Goal: Information Seeking & Learning: Check status

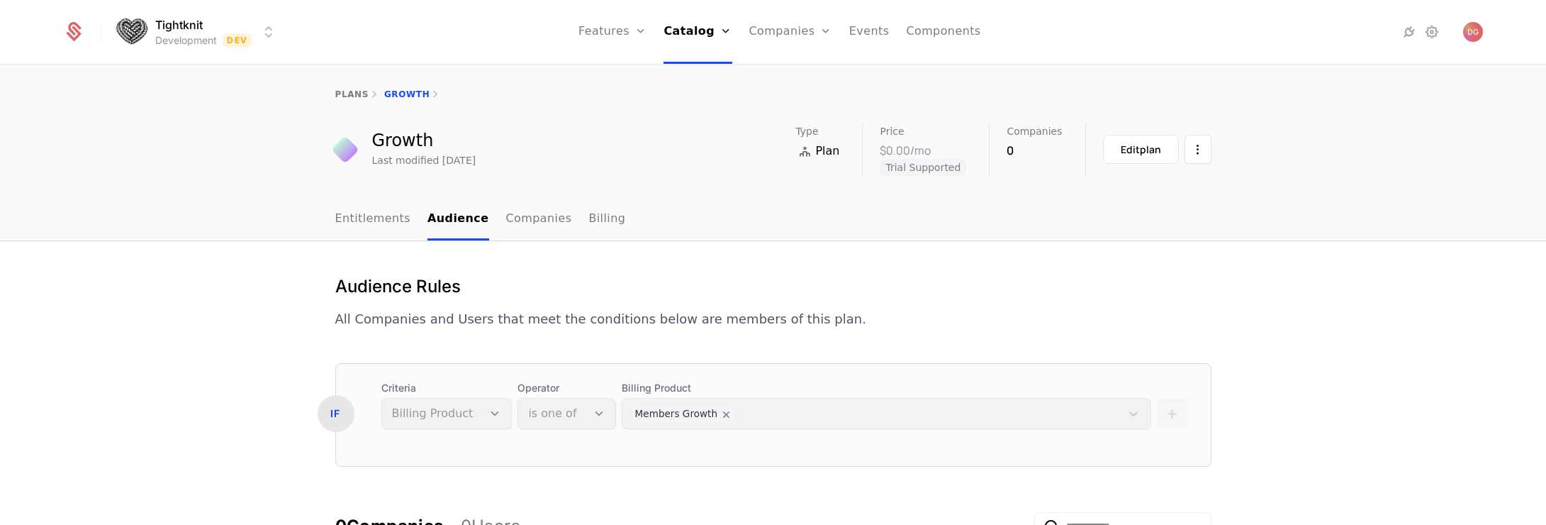
scroll to position [218, 0]
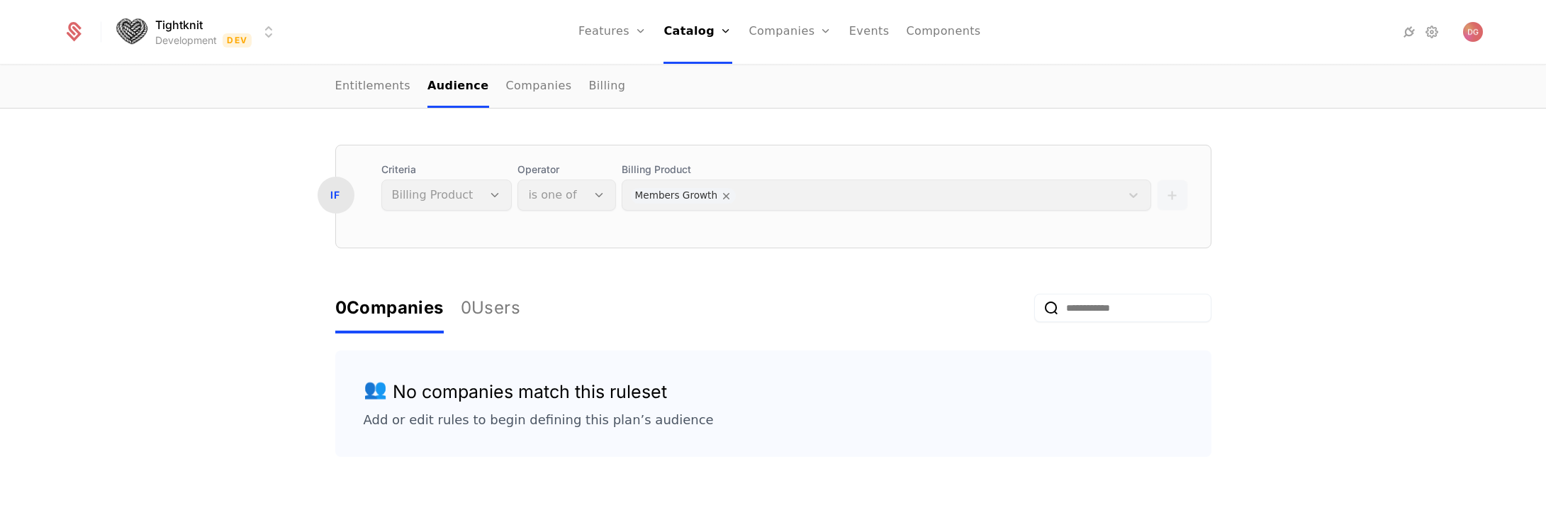
click at [201, 206] on div "Audience Rules All Companies and Users that meet the conditions below are membe…" at bounding box center [773, 291] width 1546 height 536
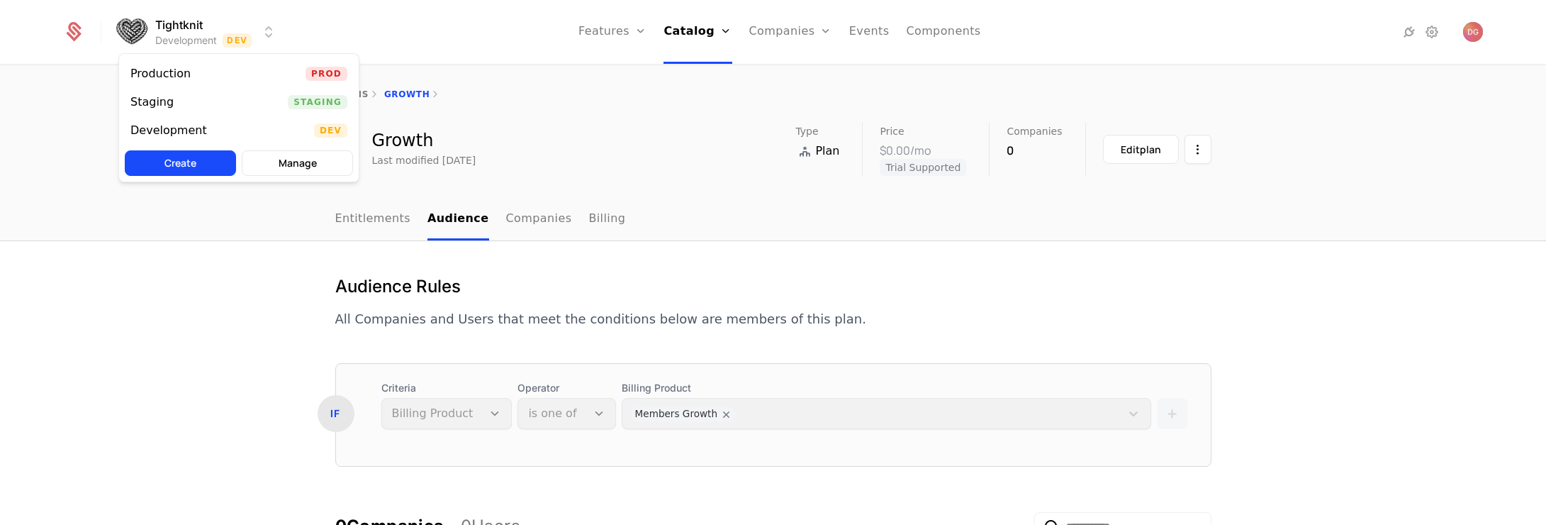
click at [275, 31] on html "Tightknit Development Dev Features Features Flags Catalog Plans Add Ons Credits…" at bounding box center [773, 262] width 1546 height 525
click at [211, 72] on div "Production Prod" at bounding box center [239, 74] width 240 height 28
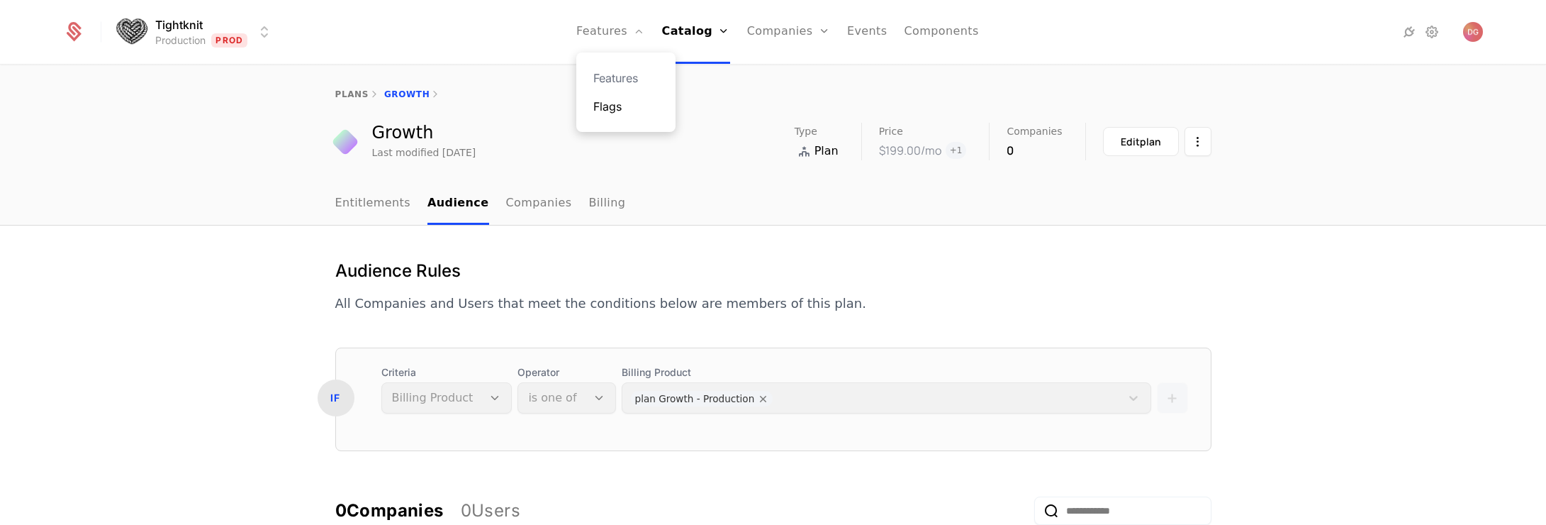
click at [626, 108] on link "Flags" at bounding box center [625, 106] width 65 height 17
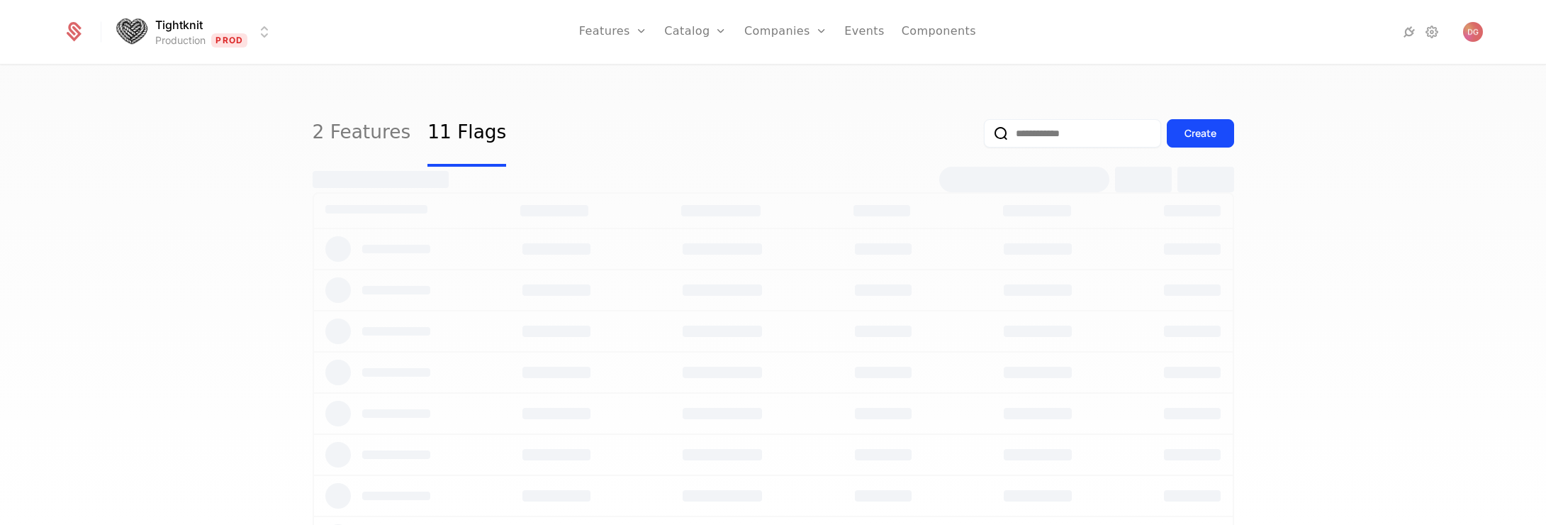
select select "**"
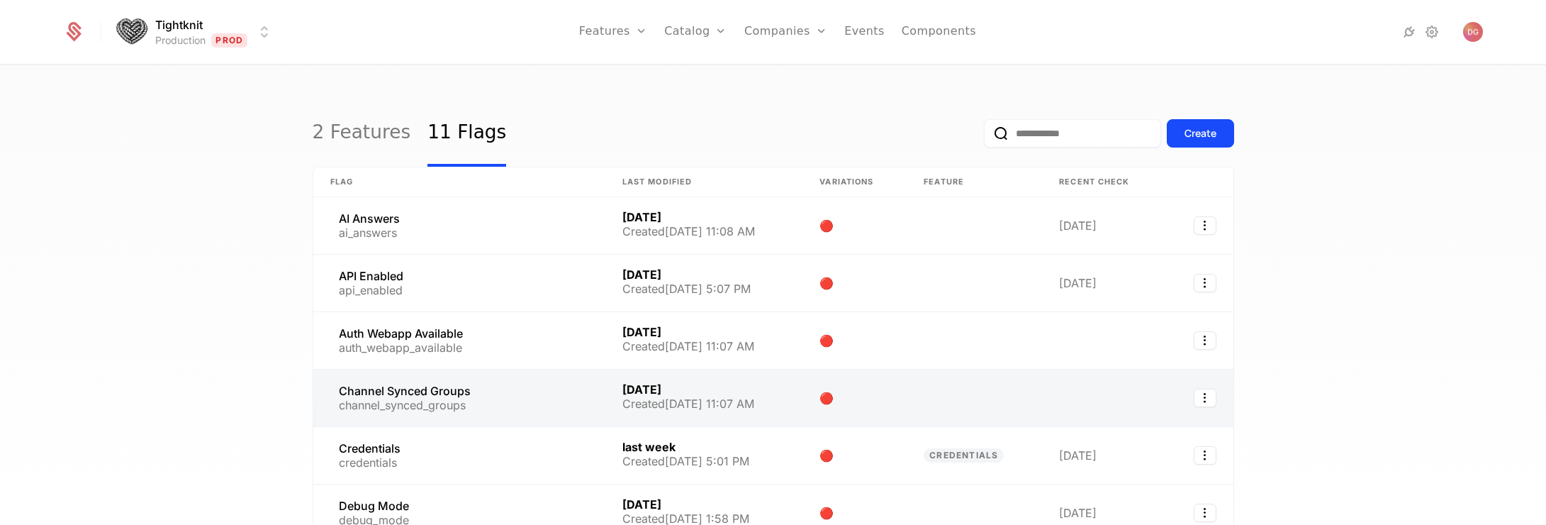
scroll to position [208, 0]
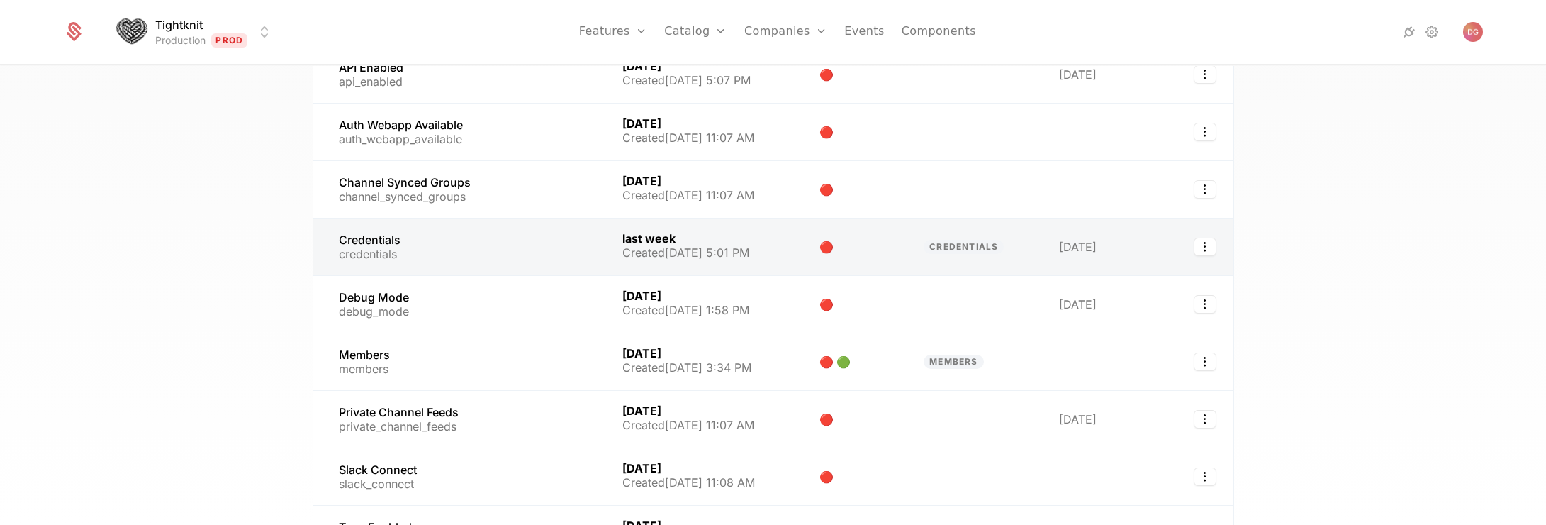
click at [1085, 252] on link at bounding box center [1103, 246] width 123 height 57
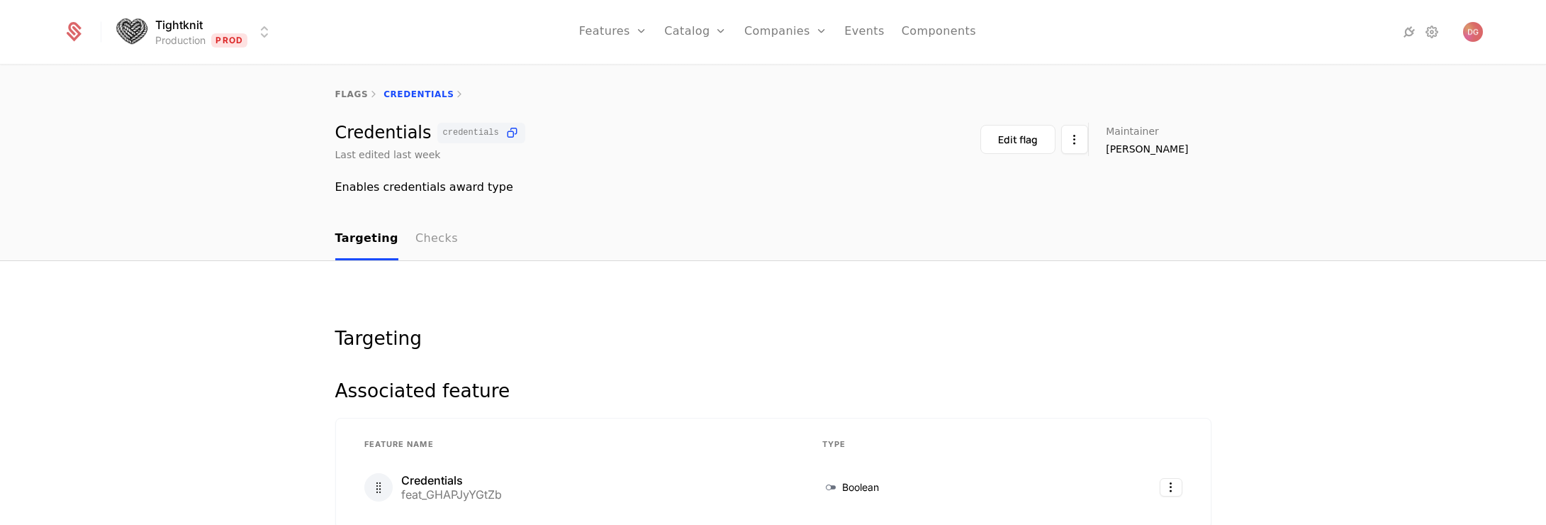
click at [415, 238] on link "Checks" at bounding box center [436, 239] width 43 height 42
select select "**"
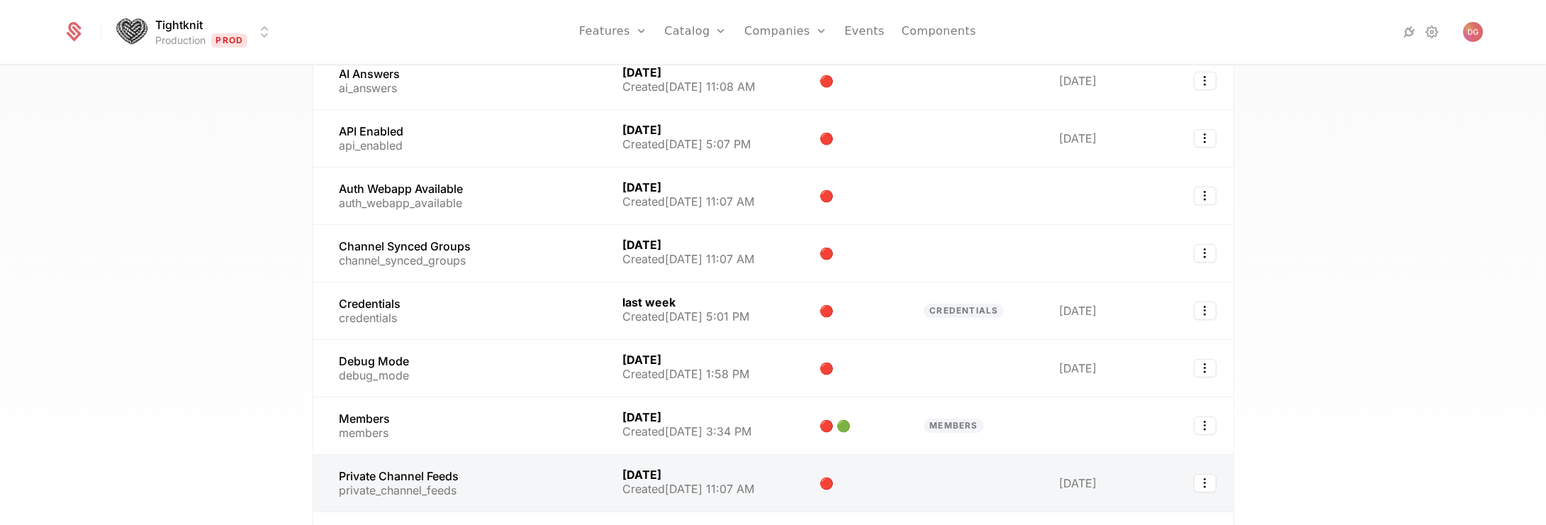
scroll to position [154, 0]
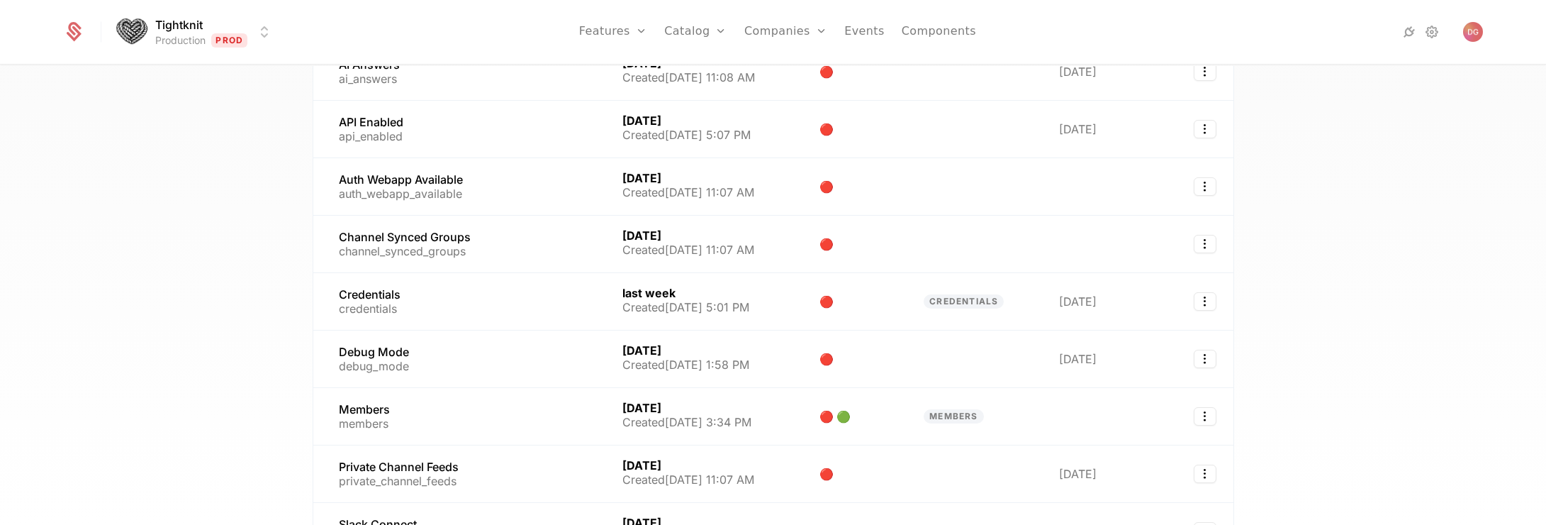
click at [1380, 285] on div "2 Features 11 Flags Create Flag Last Modified Variations Feature Recent check A…" at bounding box center [773, 299] width 1546 height 467
drag, startPoint x: 1355, startPoint y: 229, endPoint x: 1374, endPoint y: 230, distance: 18.5
click at [1362, 229] on div "2 Features 11 Flags Create Flag Last Modified Variations Feature Recent check A…" at bounding box center [773, 299] width 1546 height 467
click at [187, 193] on div "2 Features 11 Flags Create Flag Last Modified Variations Feature Recent check A…" at bounding box center [773, 299] width 1546 height 467
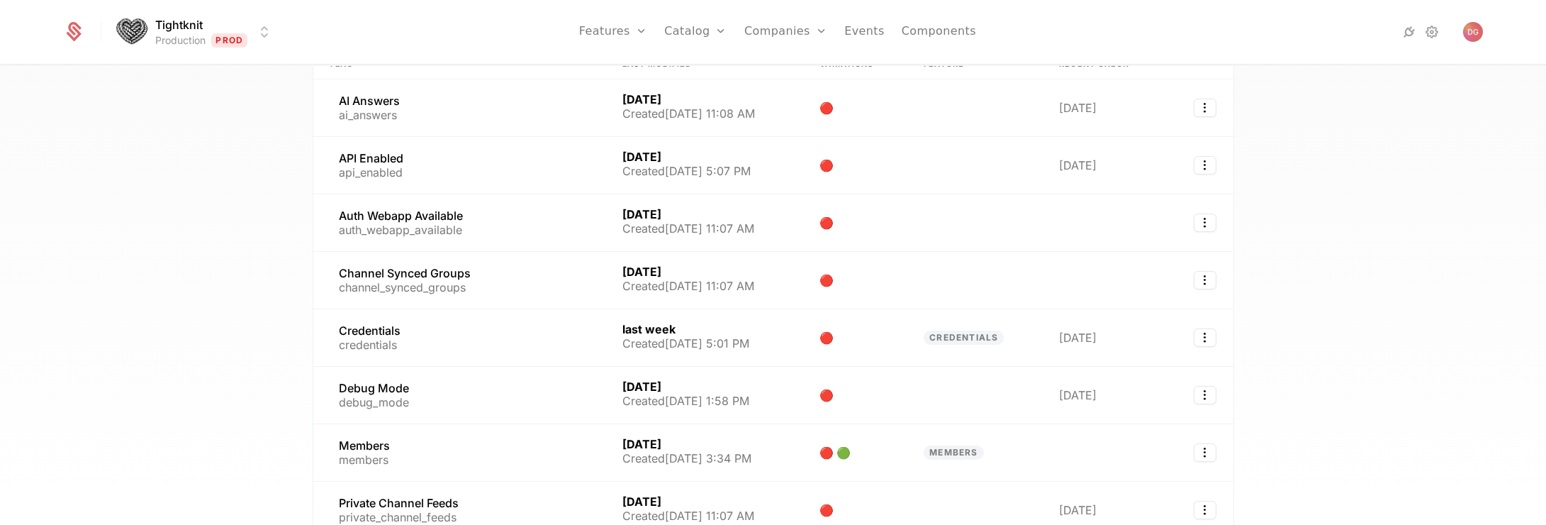
scroll to position [108, 0]
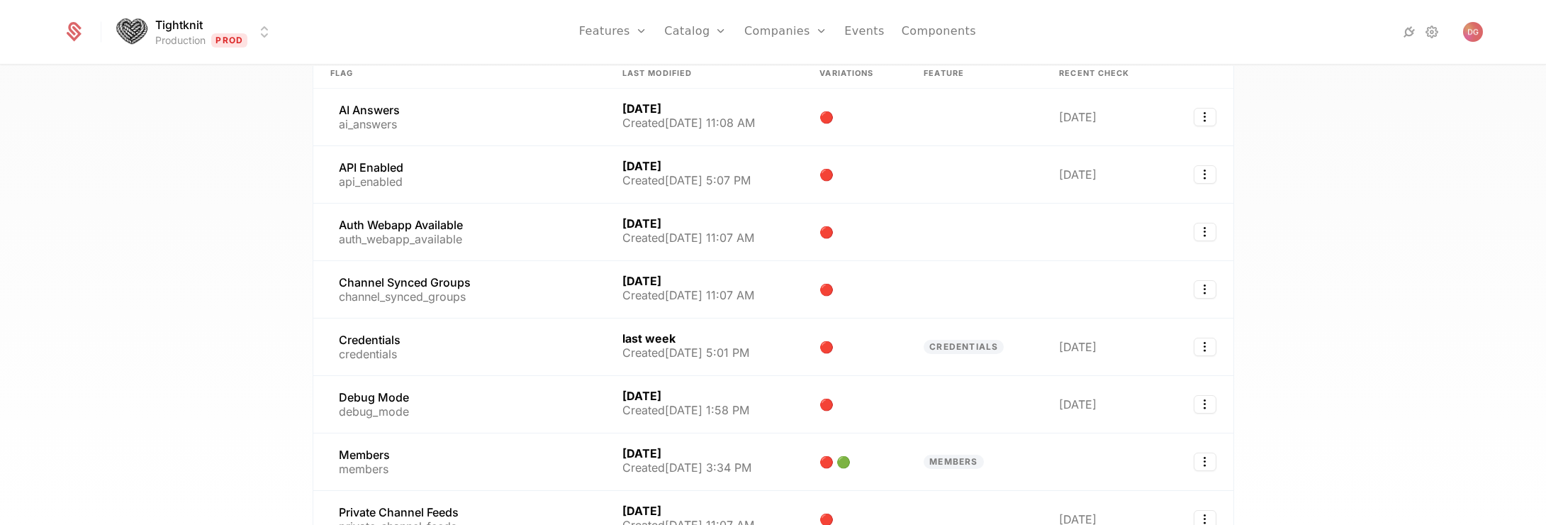
click at [1380, 233] on div "2 Features 11 Flags Create Flag Last Modified Variations Feature Recent check A…" at bounding box center [773, 299] width 1546 height 467
click at [120, 179] on div "2 Features 11 Flags Create Flag Last Modified Variations Feature Recent check A…" at bounding box center [773, 299] width 1546 height 467
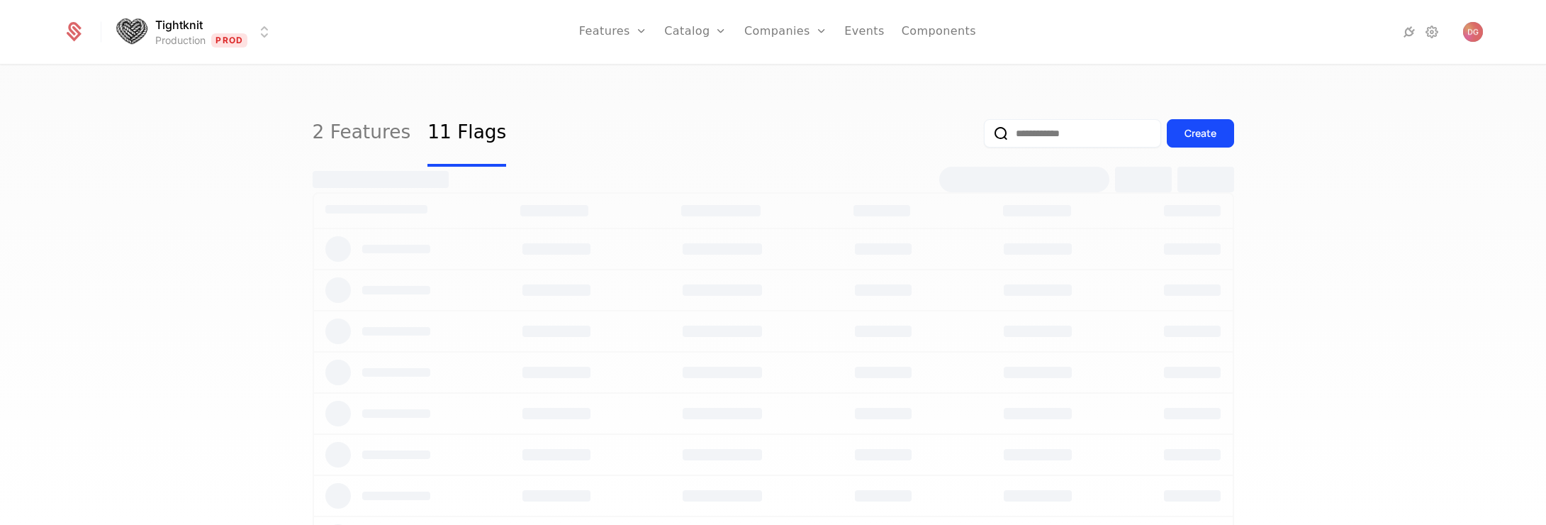
select select "**"
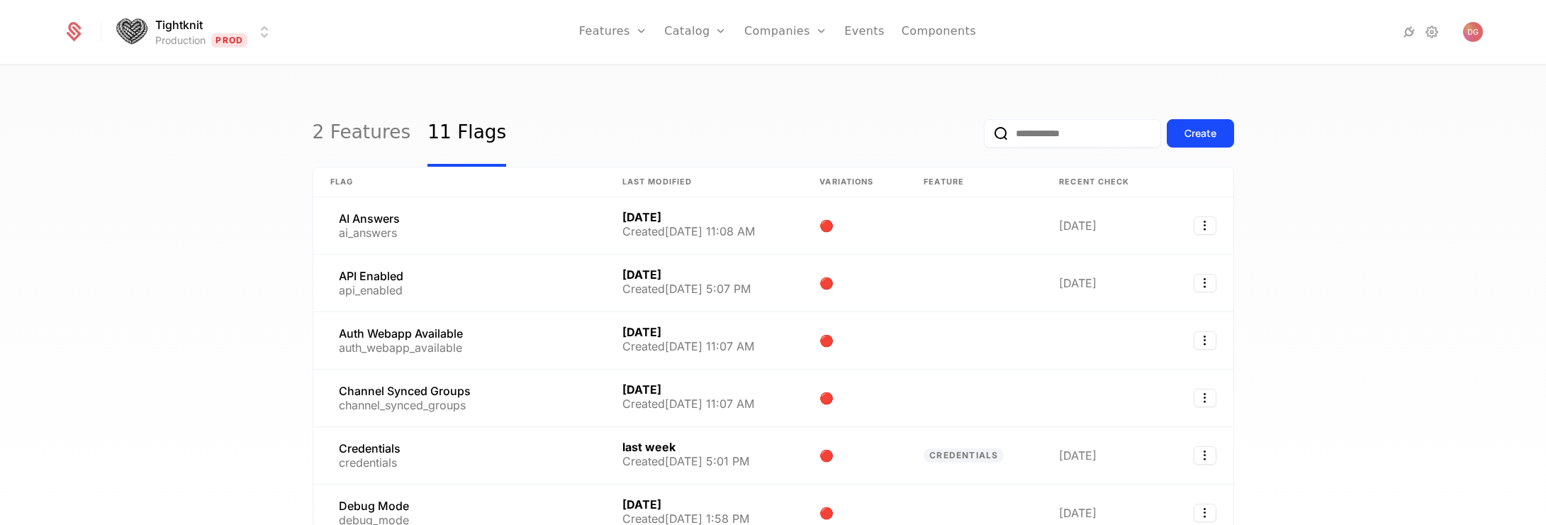
scroll to position [69, 0]
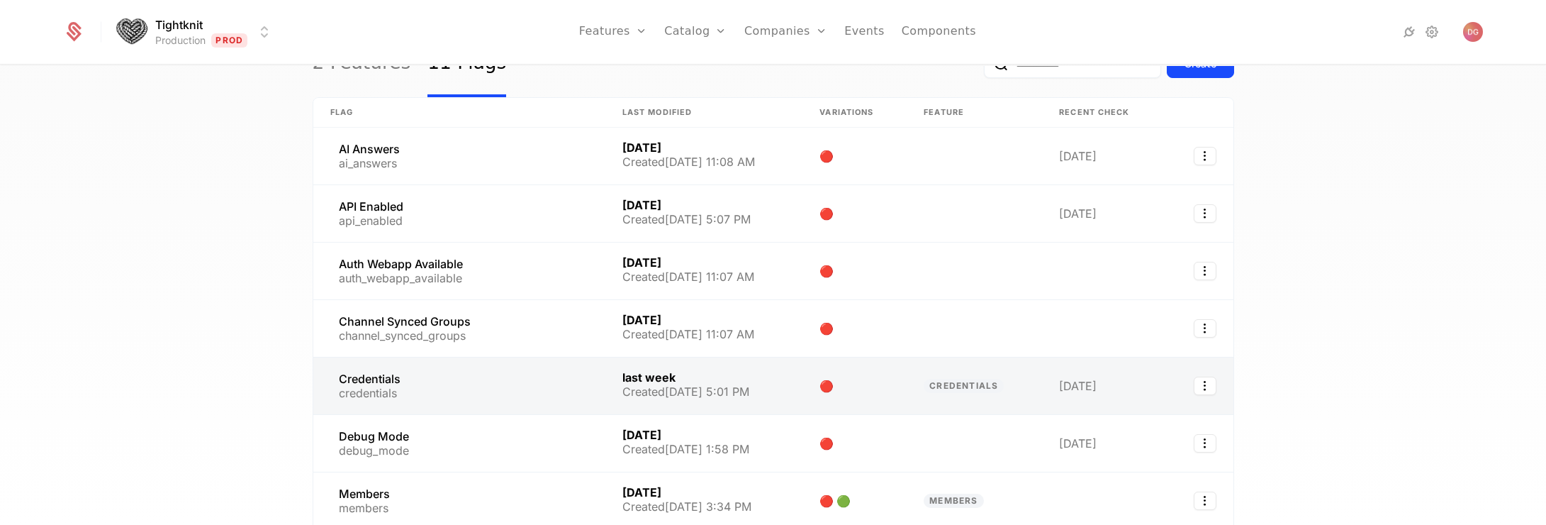
click at [381, 378] on link at bounding box center [459, 385] width 292 height 57
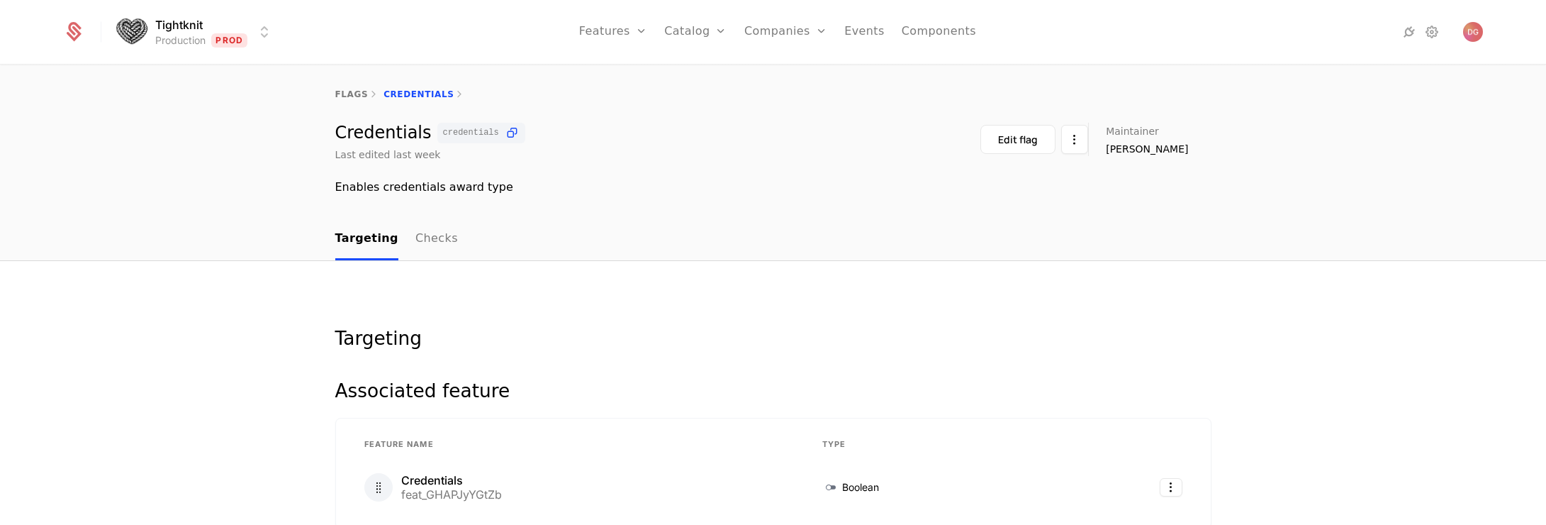
select select "**"
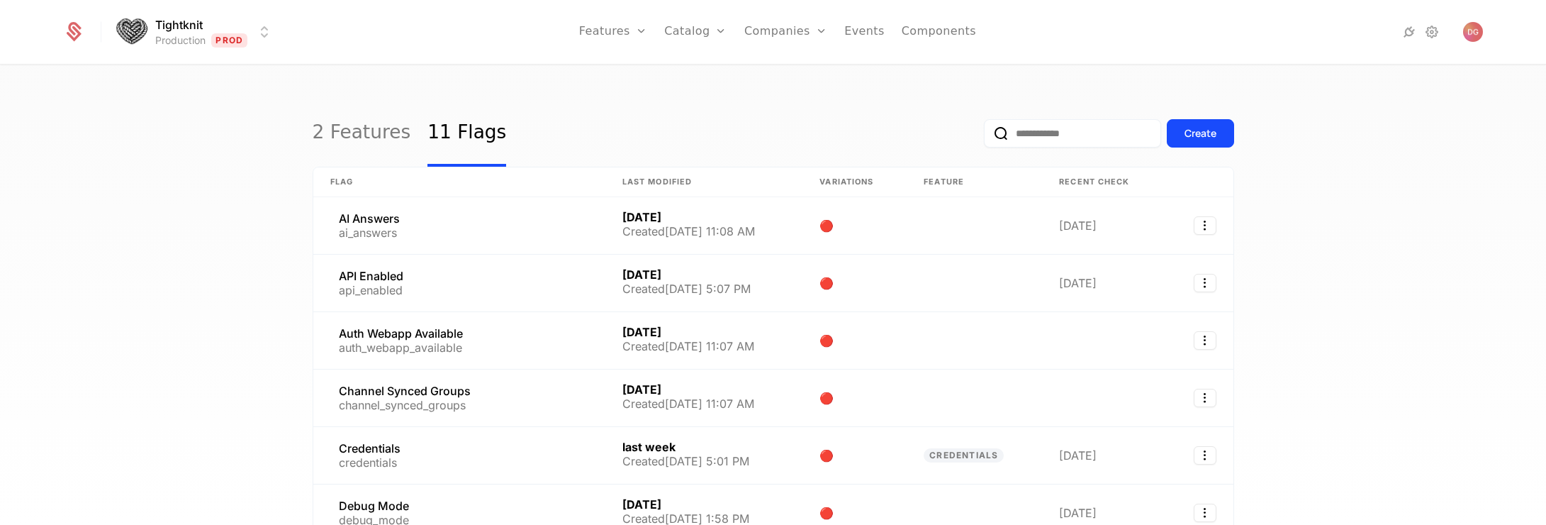
click at [213, 322] on div "2 Features 11 Flags Create Flag Last Modified Variations Feature Recent check A…" at bounding box center [773, 299] width 1546 height 467
click at [1452, 171] on div "2 Features 11 Flags Create Flag Last Modified Variations Feature Recent check A…" at bounding box center [773, 299] width 1546 height 467
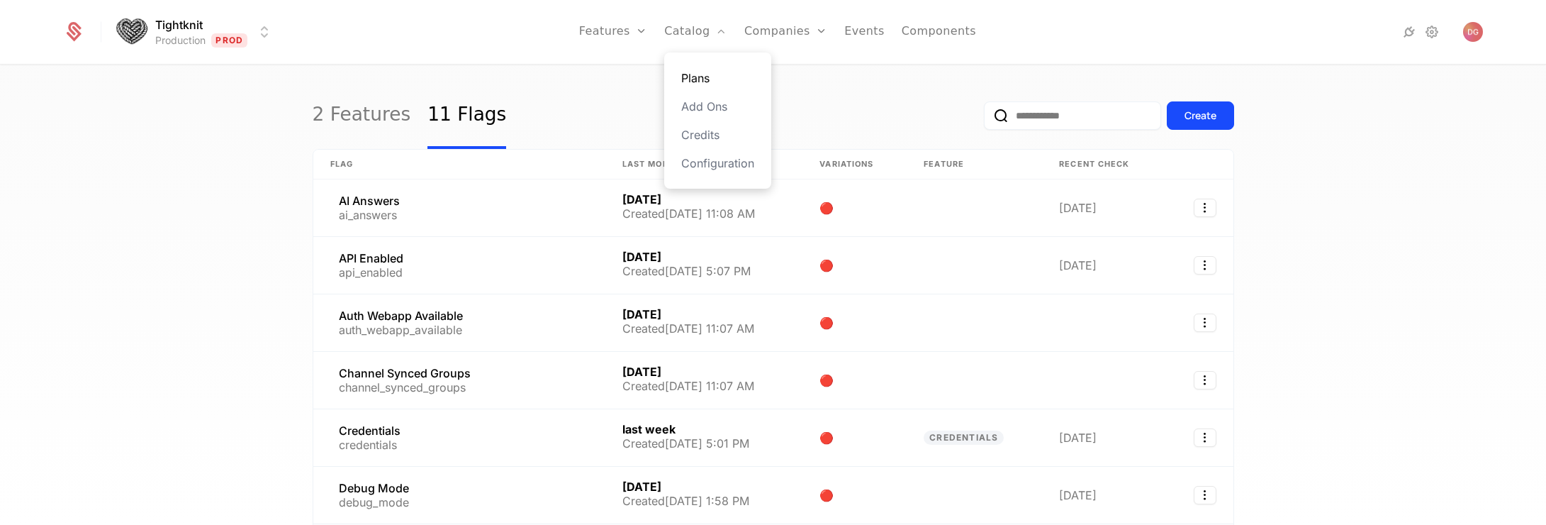
click at [700, 77] on link "Plans" at bounding box center [717, 77] width 73 height 17
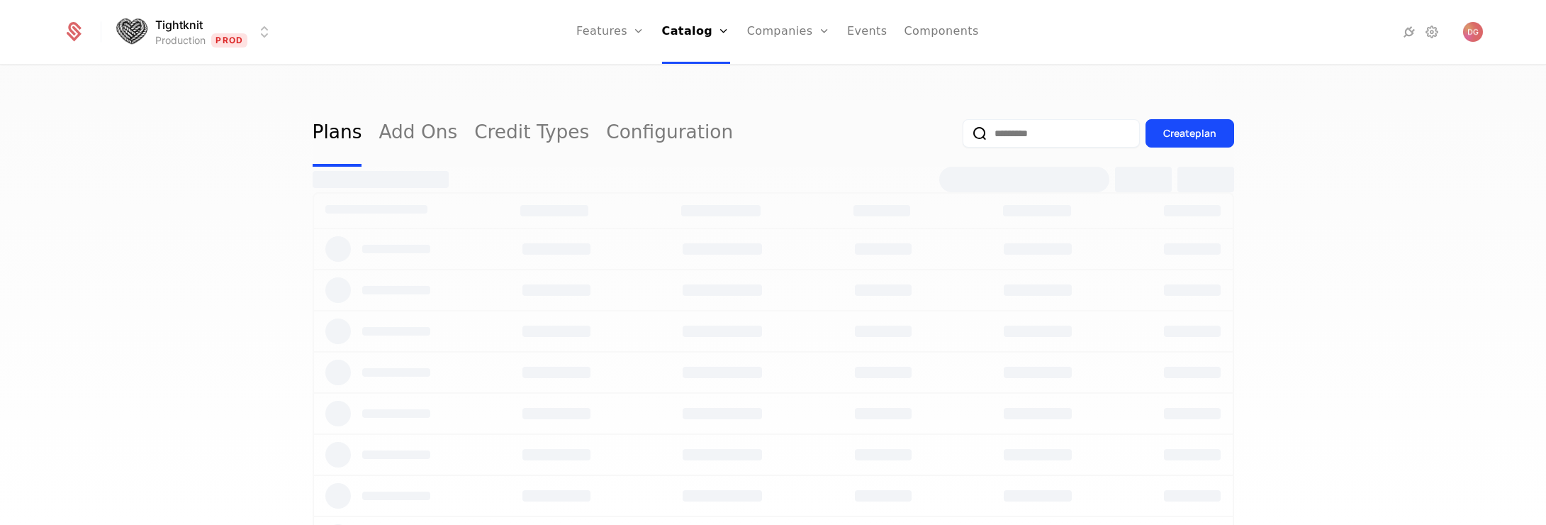
click at [103, 202] on div "Plans Add Ons Credit Types Configuration Create plan" at bounding box center [773, 299] width 1546 height 467
select select "**"
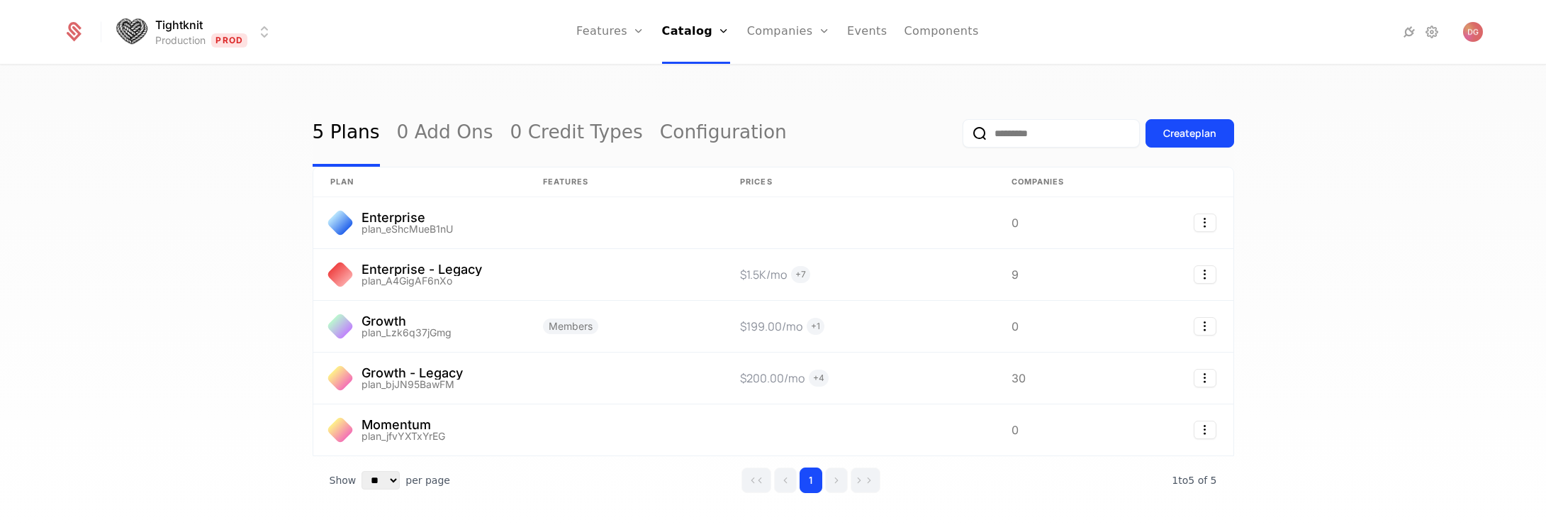
click at [136, 274] on div "5 Plans 0 Add Ons 0 Credit Types Configuration Create plan plan Features Prices…" at bounding box center [773, 299] width 1546 height 467
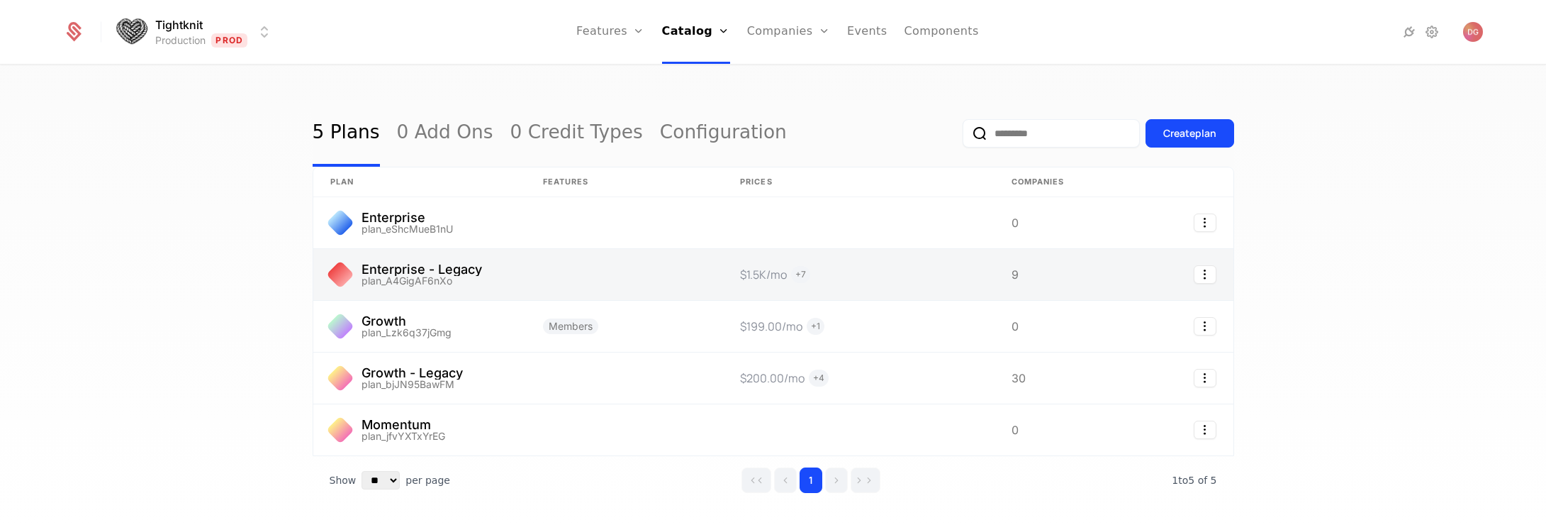
click at [377, 268] on link at bounding box center [419, 274] width 213 height 51
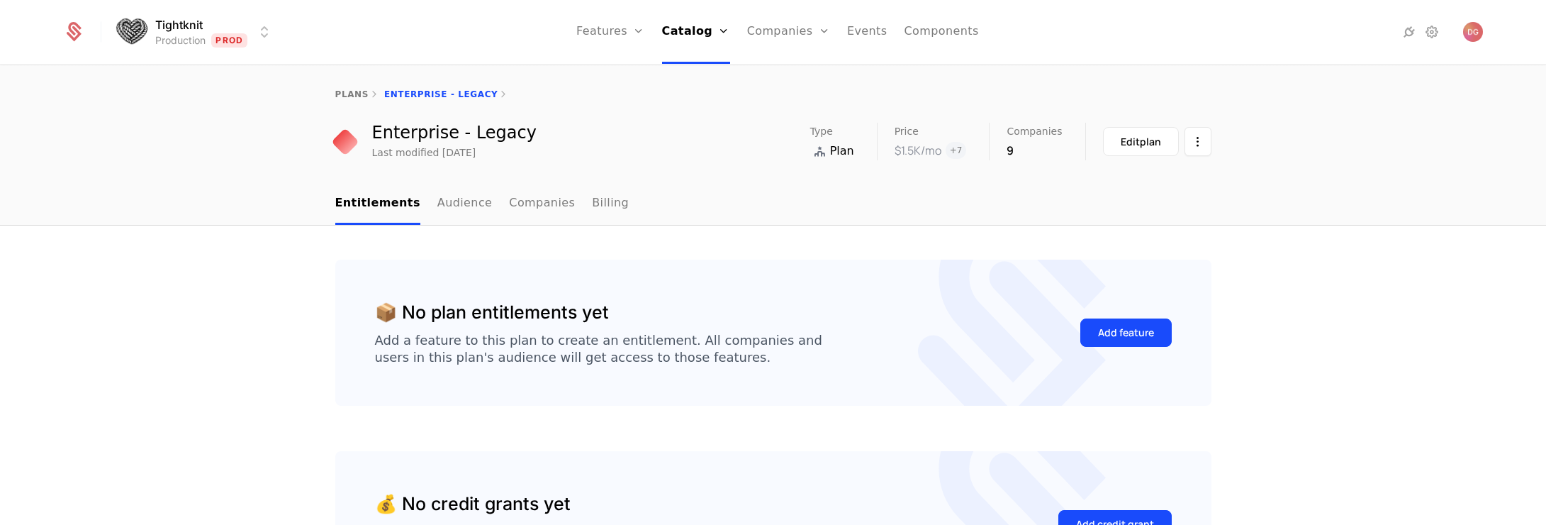
click at [1357, 219] on div "Entitlements Audience Companies Billing" at bounding box center [773, 204] width 1546 height 43
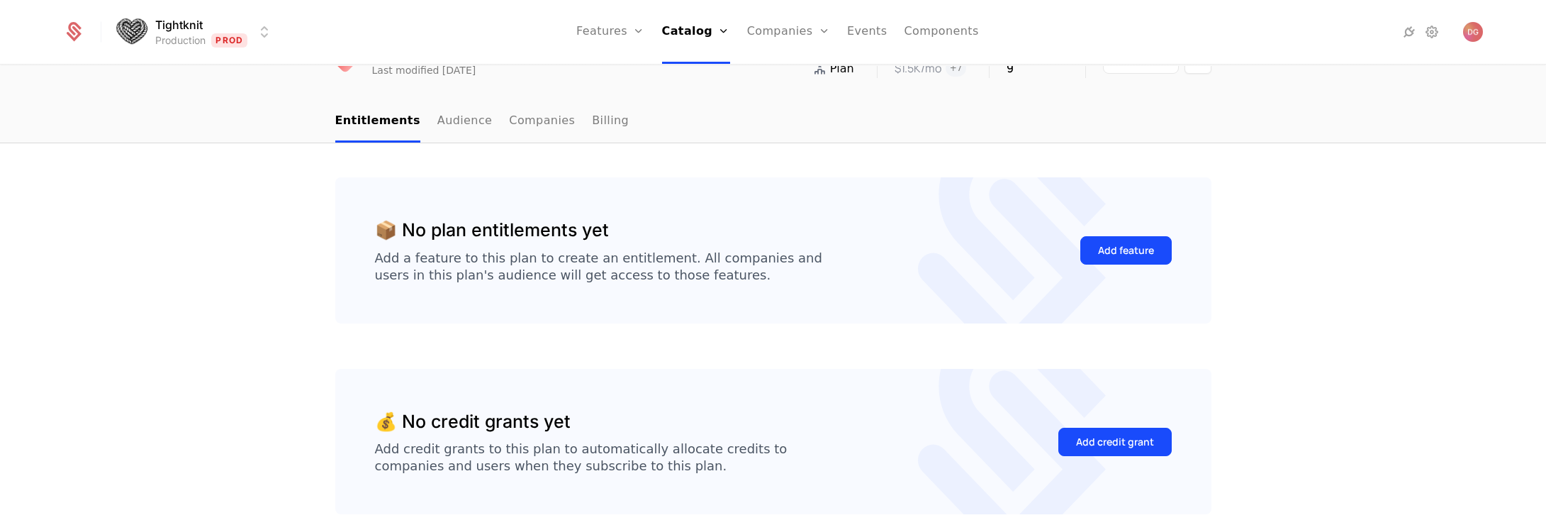
scroll to position [101, 0]
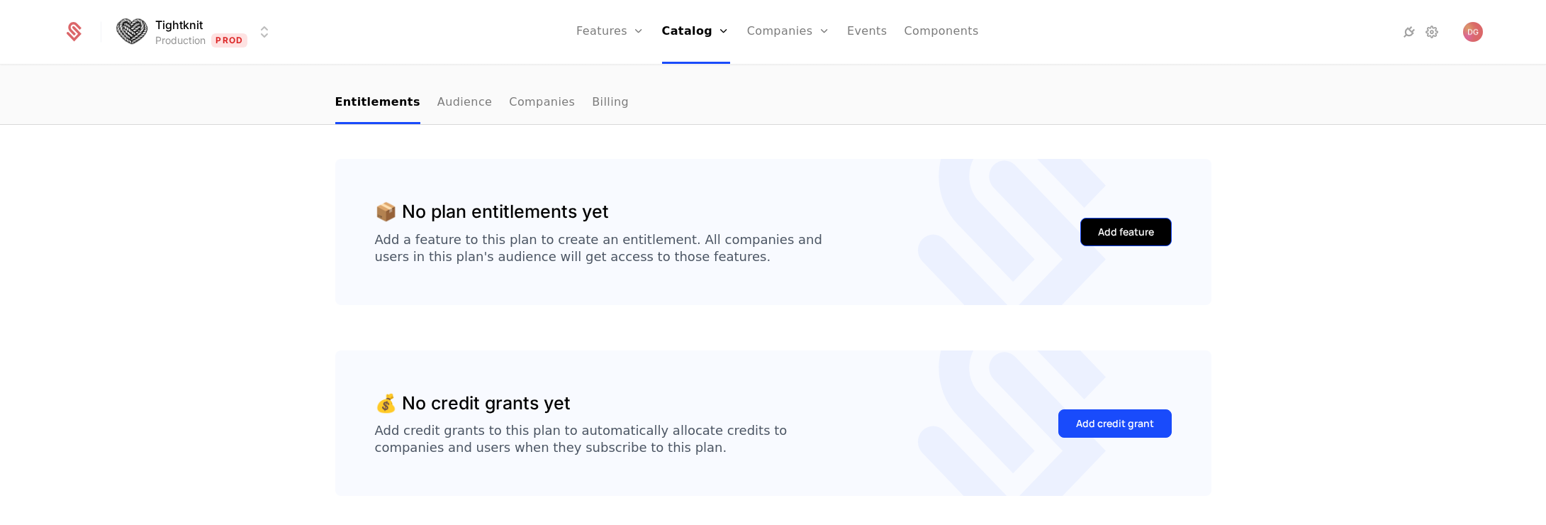
click at [1119, 240] on button "Add feature" at bounding box center [1125, 232] width 91 height 28
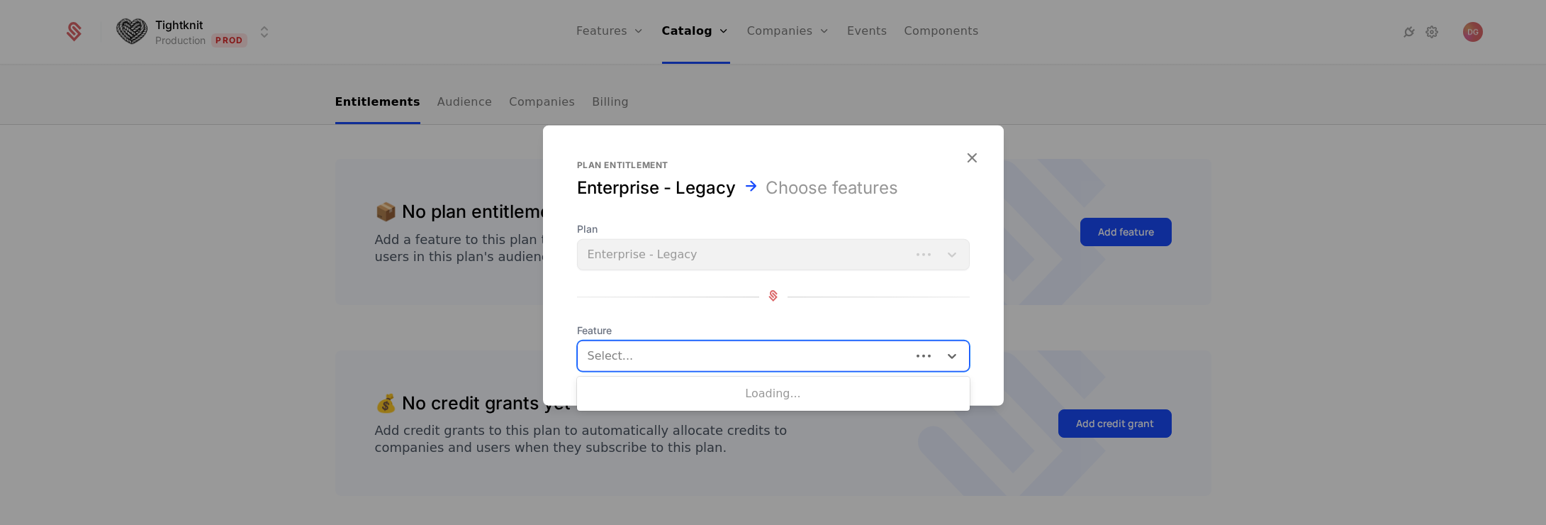
click at [728, 347] on div at bounding box center [745, 356] width 313 height 20
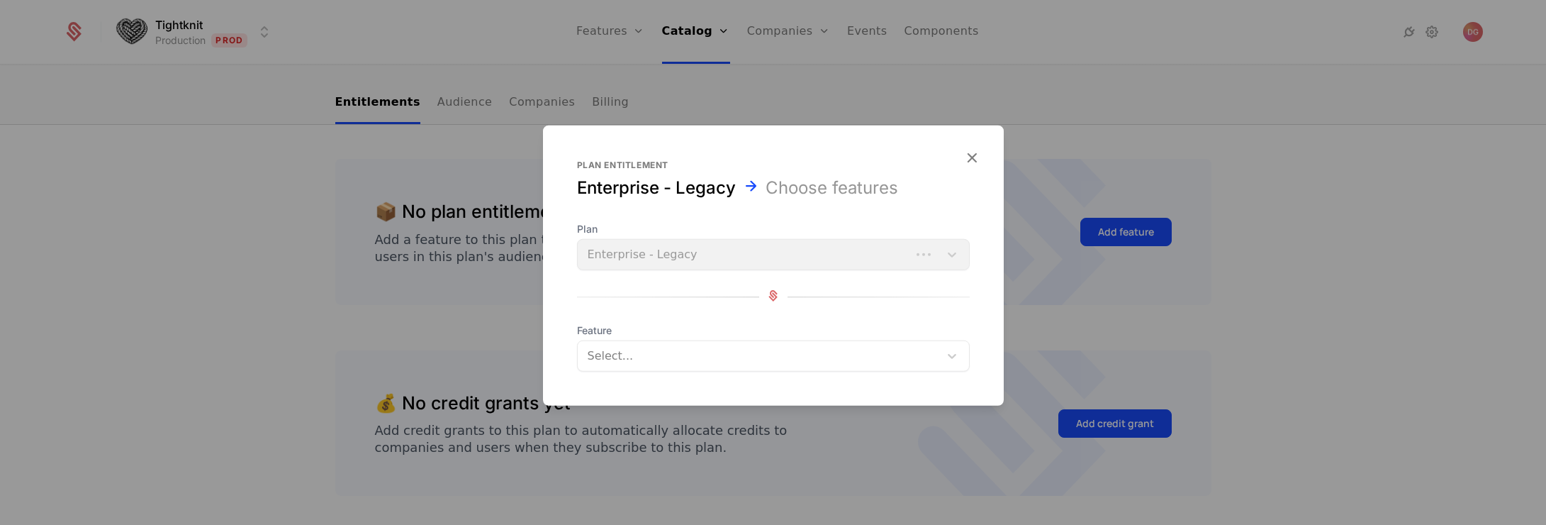
click at [955, 301] on div at bounding box center [773, 296] width 393 height 19
click at [902, 361] on div at bounding box center [760, 356] width 342 height 20
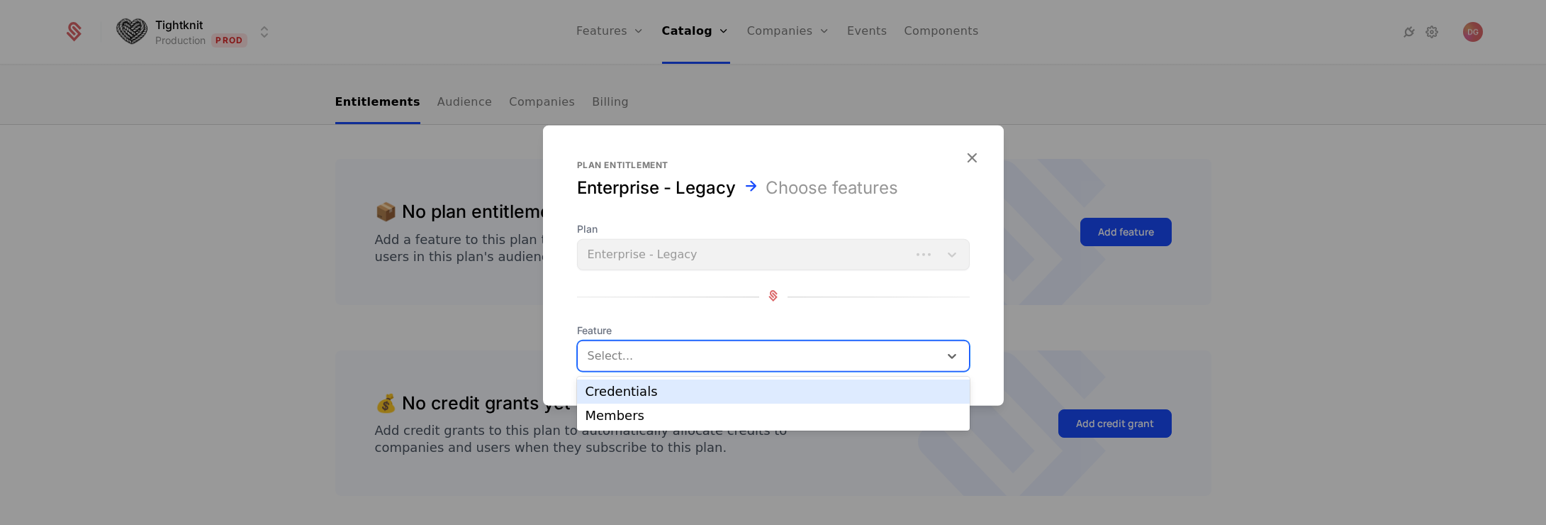
click at [1415, 269] on div at bounding box center [773, 262] width 1546 height 525
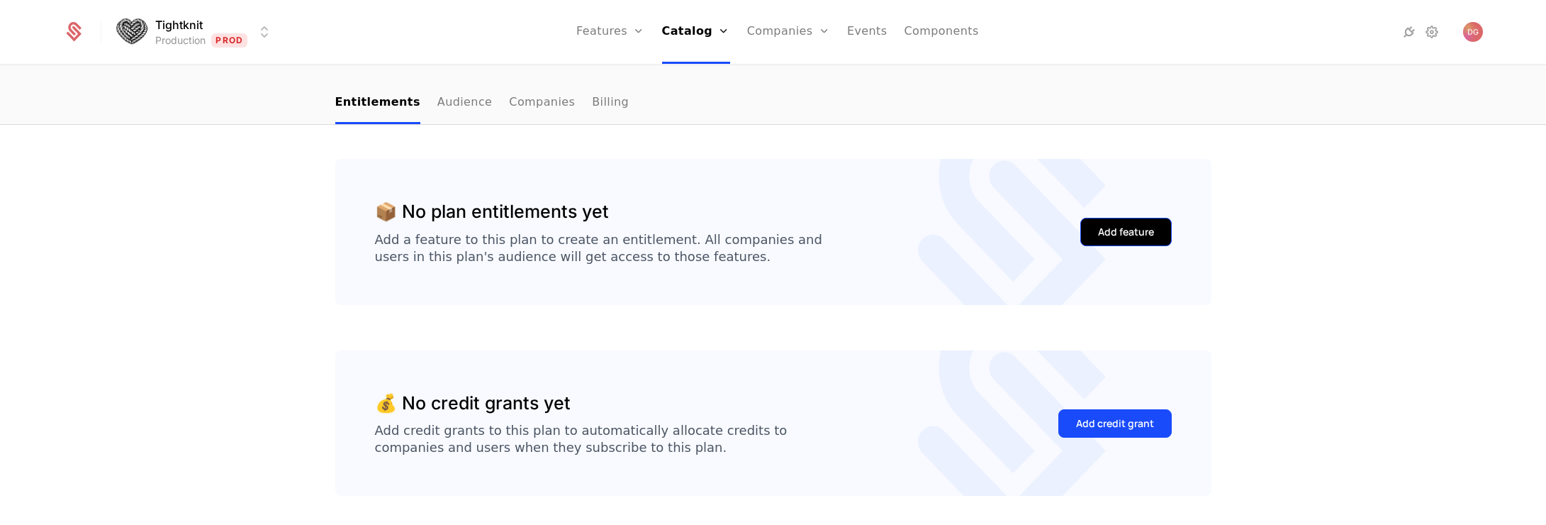
click at [1150, 228] on button "Add feature" at bounding box center [1125, 232] width 91 height 28
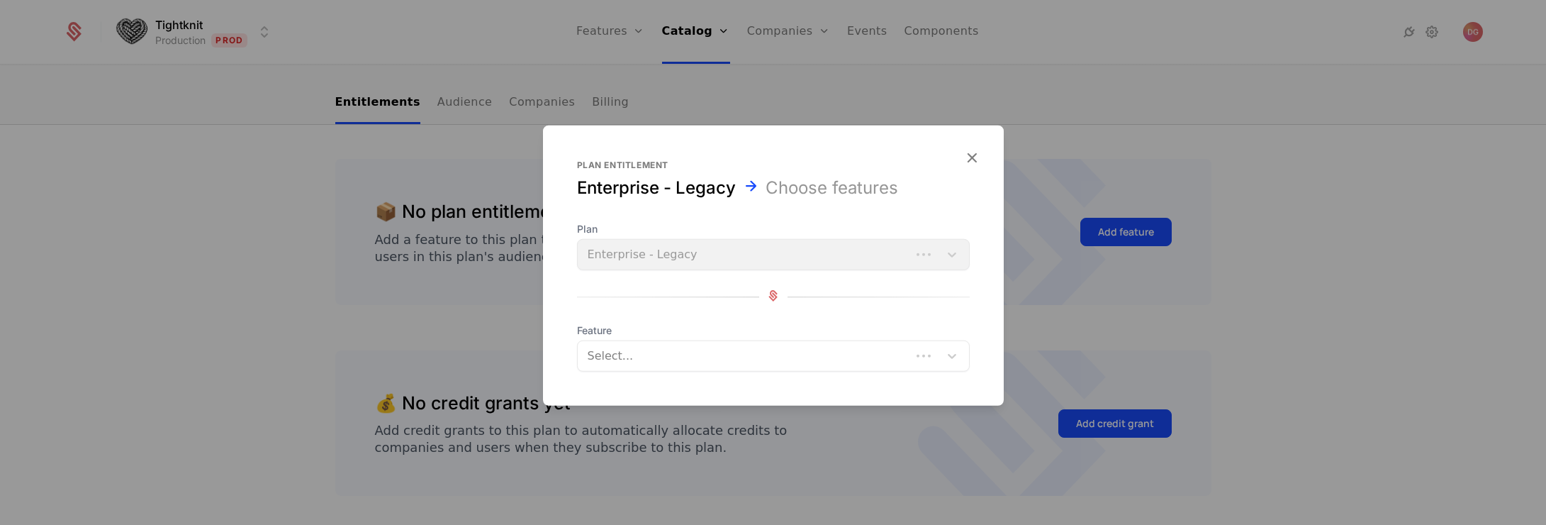
click at [785, 350] on div at bounding box center [745, 356] width 313 height 20
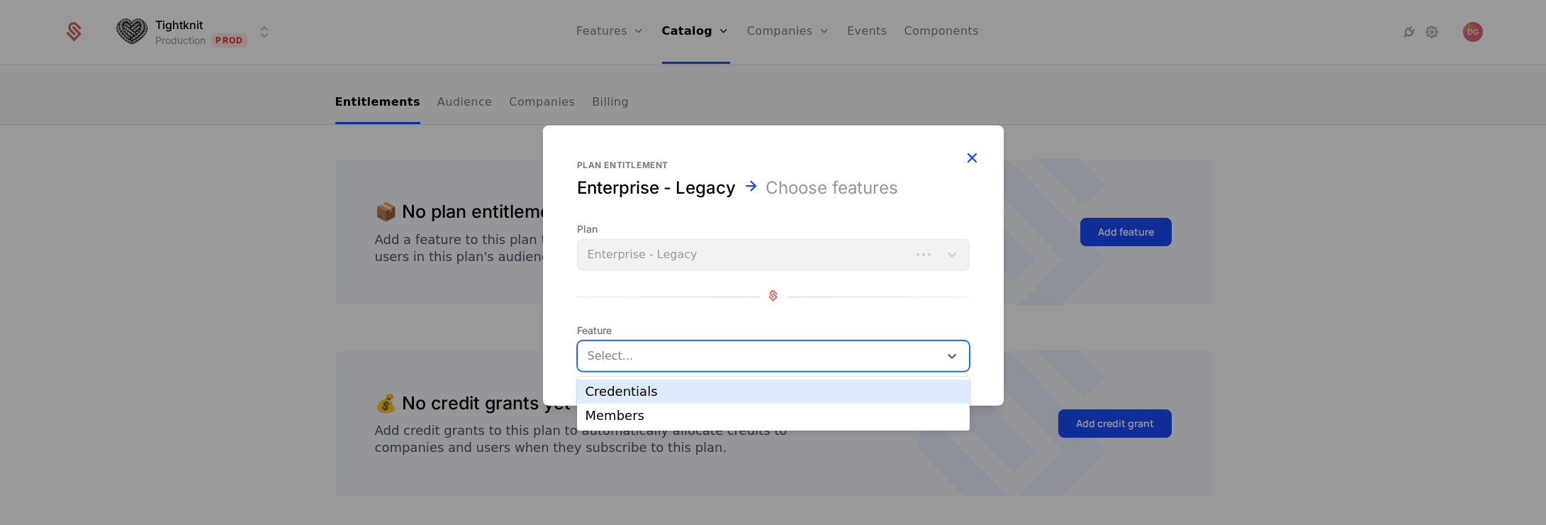
click at [970, 152] on icon "button" at bounding box center [972, 157] width 18 height 18
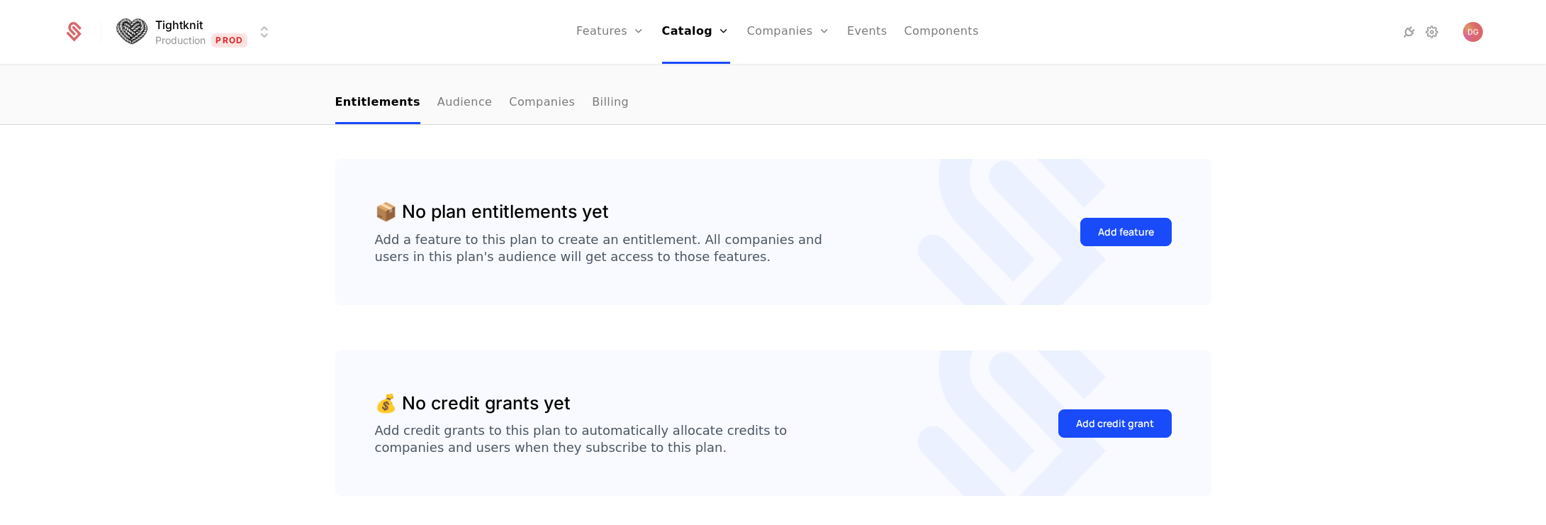
click at [1353, 276] on div "📦 No plan entitlements yet Add a feature to this plan to create an entitlement.…" at bounding box center [773, 350] width 1546 height 450
click at [145, 201] on div "📦 No plan entitlements yet Add a feature to this plan to create an entitlement.…" at bounding box center [773, 350] width 1546 height 450
drag, startPoint x: 254, startPoint y: 176, endPoint x: 273, endPoint y: 139, distance: 42.2
click at [254, 176] on div "📦 No plan entitlements yet Add a feature to this plan to create an entitlement.…" at bounding box center [773, 350] width 1546 height 450
click at [692, 82] on link "Plans" at bounding box center [715, 77] width 73 height 17
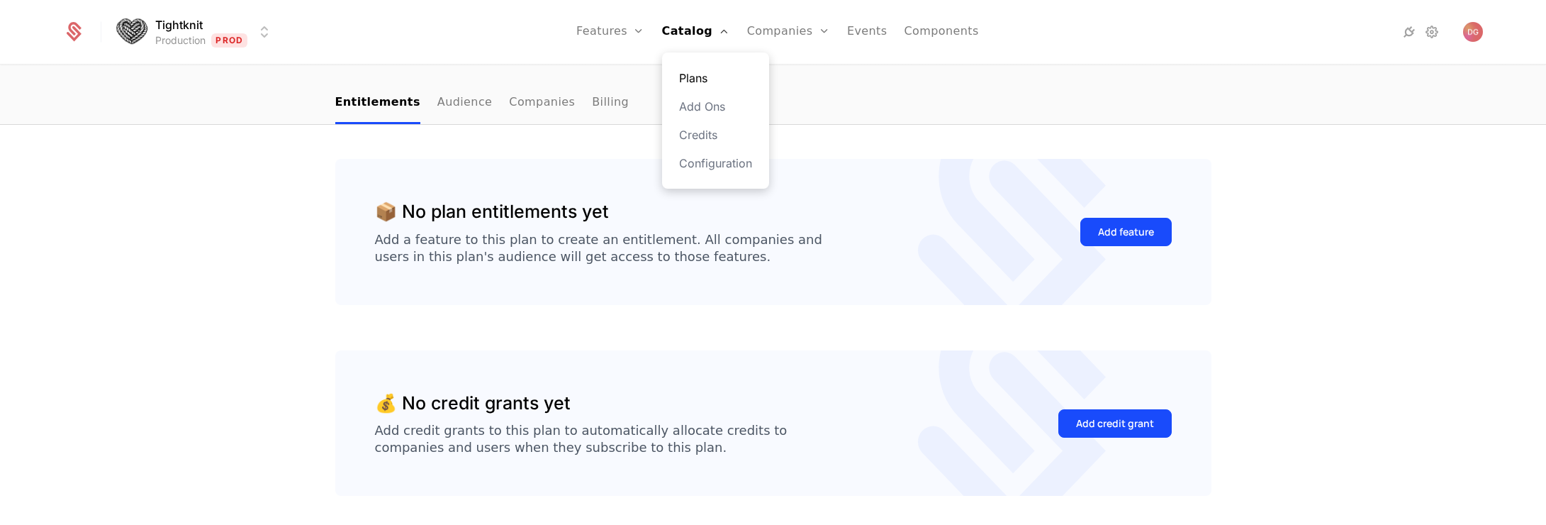
select select "**"
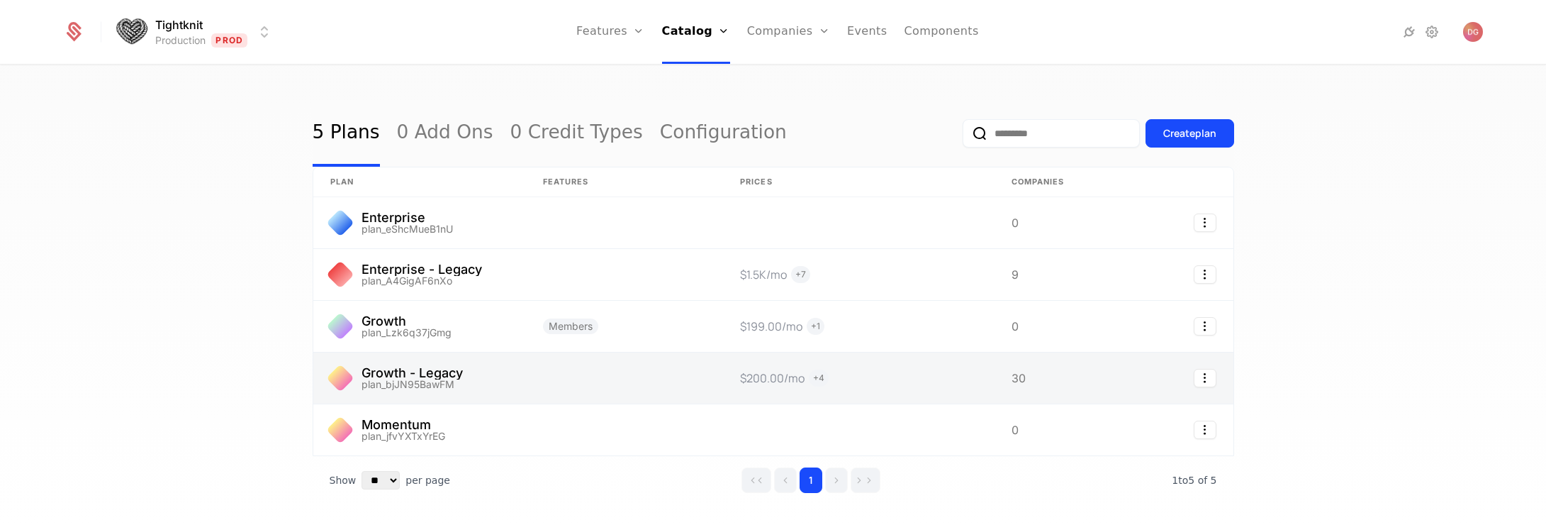
click at [411, 374] on link at bounding box center [419, 377] width 213 height 51
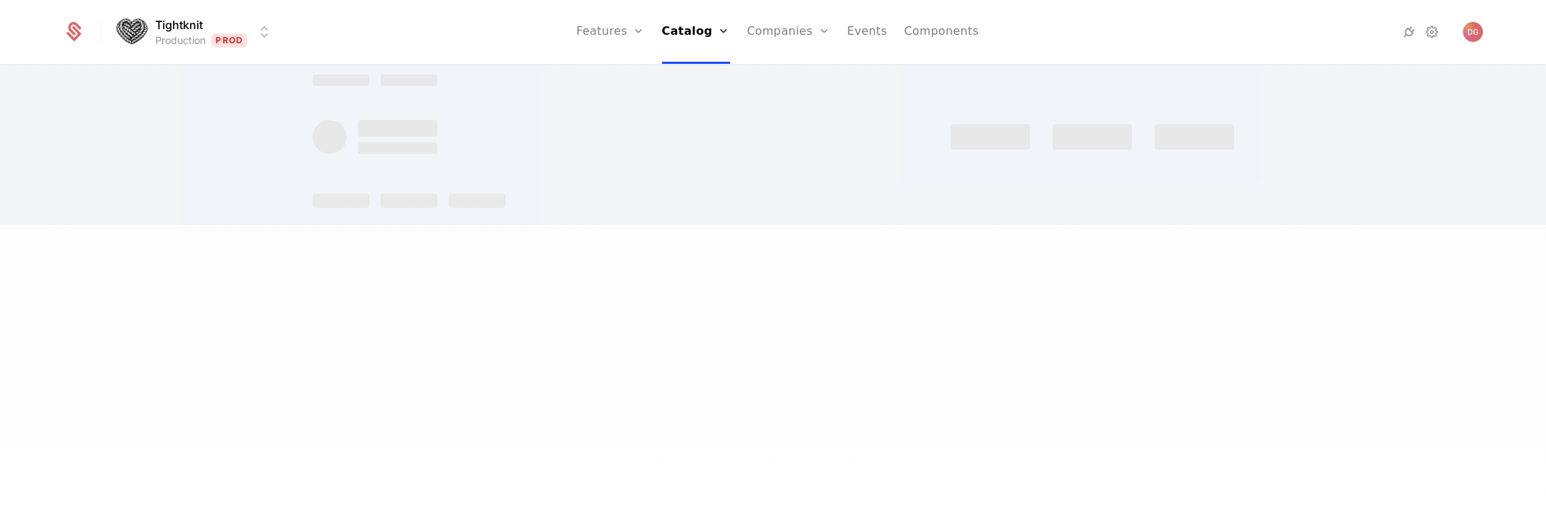
click at [101, 339] on div at bounding box center [773, 262] width 1546 height 525
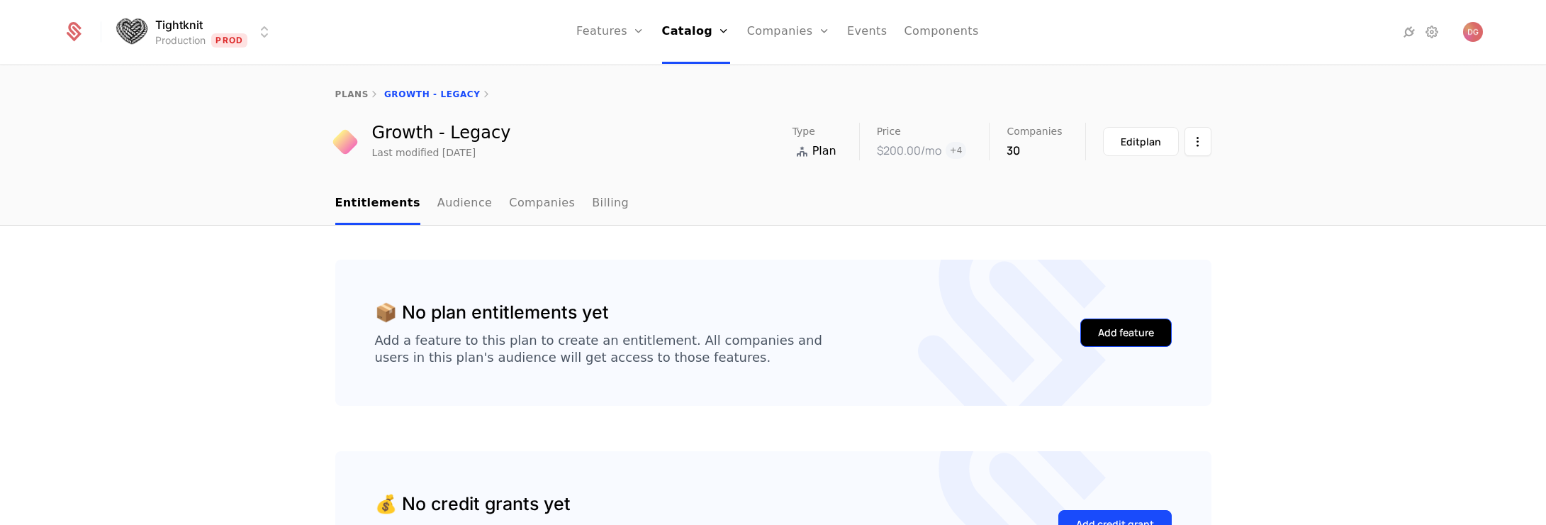
click at [1117, 338] on div "Add feature" at bounding box center [1126, 332] width 56 height 14
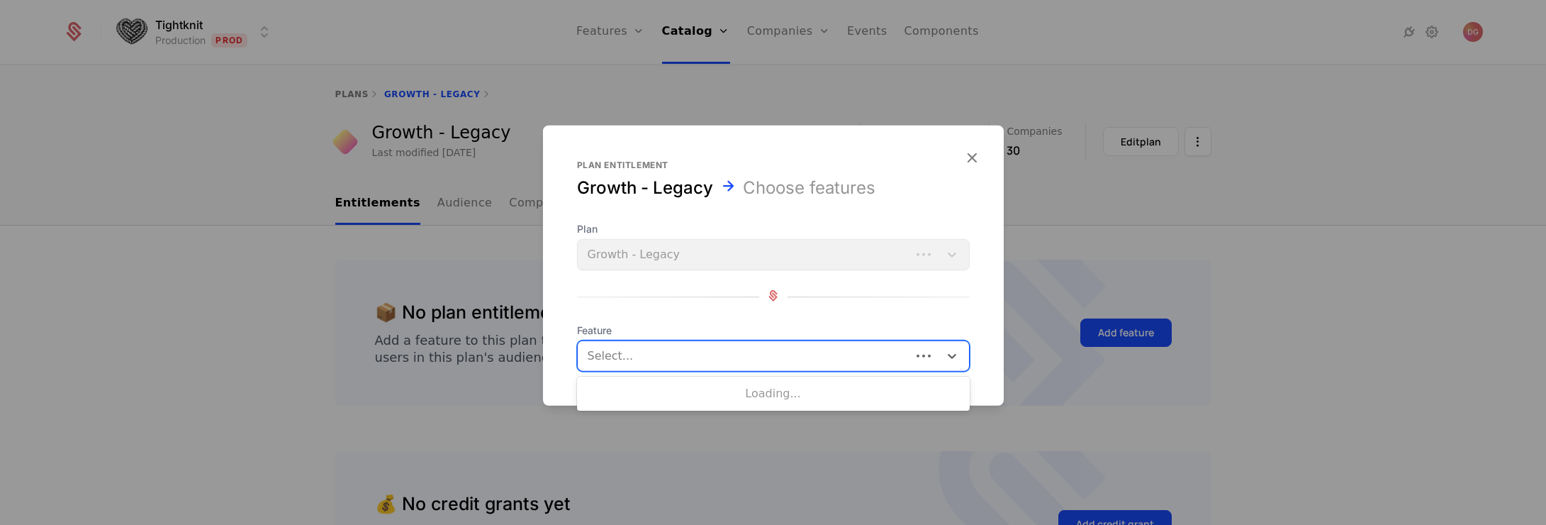
click at [707, 349] on div at bounding box center [745, 356] width 313 height 20
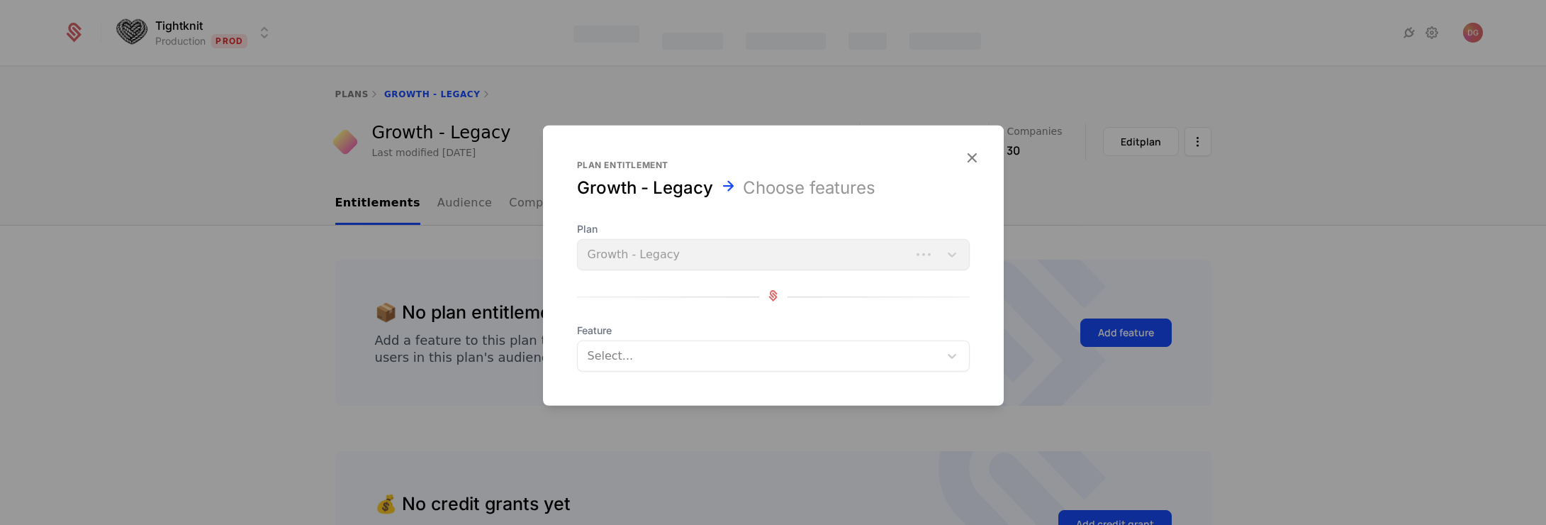
click at [1303, 393] on div at bounding box center [773, 262] width 1546 height 525
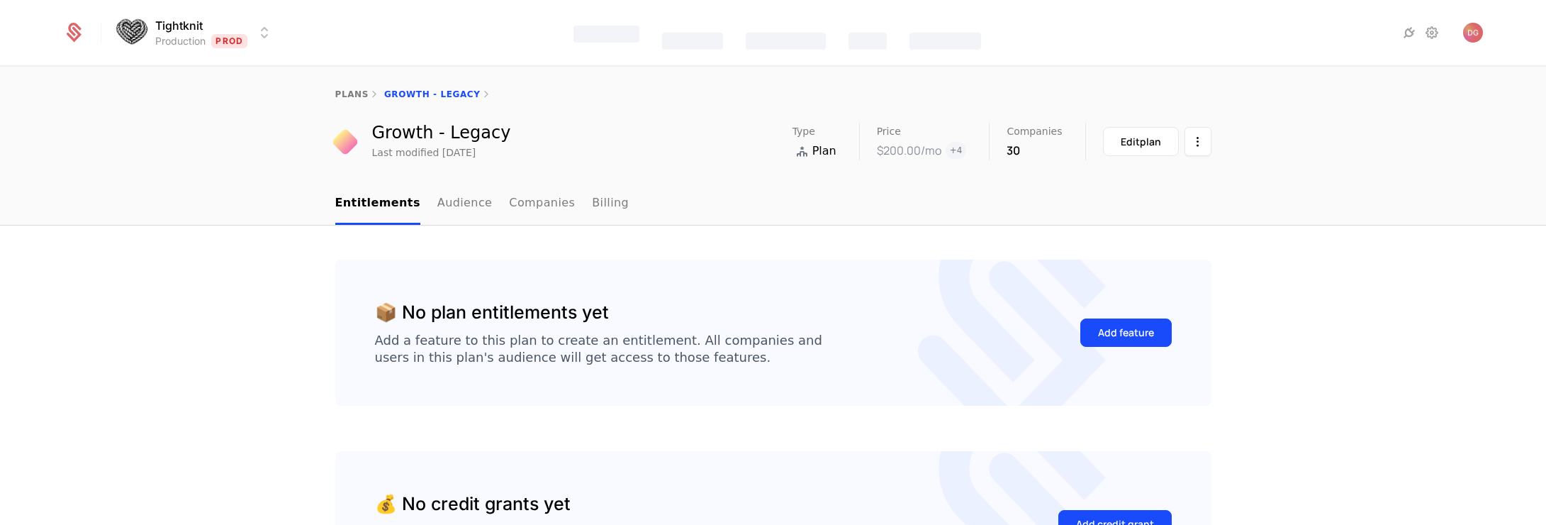
click at [1299, 391] on div "📦 No plan entitlements yet Add a feature to this plan to create an entitlement.…" at bounding box center [773, 450] width 1546 height 450
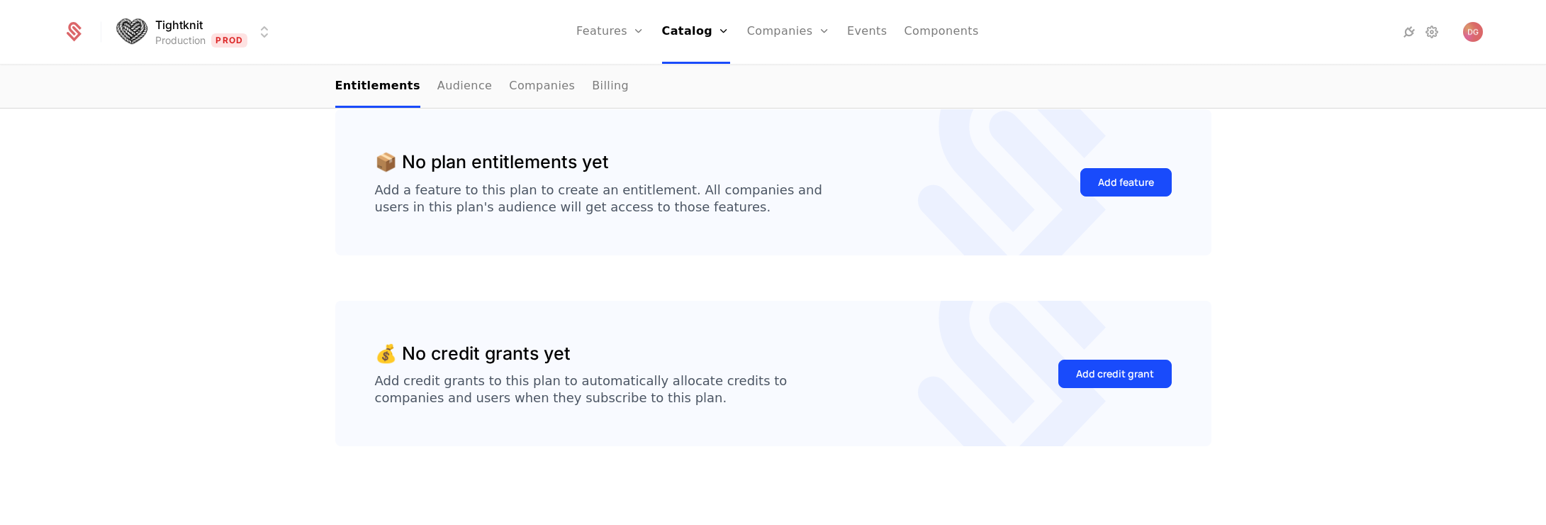
scroll to position [94, 0]
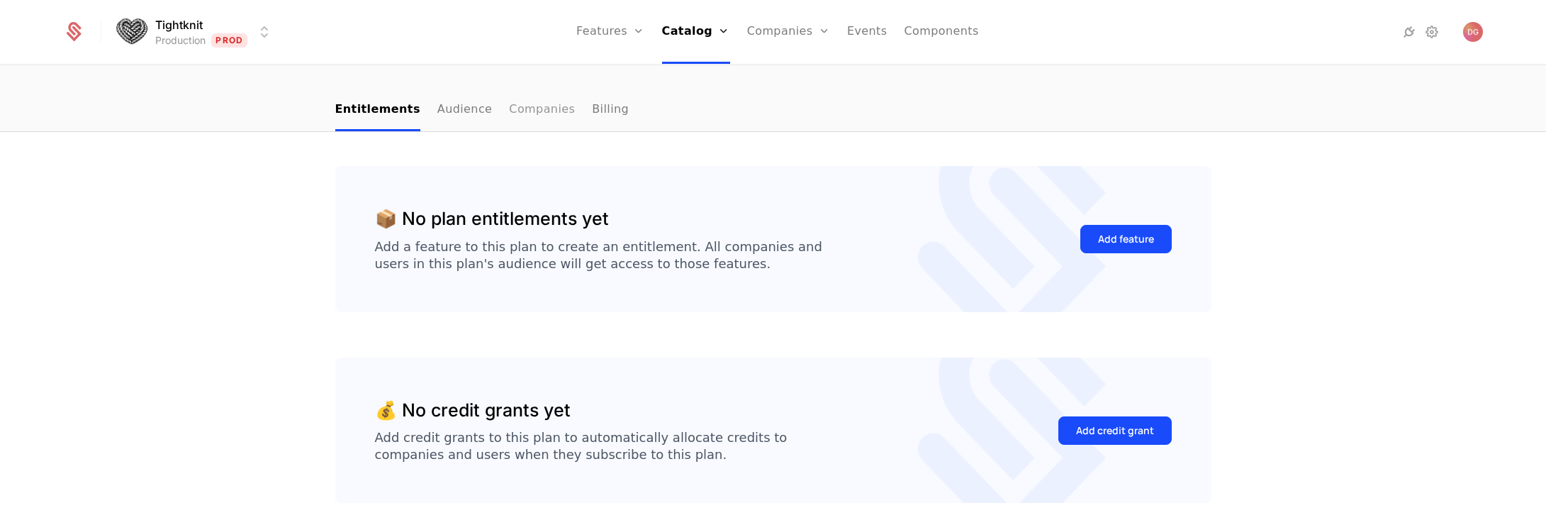
click at [517, 111] on link "Companies" at bounding box center [542, 110] width 66 height 42
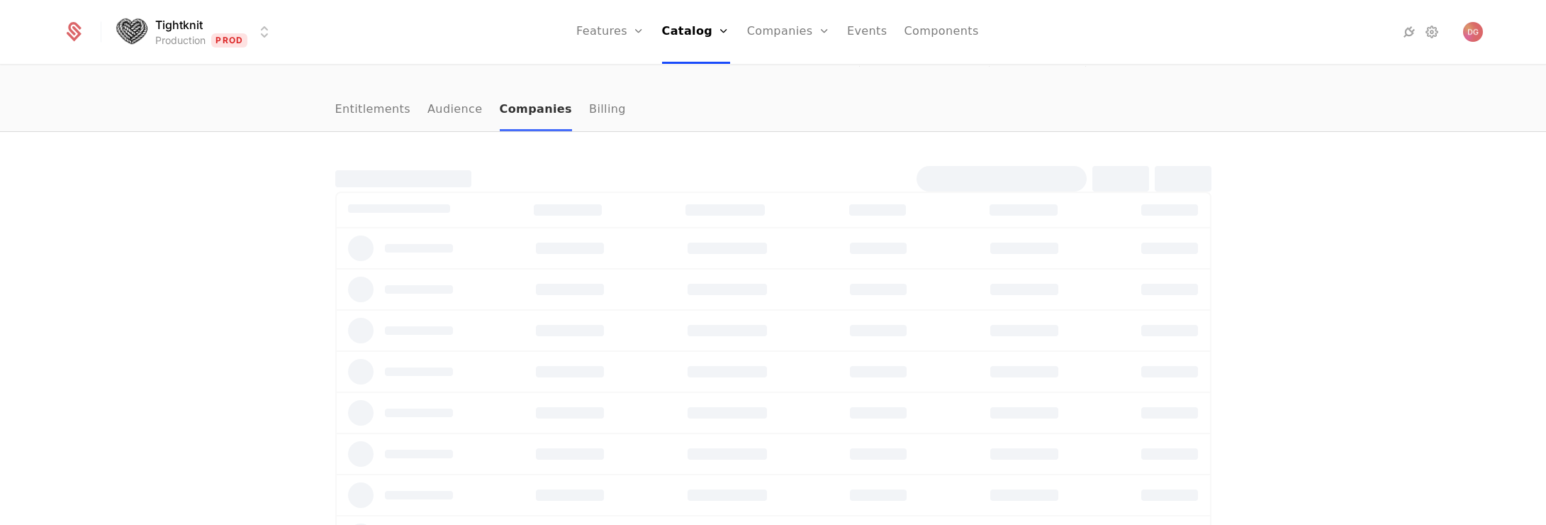
select select "**"
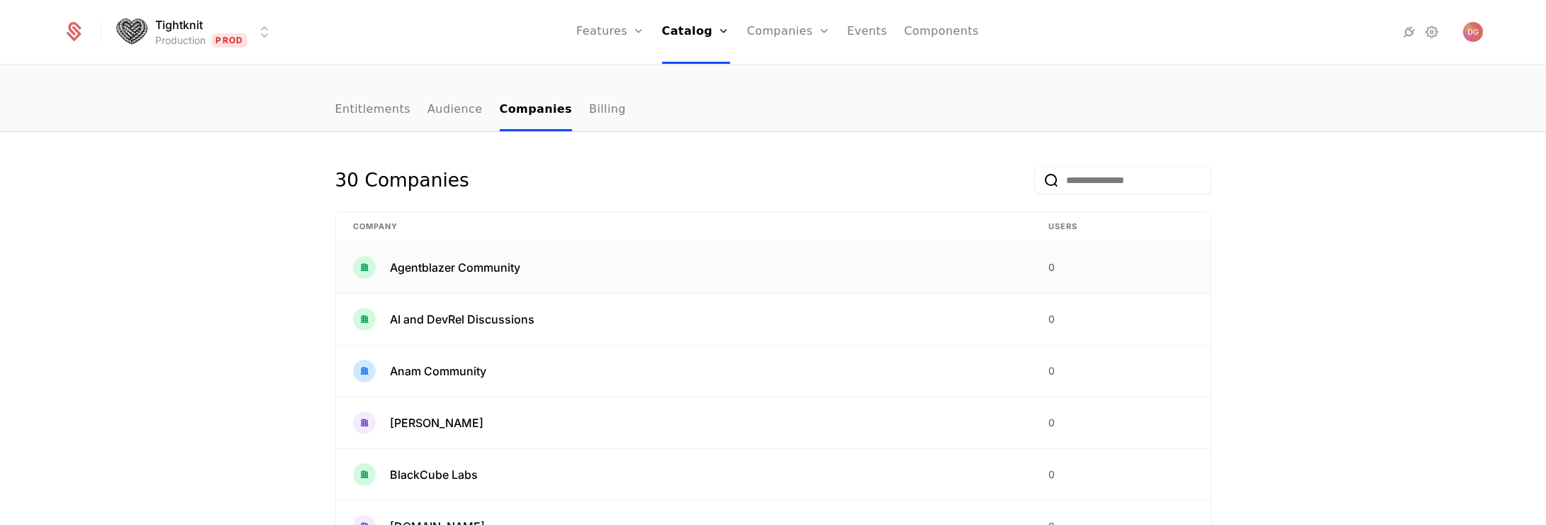
click at [481, 267] on span "Agentblazer Community" at bounding box center [455, 267] width 130 height 17
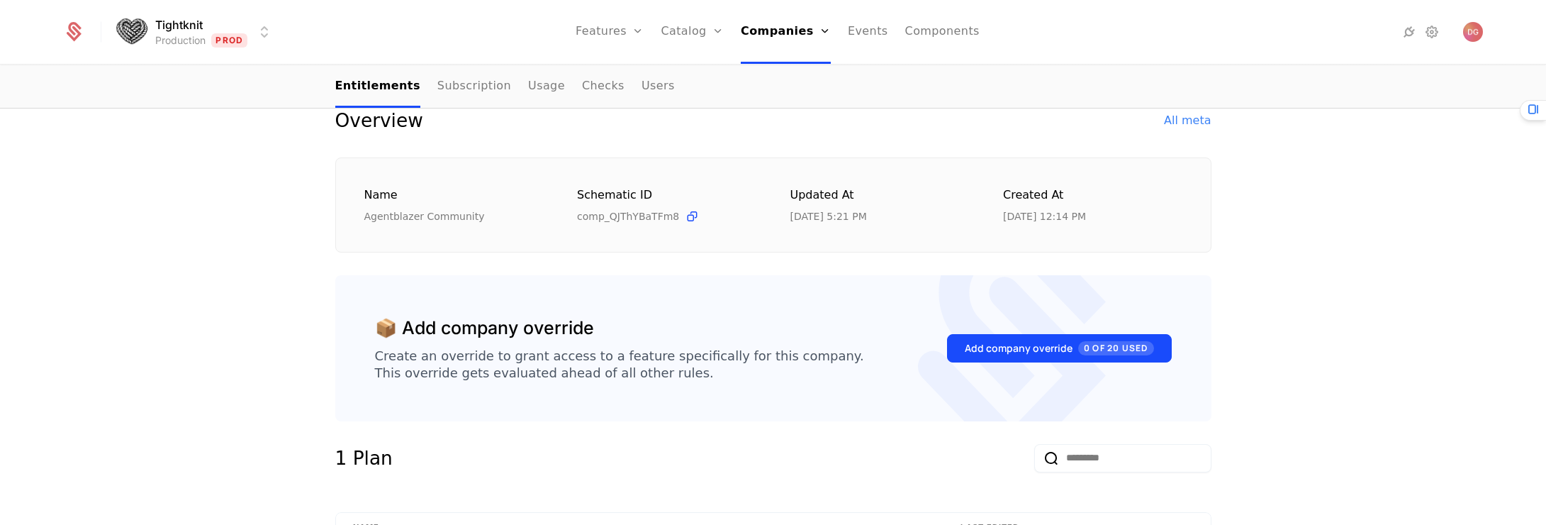
scroll to position [175, 0]
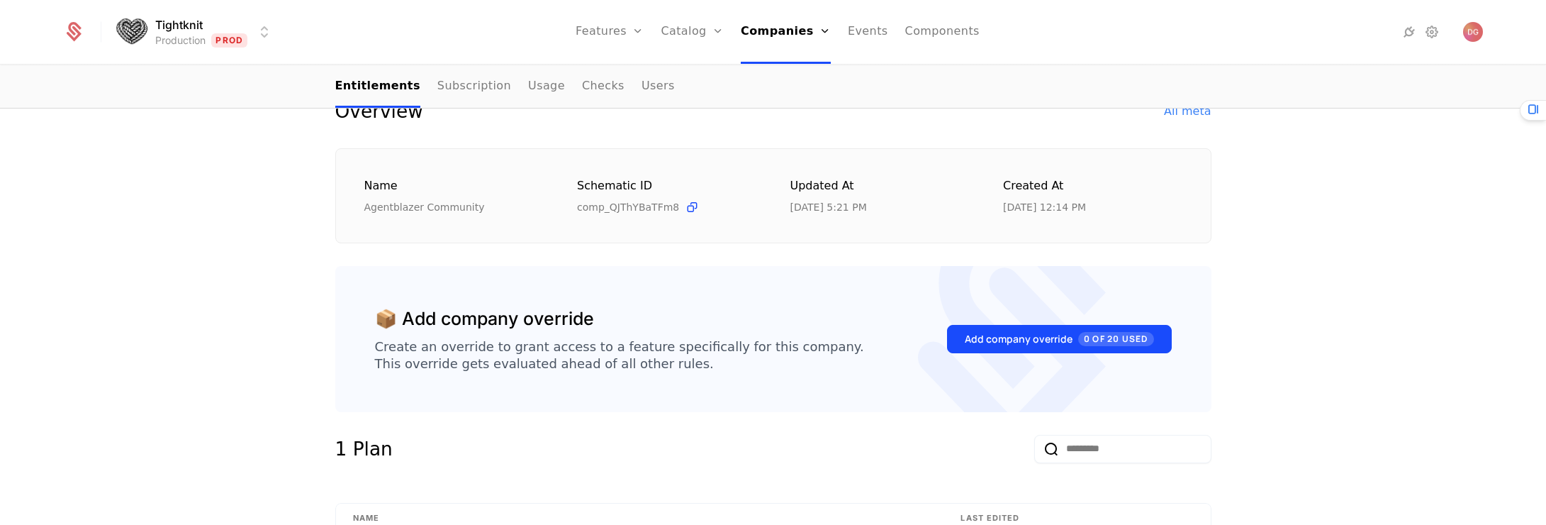
select select "**"
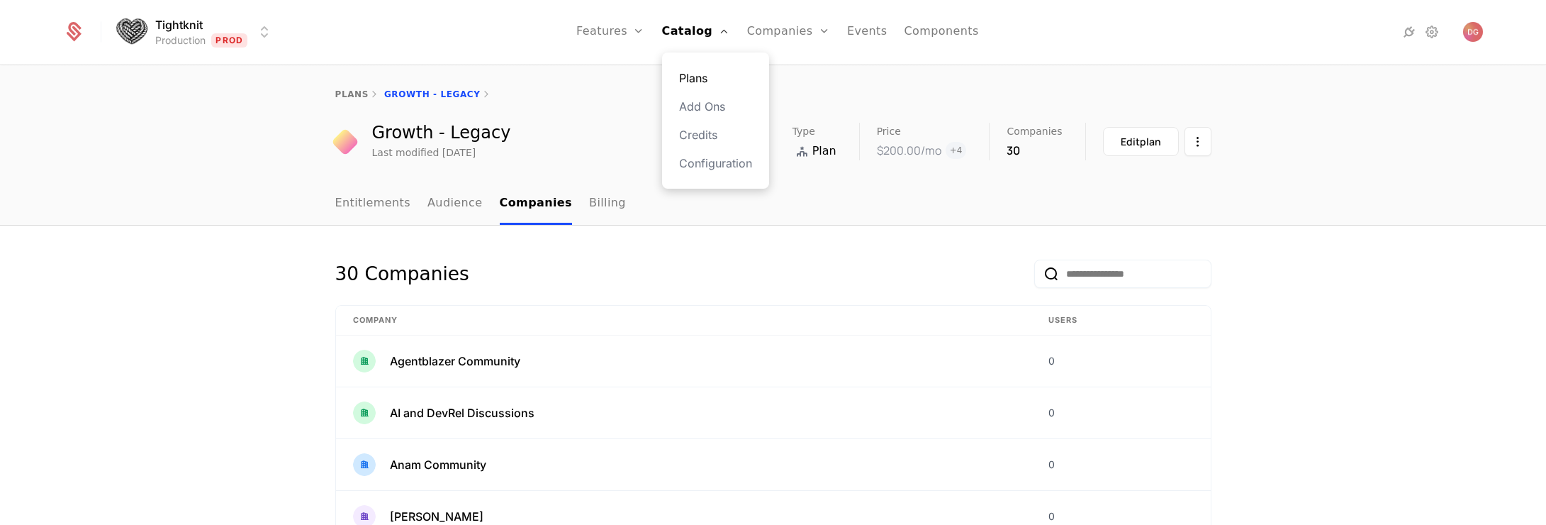
click at [687, 79] on link "Plans" at bounding box center [715, 77] width 73 height 17
select select "**"
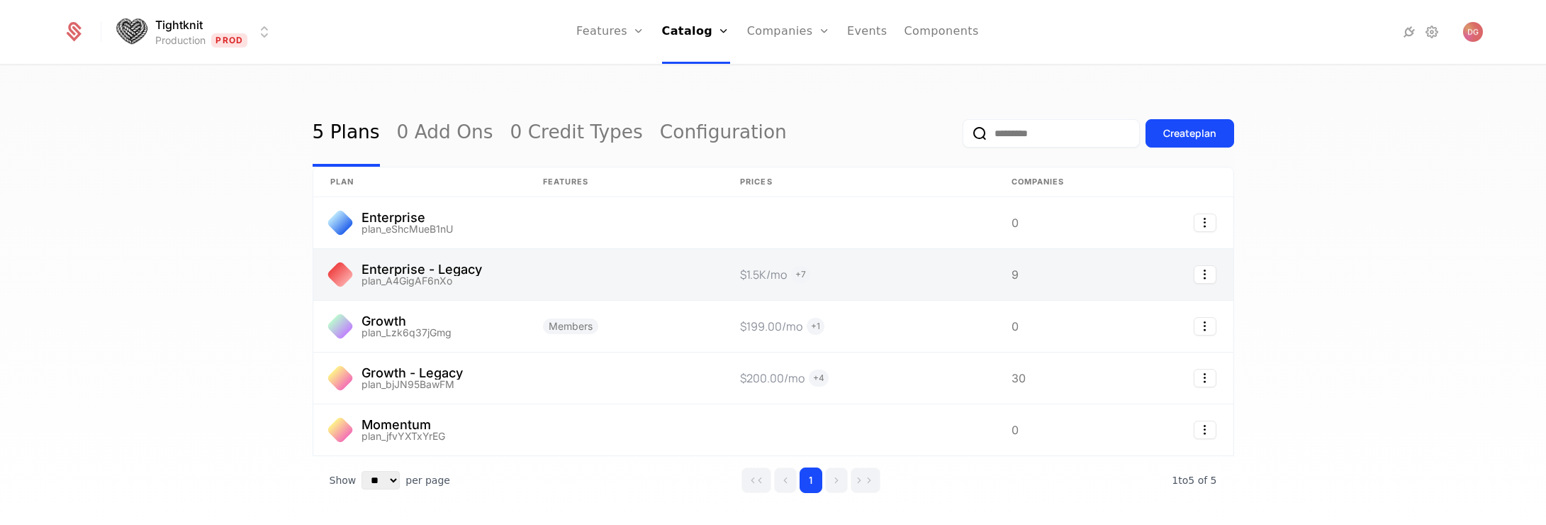
click at [422, 275] on link at bounding box center [419, 274] width 213 height 51
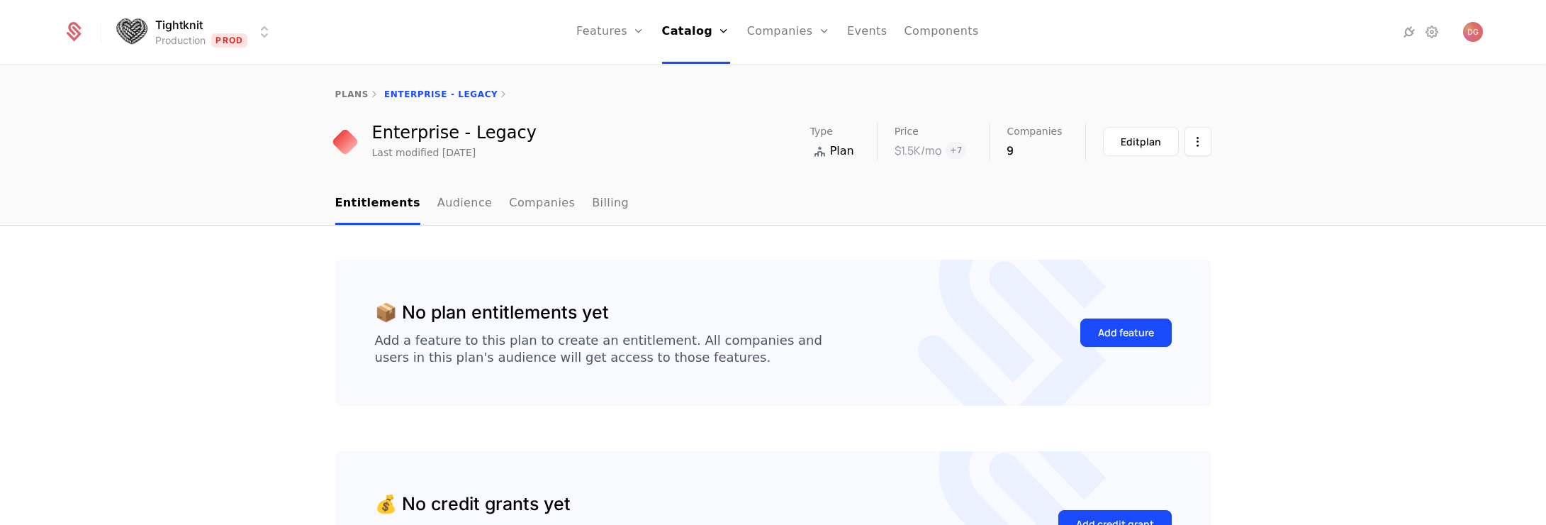
drag, startPoint x: 1292, startPoint y: 281, endPoint x: 1240, endPoint y: 291, distance: 52.8
click at [1292, 280] on div "📦 No plan entitlements yet Add a feature to this plan to create an entitlement.…" at bounding box center [773, 450] width 1546 height 450
click at [1135, 328] on div "Add feature" at bounding box center [1126, 332] width 56 height 14
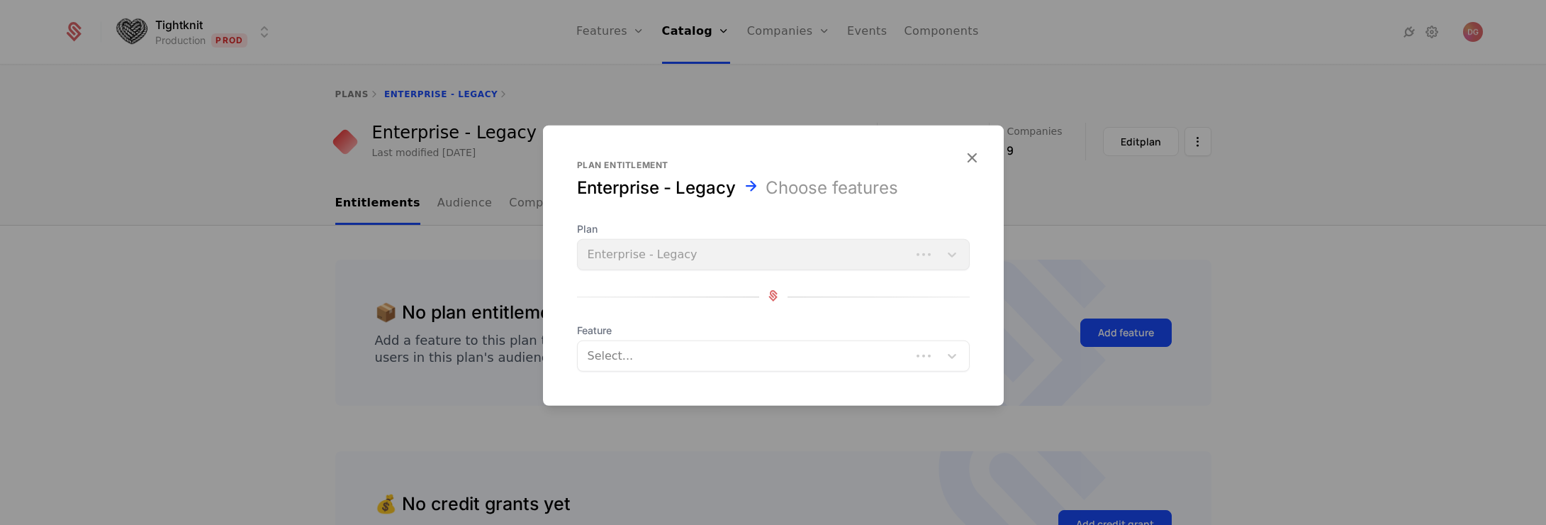
click at [751, 358] on div at bounding box center [745, 356] width 313 height 20
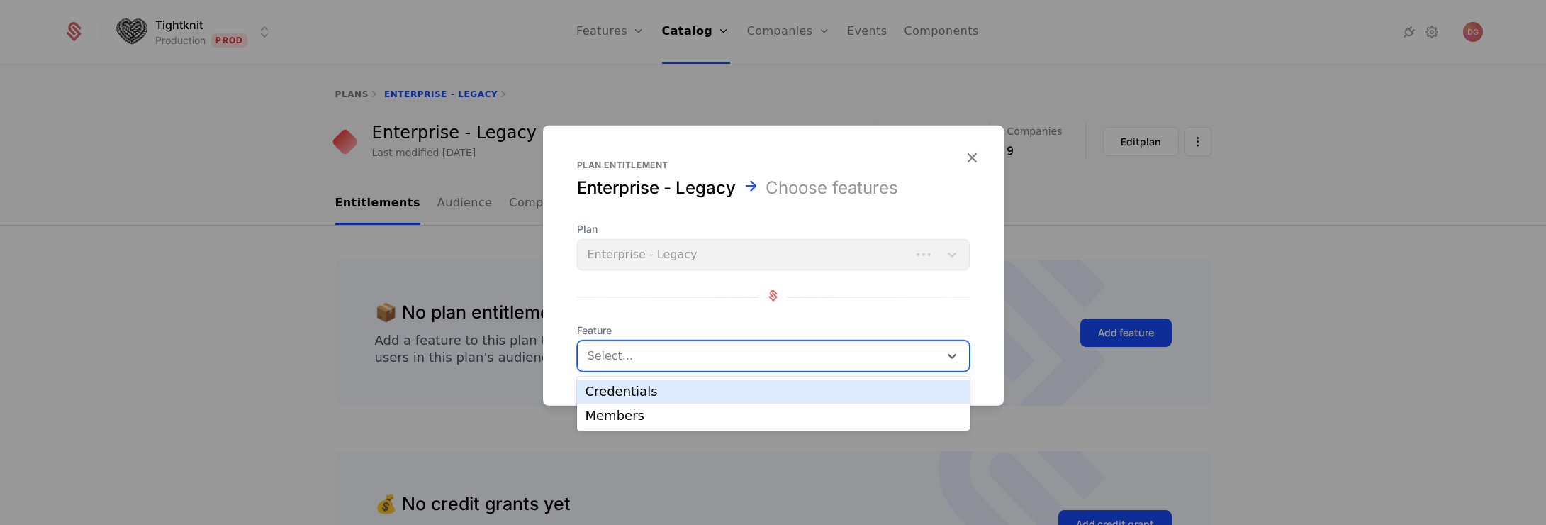
click at [651, 391] on div "Credentials" at bounding box center [773, 391] width 376 height 13
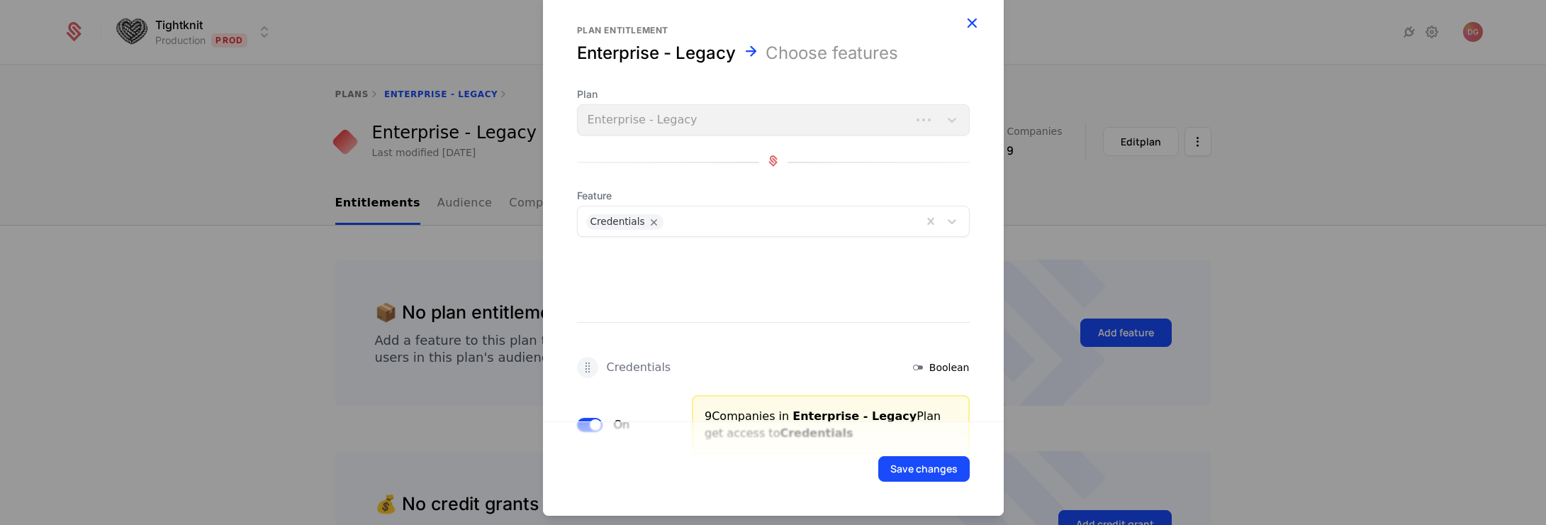
click at [967, 21] on icon "button" at bounding box center [972, 22] width 18 height 18
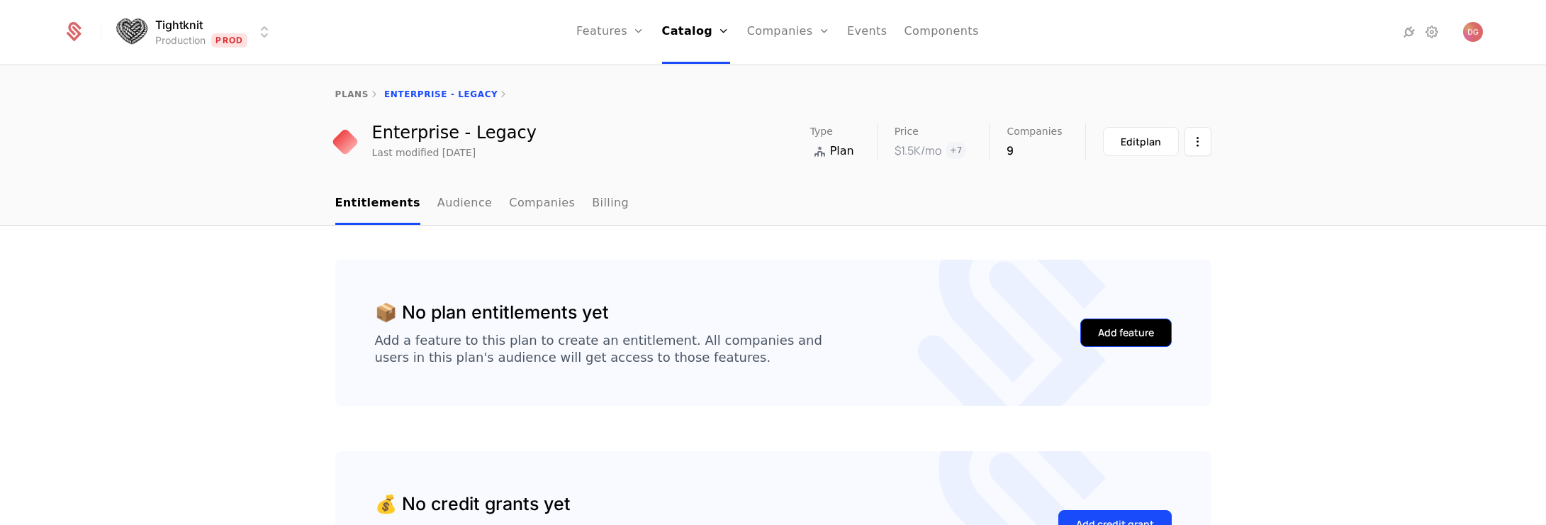
click at [1131, 333] on div "Add feature" at bounding box center [1126, 332] width 56 height 14
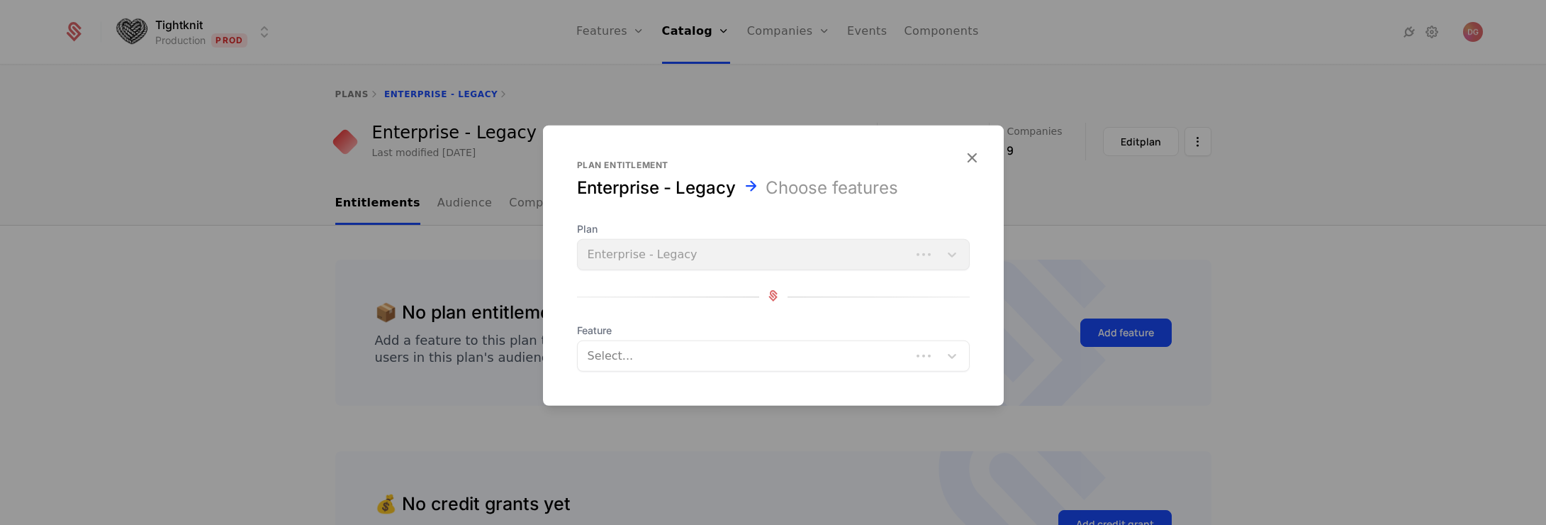
click at [672, 347] on div at bounding box center [745, 356] width 313 height 20
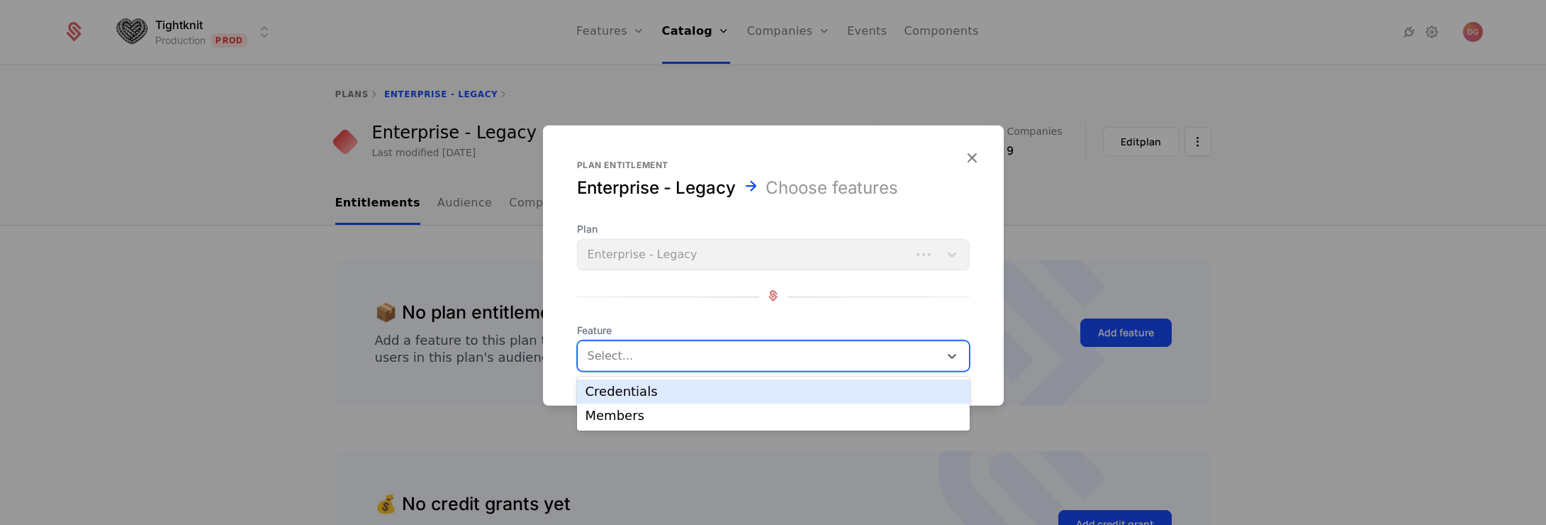
click at [644, 389] on div "Credentials" at bounding box center [773, 391] width 376 height 13
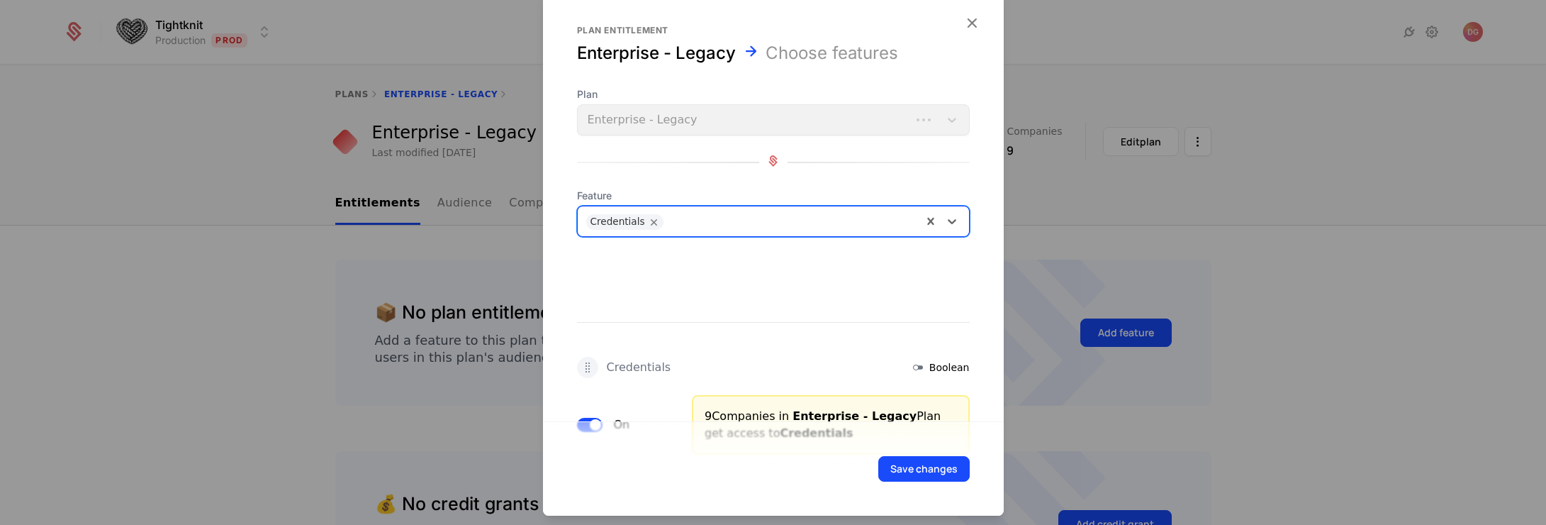
scroll to position [50, 0]
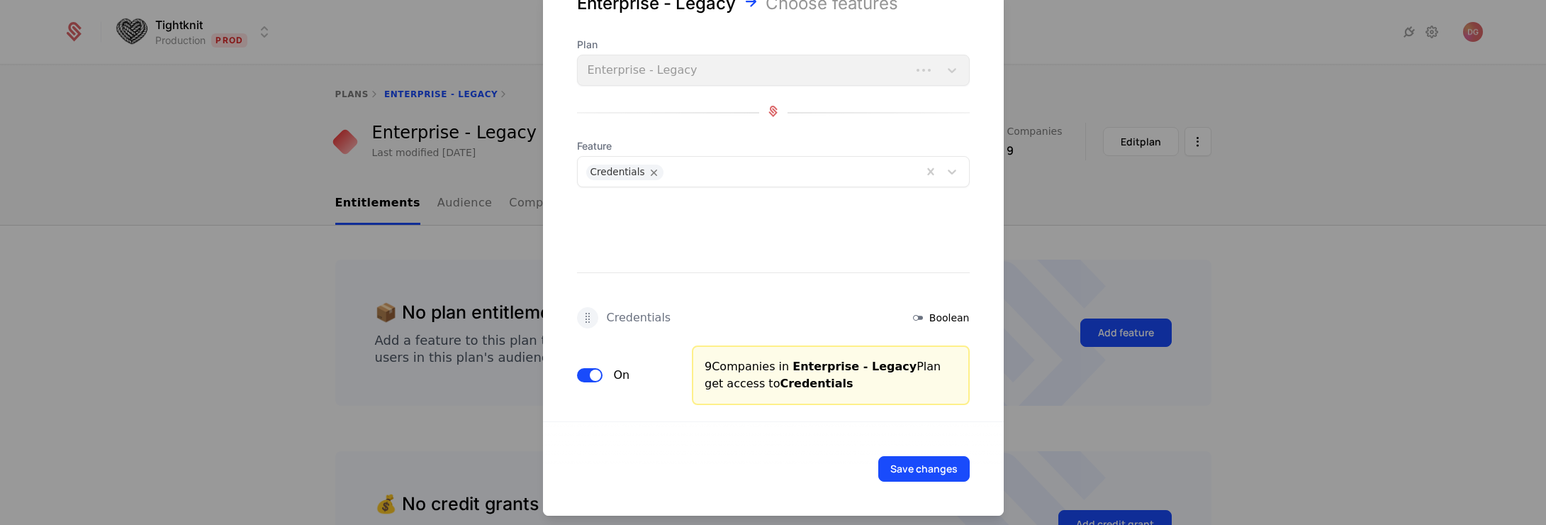
drag, startPoint x: 585, startPoint y: 313, endPoint x: 587, endPoint y: 292, distance: 21.4
click at [587, 292] on div "Credentials Boolean On 9 Companies in Enterprise - Legacy Plan get access to Cr…" at bounding box center [773, 304] width 461 height 201
click at [705, 215] on div "Credentials Boolean On 9 Companies in Enterprise - Legacy Plan get access to Cr…" at bounding box center [773, 304] width 461 height 201
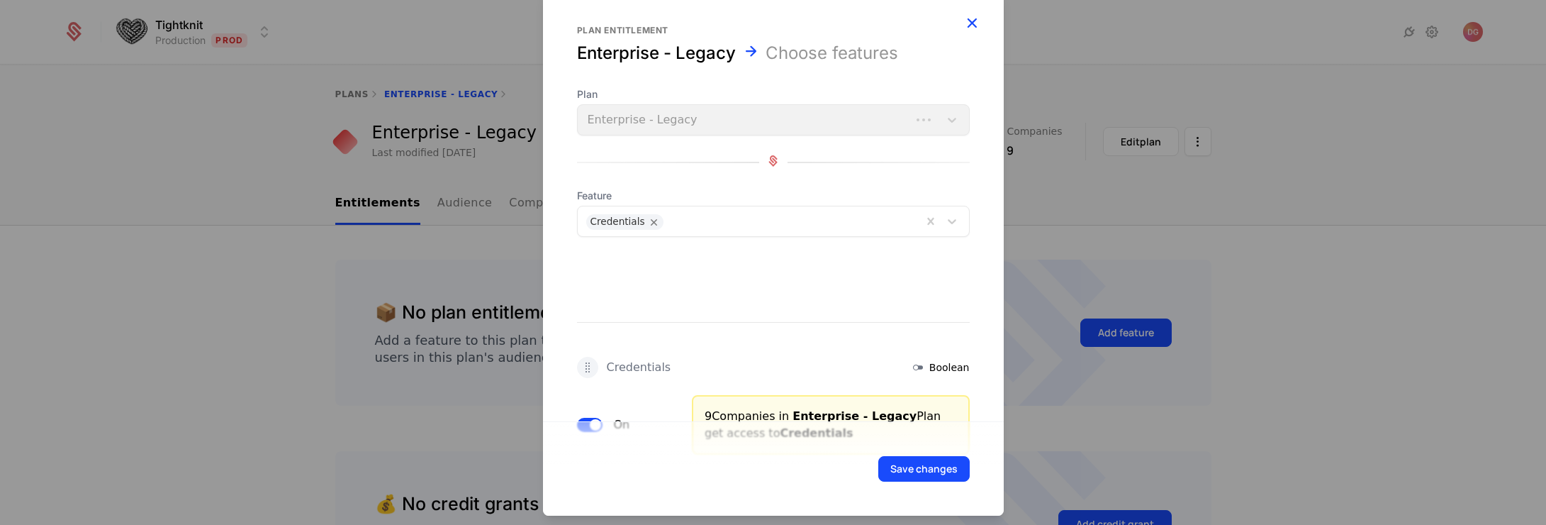
click at [965, 21] on icon "button" at bounding box center [972, 22] width 18 height 18
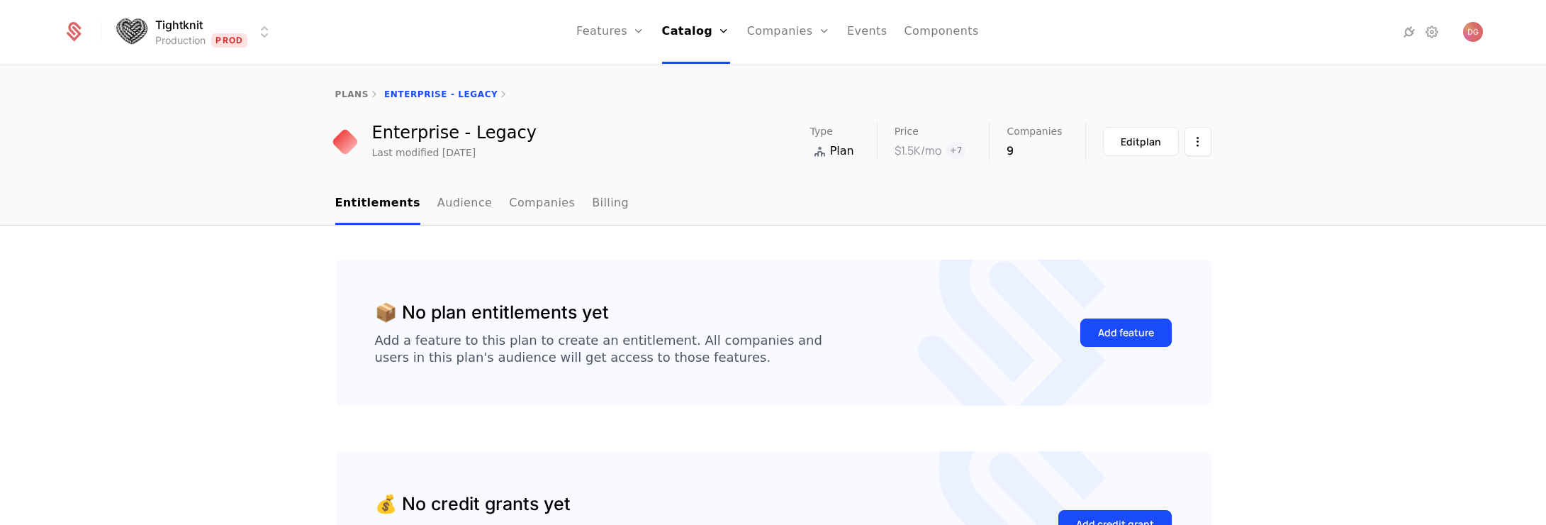
click at [1340, 246] on div "📦 No plan entitlements yet Add a feature to this plan to create an entitlement.…" at bounding box center [773, 450] width 1546 height 450
click at [1146, 325] on button "Add feature" at bounding box center [1125, 332] width 91 height 28
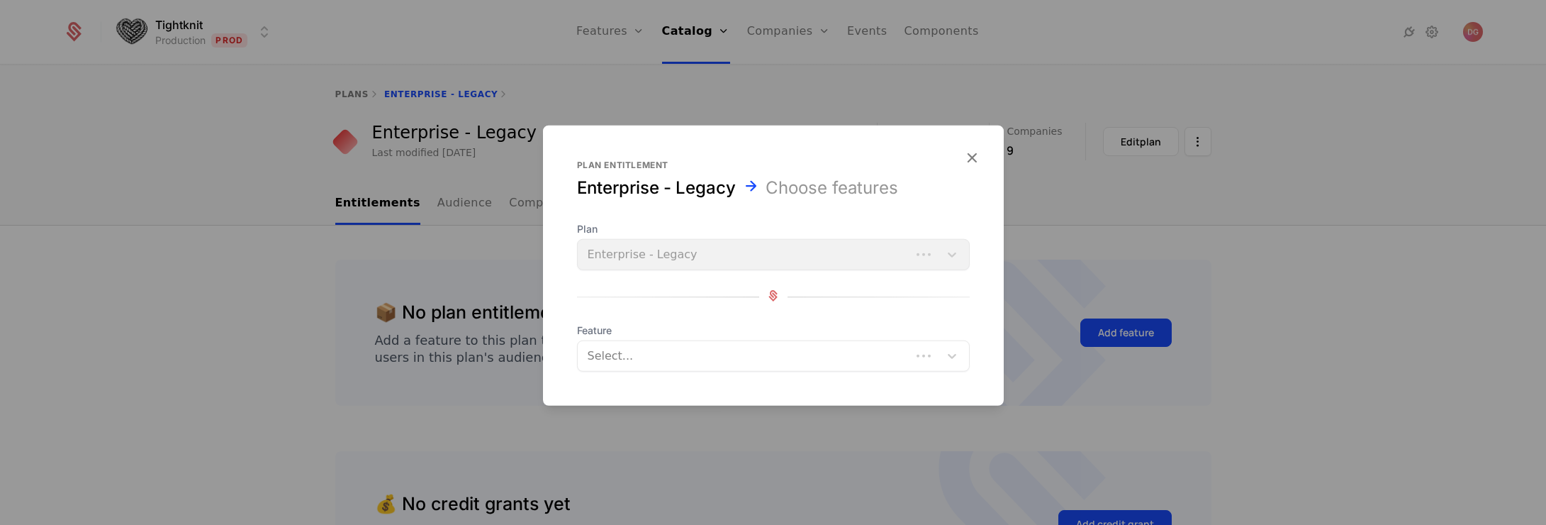
click at [785, 350] on div at bounding box center [745, 356] width 313 height 20
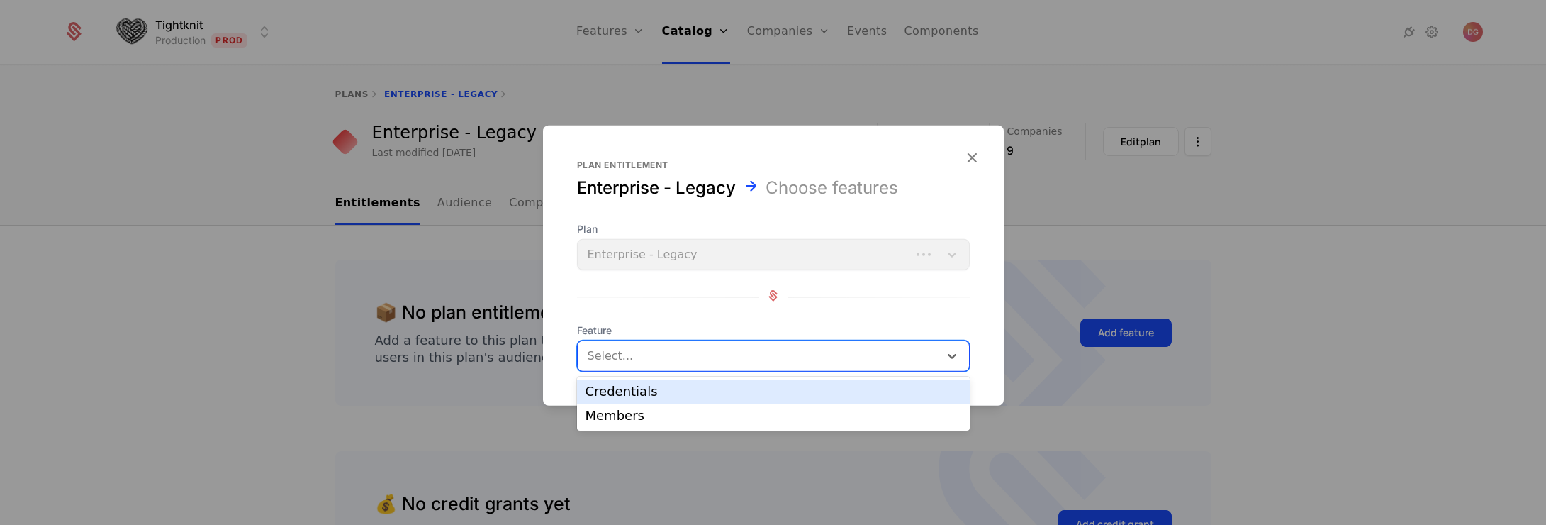
click at [640, 392] on div "Credentials" at bounding box center [773, 391] width 376 height 13
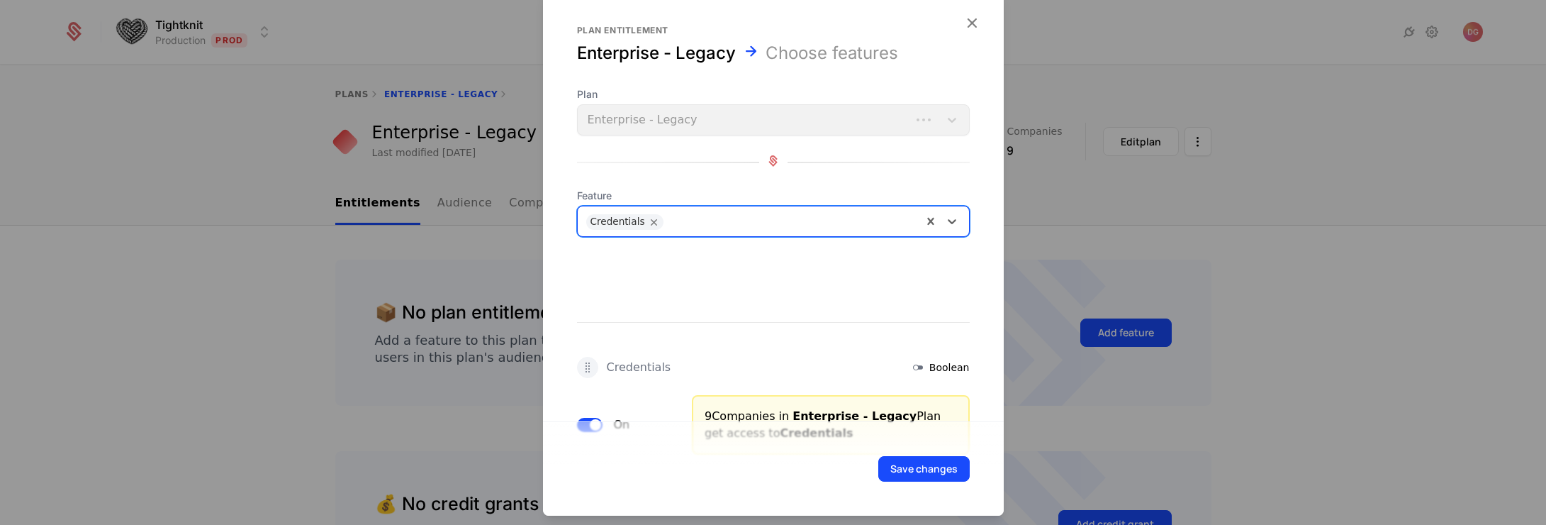
scroll to position [50, 0]
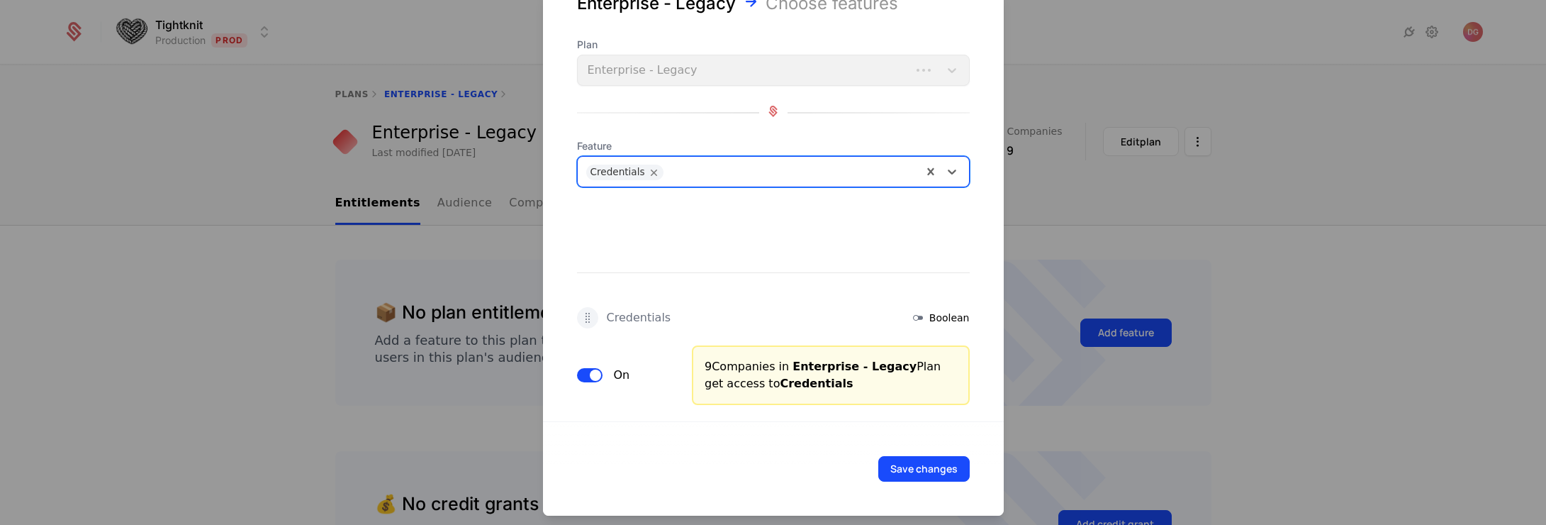
click at [123, 228] on div at bounding box center [773, 262] width 1546 height 525
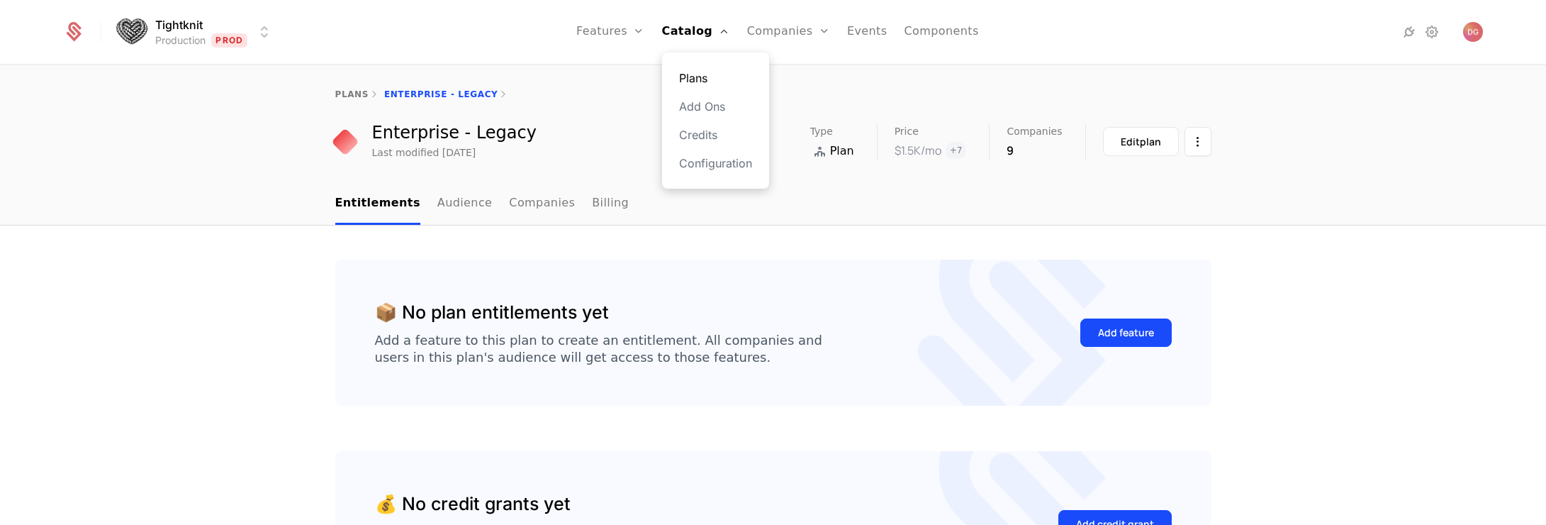
click at [705, 79] on link "Plans" at bounding box center [715, 77] width 73 height 17
select select "**"
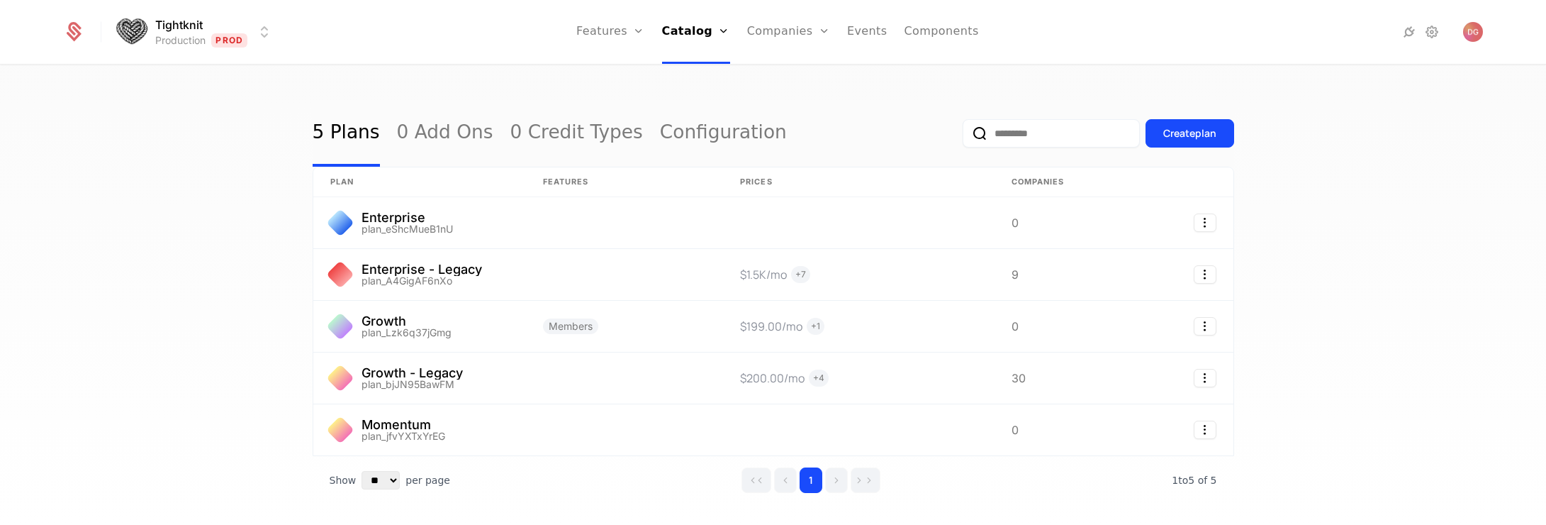
click at [182, 249] on div "5 Plans 0 Add Ons 0 Credit Types Configuration Create plan plan Features Prices…" at bounding box center [773, 299] width 1546 height 467
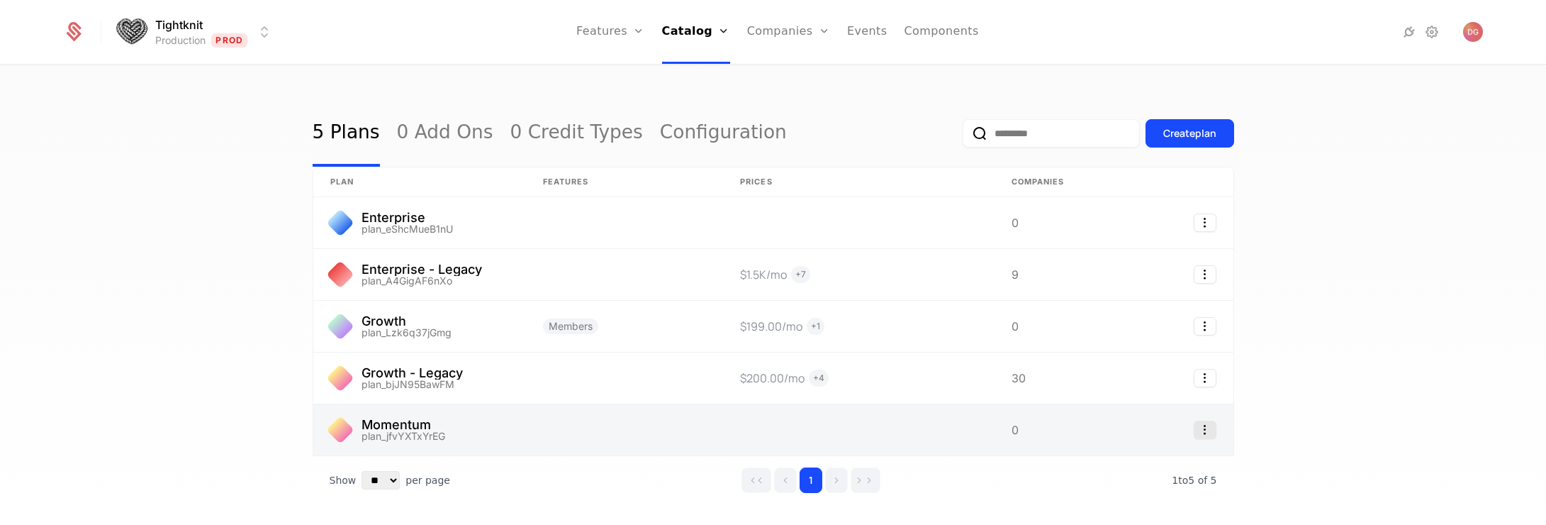
click at [1201, 429] on icon "Select action" at bounding box center [1205, 429] width 23 height 18
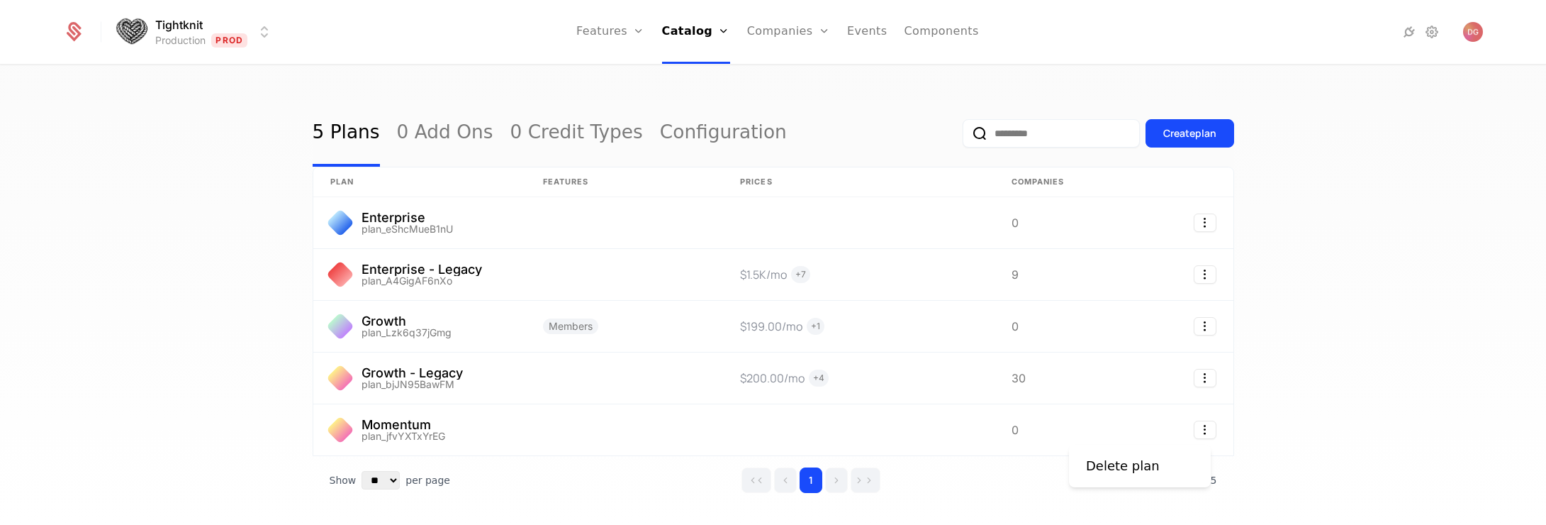
click at [1340, 414] on html "Tightknit Production Prod Features Features Flags Catalog Plans Add Ons Credits…" at bounding box center [773, 262] width 1546 height 525
click at [795, 74] on link "Companies" at bounding box center [796, 77] width 65 height 17
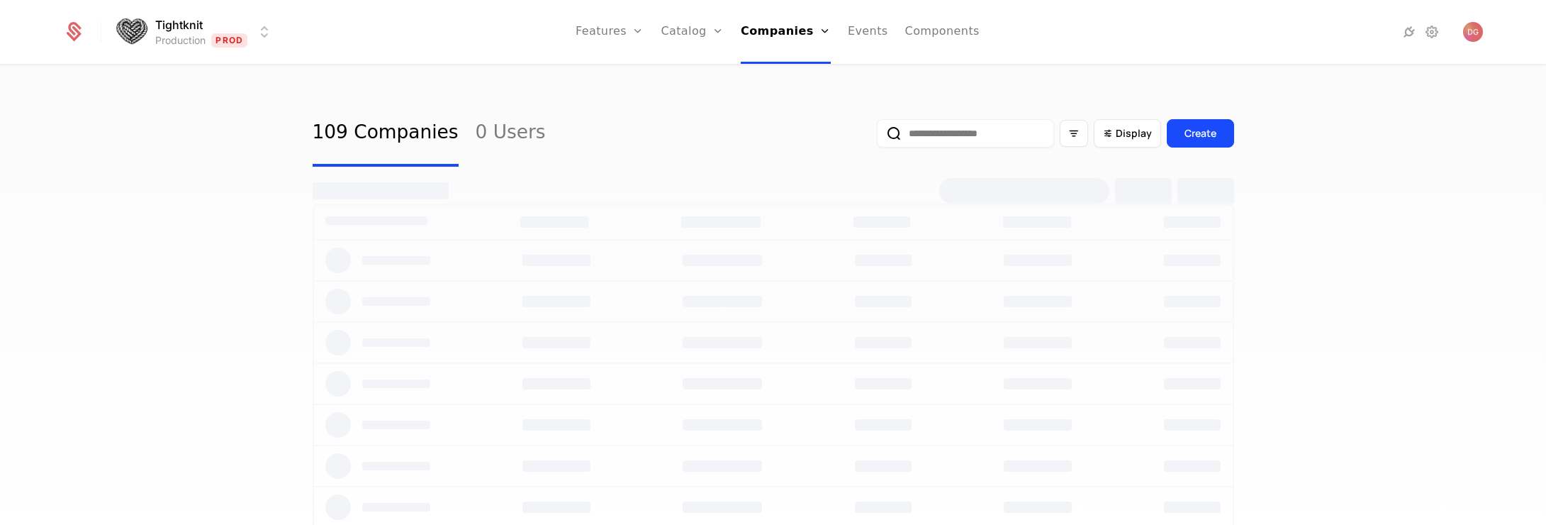
select select "**"
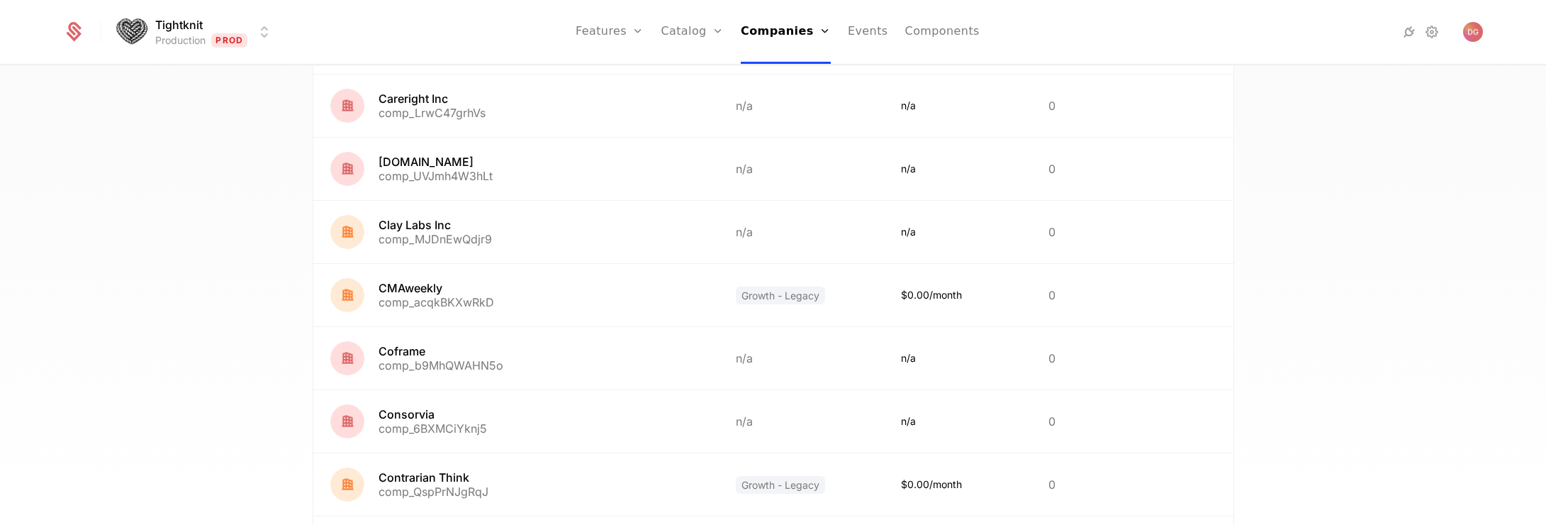
scroll to position [1362, 0]
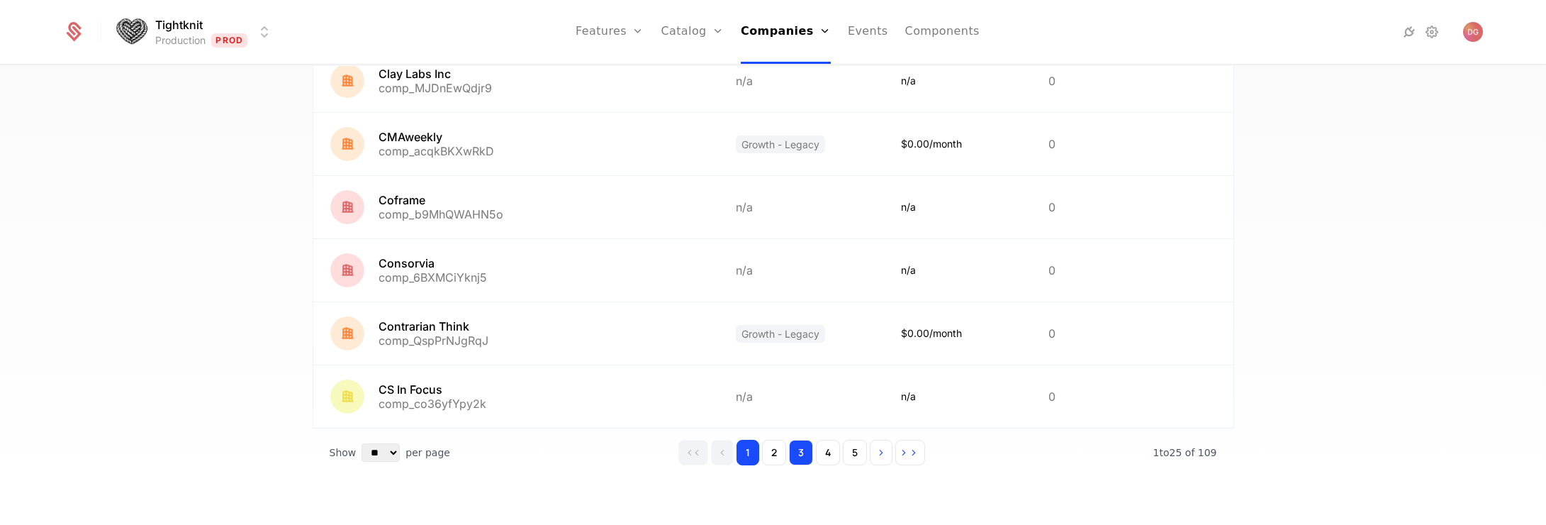
click at [804, 447] on button "3" at bounding box center [801, 452] width 24 height 26
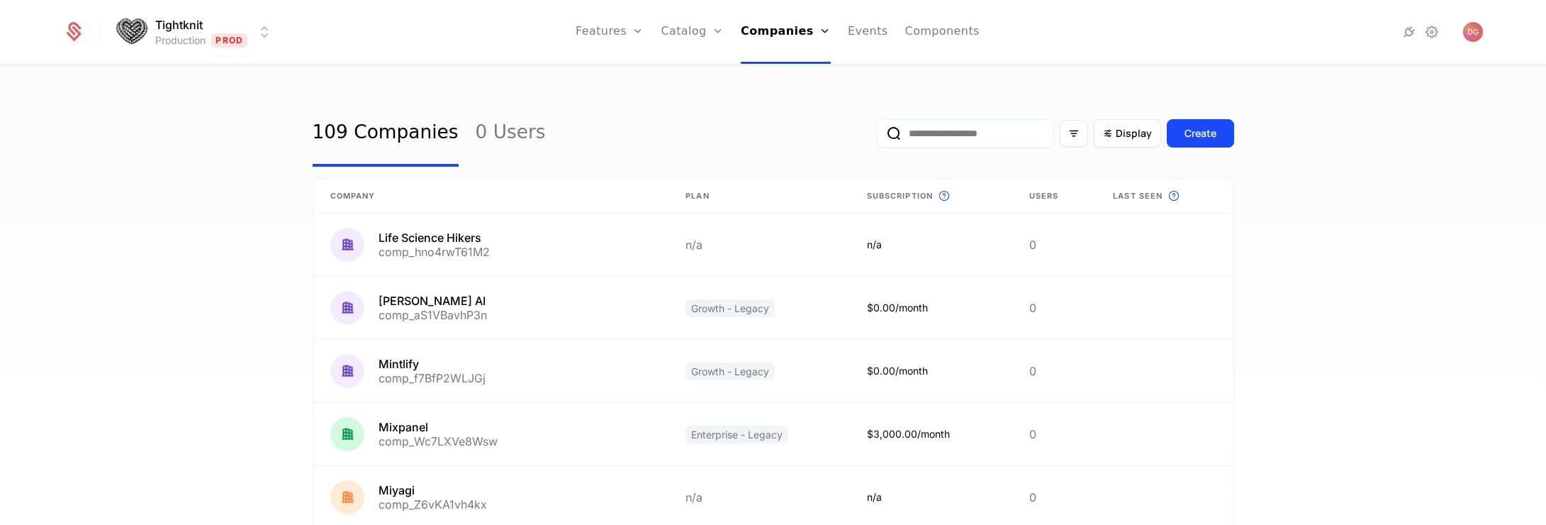
drag, startPoint x: 967, startPoint y: 115, endPoint x: 968, endPoint y: 132, distance: 17.0
click at [967, 115] on div "Display Create" at bounding box center [1055, 133] width 357 height 67
click at [968, 132] on input "email" at bounding box center [965, 133] width 177 height 28
click at [877, 136] on button "submit" at bounding box center [877, 136] width 0 height 0
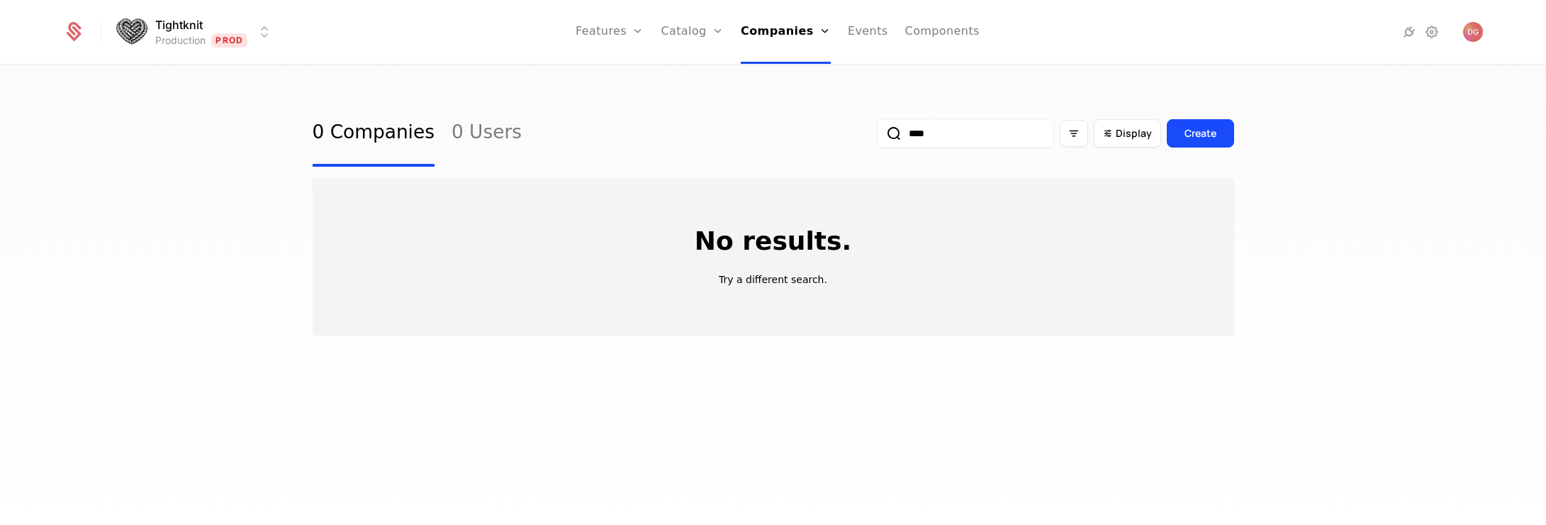
click at [877, 136] on button "submit" at bounding box center [877, 136] width 0 height 0
click at [921, 138] on input "****" at bounding box center [965, 133] width 177 height 28
type input "*"
select select "**"
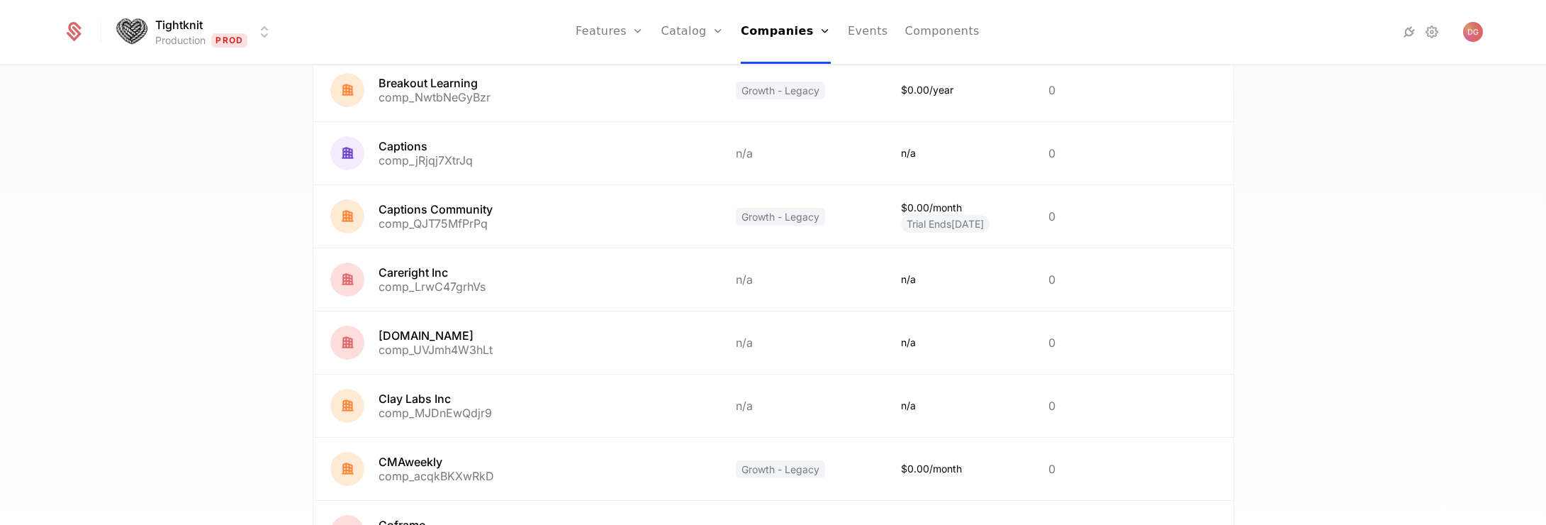
scroll to position [1362, 0]
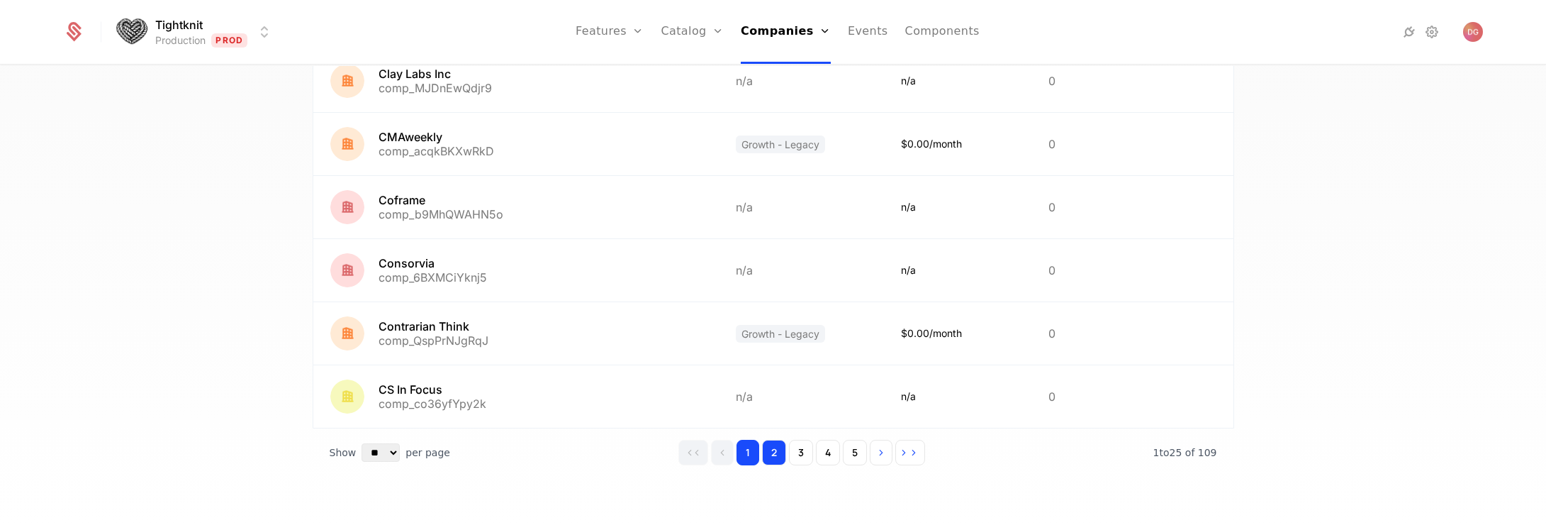
click at [767, 442] on button "2" at bounding box center [774, 452] width 24 height 26
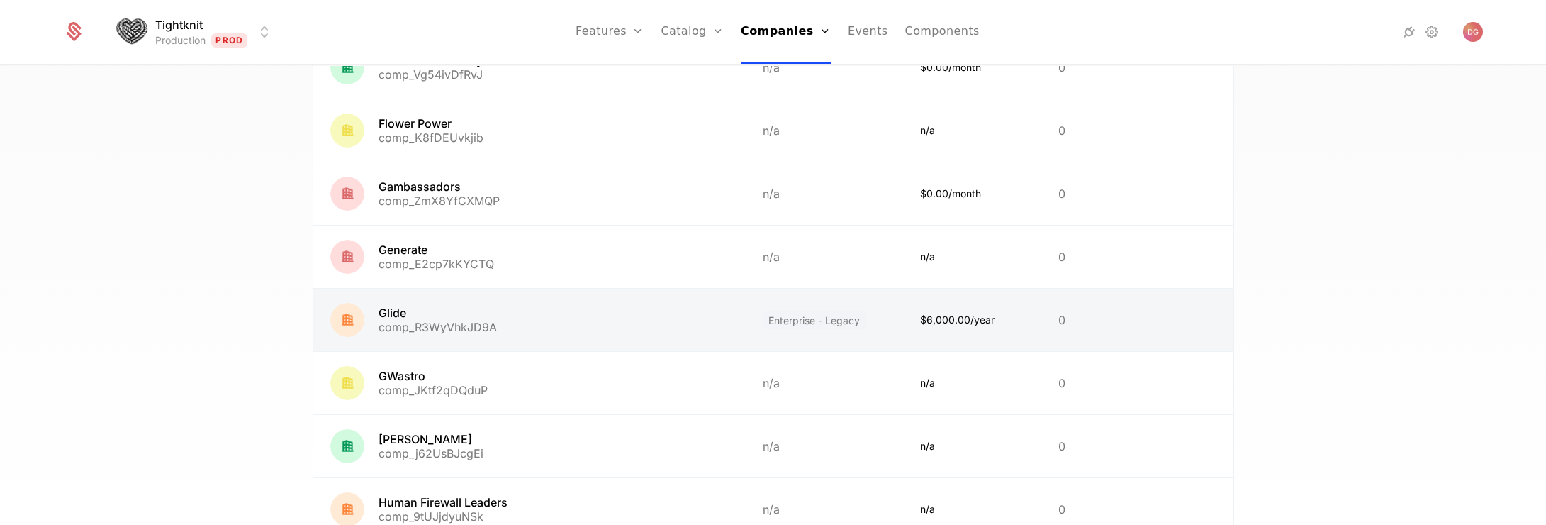
scroll to position [916, 0]
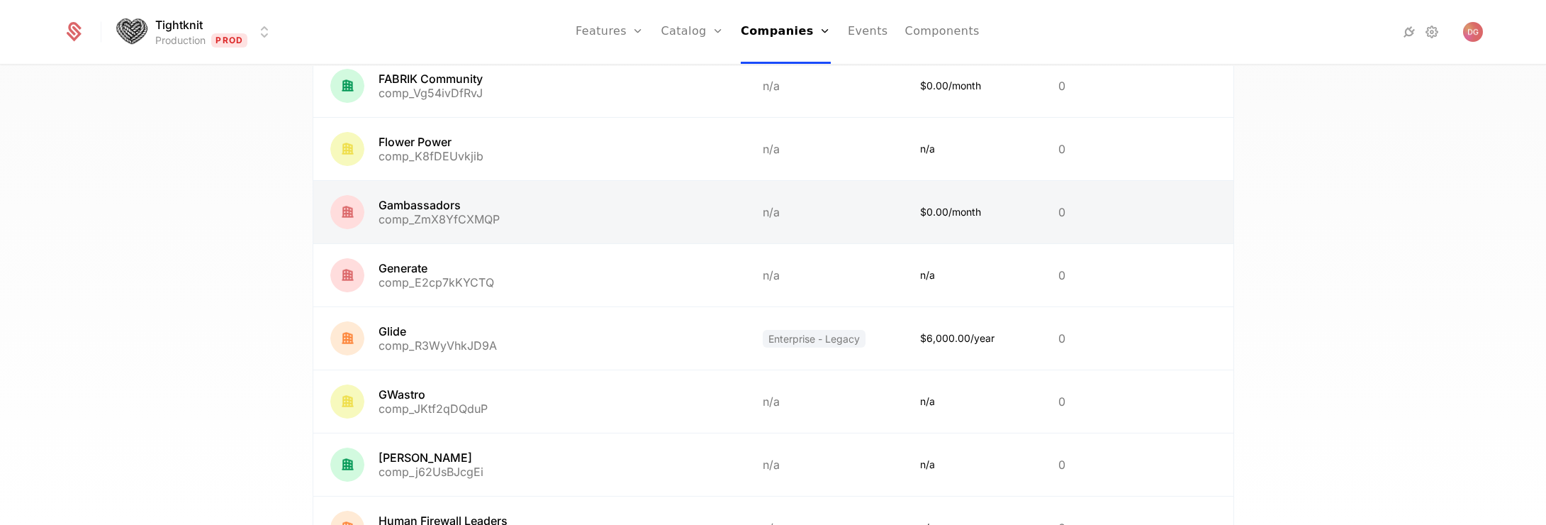
click at [405, 211] on link at bounding box center [529, 212] width 432 height 62
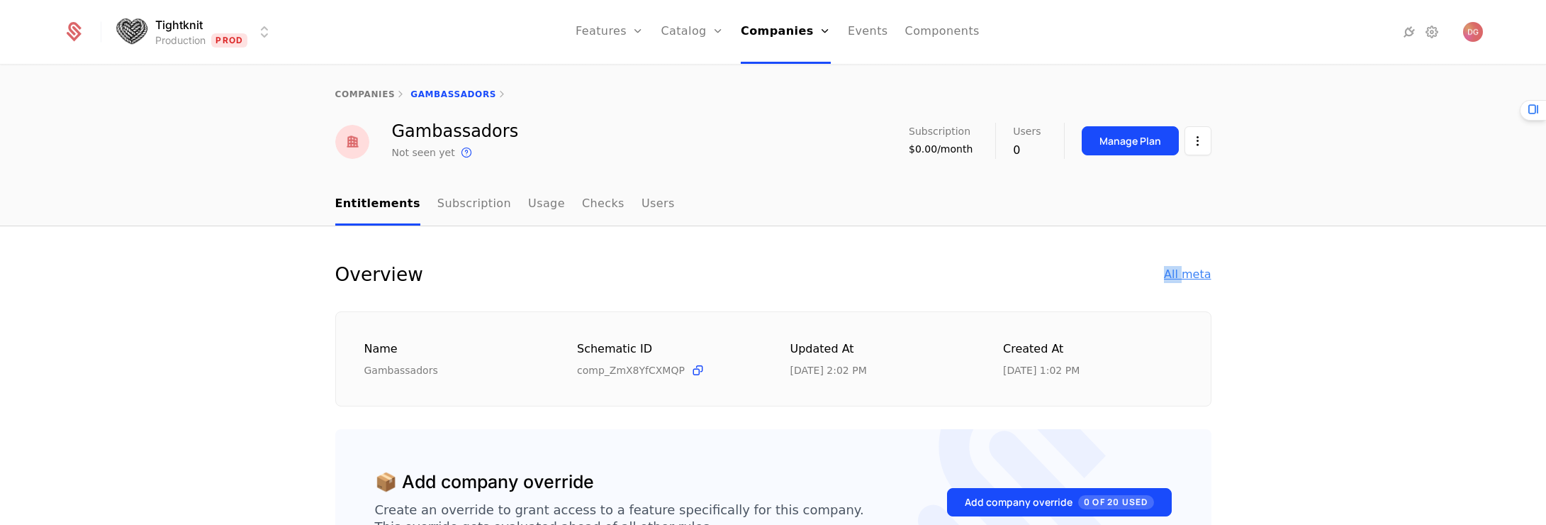
click at [1183, 267] on div "All meta" at bounding box center [1187, 274] width 47 height 17
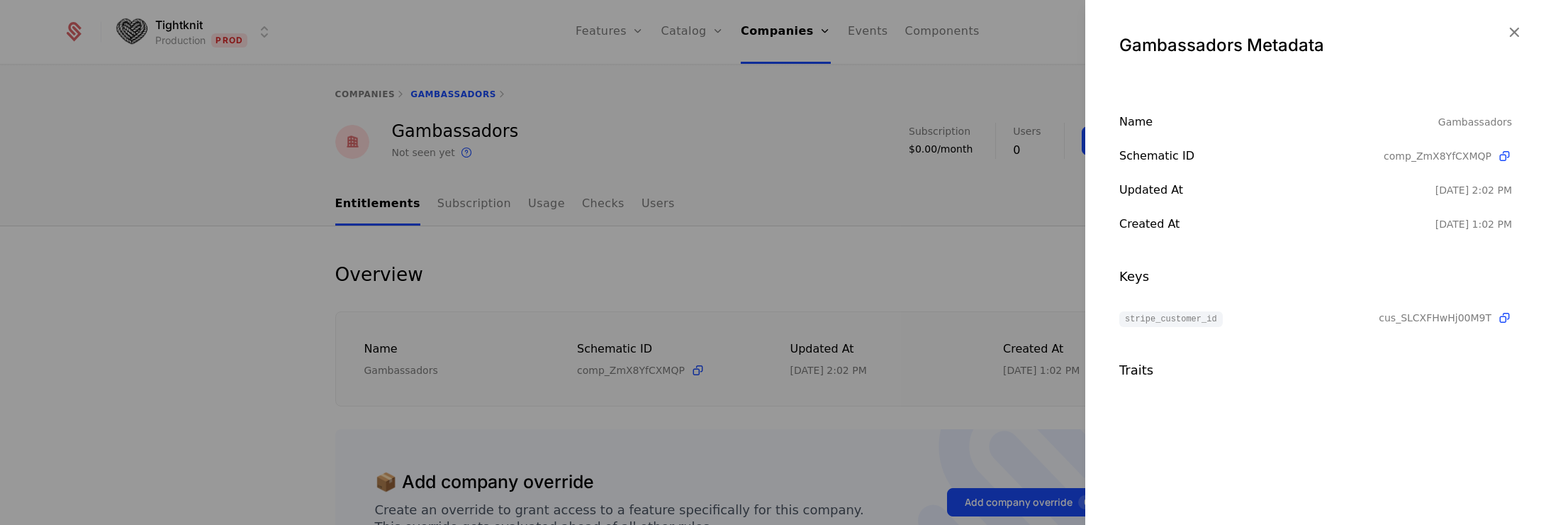
click at [1409, 317] on span "cus_SLCXFHwHj00M9T" at bounding box center [1435, 317] width 113 height 14
click at [1517, 28] on icon "button" at bounding box center [1514, 32] width 18 height 18
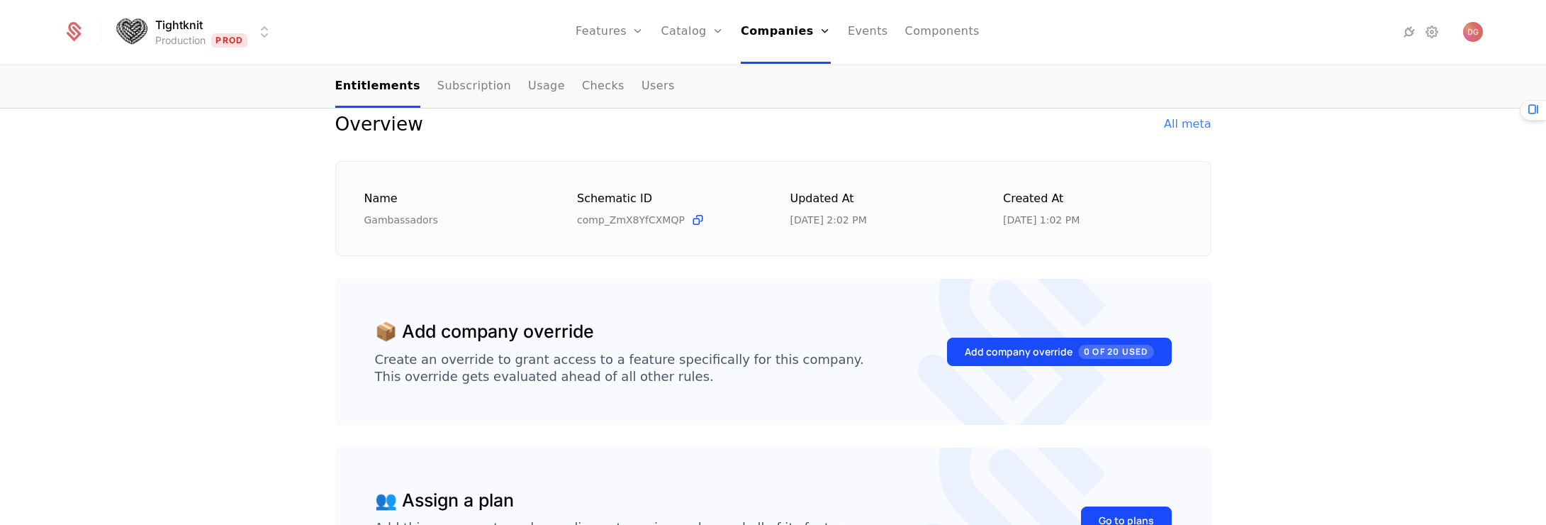
scroll to position [297, 0]
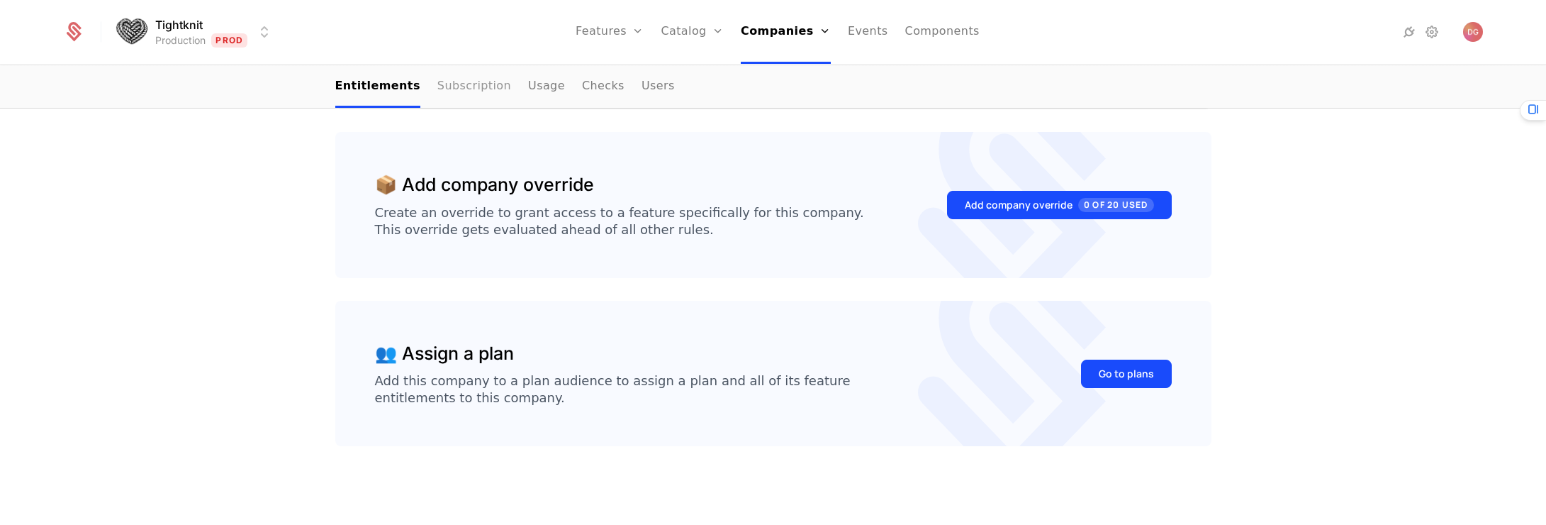
click at [452, 87] on link "Subscription" at bounding box center [474, 87] width 74 height 42
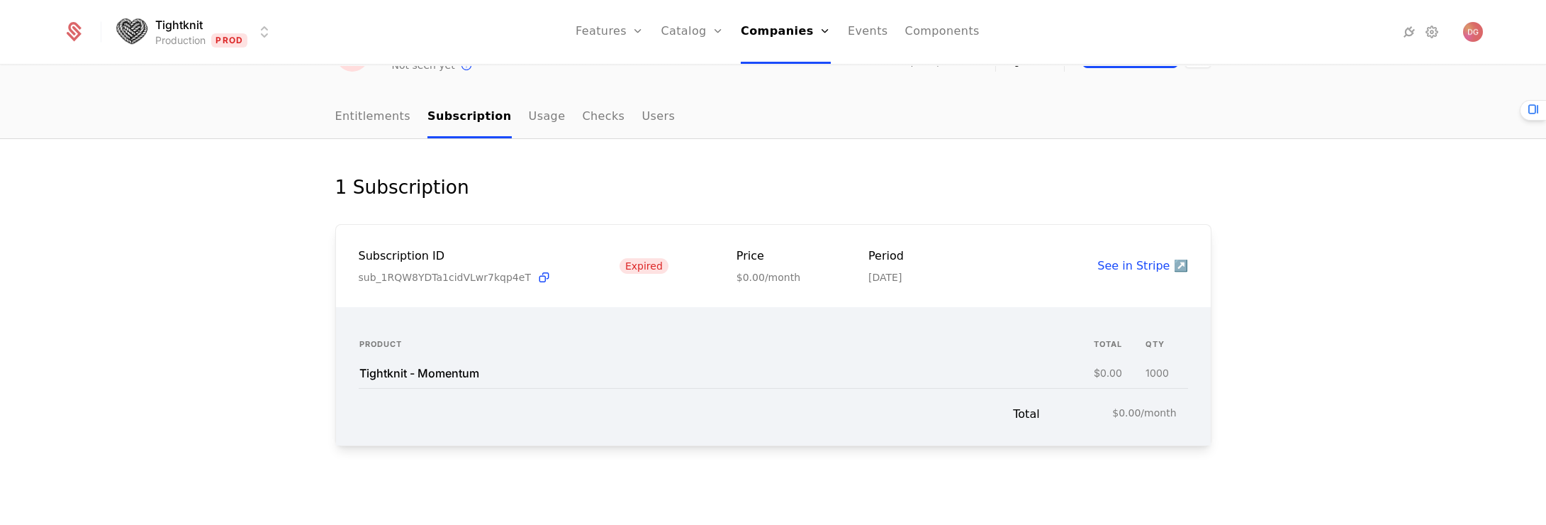
scroll to position [87, 0]
drag, startPoint x: 466, startPoint y: 371, endPoint x: 352, endPoint y: 375, distance: 113.5
click at [359, 375] on td "Tightknit - Momentum" at bounding box center [726, 373] width 734 height 29
click at [440, 378] on div "Tightknit - Momentum" at bounding box center [419, 372] width 120 height 11
click at [417, 374] on div "Tightknit - Momentum" at bounding box center [419, 372] width 120 height 11
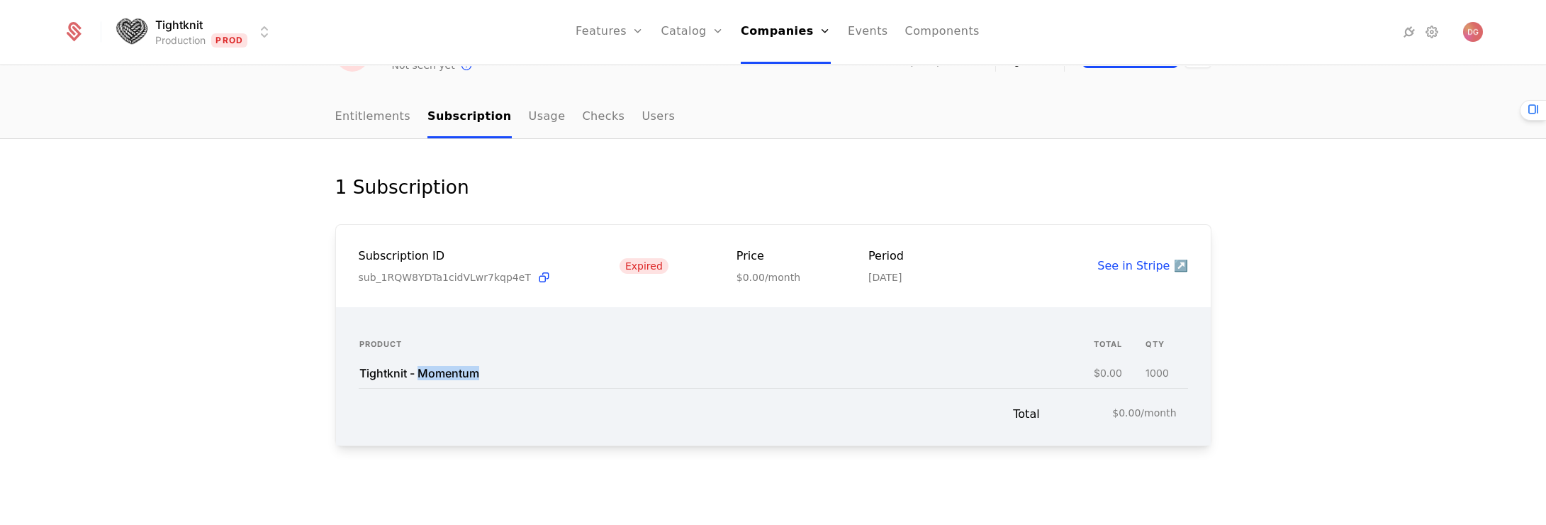
click at [417, 374] on div "Tightknit - Momentum" at bounding box center [419, 372] width 120 height 11
click at [1311, 157] on div "1 Subscription Subscription ID sub_1RQW8YDTa1cidVLwr7kqp4eT Expired Price $0.00…" at bounding box center [773, 332] width 1546 height 386
click at [1342, 207] on div "1 Subscription Subscription ID sub_1RQW8YDTa1cidVLwr7kqp4eT Expired Price $0.00…" at bounding box center [773, 332] width 1546 height 386
click at [665, 189] on div "1 Subscription" at bounding box center [773, 187] width 876 height 28
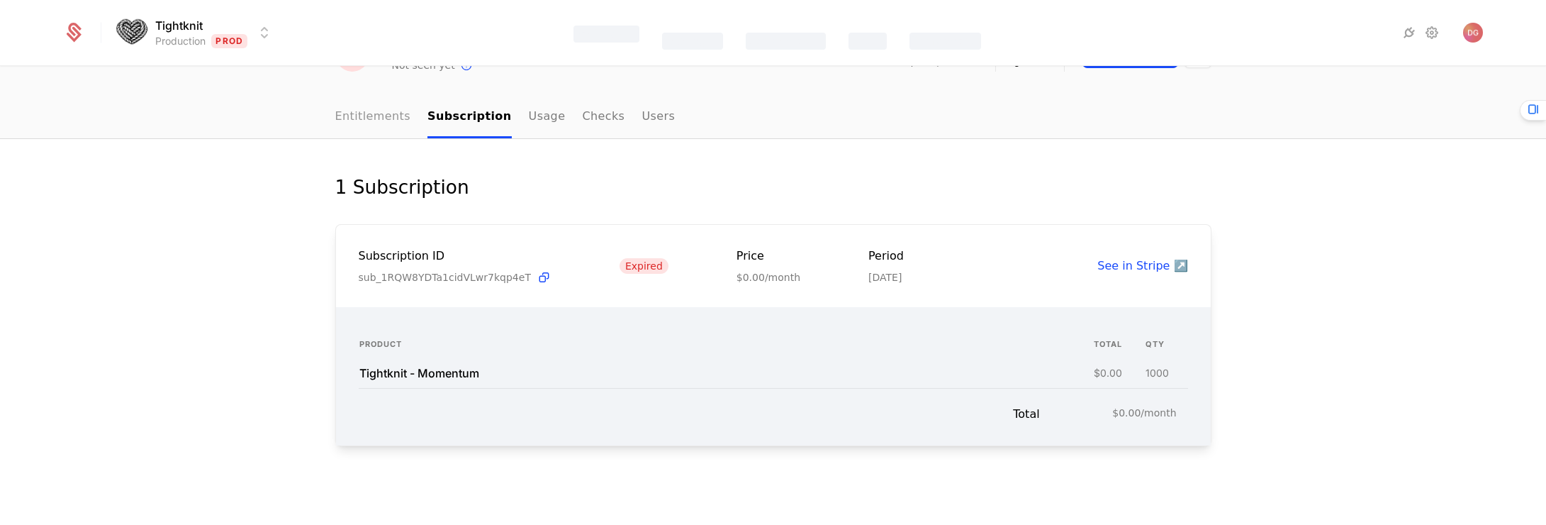
click at [361, 115] on link "Entitlements" at bounding box center [373, 117] width 76 height 42
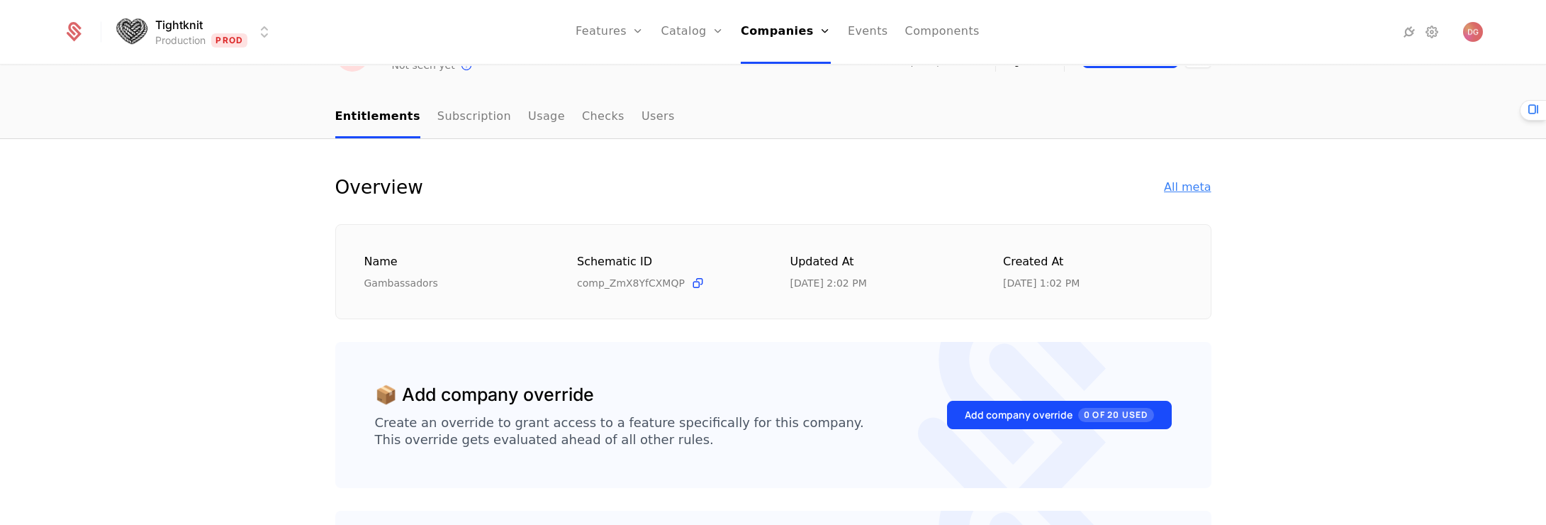
click at [1172, 184] on div "All meta" at bounding box center [1187, 187] width 47 height 17
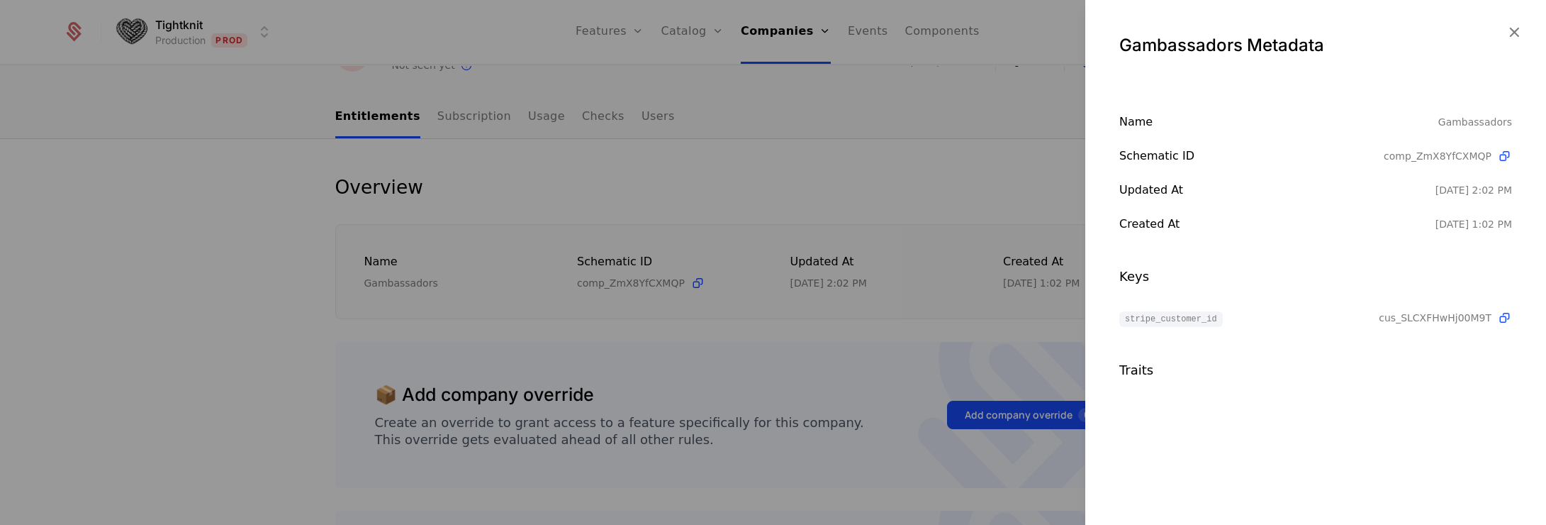
click at [272, 193] on div at bounding box center [773, 262] width 1546 height 525
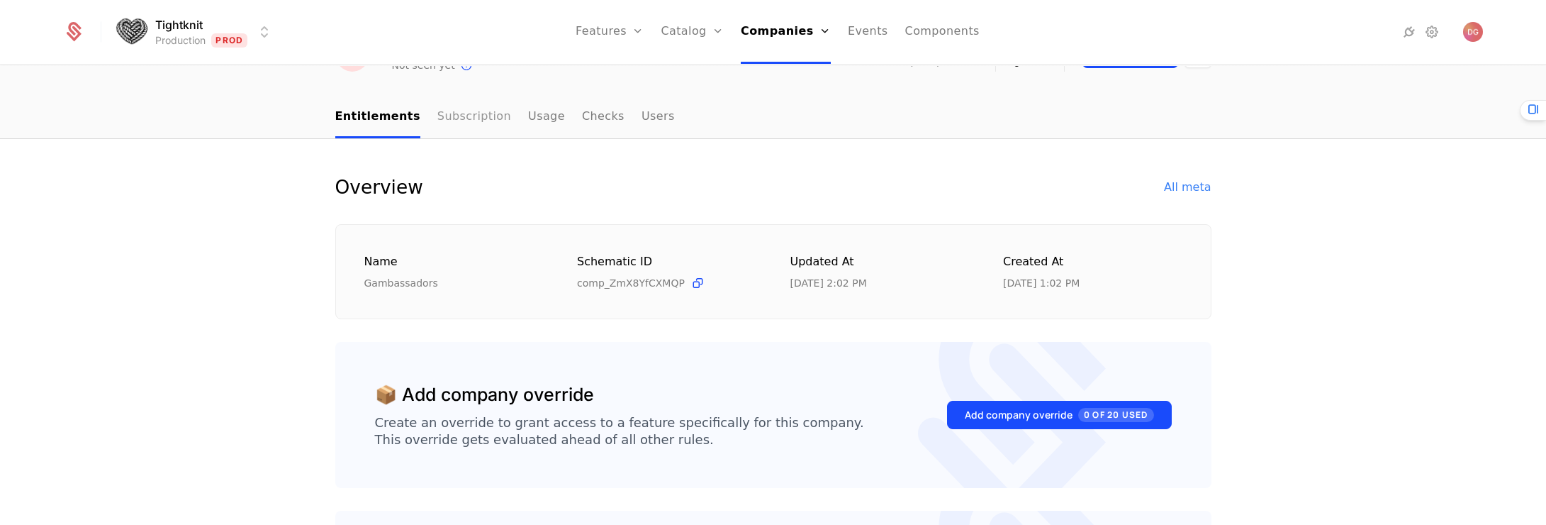
click at [448, 118] on link "Subscription" at bounding box center [474, 117] width 74 height 42
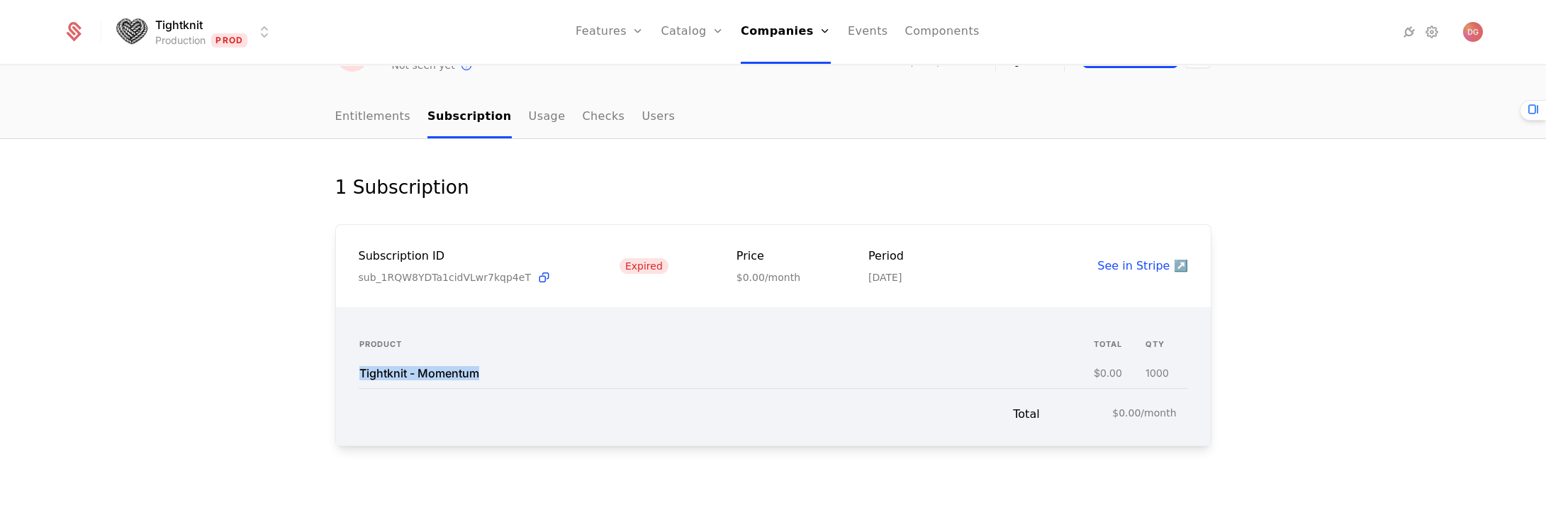
drag, startPoint x: 354, startPoint y: 377, endPoint x: 560, endPoint y: 335, distance: 210.6
click at [482, 374] on div "Tightknit - Momentum" at bounding box center [714, 372] width 711 height 11
drag, startPoint x: 593, startPoint y: 186, endPoint x: 583, endPoint y: 169, distance: 19.1
click at [593, 185] on div "1 Subscription" at bounding box center [773, 187] width 876 height 28
click at [529, 111] on link "Usage" at bounding box center [547, 117] width 37 height 42
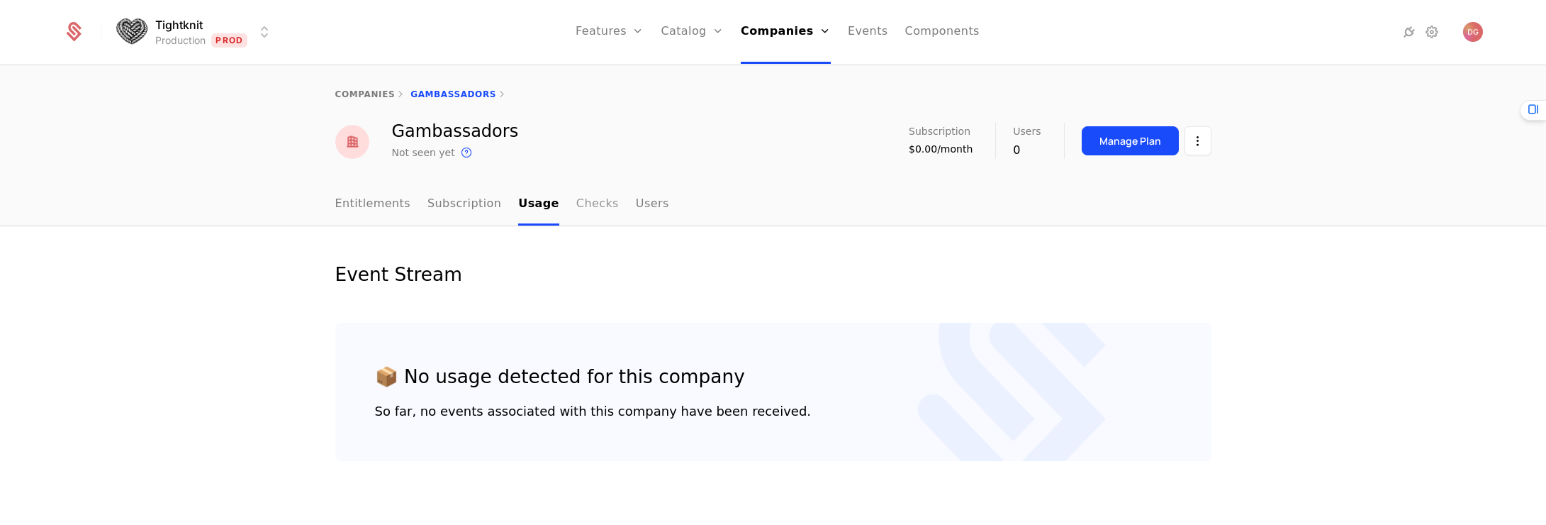
click at [581, 203] on link "Checks" at bounding box center [597, 205] width 43 height 42
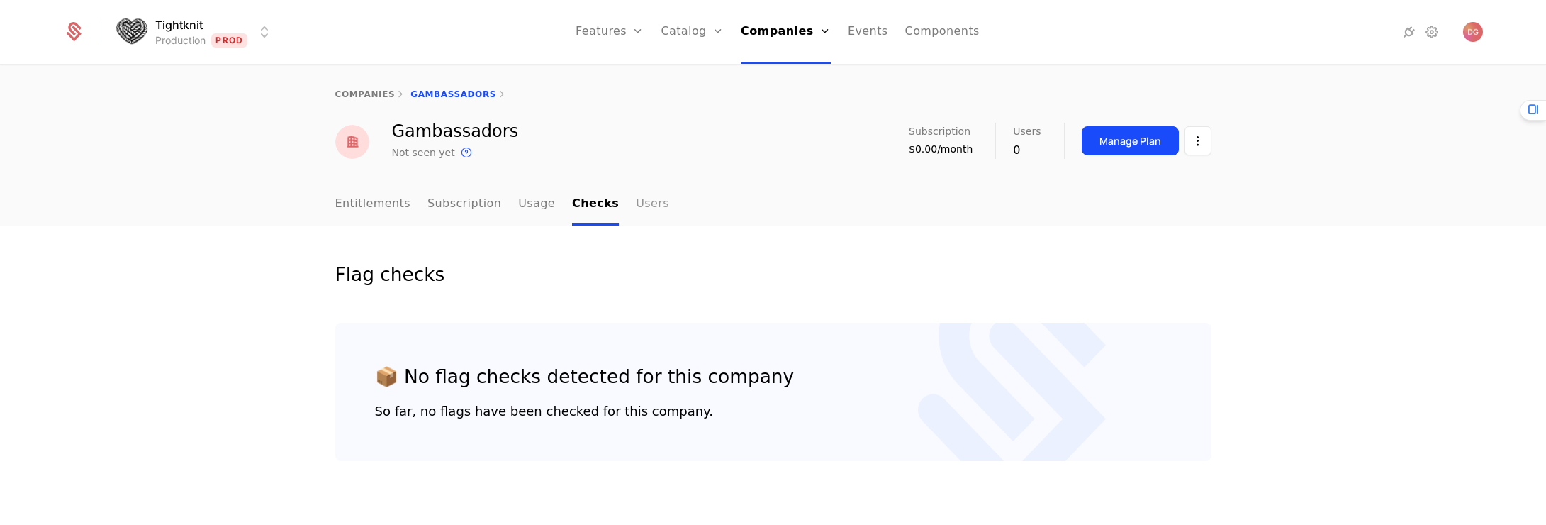
click at [636, 207] on link "Users" at bounding box center [652, 205] width 33 height 42
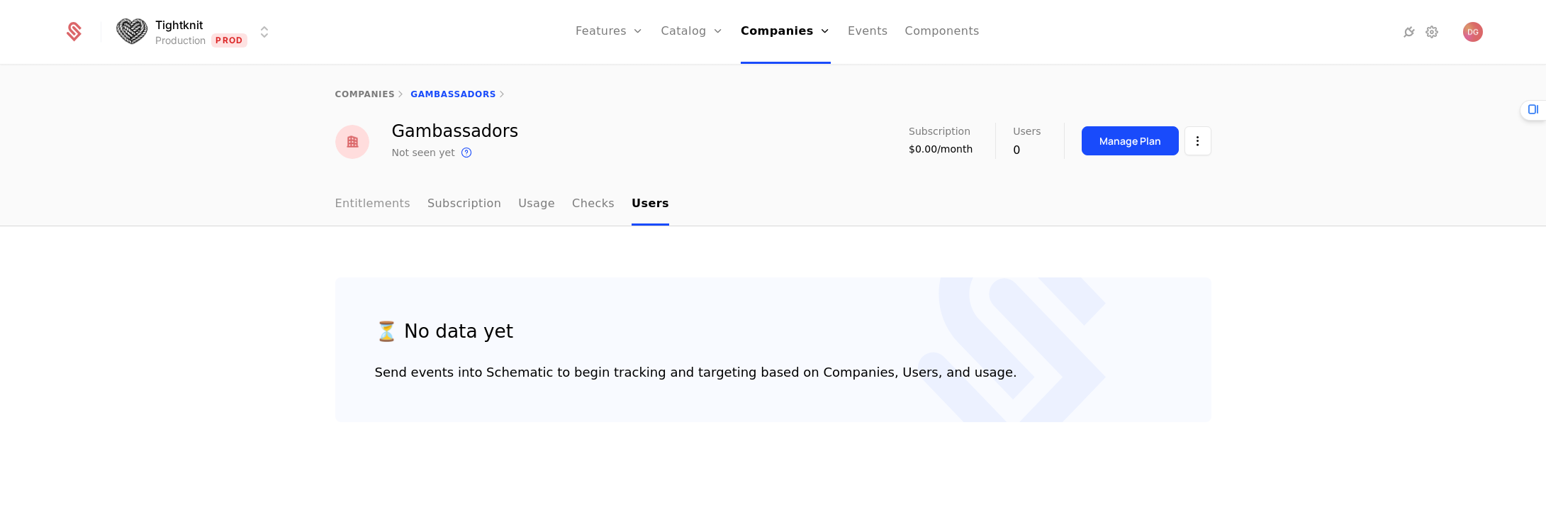
click at [371, 201] on link "Entitlements" at bounding box center [373, 205] width 76 height 42
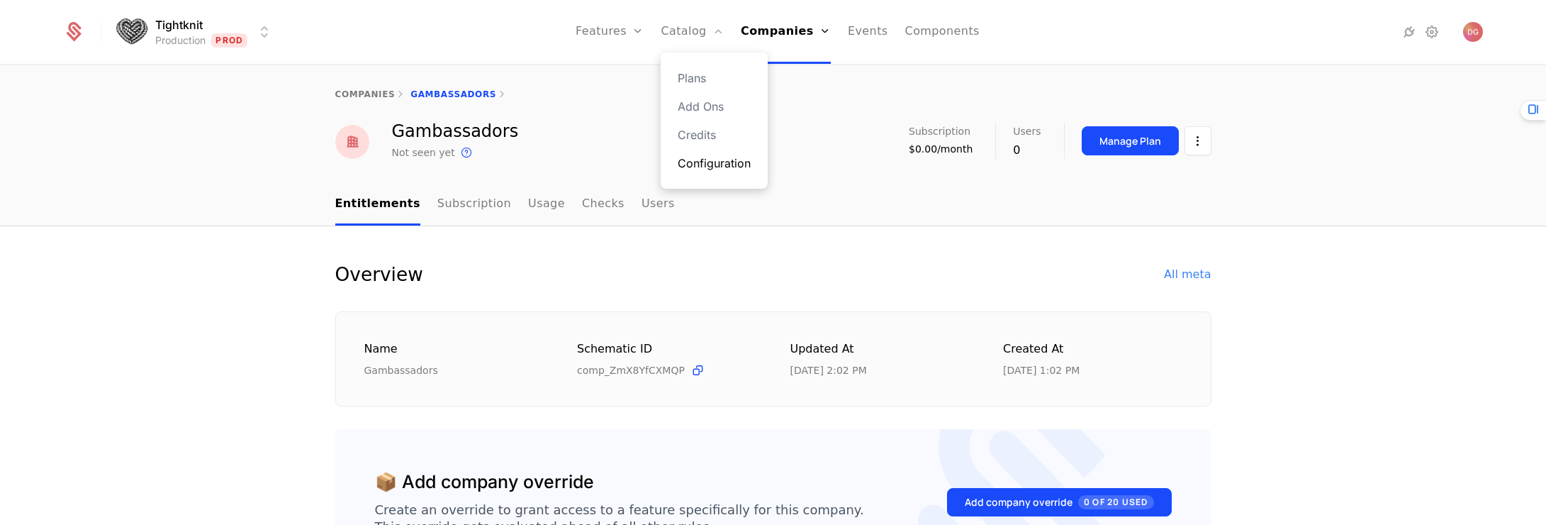
click at [710, 168] on link "Configuration" at bounding box center [714, 163] width 73 height 17
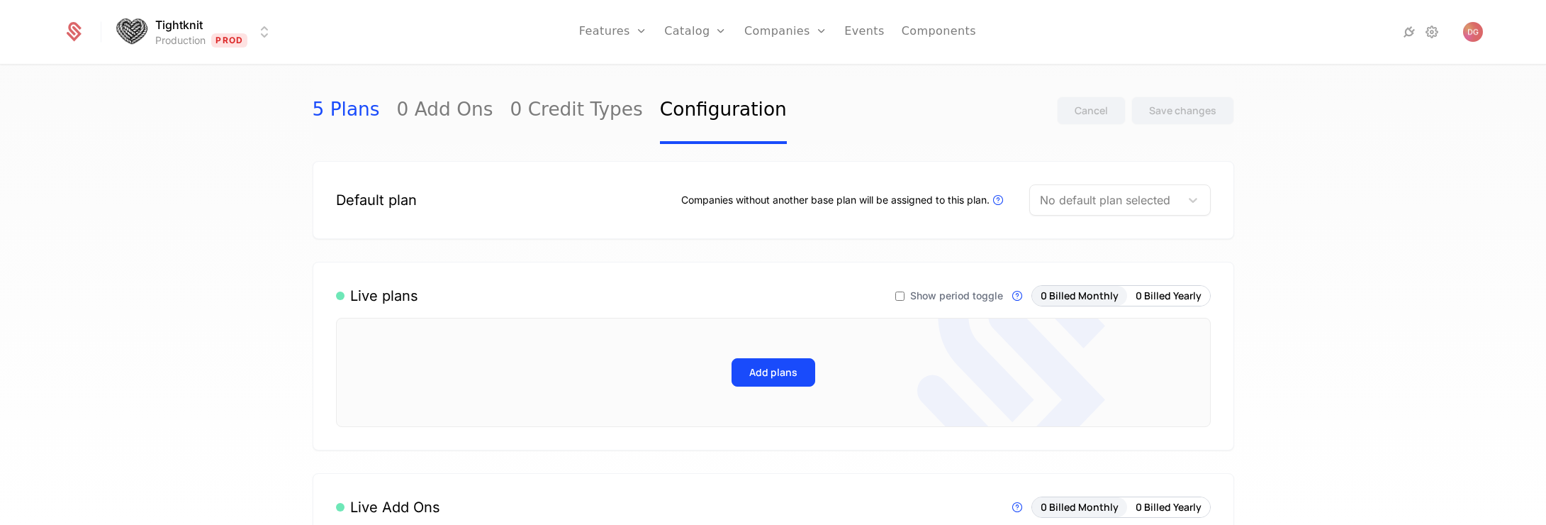
click at [344, 107] on link "5 Plans" at bounding box center [346, 110] width 67 height 67
select select "**"
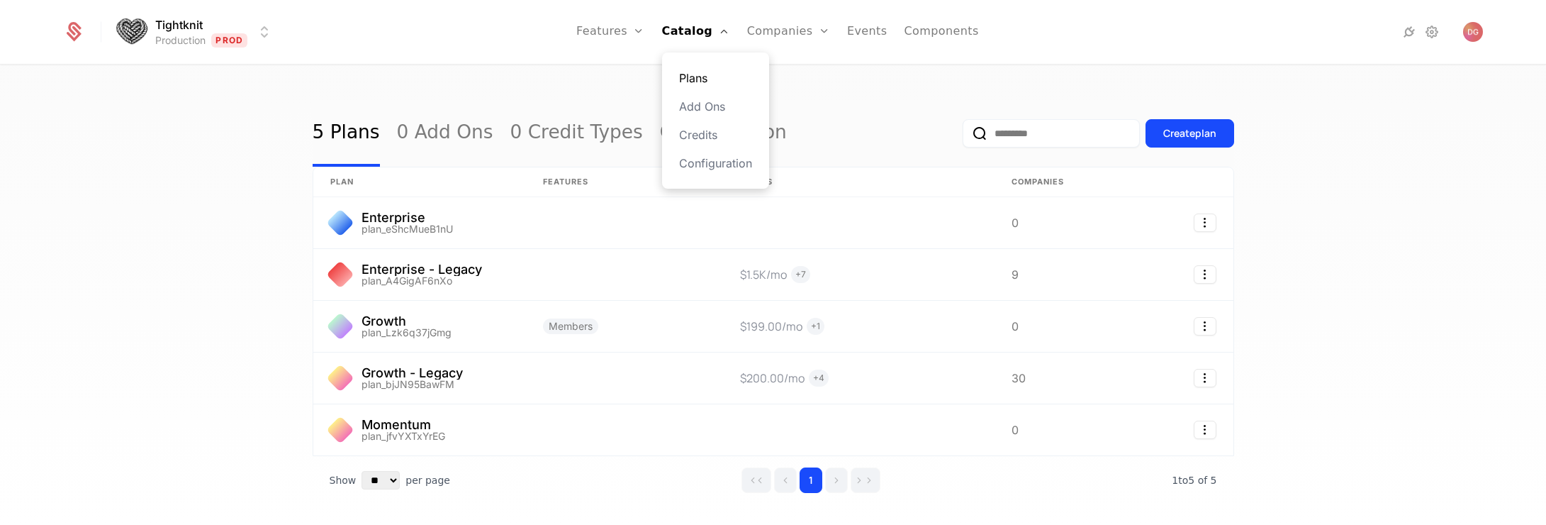
click at [695, 77] on link "Plans" at bounding box center [715, 77] width 73 height 17
click at [622, 108] on link "Flags" at bounding box center [625, 106] width 65 height 17
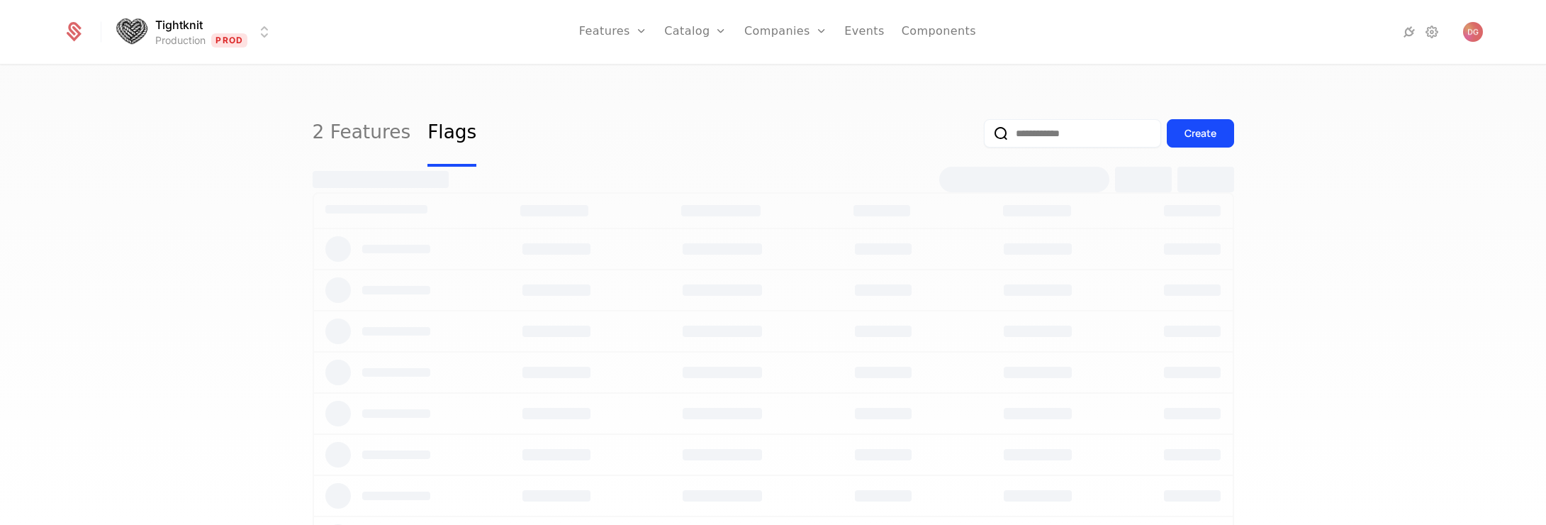
select select "**"
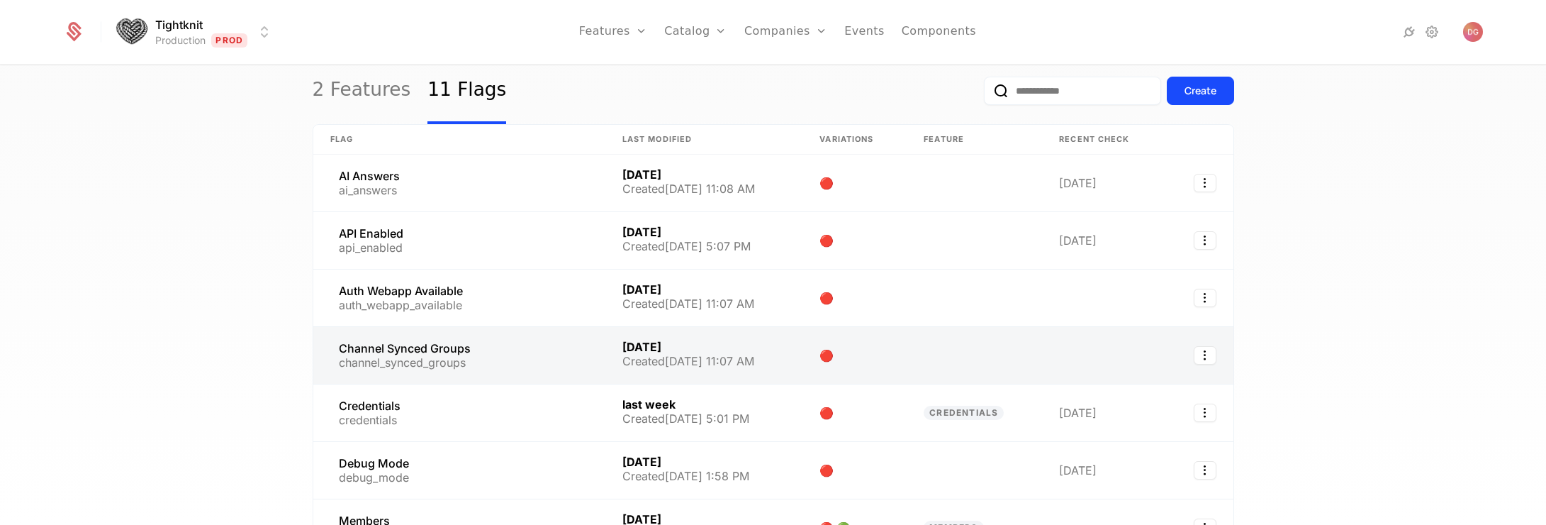
scroll to position [90, 0]
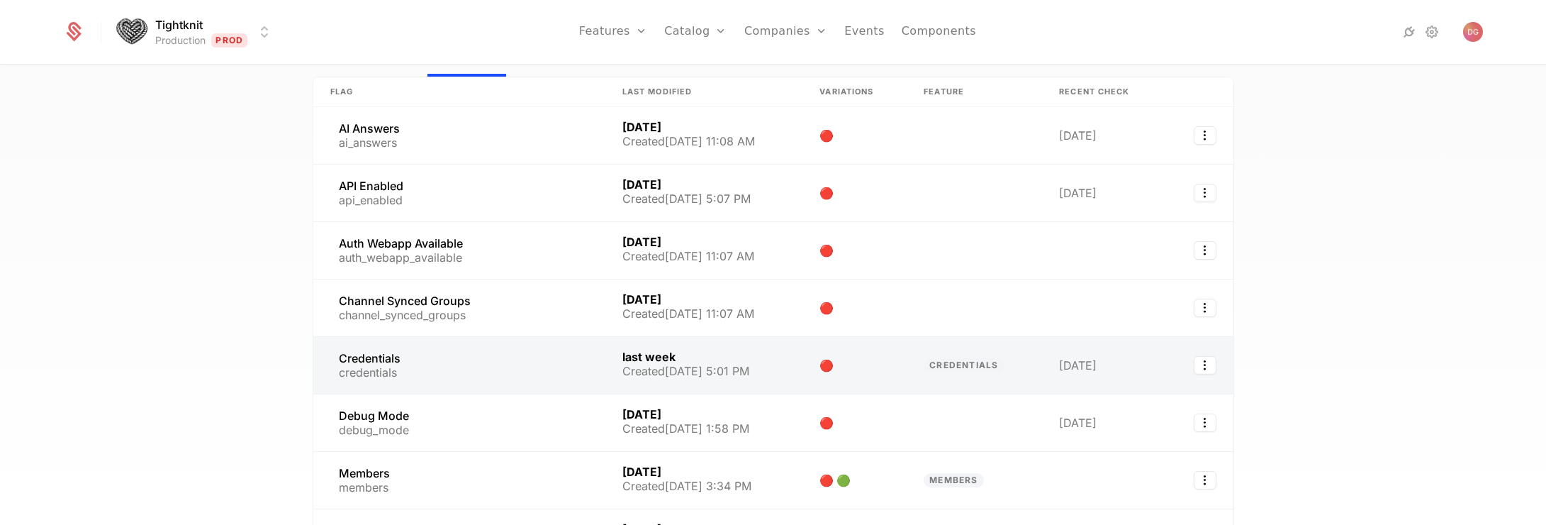
click at [397, 364] on link at bounding box center [459, 365] width 292 height 57
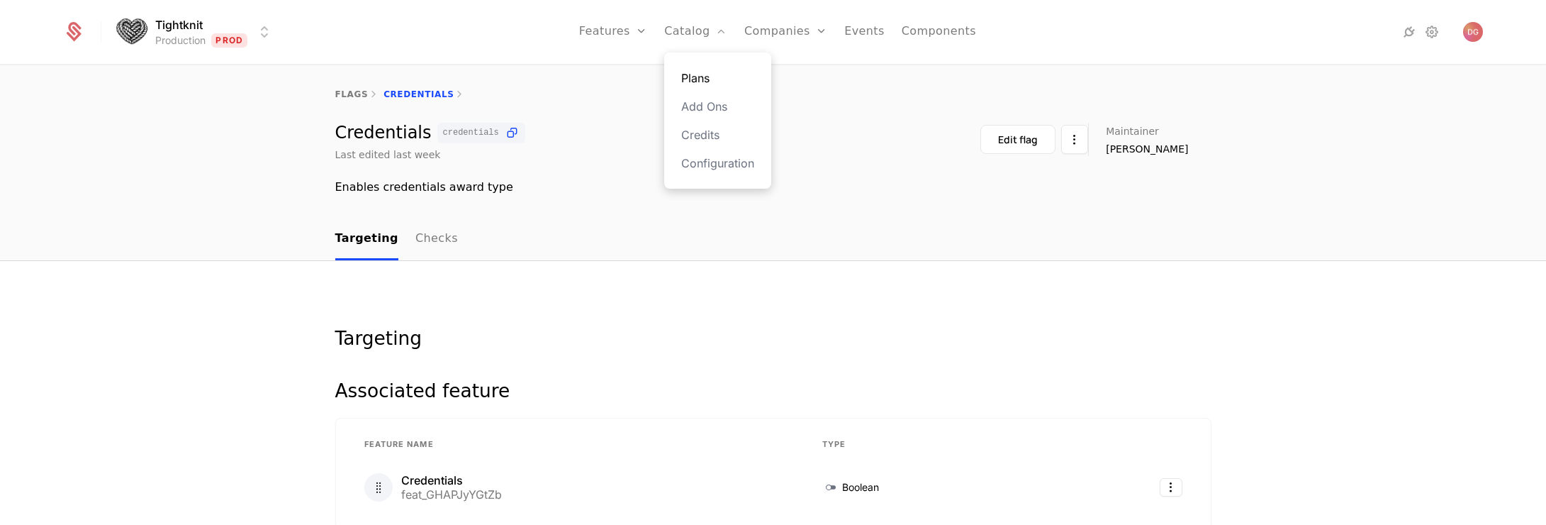
click at [711, 80] on link "Plans" at bounding box center [717, 77] width 73 height 17
select select "**"
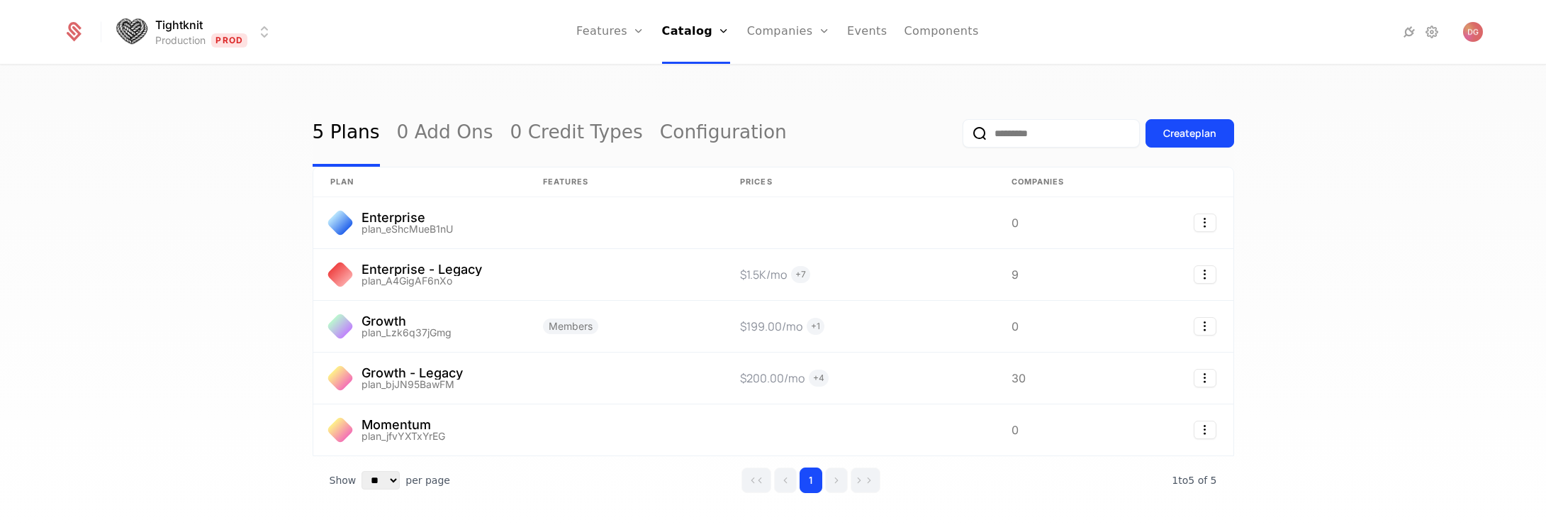
click at [150, 294] on div "5 Plans 0 Add Ons 0 Credit Types Configuration Create plan plan Features Prices…" at bounding box center [773, 299] width 1546 height 467
click at [168, 284] on div "5 Plans 0 Add Ons 0 Credit Types Configuration Create plan plan Features Prices…" at bounding box center [773, 299] width 1546 height 467
click at [218, 145] on div "5 Plans 0 Add Ons 0 Credit Types Configuration Create plan plan Features Prices…" at bounding box center [773, 299] width 1546 height 467
click at [1406, 224] on div "5 Plans 0 Add Ons 0 Credit Types Configuration Create plan plan Features Prices…" at bounding box center [773, 299] width 1546 height 467
click at [155, 305] on div "5 Plans 0 Add Ons 0 Credit Types Configuration Create plan plan Features Prices…" at bounding box center [773, 299] width 1546 height 467
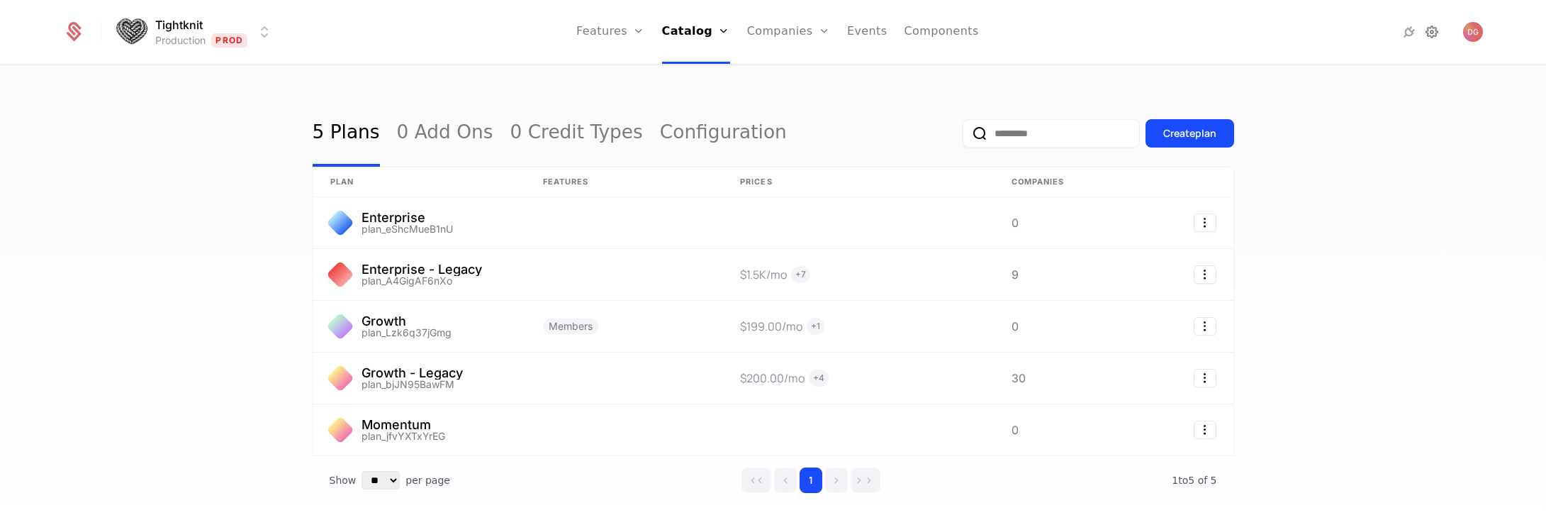
click at [1435, 33] on icon at bounding box center [1431, 31] width 17 height 17
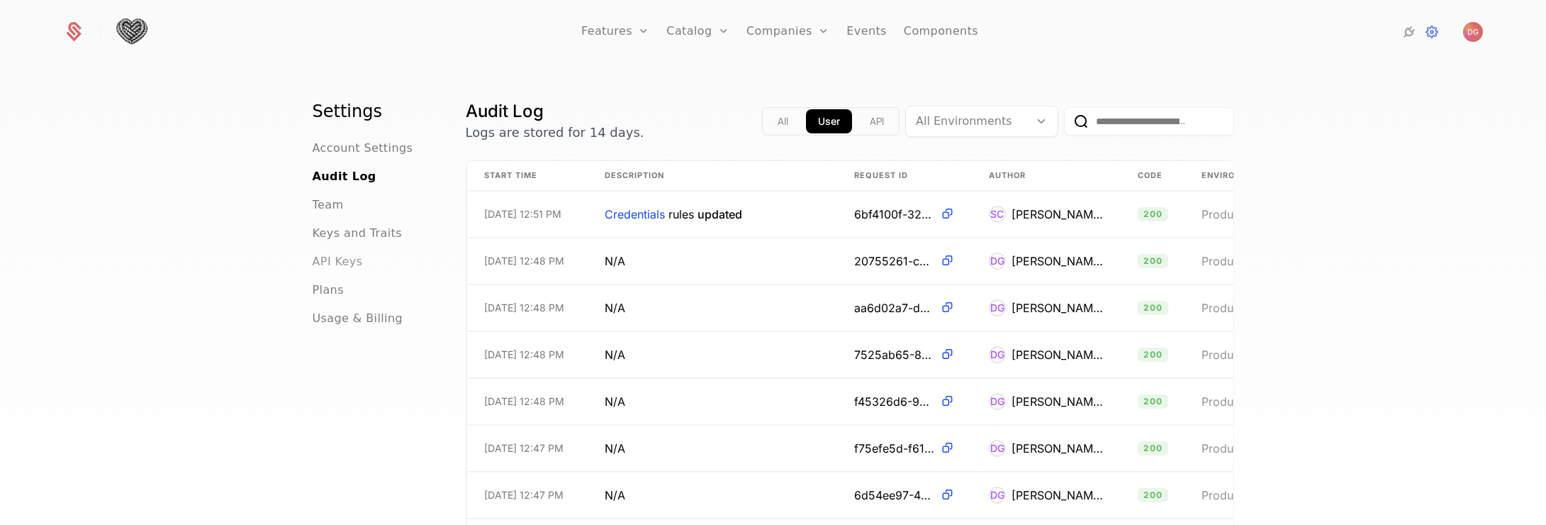
click at [329, 261] on span "API Keys" at bounding box center [338, 261] width 50 height 17
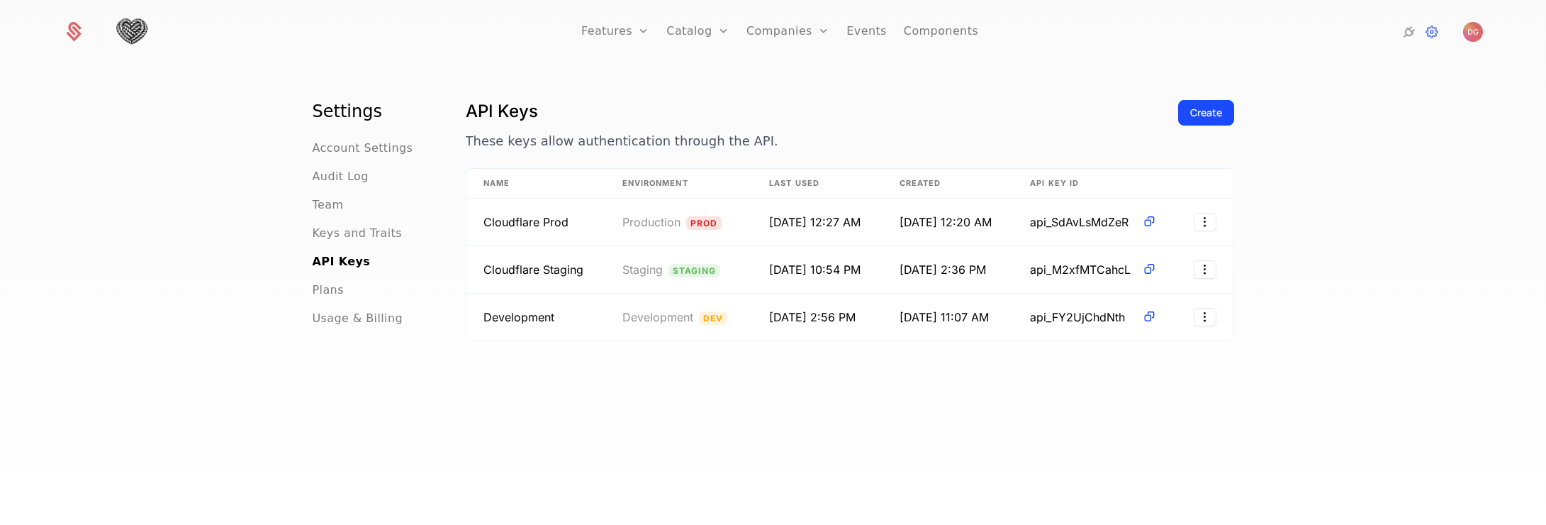
click at [179, 157] on div "Settings Account Settings Audit Log Team Keys and Traits API Keys Plans Usage &…" at bounding box center [773, 299] width 1546 height 467
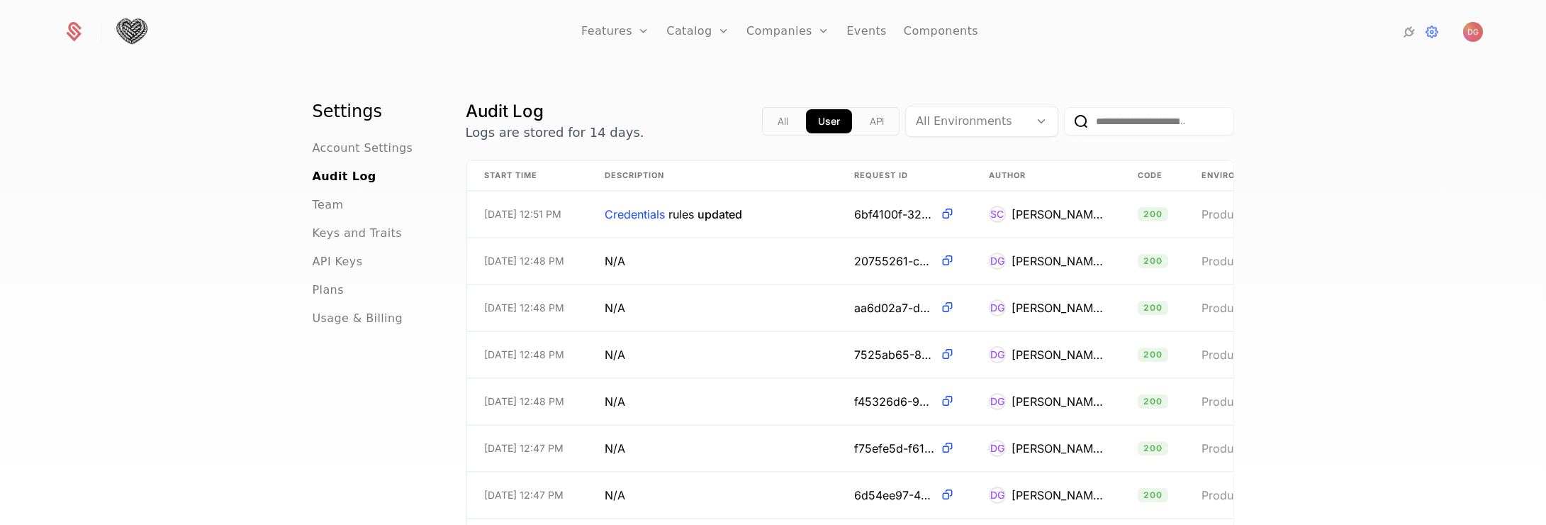
select select "**"
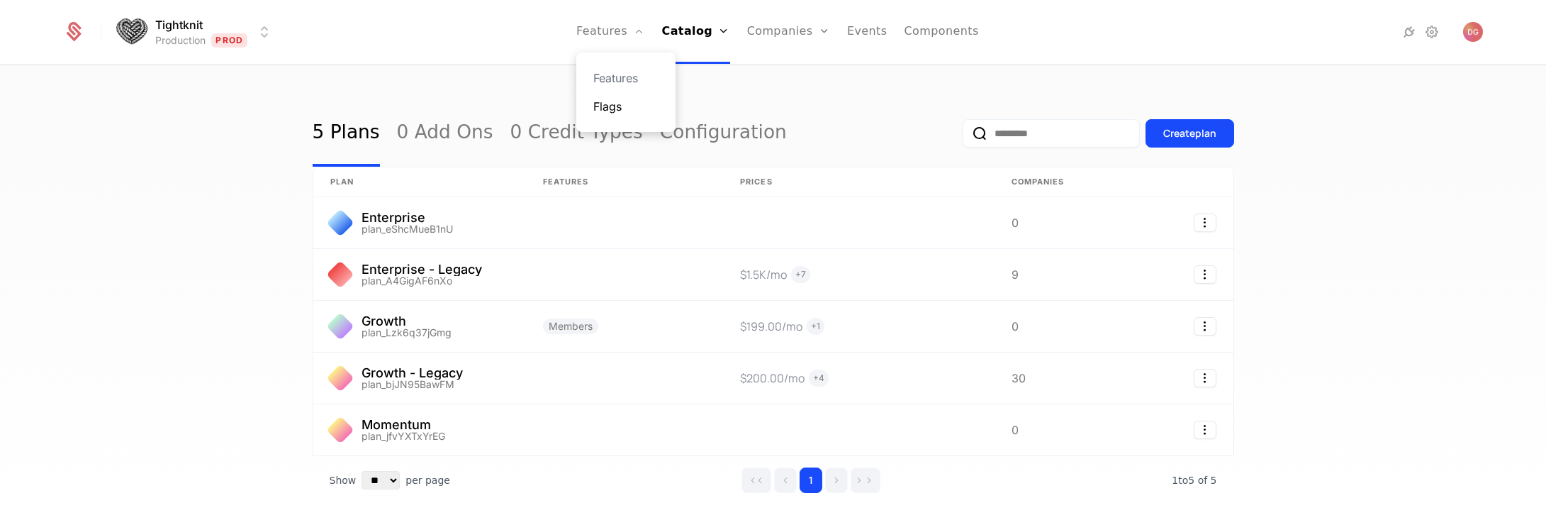
click at [612, 108] on link "Flags" at bounding box center [625, 106] width 65 height 17
select select "**"
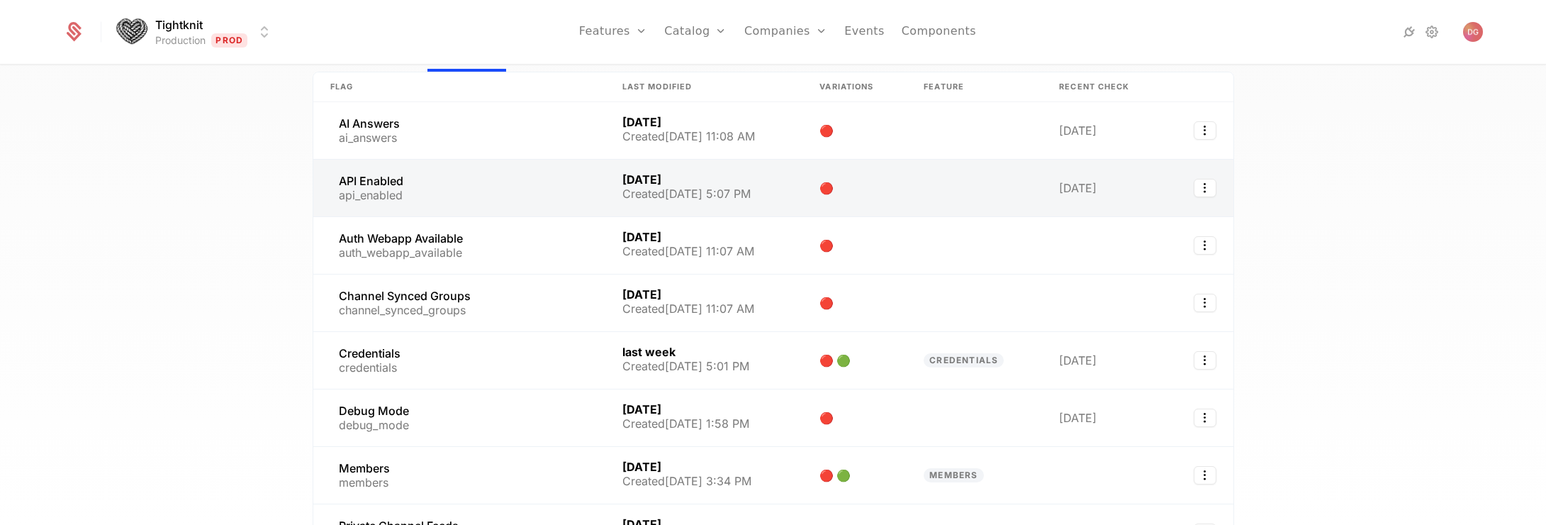
scroll to position [168, 0]
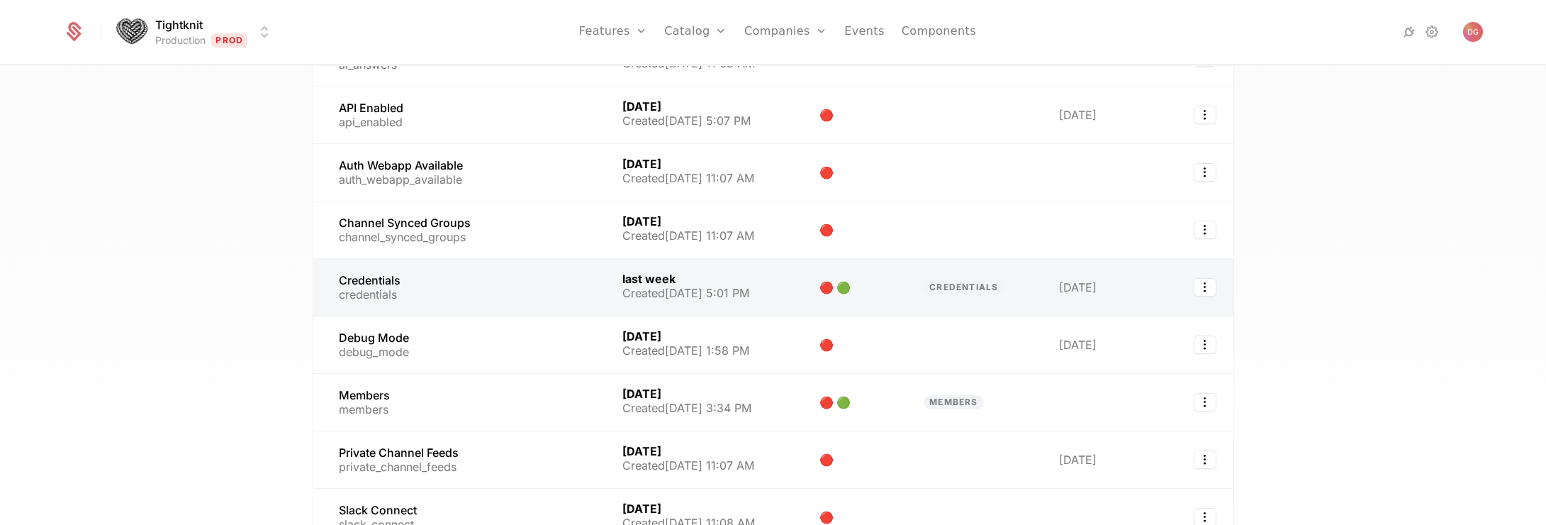
click at [396, 286] on link at bounding box center [459, 287] width 292 height 57
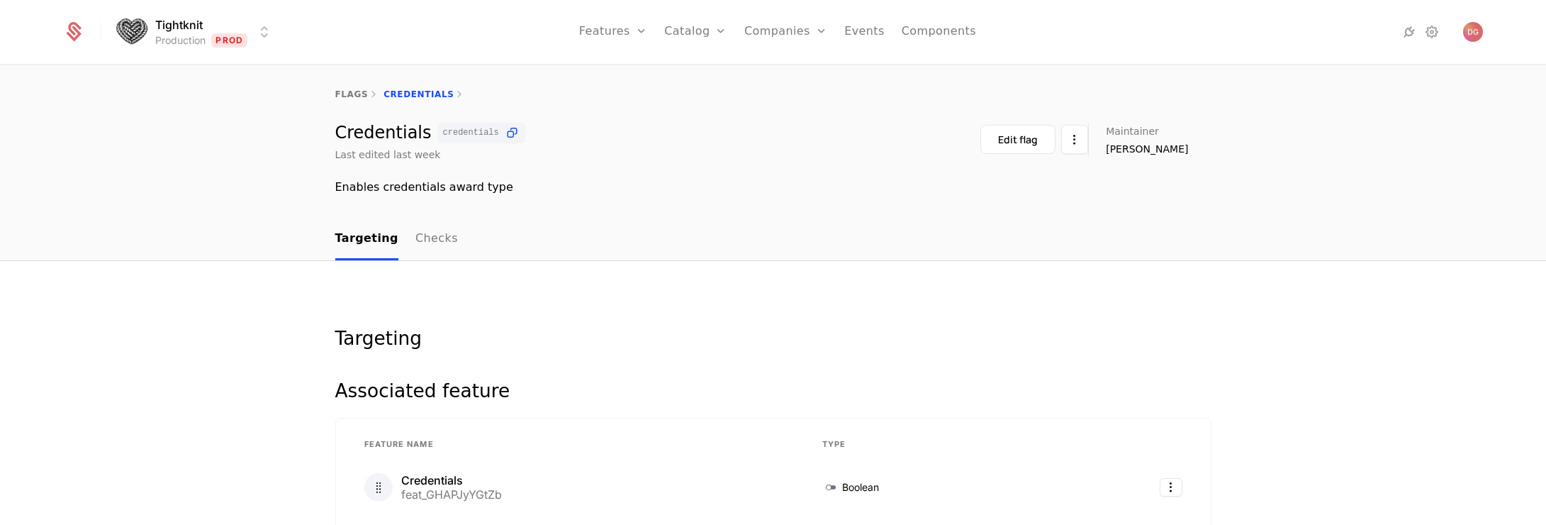
select select "**"
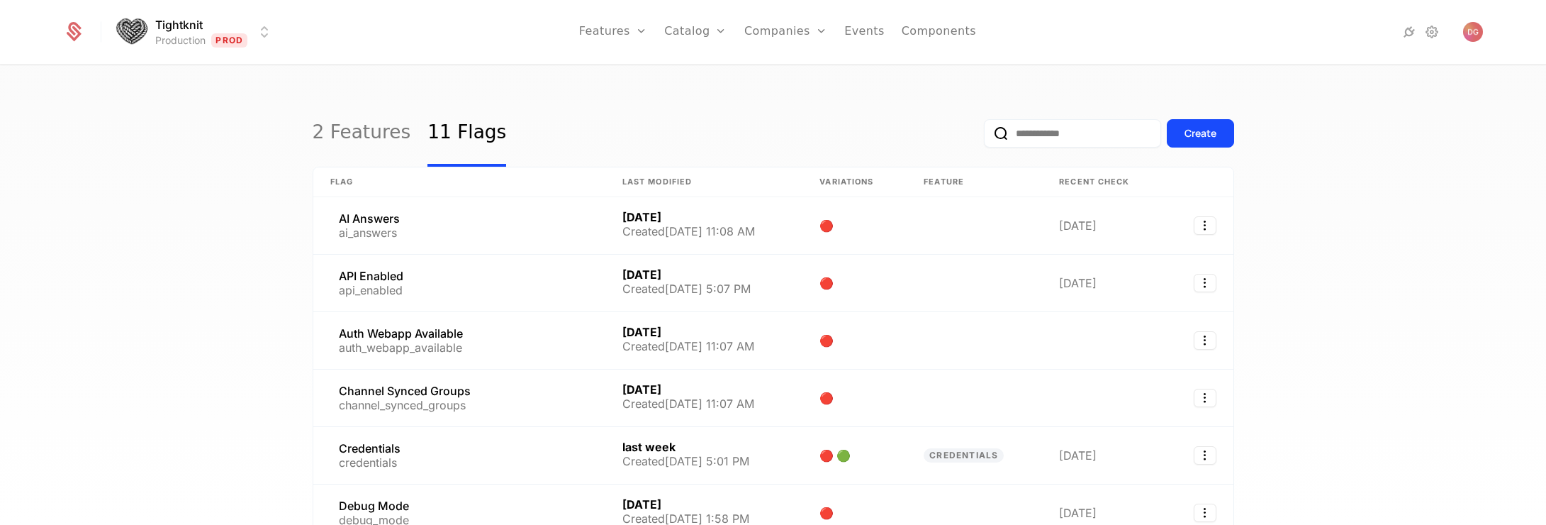
click at [102, 215] on div "2 Features 11 Flags Create Flag Last Modified Variations Feature Recent check A…" at bounding box center [773, 299] width 1546 height 467
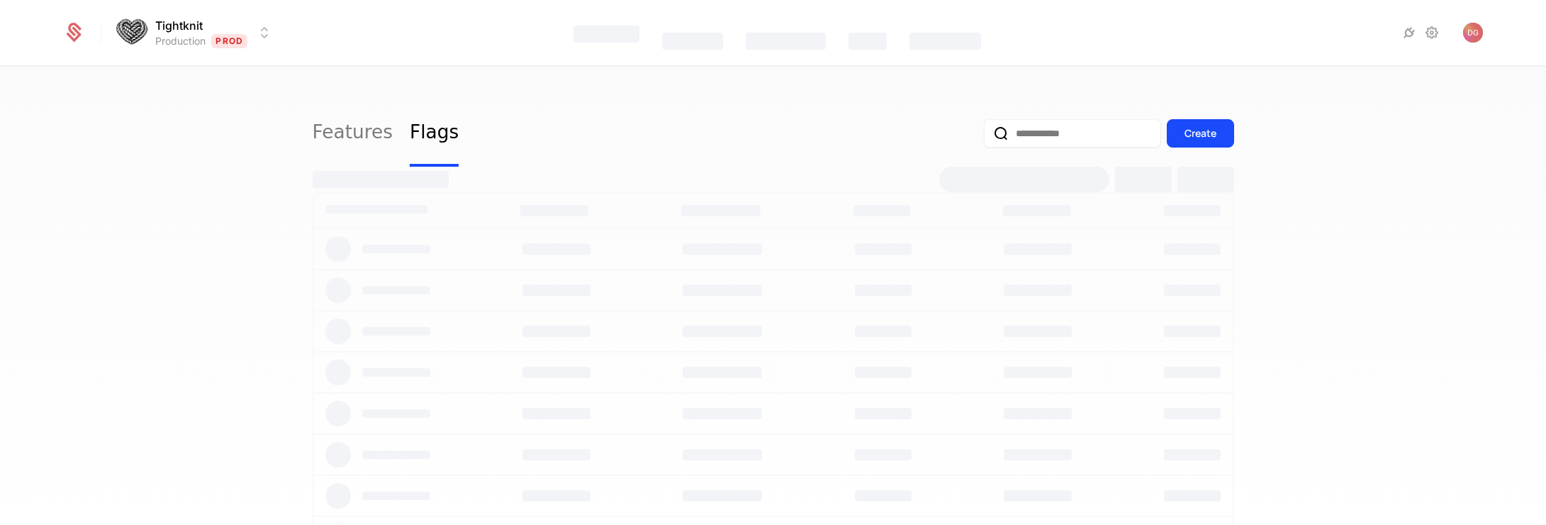
select select "**"
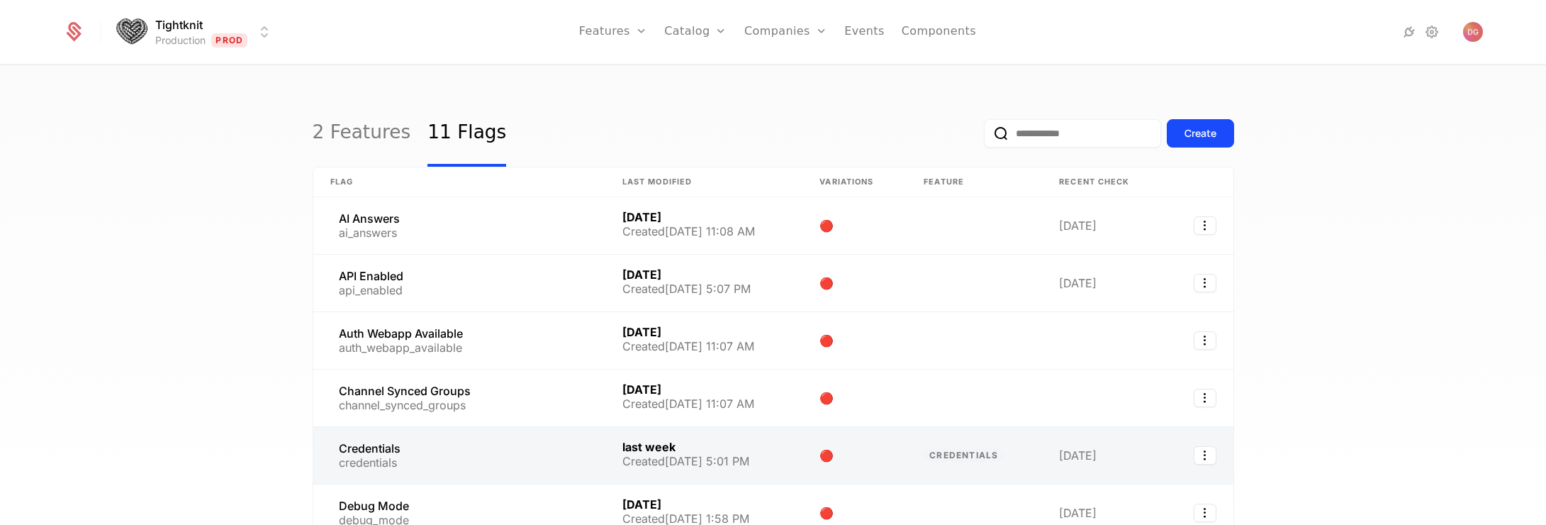
click at [396, 451] on link at bounding box center [459, 455] width 292 height 57
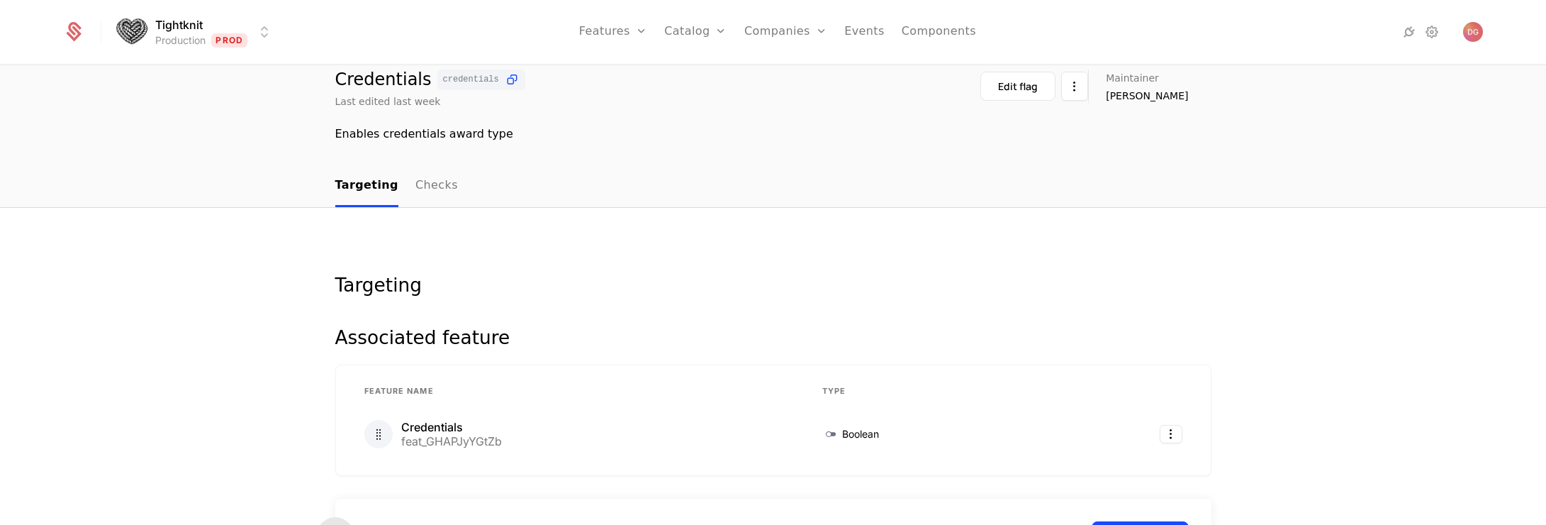
scroll to position [321, 0]
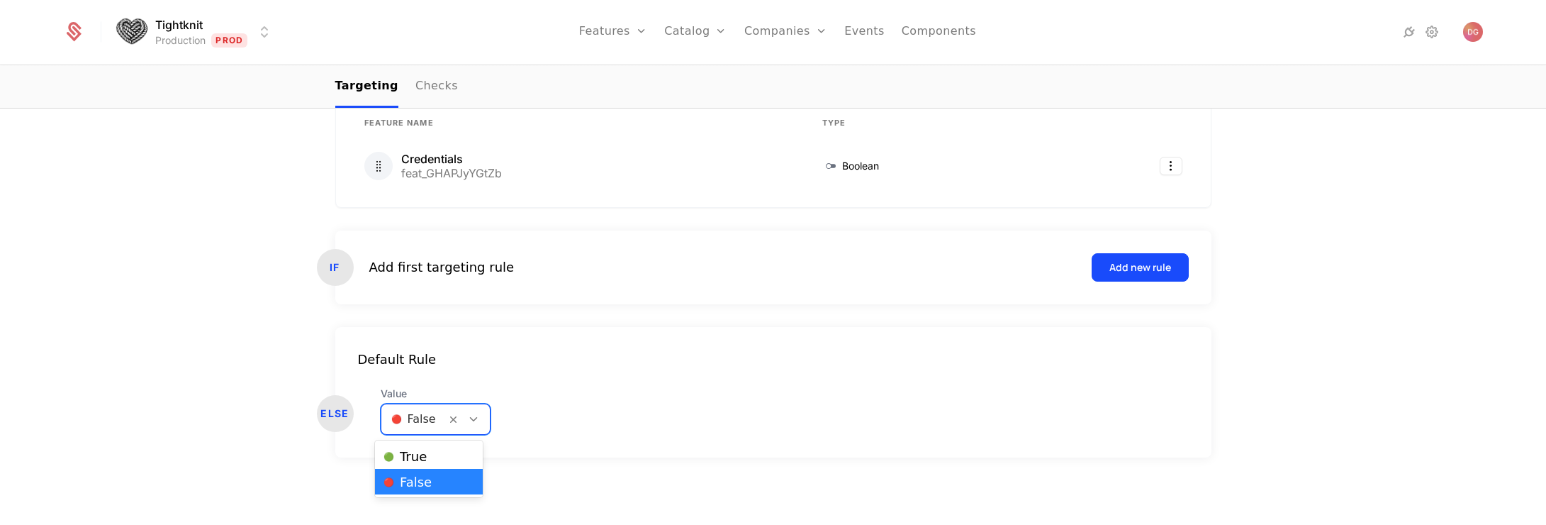
click at [467, 419] on icon at bounding box center [473, 419] width 13 height 13
click at [756, 368] on div "Default Rule ELSE Value [object Object], 1 of 2. 2 results available. Use Up an…" at bounding box center [773, 392] width 876 height 130
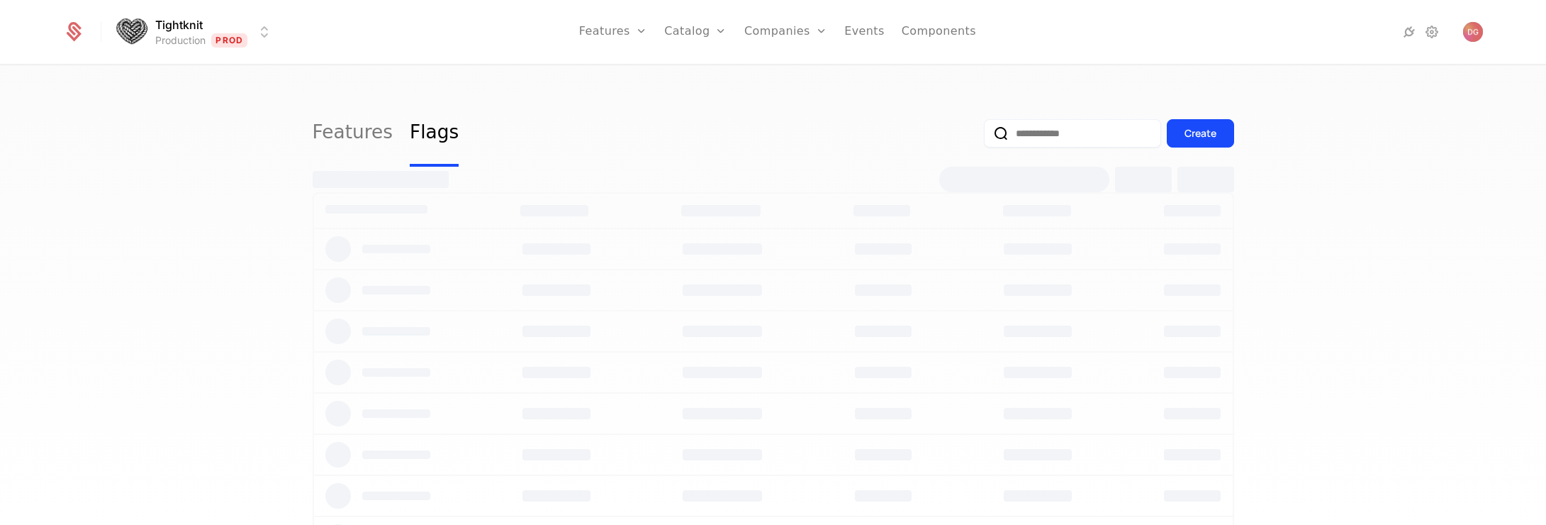
select select "**"
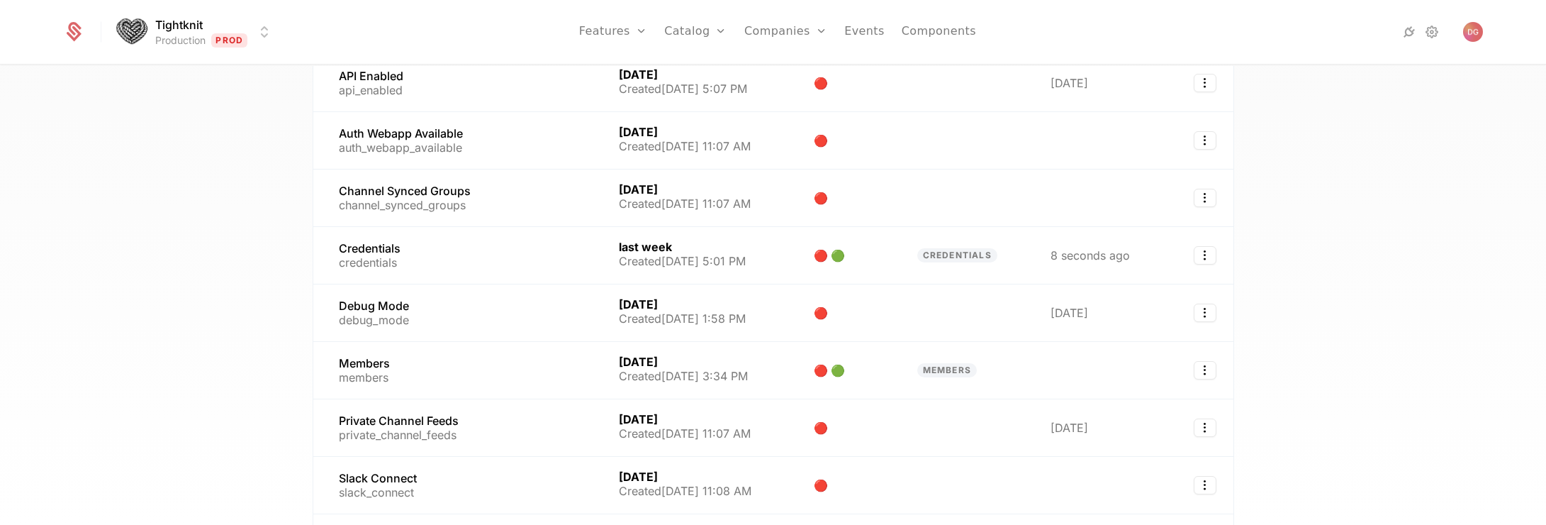
scroll to position [209, 0]
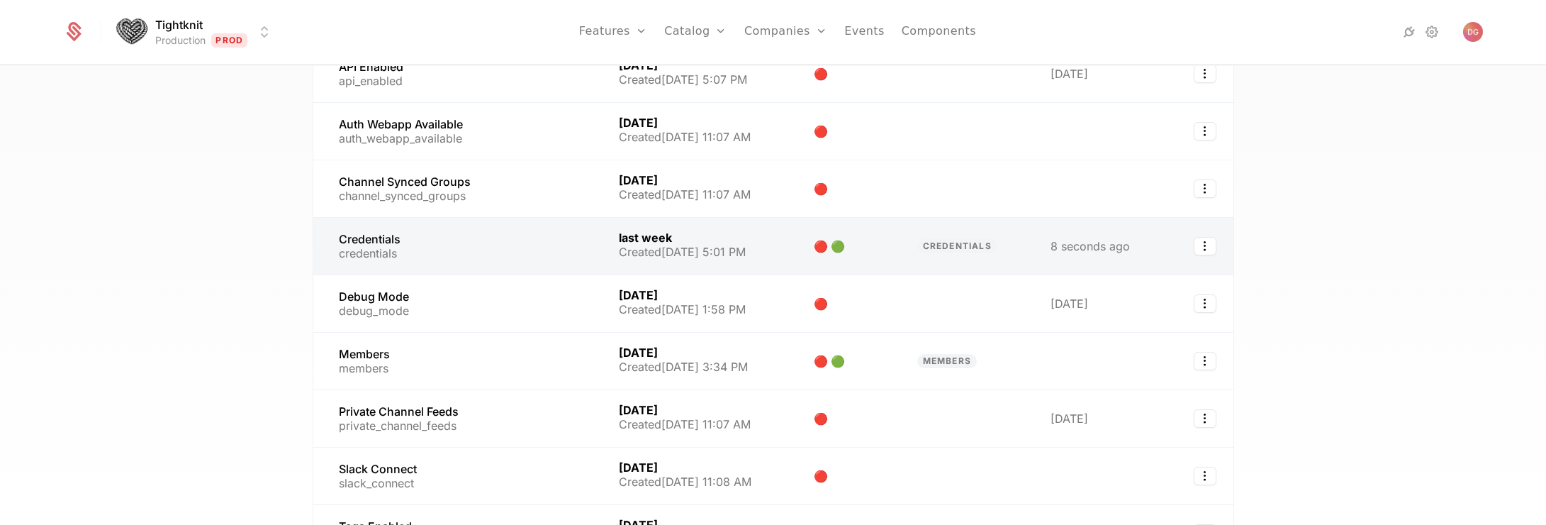
click at [423, 243] on link at bounding box center [457, 246] width 289 height 57
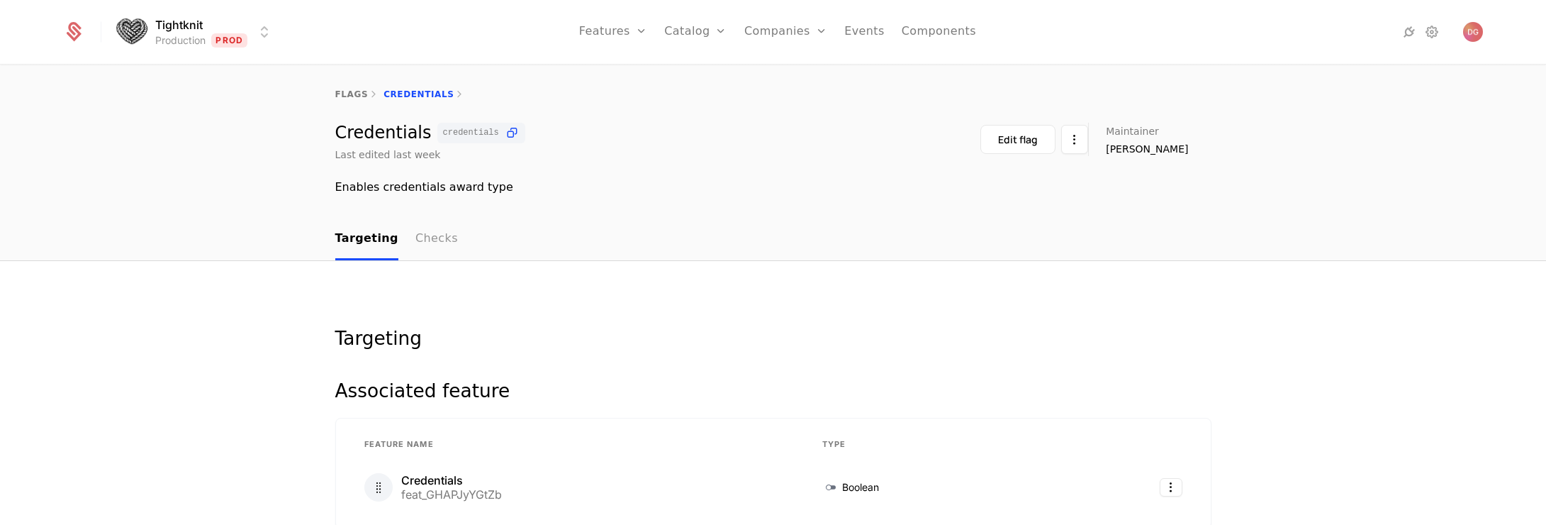
click at [427, 236] on link "Checks" at bounding box center [436, 239] width 43 height 42
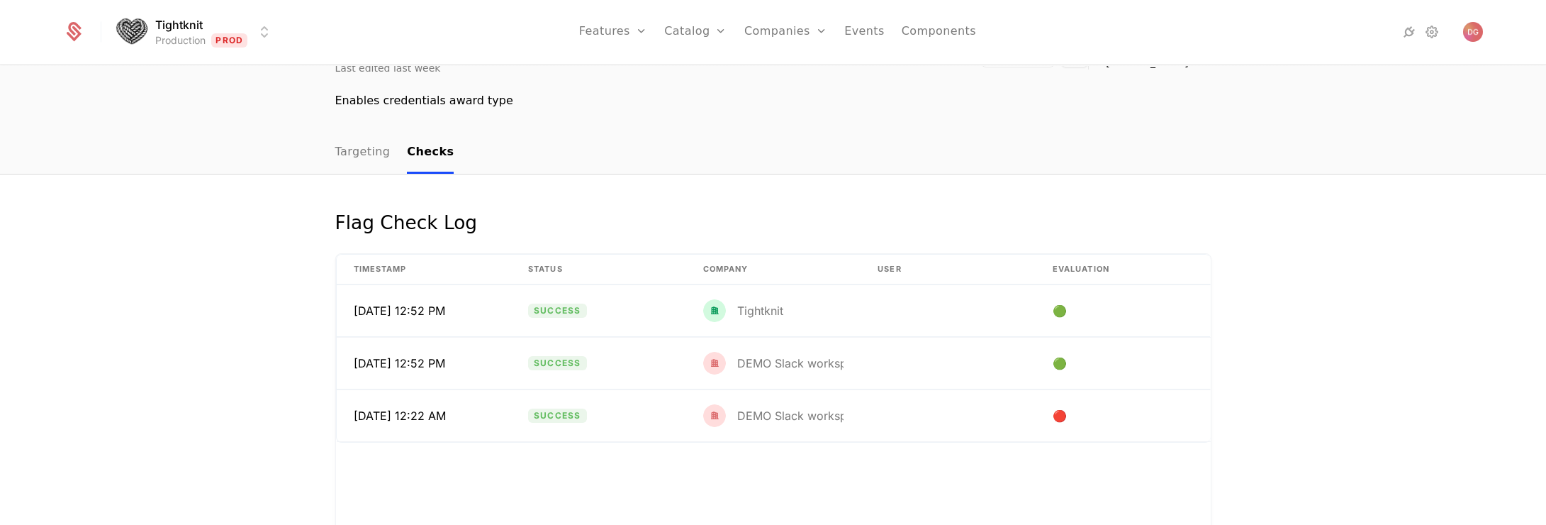
scroll to position [96, 0]
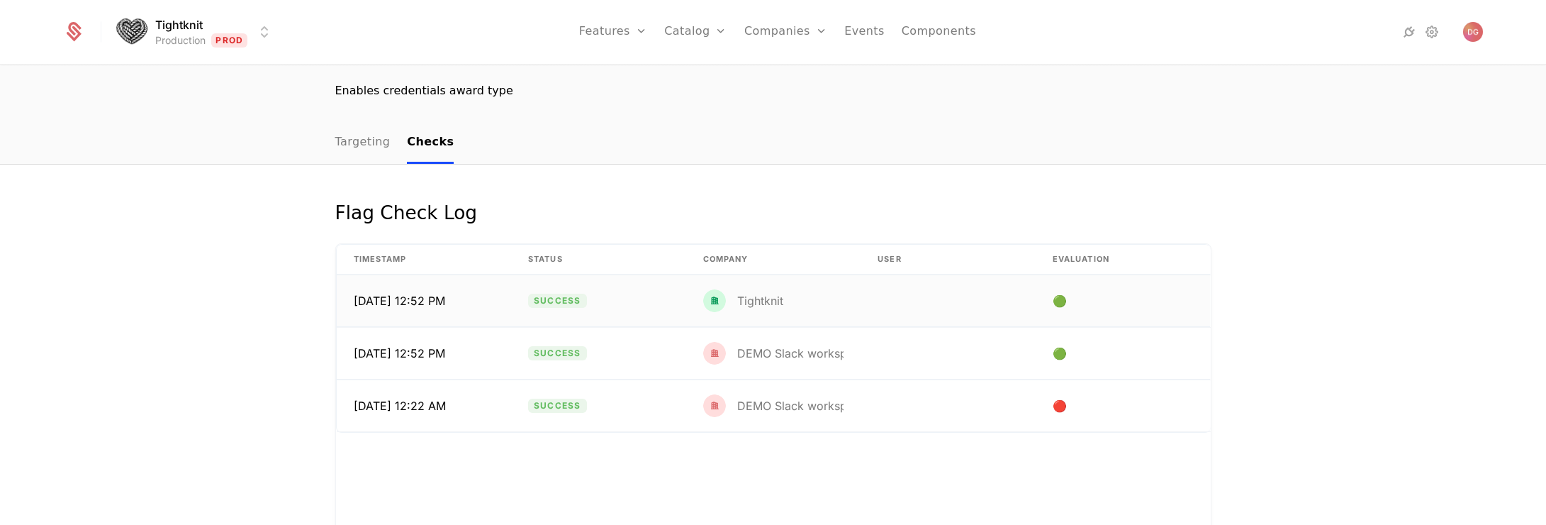
click at [650, 289] on td "Success" at bounding box center [598, 301] width 175 height 52
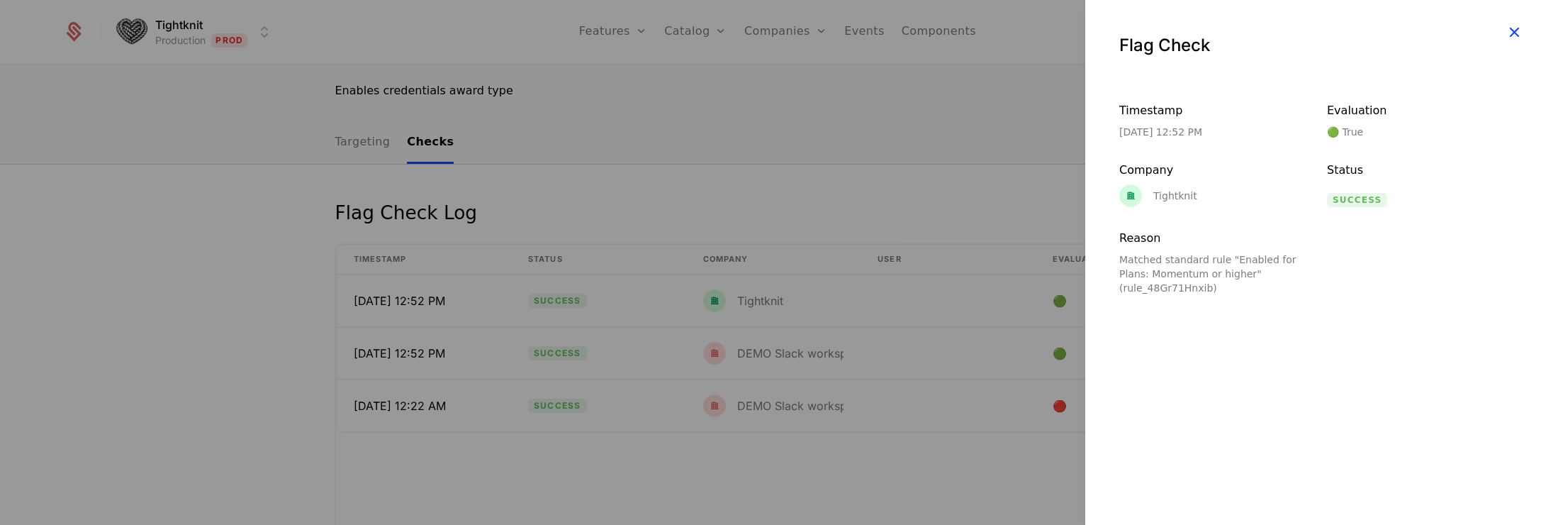
click at [1517, 26] on icon "button" at bounding box center [1514, 32] width 18 height 18
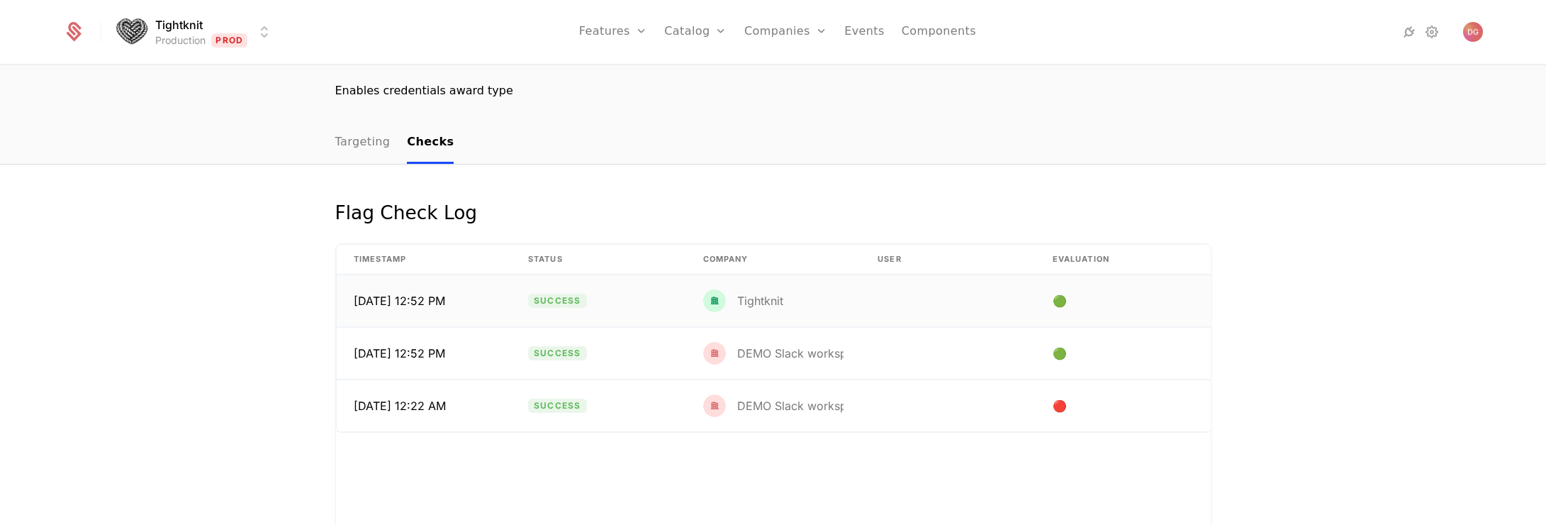
click at [746, 304] on div "Tightknit" at bounding box center [760, 300] width 46 height 11
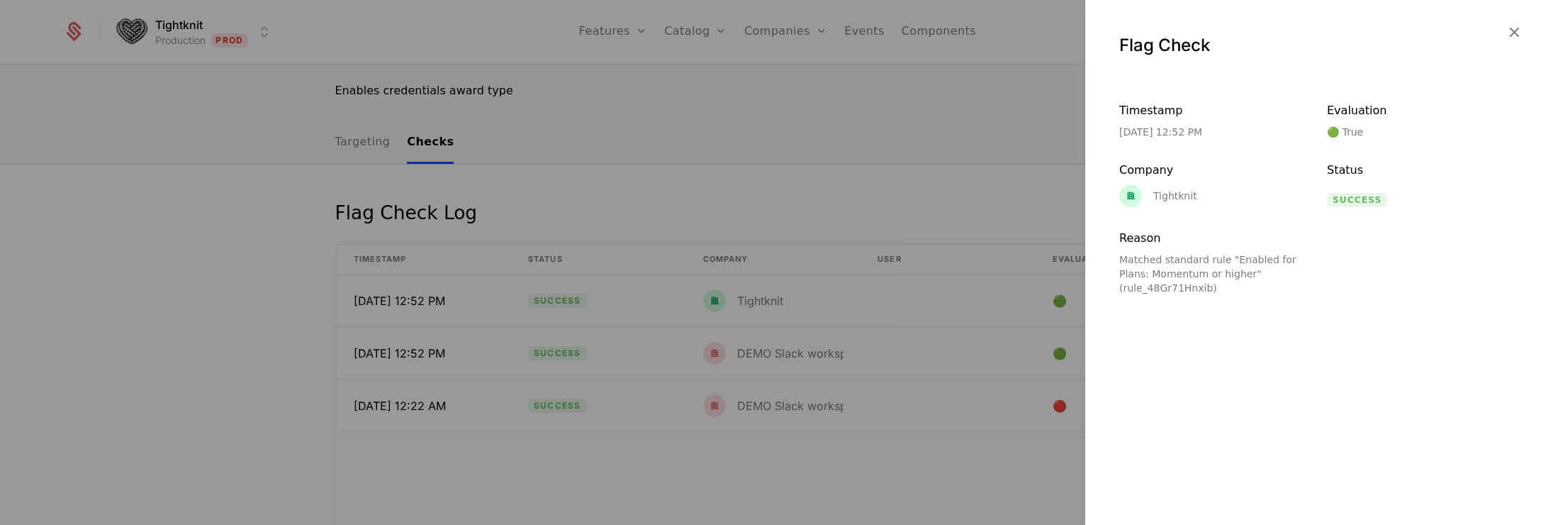
drag, startPoint x: 1152, startPoint y: 186, endPoint x: 1184, endPoint y: 196, distance: 32.7
click at [1152, 187] on div "Tightknit" at bounding box center [1158, 195] width 78 height 23
click at [1184, 196] on div "Tightknit" at bounding box center [1175, 196] width 44 height 10
click at [1516, 35] on icon "button" at bounding box center [1514, 32] width 18 height 18
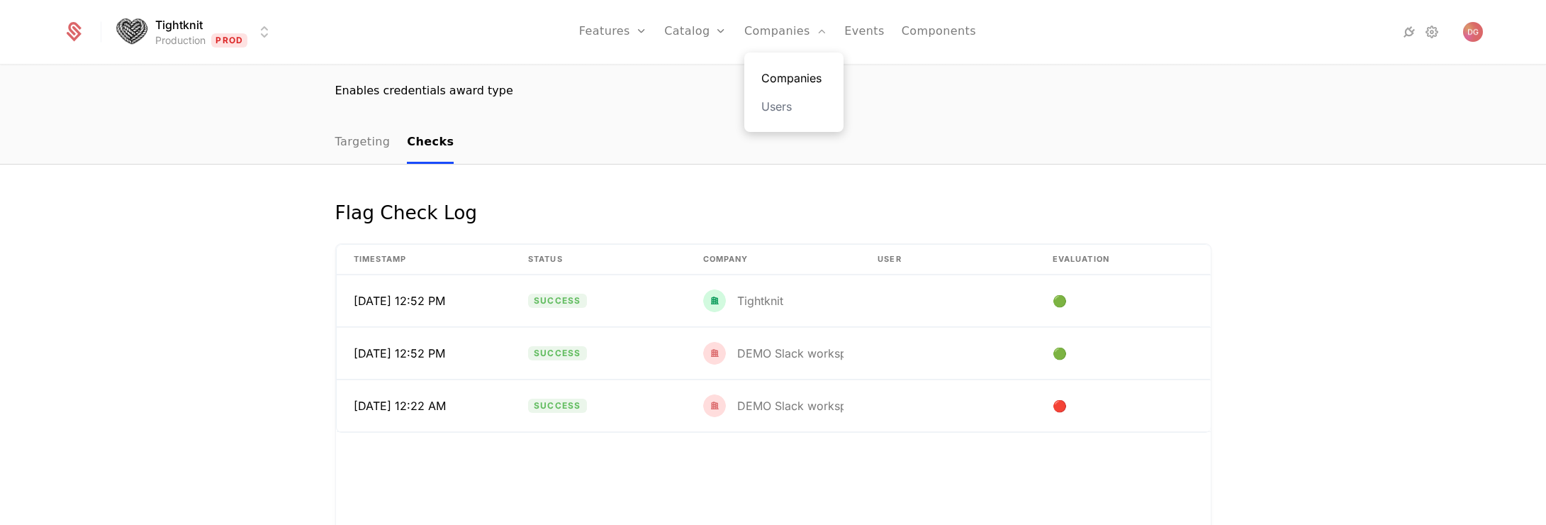
click at [792, 84] on link "Companies" at bounding box center [793, 77] width 65 height 17
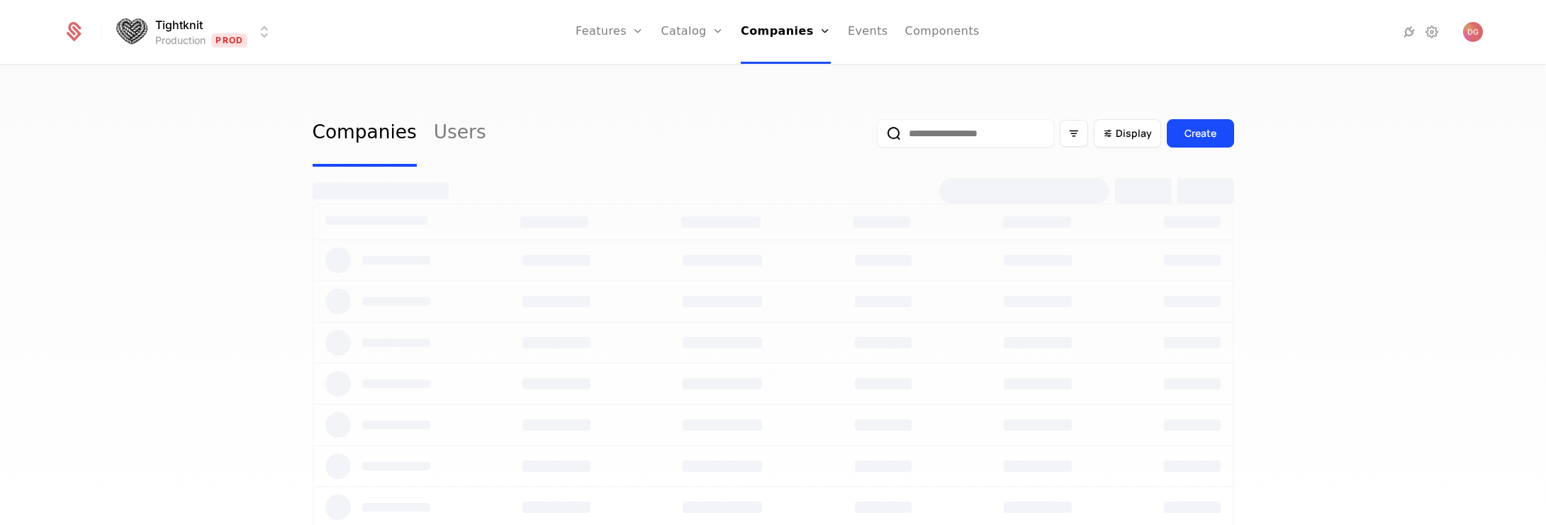
select select "**"
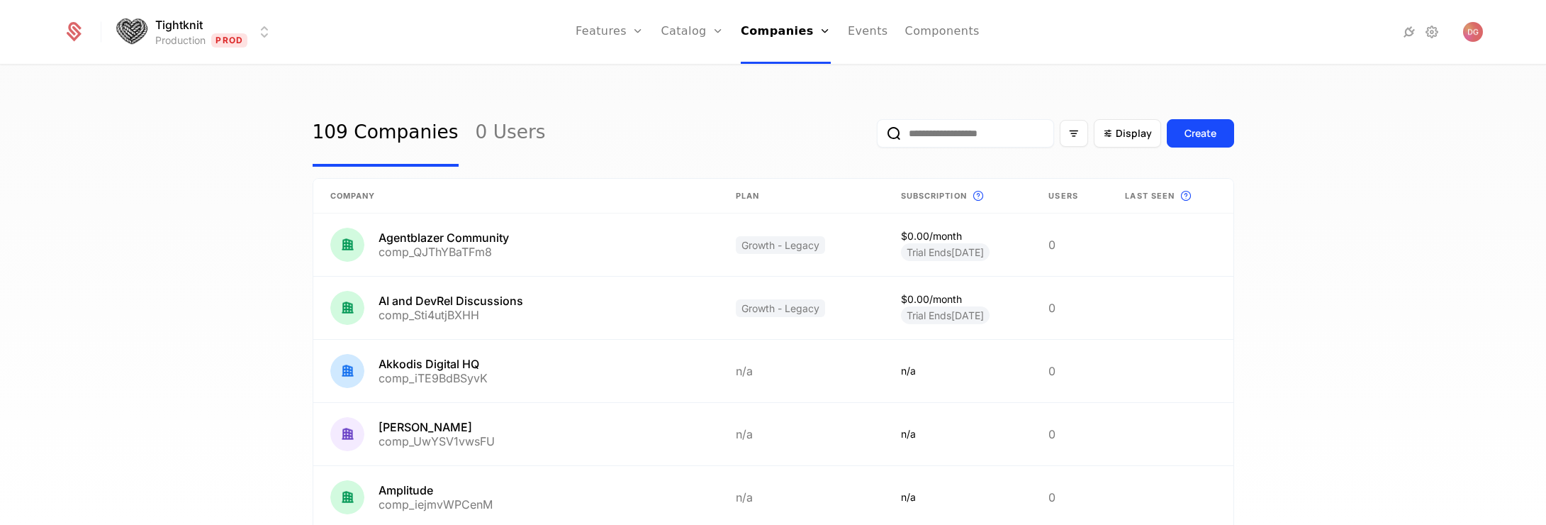
click at [953, 138] on input "email" at bounding box center [965, 133] width 177 height 28
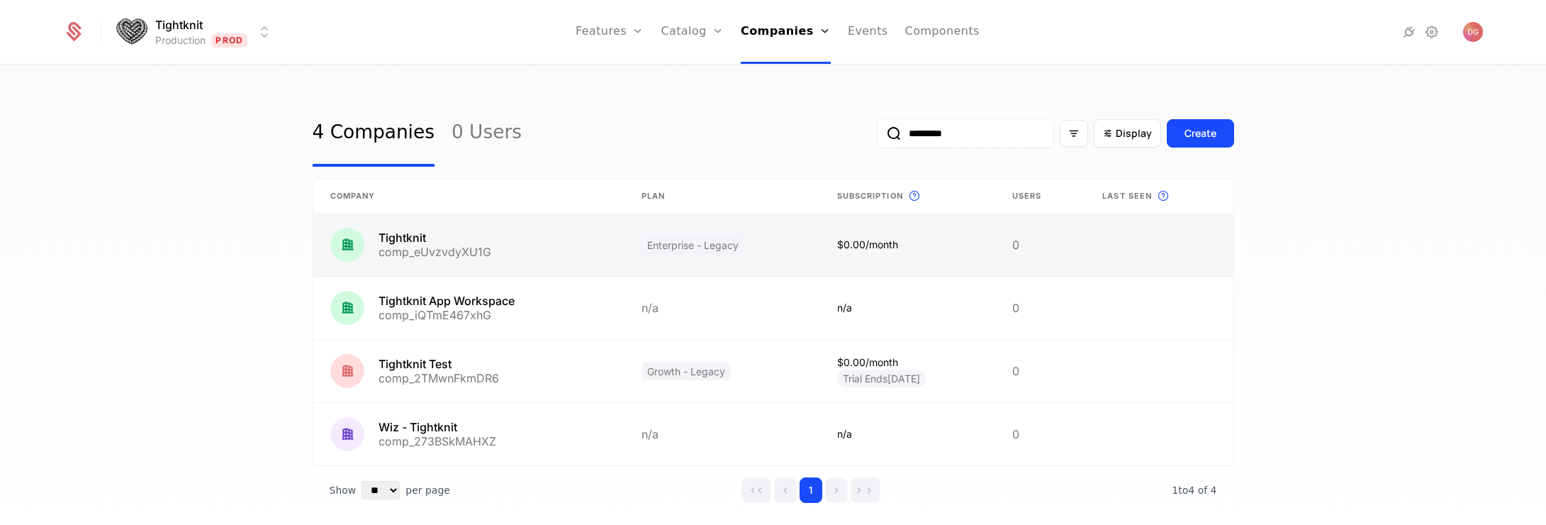
type input "*********"
click at [405, 240] on link at bounding box center [469, 244] width 312 height 62
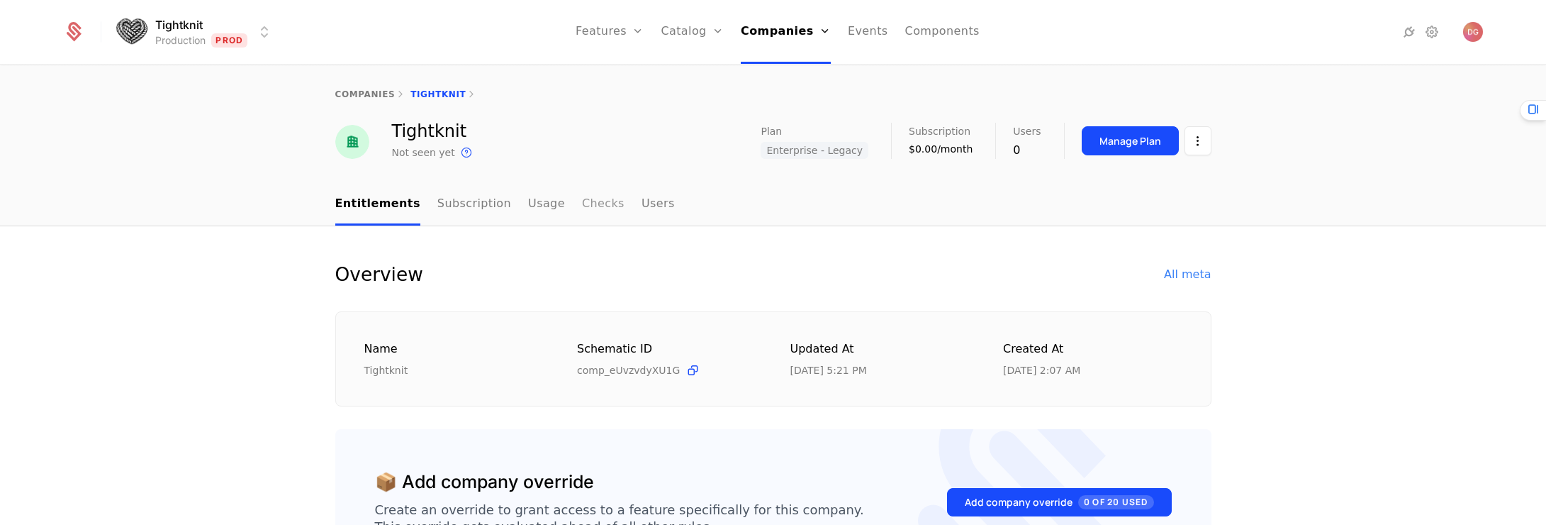
click at [582, 205] on link "Checks" at bounding box center [603, 205] width 43 height 42
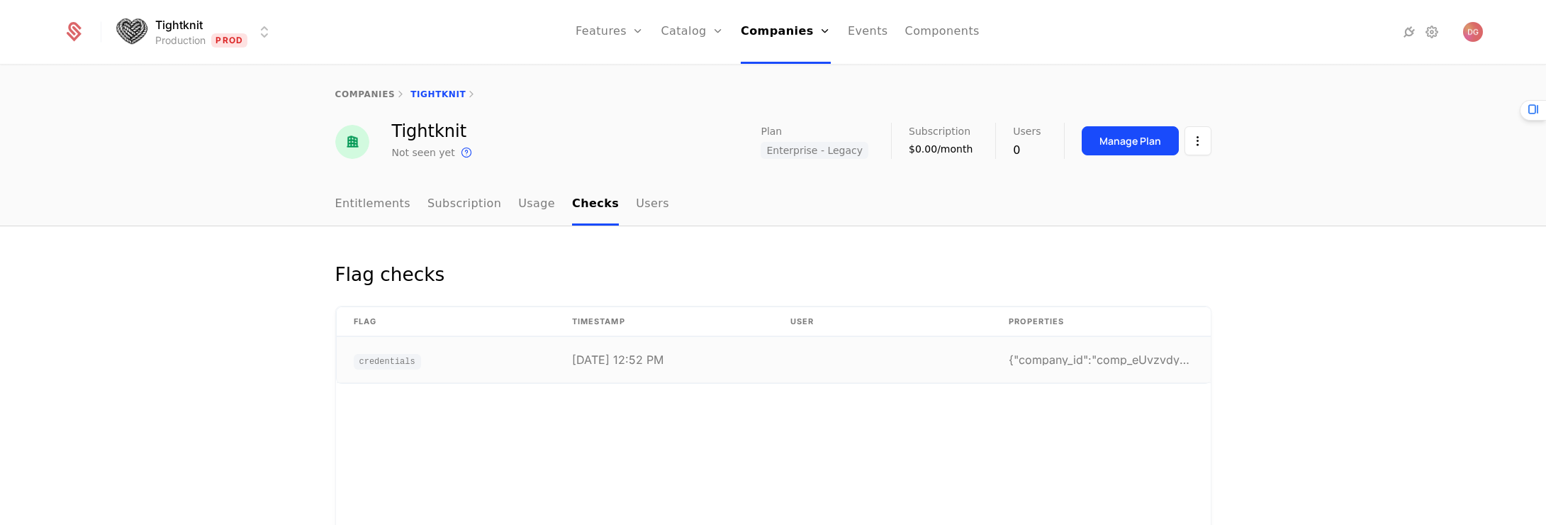
click at [652, 357] on div "[DATE] 12:52 PM" at bounding box center [617, 359] width 91 height 11
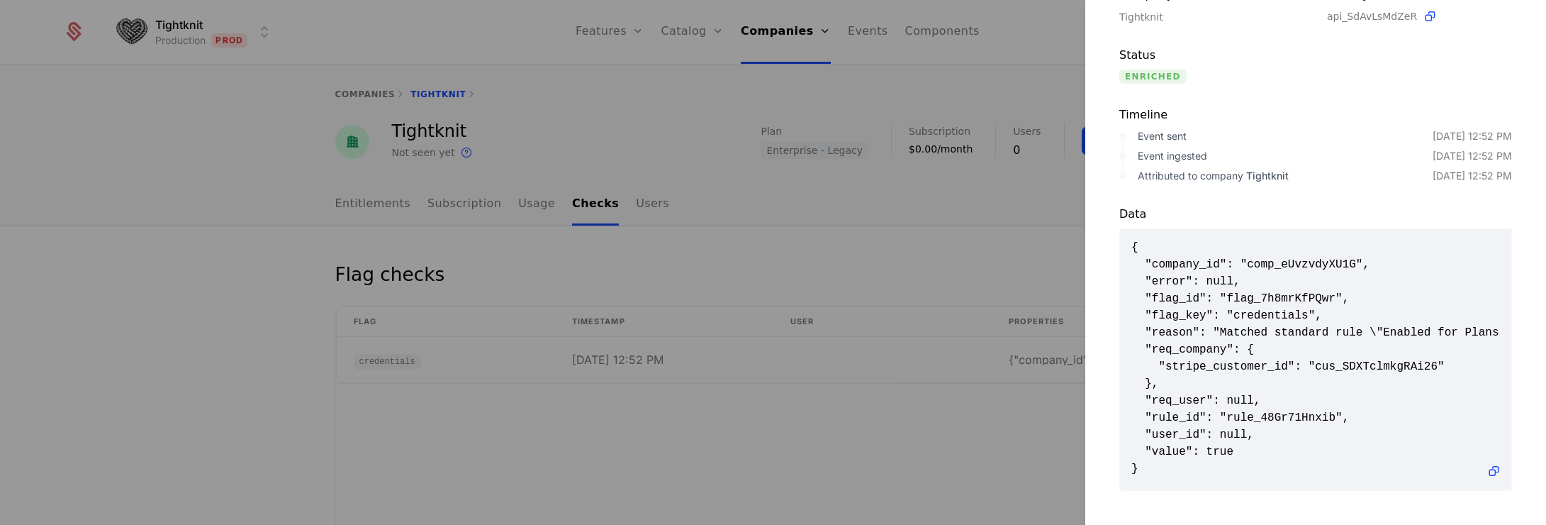
click at [1510, 358] on div "Data { "company_id": "comp_eUvzvdyXU1G", "error": null, "flag_id": "flag_7h8mrK…" at bounding box center [1315, 337] width 461 height 308
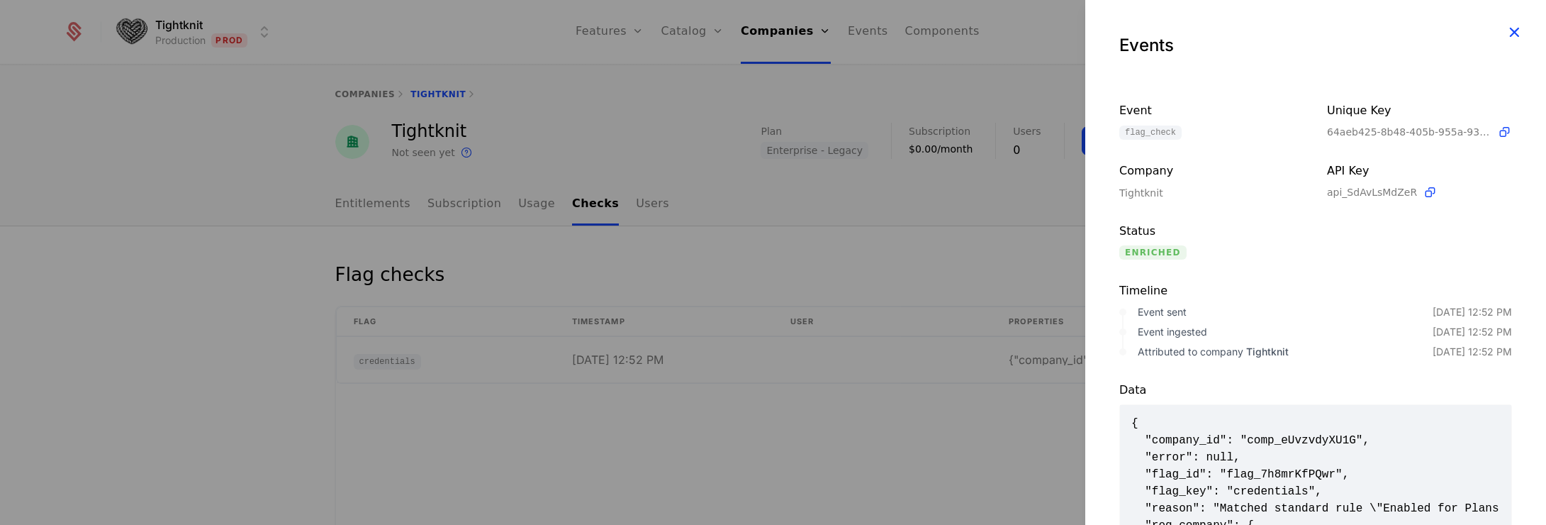
click at [1505, 33] on icon "button" at bounding box center [1514, 32] width 18 height 18
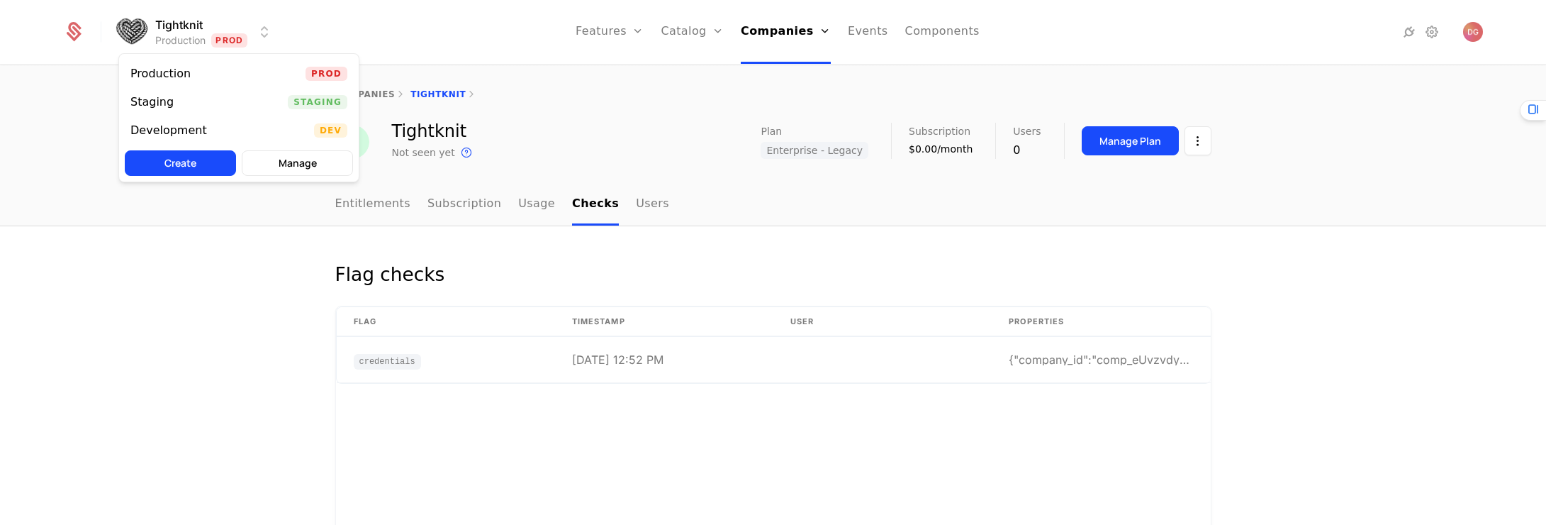
click at [269, 32] on html "Tightknit Production Prod Features Features Flags Catalog Plans Add Ons Credits…" at bounding box center [773, 262] width 1546 height 525
click at [354, 23] on html "Tightknit Production Prod Features Features Flags Catalog Plans Add Ons Credits…" at bounding box center [773, 262] width 1546 height 525
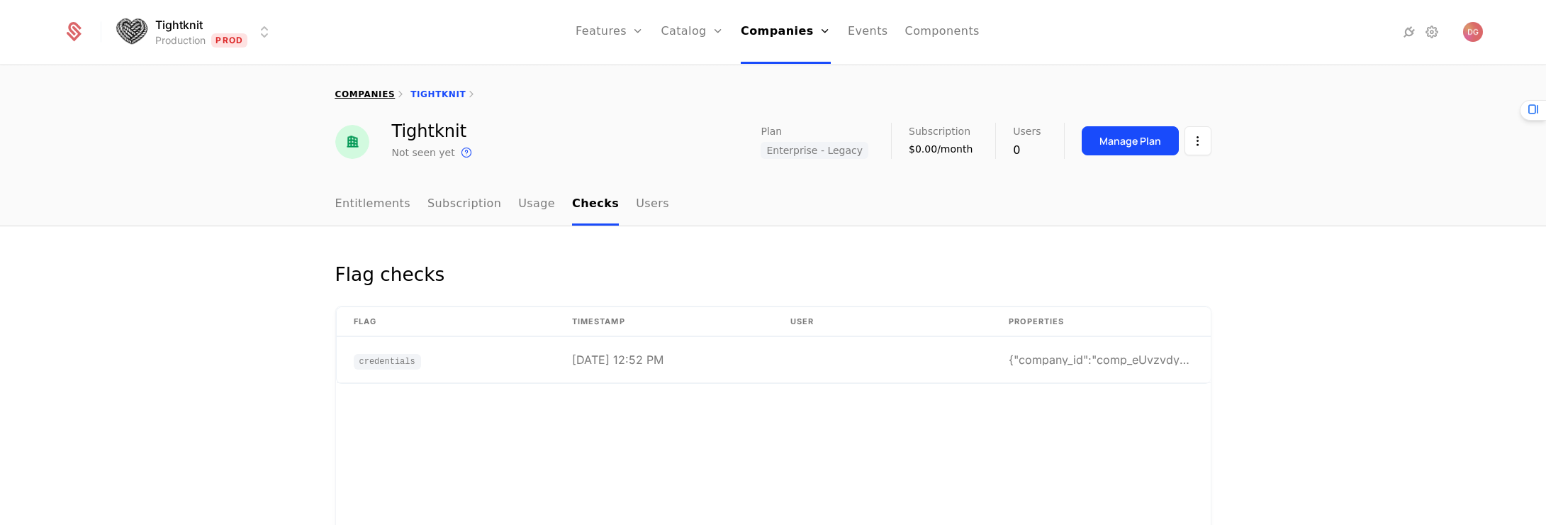
click at [364, 94] on link "companies" at bounding box center [365, 94] width 60 height 10
select select "**"
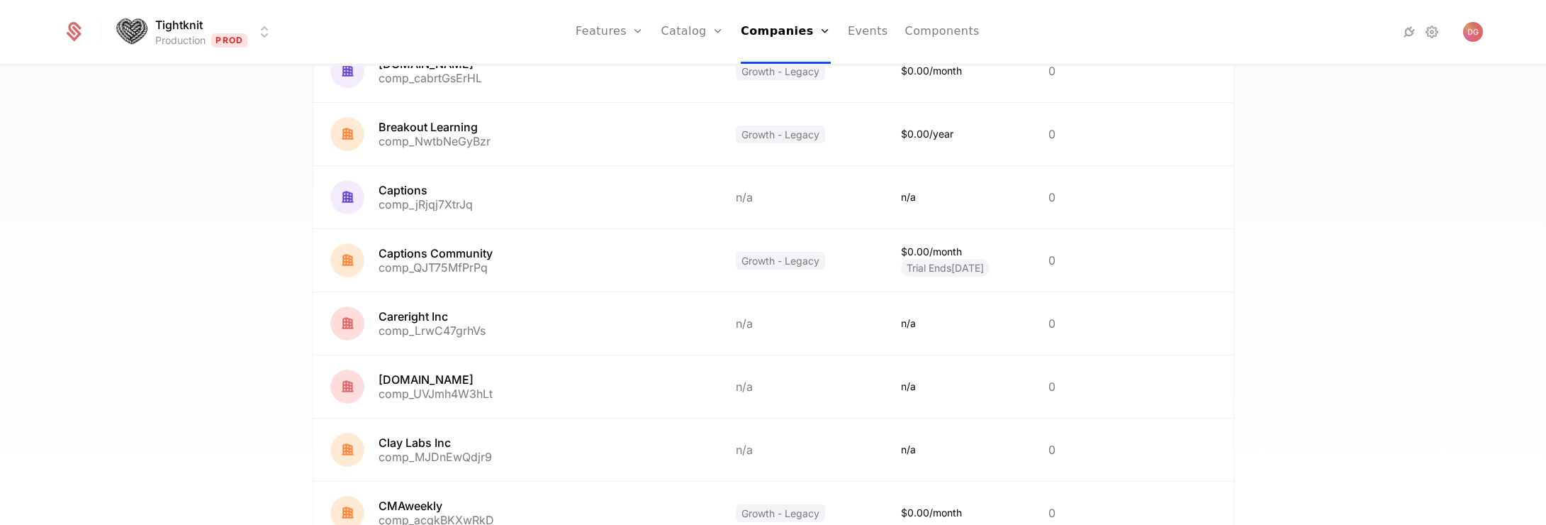
scroll to position [1362, 0]
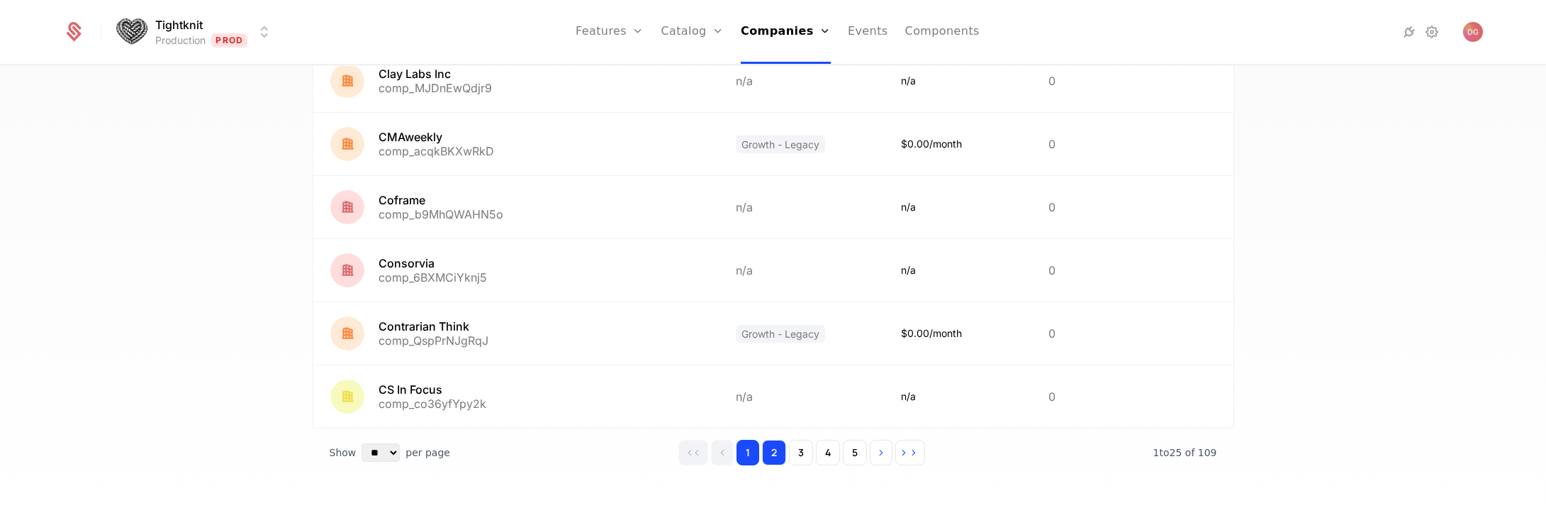
click at [765, 454] on button "2" at bounding box center [774, 452] width 24 height 26
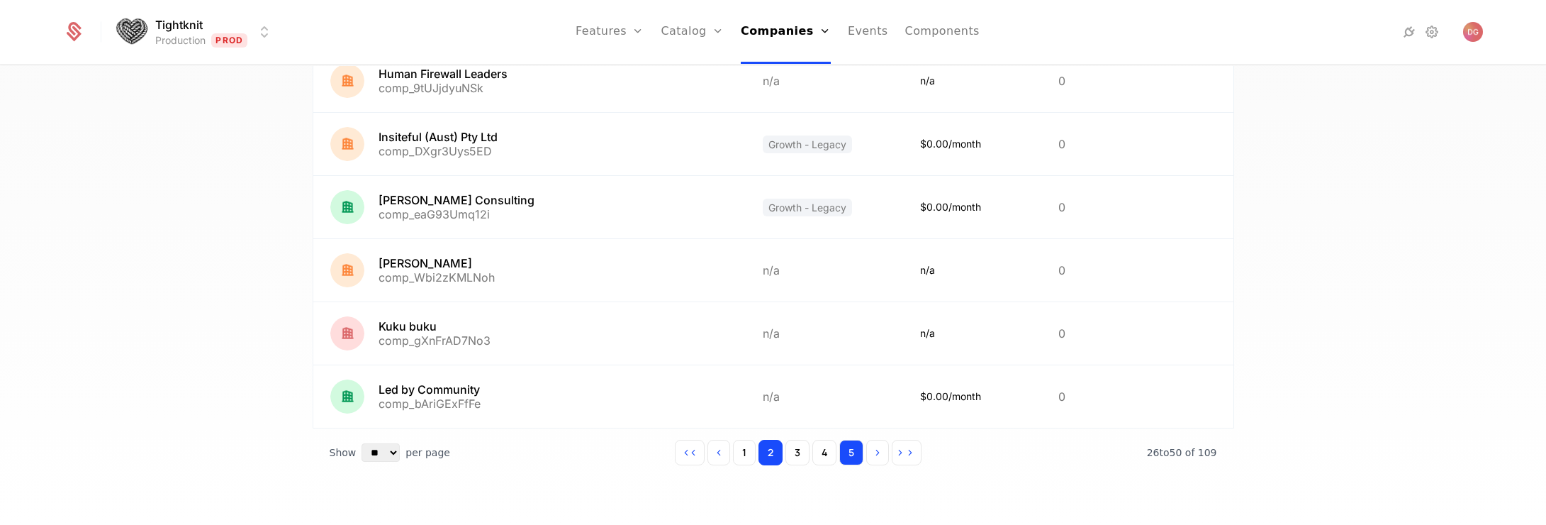
click at [855, 456] on button "5" at bounding box center [851, 452] width 24 height 26
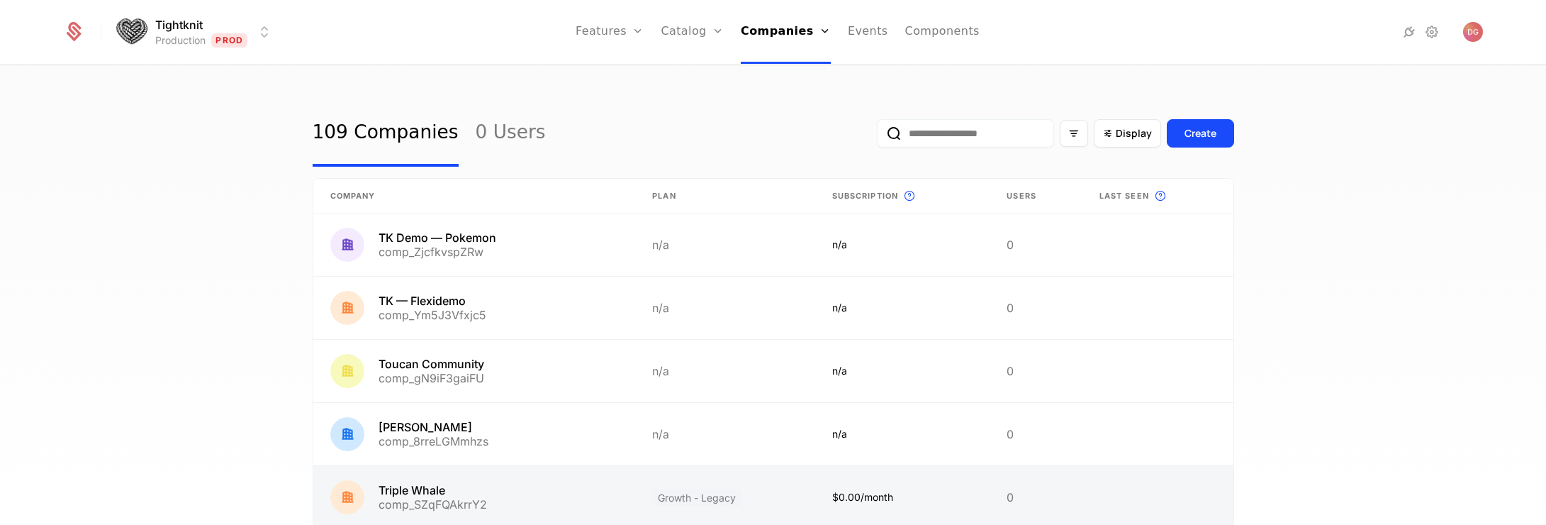
scroll to position [353, 0]
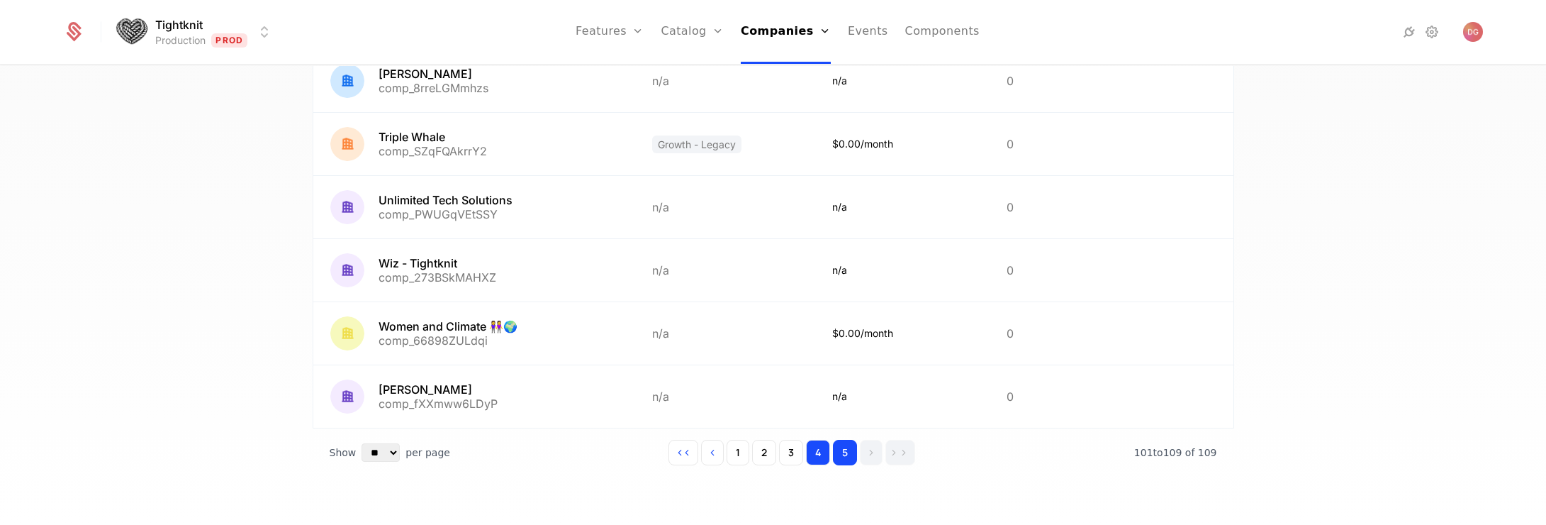
click at [814, 454] on button "4" at bounding box center [818, 452] width 24 height 26
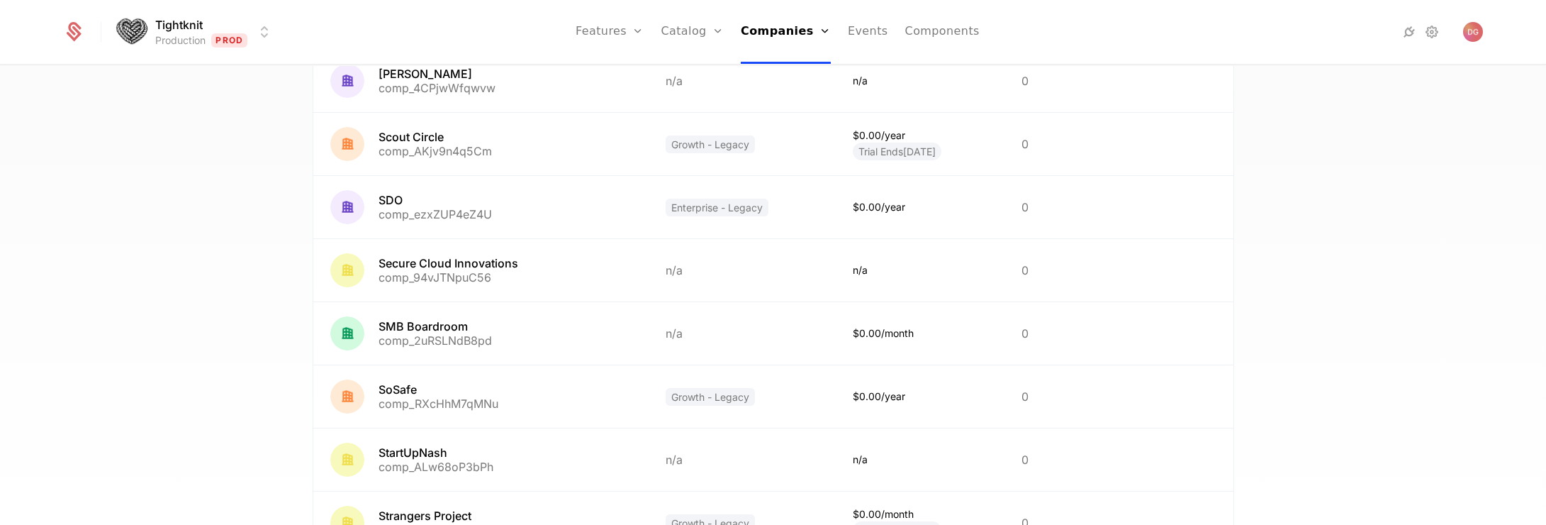
scroll to position [1362, 0]
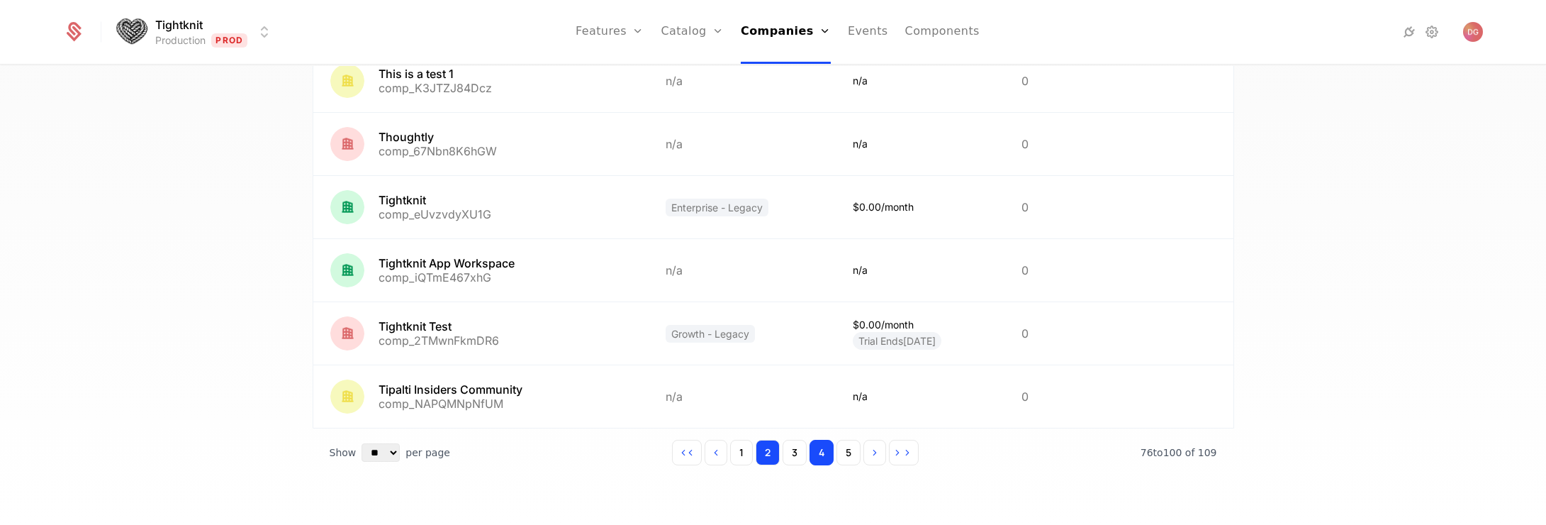
click at [761, 449] on button "2" at bounding box center [768, 452] width 24 height 26
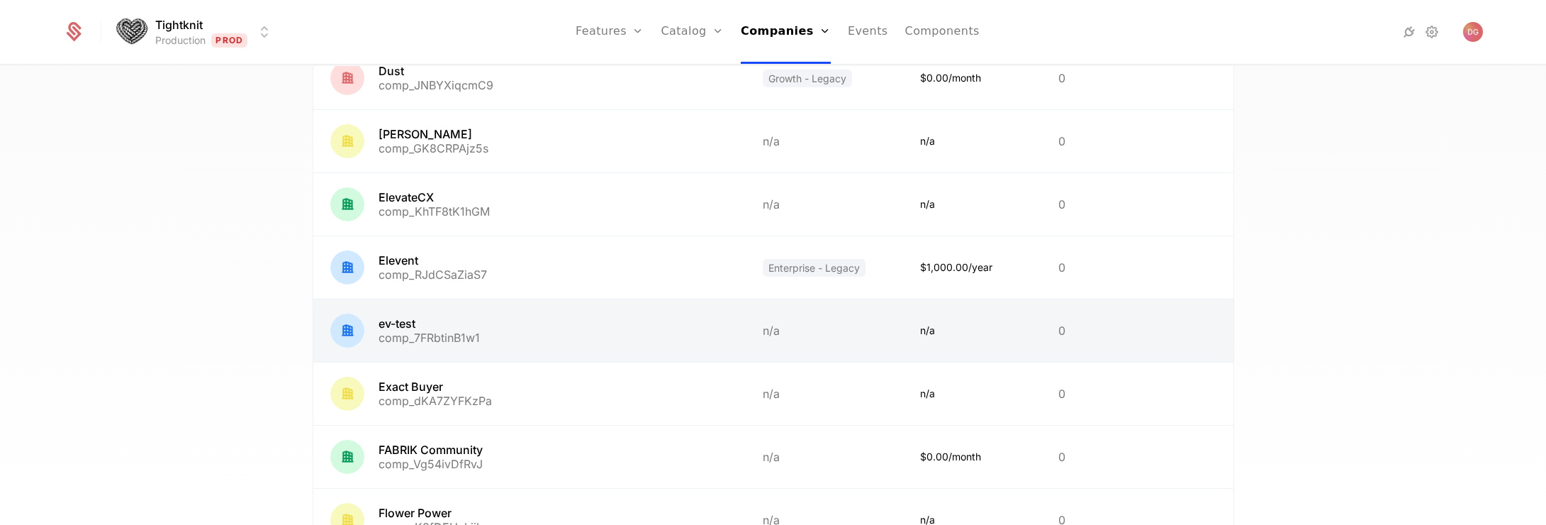
scroll to position [120, 0]
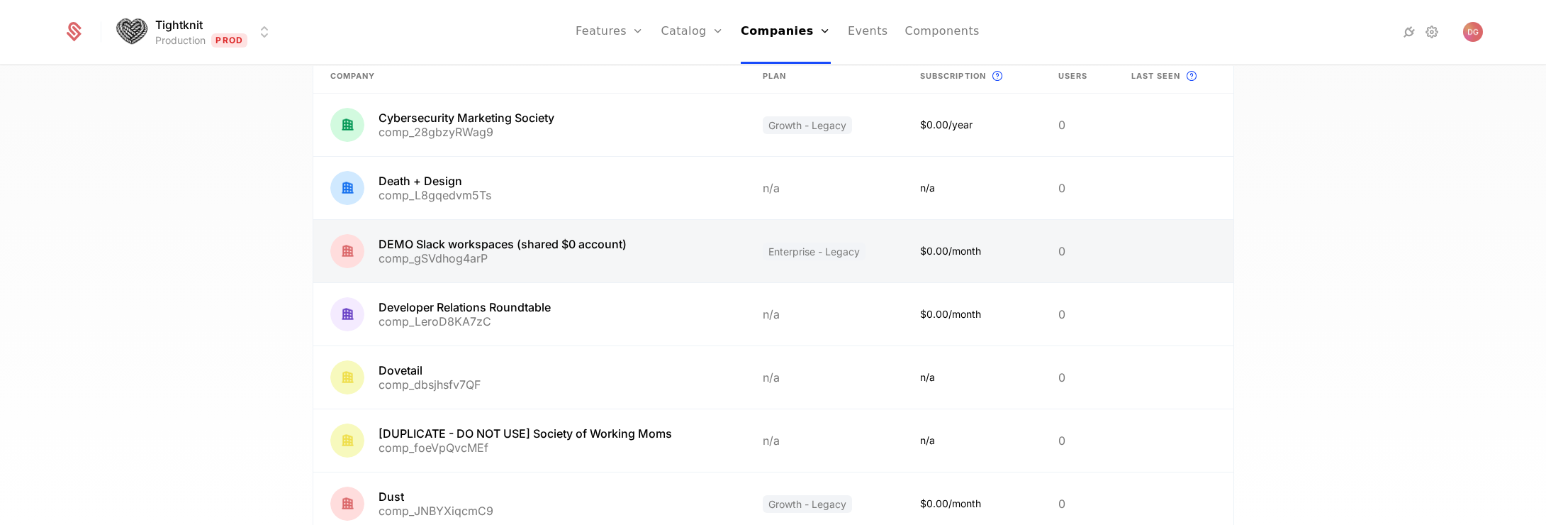
click at [441, 243] on link at bounding box center [529, 251] width 432 height 62
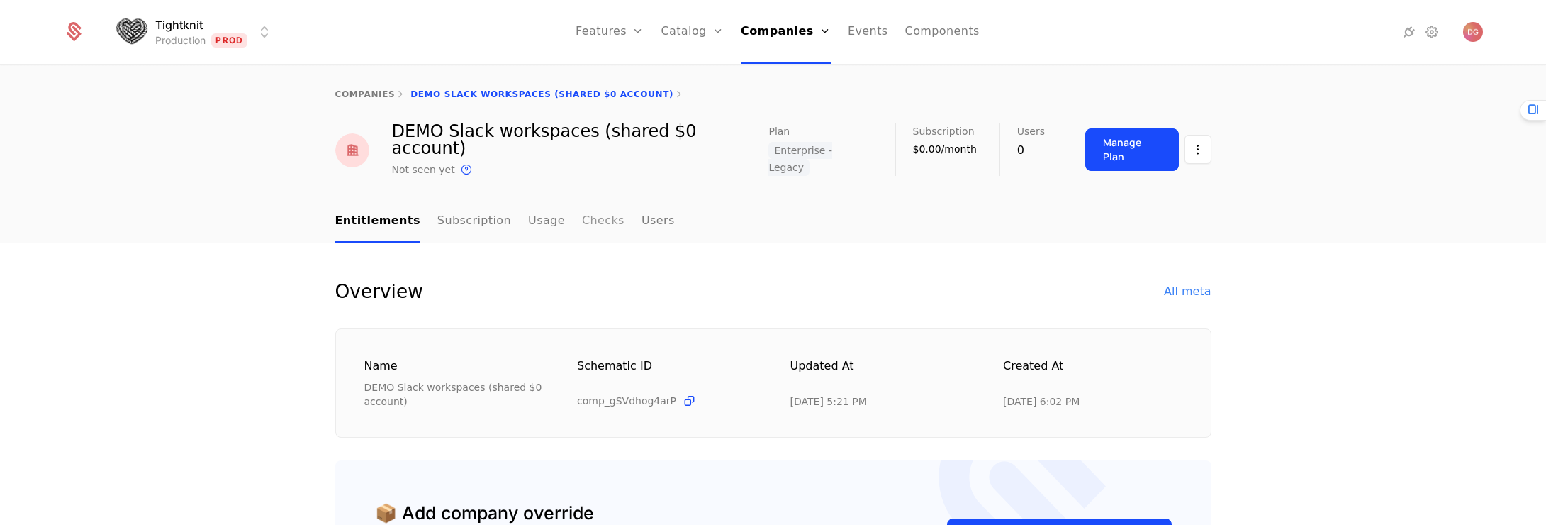
click at [583, 201] on link "Checks" at bounding box center [603, 222] width 43 height 42
select select "**"
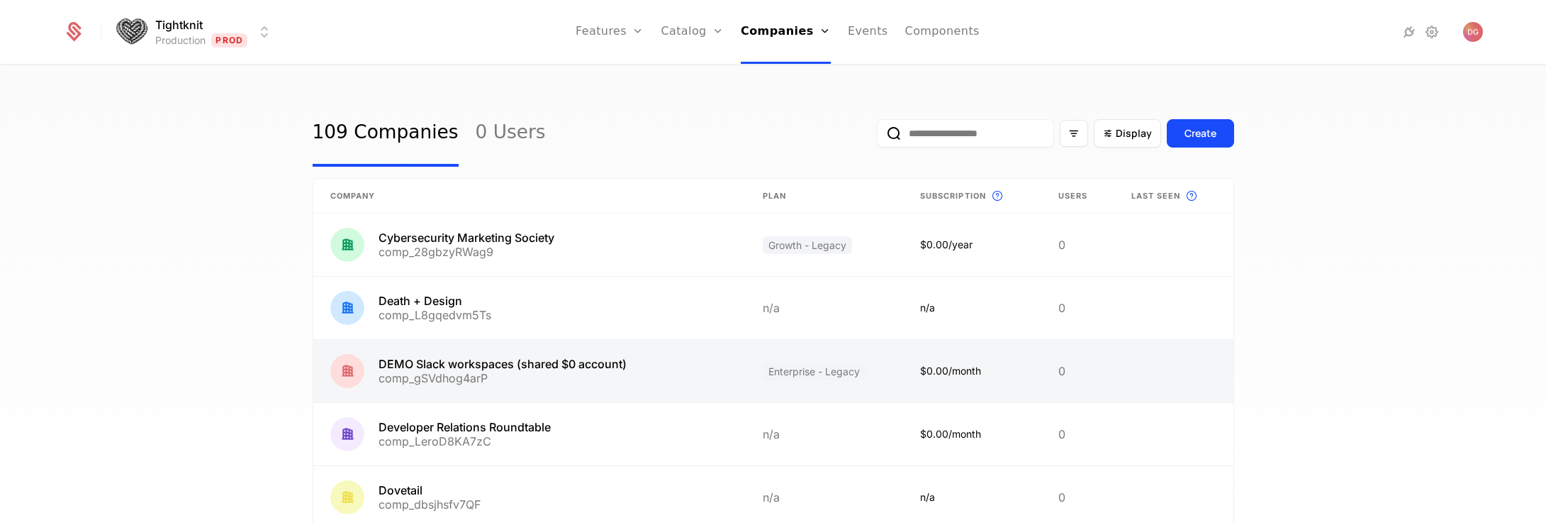
click at [425, 366] on link at bounding box center [529, 371] width 432 height 62
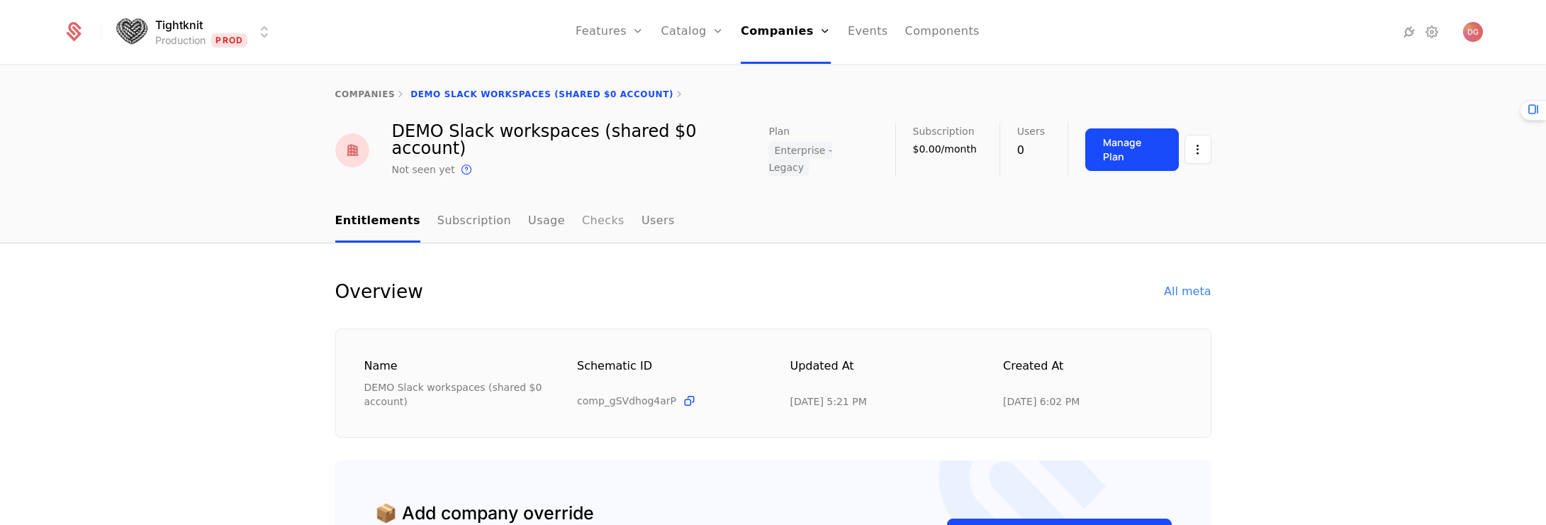
select select "**"
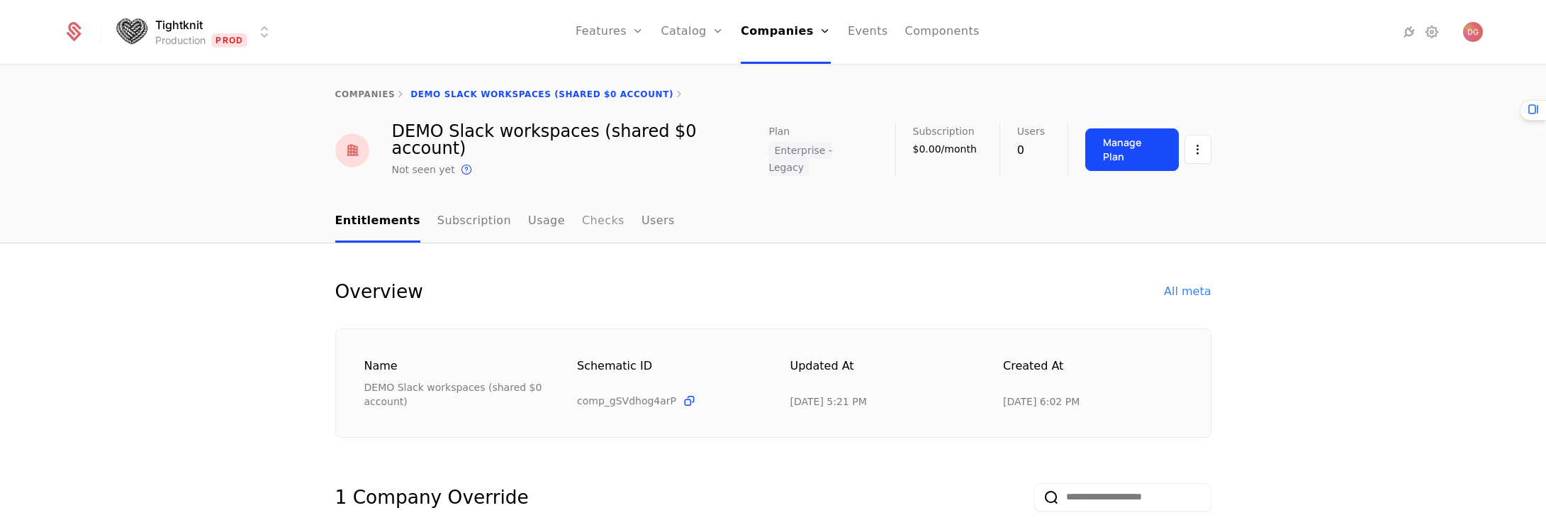
click at [582, 201] on link "Checks" at bounding box center [603, 222] width 43 height 42
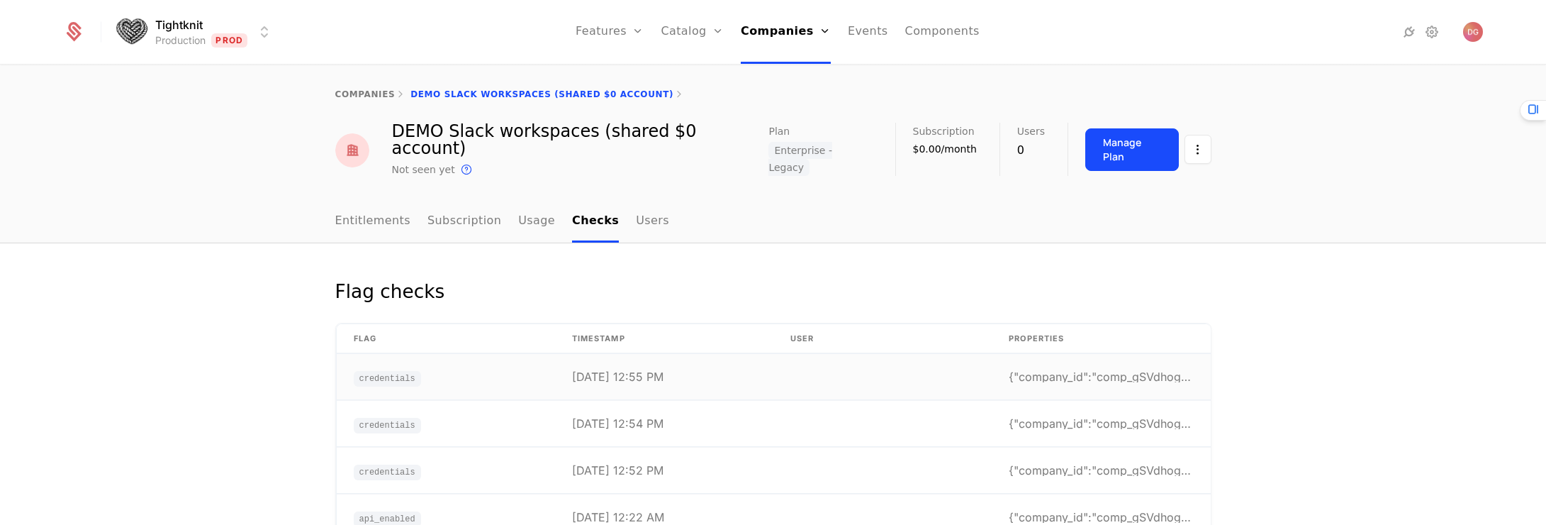
click at [473, 354] on td "credentials" at bounding box center [446, 377] width 218 height 46
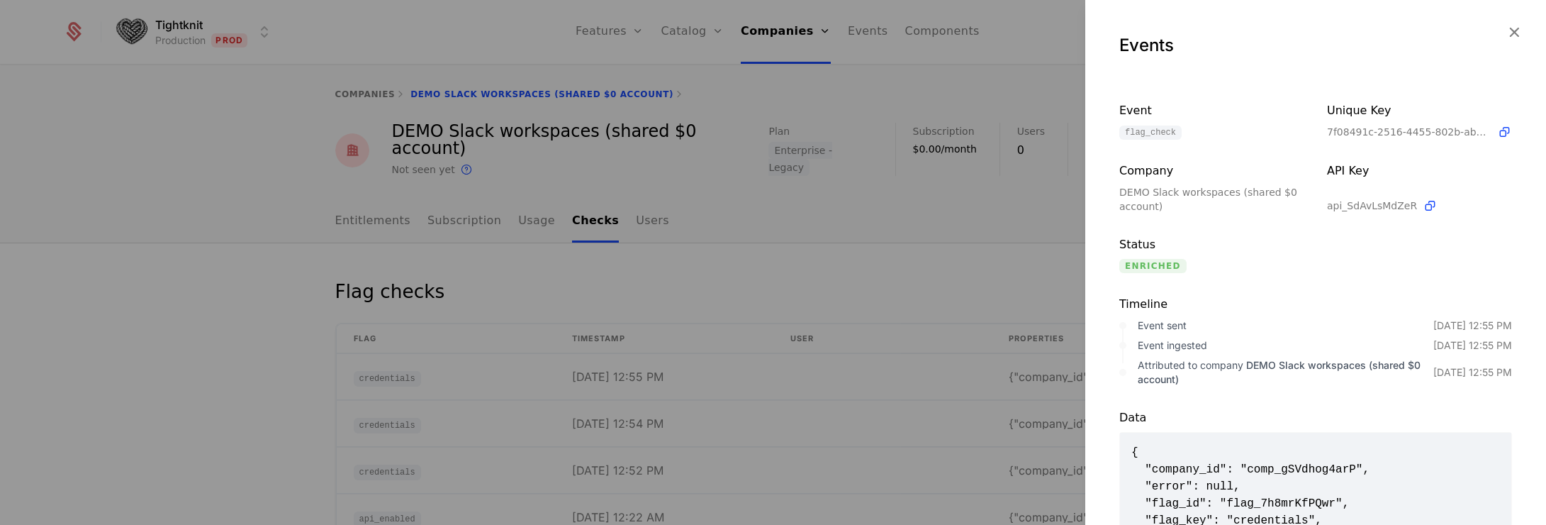
scroll to position [225, 0]
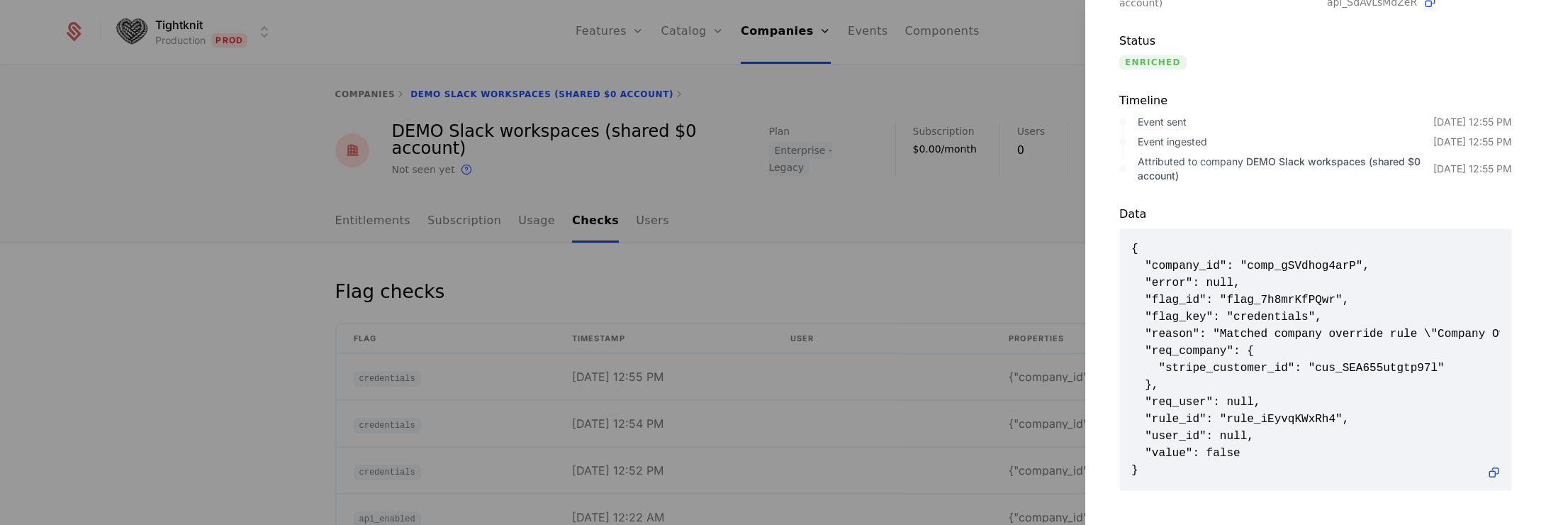
click at [994, 224] on div at bounding box center [773, 262] width 1546 height 525
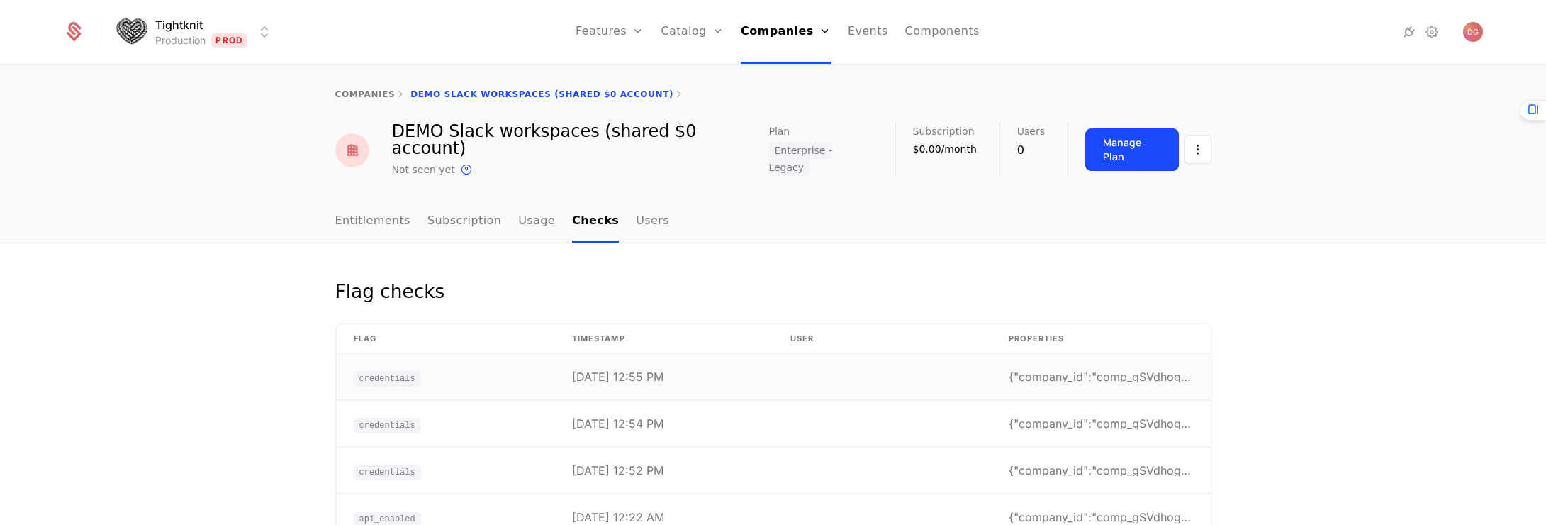
click at [616, 372] on td "9/5/25, 12:55 PM" at bounding box center [664, 377] width 218 height 46
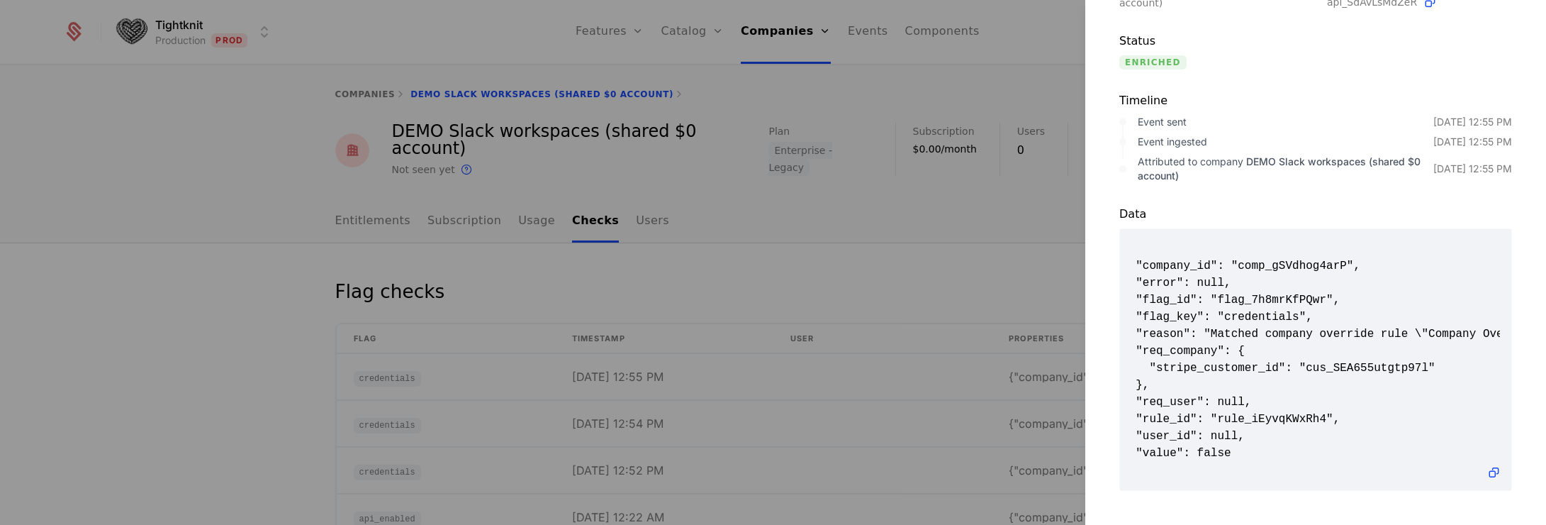
scroll to position [0, 0]
click at [127, 178] on div at bounding box center [773, 262] width 1546 height 525
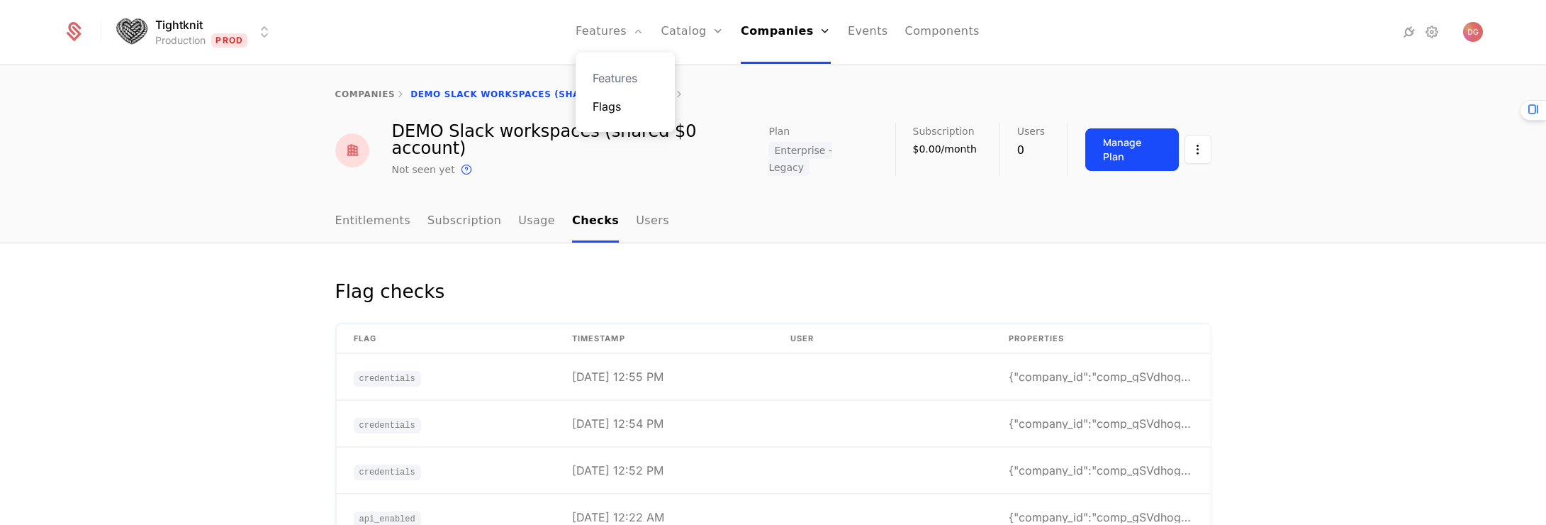
click at [619, 114] on link "Flags" at bounding box center [625, 106] width 65 height 17
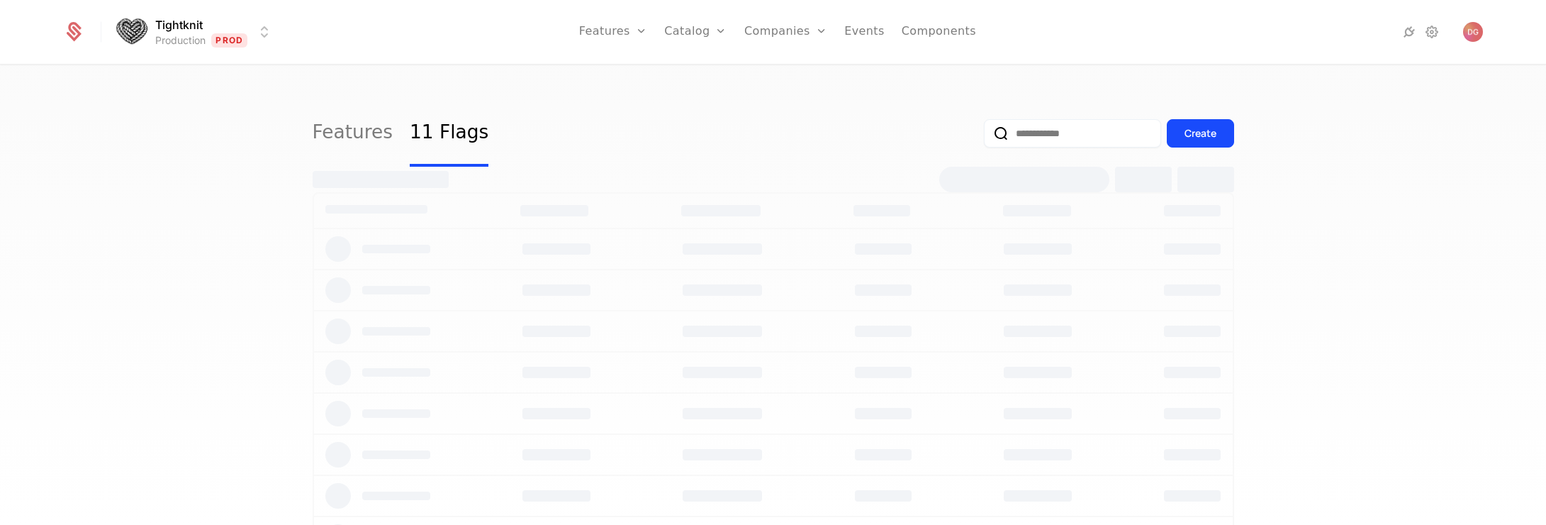
select select "**"
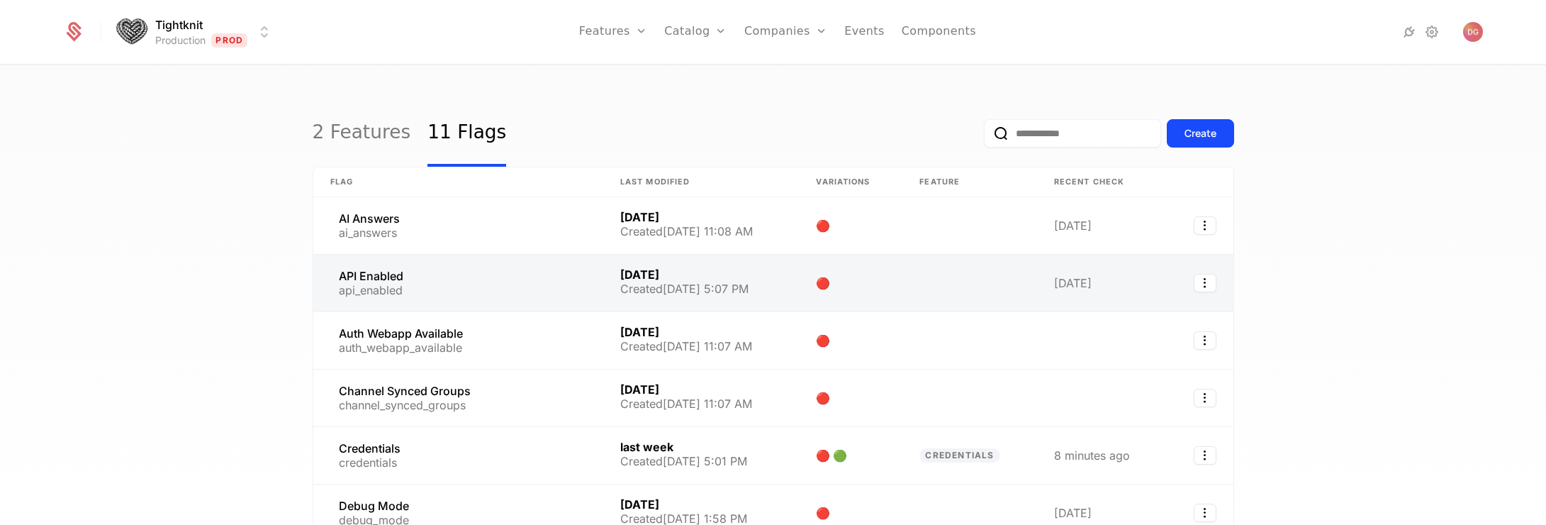
click at [381, 279] on link at bounding box center [458, 282] width 290 height 57
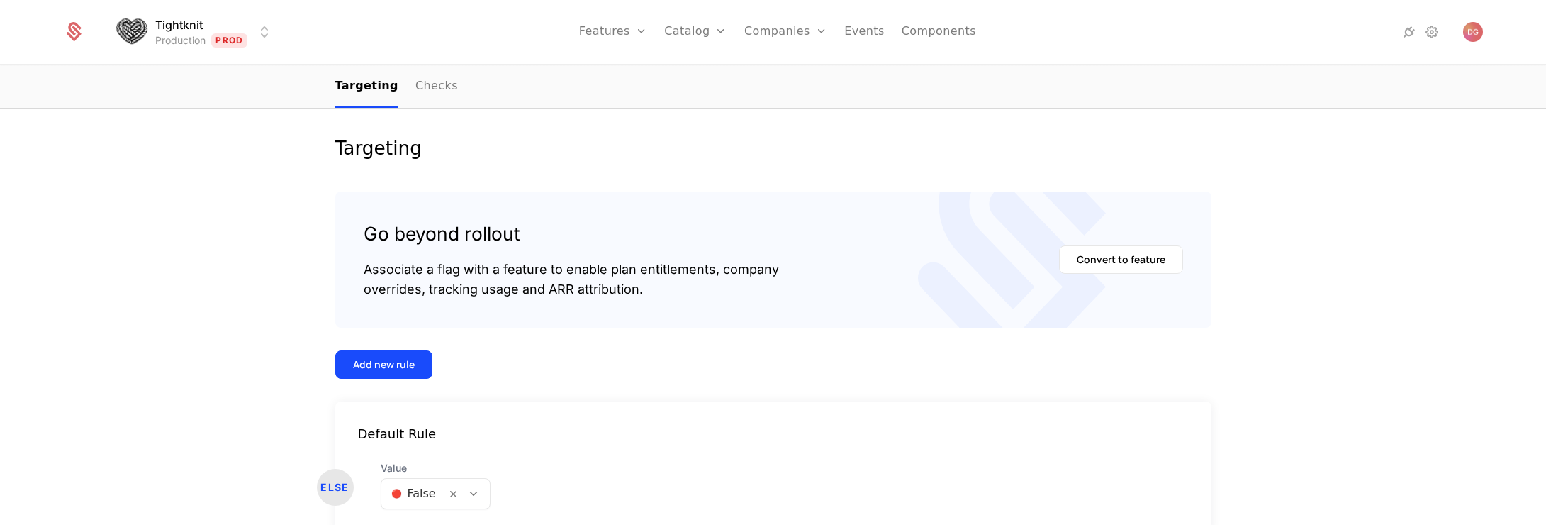
scroll to position [88, 0]
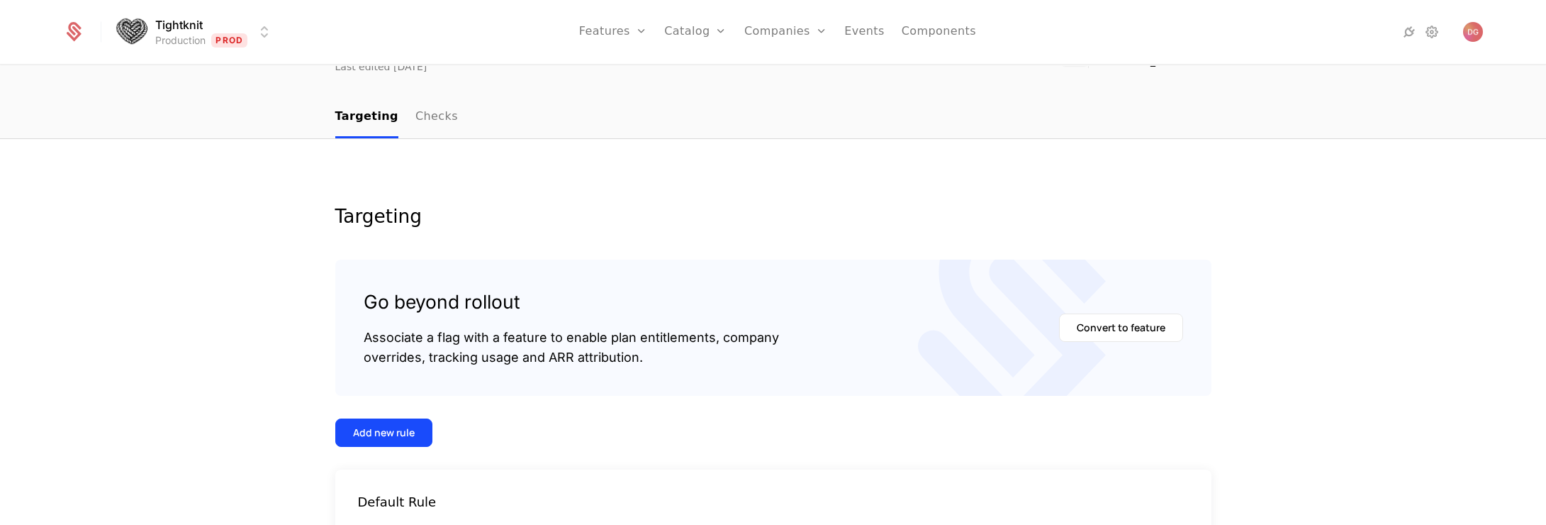
click at [1014, 201] on div "Targeting Go beyond rollout Associate a flag with a feature to enable plan enti…" at bounding box center [773, 403] width 1546 height 529
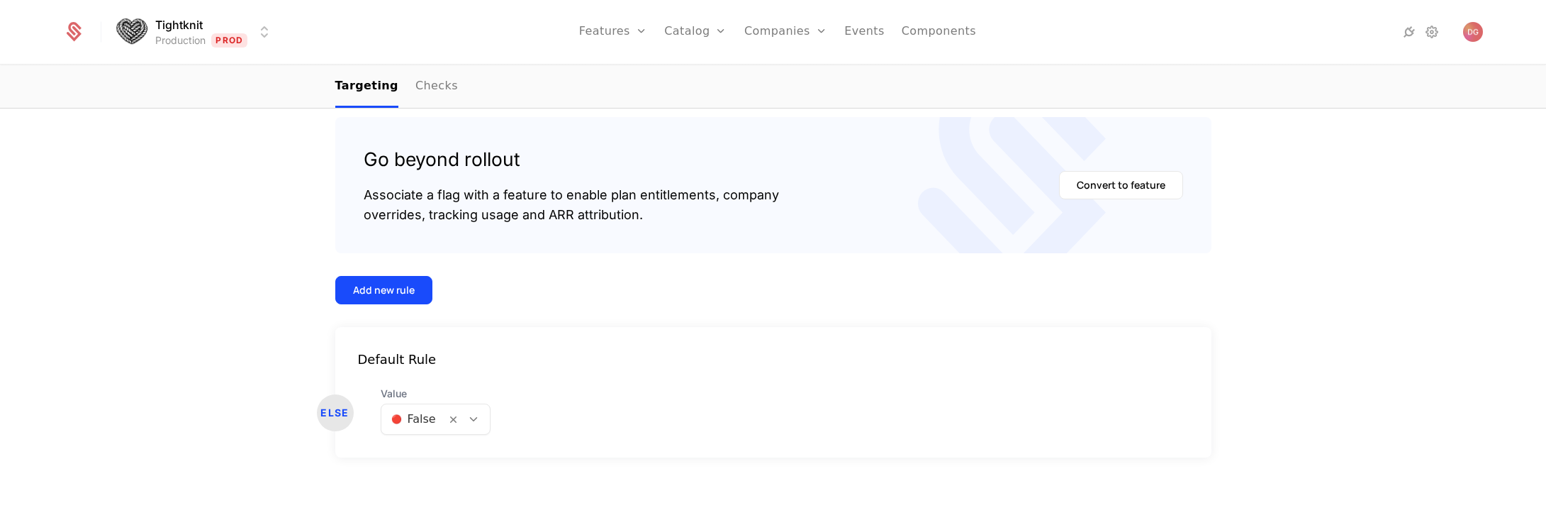
scroll to position [0, 0]
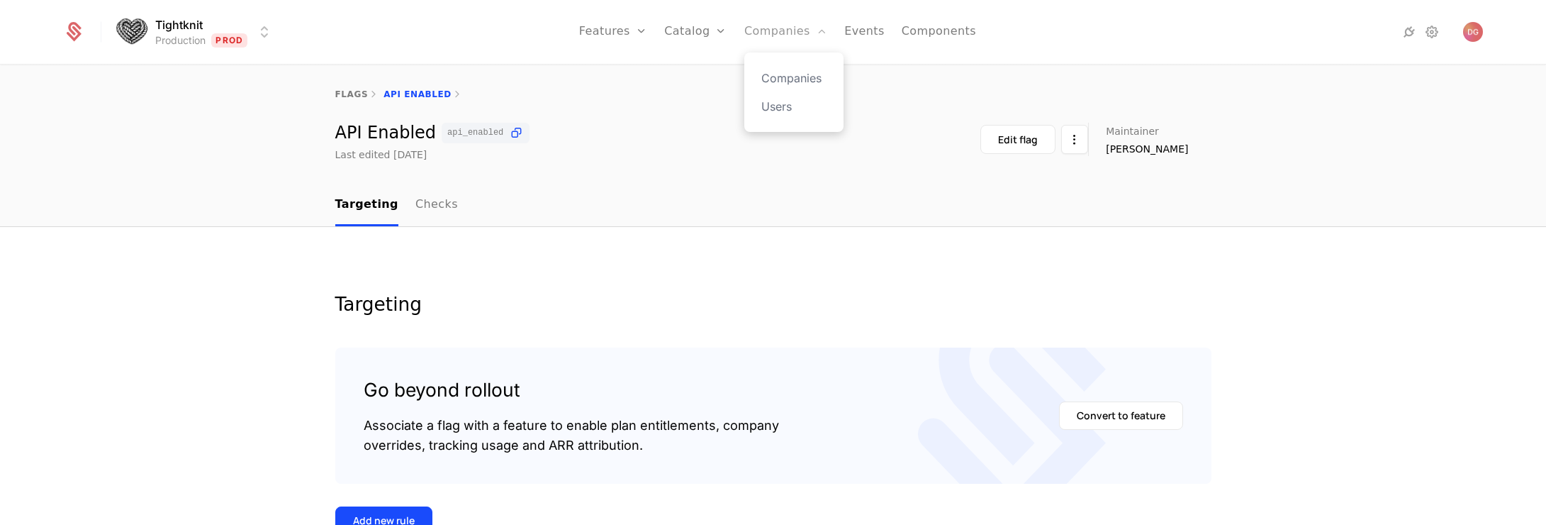
click at [789, 32] on link "Companies" at bounding box center [785, 32] width 83 height 64
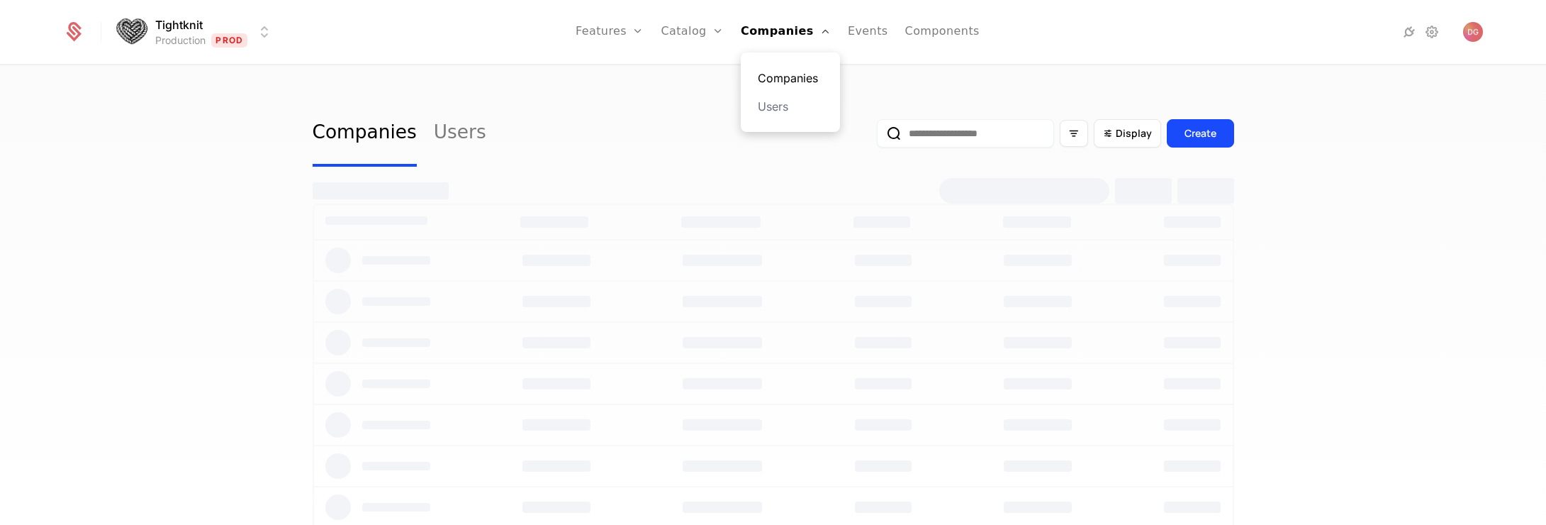
click at [799, 74] on link "Companies" at bounding box center [790, 77] width 65 height 17
select select "**"
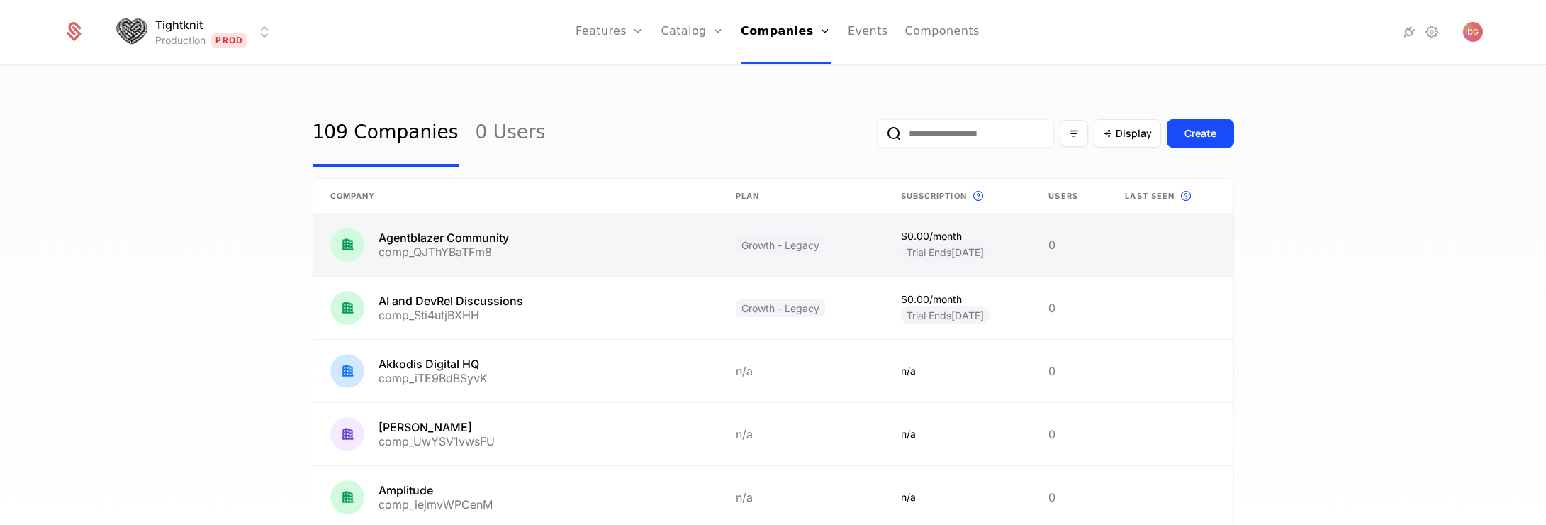
click at [437, 237] on link at bounding box center [515, 244] width 405 height 62
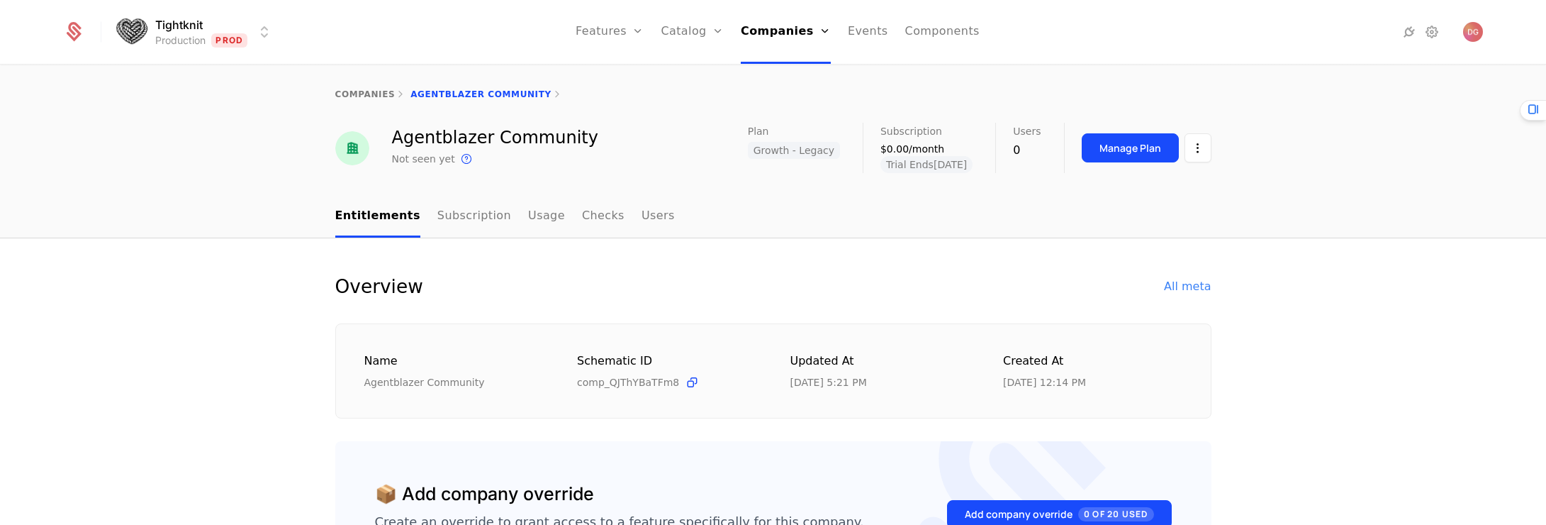
scroll to position [278, 0]
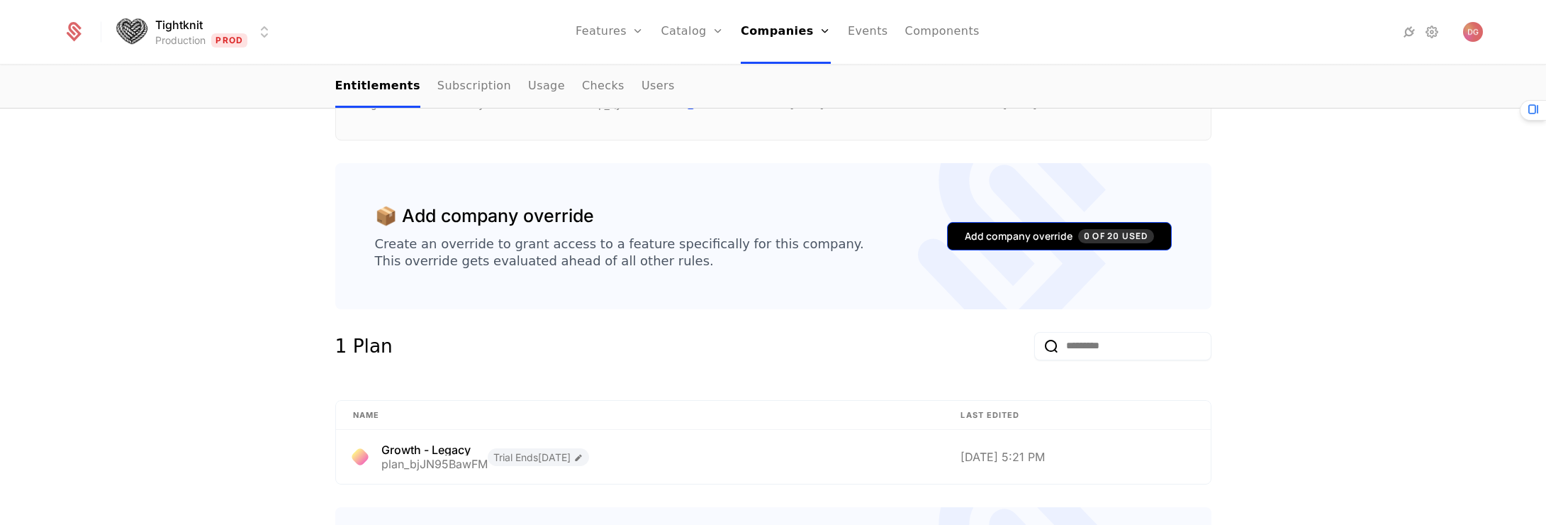
click at [1028, 229] on div "Add company override 0 of 20 Used" at bounding box center [1059, 236] width 189 height 14
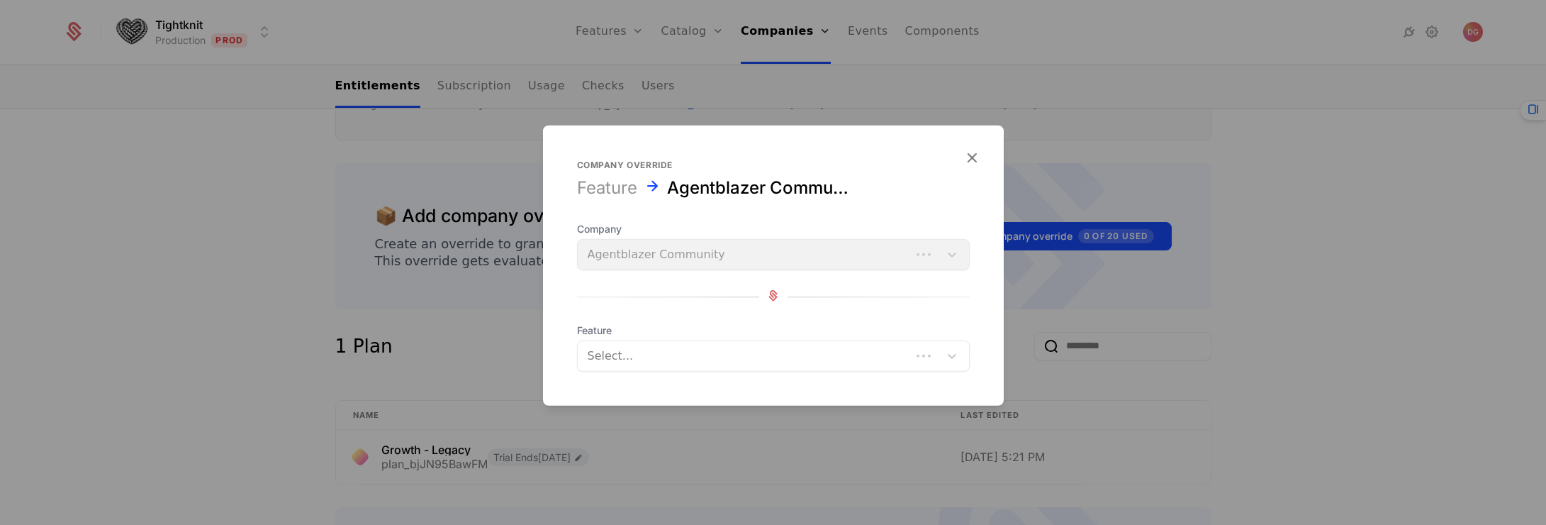
click at [727, 354] on div at bounding box center [744, 356] width 313 height 20
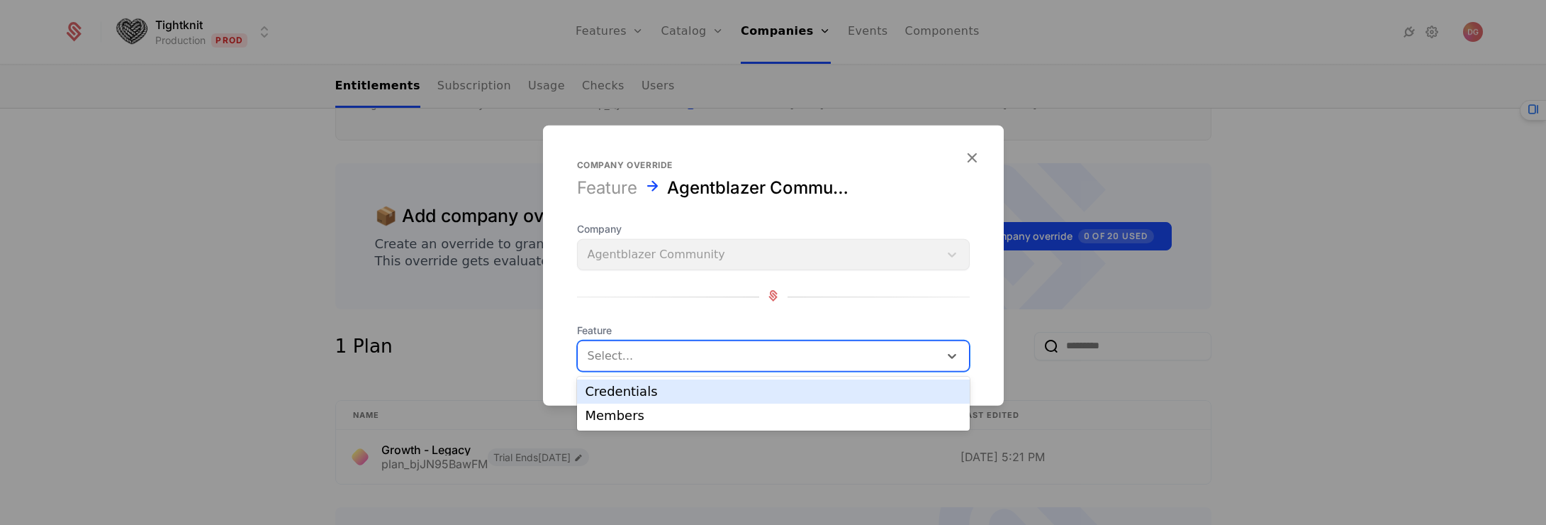
click at [638, 385] on div "Credentials" at bounding box center [773, 391] width 376 height 13
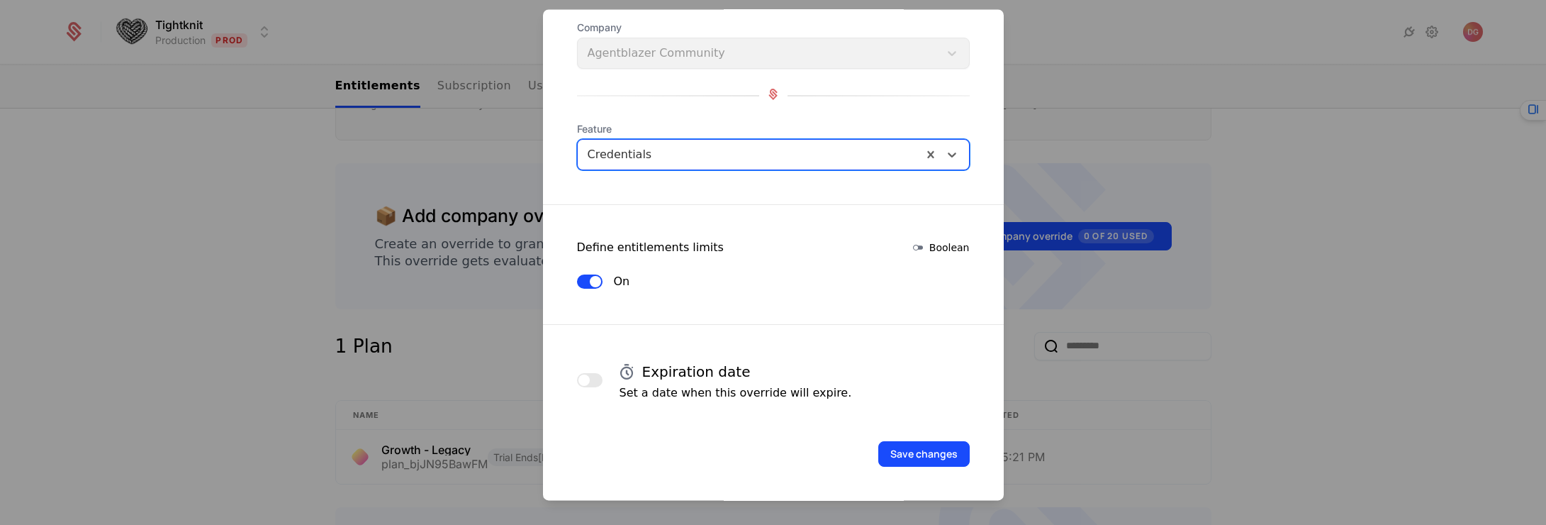
scroll to position [0, 0]
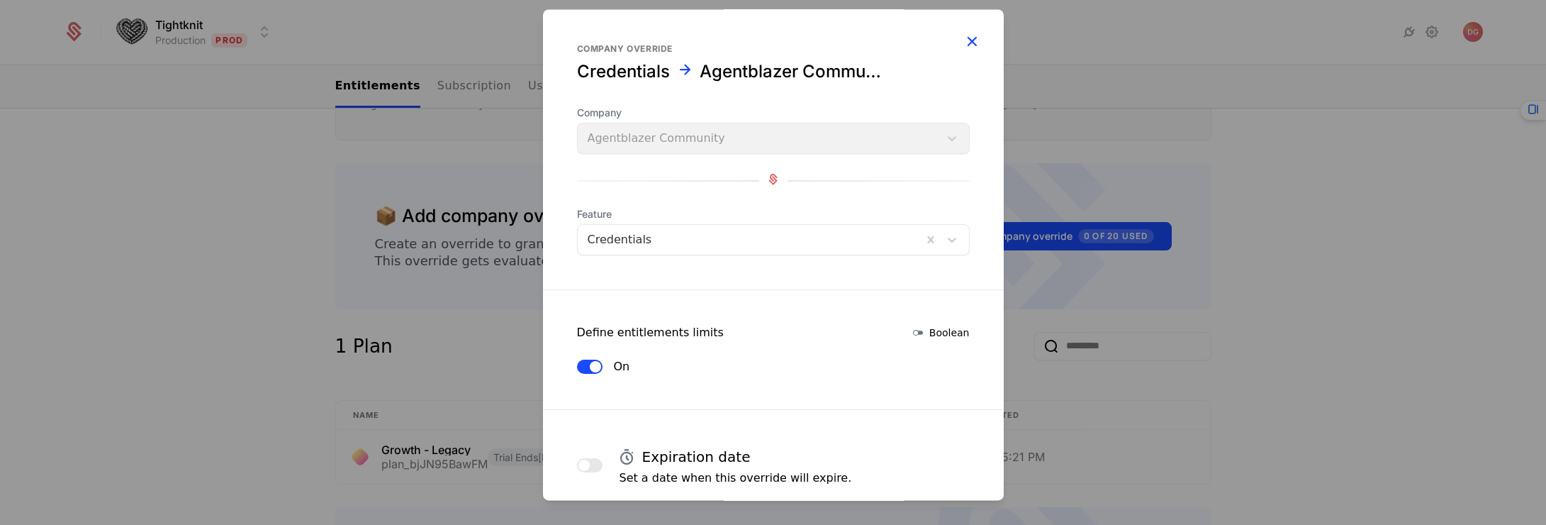
click at [963, 40] on icon "button" at bounding box center [972, 41] width 18 height 18
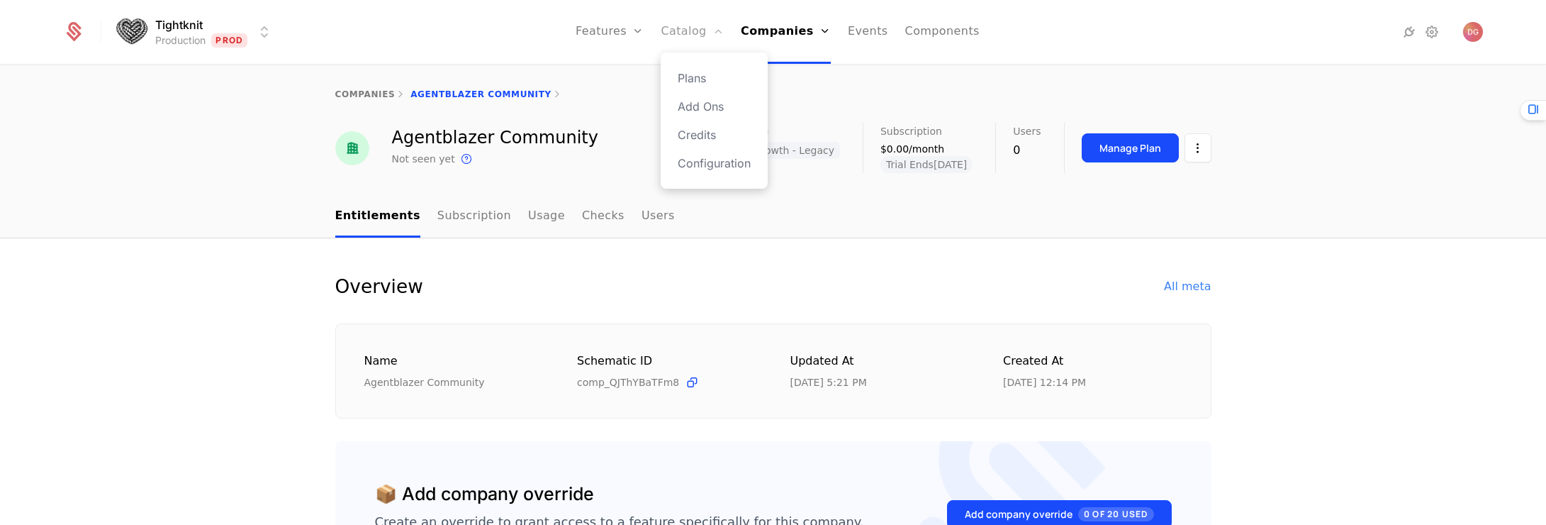
scroll to position [9, 0]
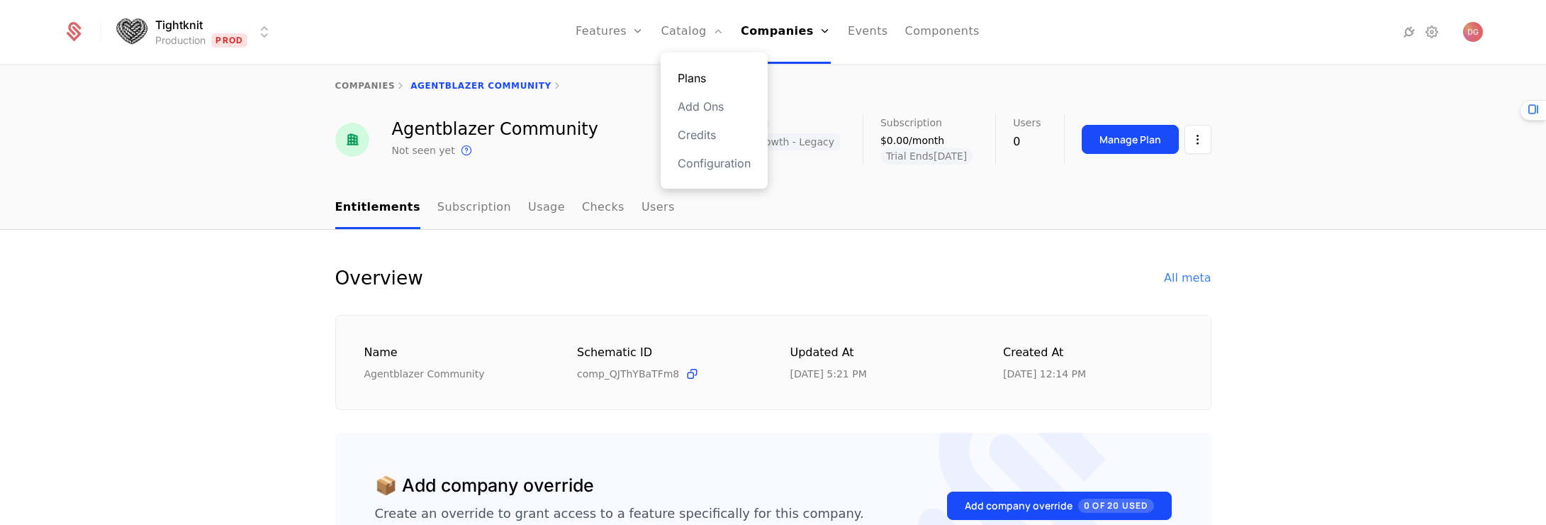
click at [699, 78] on link "Plans" at bounding box center [714, 77] width 73 height 17
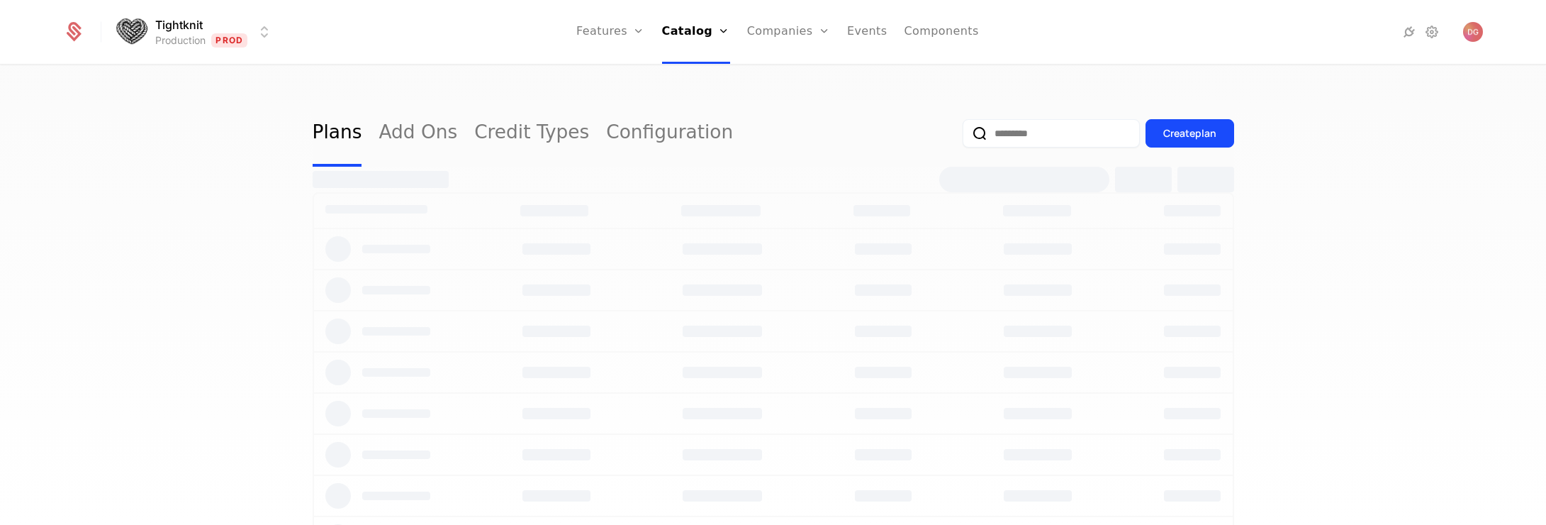
select select "**"
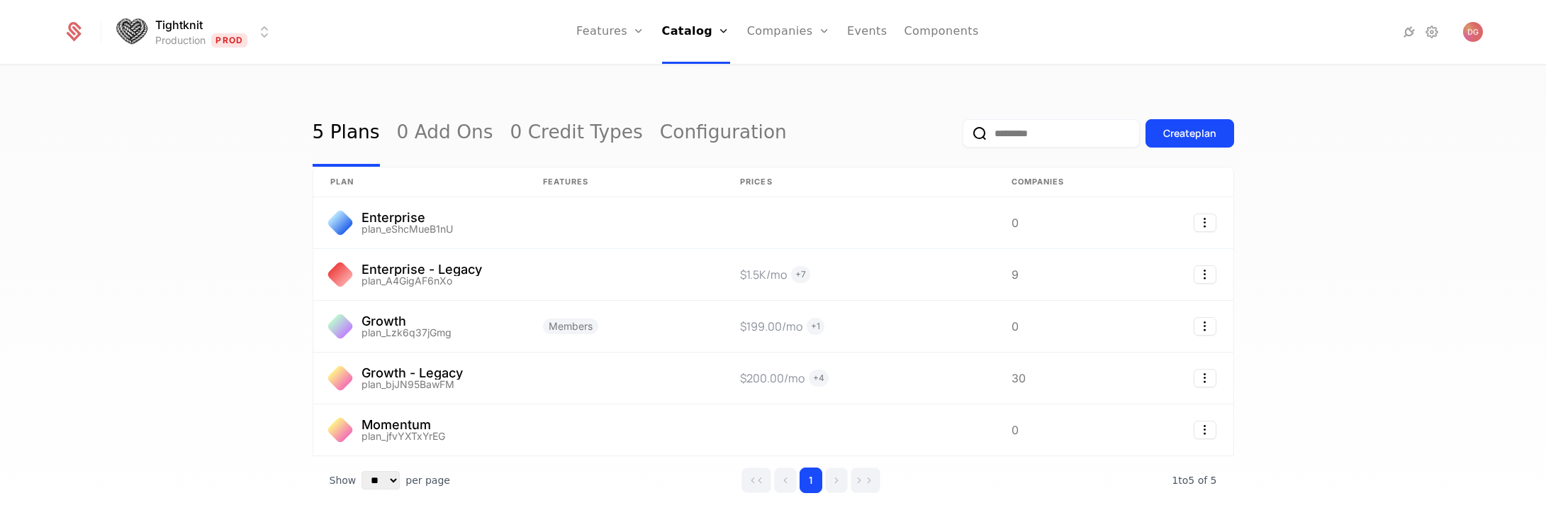
click at [149, 149] on div "5 Plans 0 Add Ons 0 Credit Types Configuration Create plan plan Features Prices…" at bounding box center [773, 299] width 1546 height 467
click at [121, 174] on div "5 Plans 0 Add Ons 0 Credit Types Configuration Create plan plan Features Prices…" at bounding box center [773, 299] width 1546 height 467
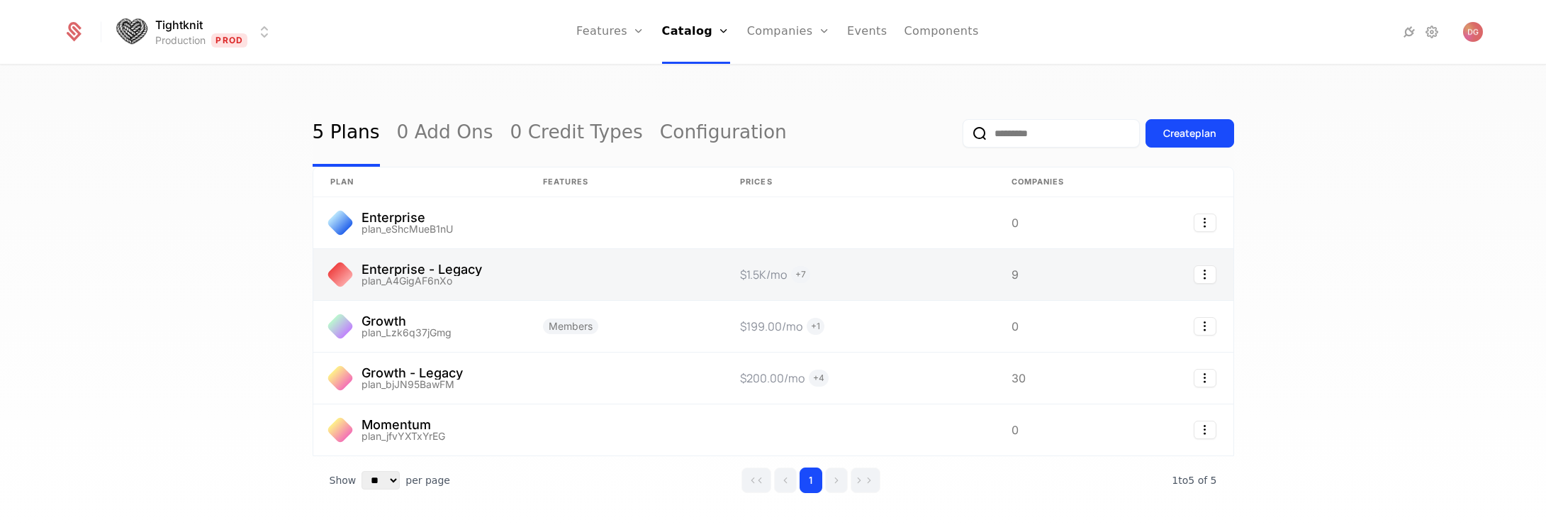
click at [469, 269] on link at bounding box center [419, 274] width 213 height 51
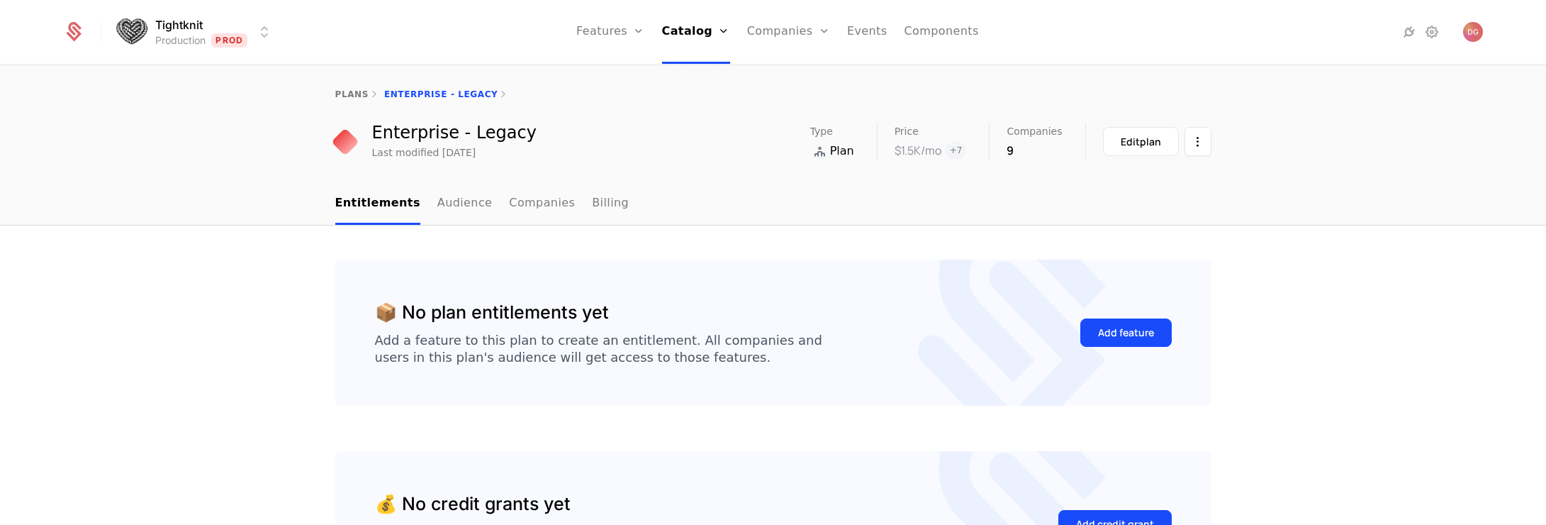
click at [216, 302] on div "📦 No plan entitlements yet Add a feature to this plan to create an entitlement.…" at bounding box center [773, 450] width 1546 height 450
click at [634, 108] on link "Flags" at bounding box center [625, 106] width 65 height 17
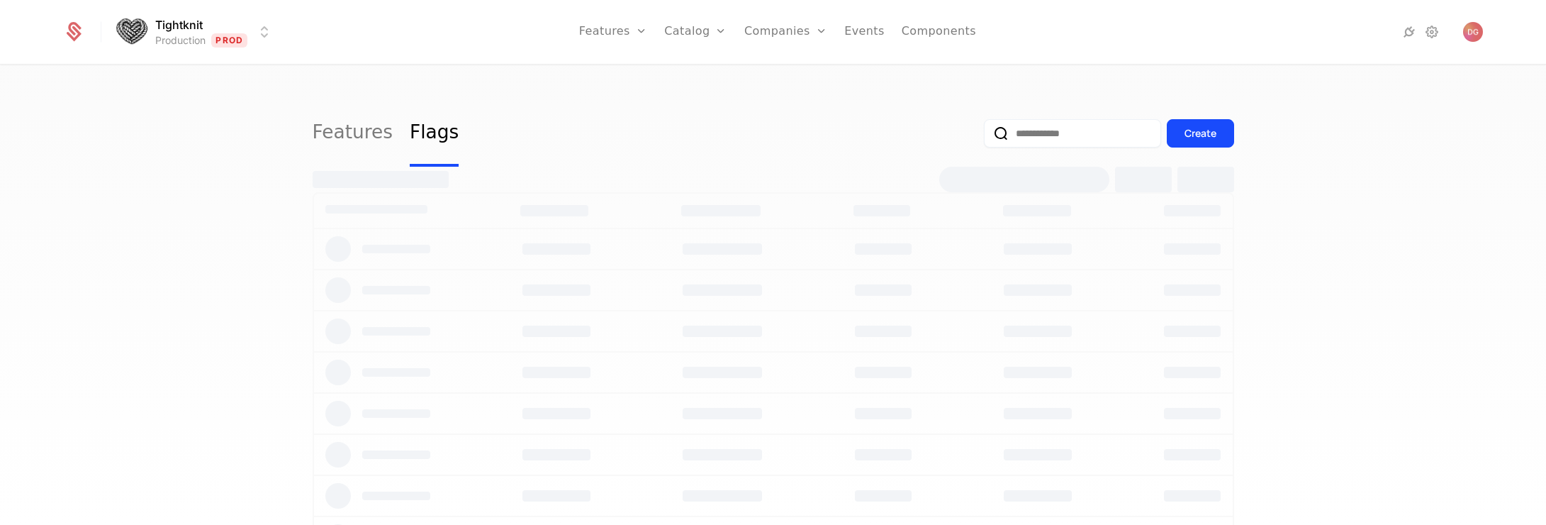
select select "**"
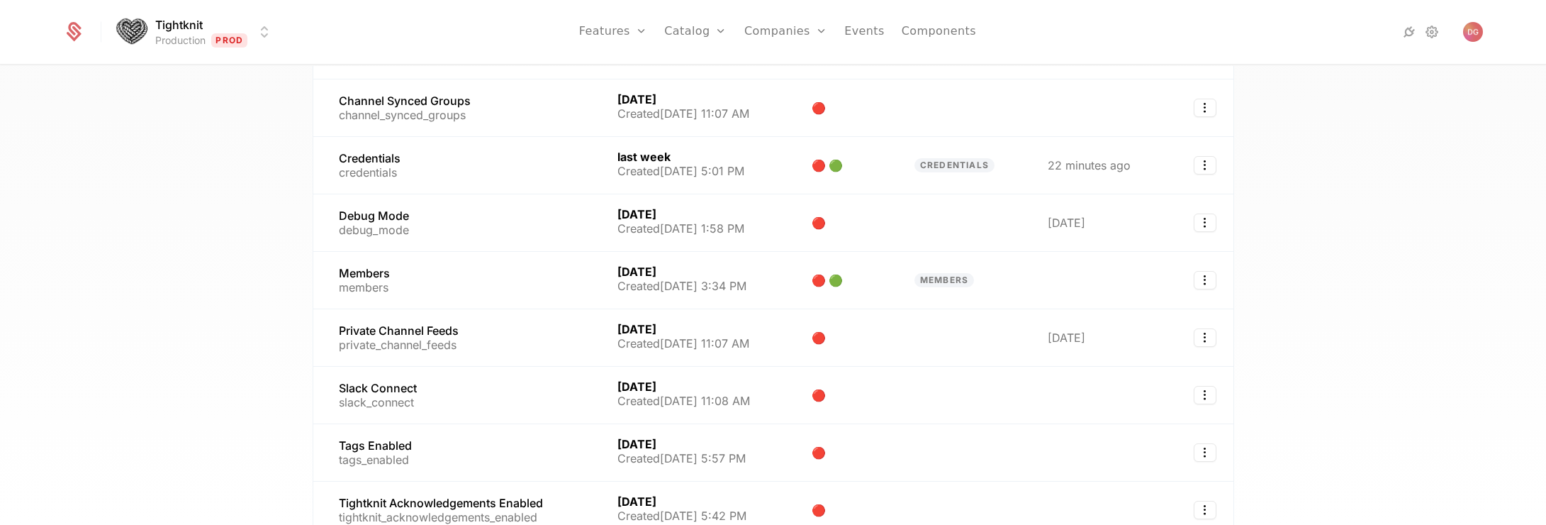
scroll to position [363, 0]
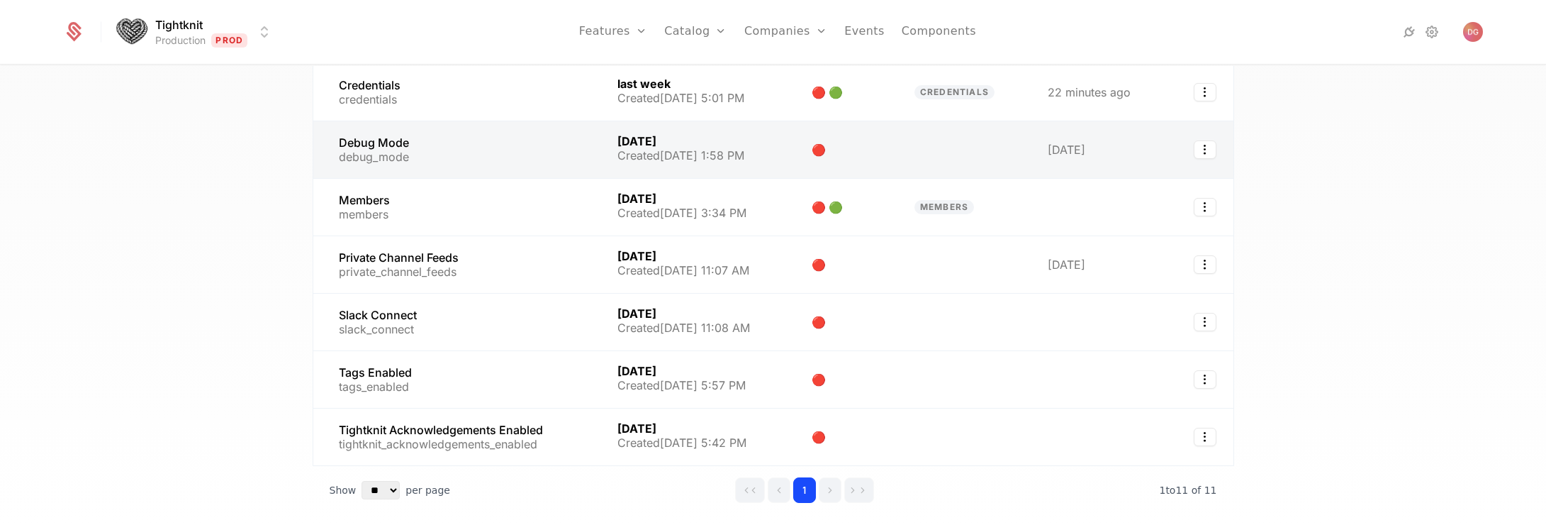
click at [410, 148] on link at bounding box center [457, 149] width 288 height 57
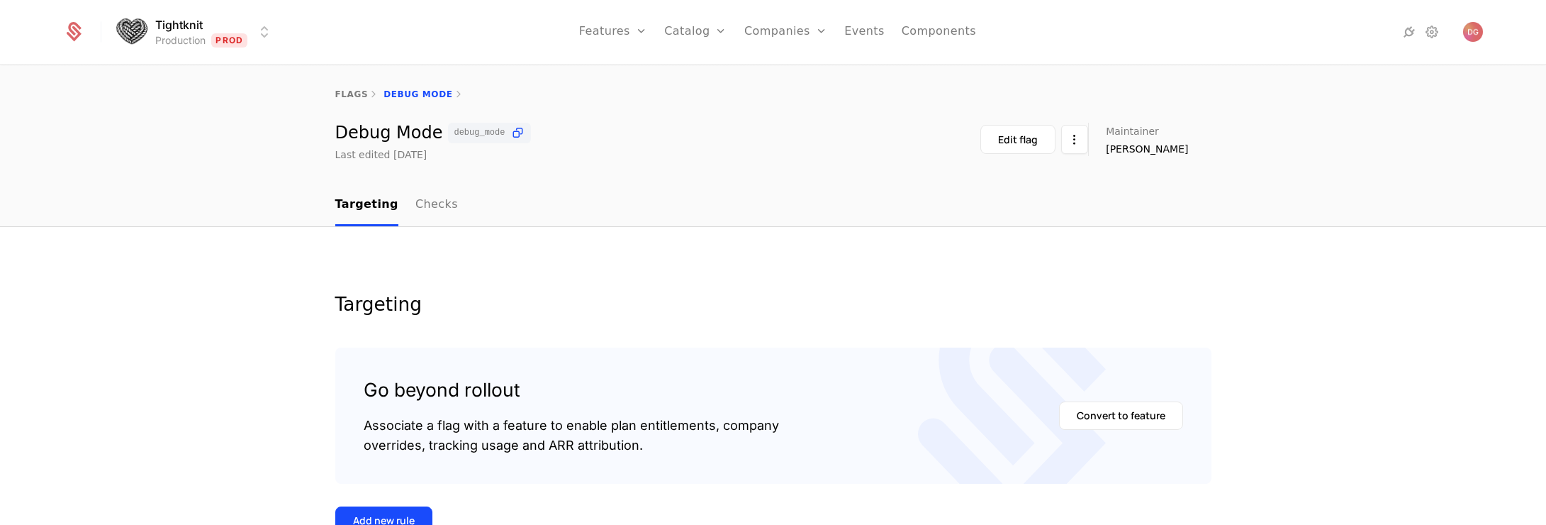
select select "**"
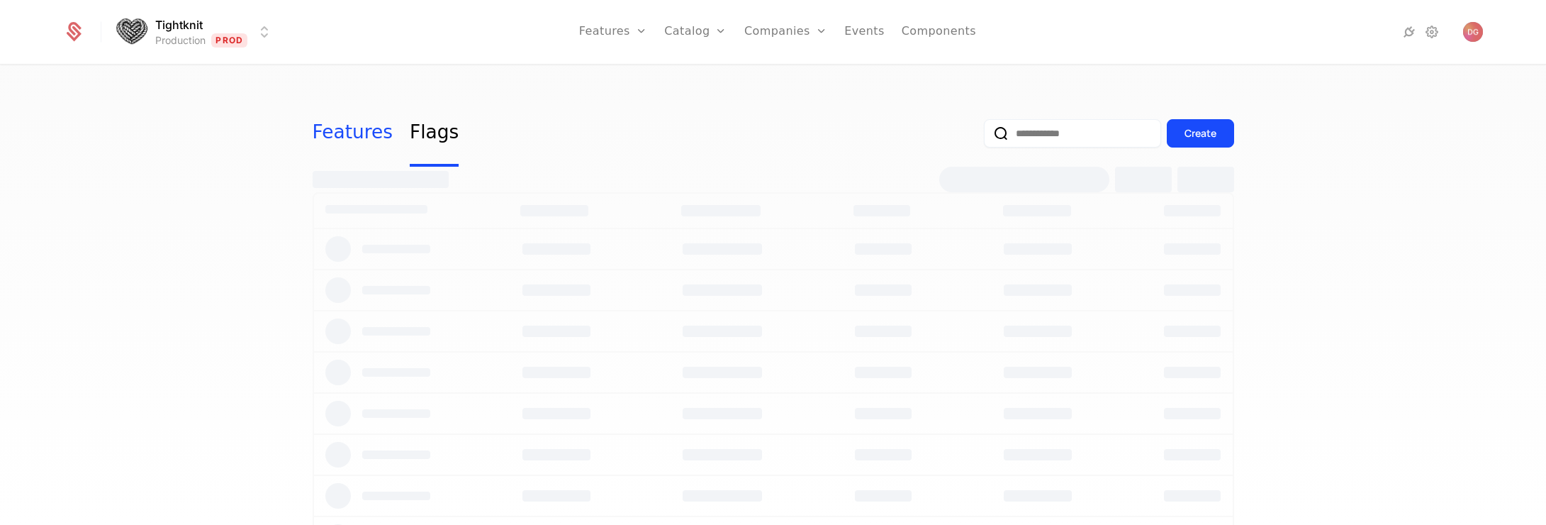
select select "**"
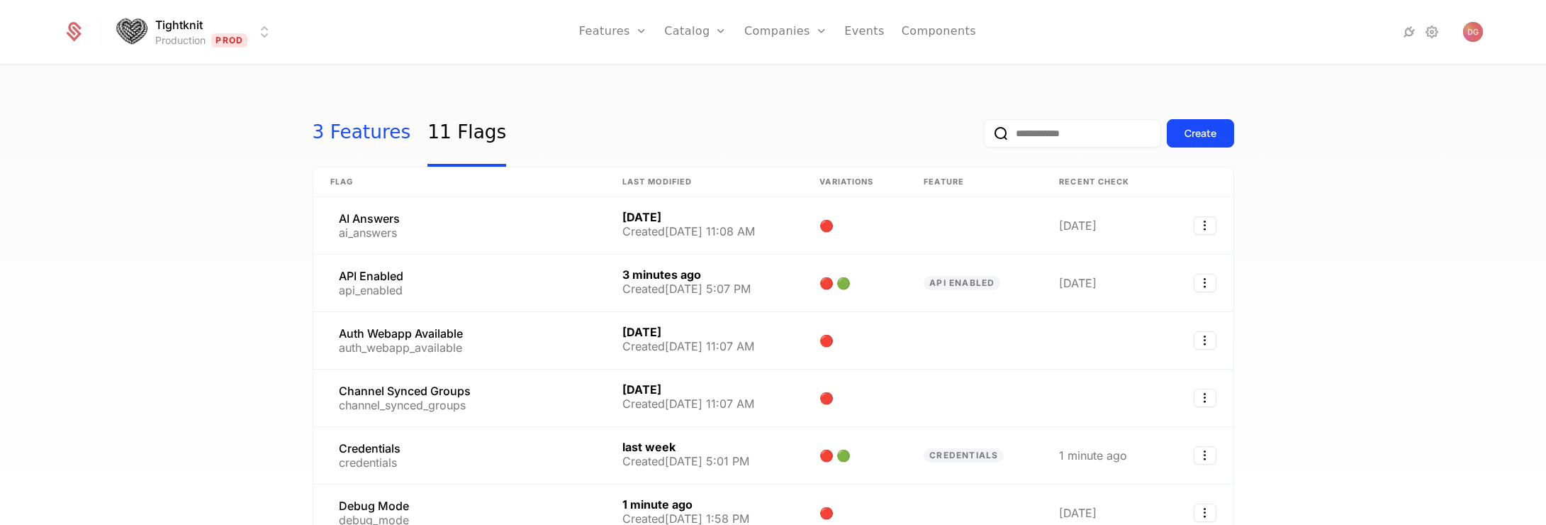
click at [346, 130] on link "3 Features" at bounding box center [362, 133] width 99 height 67
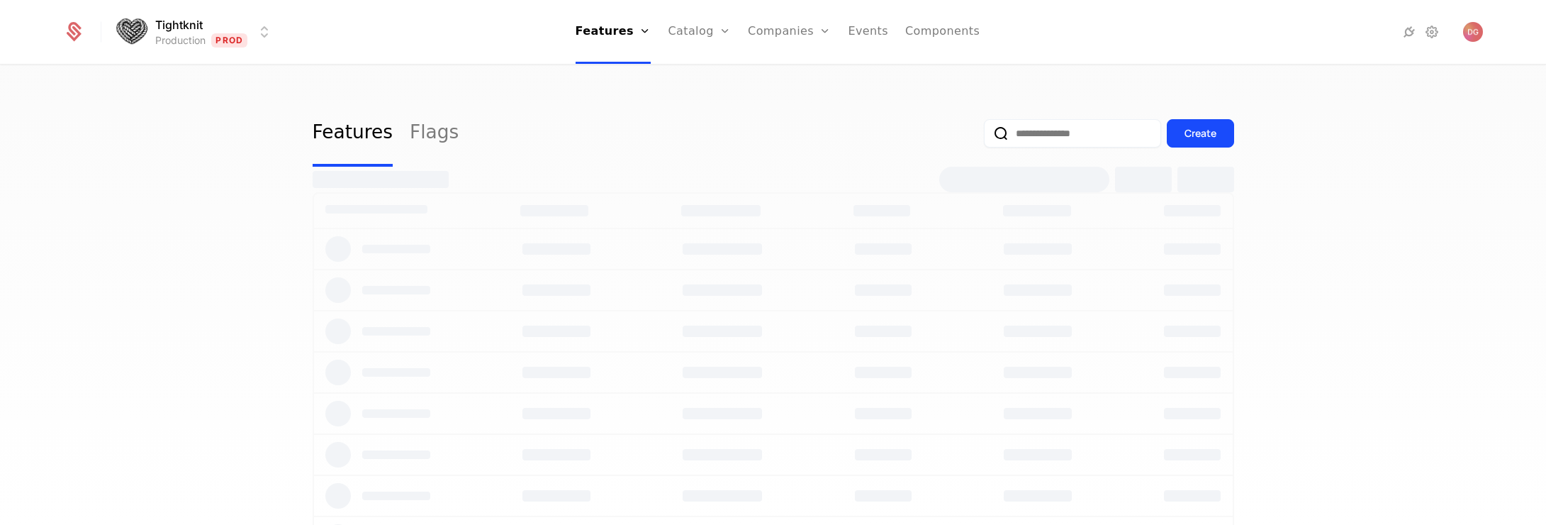
select select "**"
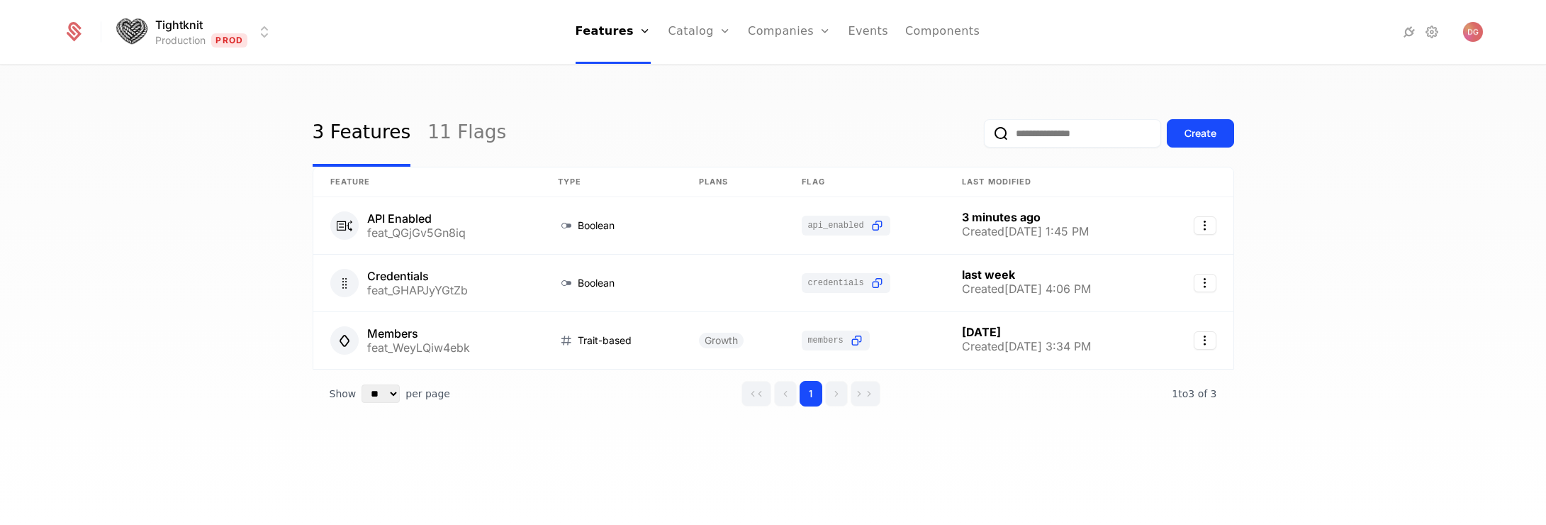
click at [245, 185] on div "3 Features 11 Flags Create Feature Type Plans Flag Last Modified API Enabled fe…" at bounding box center [773, 299] width 1546 height 467
click at [184, 174] on div "3 Features 11 Flags Create Feature Type Plans Flag Last Modified API Enabled fe…" at bounding box center [773, 299] width 1546 height 467
click at [406, 101] on div "3 Features 11 Flags" at bounding box center [410, 133] width 194 height 67
click at [206, 248] on div "3 Features 11 Flags Create Feature Type Plans Flag Last Modified API Enabled fe…" at bounding box center [773, 299] width 1546 height 467
click at [442, 140] on link "11 Flags" at bounding box center [466, 133] width 79 height 67
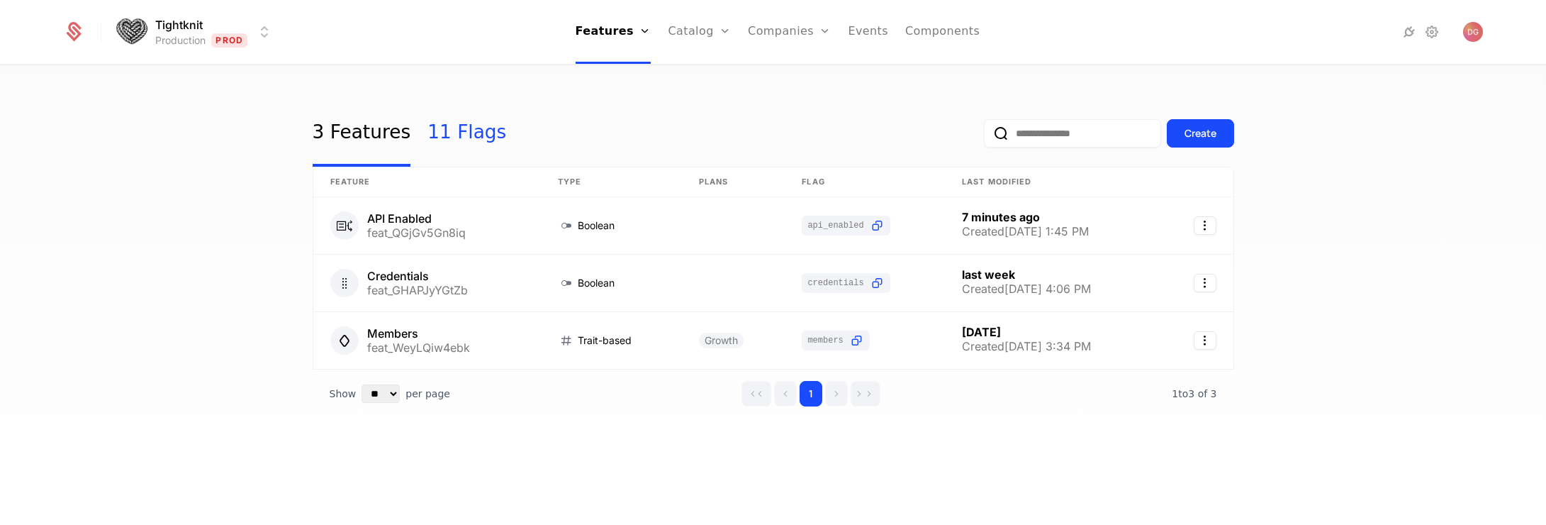
select select "**"
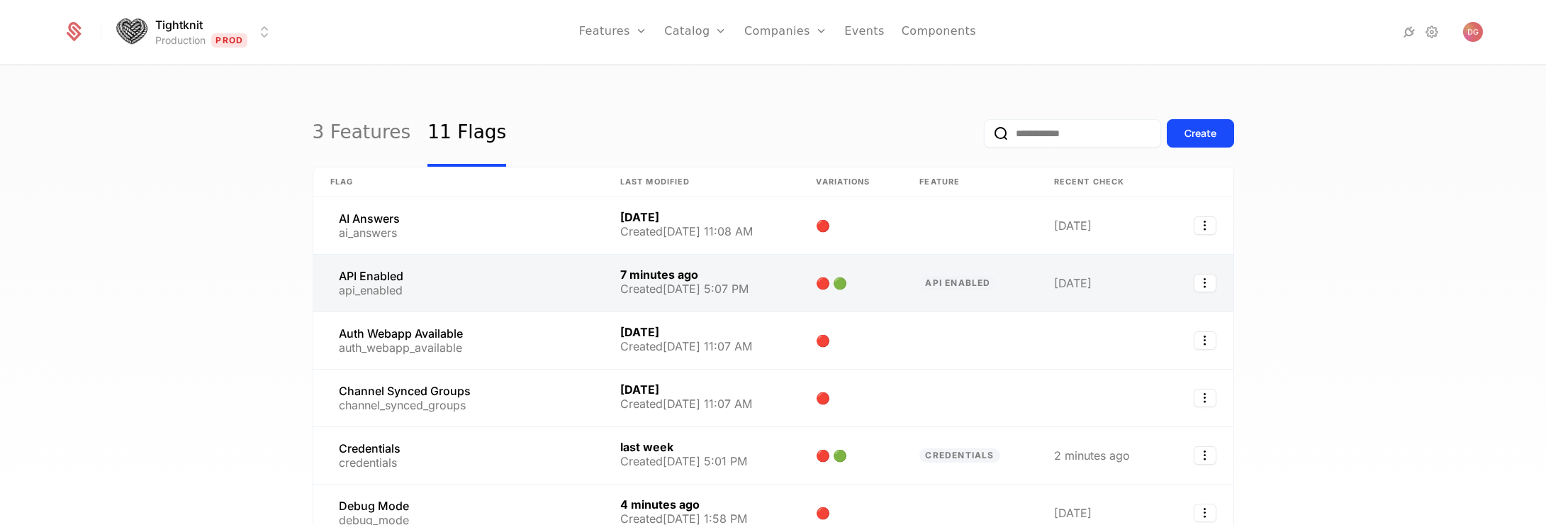
click at [398, 281] on link at bounding box center [458, 282] width 290 height 57
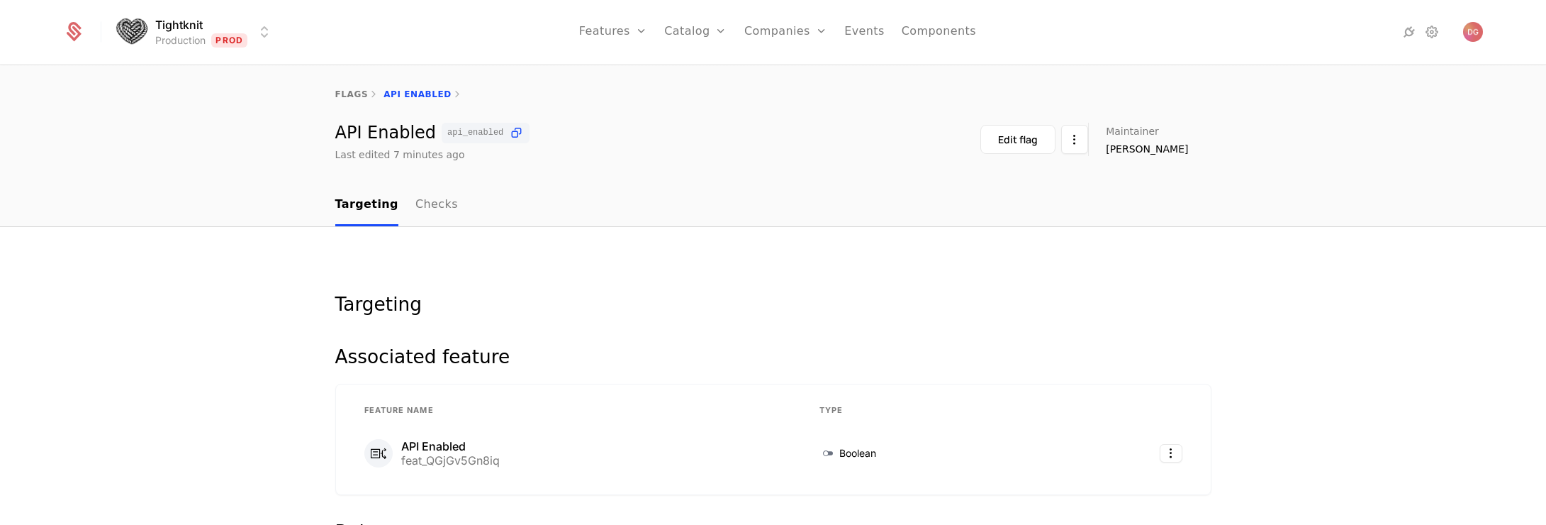
click at [421, 203] on link "Checks" at bounding box center [436, 205] width 43 height 42
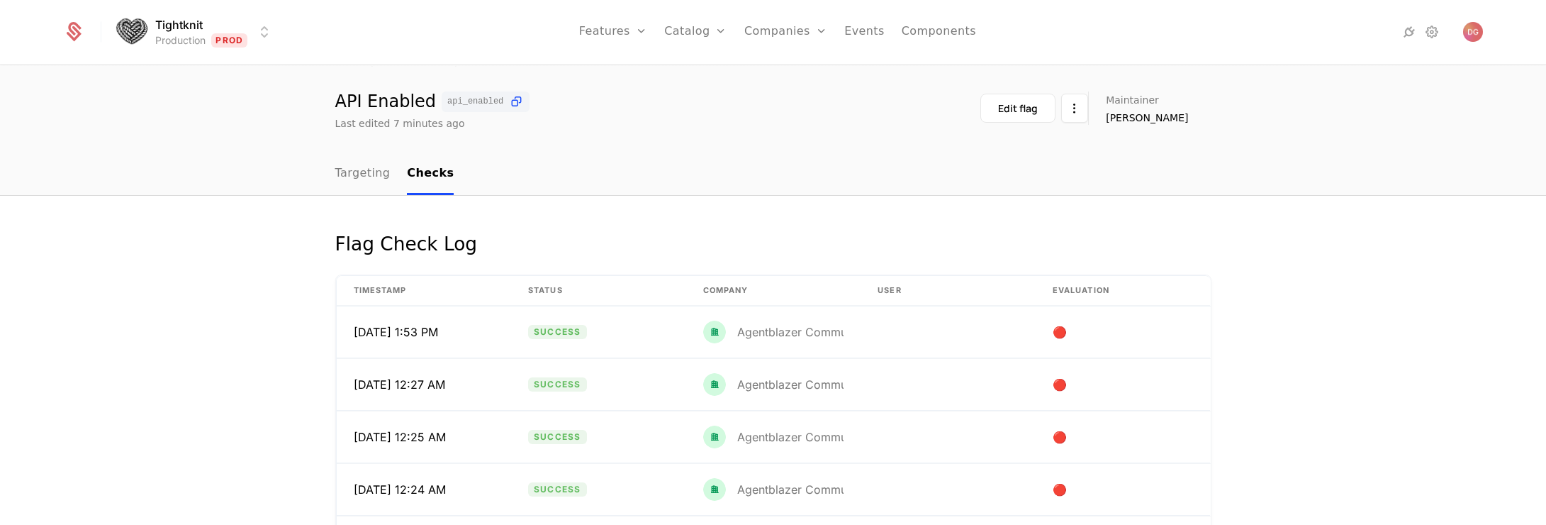
scroll to position [241, 0]
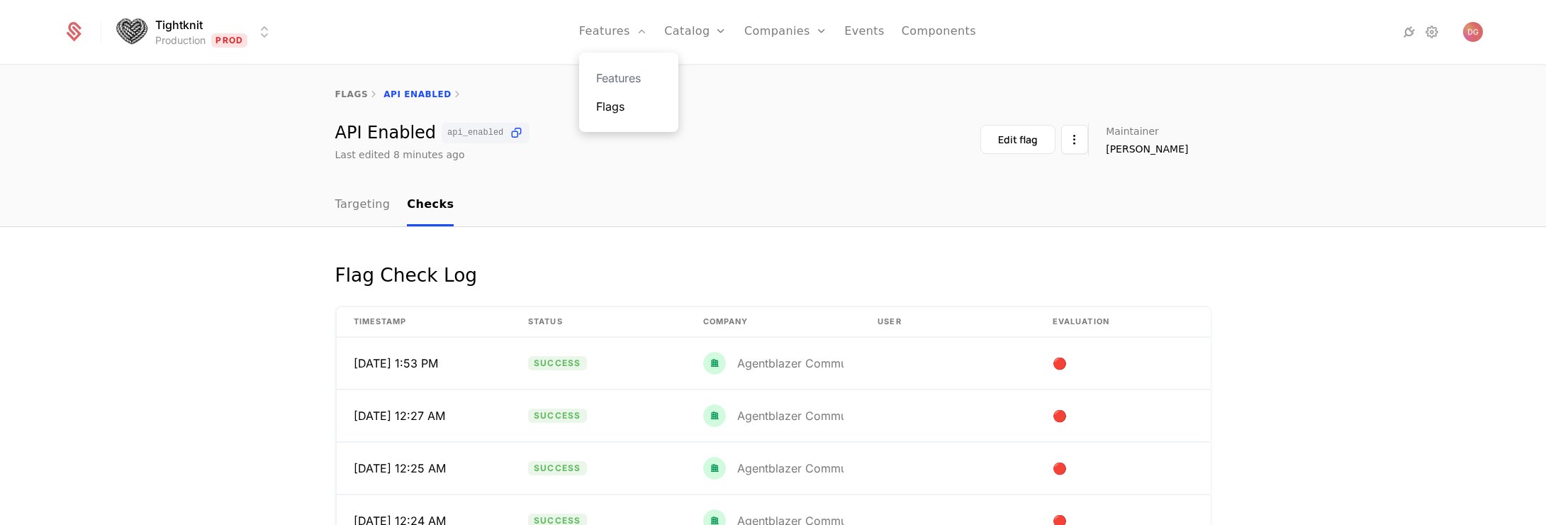
click at [632, 111] on link "Flags" at bounding box center [628, 106] width 65 height 17
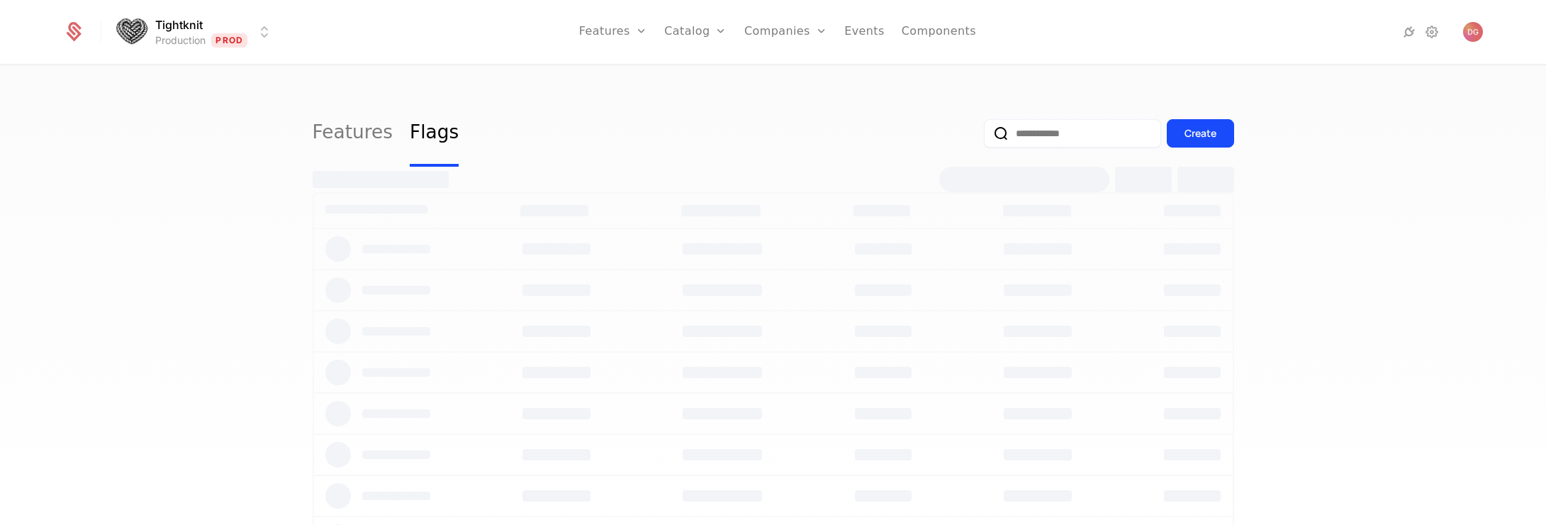
select select "**"
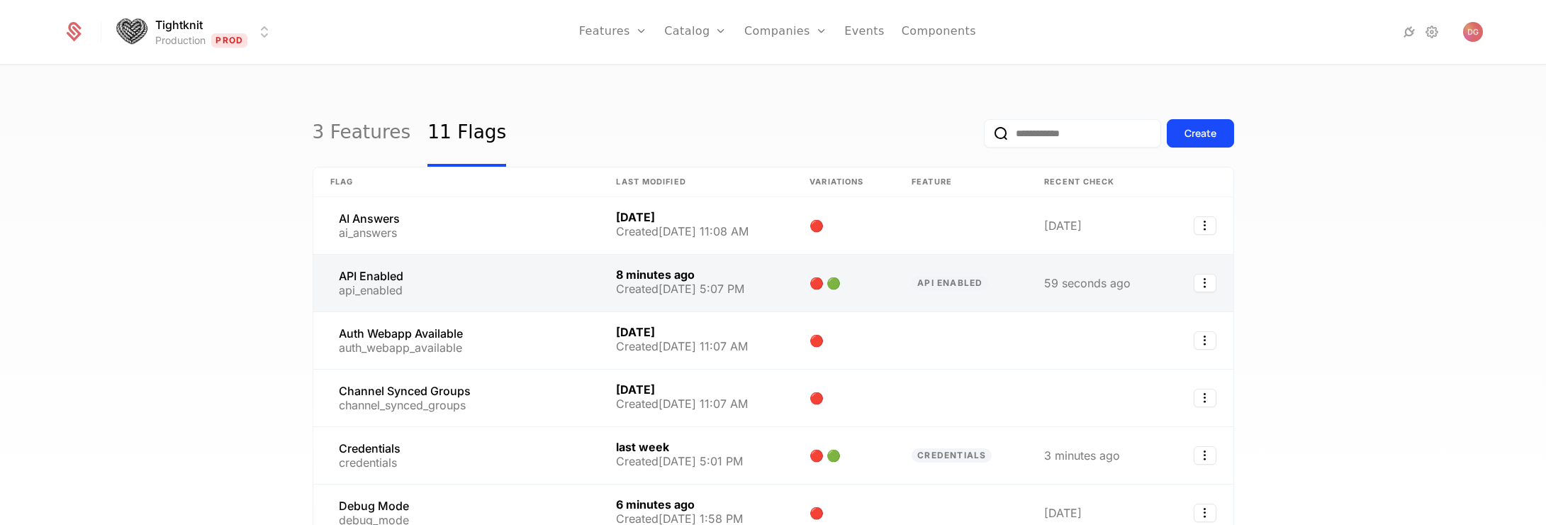
click at [400, 272] on link at bounding box center [456, 282] width 286 height 57
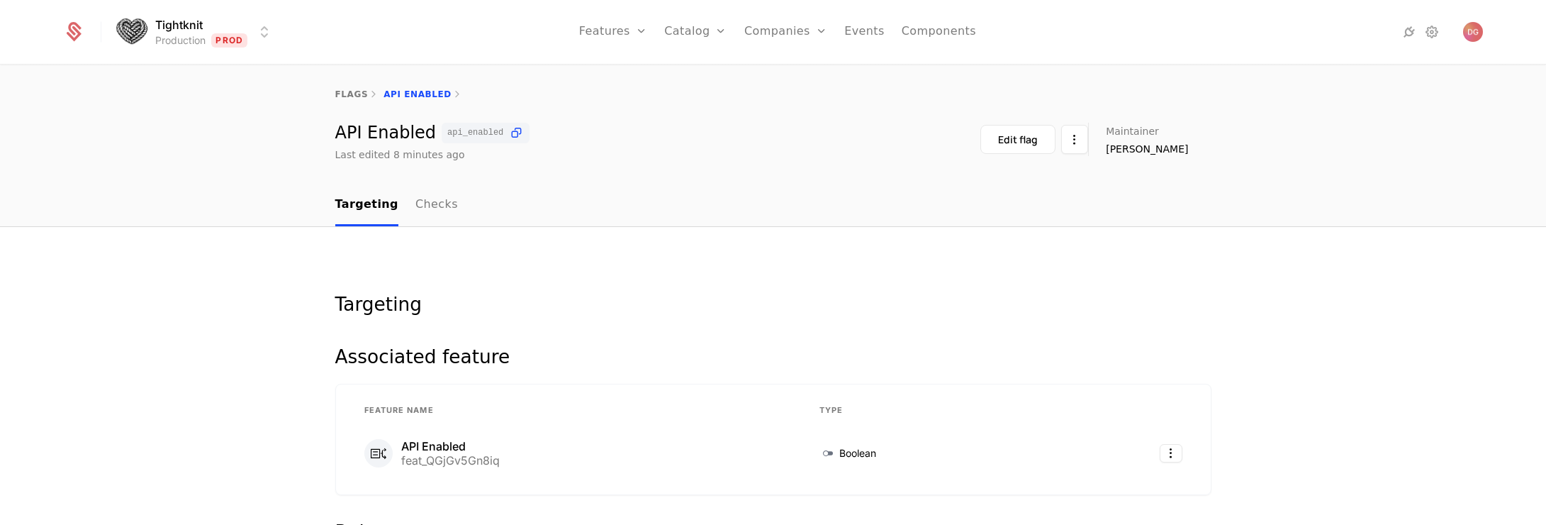
select select "**"
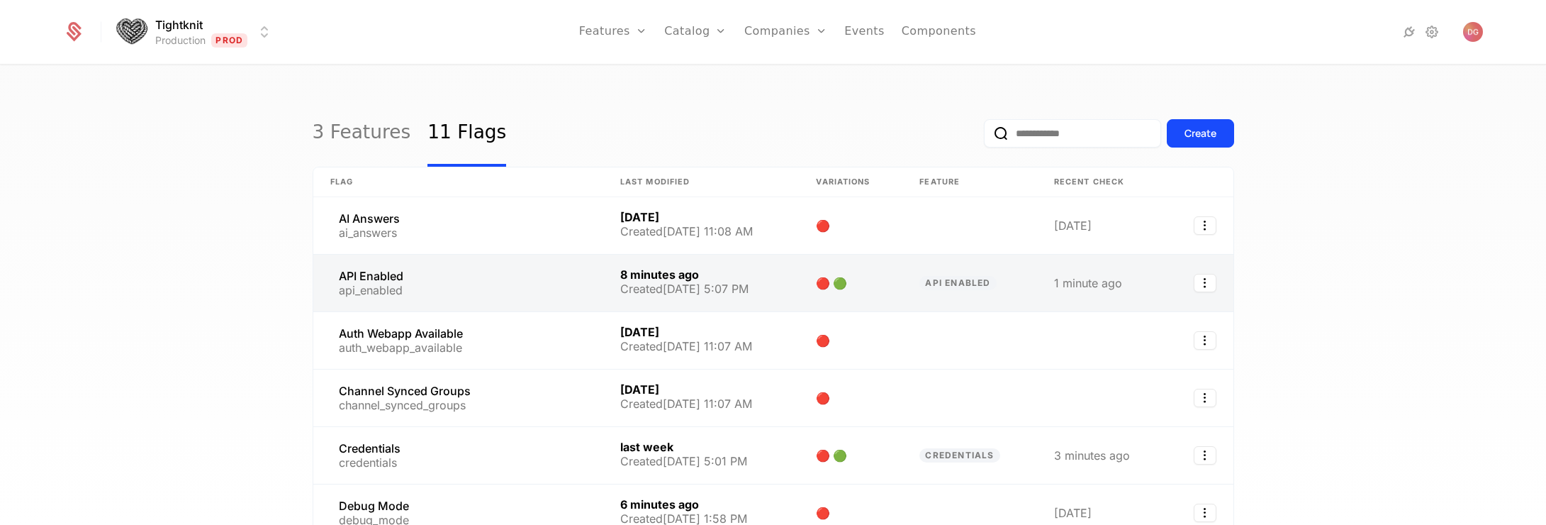
click at [430, 269] on link at bounding box center [458, 282] width 290 height 57
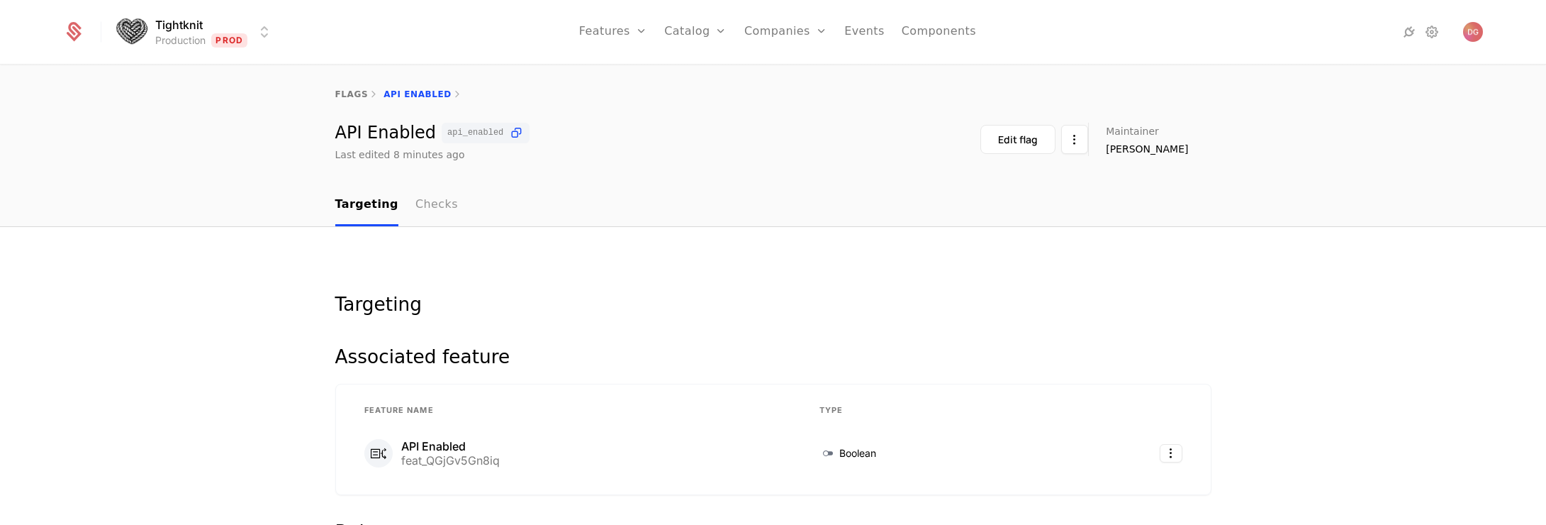
click at [415, 193] on link "Checks" at bounding box center [436, 205] width 43 height 42
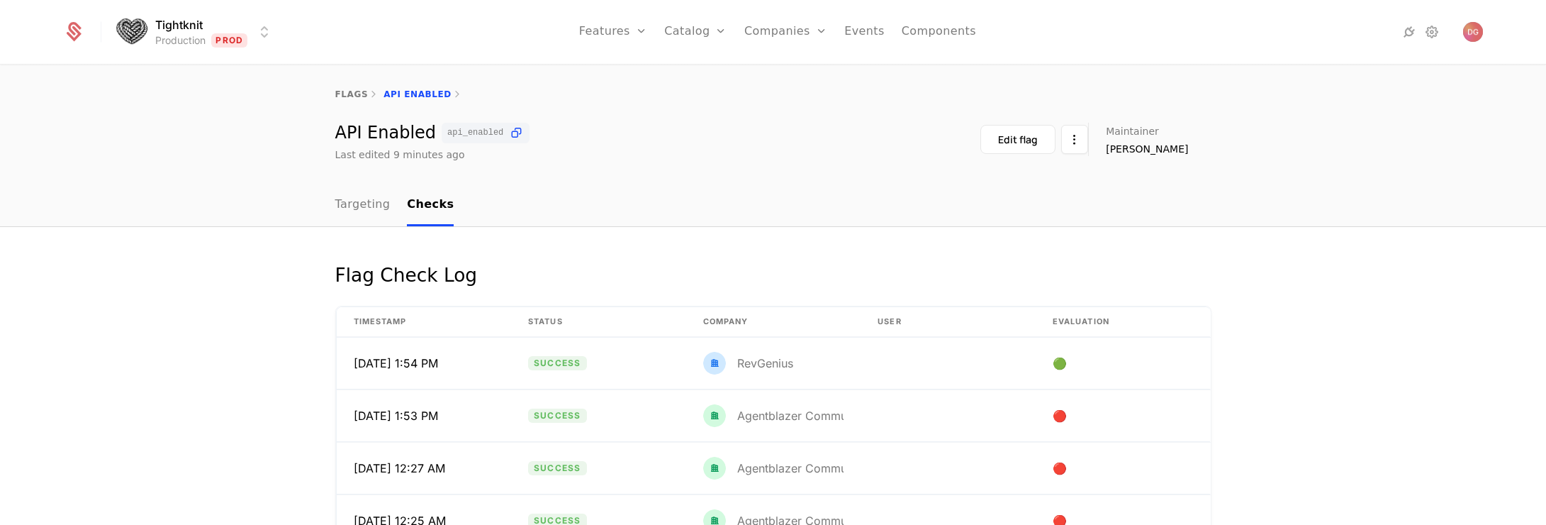
click at [1394, 241] on div "Flag Check Log Timestamp Status Company User Evaluation [DATE] 1:54 PM Success …" at bounding box center [773, 497] width 1546 height 540
drag, startPoint x: 1350, startPoint y: 238, endPoint x: 1353, endPoint y: 57, distance: 180.8
click at [1351, 230] on div "Flag Check Log Timestamp Status Company User Evaluation 9/5/25, 1:55 PM Success…" at bounding box center [773, 497] width 1546 height 540
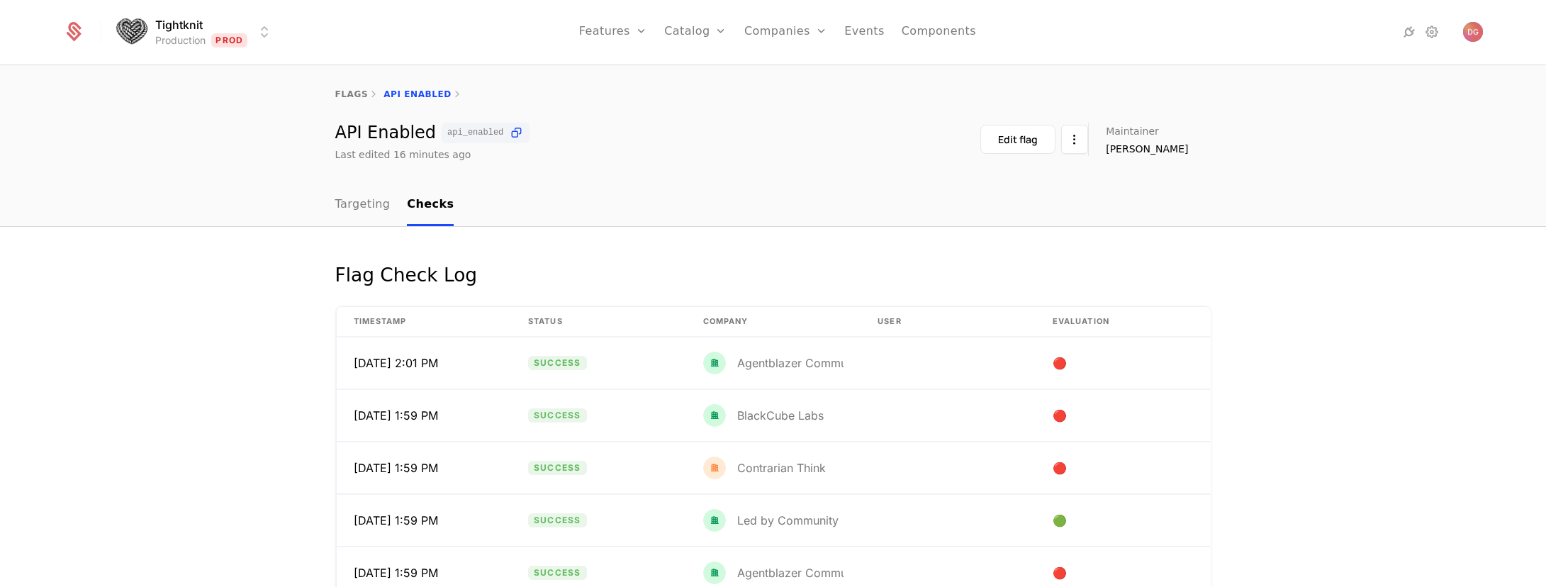
click at [1316, 327] on div "Flag Check Log Timestamp Status Company User Evaluation [DATE] 2:01 PM Success …" at bounding box center [773, 497] width 1546 height 540
click at [1325, 330] on div "Flag Check Log Timestamp Status Company User Evaluation [DATE] 2:01 PM Success …" at bounding box center [773, 497] width 1546 height 540
click at [1273, 297] on div "Flag Check Log Timestamp Status Company User Evaluation [DATE] 2:01 PM Success …" at bounding box center [773, 497] width 1546 height 540
click at [781, 415] on div "Agentblazer Community" at bounding box center [801, 415] width 129 height 11
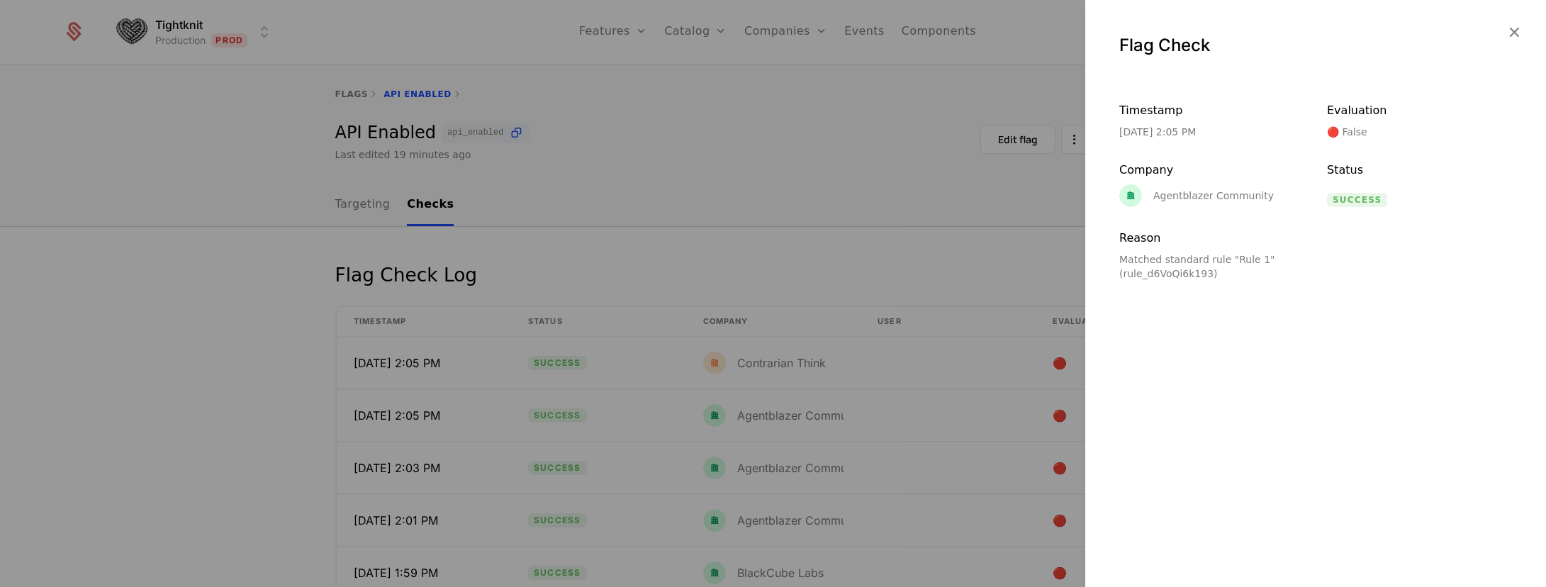
click at [1178, 206] on div "Agentblazer Community" at bounding box center [1196, 195] width 155 height 23
click at [1520, 29] on icon "button" at bounding box center [1514, 32] width 18 height 18
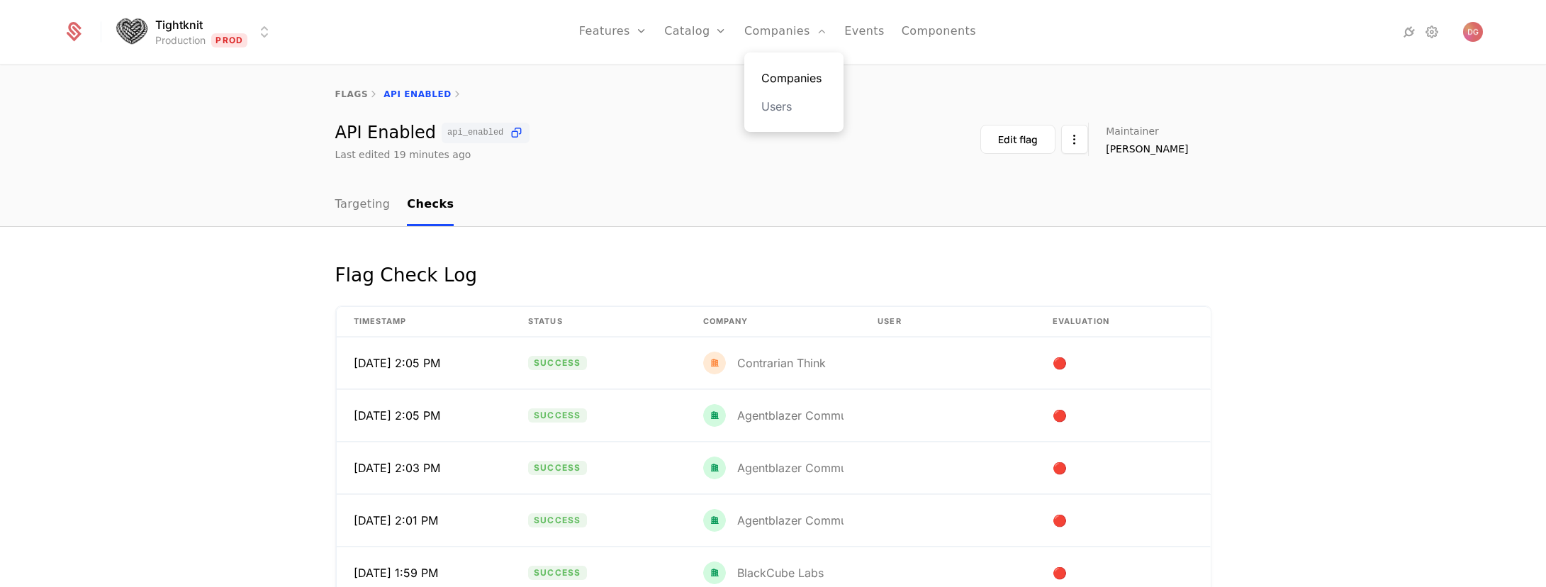
click at [775, 69] on link "Companies" at bounding box center [793, 77] width 65 height 17
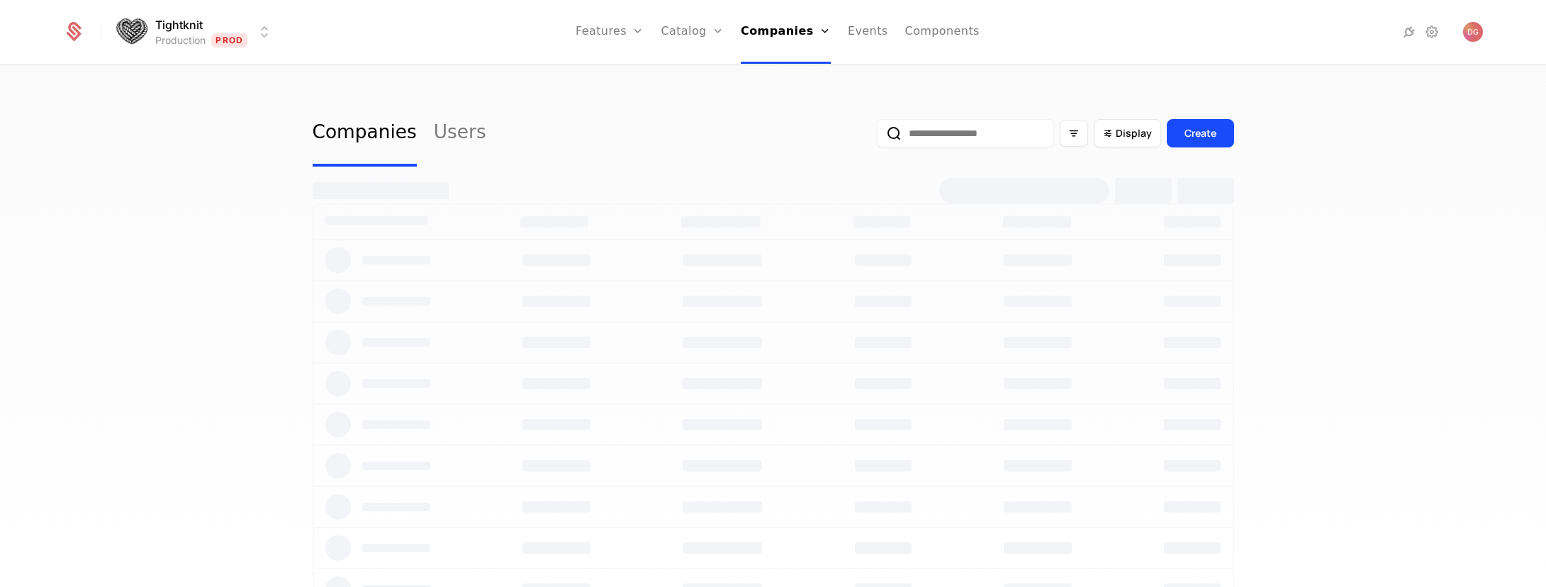
select select "**"
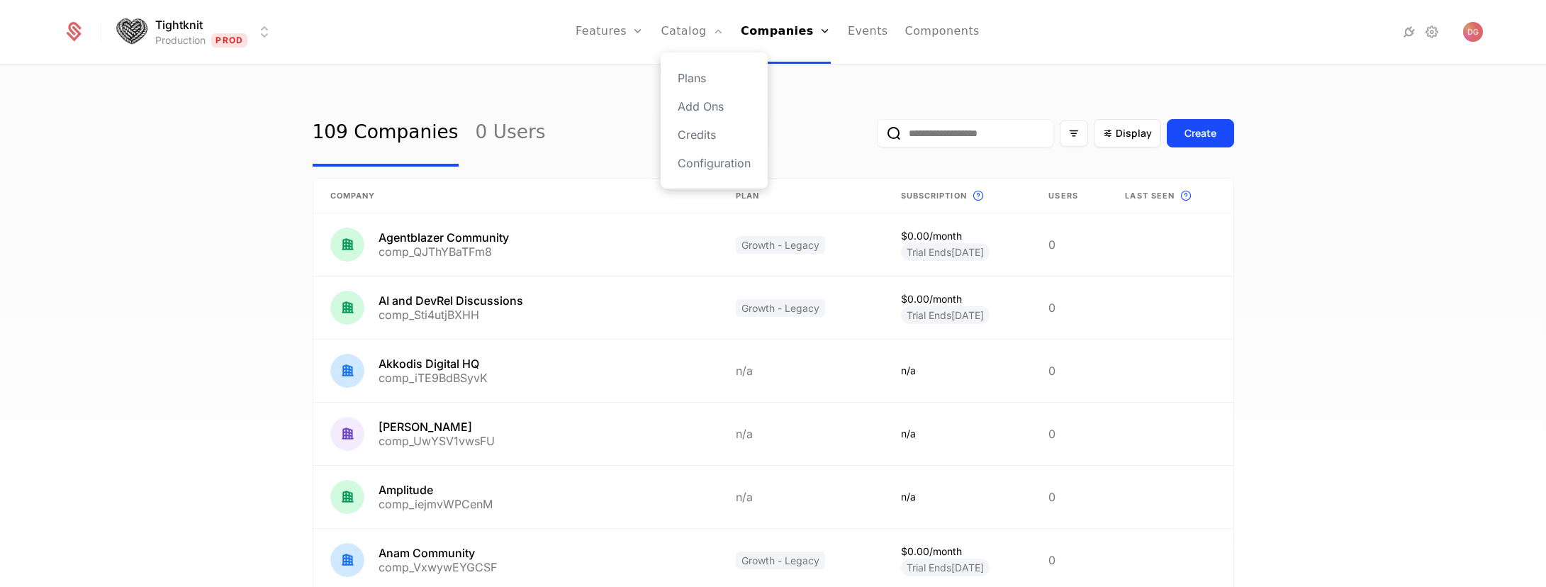
click at [699, 150] on div "Plans Add Ons Credits Configuration" at bounding box center [714, 120] width 107 height 136
click at [699, 164] on link "Configuration" at bounding box center [714, 163] width 73 height 17
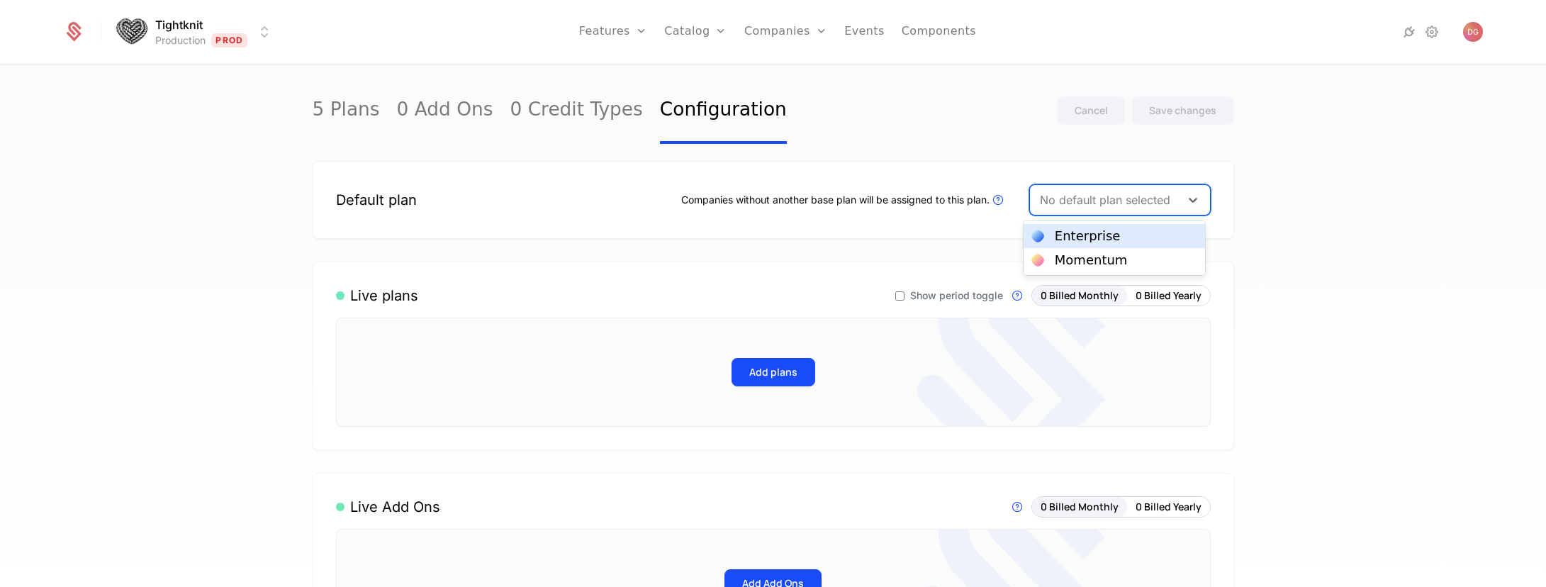
click at [1168, 211] on div "No default plan selected" at bounding box center [1105, 200] width 150 height 26
click at [1367, 213] on div "5 Plans 0 Add Ons 0 Credit Types Configuration Cancel Save changes Default plan…" at bounding box center [773, 330] width 1546 height 529
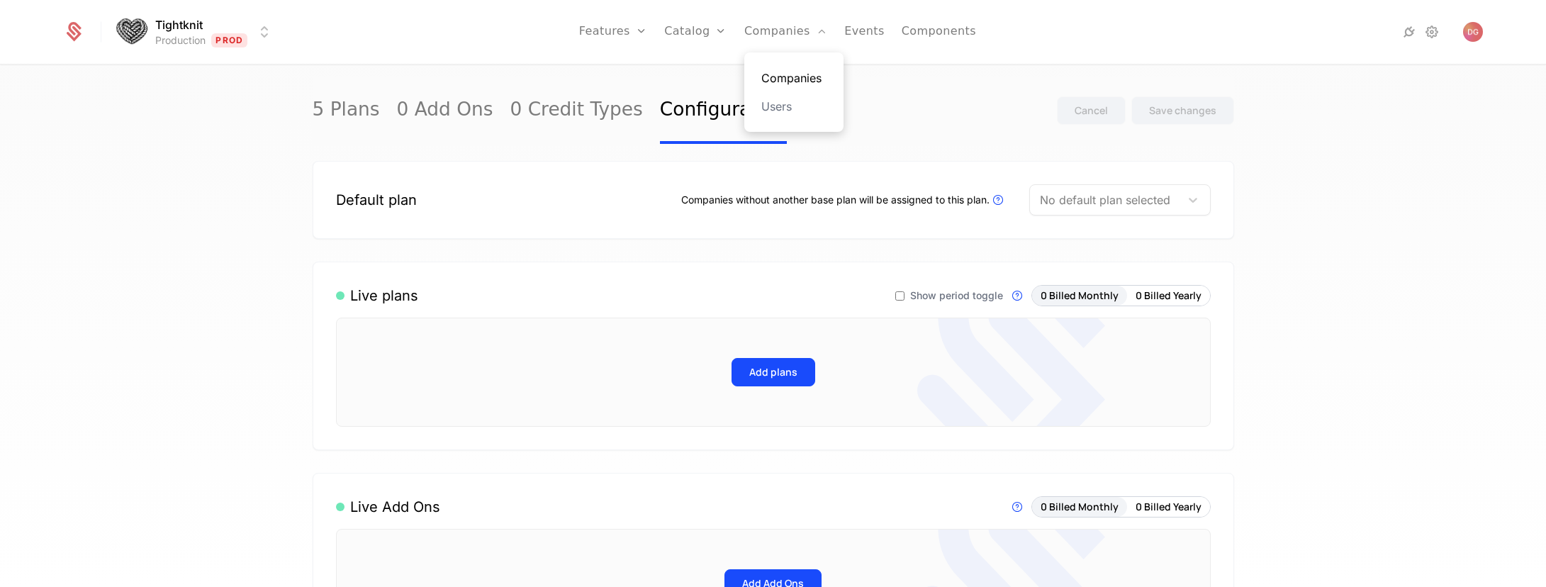
click at [789, 77] on link "Companies" at bounding box center [793, 77] width 65 height 17
select select "**"
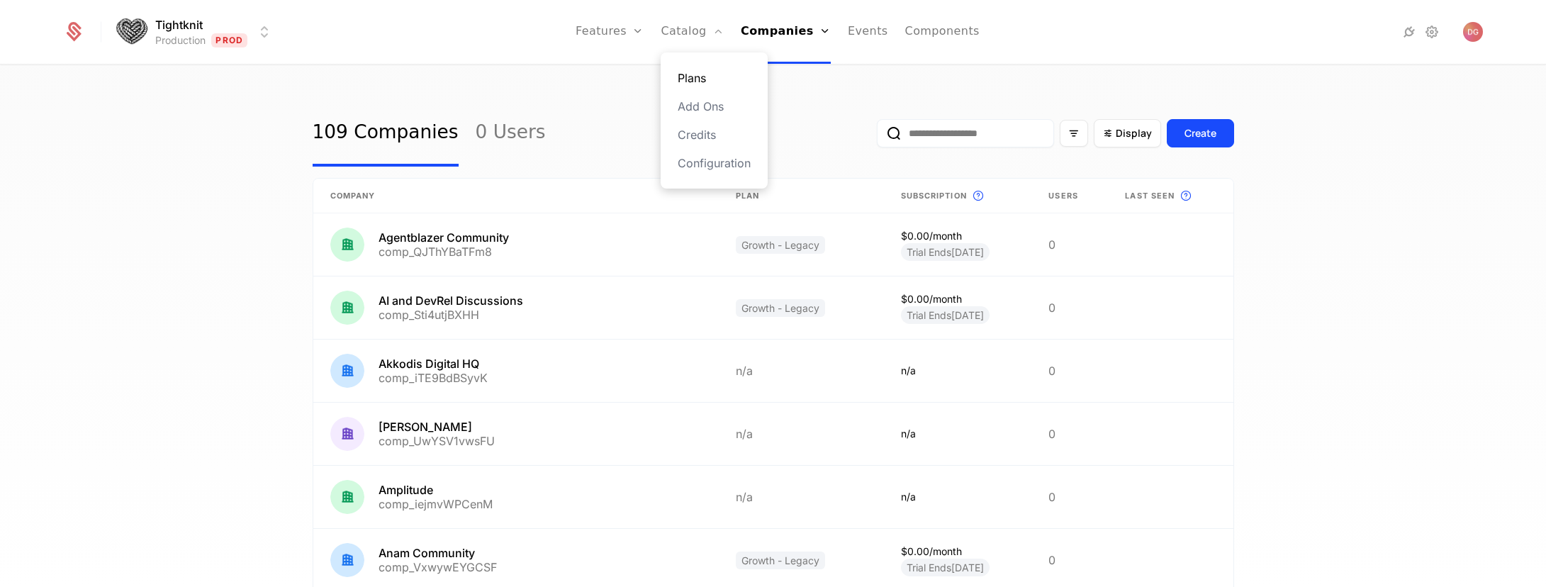
click at [697, 77] on link "Plans" at bounding box center [714, 77] width 73 height 17
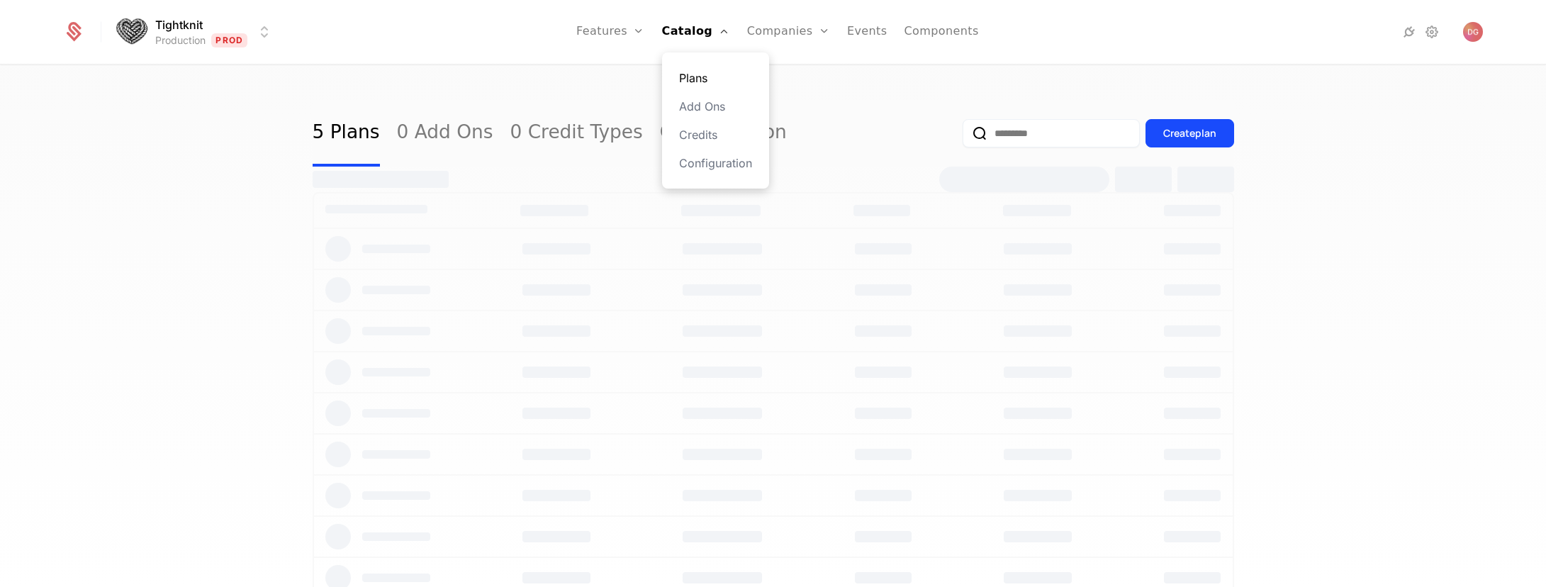
select select "**"
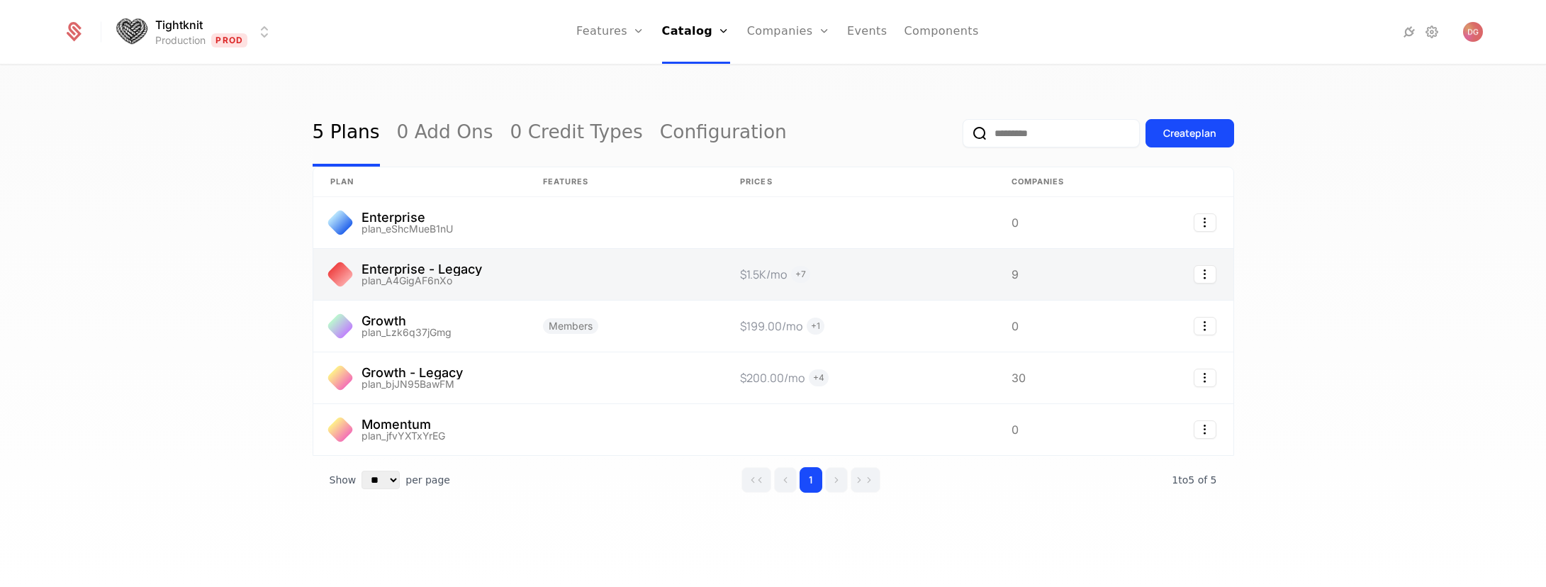
click at [499, 273] on link at bounding box center [419, 274] width 213 height 51
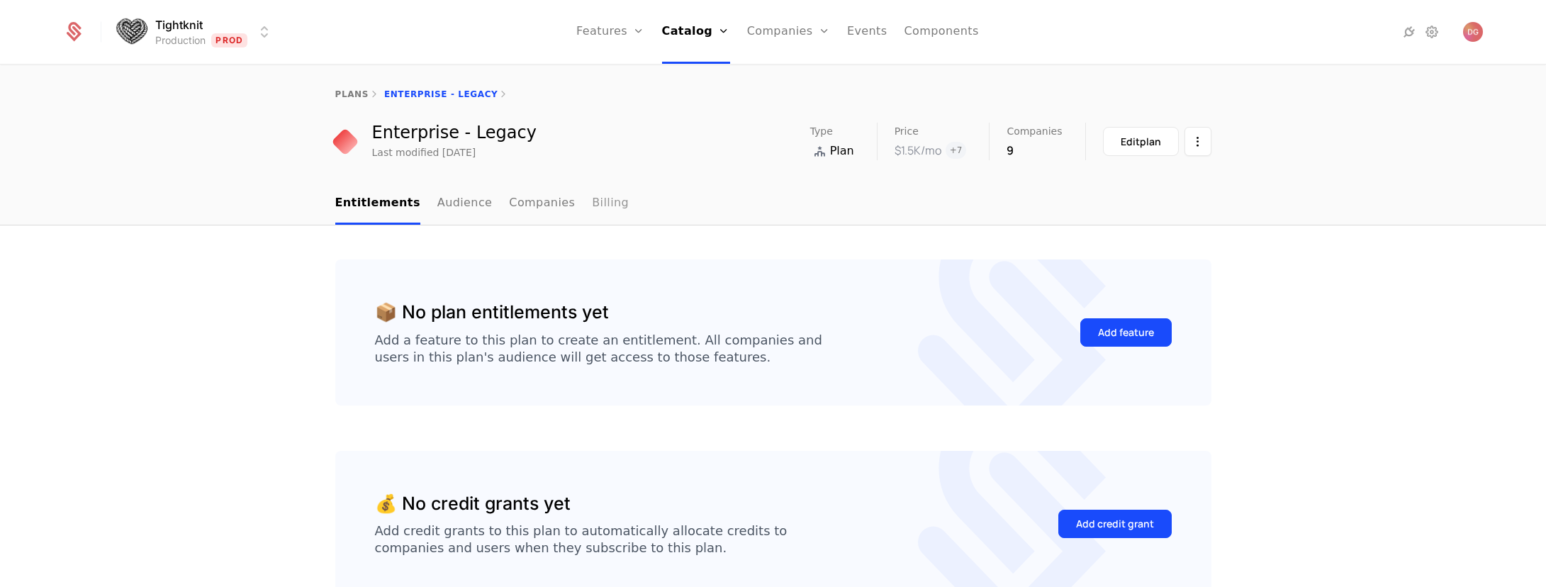
click at [592, 211] on link "Billing" at bounding box center [610, 204] width 37 height 42
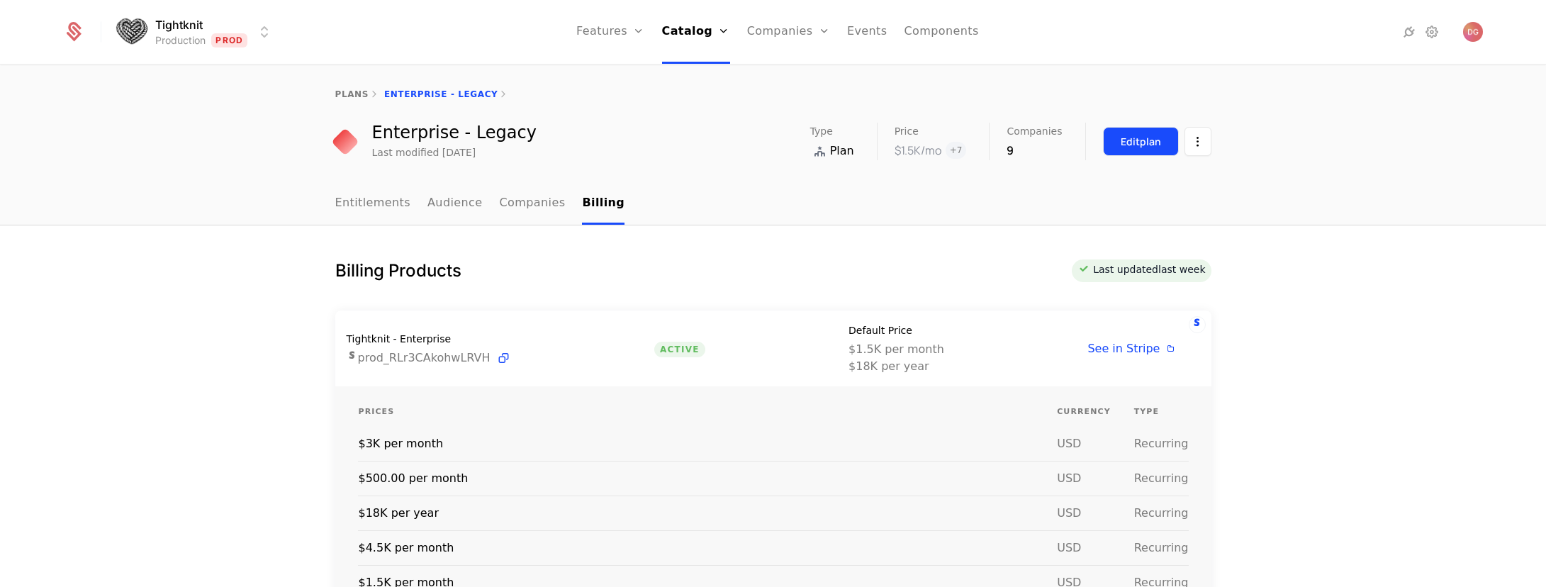
click at [1136, 135] on div "Edit plan" at bounding box center [1141, 142] width 40 height 14
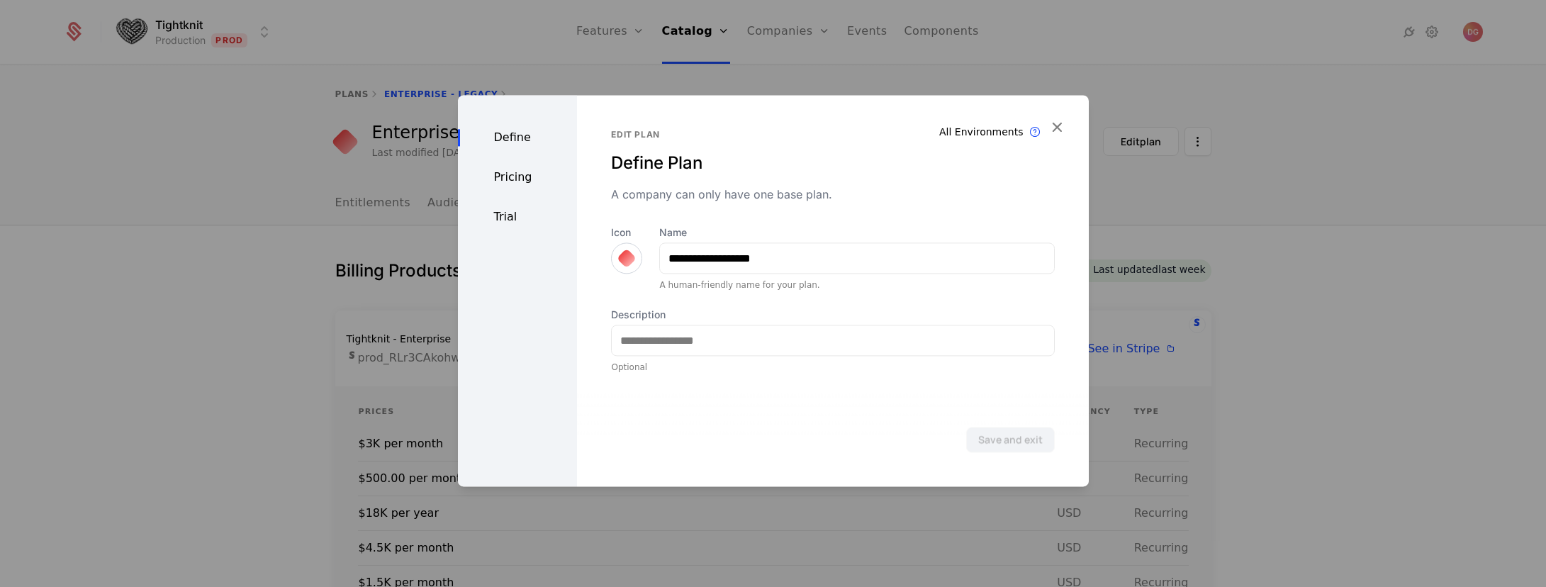
drag, startPoint x: 1053, startPoint y: 123, endPoint x: 1045, endPoint y: 123, distance: 8.5
click at [1053, 123] on icon "button" at bounding box center [1057, 127] width 18 height 18
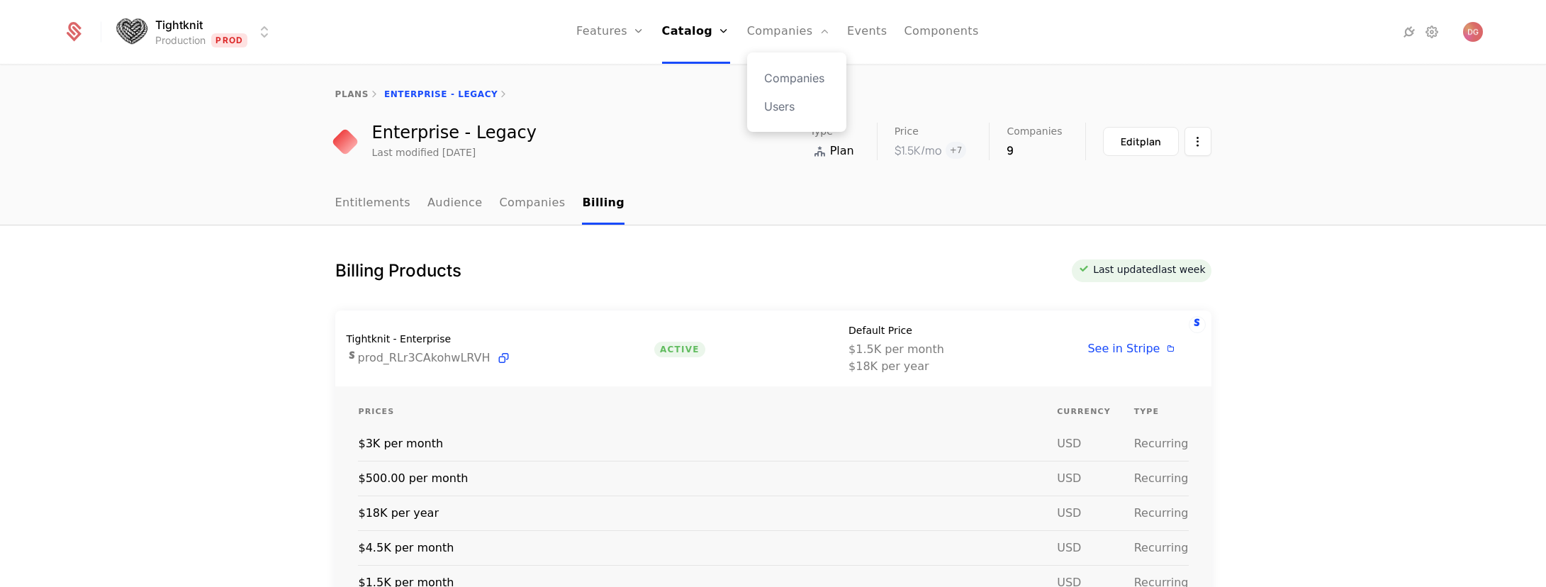
click at [803, 87] on div "Companies Users" at bounding box center [796, 91] width 99 height 79
click at [798, 75] on link "Companies" at bounding box center [796, 77] width 65 height 17
select select "**"
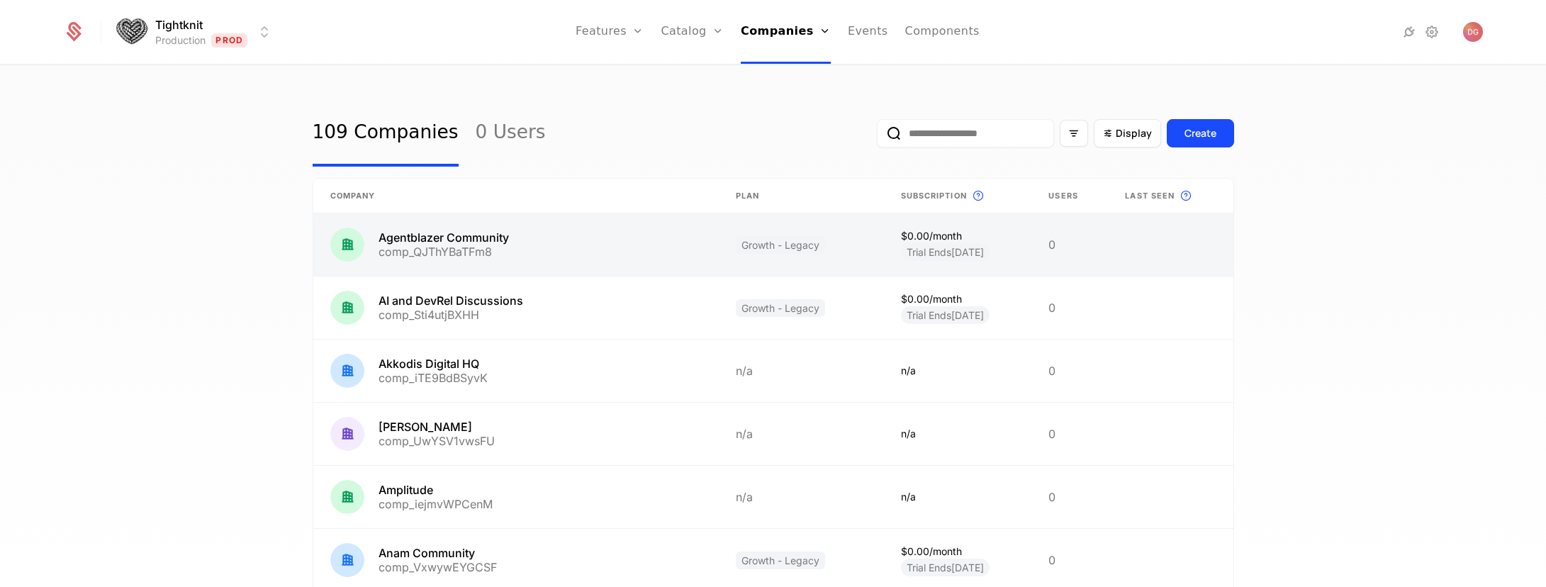
click at [443, 246] on link at bounding box center [515, 244] width 405 height 62
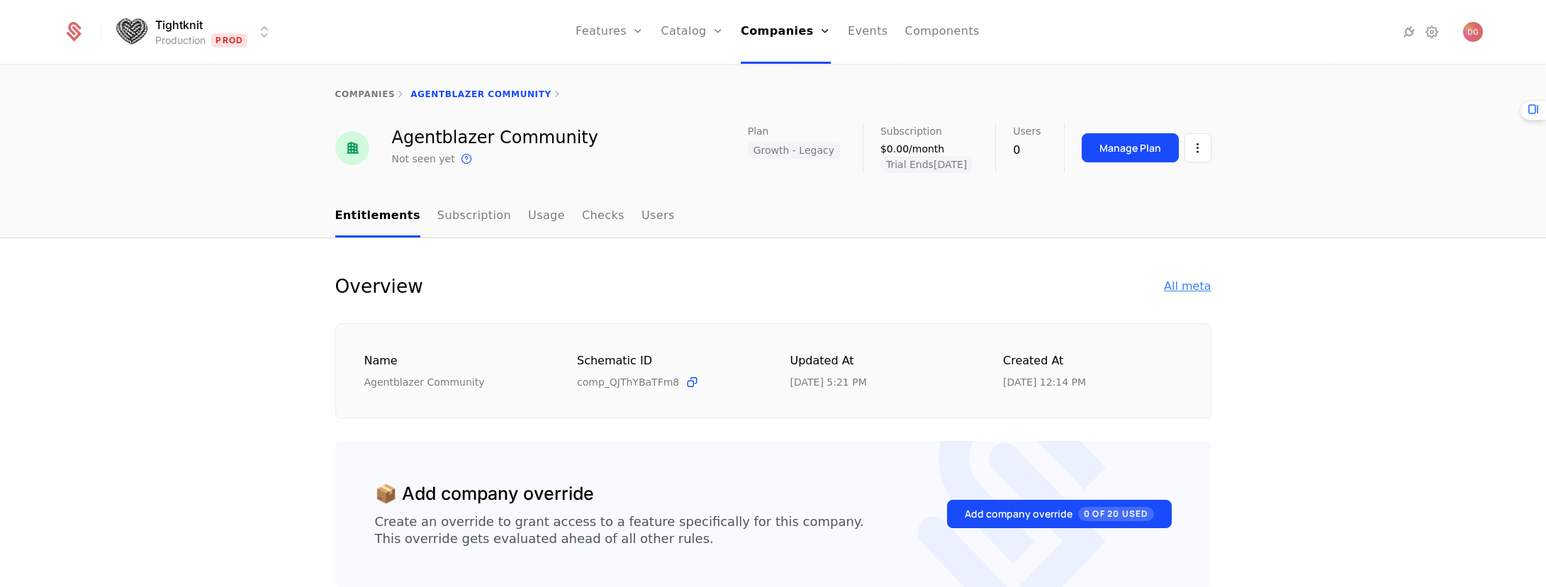
click at [1184, 281] on div "All meta" at bounding box center [1187, 286] width 47 height 17
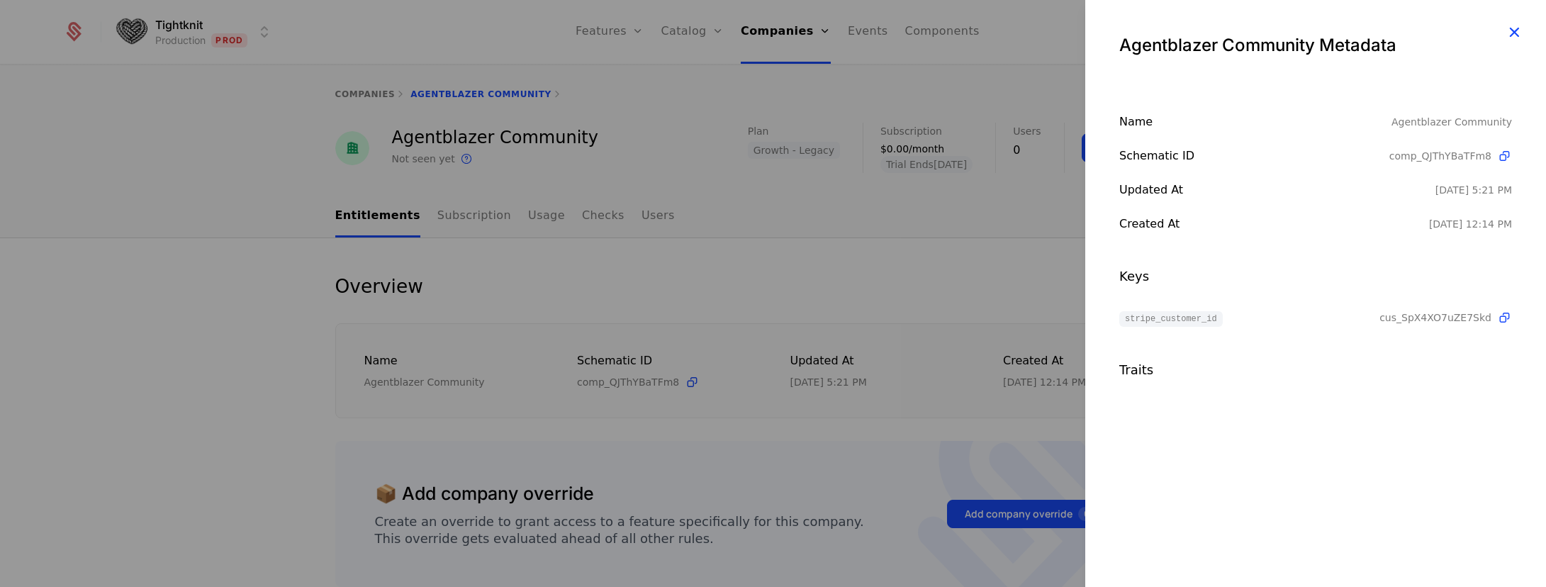
click at [1513, 26] on icon "button" at bounding box center [1514, 32] width 18 height 18
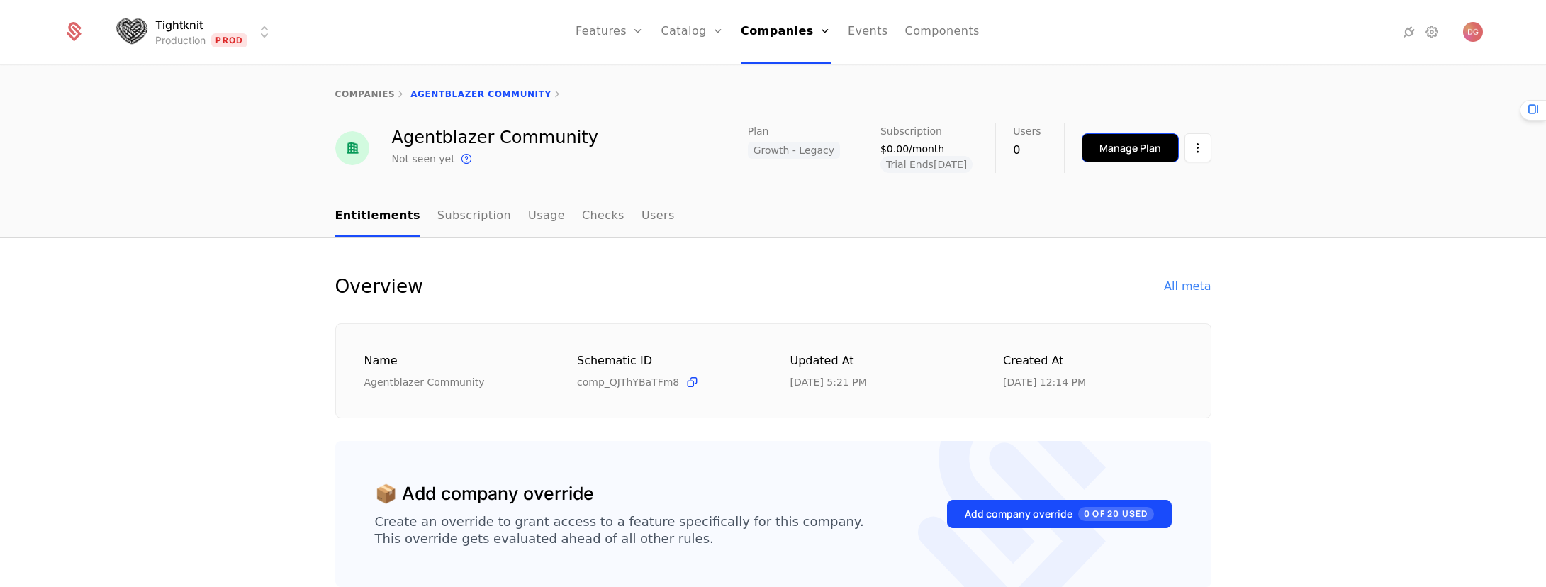
click at [1111, 151] on div "Manage Plan" at bounding box center [1130, 148] width 62 height 14
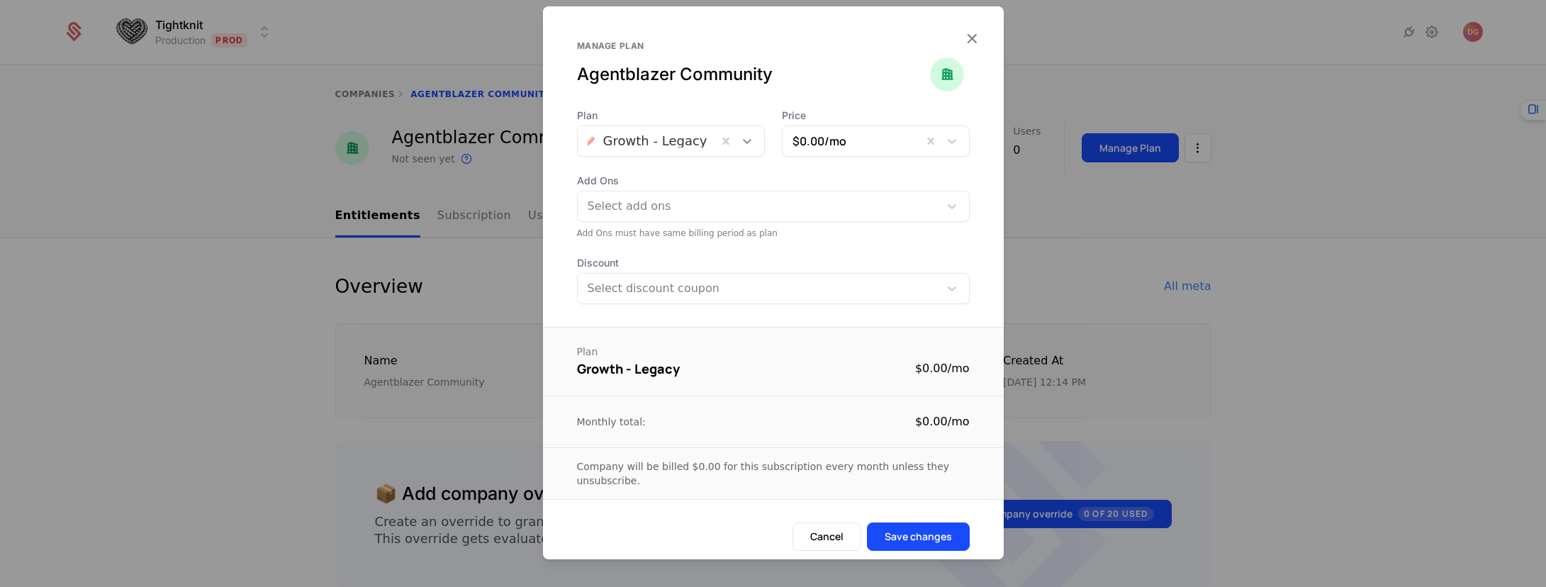
click at [747, 142] on icon at bounding box center [747, 141] width 14 height 14
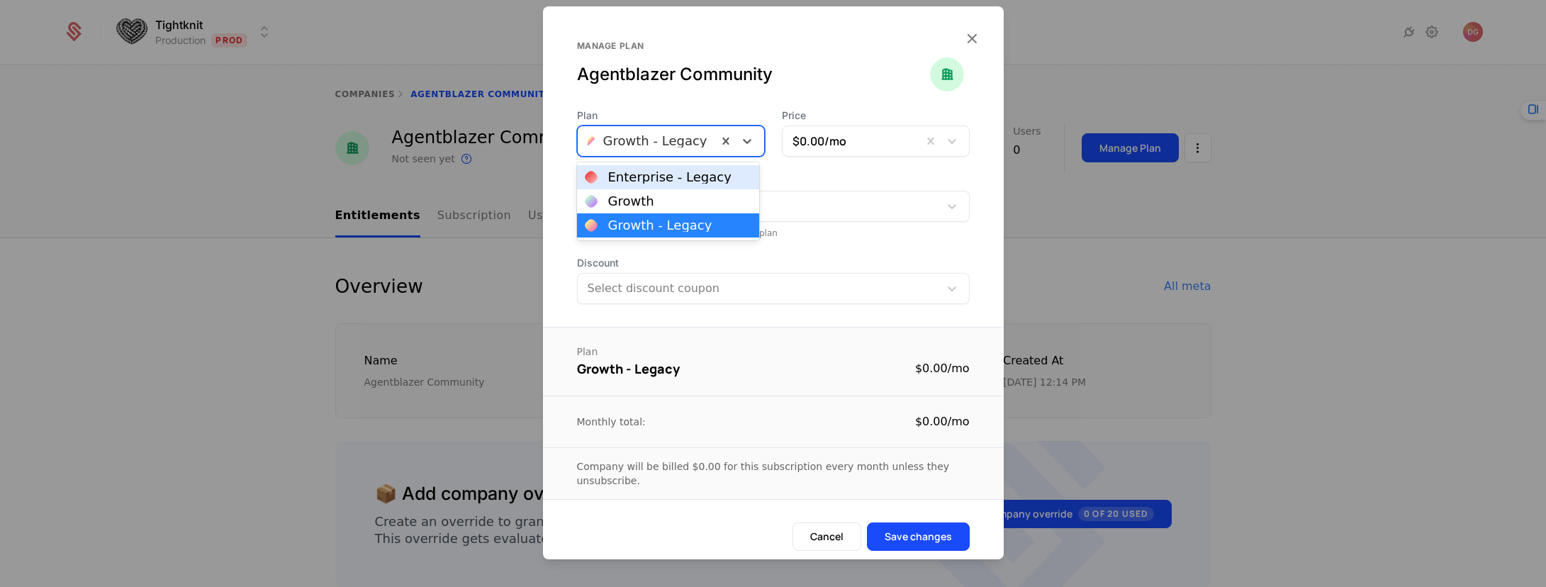
click at [744, 88] on div "Manage plan Agentblazer Community" at bounding box center [773, 74] width 393 height 68
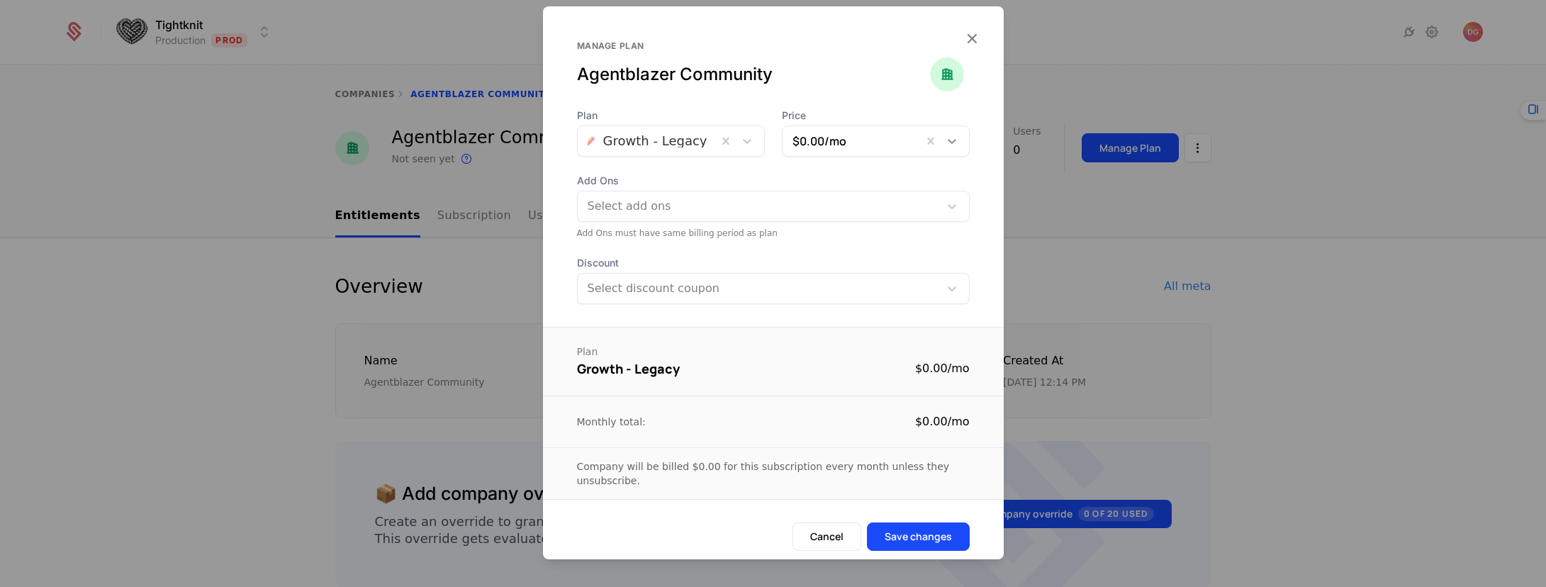
click at [948, 140] on icon at bounding box center [952, 141] width 9 height 5
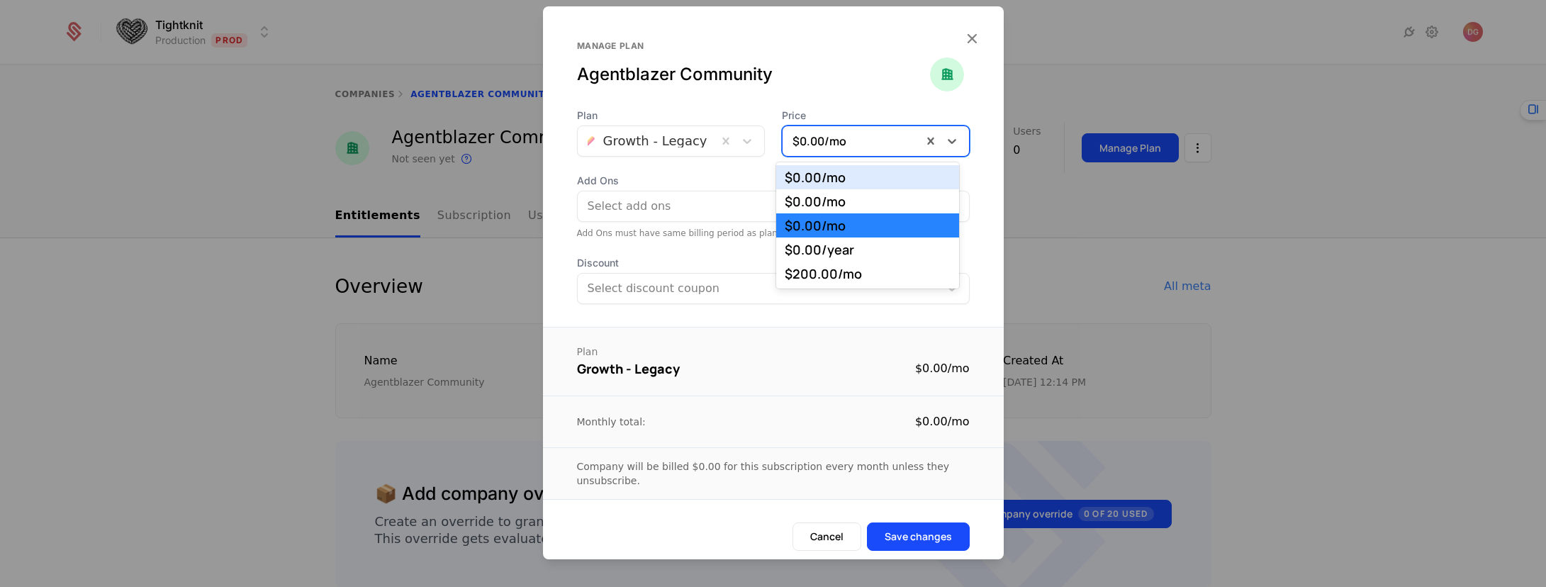
click at [818, 82] on div "Agentblazer Community" at bounding box center [753, 74] width 353 height 23
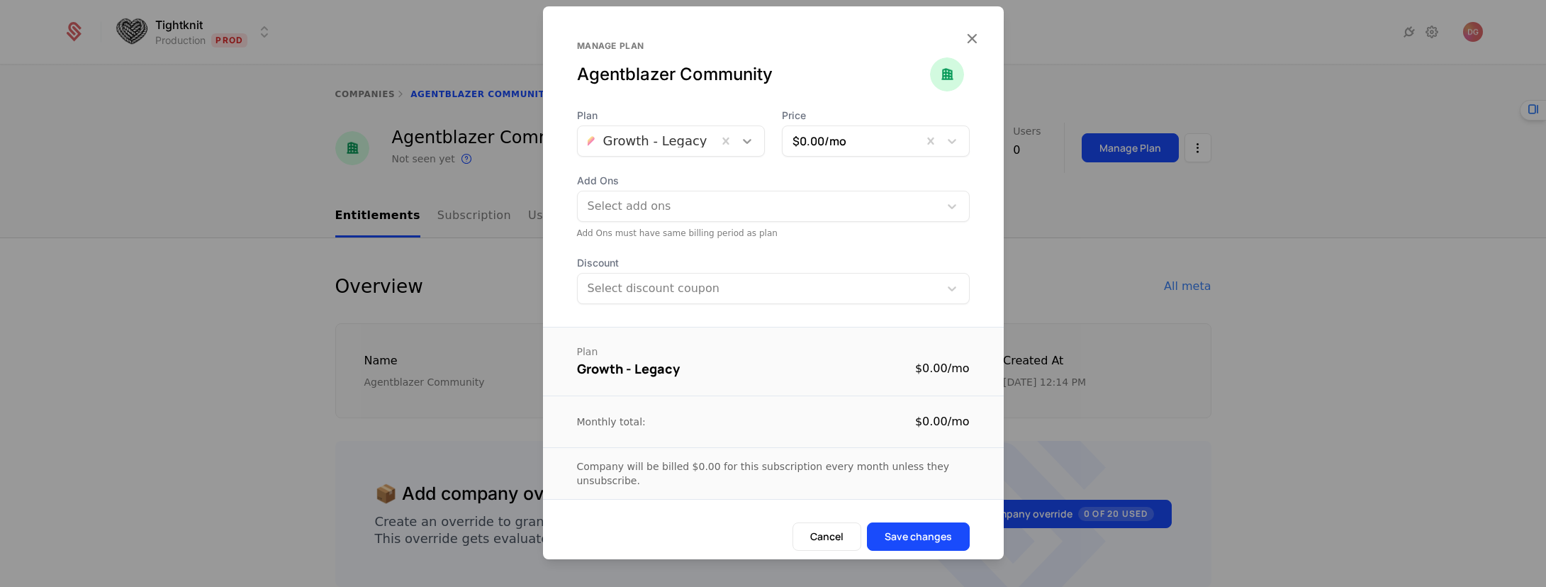
click at [740, 135] on icon at bounding box center [747, 141] width 14 height 14
click at [747, 91] on div "Manage plan Agentblazer Community" at bounding box center [773, 74] width 393 height 68
click at [829, 534] on button "Cancel" at bounding box center [826, 536] width 69 height 28
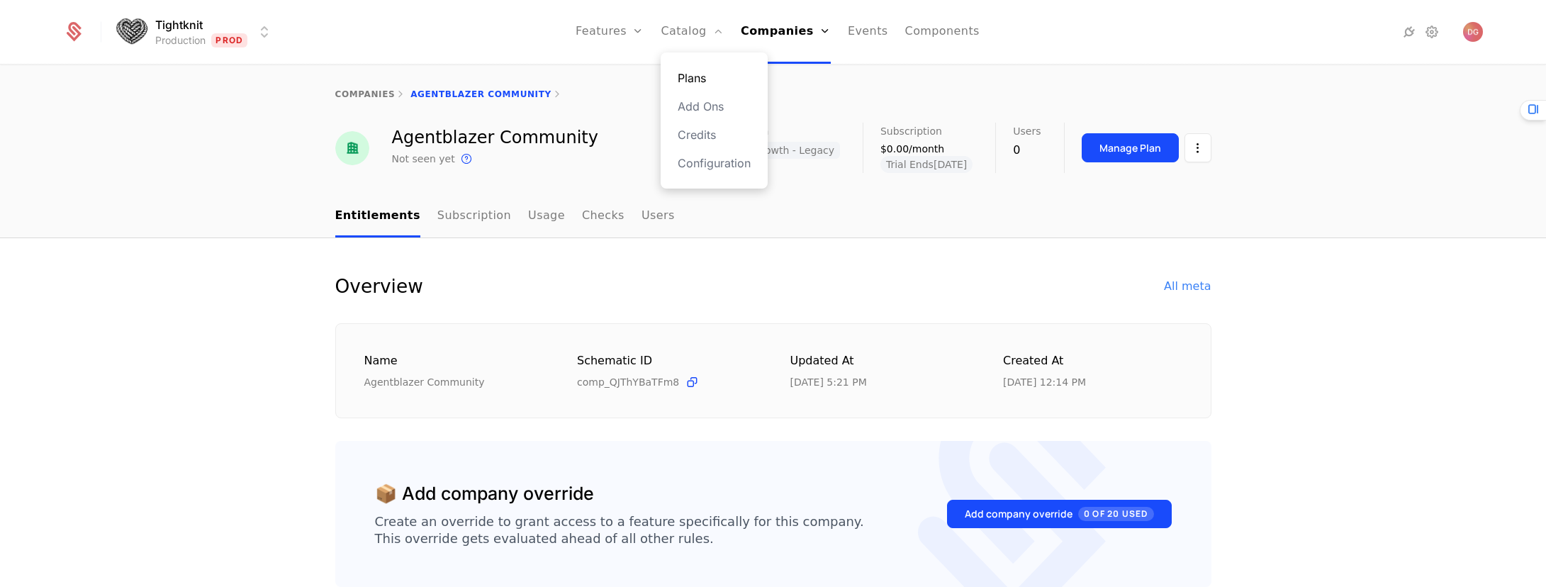
click at [697, 72] on link "Plans" at bounding box center [714, 77] width 73 height 17
select select "**"
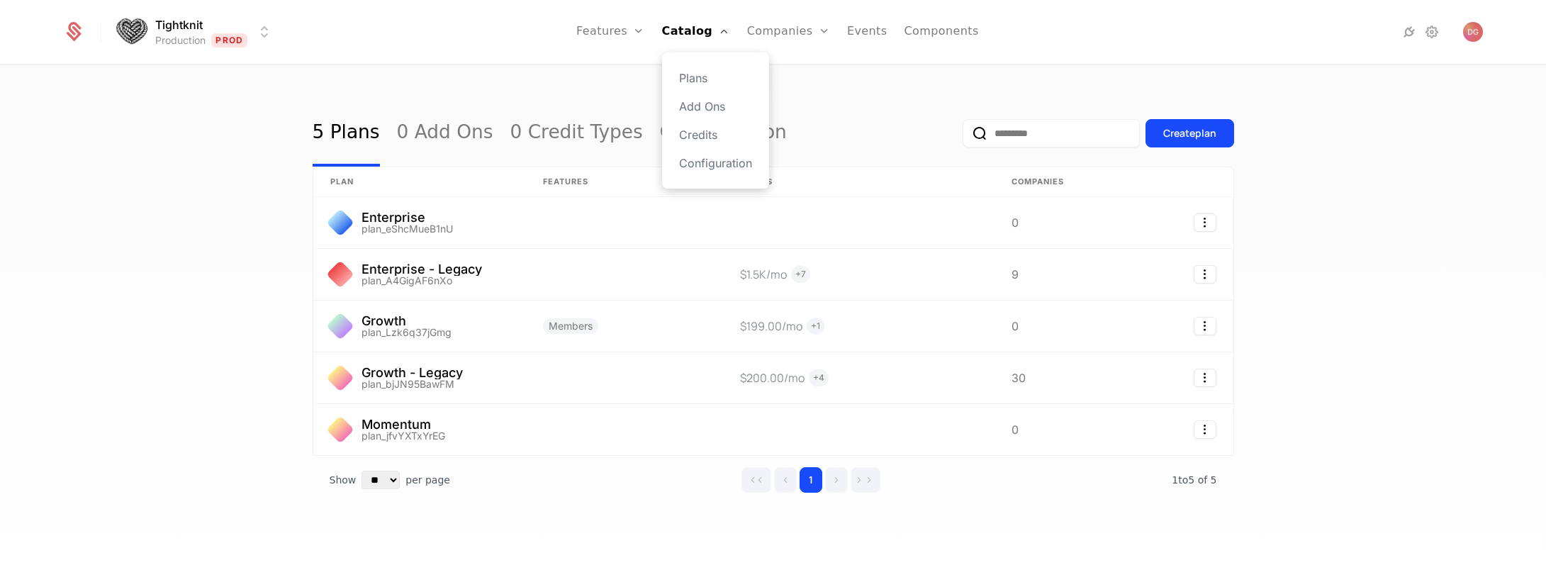
click at [700, 88] on div "Plans Add Ons Credits Configuration" at bounding box center [715, 120] width 107 height 136
click at [701, 77] on link "Plans" at bounding box center [715, 77] width 73 height 17
click at [1182, 126] on div "Create plan" at bounding box center [1189, 133] width 53 height 14
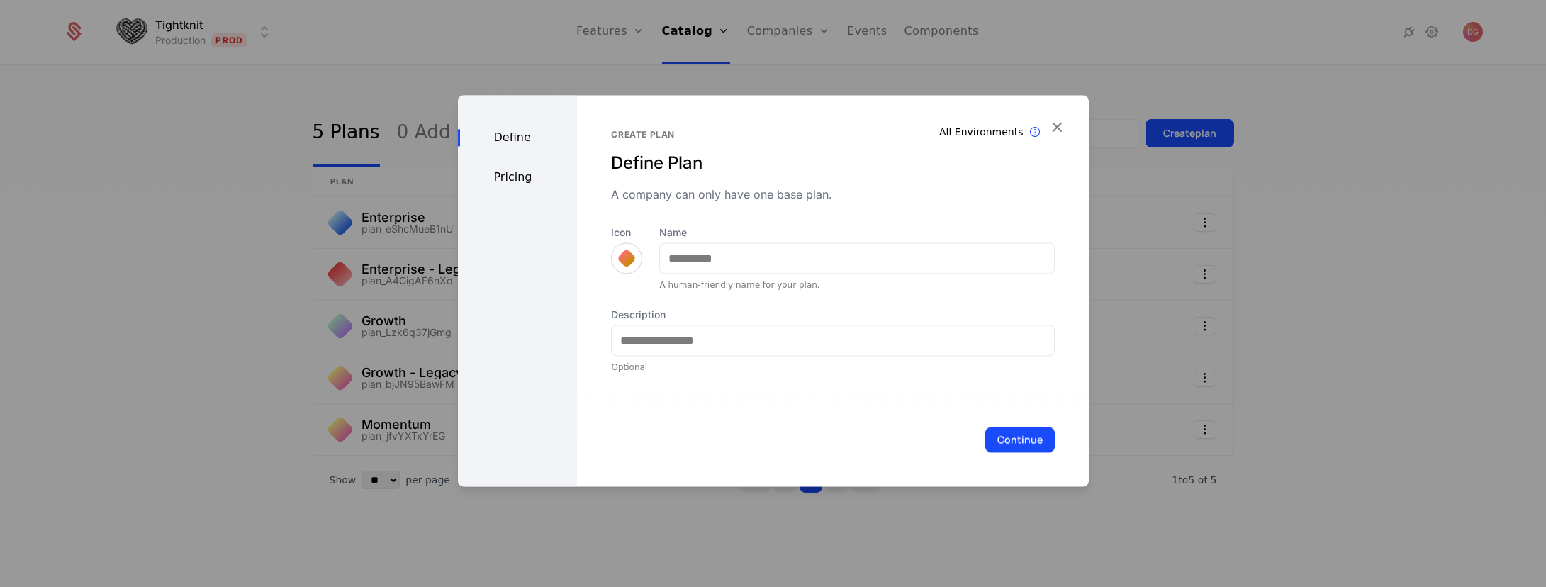
click at [517, 180] on div "Pricing" at bounding box center [518, 177] width 120 height 17
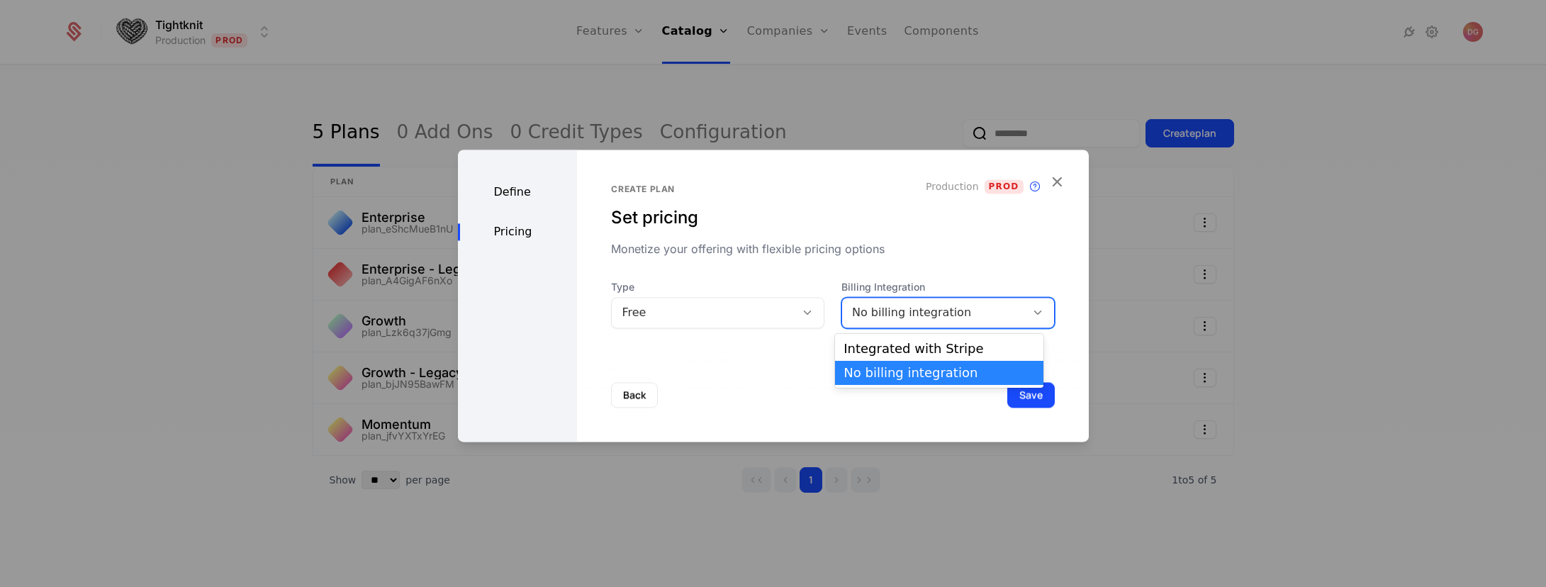
click at [970, 317] on div "No billing integration" at bounding box center [934, 312] width 164 height 17
click at [1058, 184] on icon "button" at bounding box center [1057, 181] width 18 height 18
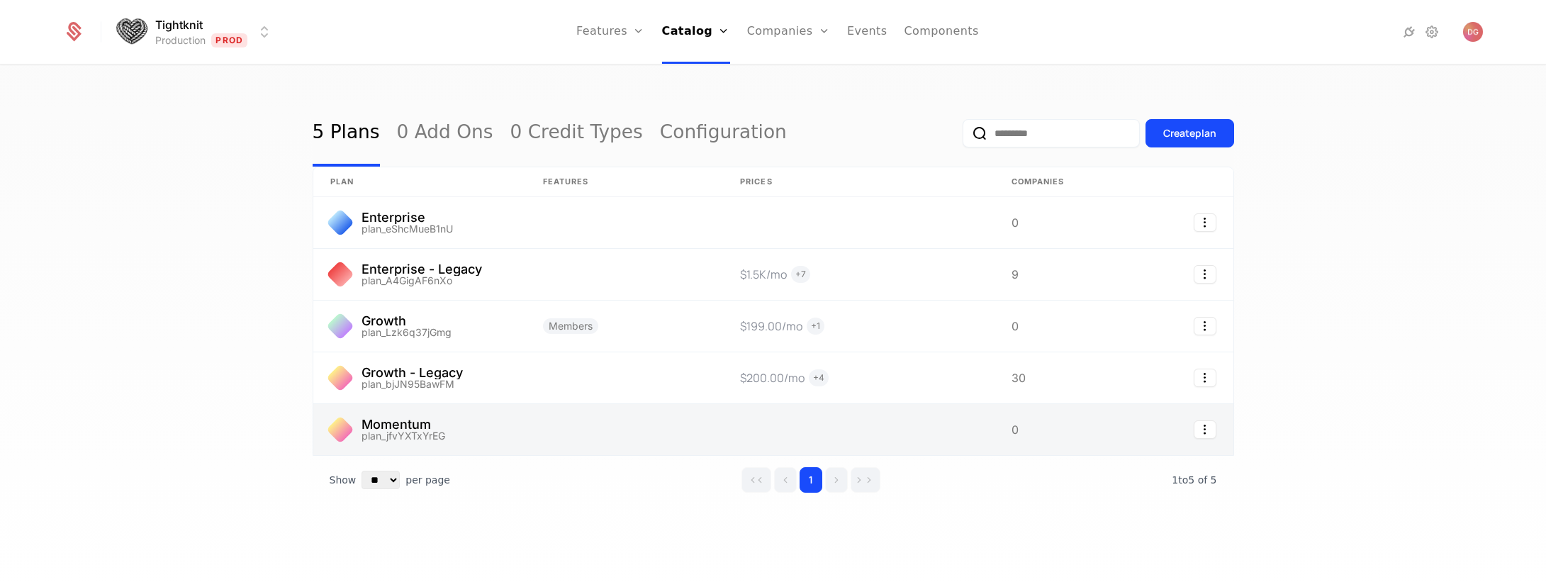
click at [427, 434] on link at bounding box center [419, 429] width 213 height 51
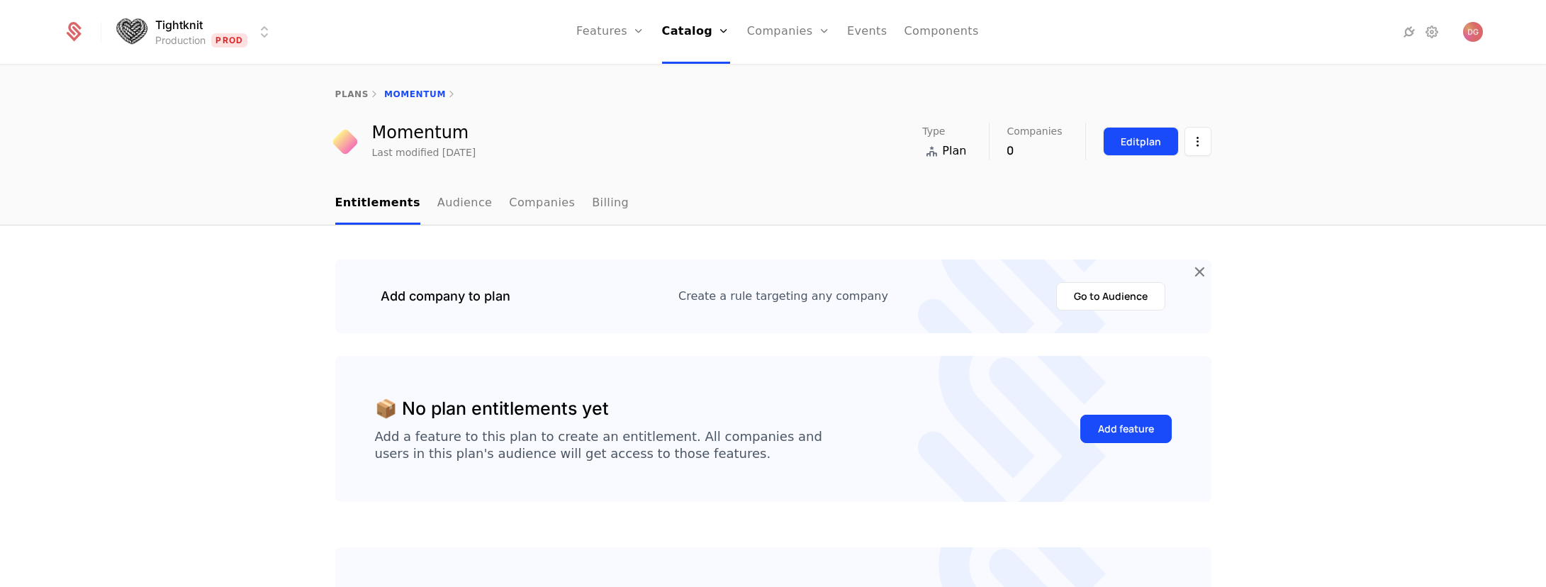
click at [1150, 141] on div "Edit plan" at bounding box center [1141, 142] width 40 height 14
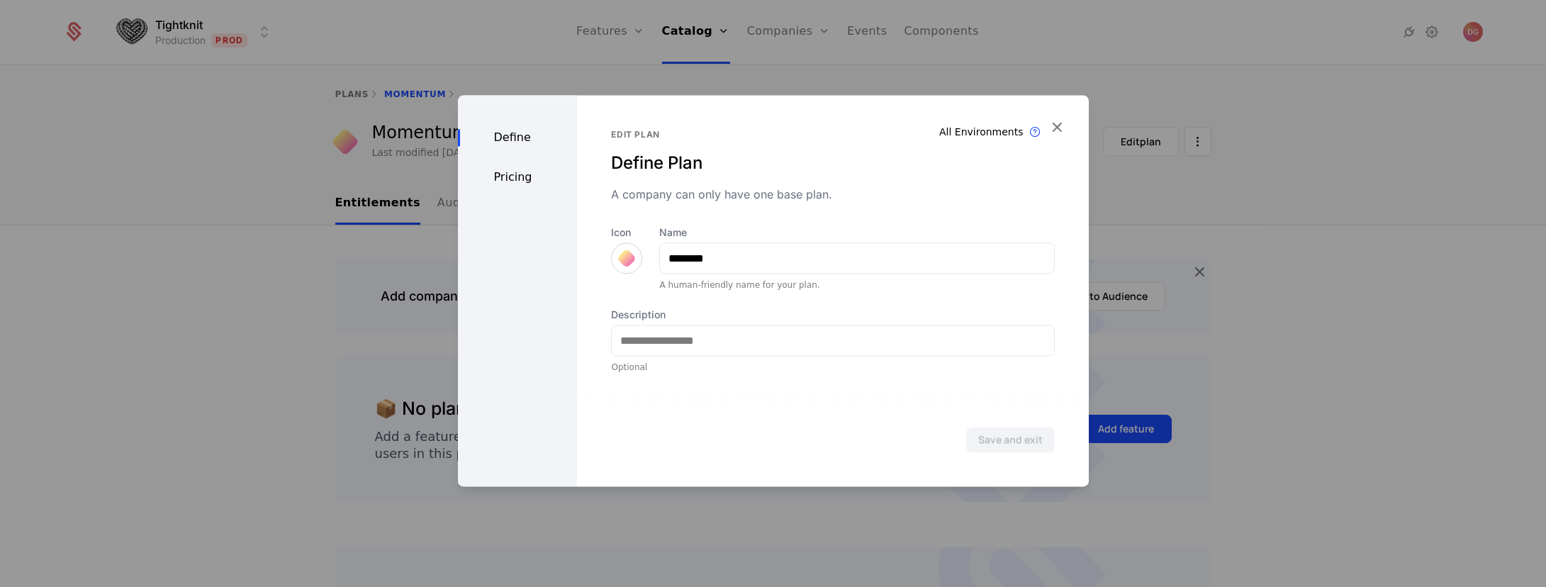
click at [511, 176] on div "Pricing" at bounding box center [518, 177] width 120 height 17
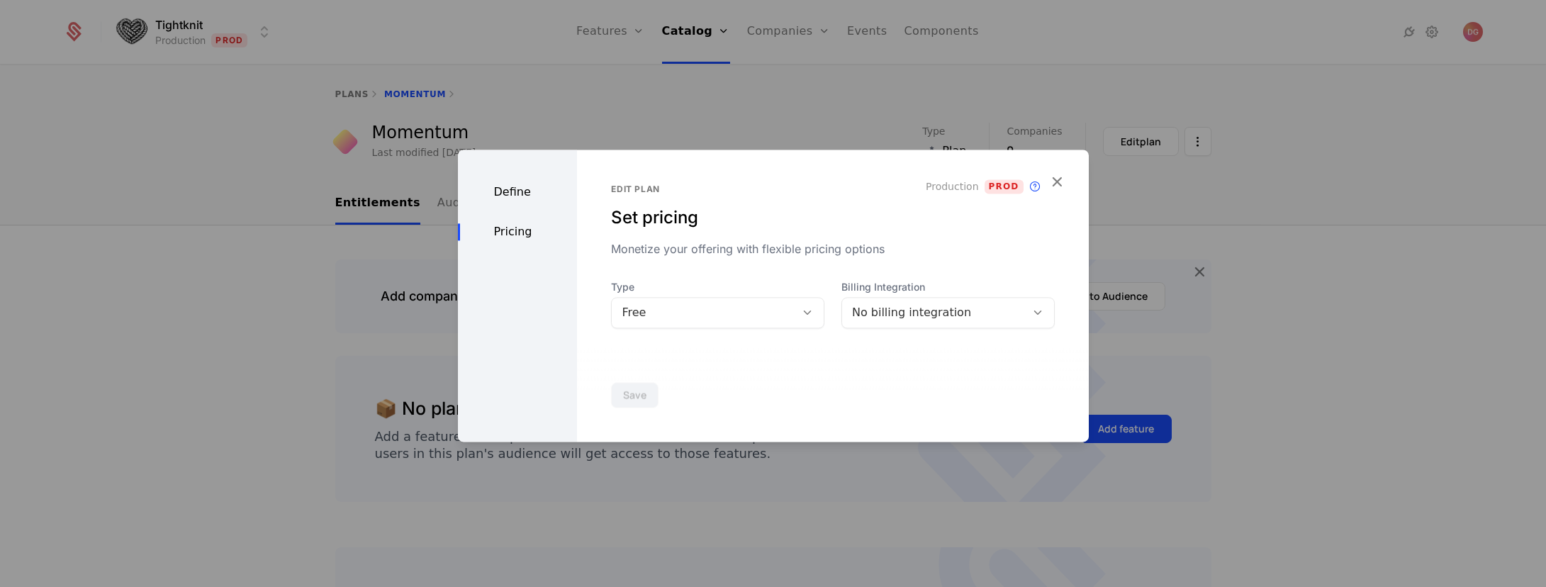
click at [1013, 308] on div "No billing integration" at bounding box center [934, 313] width 184 height 20
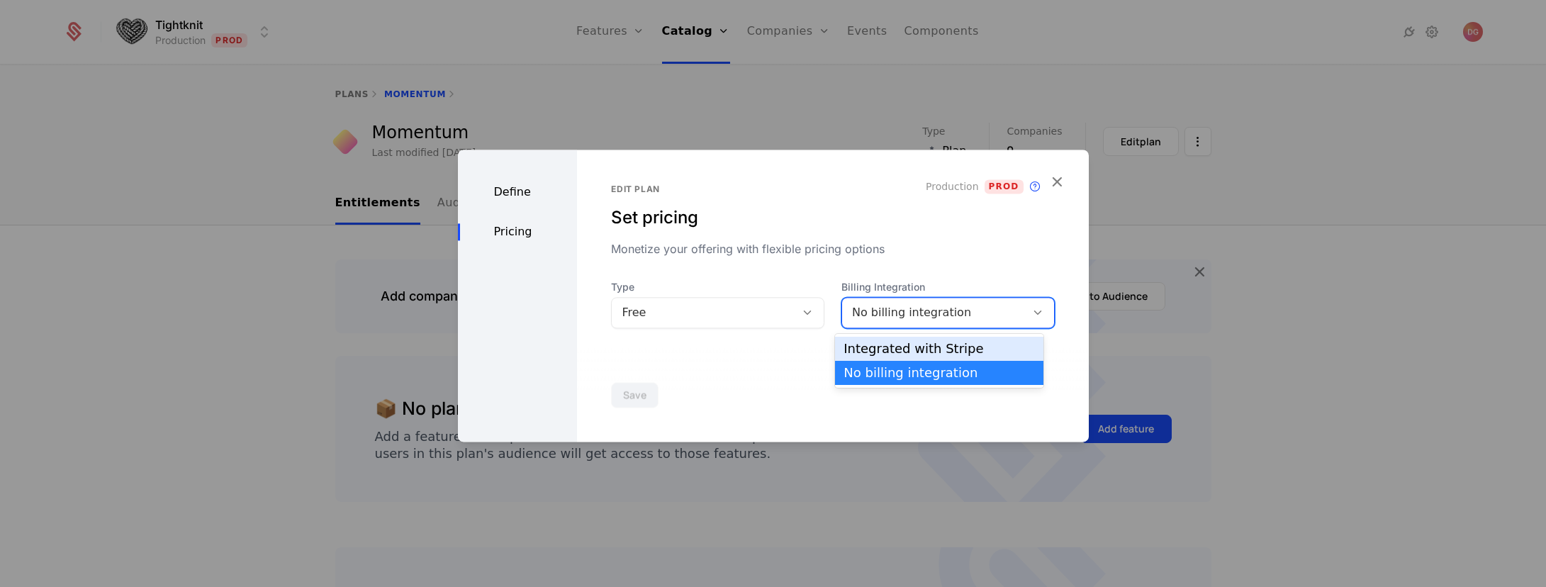
click at [741, 308] on div "Free" at bounding box center [704, 312] width 164 height 17
click at [935, 313] on div "No billing integration" at bounding box center [934, 312] width 164 height 17
click at [922, 349] on div "Integrated with Stripe" at bounding box center [938, 348] width 191 height 13
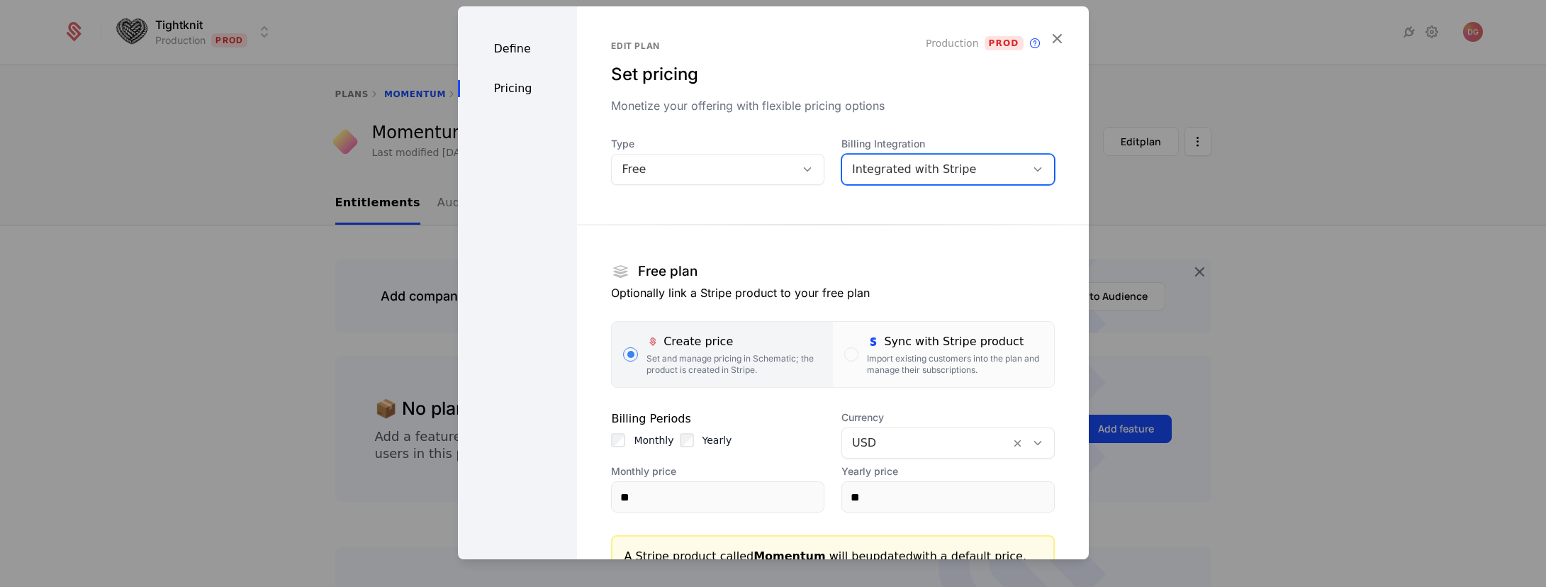
scroll to position [132, 0]
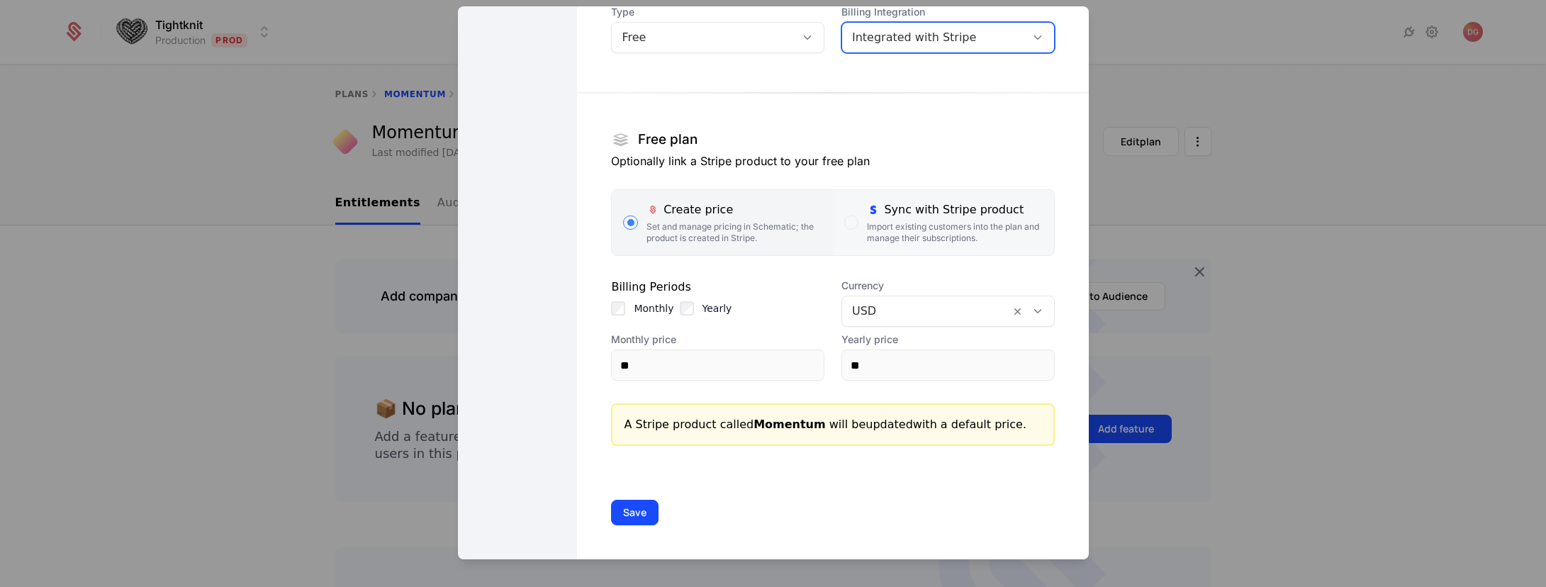
click at [867, 210] on icon "button" at bounding box center [873, 209] width 13 height 13
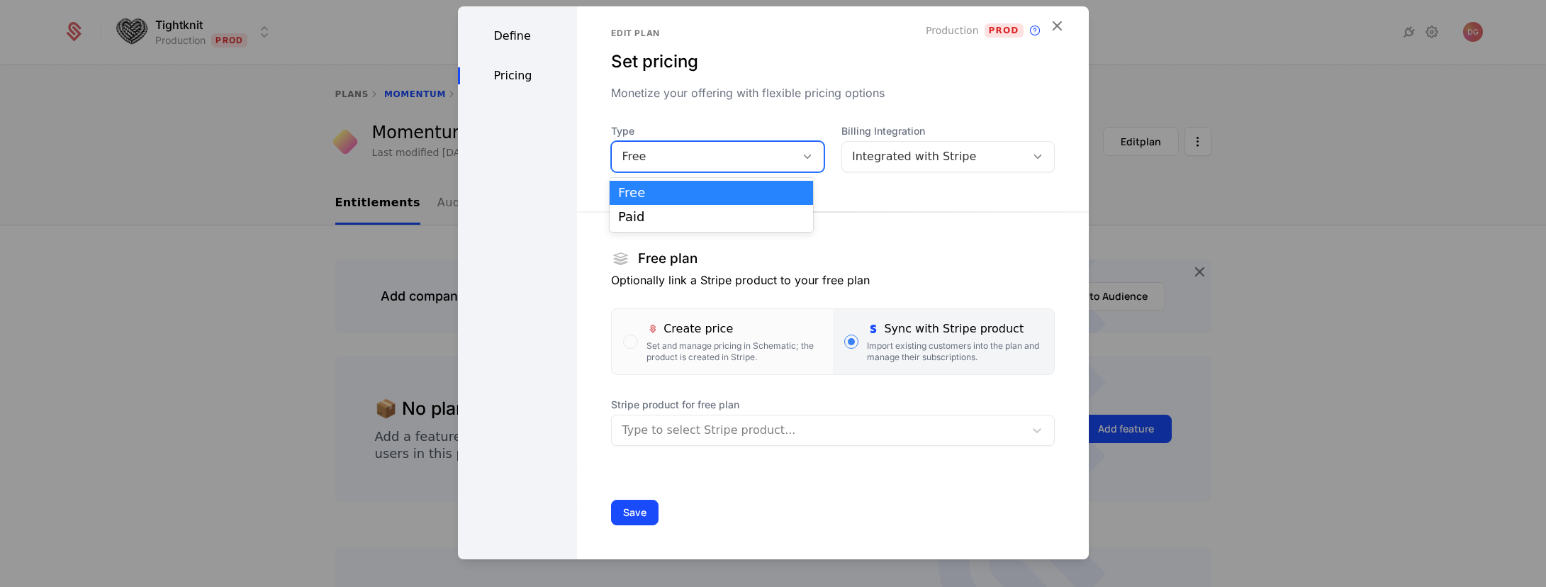
click at [810, 161] on div at bounding box center [809, 157] width 28 height 30
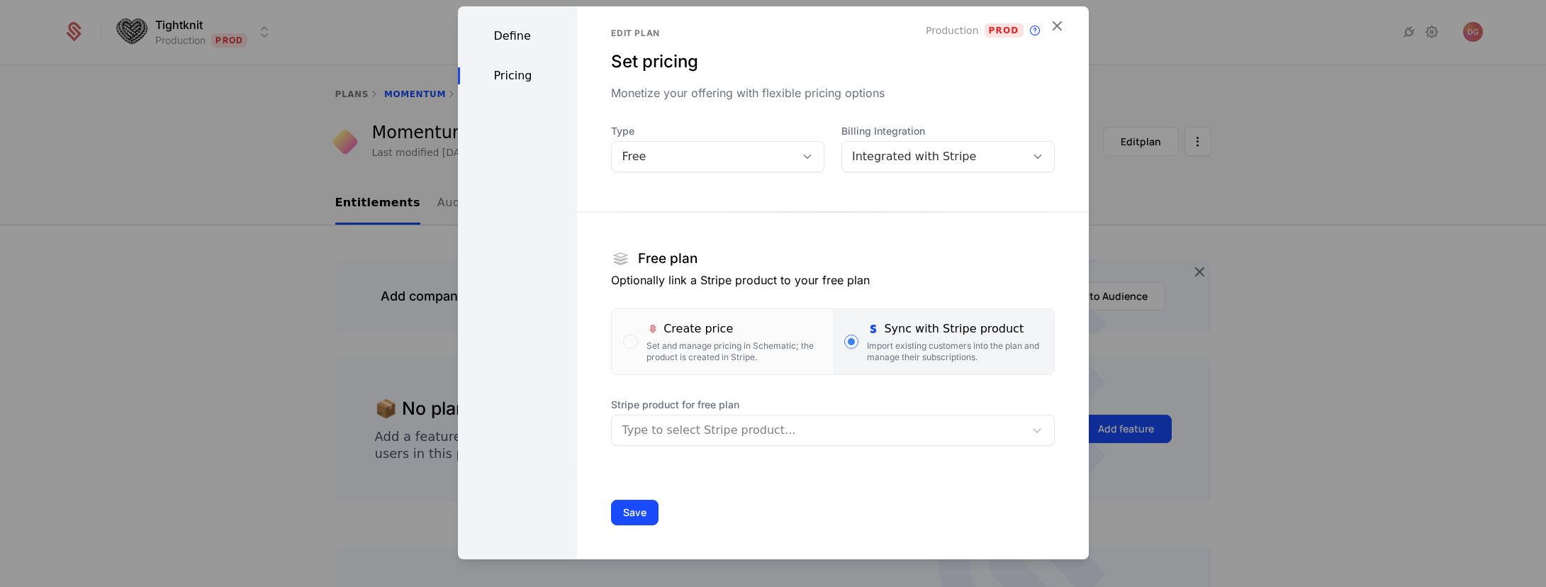
click at [973, 198] on section "Free plan Optionally link a Stripe product to your free plan Create price Set a…" at bounding box center [832, 317] width 443 height 257
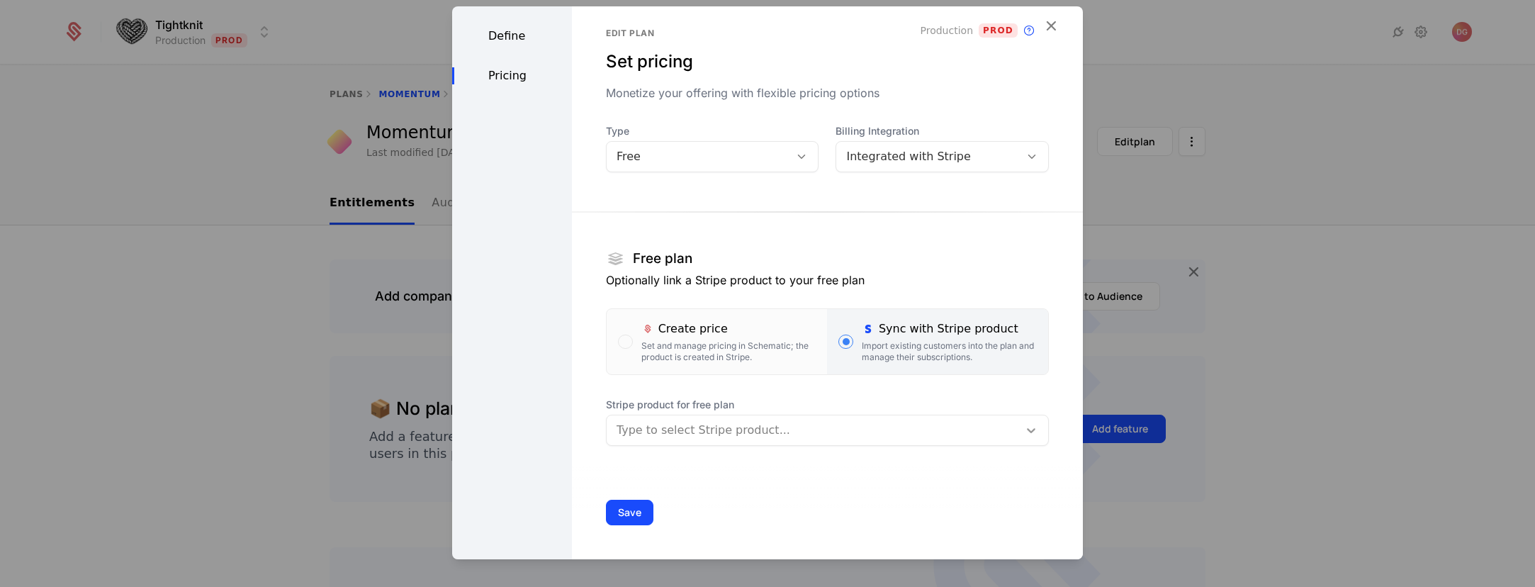
click at [1024, 433] on div at bounding box center [1032, 430] width 26 height 17
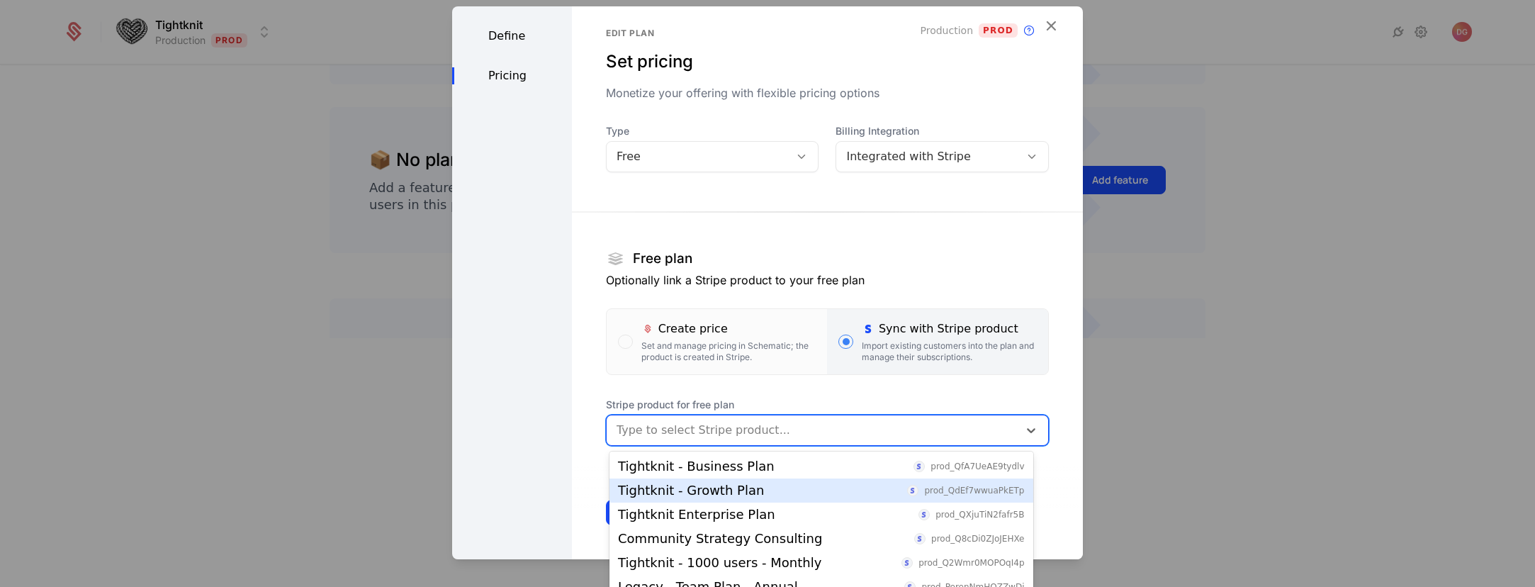
scroll to position [71, 0]
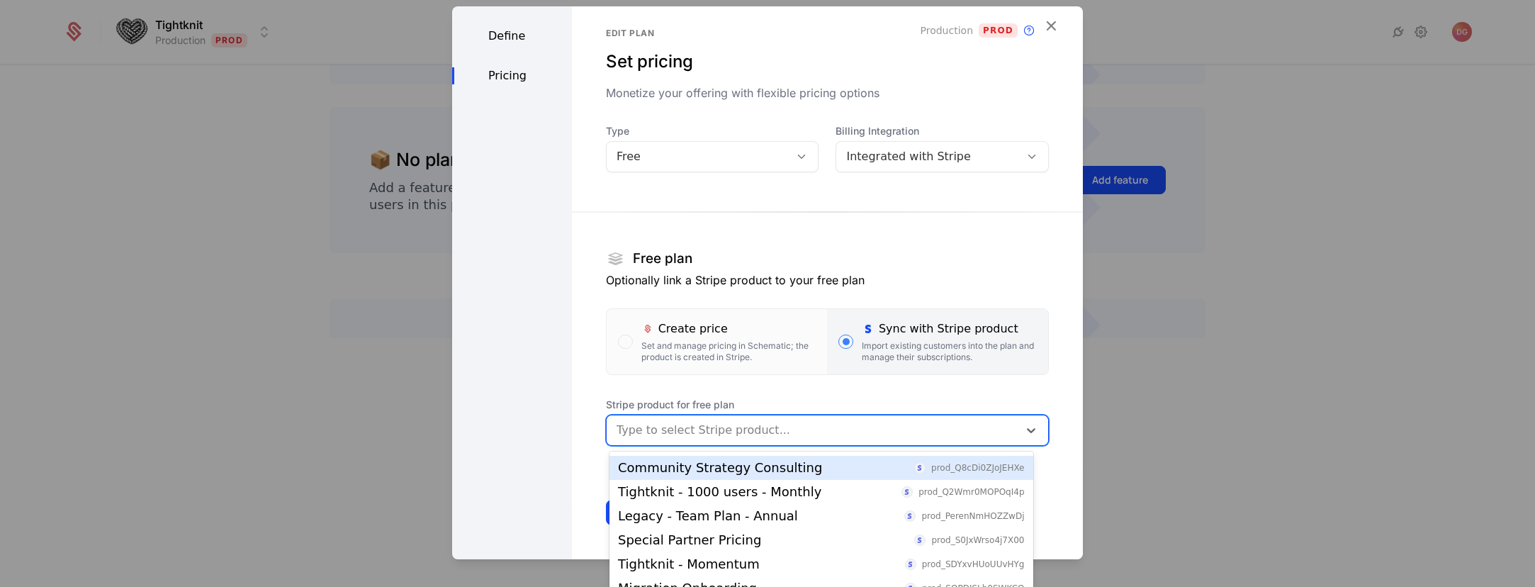
click at [561, 287] on div "Define Pricing" at bounding box center [512, 277] width 120 height 566
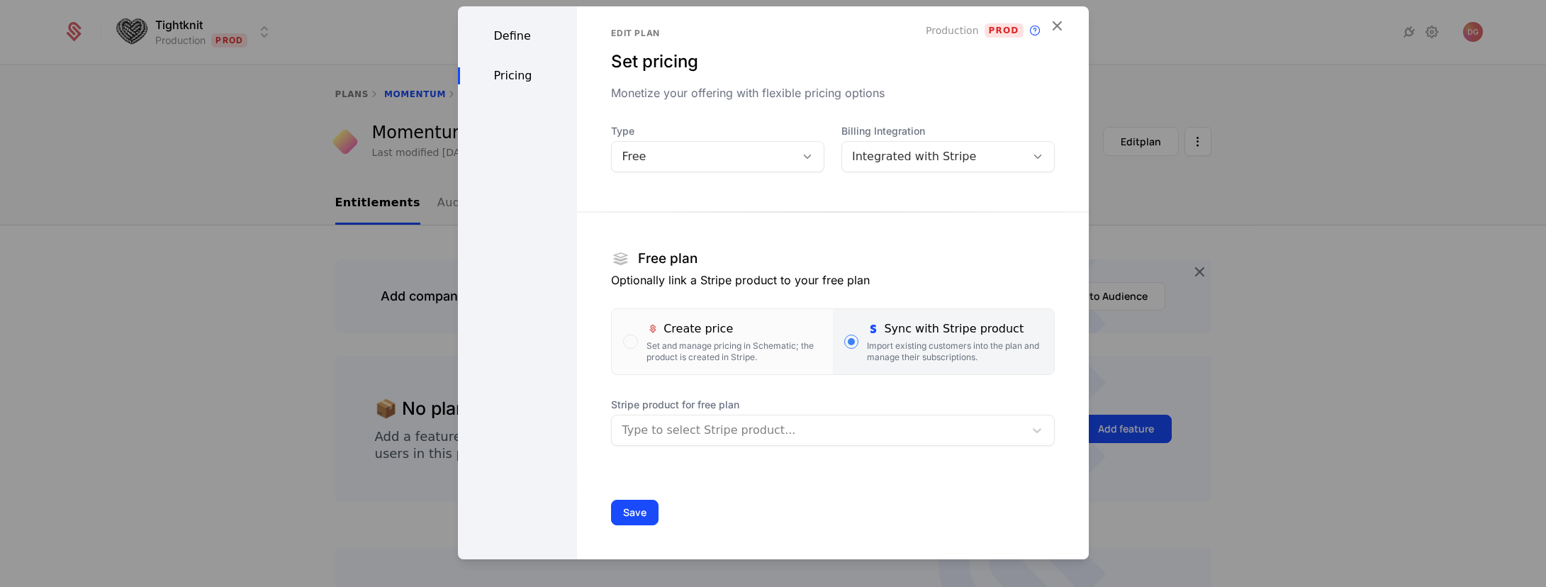
scroll to position [0, 0]
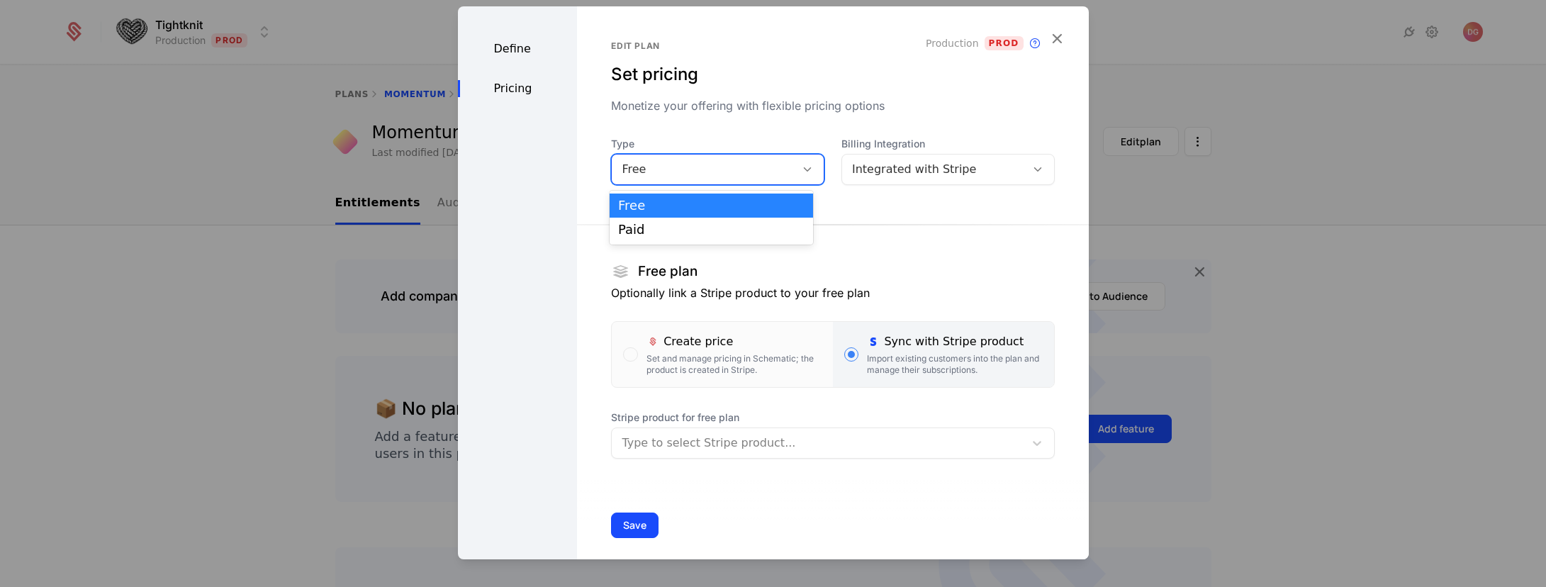
click at [724, 157] on div "Free" at bounding box center [717, 169] width 213 height 31
click at [656, 235] on div "Paid" at bounding box center [711, 229] width 186 height 13
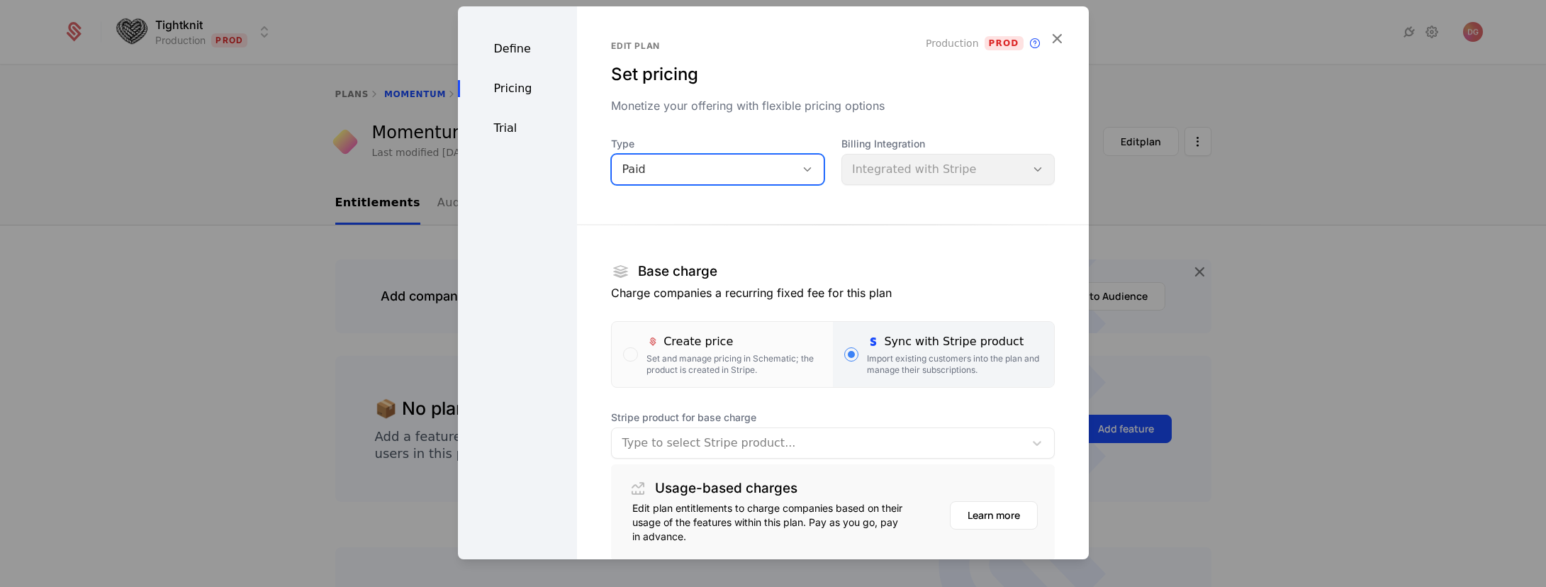
scroll to position [115, 0]
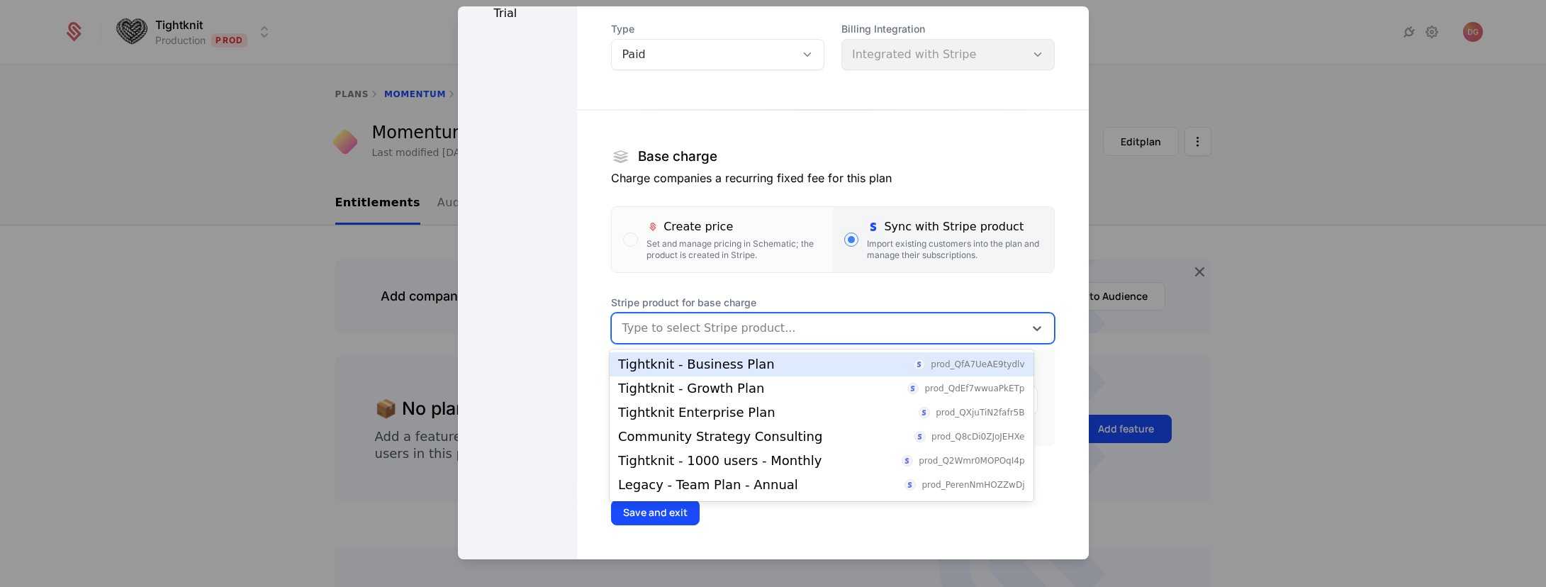
click at [902, 322] on div at bounding box center [818, 328] width 392 height 20
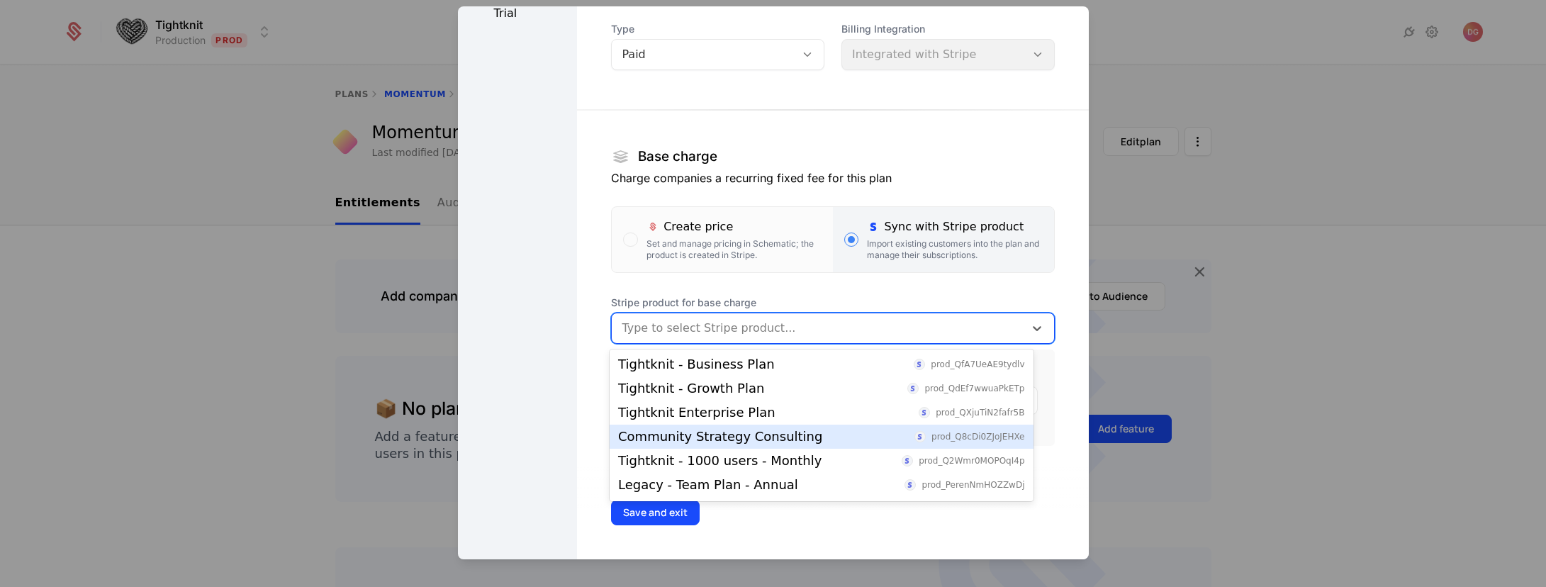
scroll to position [71, 0]
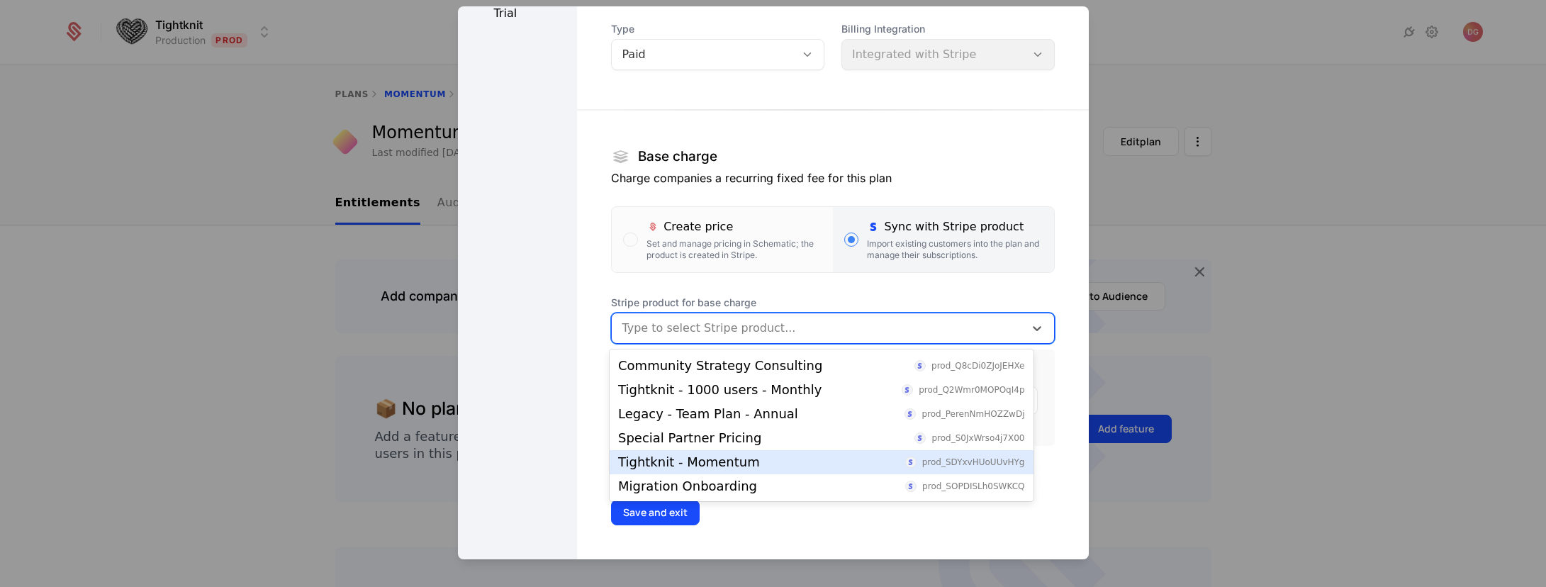
click at [786, 459] on div "Tightknit - Momentum prod_SDYxvHUoUUvHYg" at bounding box center [821, 462] width 406 height 13
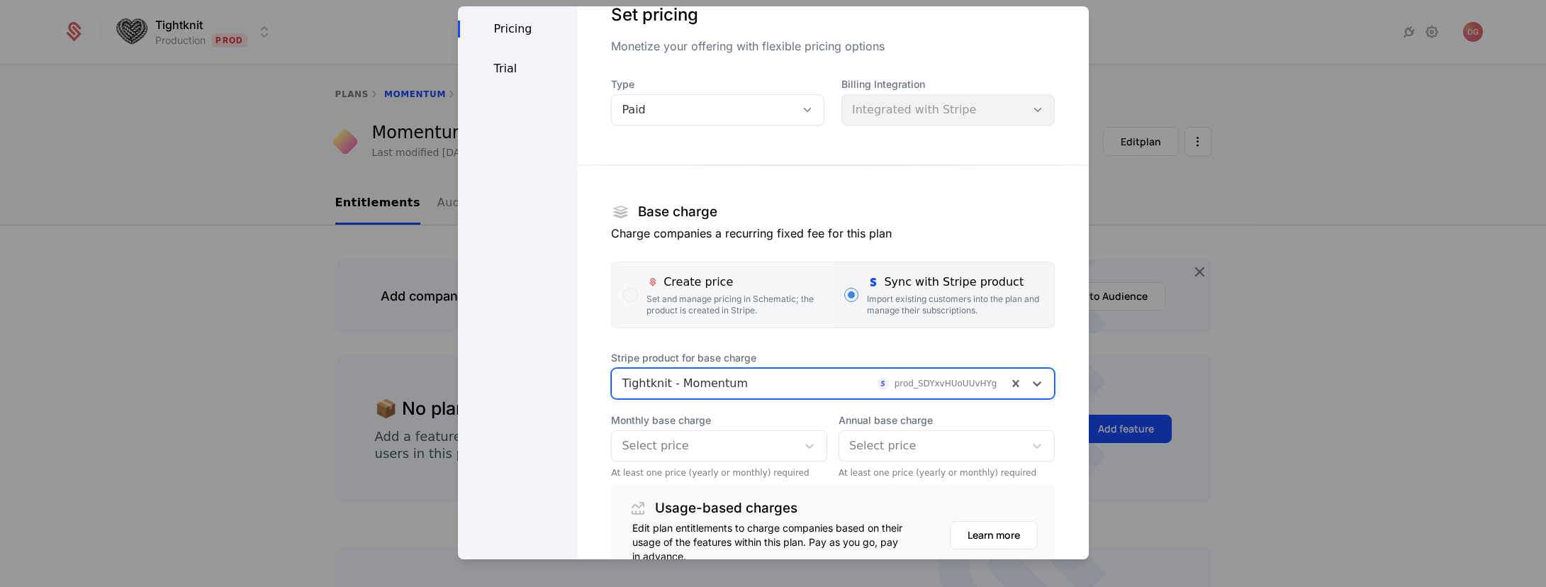
scroll to position [9, 0]
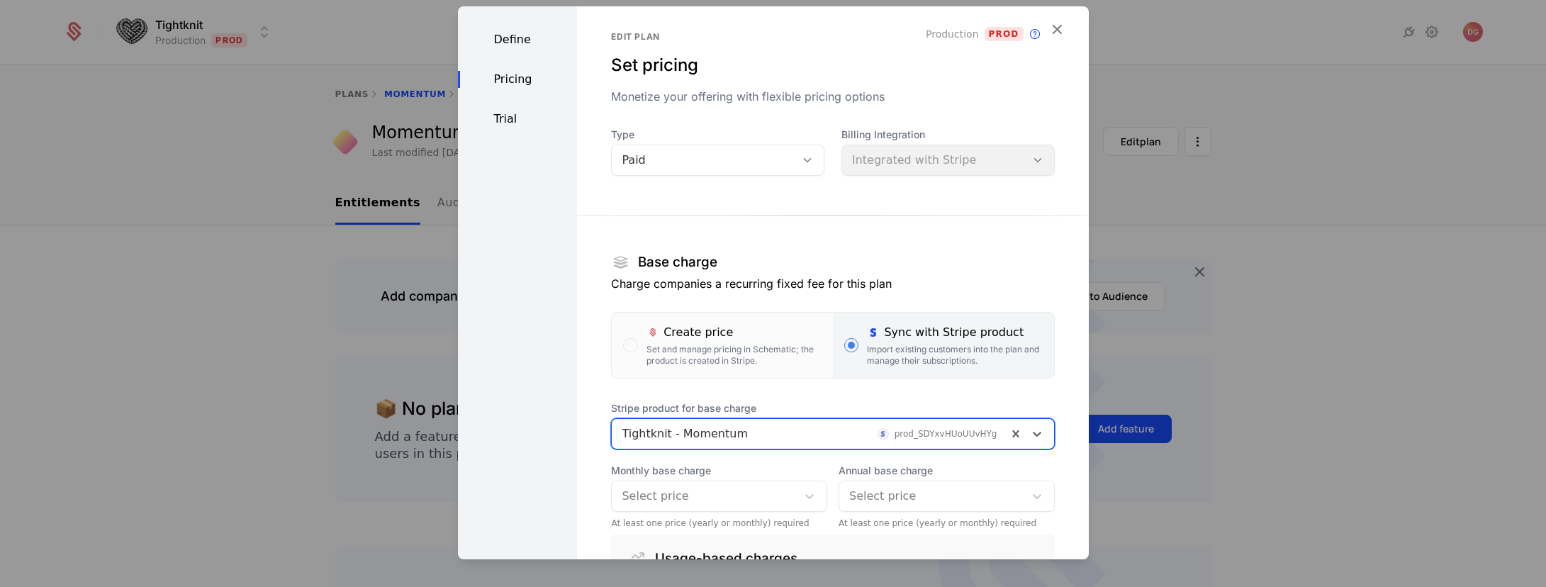
click at [654, 439] on div at bounding box center [809, 434] width 375 height 20
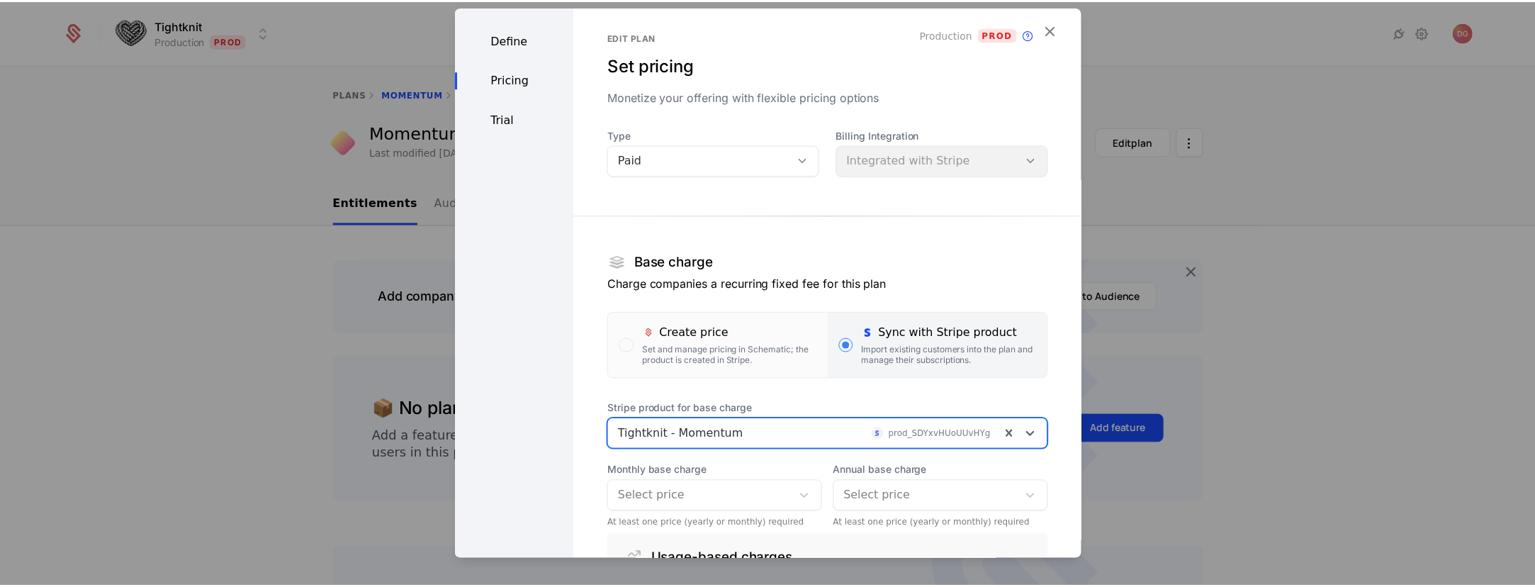
scroll to position [26, 0]
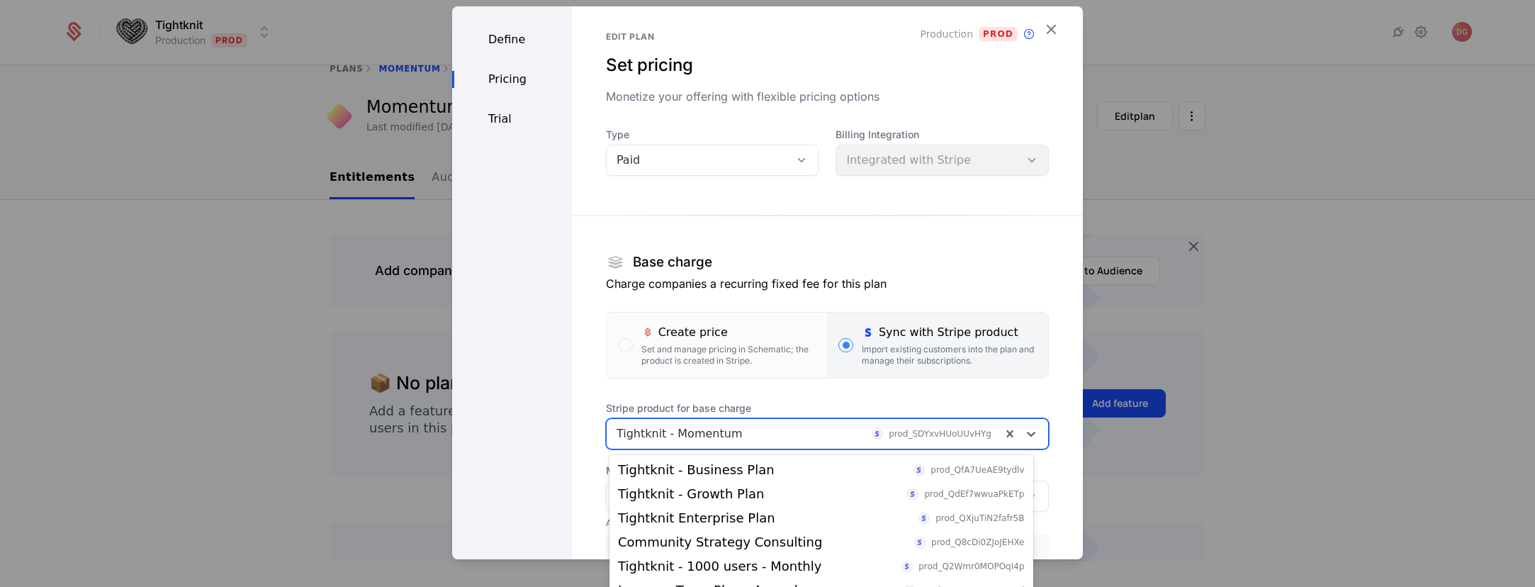
click at [566, 357] on div "Define Pricing Trial" at bounding box center [512, 370] width 120 height 747
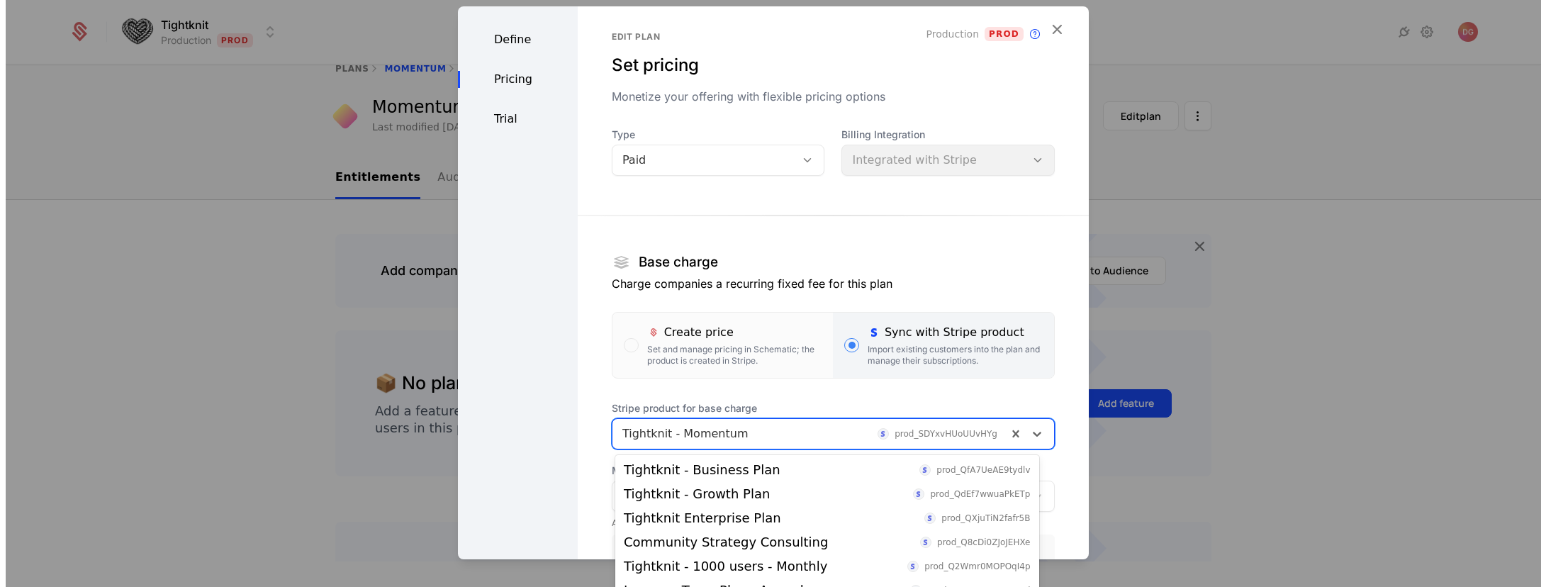
scroll to position [0, 0]
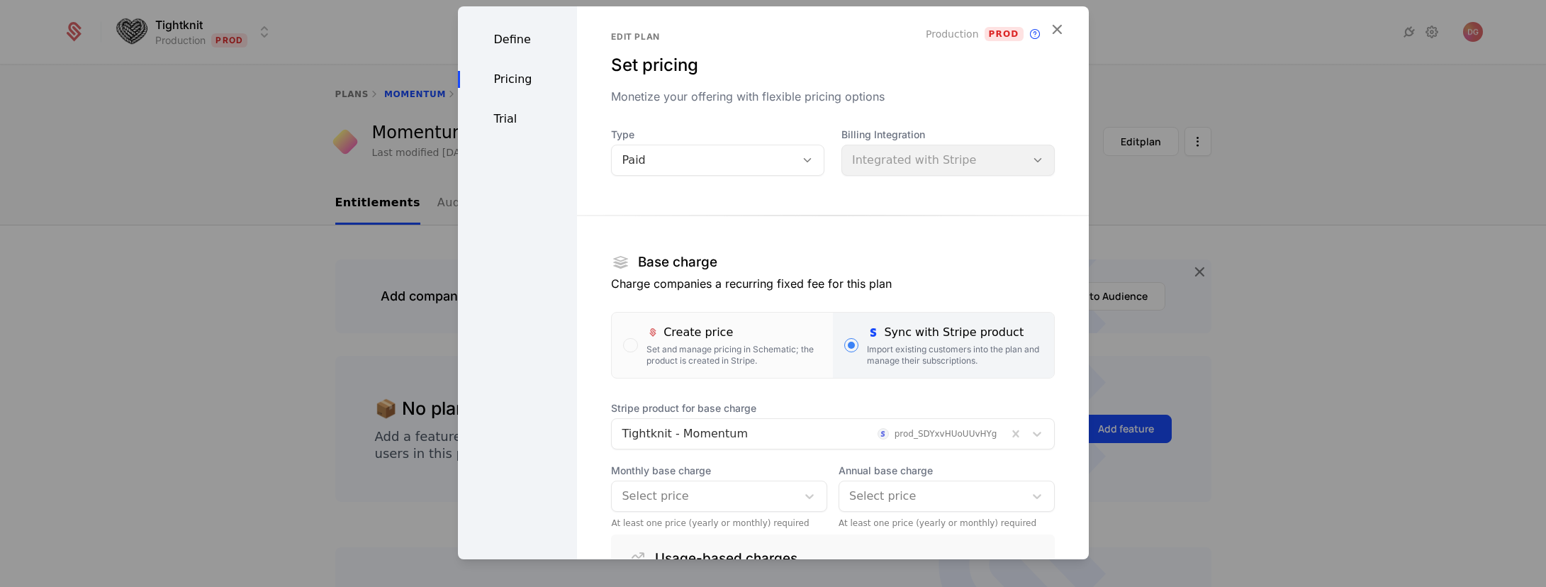
click at [507, 44] on div "Define" at bounding box center [518, 39] width 120 height 17
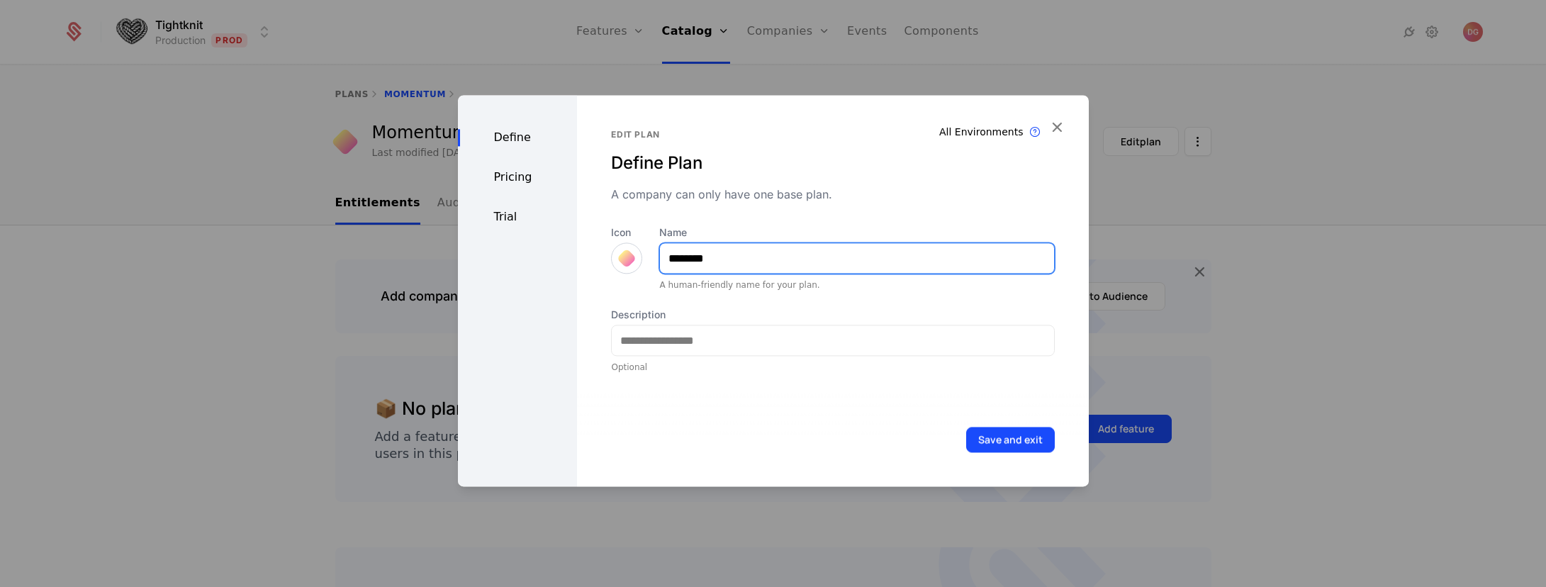
click at [666, 259] on input "********" at bounding box center [856, 258] width 393 height 30
type input "**********"
click at [794, 397] on div "Save and exit" at bounding box center [832, 440] width 511 height 94
click at [505, 206] on div "Define Pricing Trial" at bounding box center [518, 290] width 120 height 391
click at [517, 184] on div "Pricing" at bounding box center [518, 177] width 120 height 17
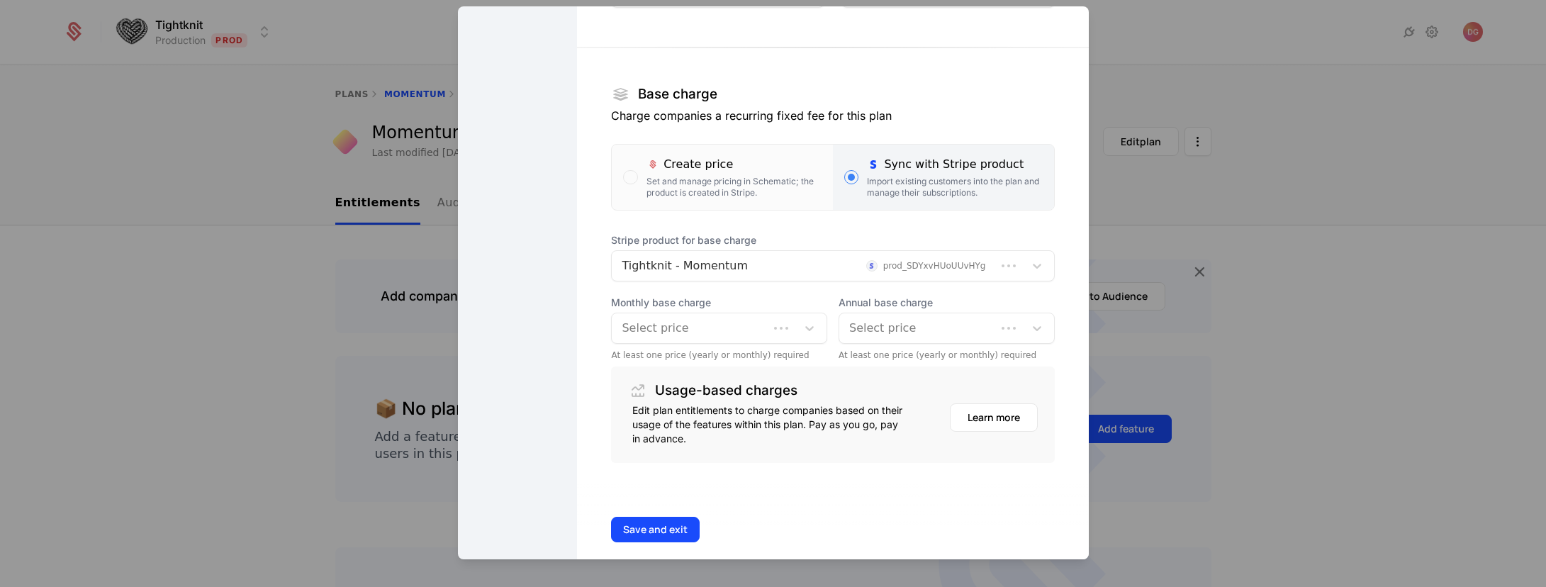
scroll to position [194, 0]
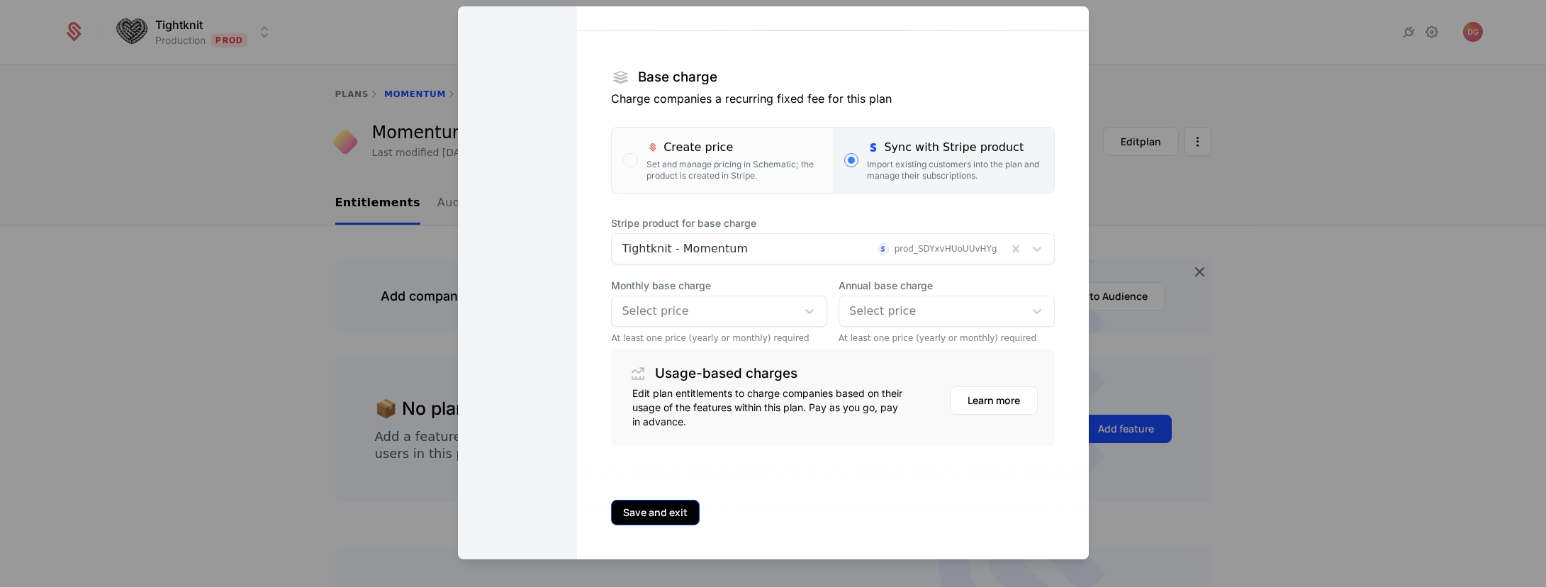
click at [655, 509] on button "Save and exit" at bounding box center [655, 513] width 89 height 26
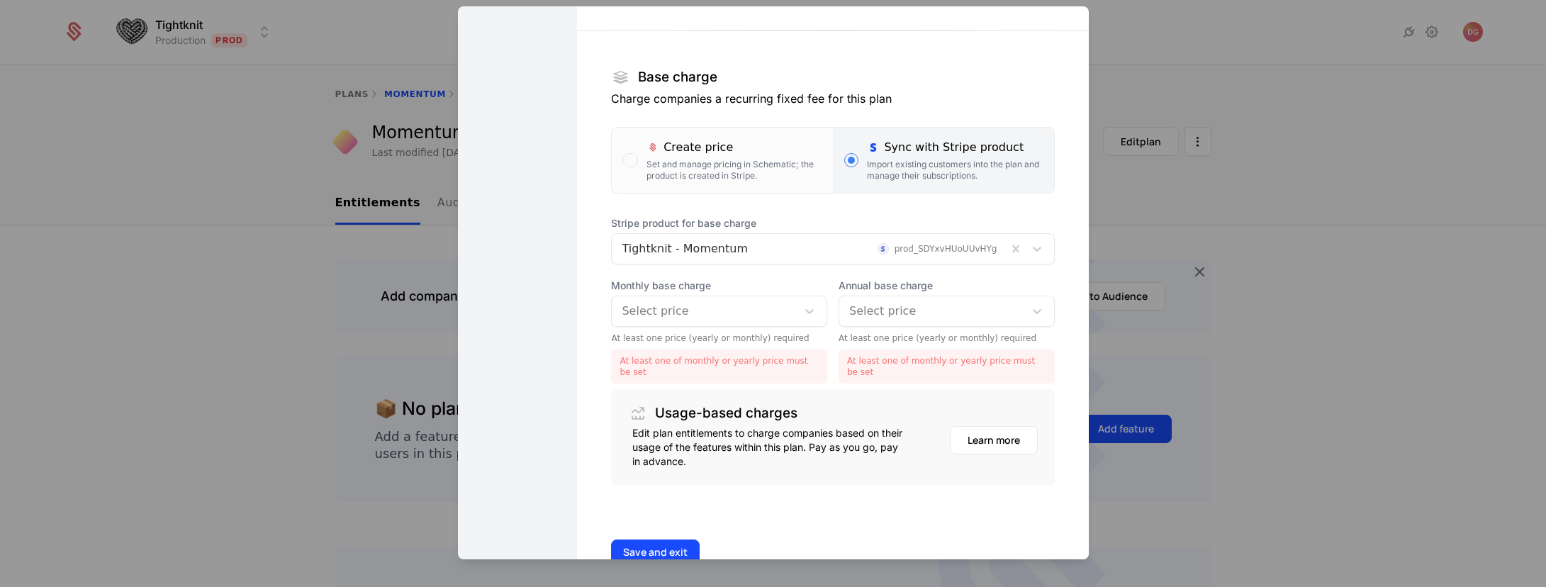
click at [775, 314] on div "Select price" at bounding box center [706, 311] width 168 height 17
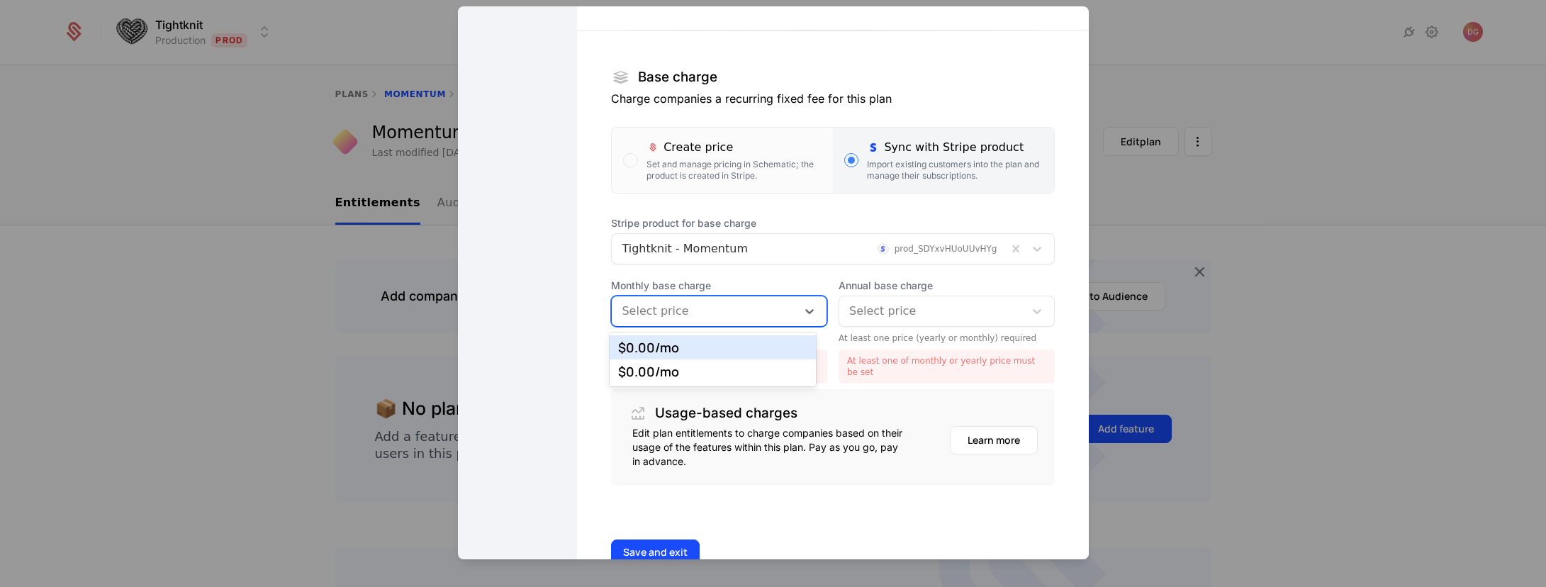
click at [695, 348] on div "$0.00 /mo" at bounding box center [712, 347] width 189 height 13
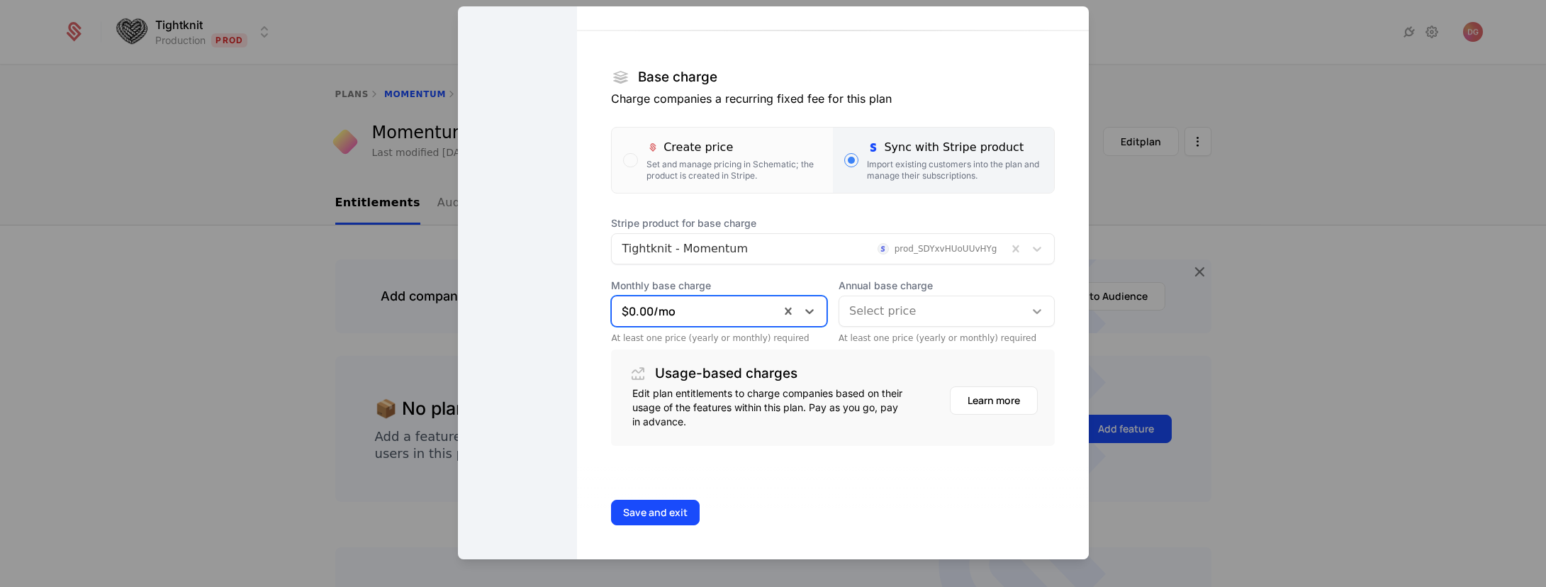
click at [1024, 303] on div at bounding box center [1037, 311] width 26 height 17
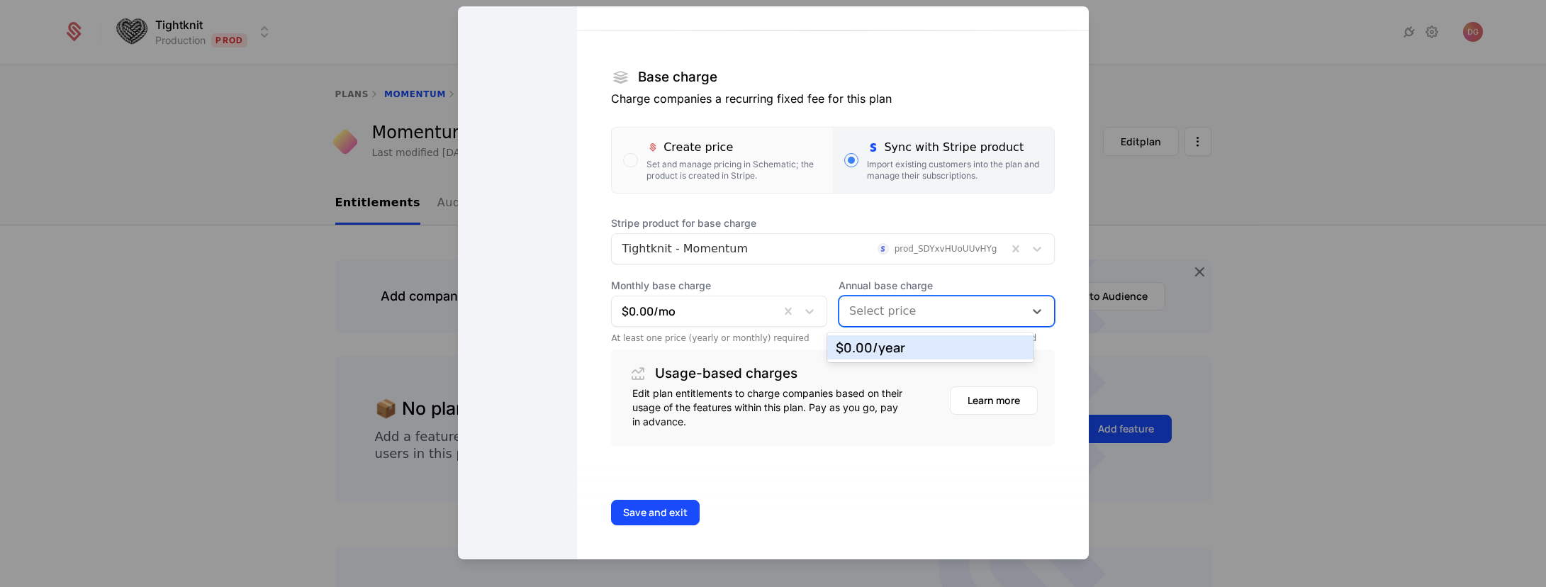
click at [850, 504] on div "Save and exit" at bounding box center [832, 513] width 511 height 94
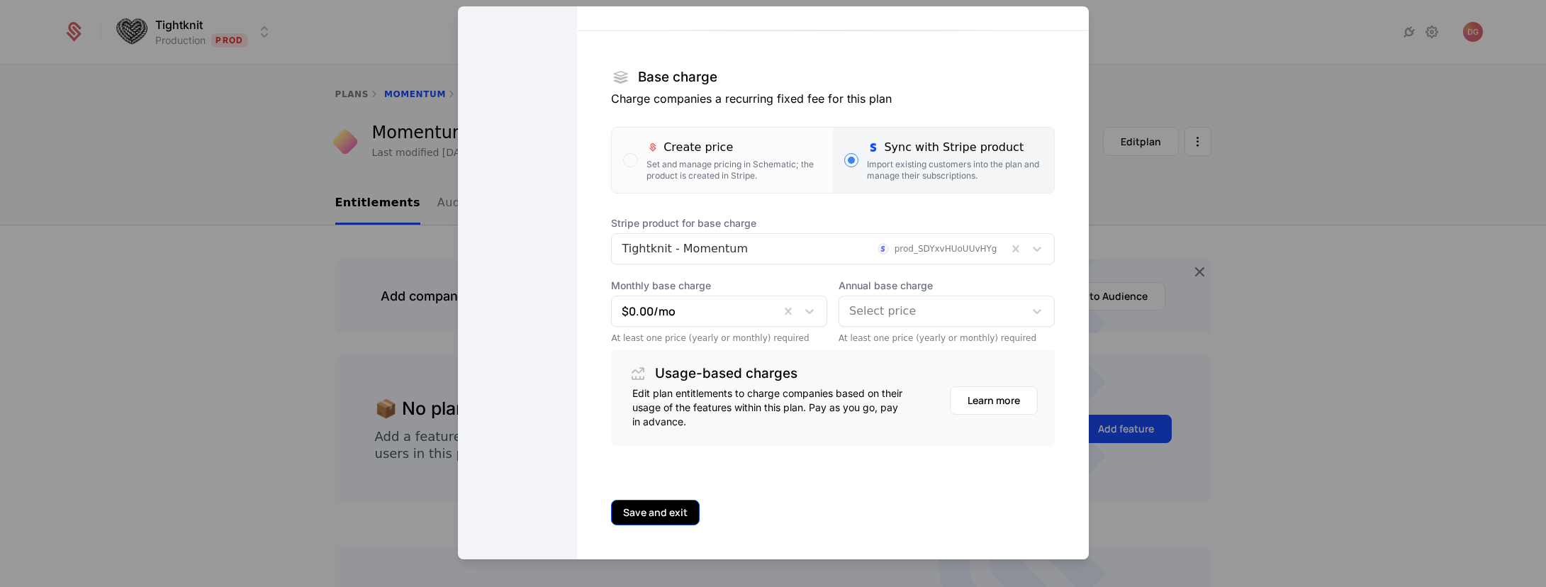
click at [635, 507] on button "Save and exit" at bounding box center [655, 513] width 89 height 26
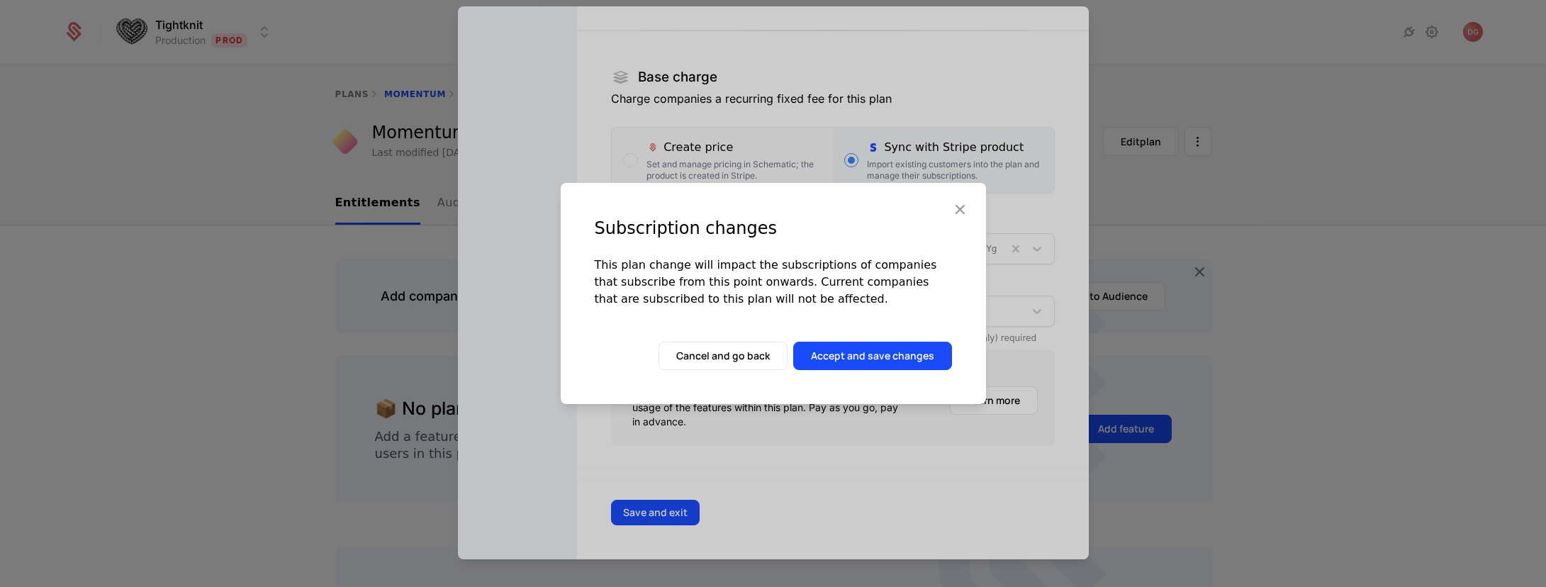
click at [958, 208] on icon "button" at bounding box center [959, 209] width 18 height 18
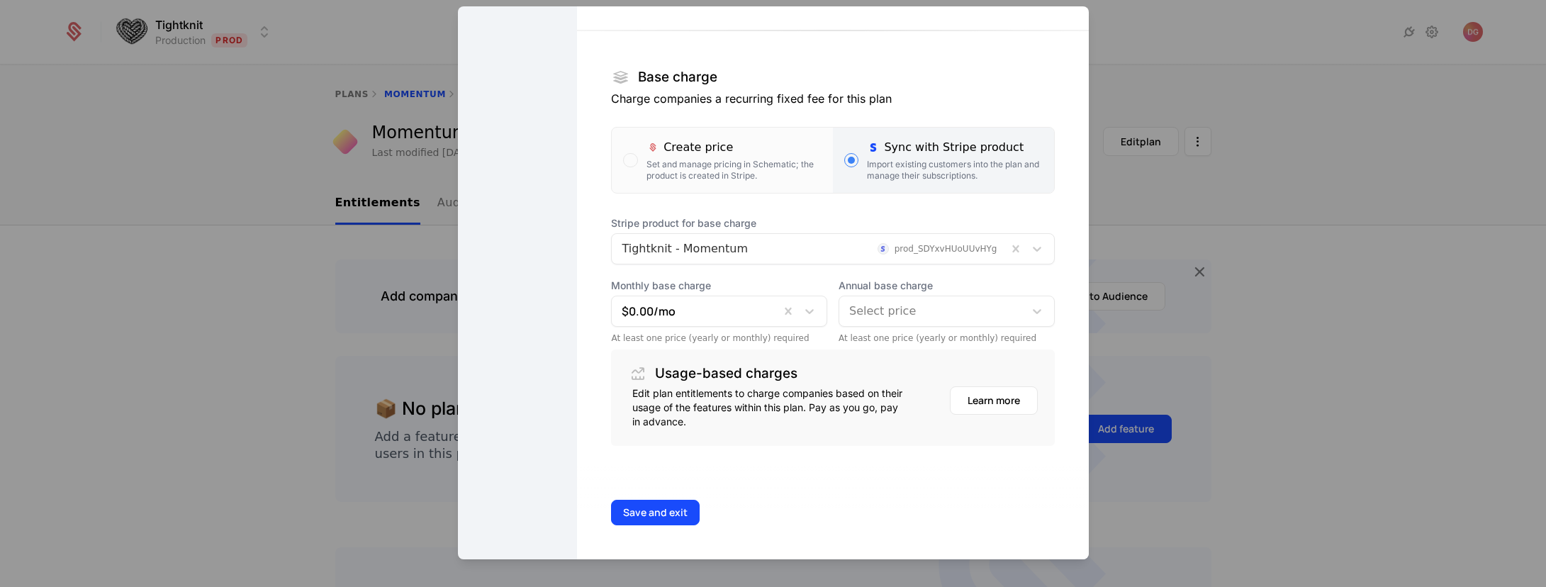
scroll to position [0, 0]
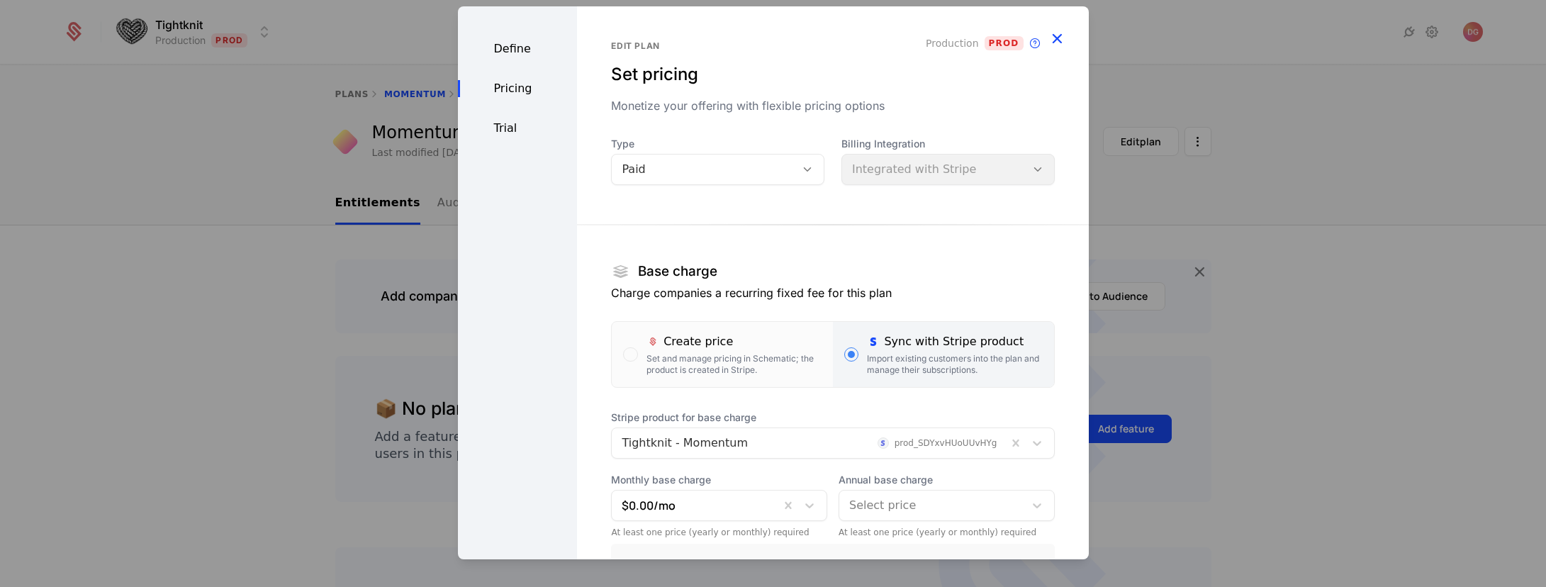
click at [1048, 40] on icon "button" at bounding box center [1057, 38] width 18 height 18
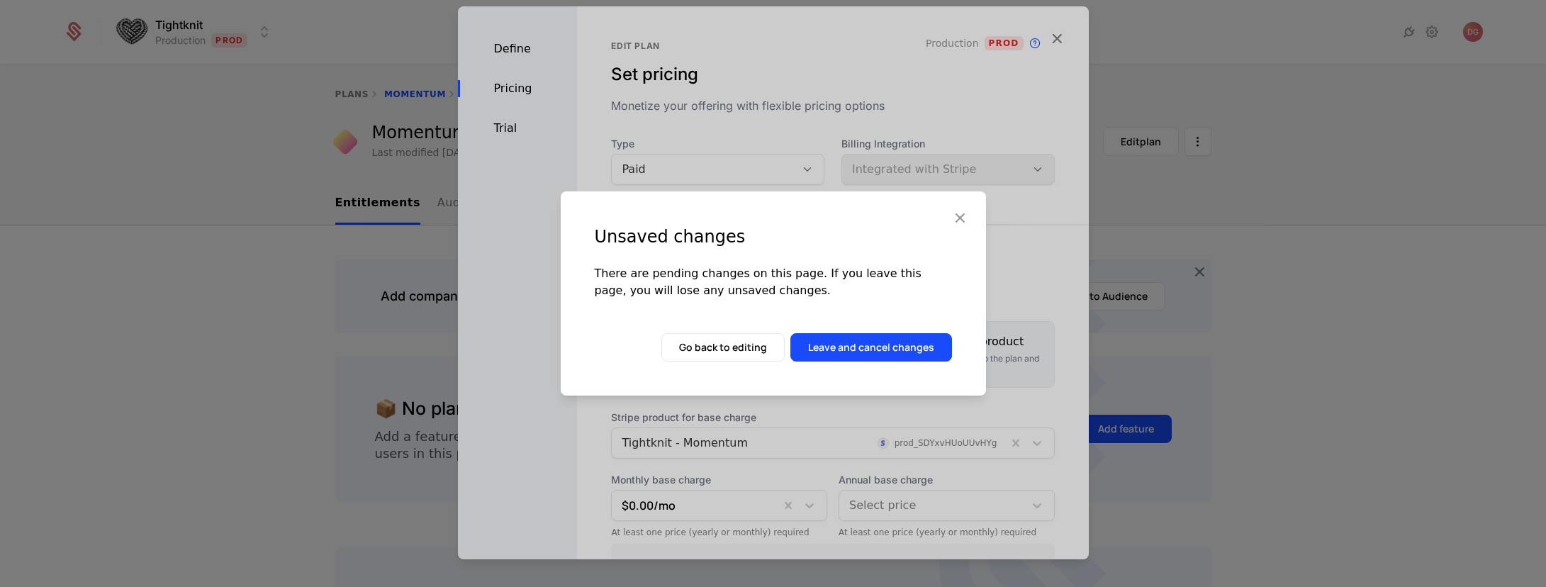
click at [958, 215] on icon "button" at bounding box center [959, 217] width 18 height 18
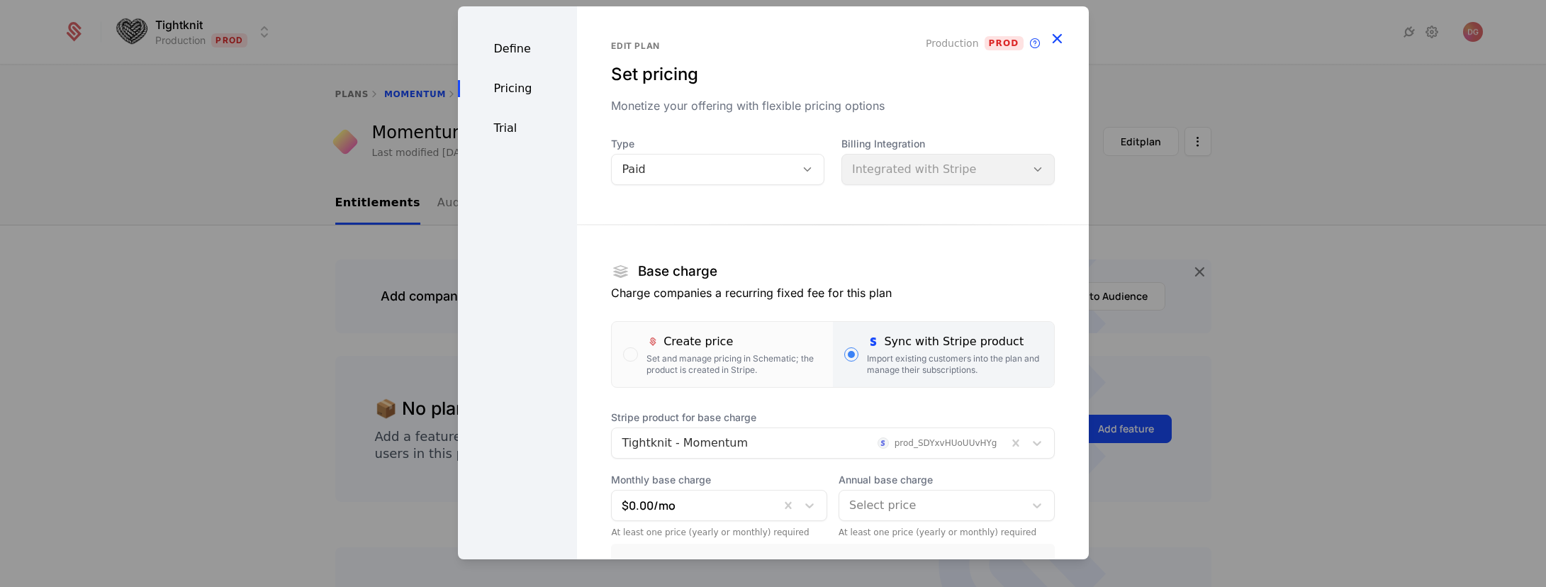
click at [1054, 33] on icon "button" at bounding box center [1057, 38] width 18 height 18
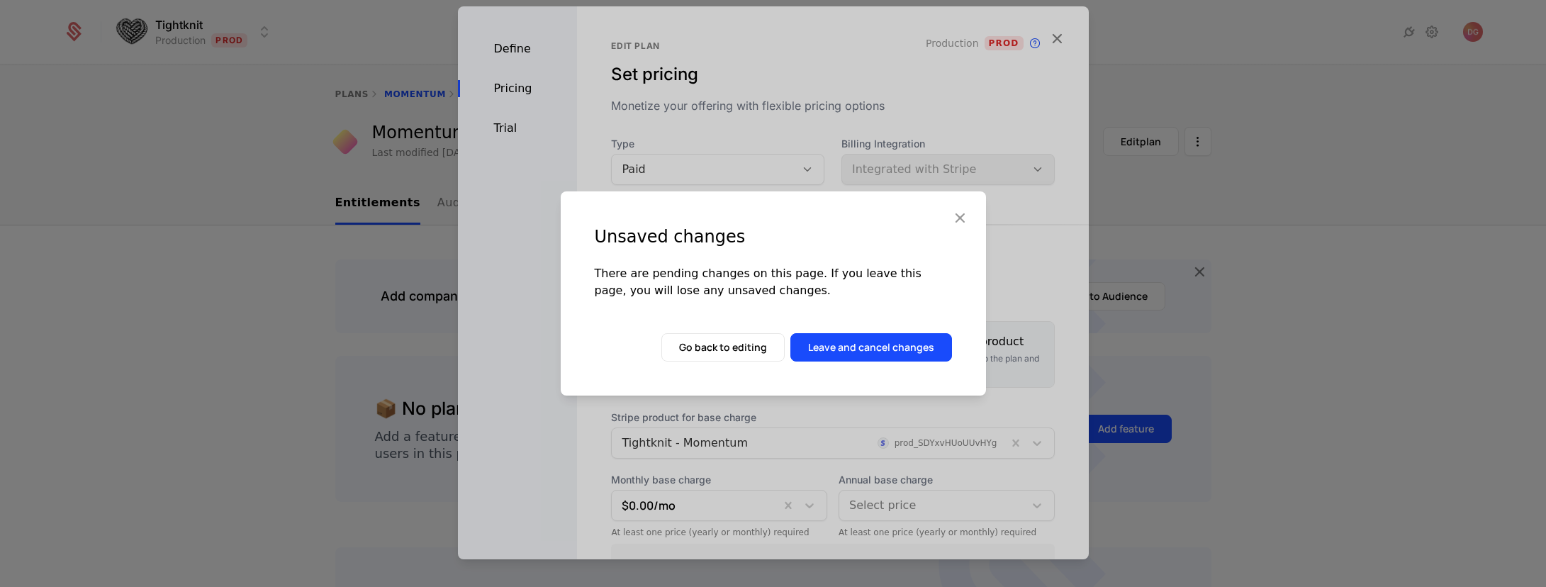
click at [892, 339] on button "Leave and cancel changes" at bounding box center [871, 347] width 162 height 28
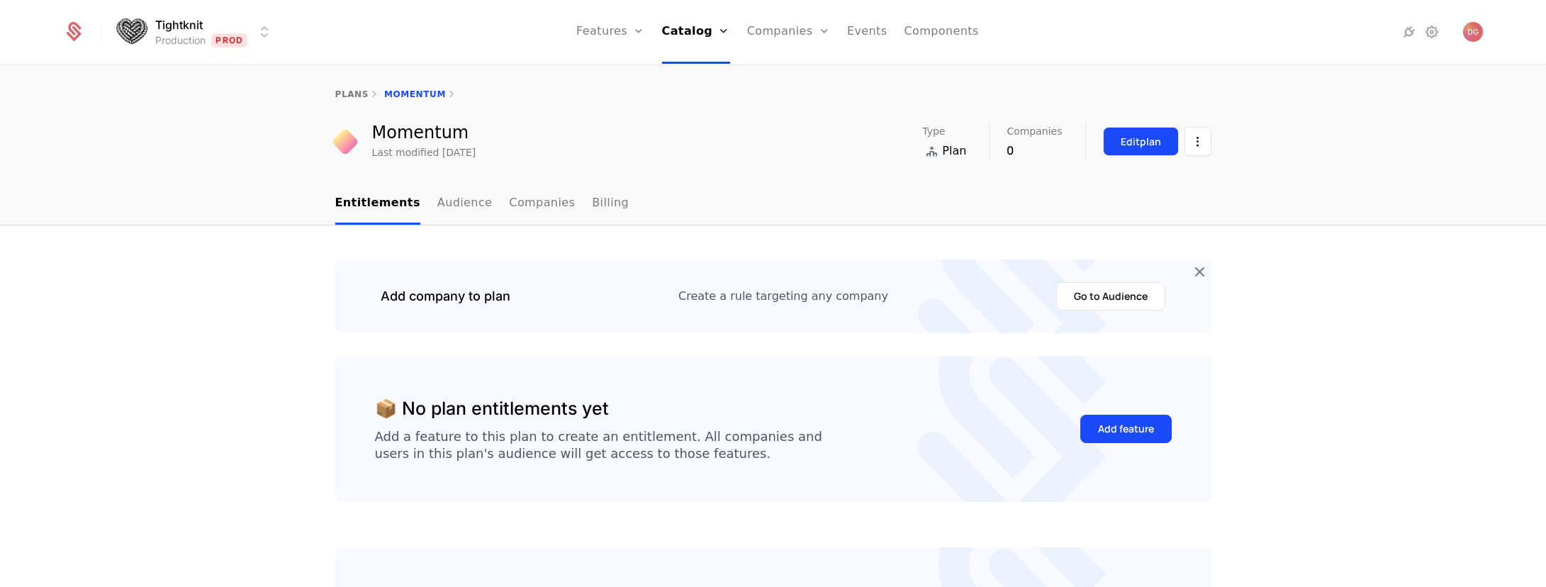
click at [1121, 141] on div "Edit plan" at bounding box center [1141, 142] width 40 height 14
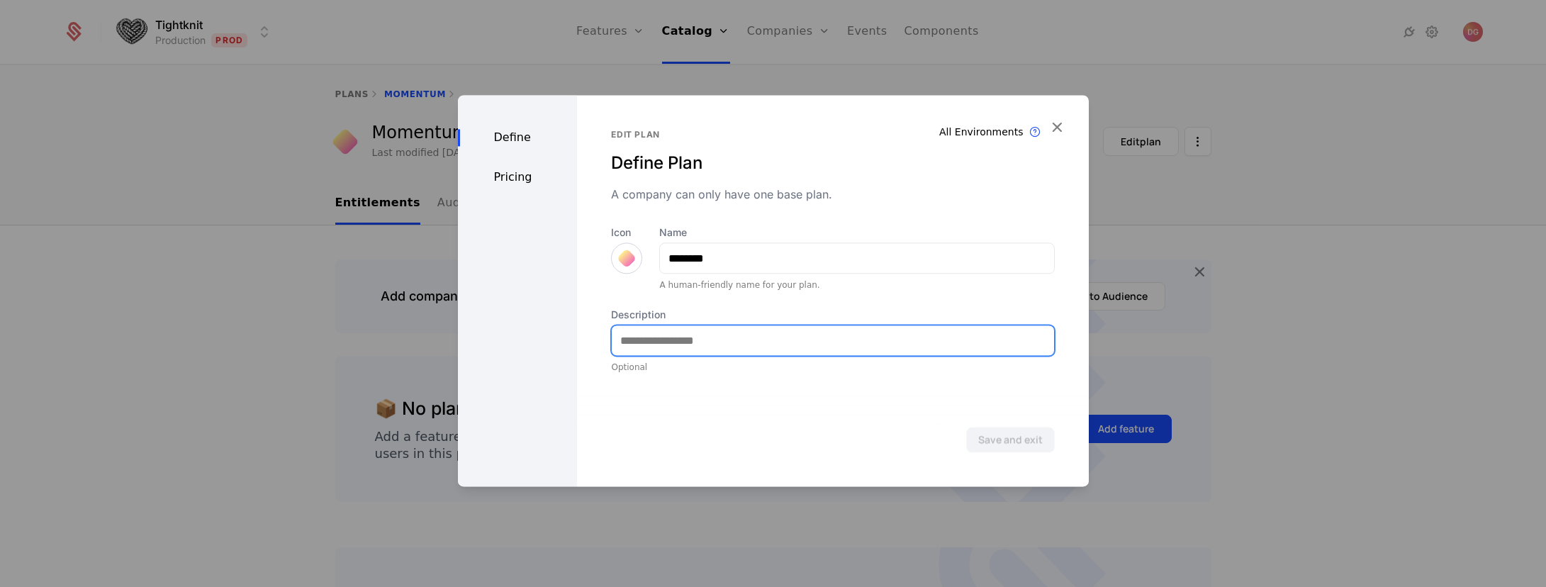
click at [752, 348] on input "Description" at bounding box center [833, 340] width 442 height 30
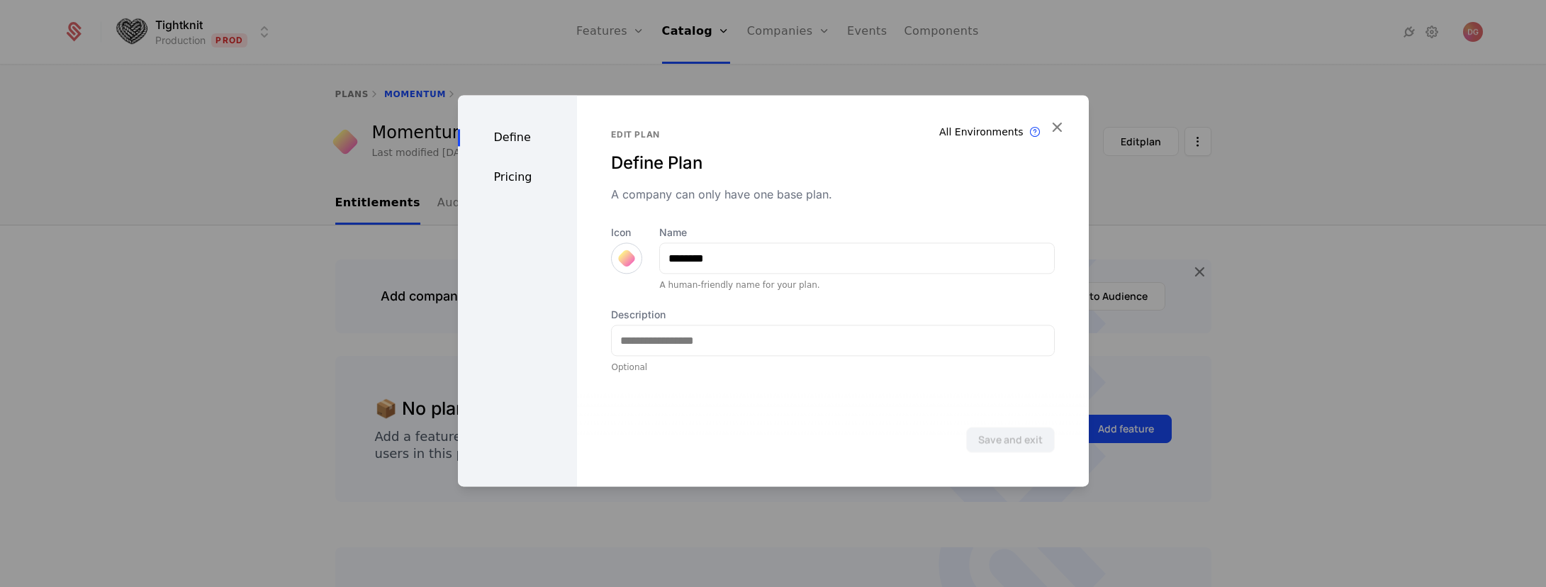
click at [530, 177] on div "Pricing" at bounding box center [518, 177] width 120 height 17
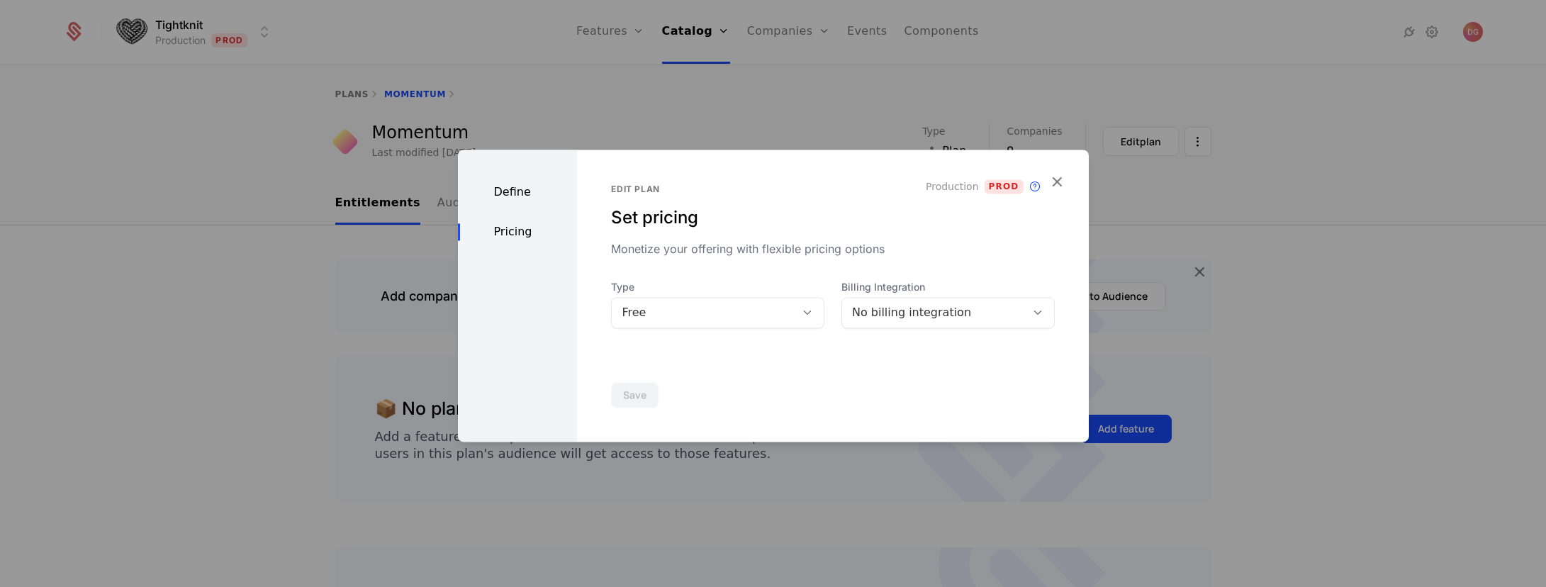
click at [666, 247] on div "Monetize your offering with flexible pricing options" at bounding box center [832, 248] width 443 height 17
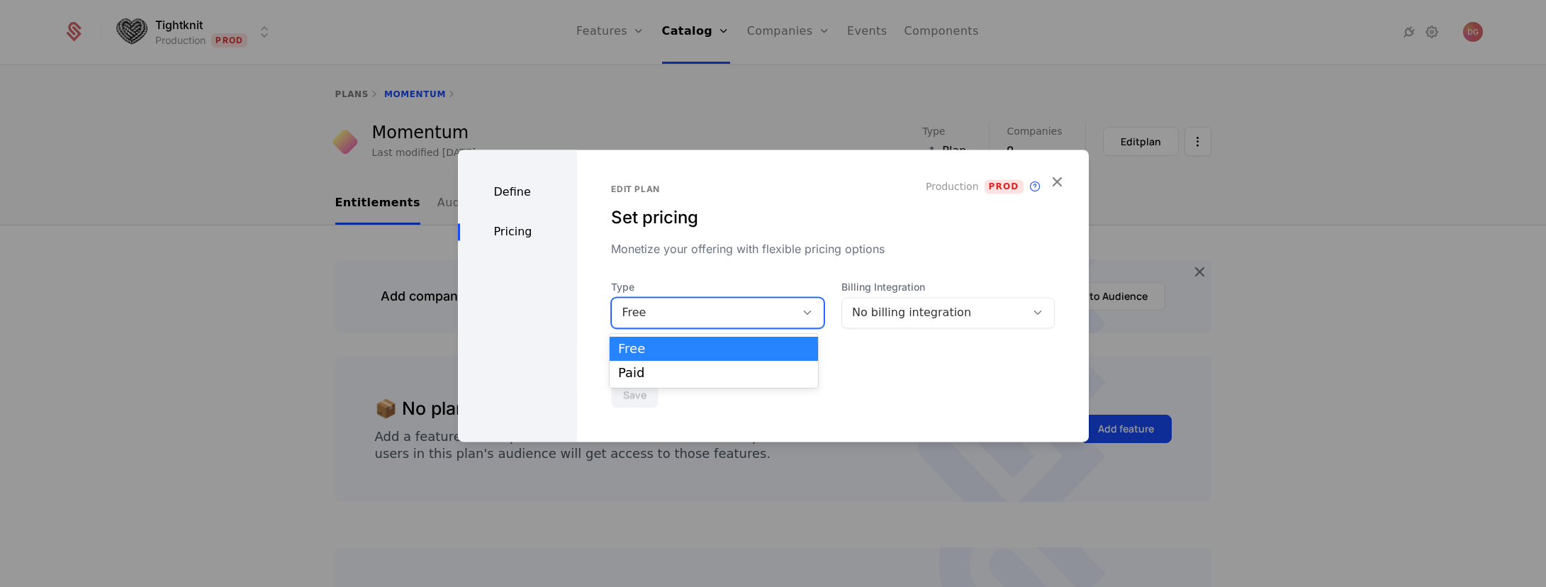
click at [805, 313] on icon at bounding box center [807, 312] width 13 height 13
click at [682, 372] on div "Paid" at bounding box center [713, 372] width 191 height 13
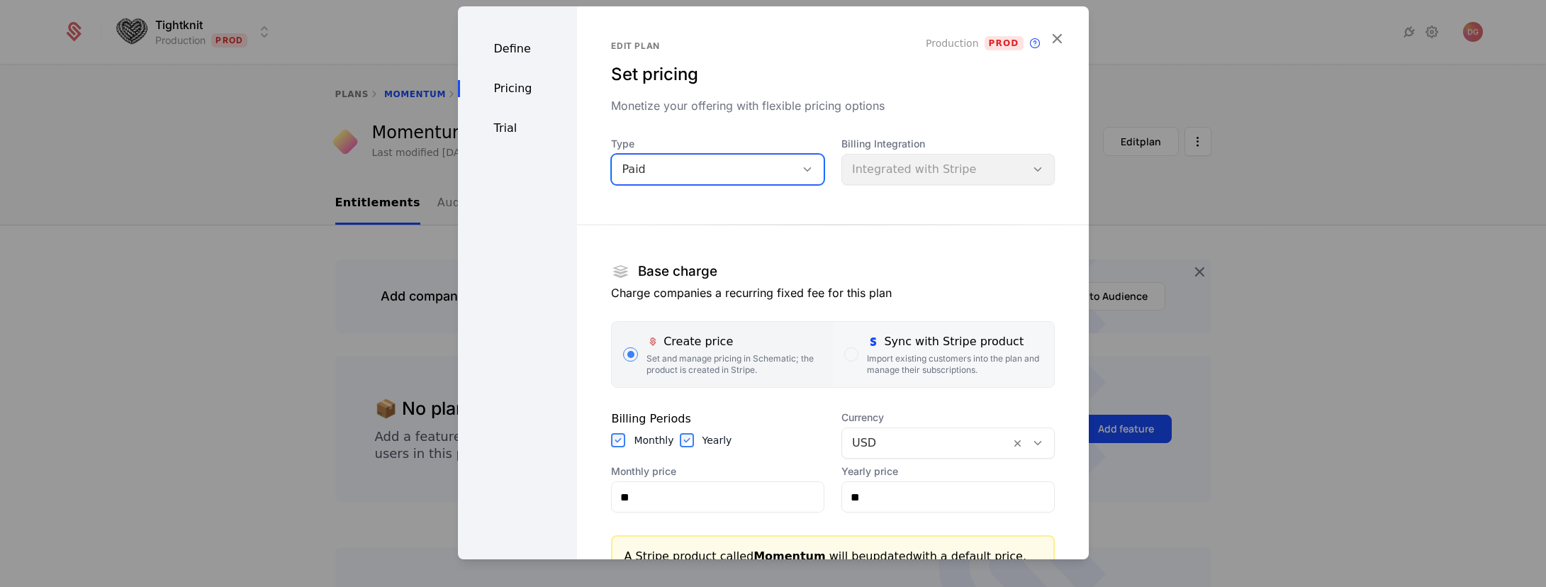
click at [881, 353] on div "Import existing customers into the plan and manage their subscriptions." at bounding box center [954, 364] width 175 height 23
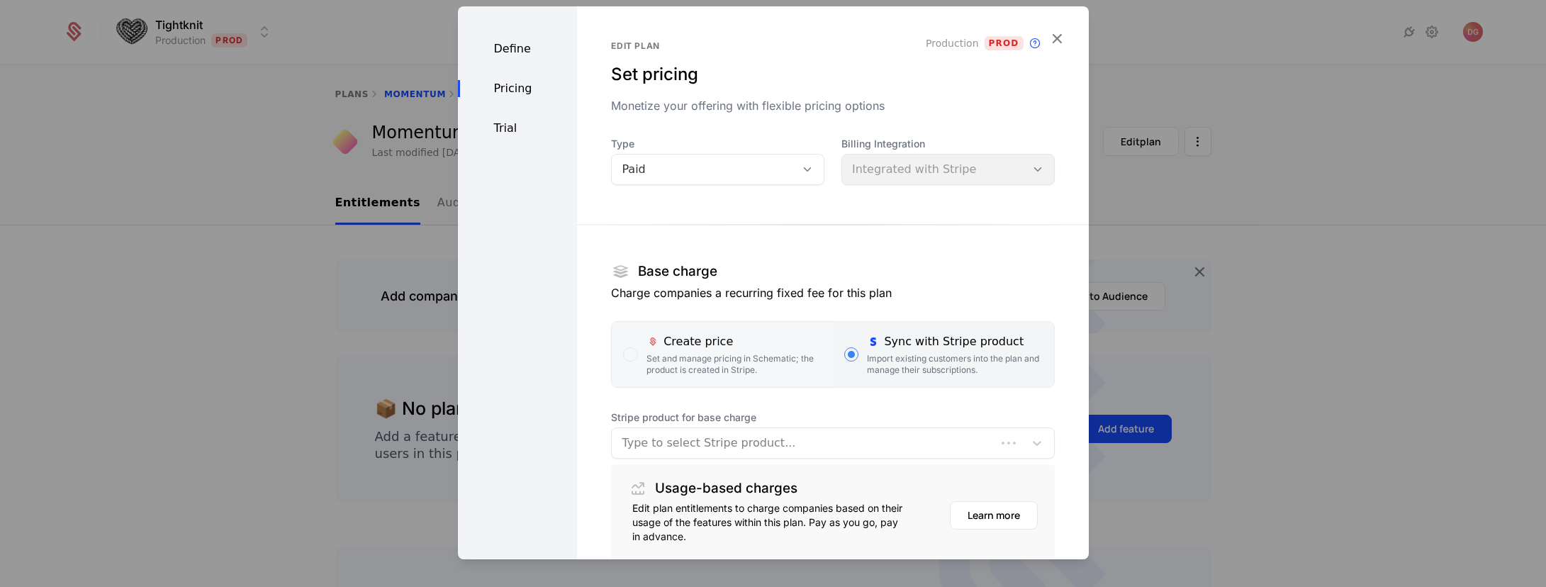
scroll to position [115, 0]
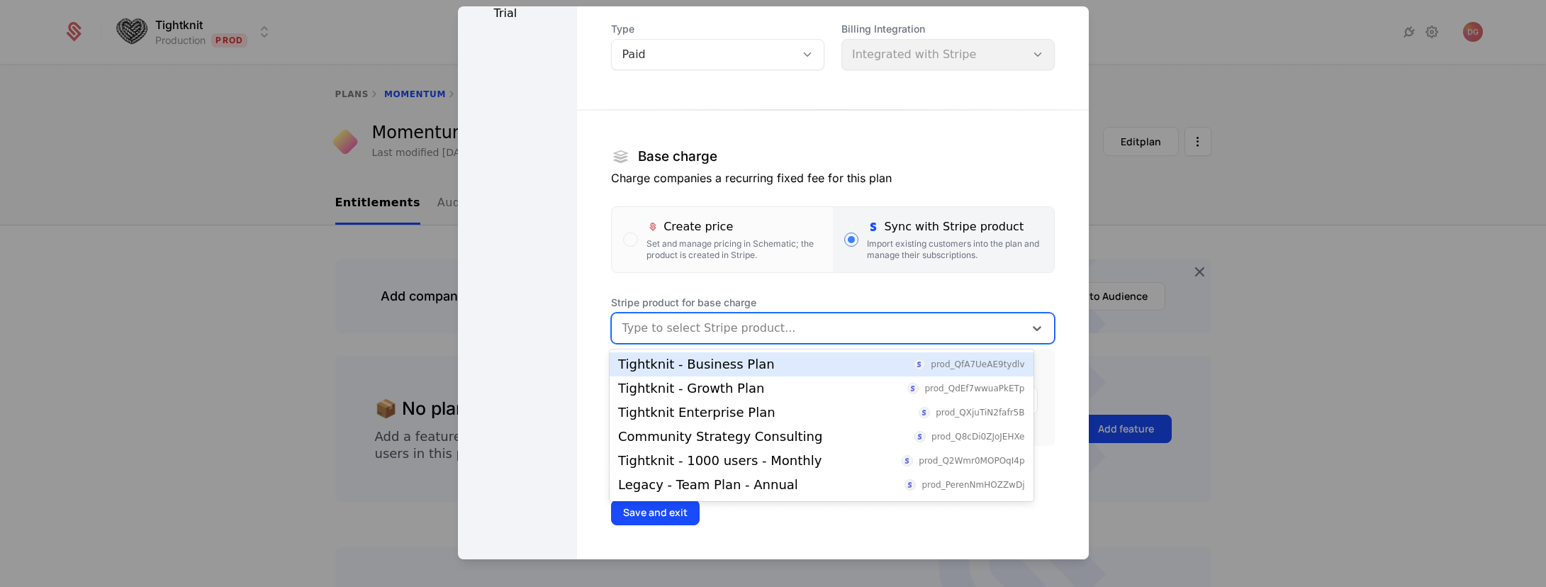
click at [778, 329] on div at bounding box center [818, 328] width 392 height 20
click at [1034, 101] on div "Edit plan Set pricing Monetize your offering with flexible pricing options Prod…" at bounding box center [832, 226] width 511 height 668
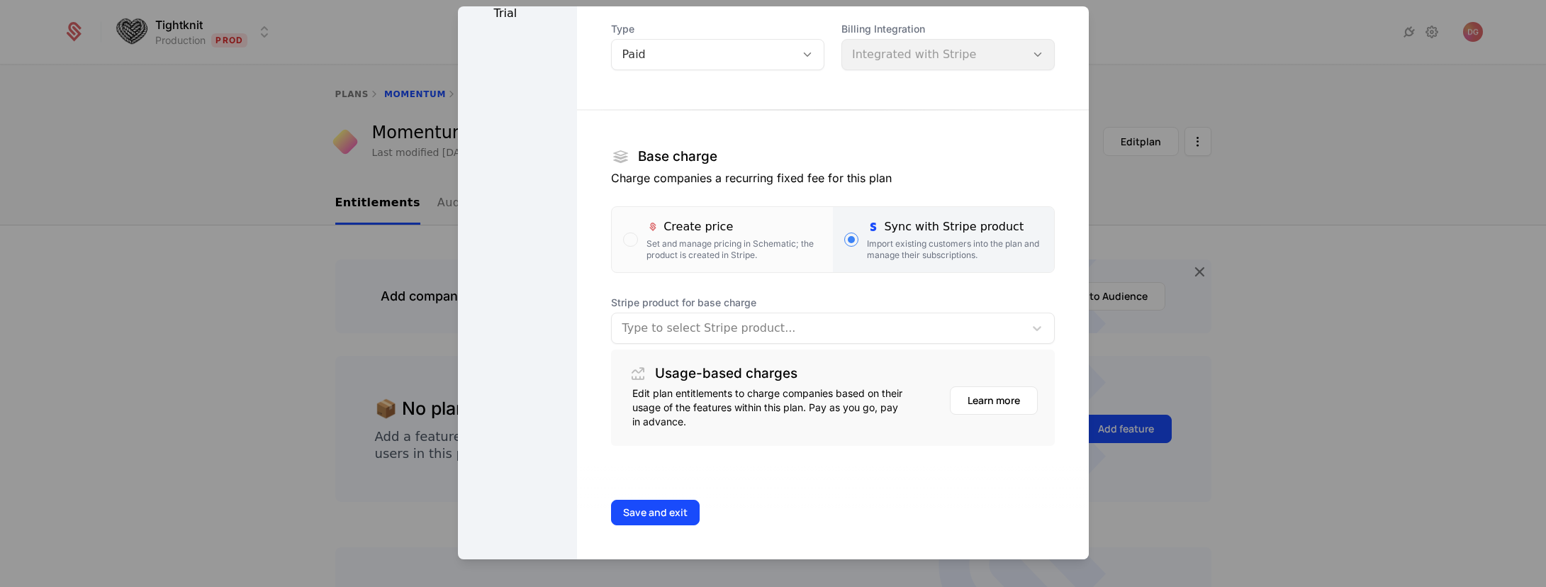
click at [1264, 257] on div at bounding box center [773, 293] width 1546 height 587
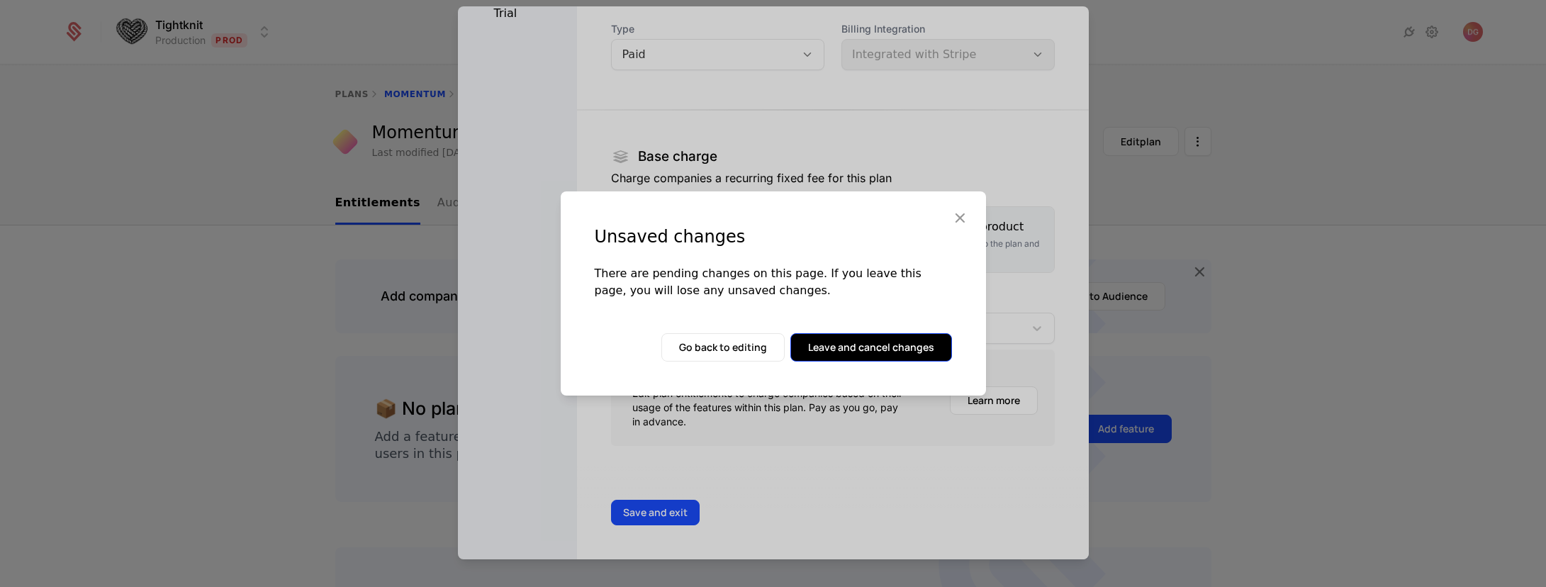
click at [860, 337] on button "Leave and cancel changes" at bounding box center [871, 347] width 162 height 28
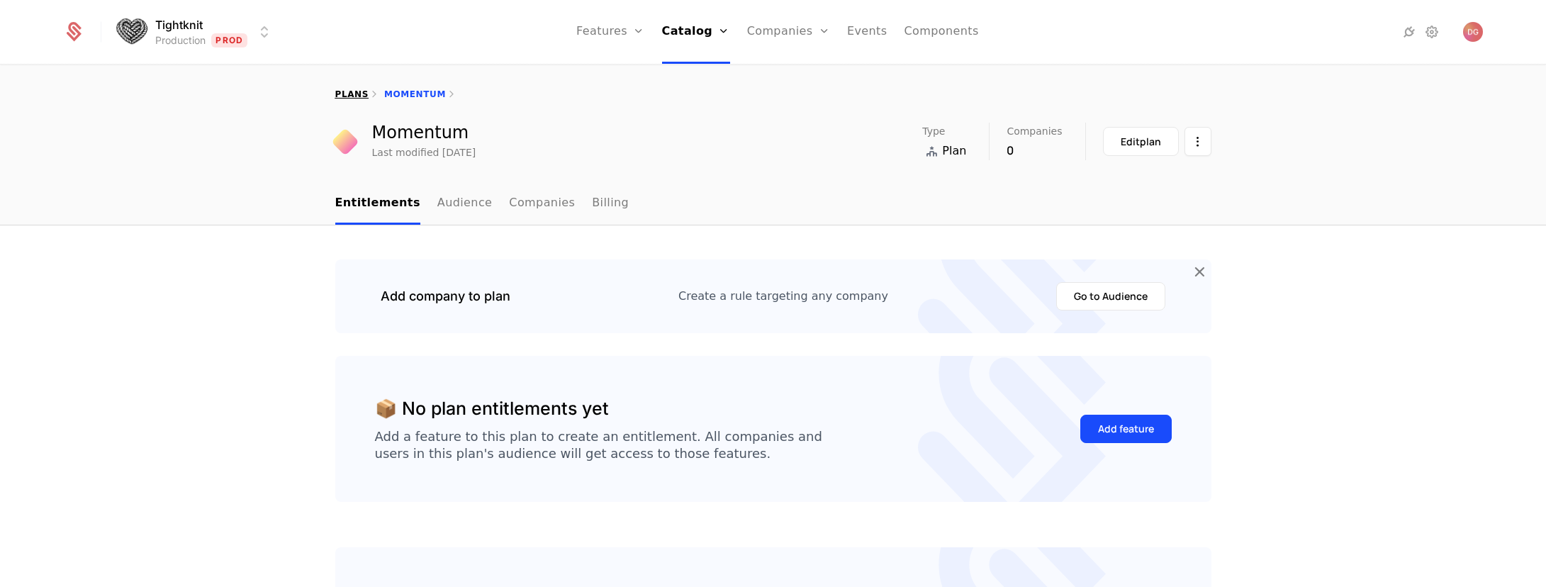
click at [346, 93] on link "plans" at bounding box center [351, 94] width 33 height 10
select select "**"
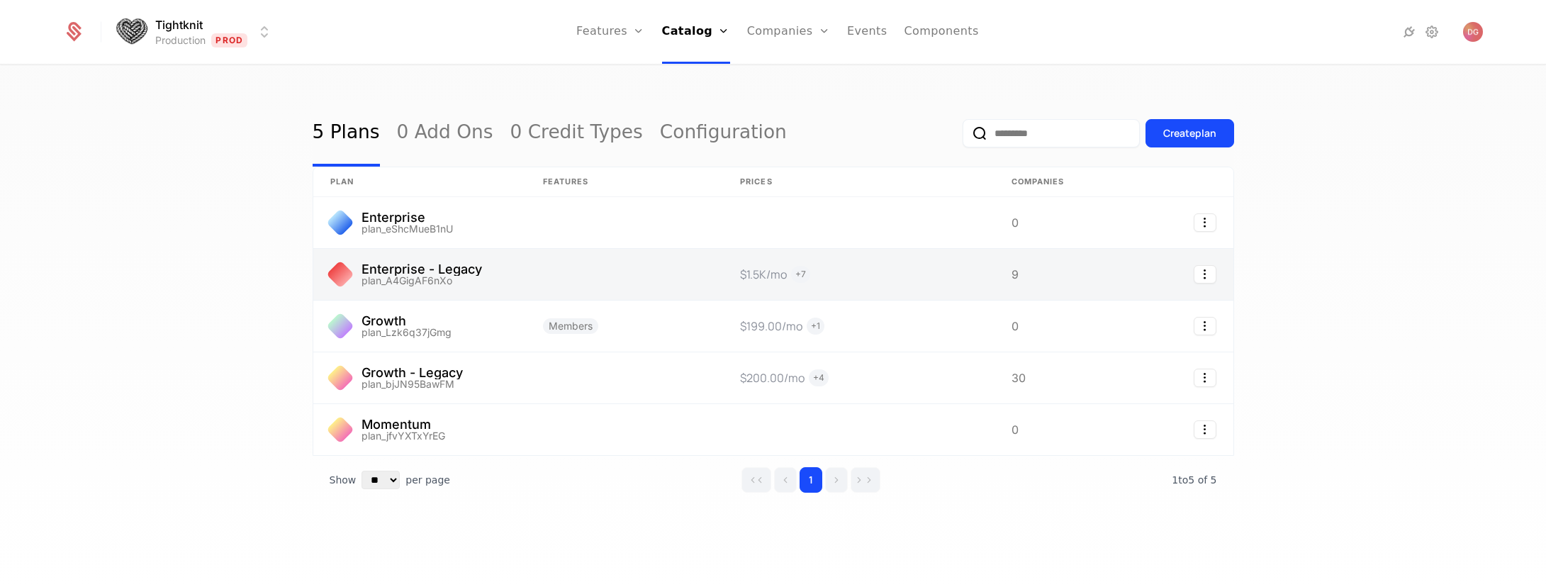
click at [415, 276] on link at bounding box center [419, 274] width 213 height 51
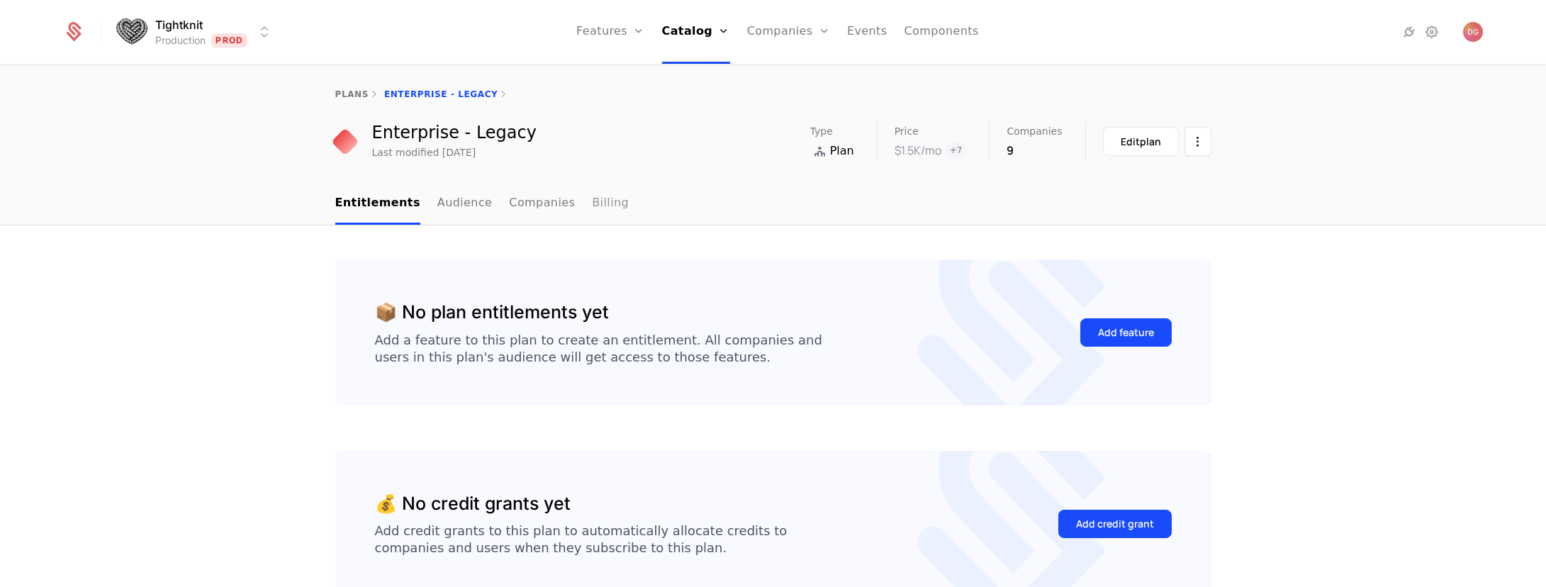
click at [592, 205] on link "Billing" at bounding box center [610, 204] width 37 height 42
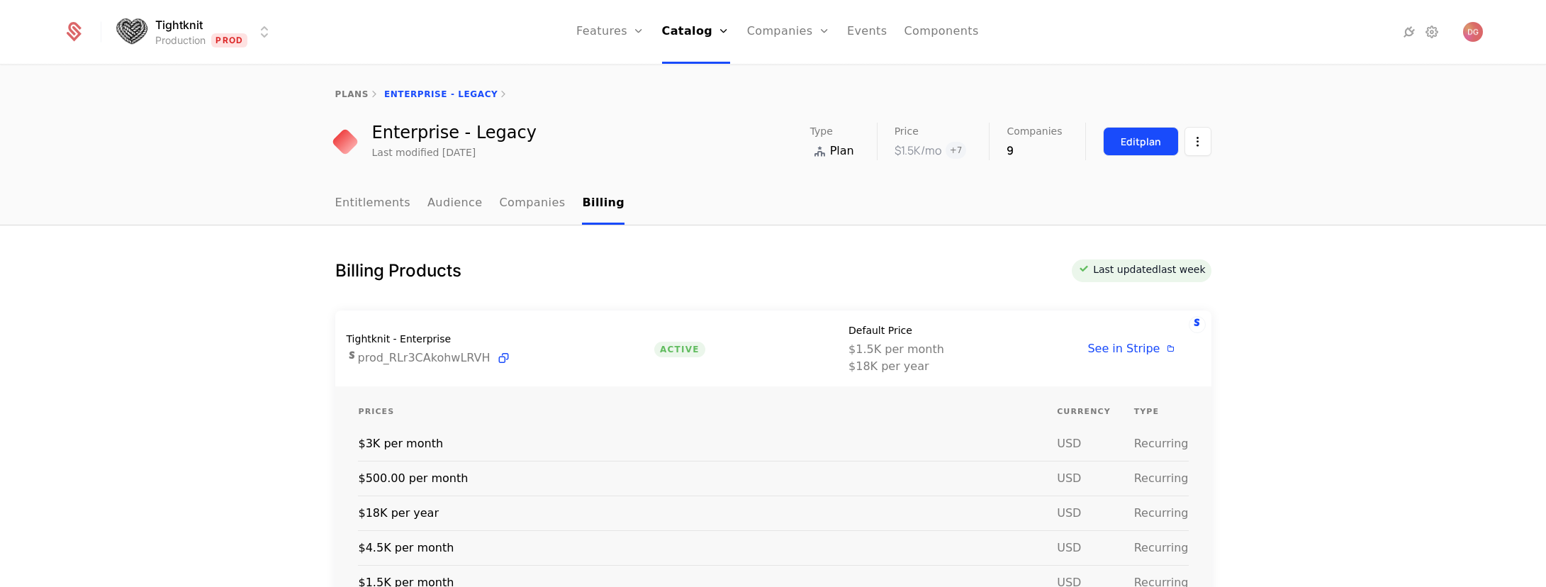
click at [1144, 147] on div "Edit plan" at bounding box center [1141, 142] width 40 height 14
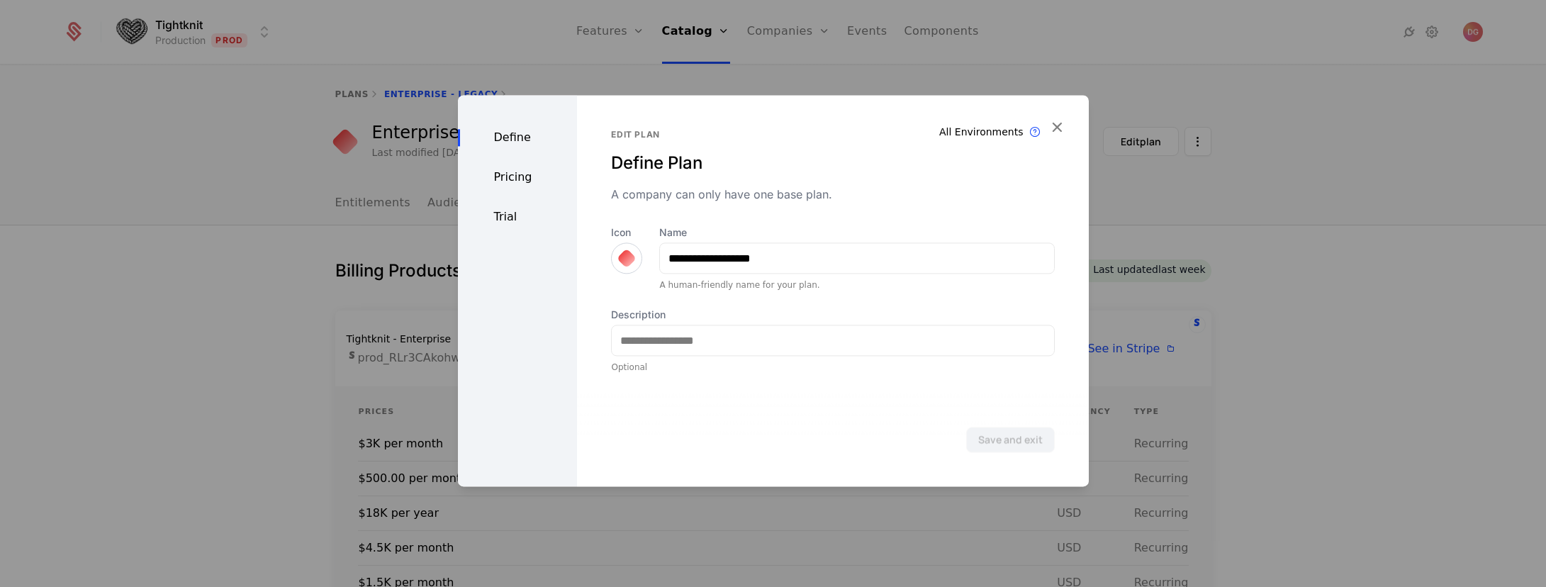
click at [514, 213] on div "Trial" at bounding box center [518, 216] width 120 height 17
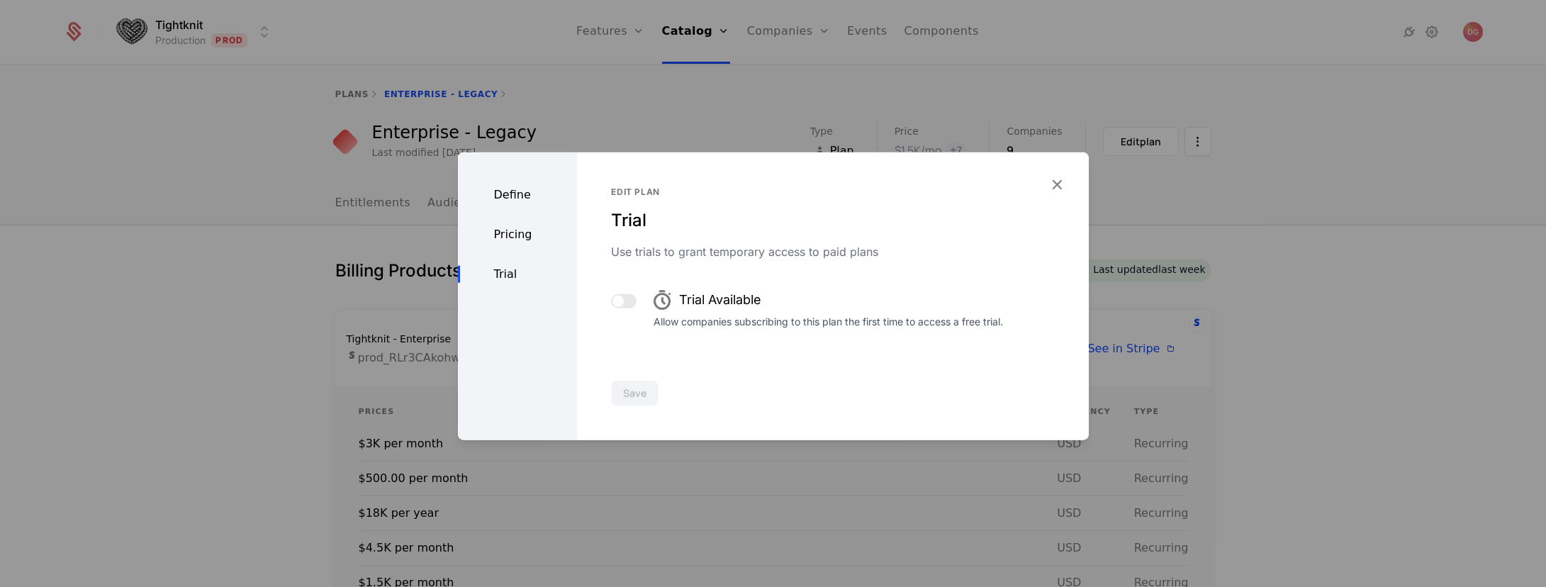
drag, startPoint x: 517, startPoint y: 172, endPoint x: 518, endPoint y: 213, distance: 41.1
click at [517, 173] on div "Define Pricing Trial" at bounding box center [518, 296] width 120 height 288
click at [519, 235] on div "Pricing" at bounding box center [518, 234] width 120 height 17
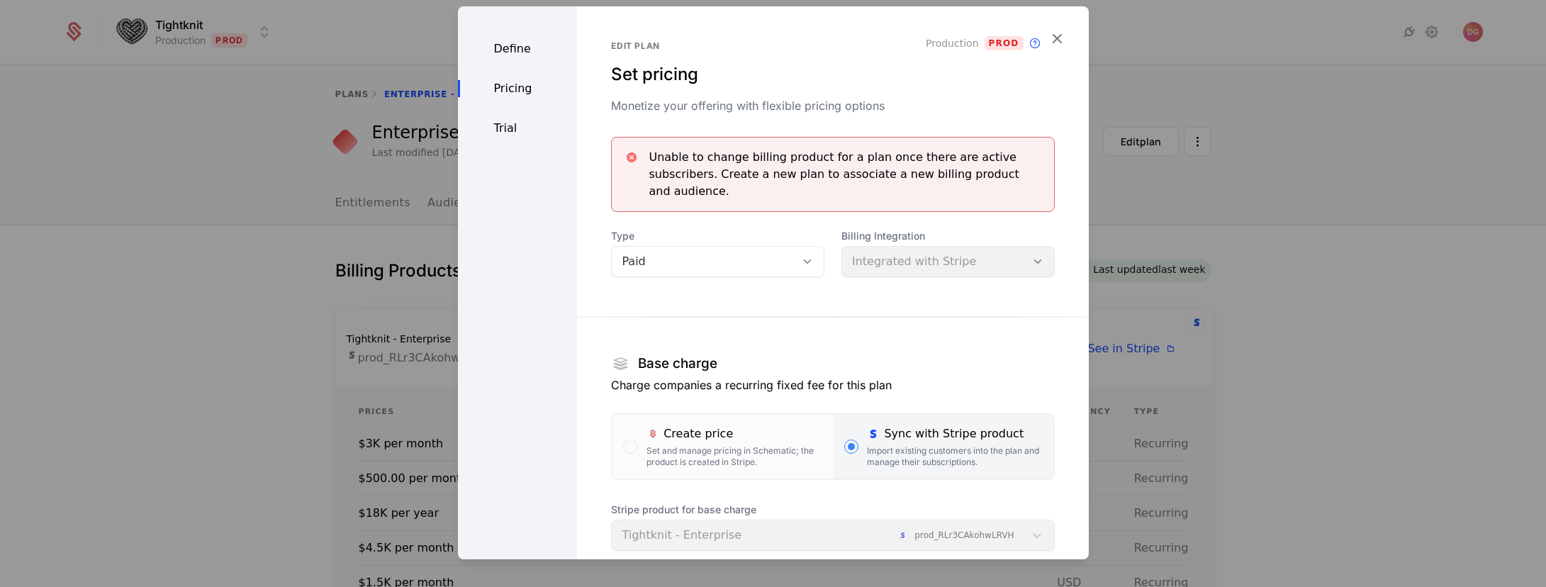
scroll to position [286, 0]
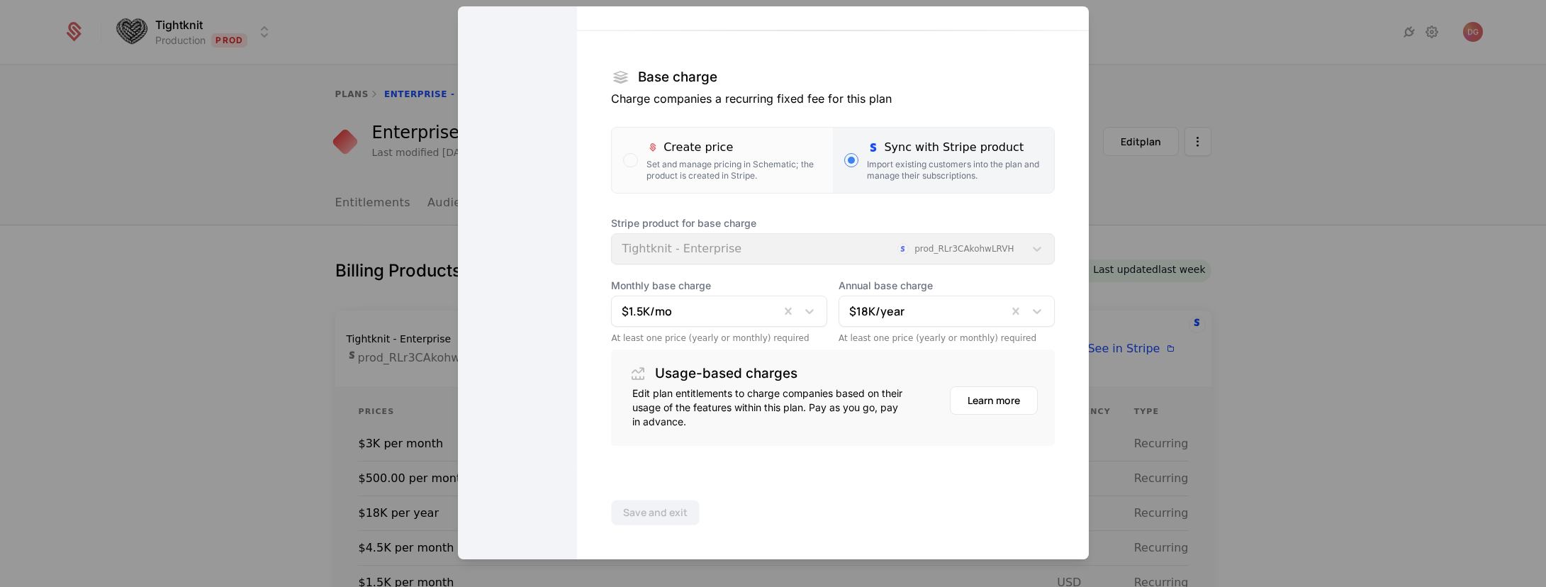
click at [1370, 195] on div at bounding box center [773, 293] width 1546 height 587
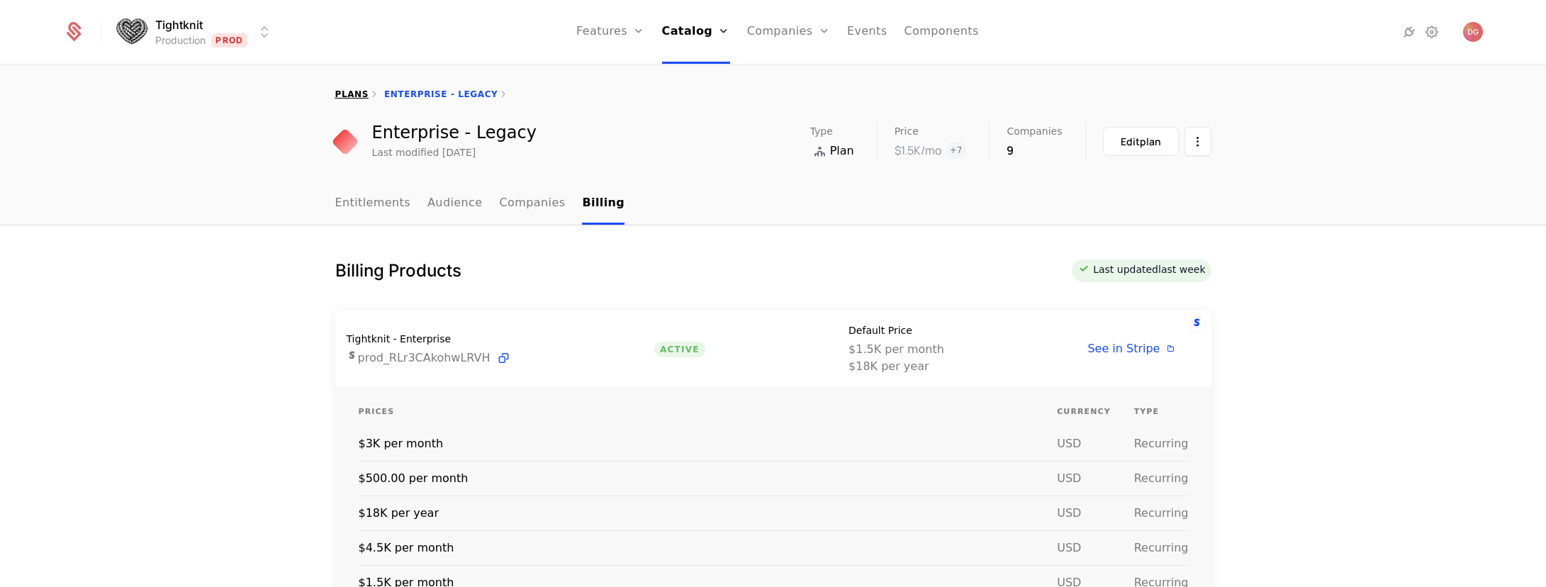
click at [341, 90] on link "plans" at bounding box center [351, 94] width 33 height 10
select select "**"
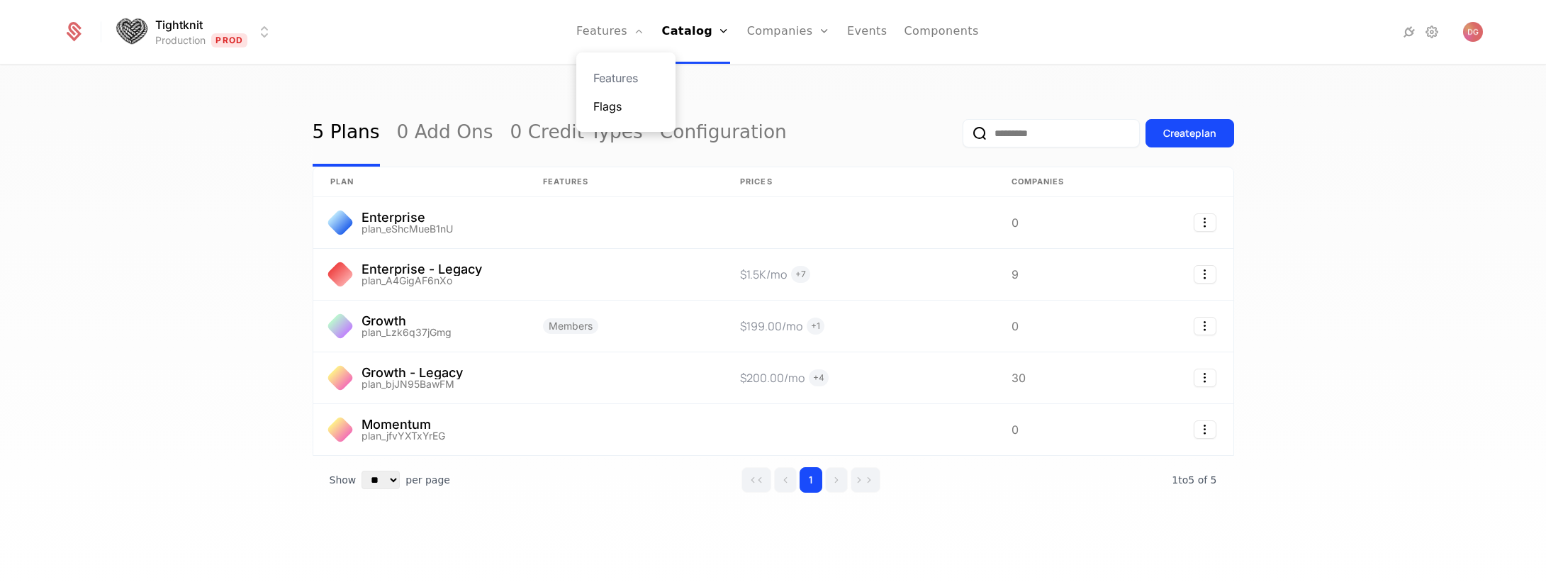
click at [641, 111] on link "Flags" at bounding box center [625, 106] width 65 height 17
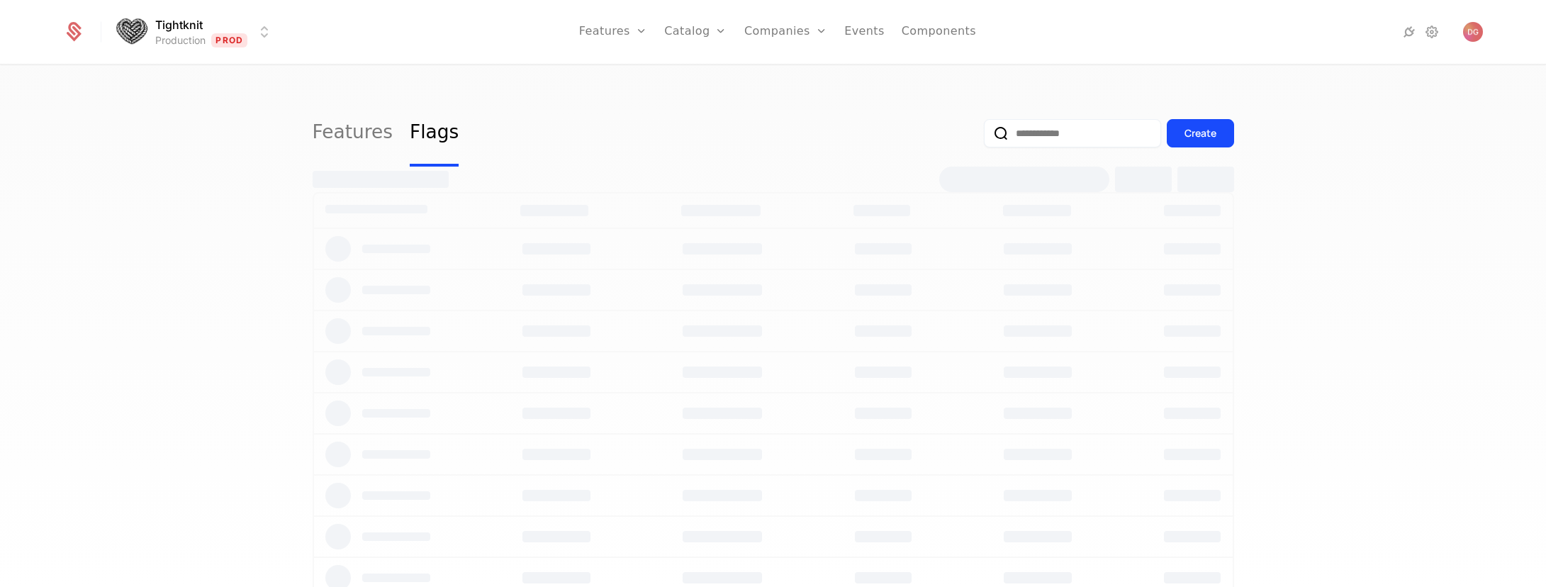
select select "**"
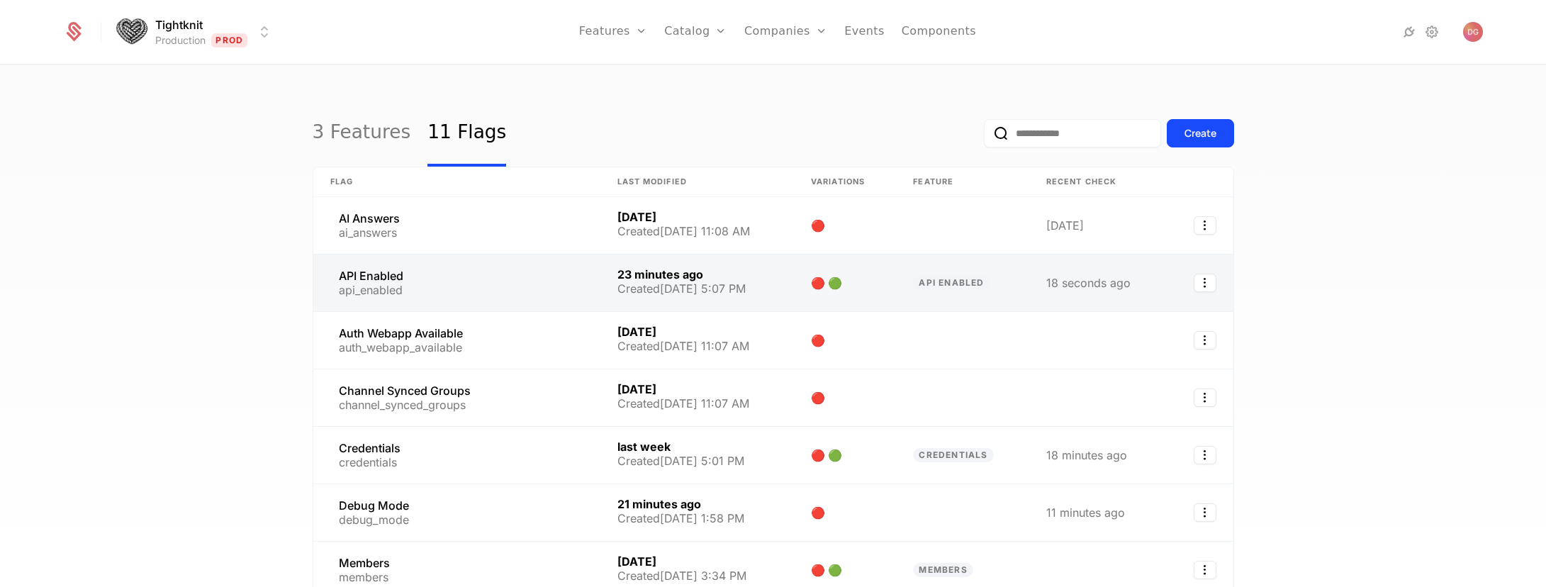
click at [387, 279] on link at bounding box center [456, 282] width 287 height 57
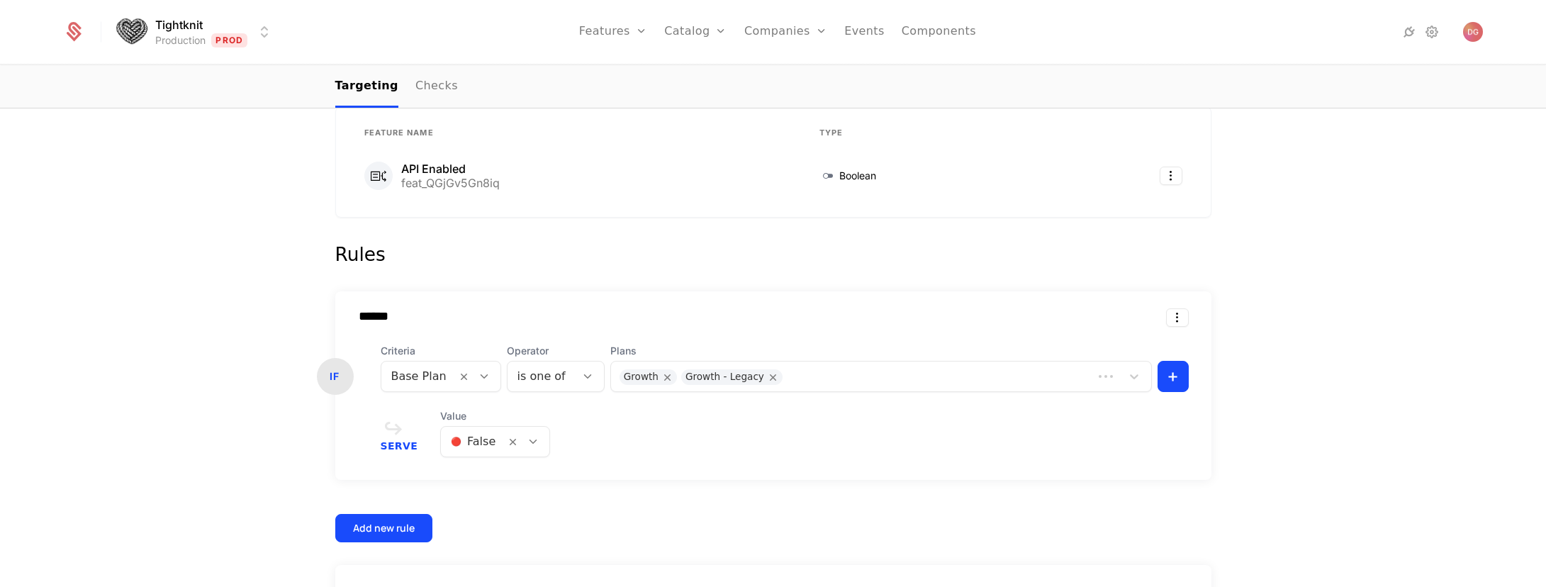
scroll to position [350, 0]
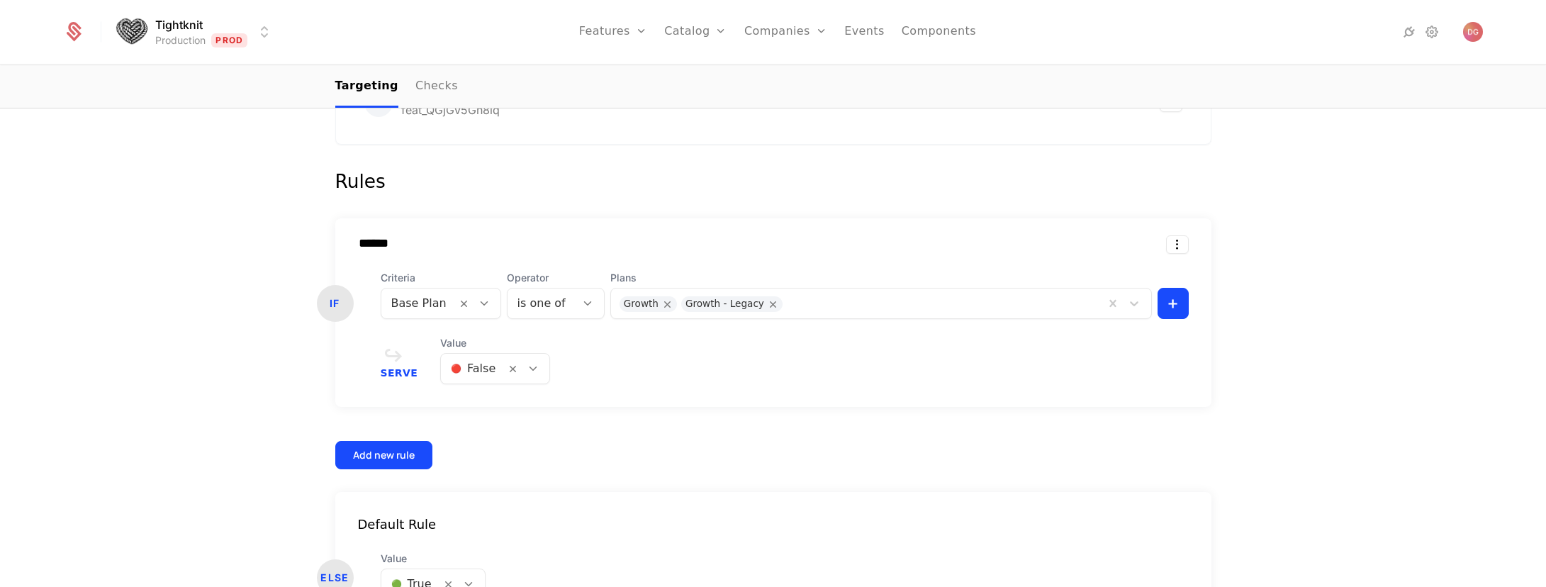
click at [376, 247] on input "******" at bounding box center [548, 243] width 403 height 14
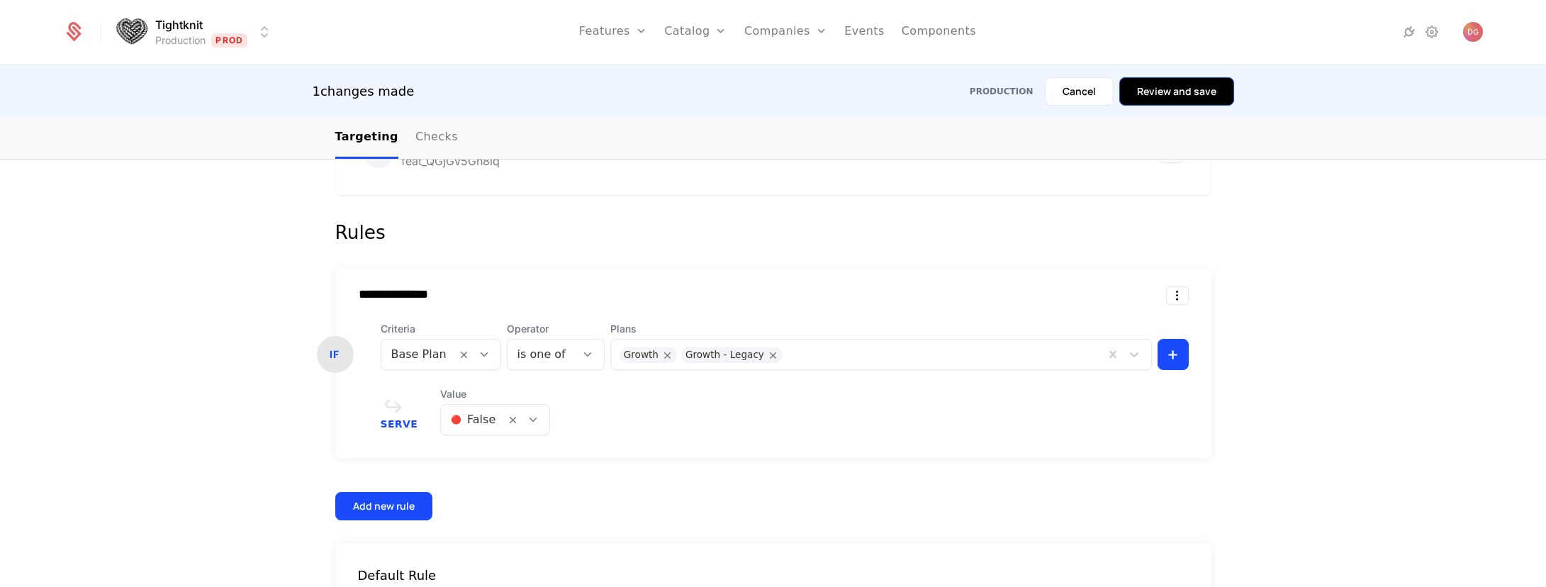
type input "**********"
click at [1199, 99] on button "Review and save" at bounding box center [1176, 91] width 115 height 28
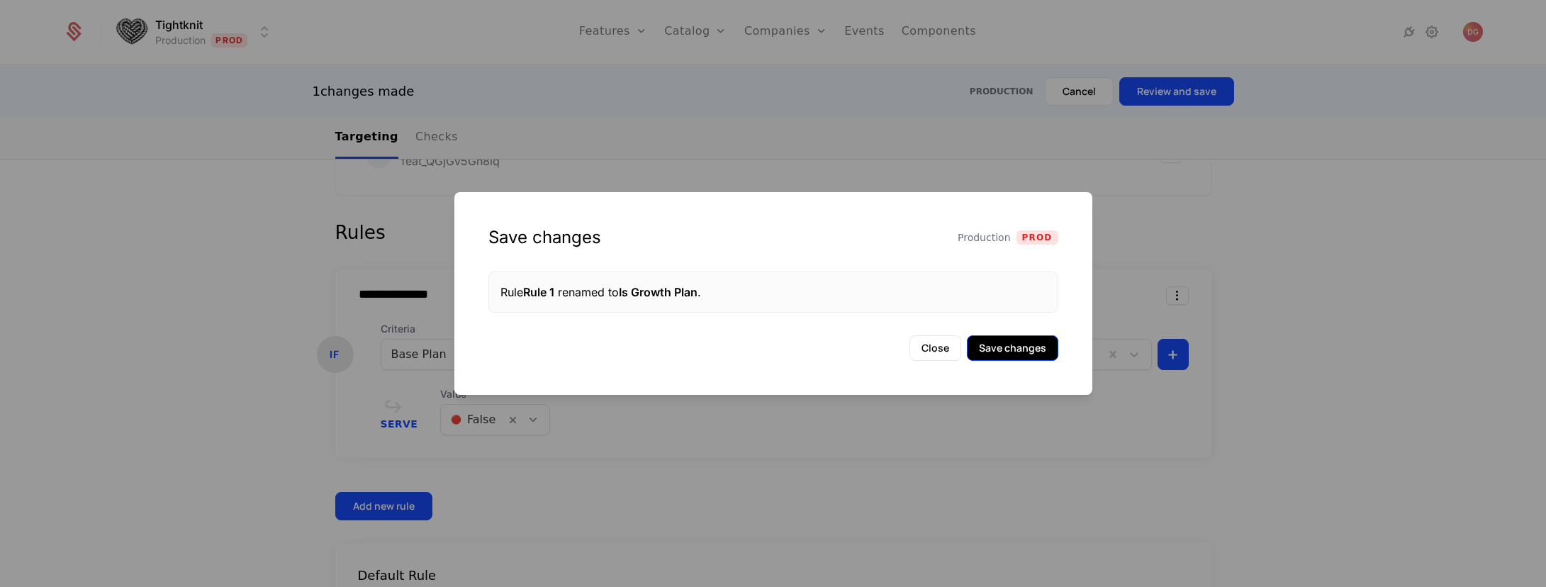
click at [1035, 342] on button "Save changes" at bounding box center [1012, 348] width 91 height 26
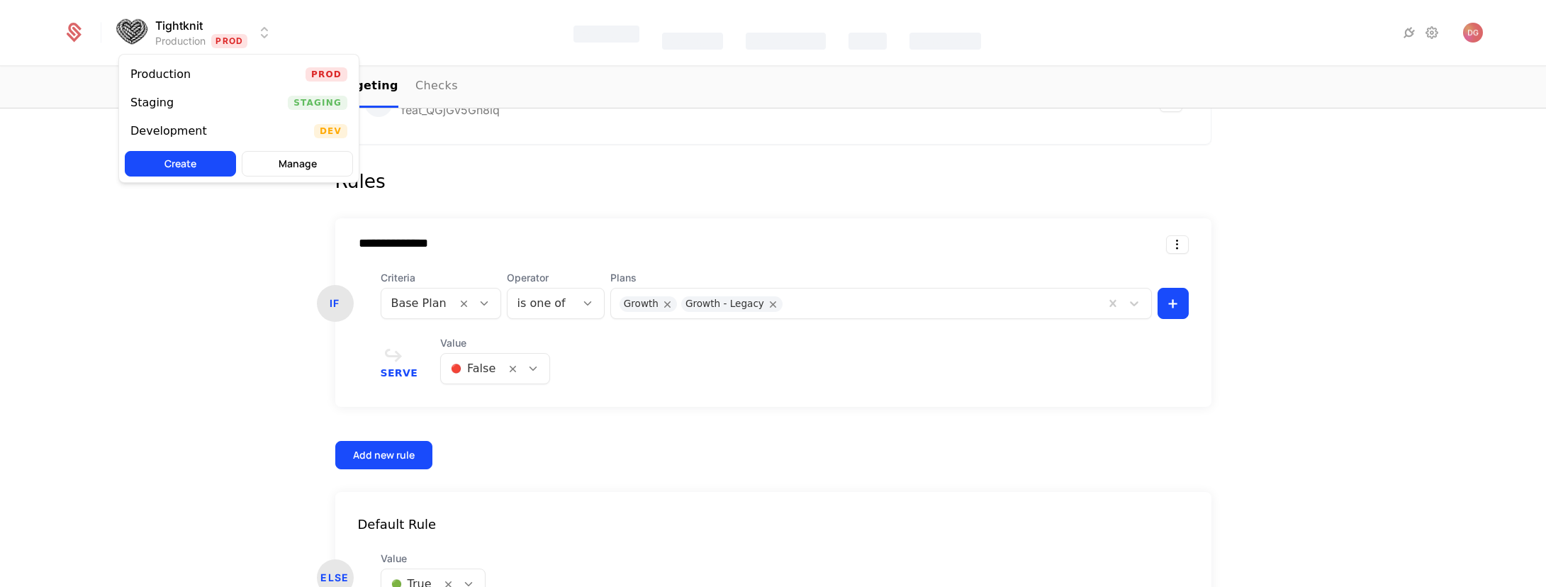
click at [264, 28] on html "**********" at bounding box center [773, 293] width 1546 height 587
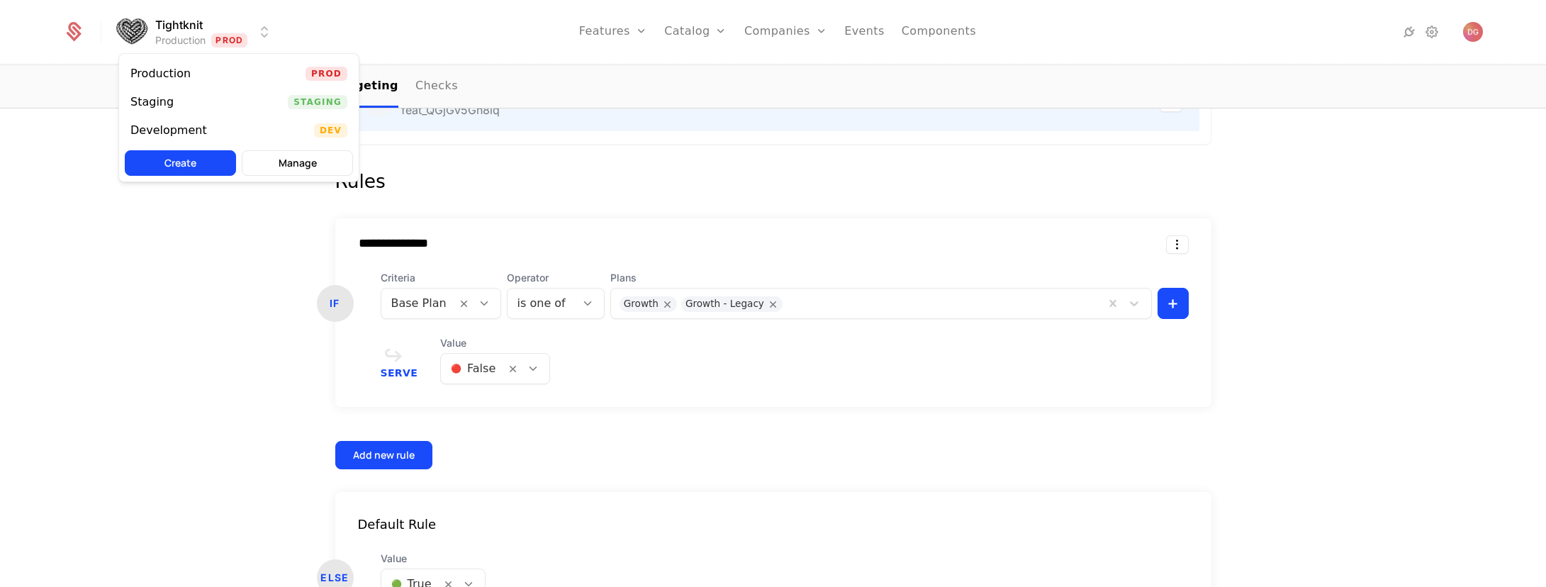
drag, startPoint x: 826, startPoint y: 150, endPoint x: 623, endPoint y: 112, distance: 207.0
click at [826, 150] on html "**********" at bounding box center [773, 293] width 1546 height 587
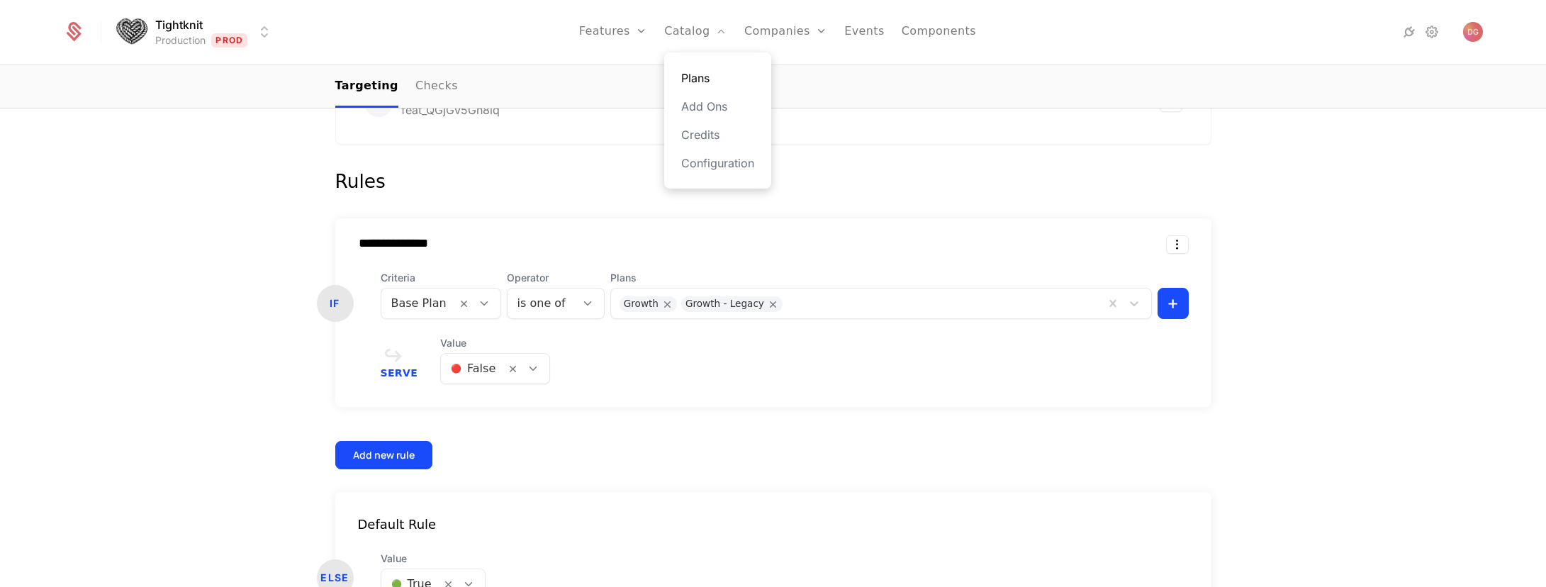
click at [707, 79] on link "Plans" at bounding box center [717, 77] width 73 height 17
select select "**"
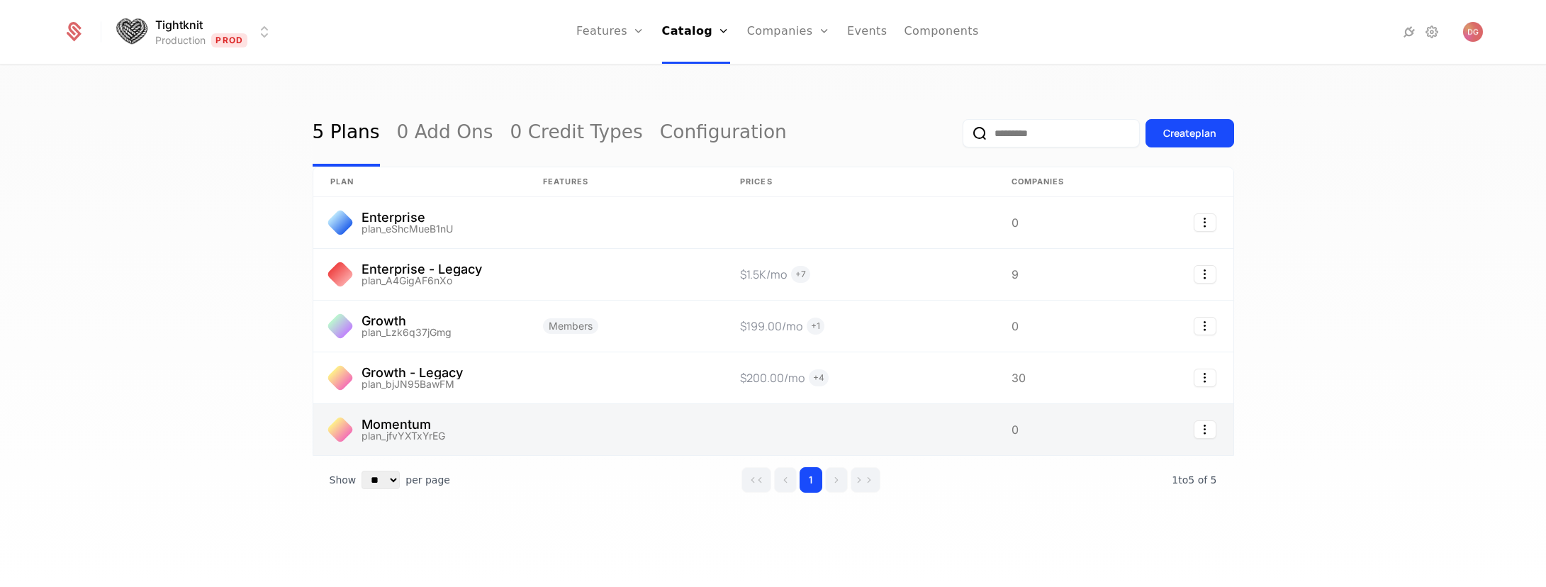
click at [497, 427] on link at bounding box center [419, 429] width 213 height 51
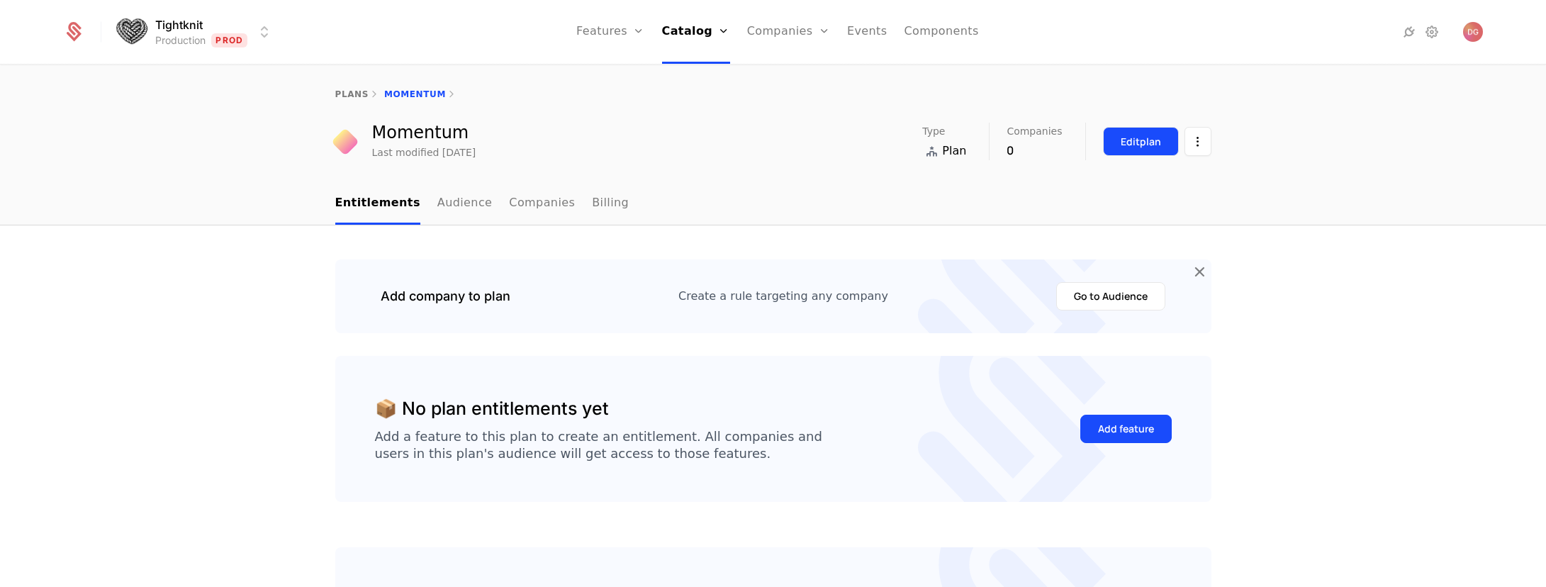
click at [1130, 143] on div "Edit plan" at bounding box center [1141, 142] width 40 height 14
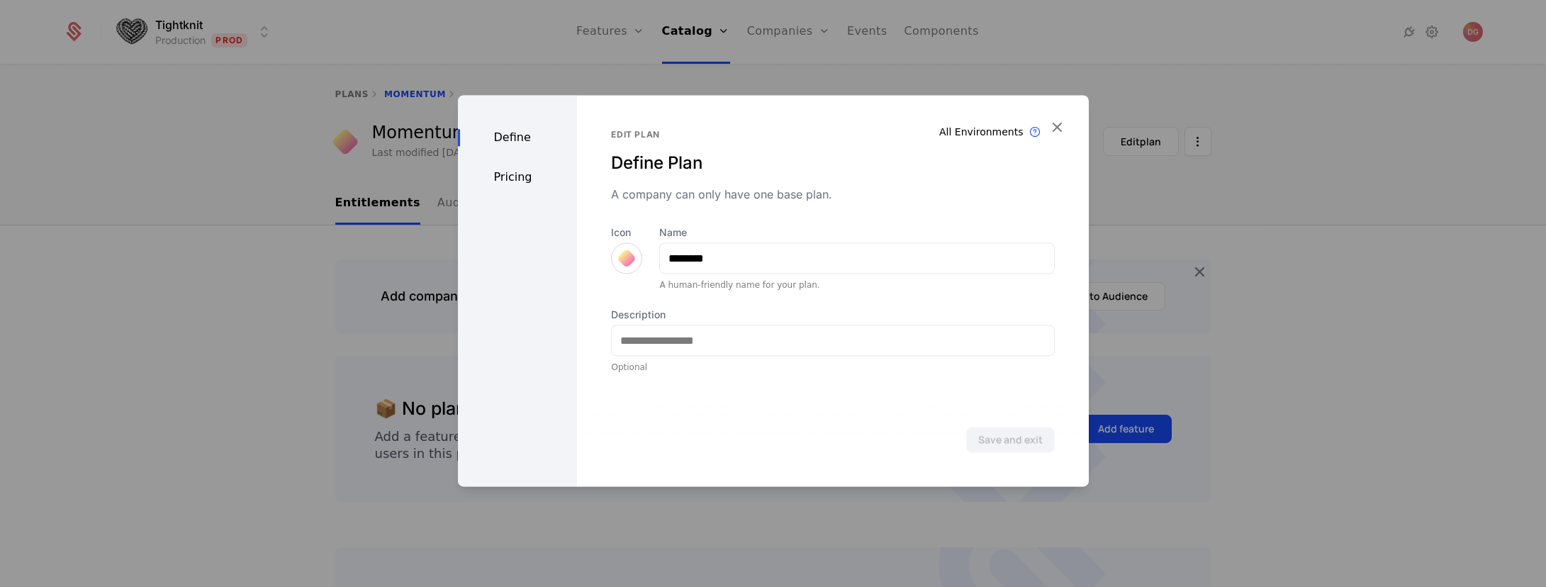
click at [506, 167] on div "Define Pricing" at bounding box center [518, 290] width 120 height 391
click at [505, 172] on div "Pricing" at bounding box center [518, 177] width 120 height 17
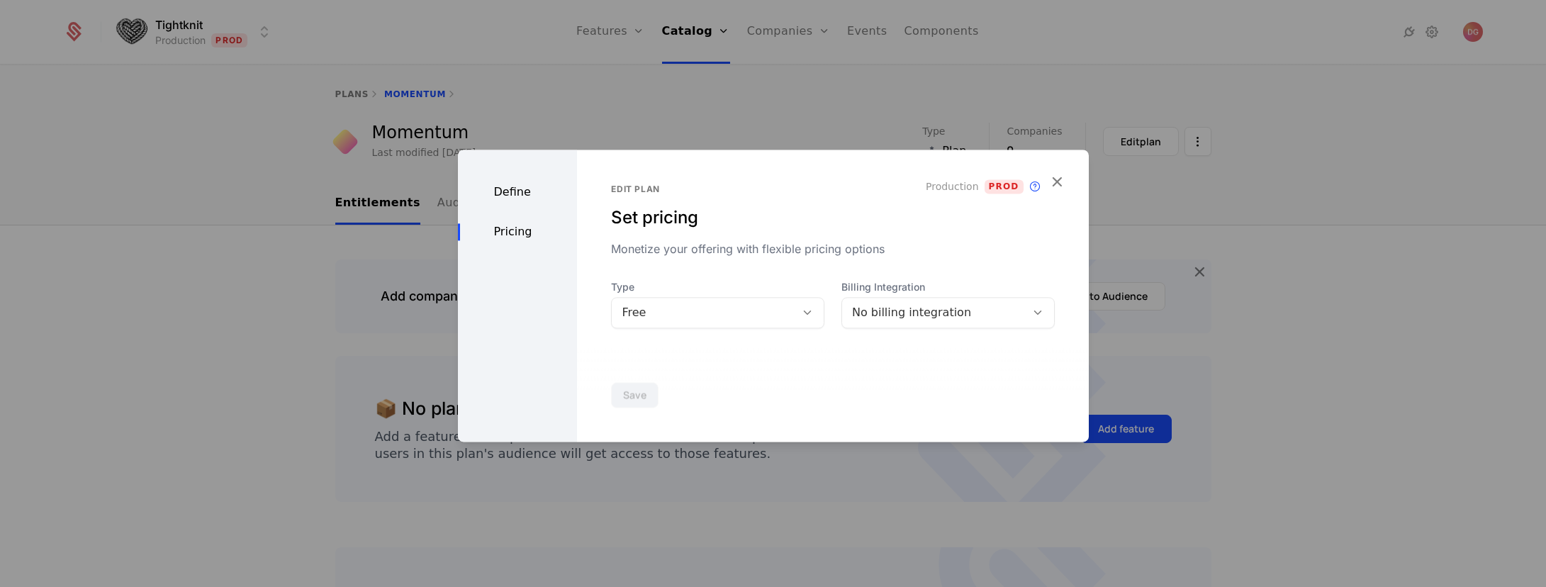
click at [813, 247] on div "Monetize your offering with flexible pricing options" at bounding box center [832, 248] width 443 height 17
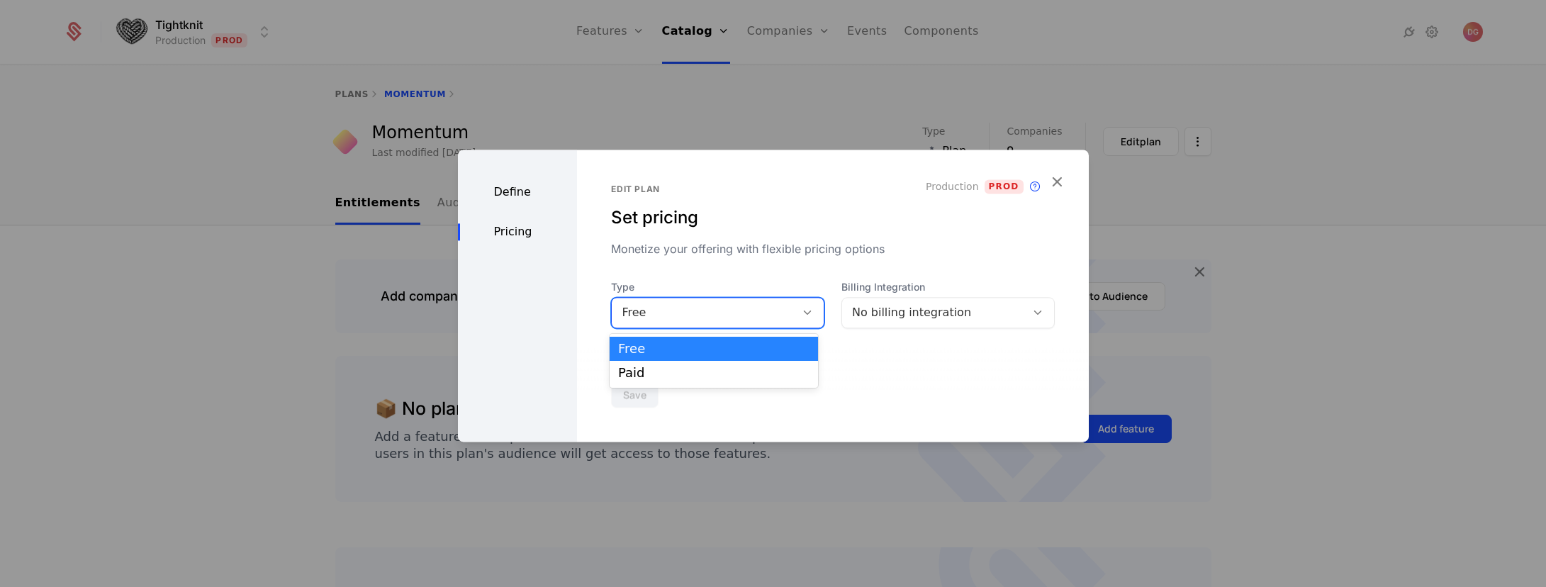
click at [801, 310] on icon at bounding box center [807, 312] width 13 height 13
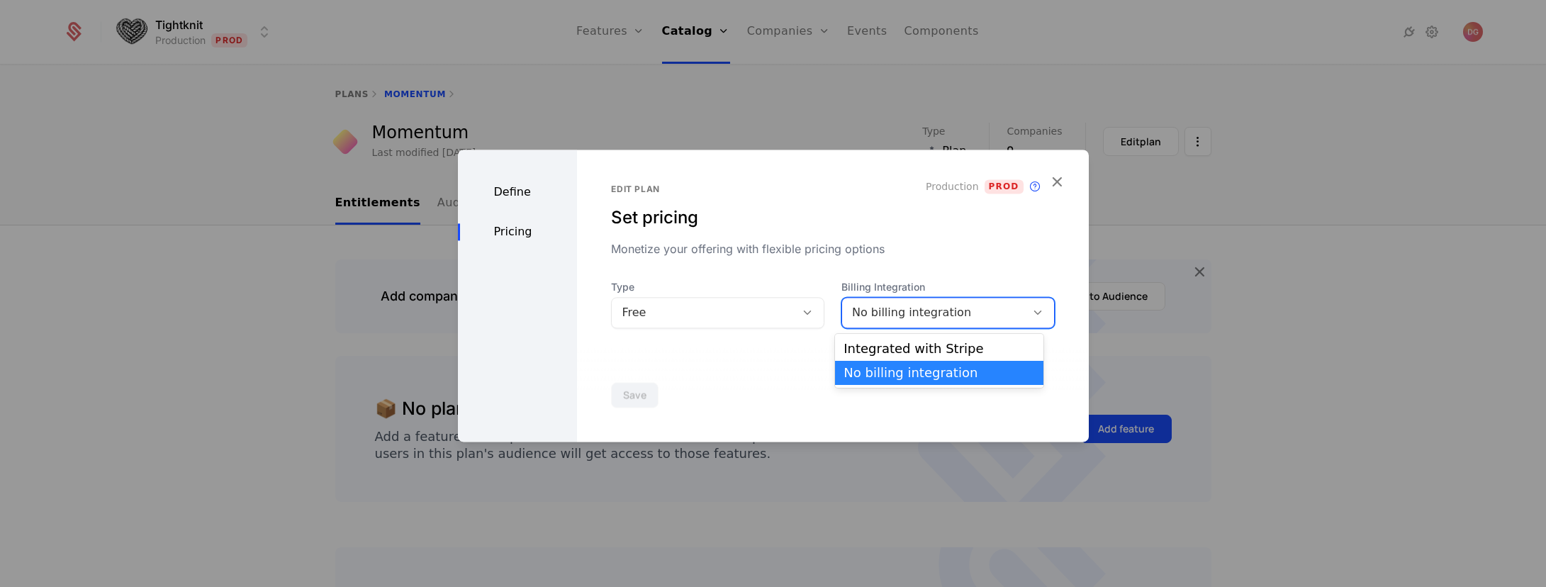
click at [958, 312] on div "No billing integration" at bounding box center [934, 312] width 164 height 17
click at [897, 348] on div "Integrated with Stripe" at bounding box center [938, 348] width 191 height 13
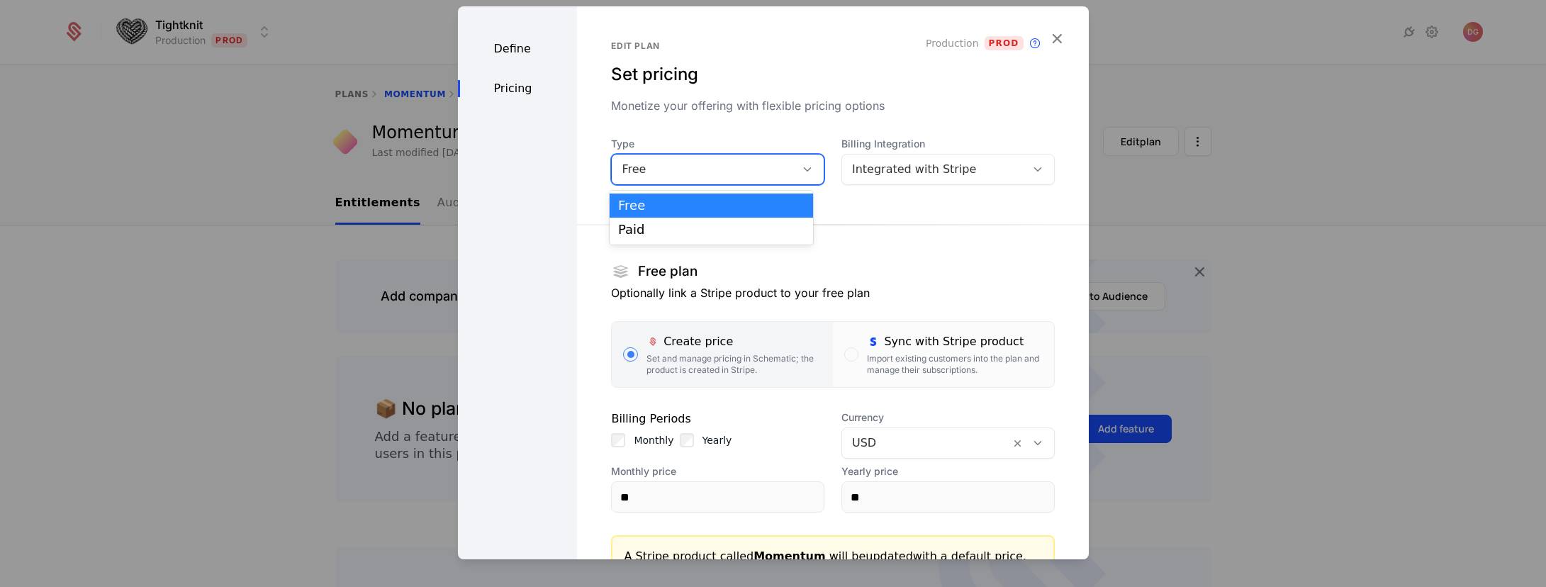
click at [804, 162] on div at bounding box center [807, 170] width 24 height 16
click at [649, 233] on div "Paid" at bounding box center [711, 229] width 186 height 13
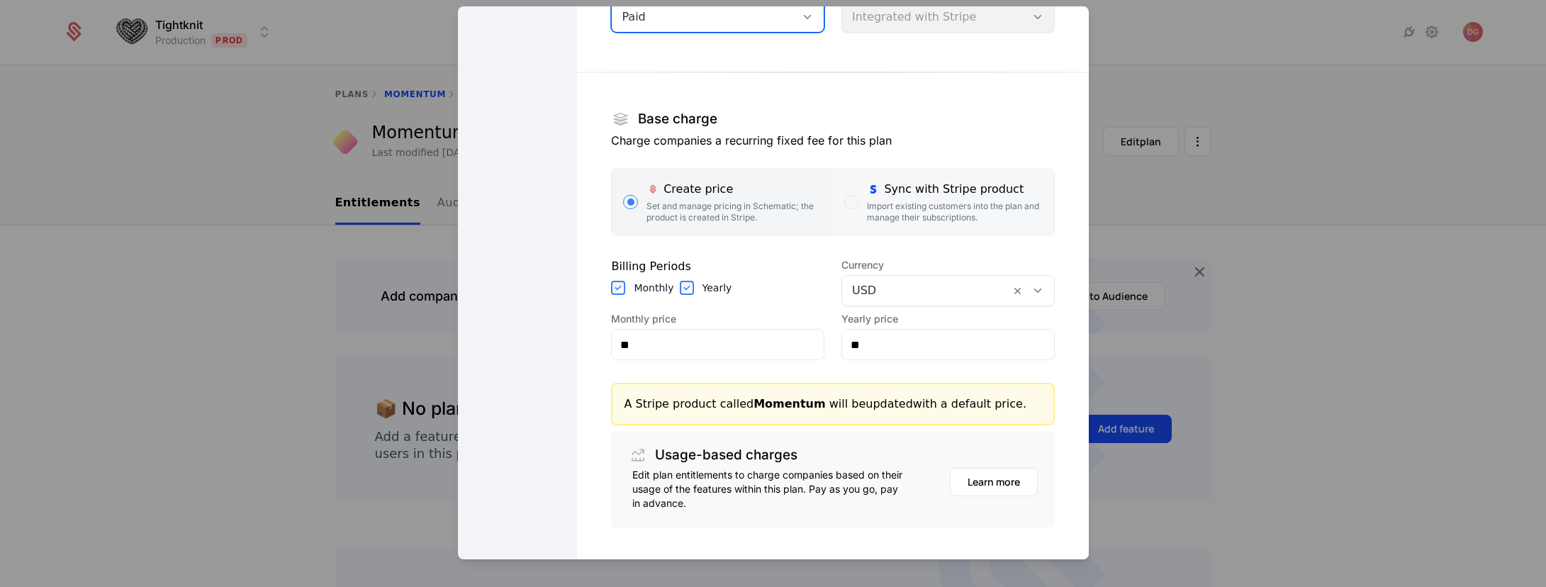
click at [868, 194] on div "Sync with Stripe product" at bounding box center [954, 189] width 175 height 17
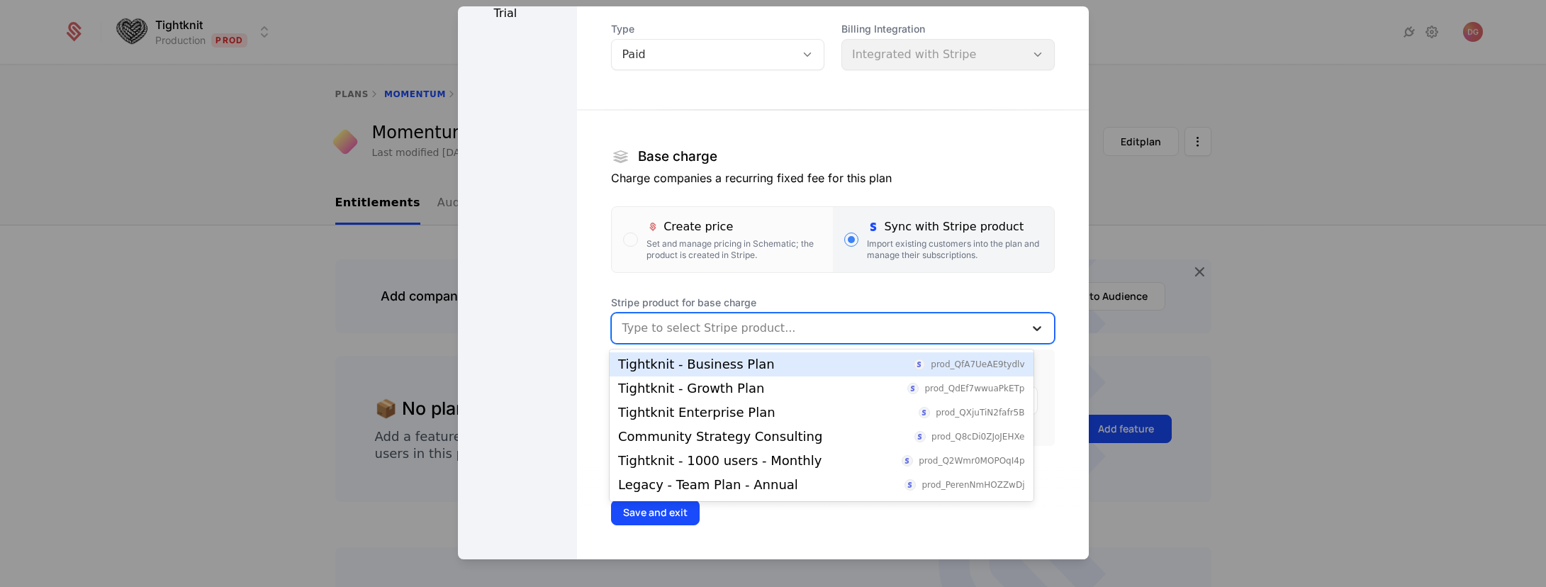
click at [1030, 321] on icon at bounding box center [1037, 328] width 14 height 14
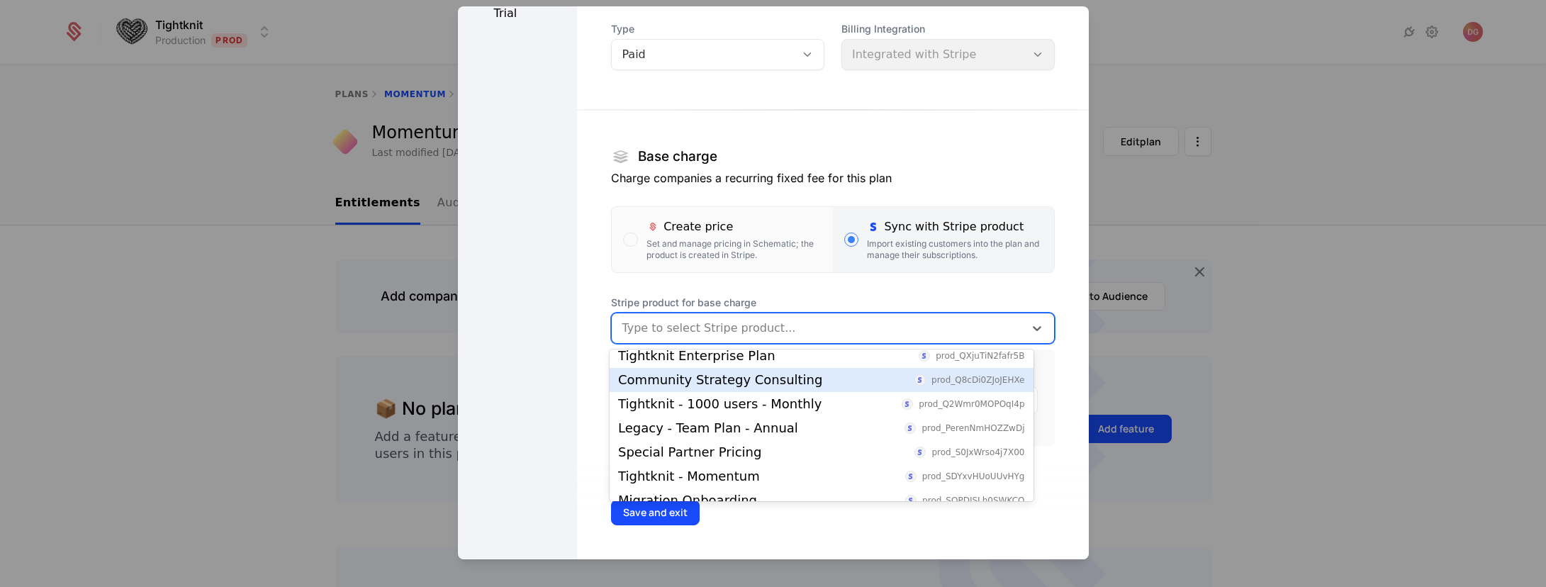
scroll to position [71, 0]
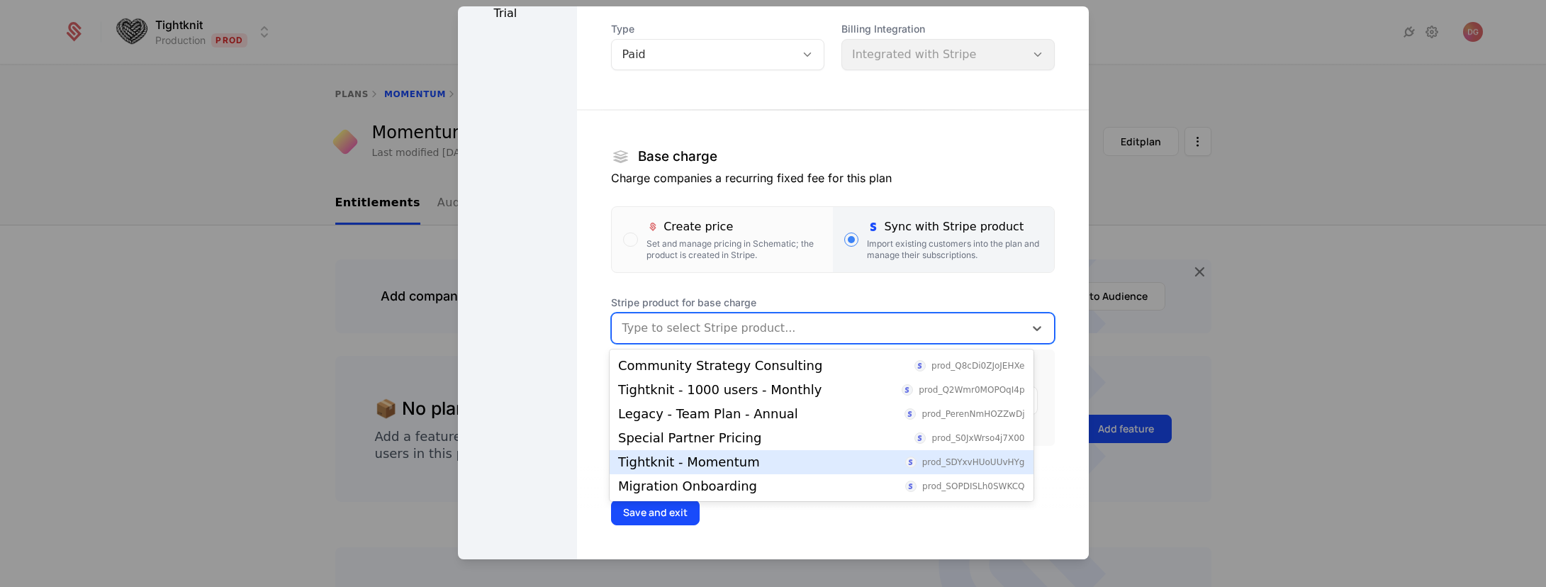
click at [673, 461] on div "Tightknit - Momentum" at bounding box center [689, 462] width 142 height 13
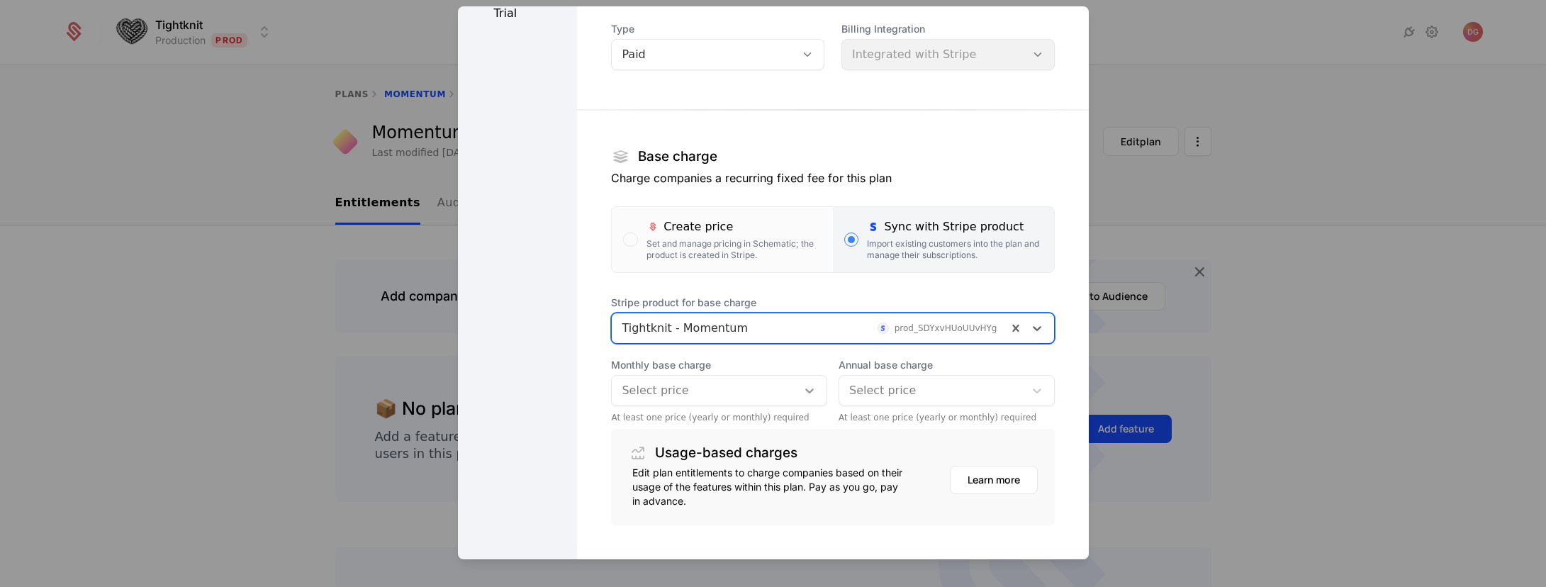
click at [806, 388] on div at bounding box center [810, 390] width 26 height 17
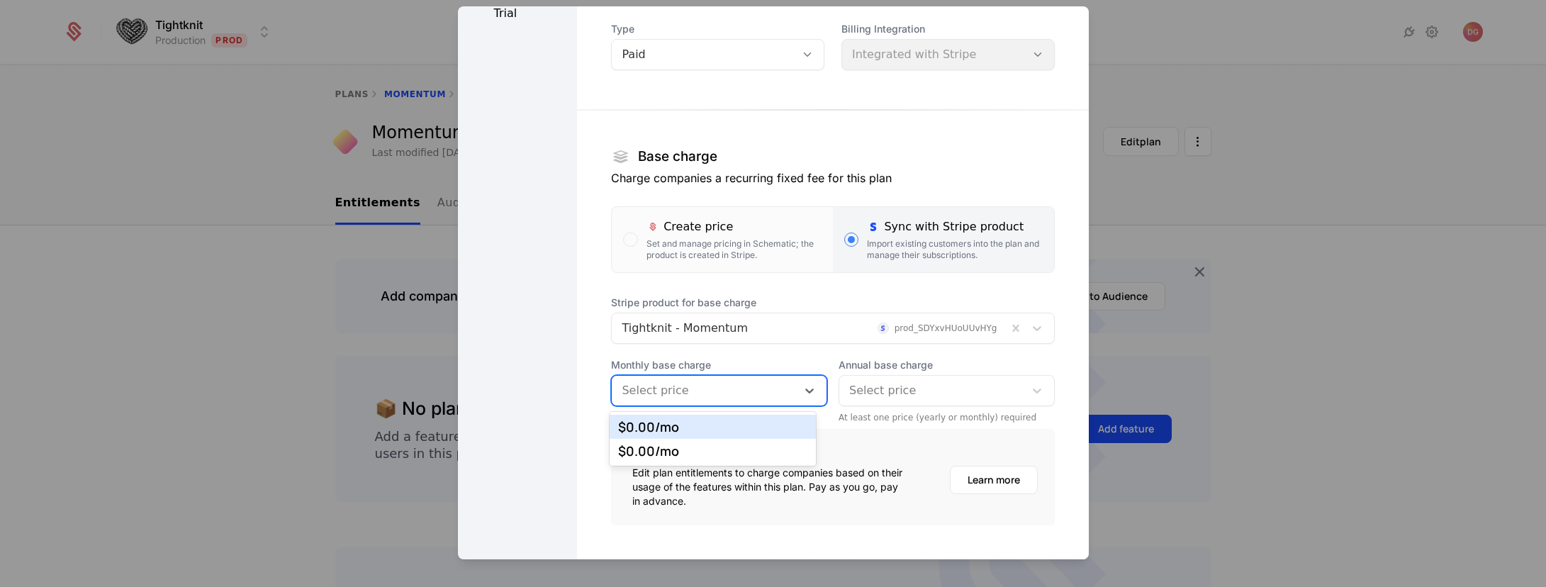
click at [642, 427] on div "$0.00 /mo" at bounding box center [712, 426] width 189 height 13
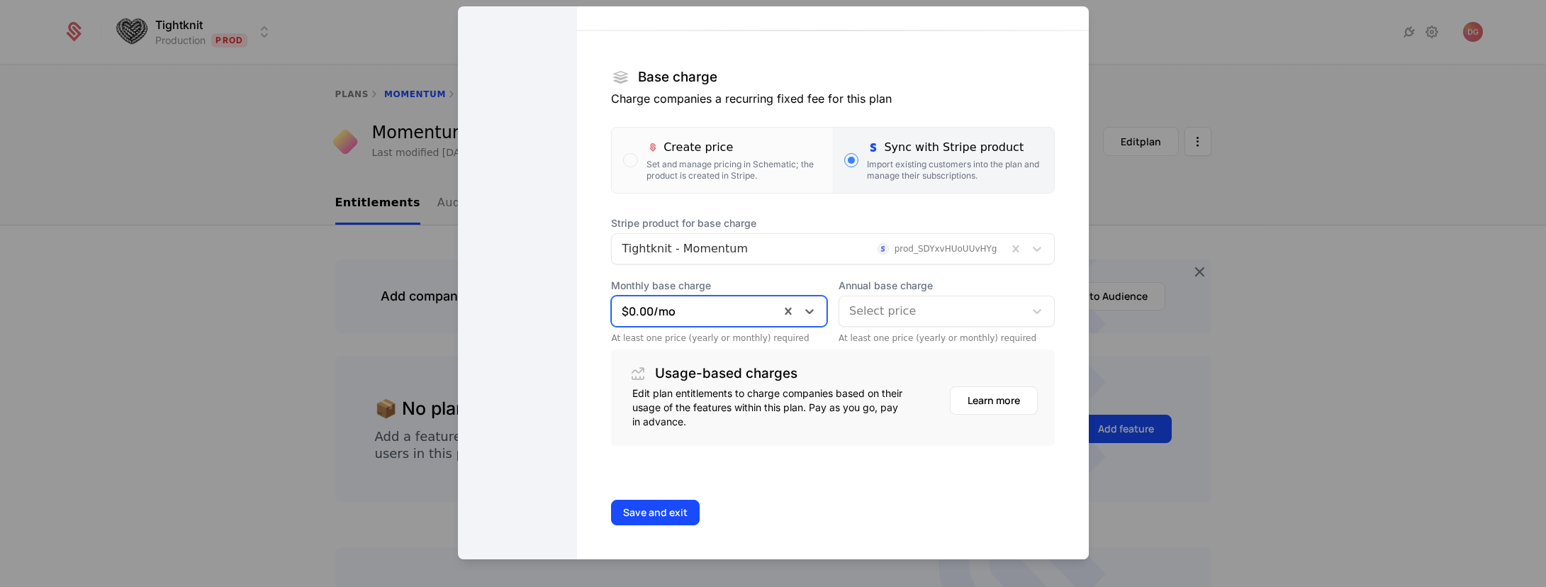
scroll to position [0, 0]
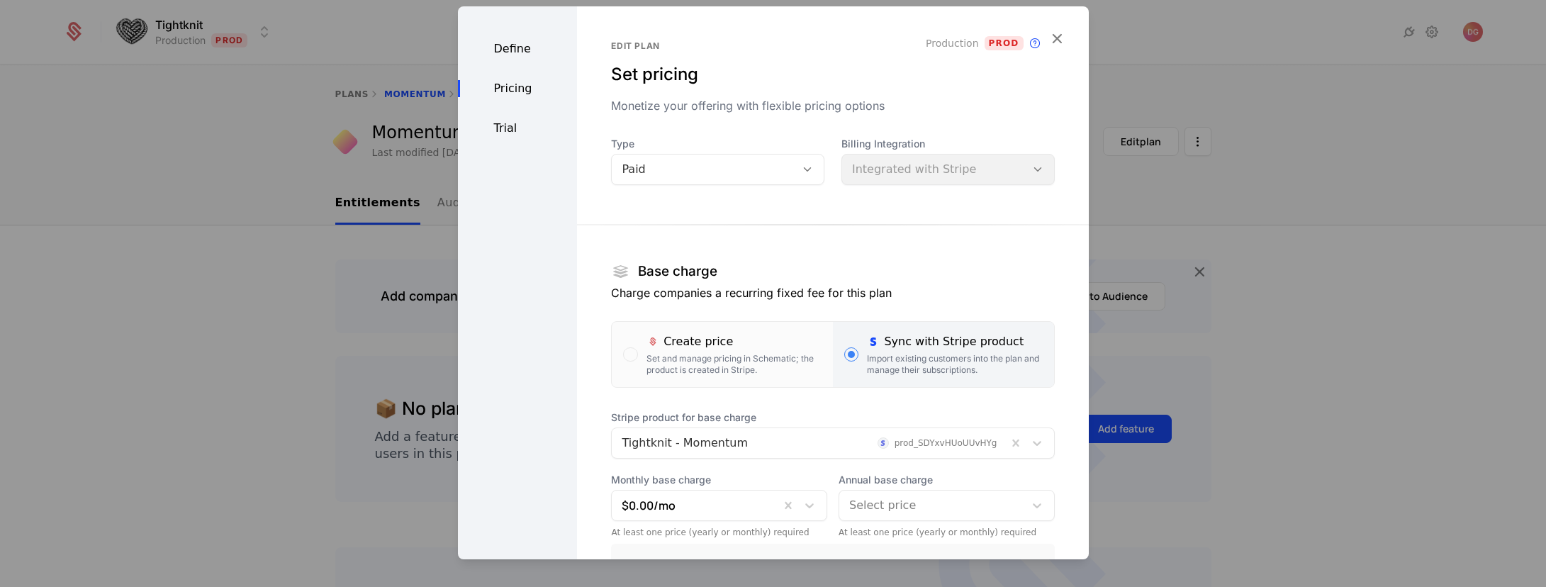
click at [529, 88] on div "Pricing" at bounding box center [518, 88] width 120 height 17
click at [495, 80] on div "Pricing" at bounding box center [518, 88] width 120 height 17
click at [737, 162] on div "Paid" at bounding box center [704, 169] width 164 height 17
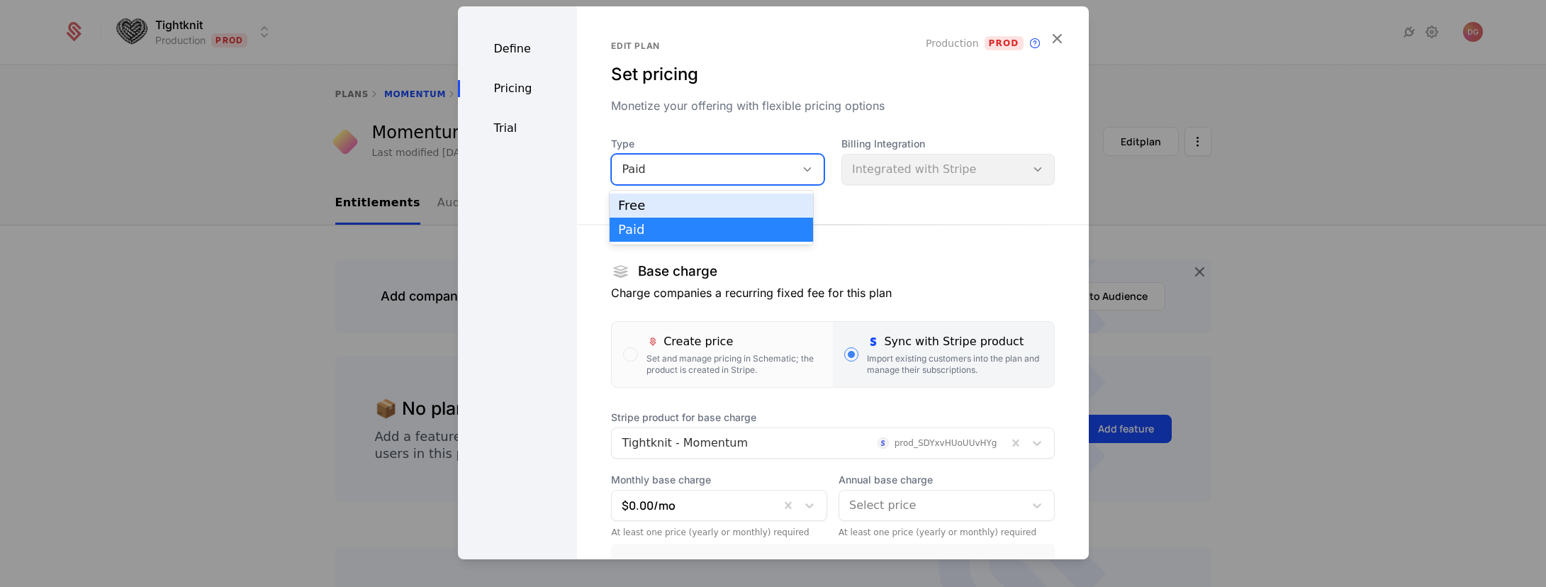
click at [679, 205] on div "Free" at bounding box center [711, 205] width 186 height 13
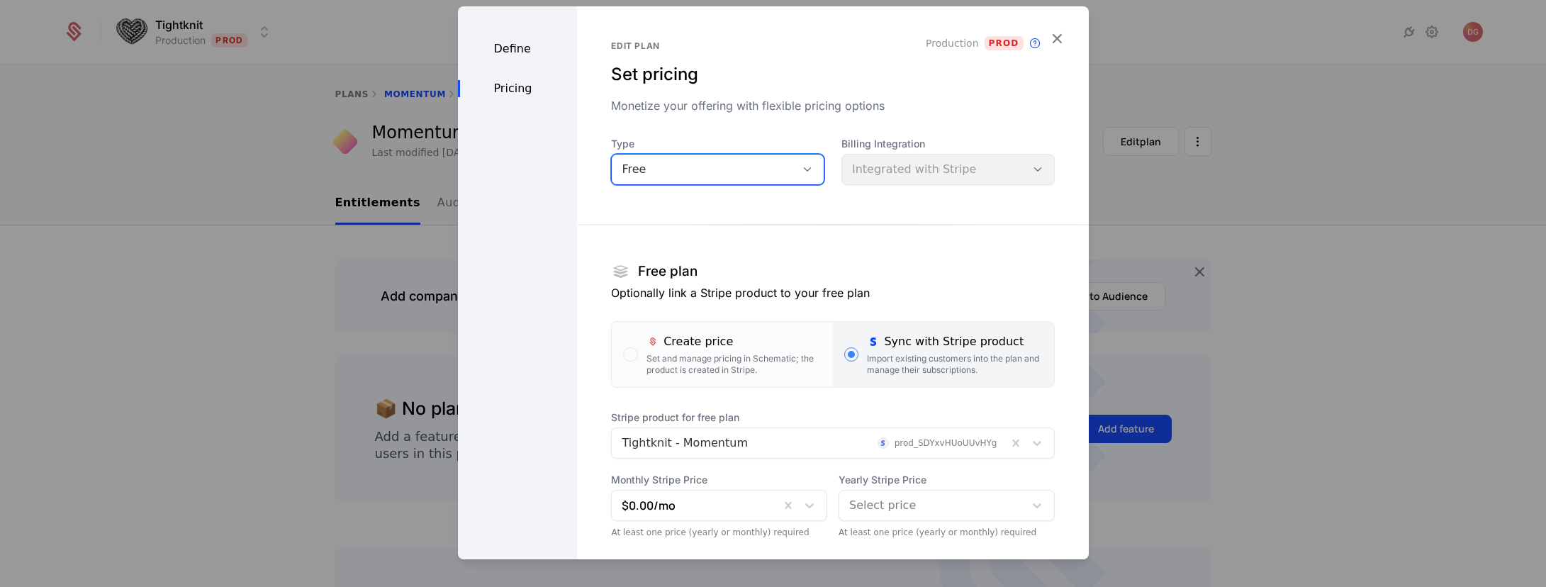
click at [894, 169] on div "Billing Integration Integrated with Stripe" at bounding box center [947, 161] width 213 height 48
click at [1059, 38] on div "Edit plan Set pricing Monetize your offering with flexible pricing options Prod…" at bounding box center [832, 328] width 511 height 645
click at [1053, 38] on icon "button" at bounding box center [1057, 38] width 18 height 18
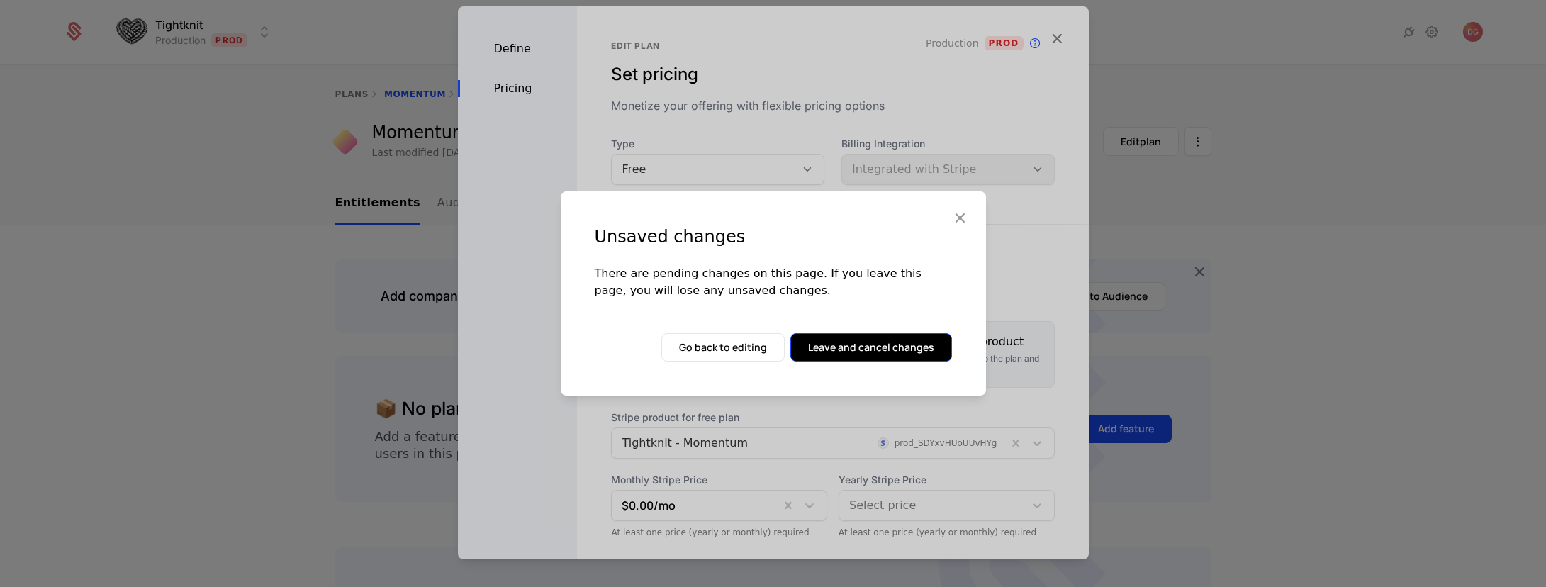
click at [883, 351] on button "Leave and cancel changes" at bounding box center [871, 347] width 162 height 28
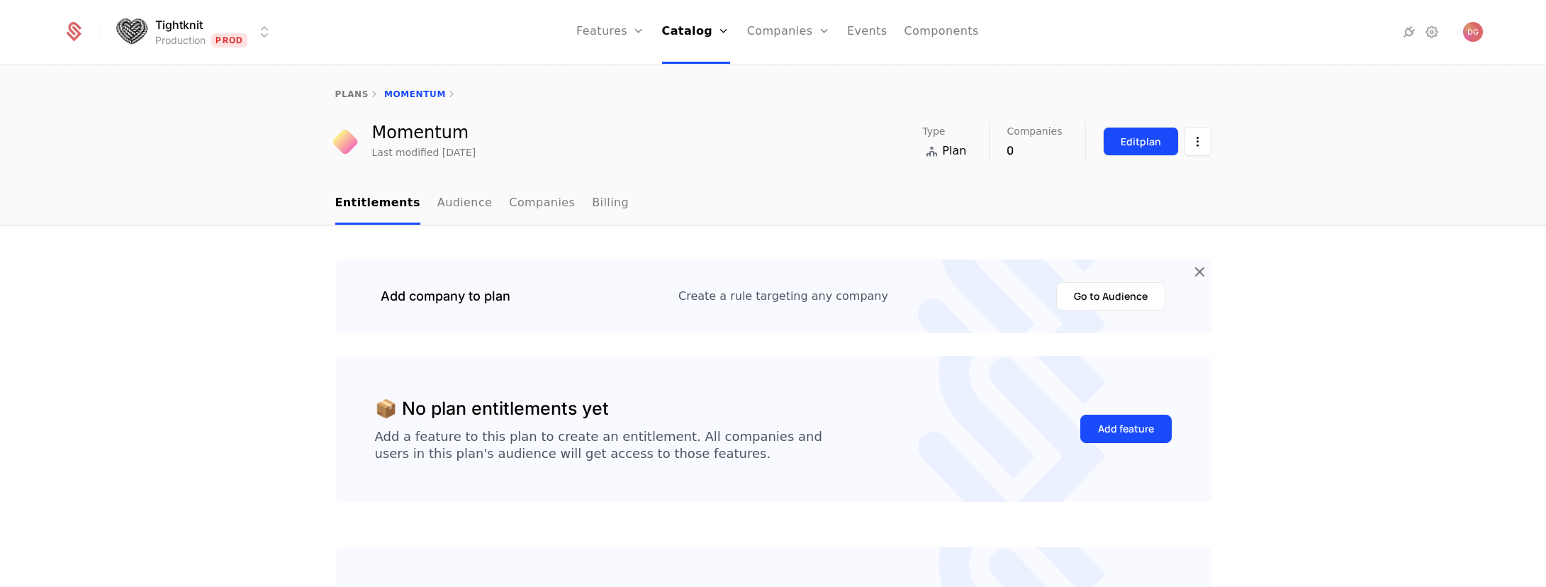
click at [1121, 143] on div "Edit plan" at bounding box center [1141, 142] width 40 height 14
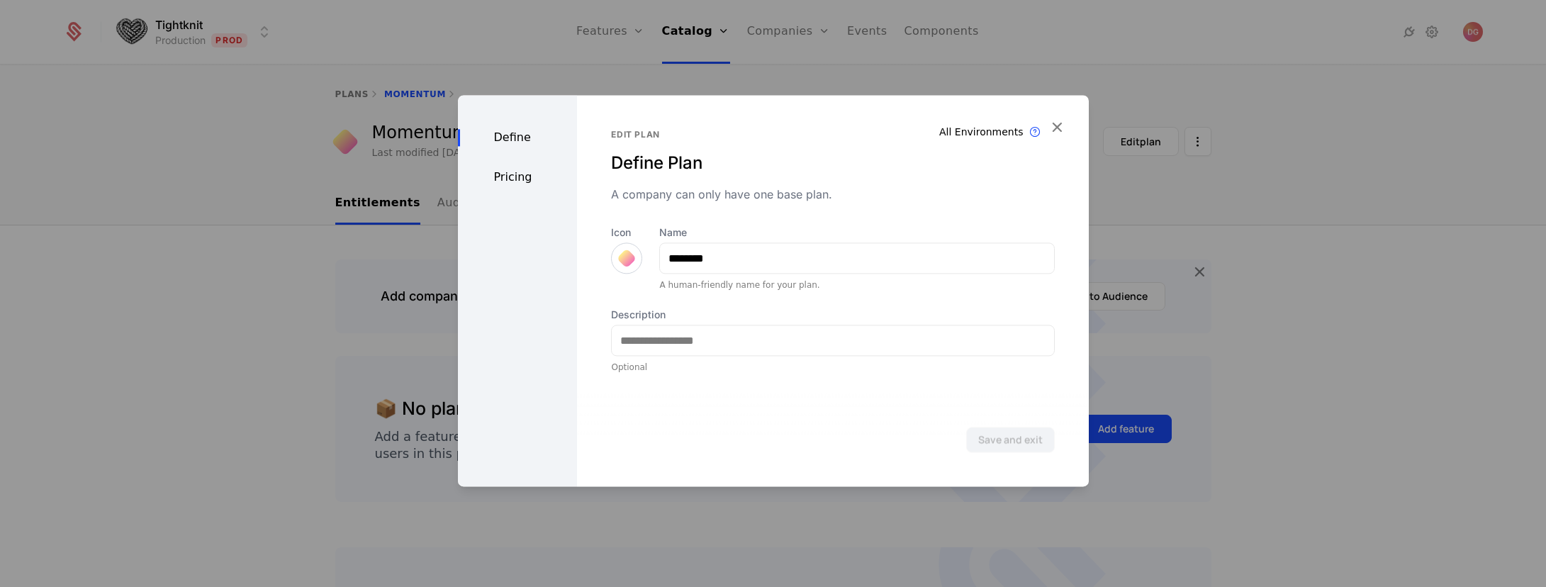
click at [512, 181] on div "Pricing" at bounding box center [518, 177] width 120 height 17
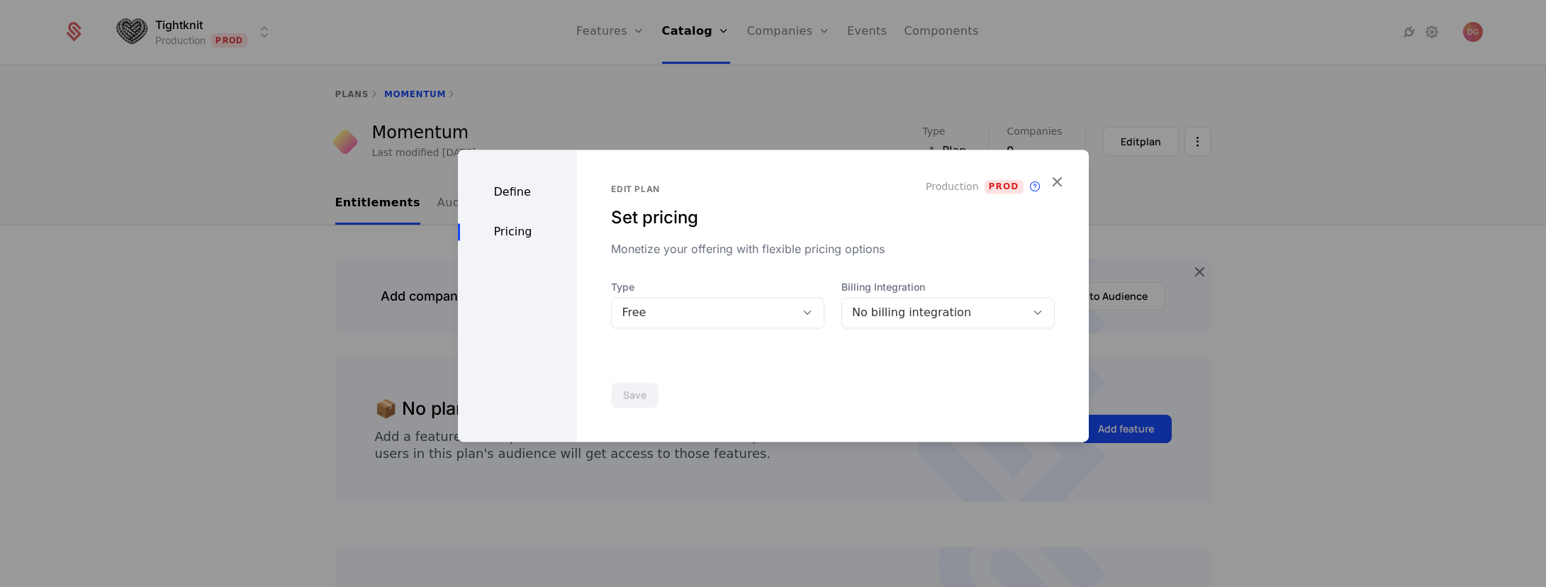
click at [921, 308] on div "No billing integration" at bounding box center [934, 312] width 164 height 17
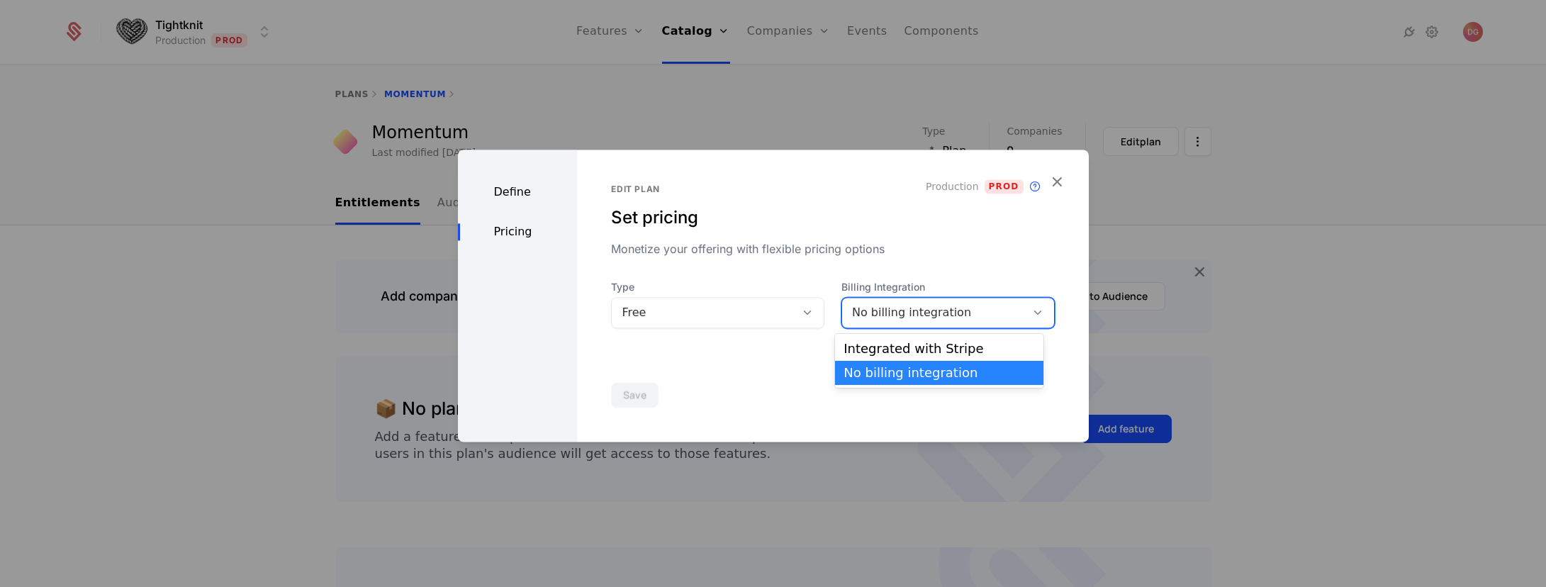
click at [764, 350] on div "Save" at bounding box center [832, 395] width 511 height 94
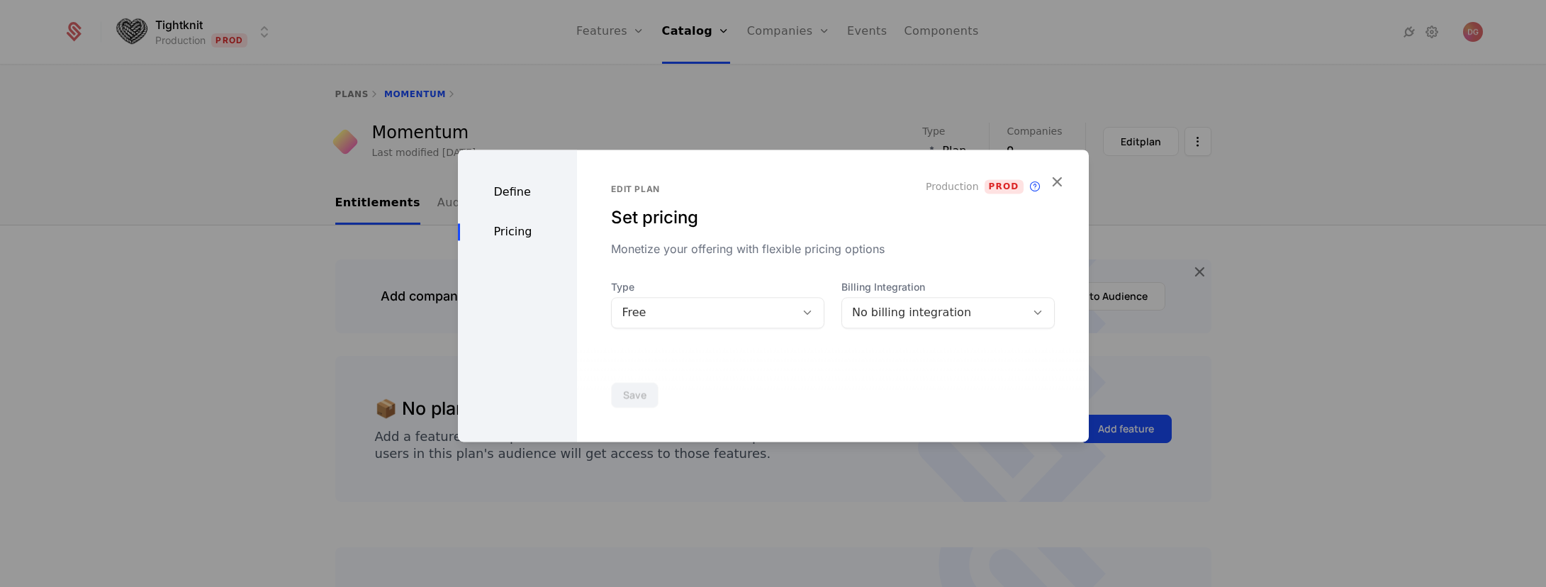
click at [921, 308] on div "No billing integration" at bounding box center [934, 312] width 164 height 17
click at [773, 352] on div "Save" at bounding box center [832, 395] width 511 height 94
click at [465, 41] on div at bounding box center [773, 293] width 1546 height 587
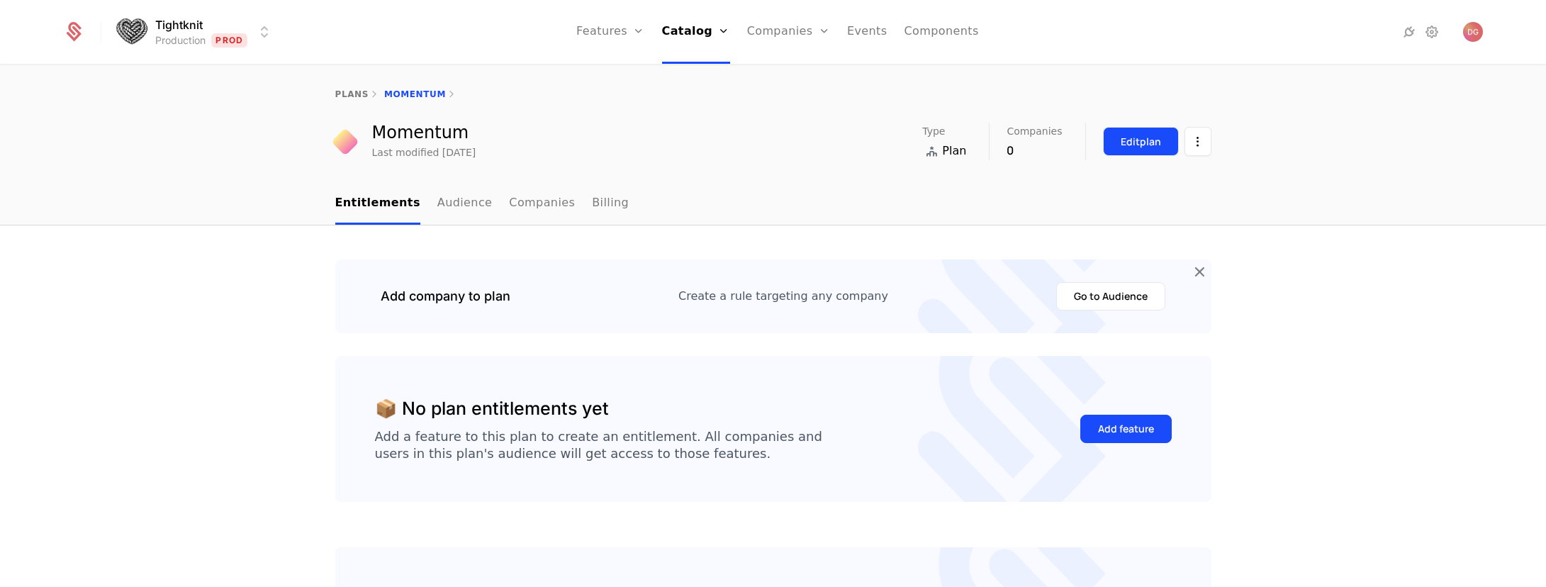
click at [1123, 139] on div "Edit plan" at bounding box center [1141, 142] width 40 height 14
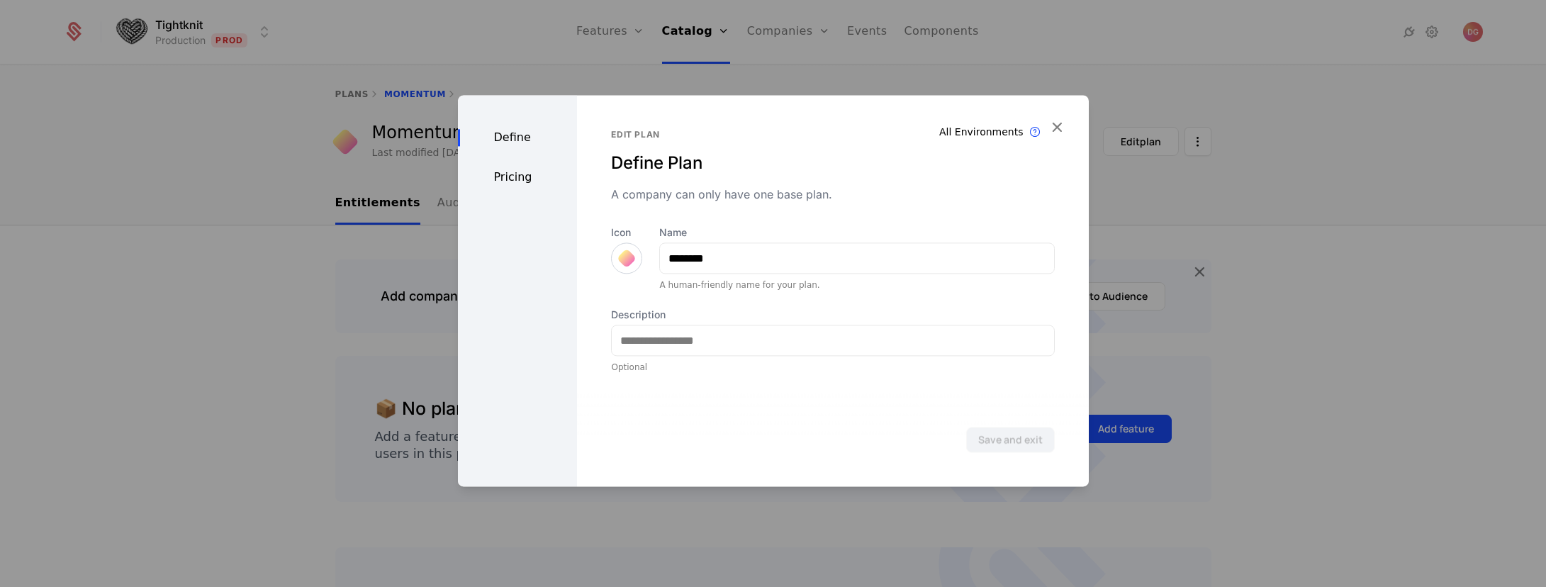
click at [509, 180] on div "Pricing" at bounding box center [518, 177] width 120 height 17
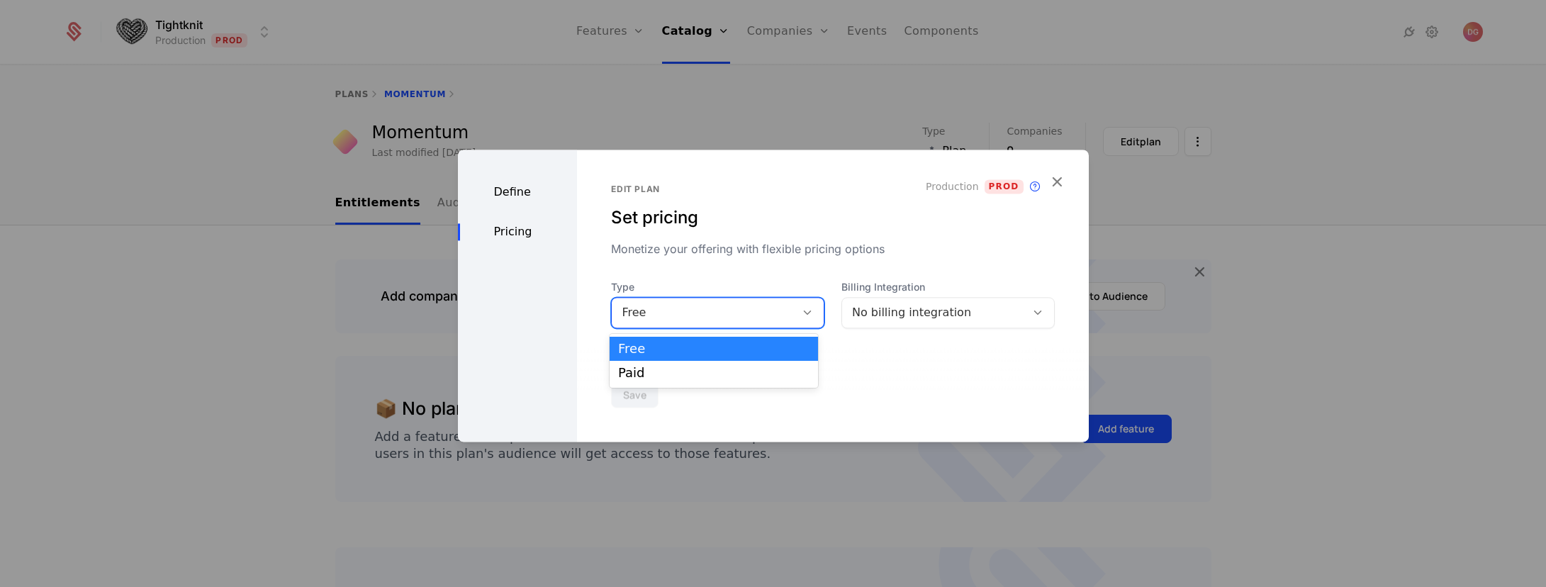
click at [801, 315] on icon at bounding box center [807, 312] width 13 height 13
click at [644, 372] on div "Paid" at bounding box center [713, 372] width 191 height 13
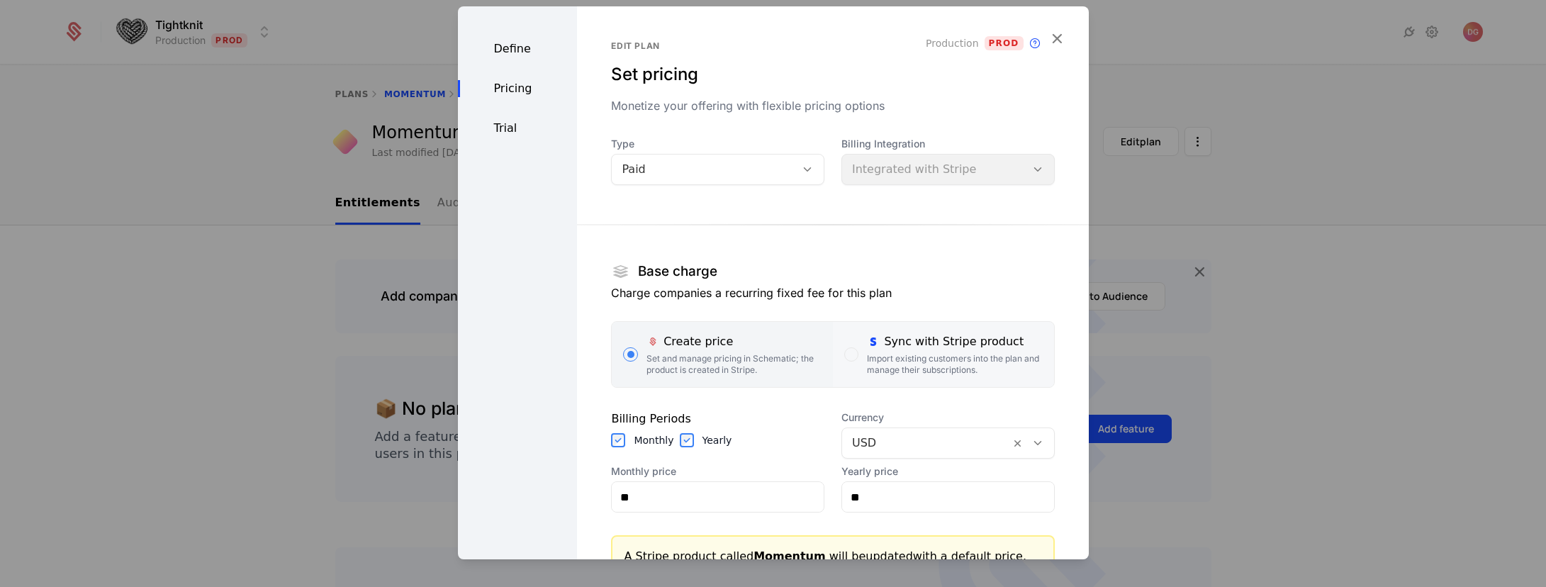
click at [911, 347] on div "Sync with Stripe product" at bounding box center [954, 341] width 175 height 17
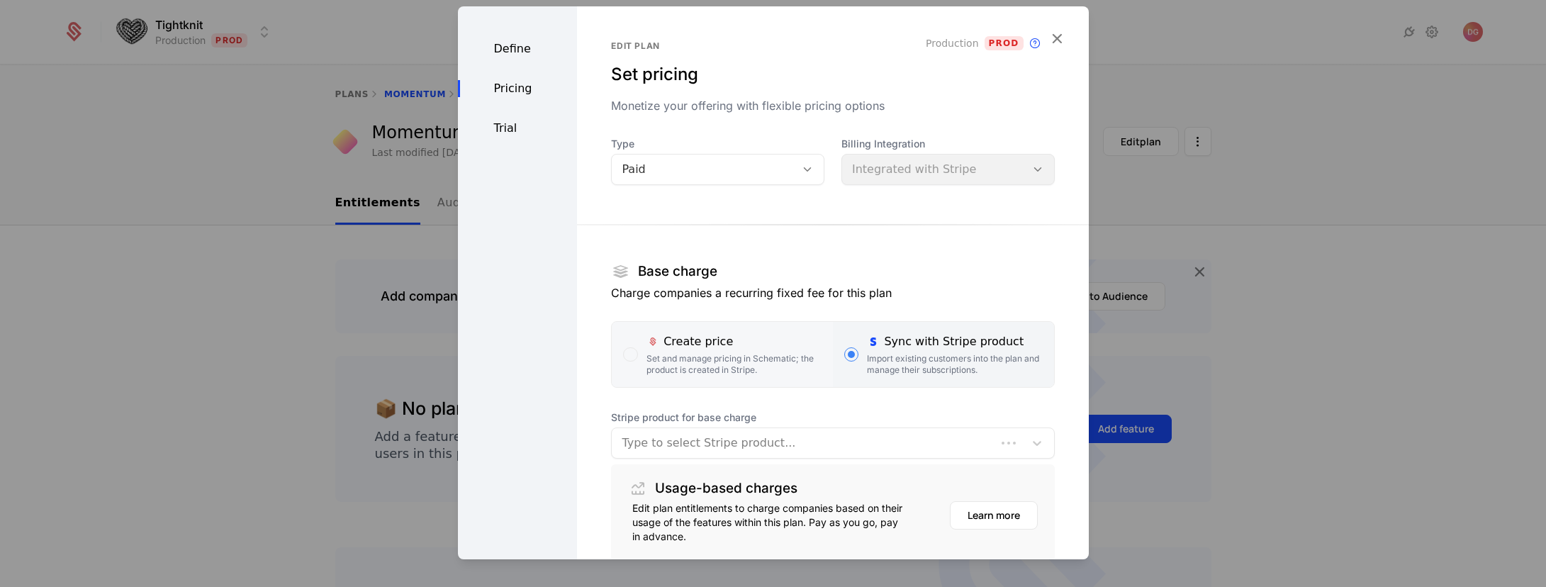
scroll to position [115, 0]
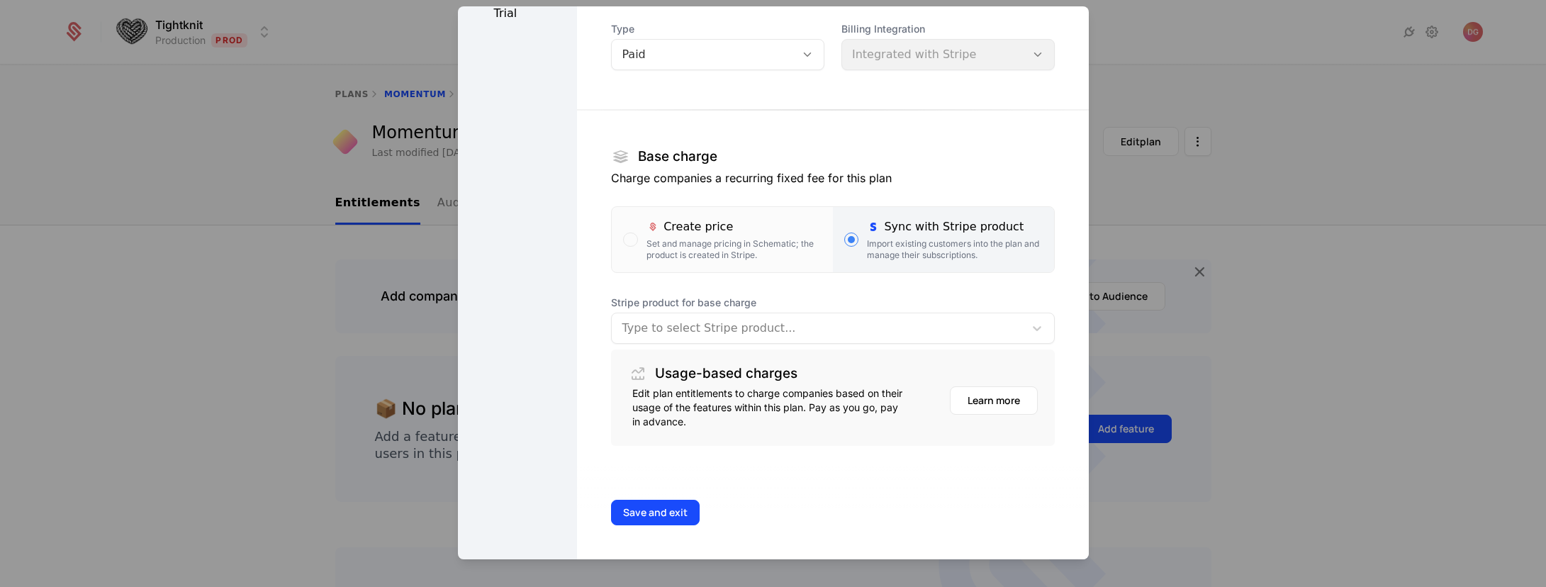
click at [921, 323] on div at bounding box center [818, 328] width 392 height 20
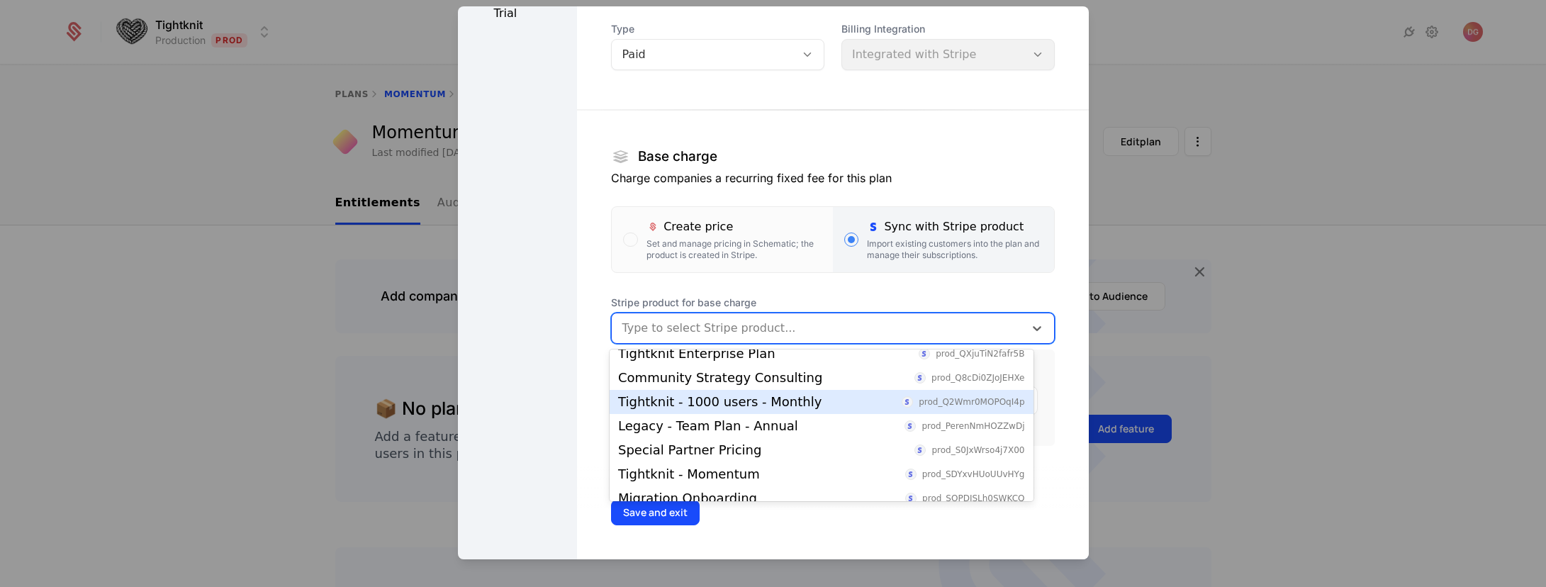
scroll to position [68, 0]
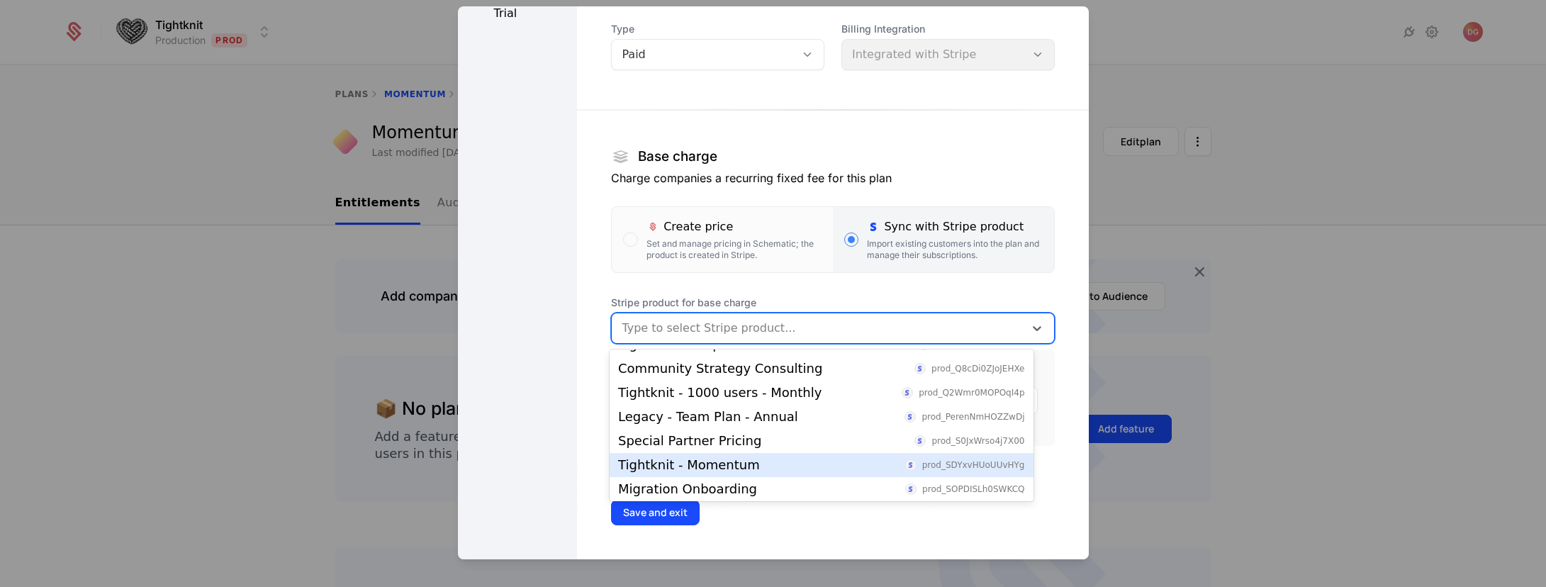
click at [759, 459] on div "Tightknit - Momentum prod_SDYxvHUoUUvHYg" at bounding box center [821, 465] width 406 height 13
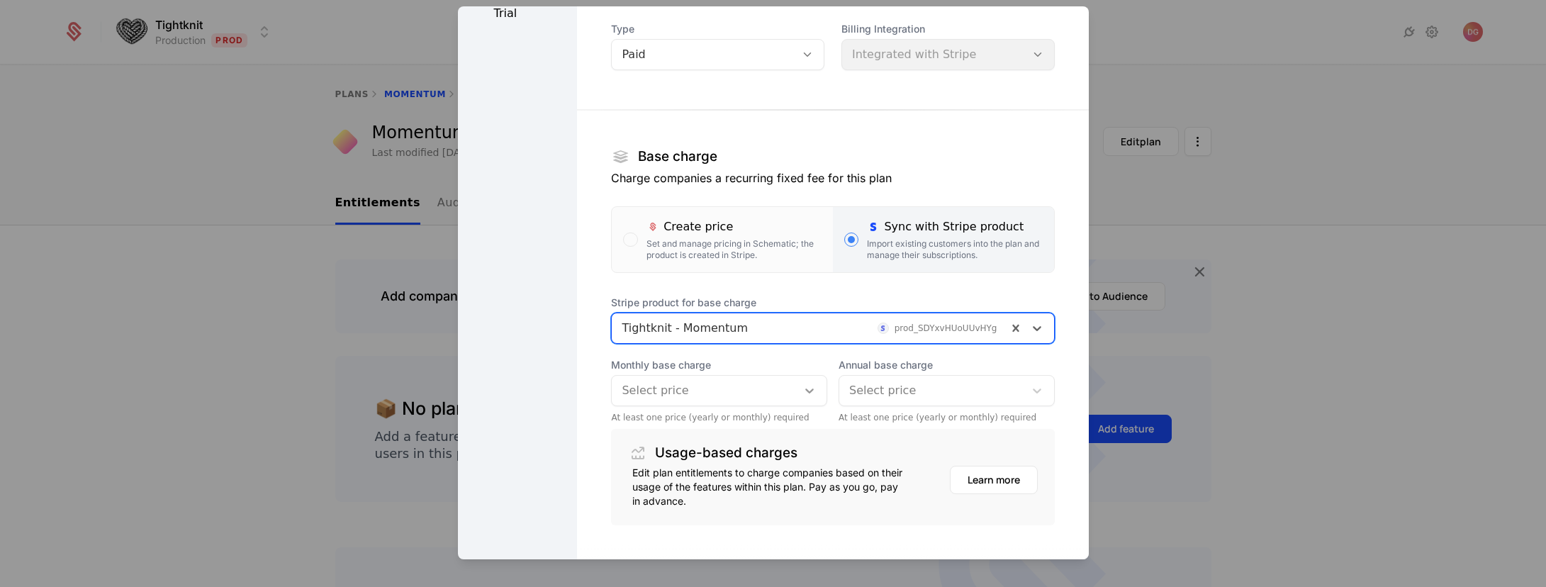
click at [802, 383] on icon at bounding box center [809, 390] width 14 height 14
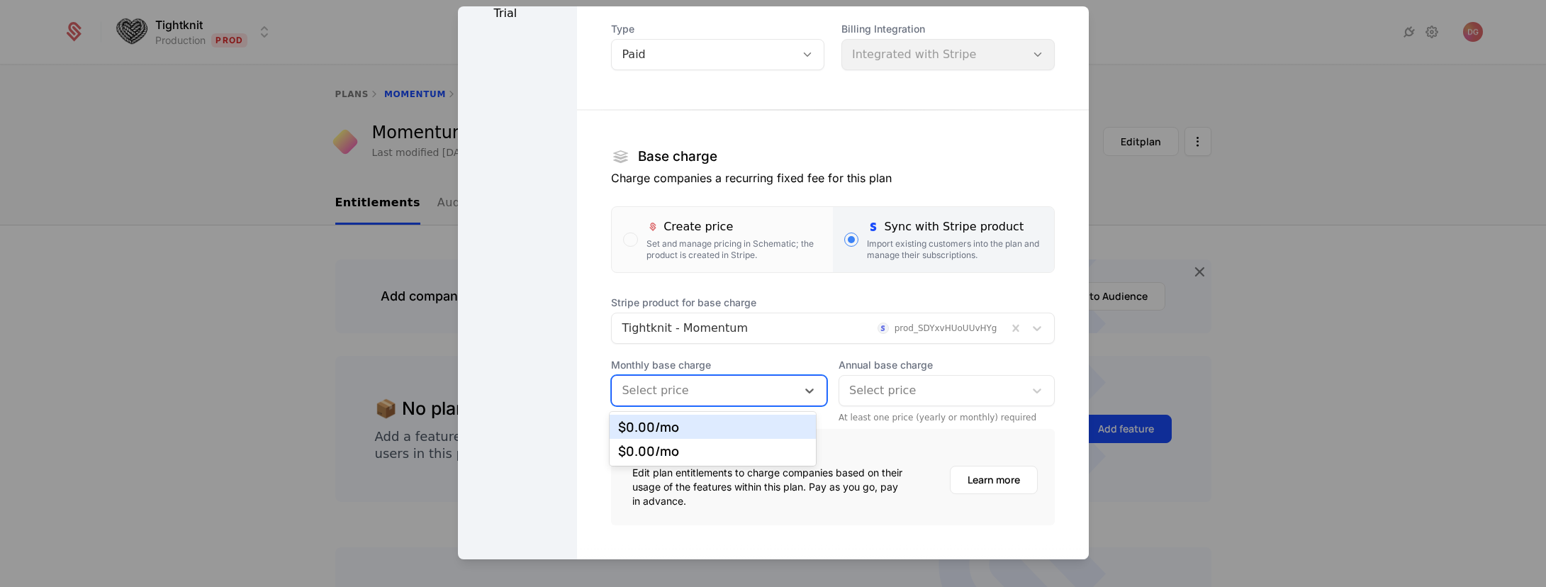
click at [654, 424] on div "$0.00 /mo" at bounding box center [712, 426] width 189 height 13
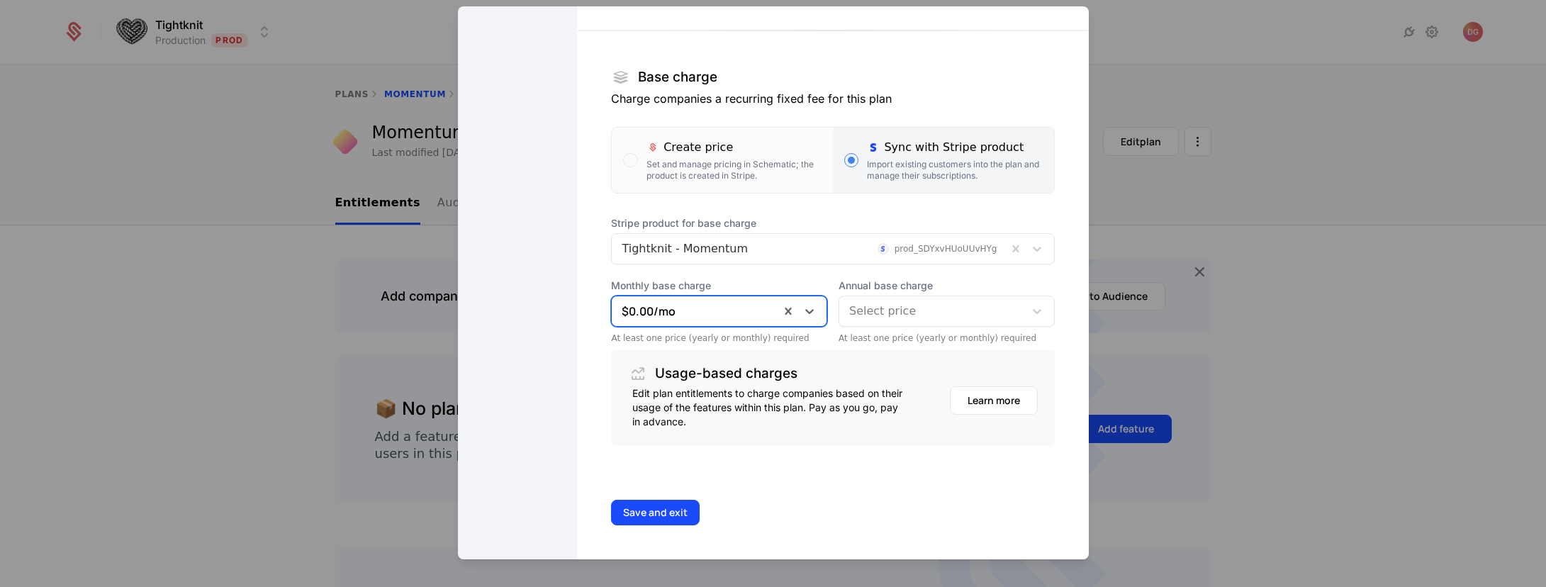
scroll to position [52, 0]
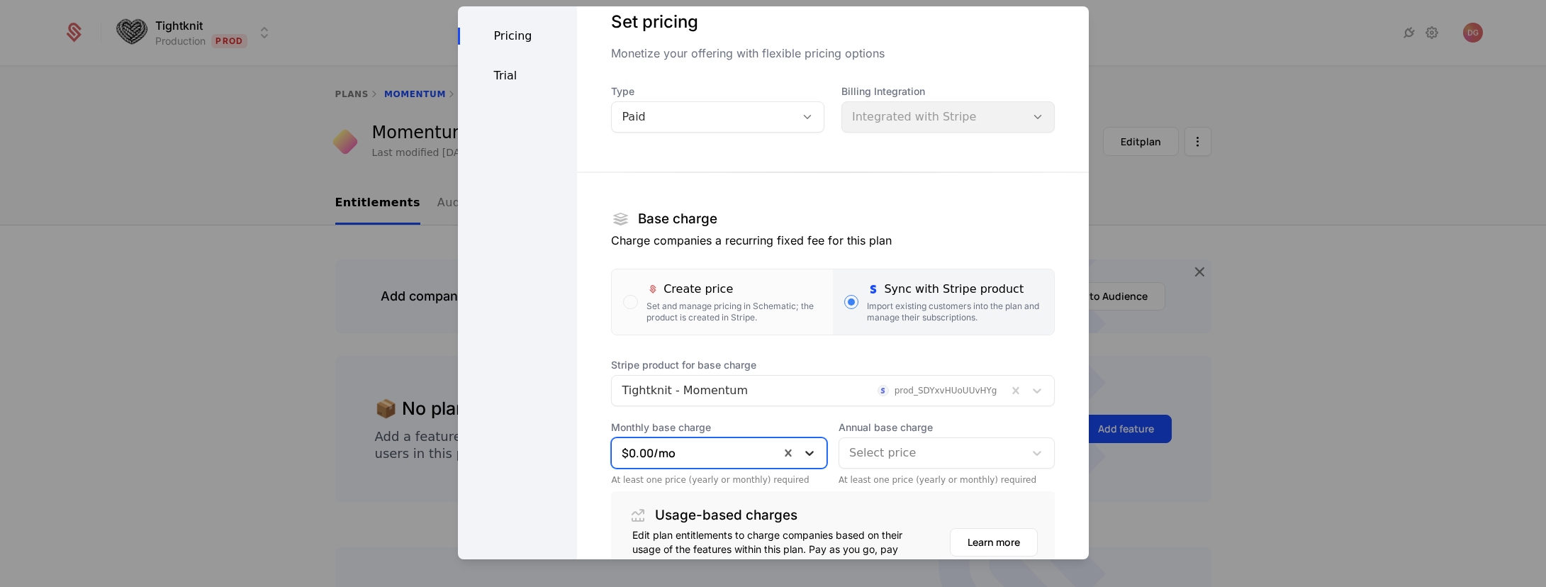
click at [805, 451] on icon at bounding box center [809, 453] width 9 height 5
click at [581, 169] on div "Edit plan Set pricing Monetize your offering with flexible pricing options Prod…" at bounding box center [832, 327] width 511 height 747
click at [537, 219] on div "Define Pricing Trial" at bounding box center [518, 327] width 120 height 747
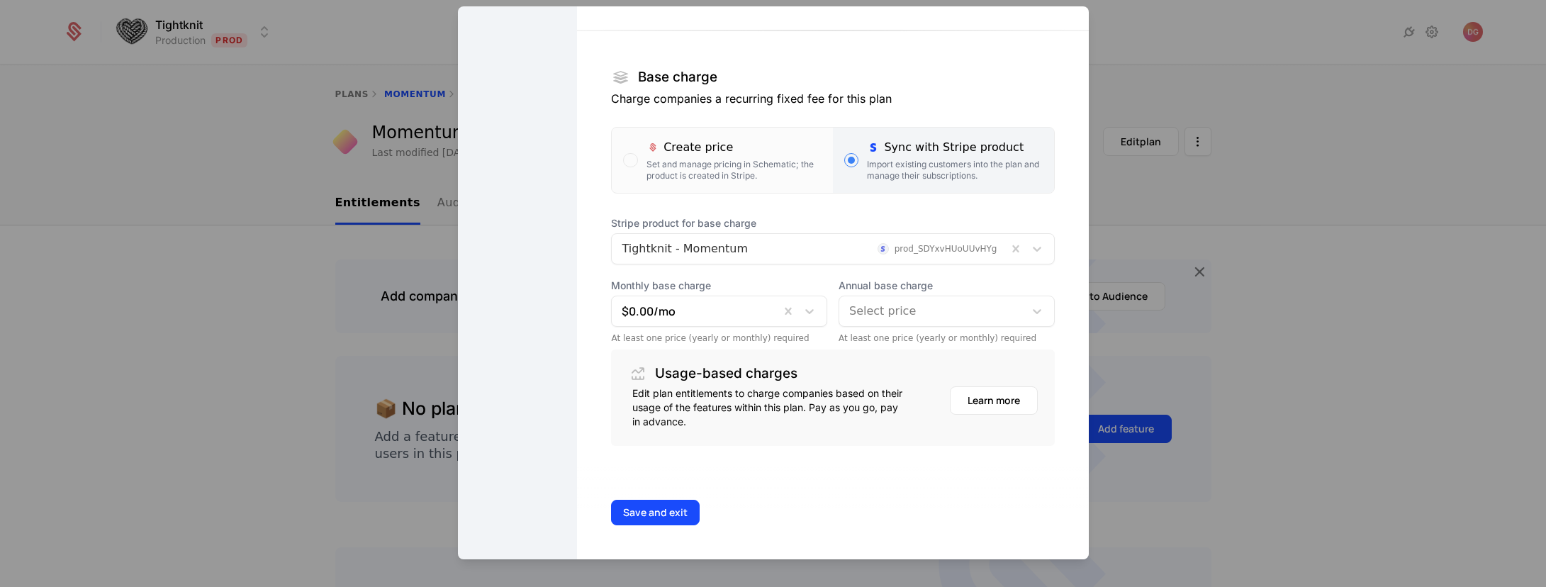
click at [800, 495] on div "Save and exit" at bounding box center [832, 513] width 511 height 94
click at [802, 481] on div "Save and exit" at bounding box center [832, 513] width 511 height 94
click at [840, 463] on div "Edit plan Set pricing Monetize your offering with flexible pricing options Prod…" at bounding box center [832, 185] width 511 height 747
click at [773, 529] on div "Save and exit" at bounding box center [832, 513] width 511 height 94
click at [654, 513] on button "Save and exit" at bounding box center [655, 513] width 89 height 26
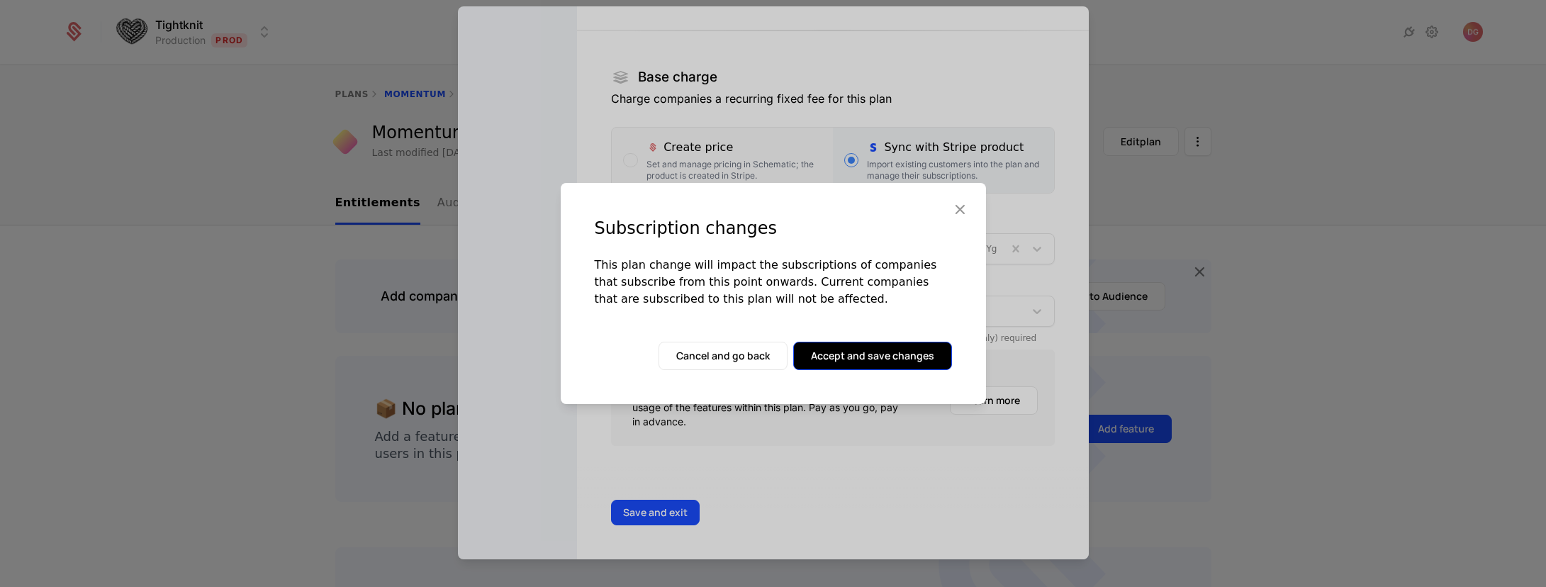
click at [873, 354] on button "Accept and save changes" at bounding box center [872, 356] width 159 height 28
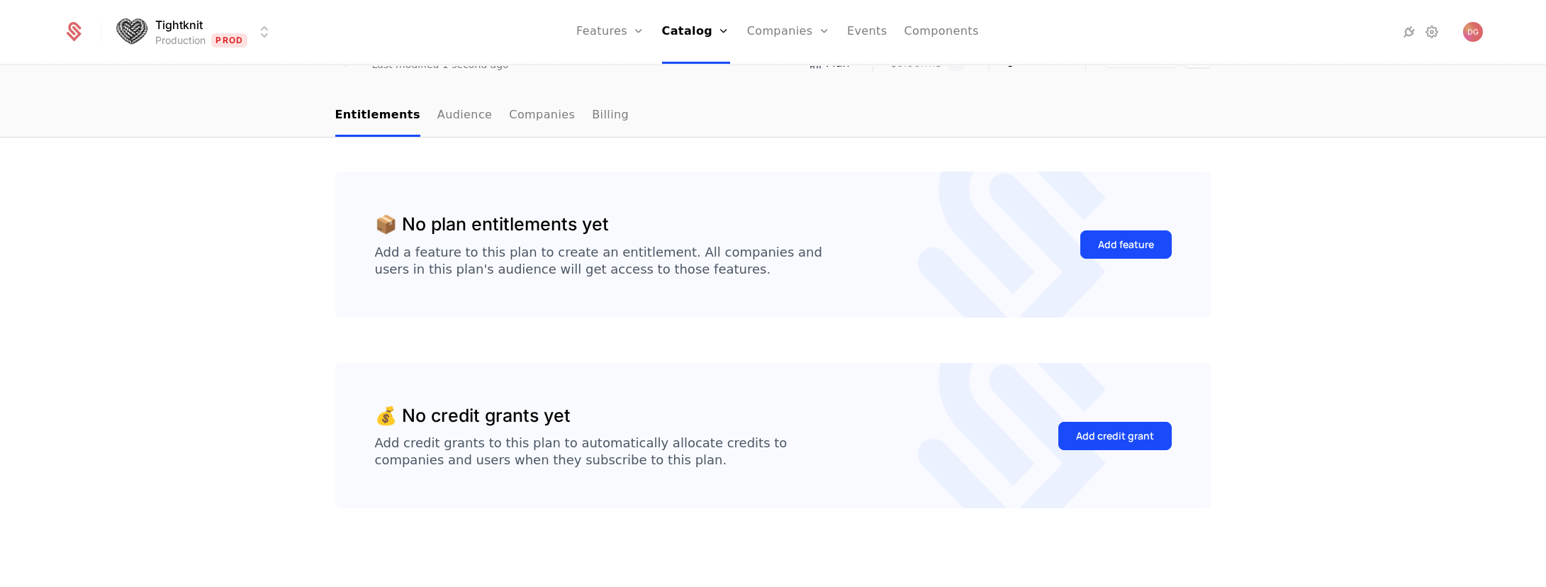
scroll to position [0, 0]
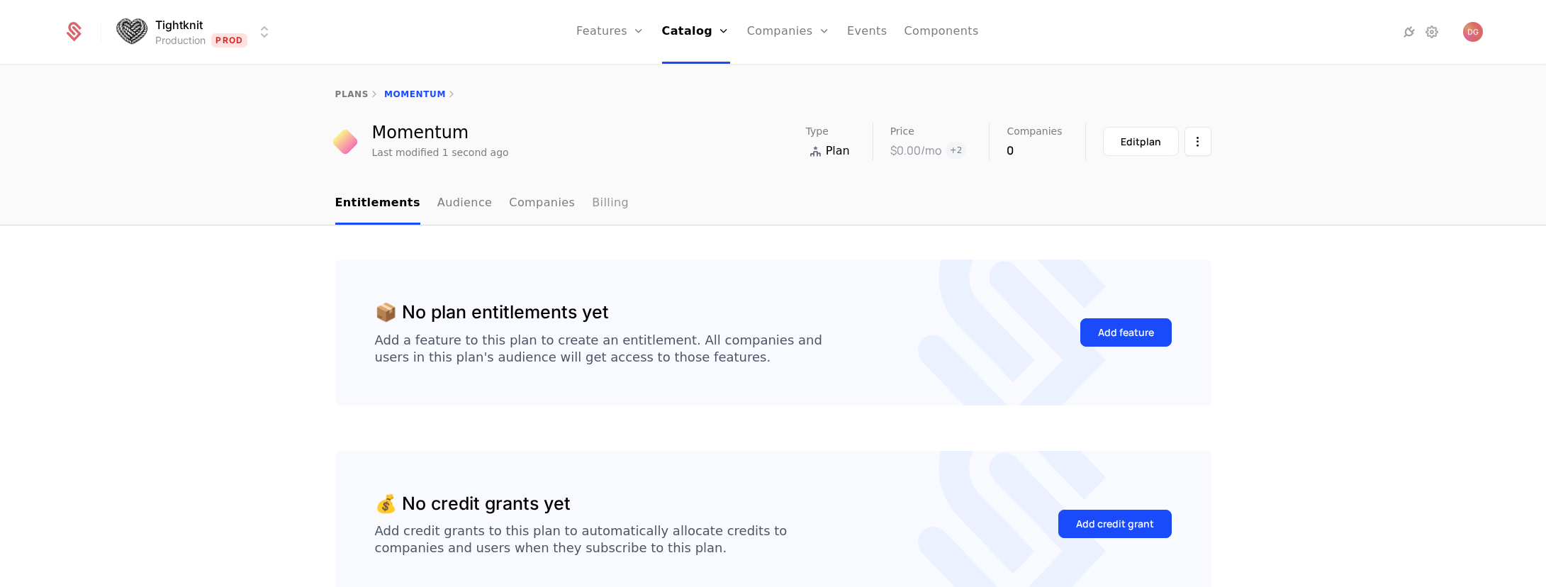
click at [592, 199] on link "Billing" at bounding box center [610, 204] width 37 height 42
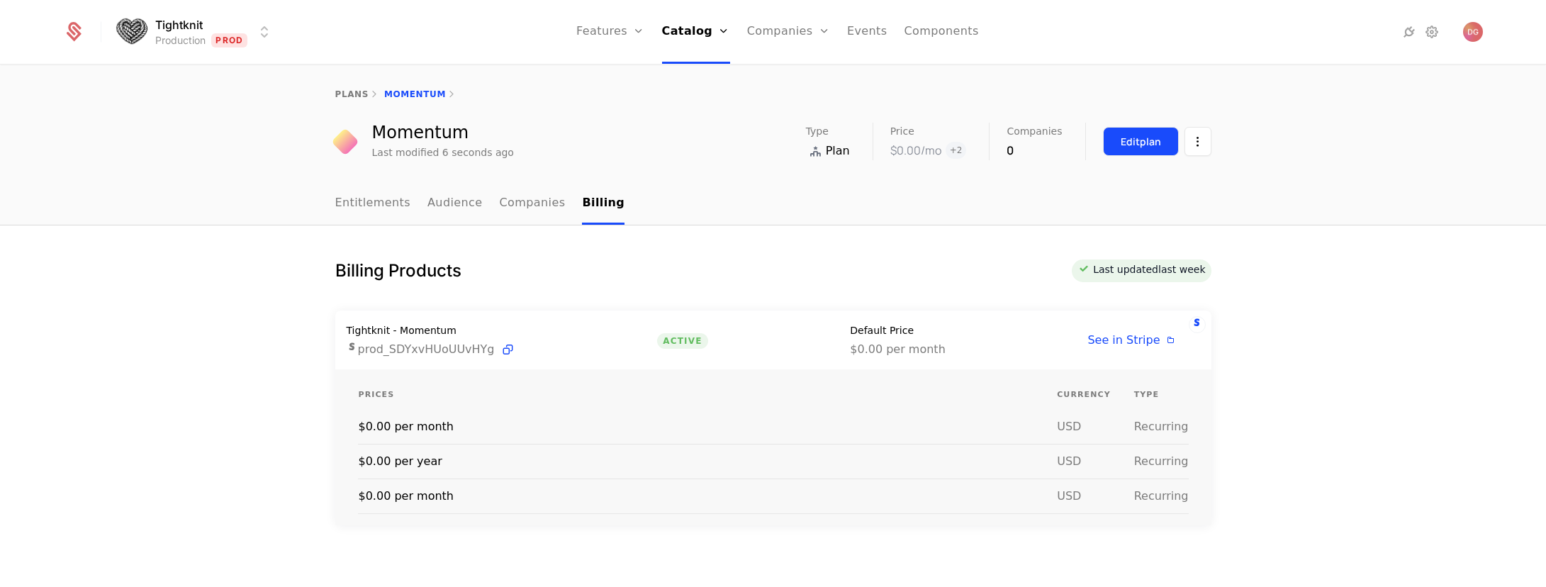
click at [1145, 135] on div "Edit plan" at bounding box center [1141, 142] width 40 height 14
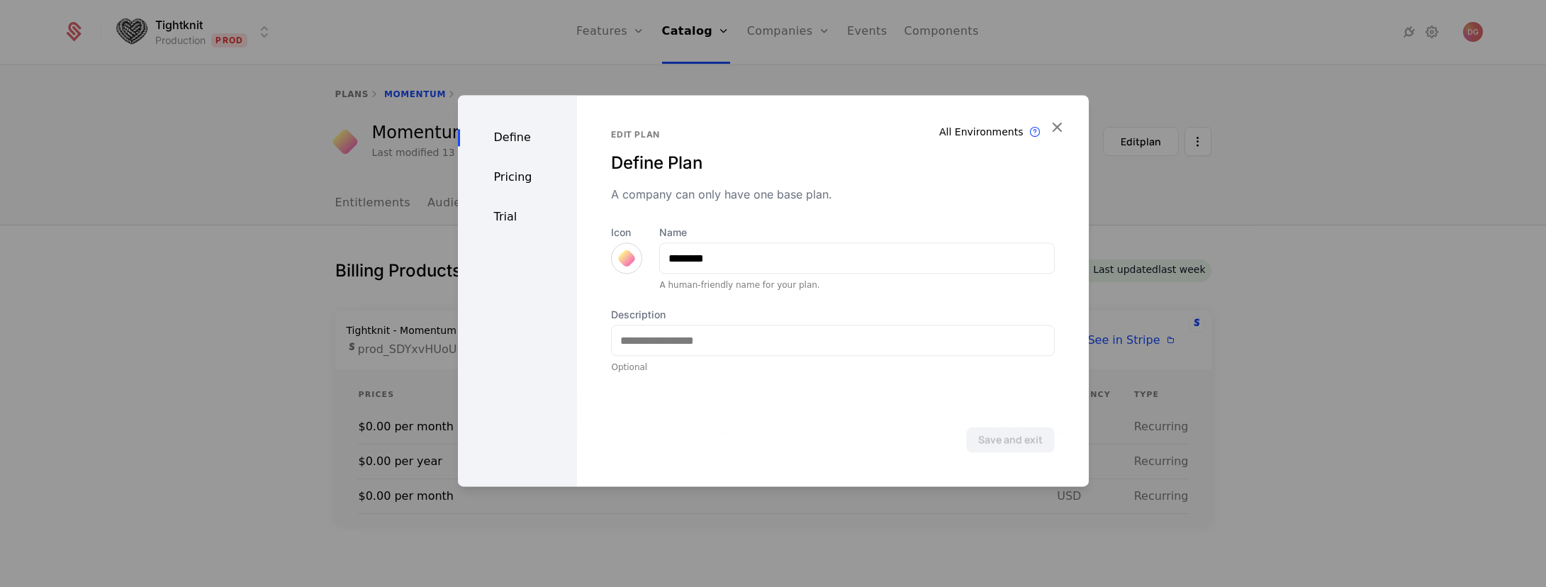
click at [514, 169] on div "Pricing" at bounding box center [518, 177] width 120 height 17
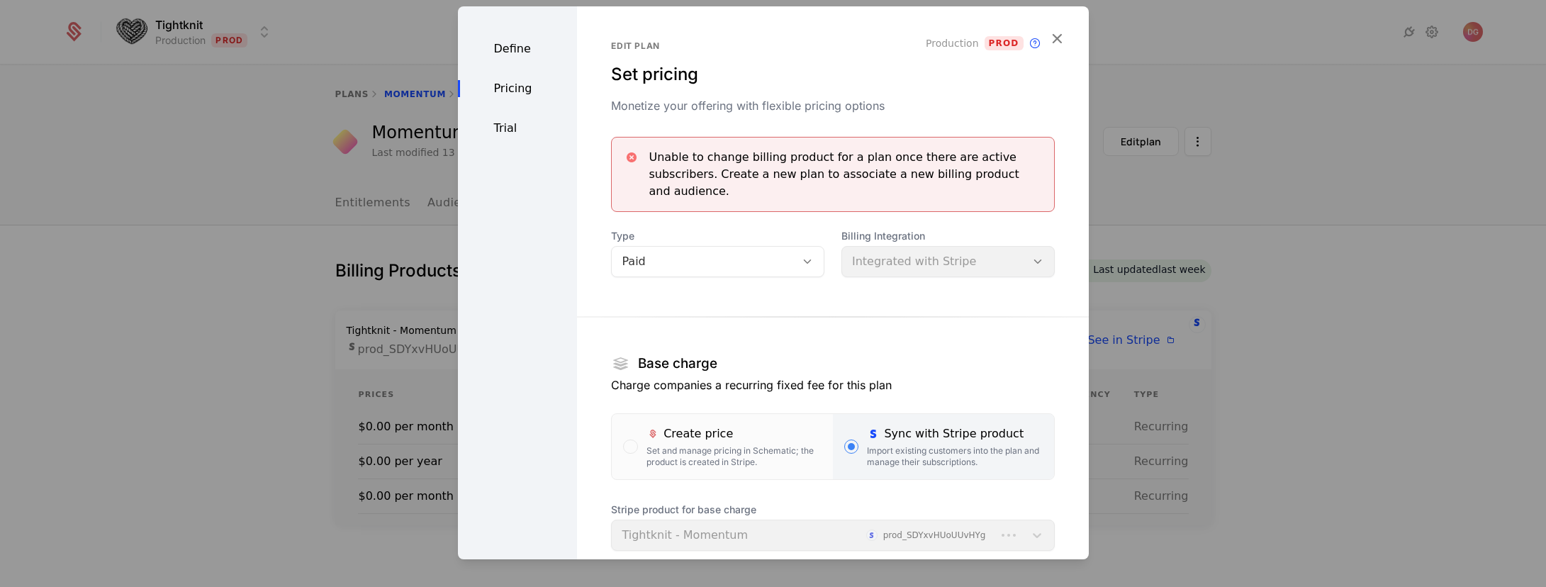
scroll to position [247, 0]
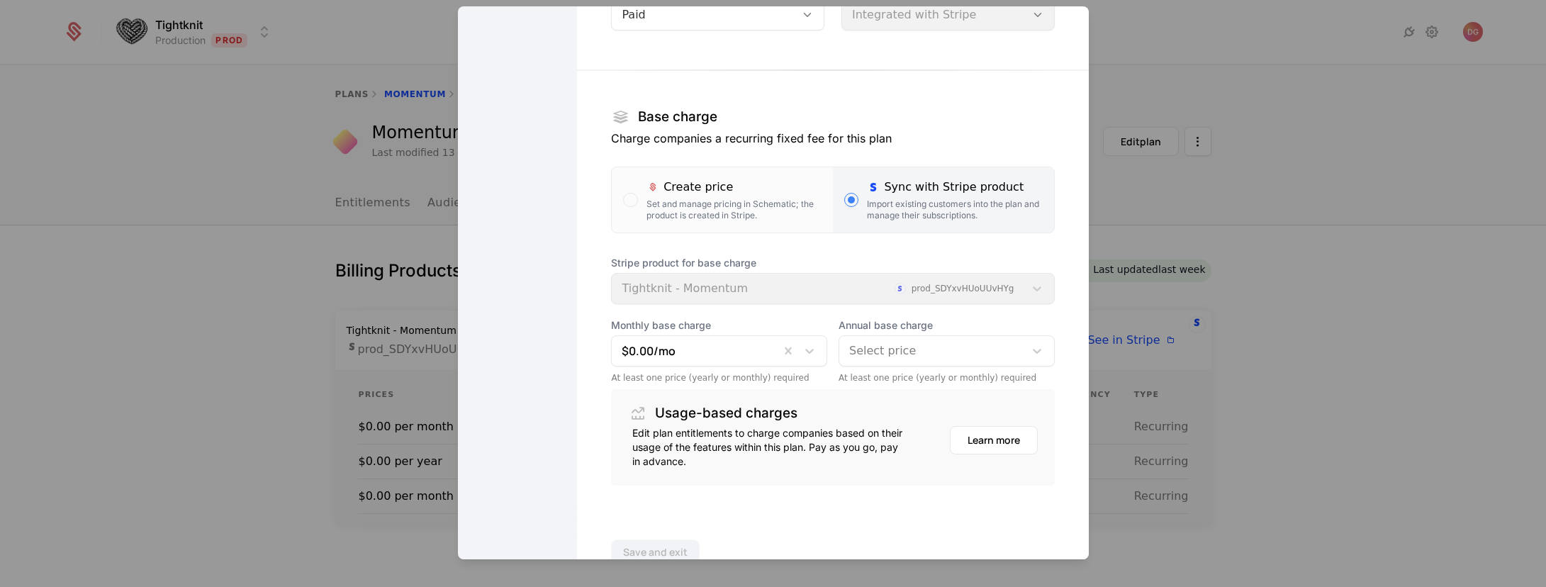
click at [1253, 145] on div at bounding box center [773, 293] width 1546 height 587
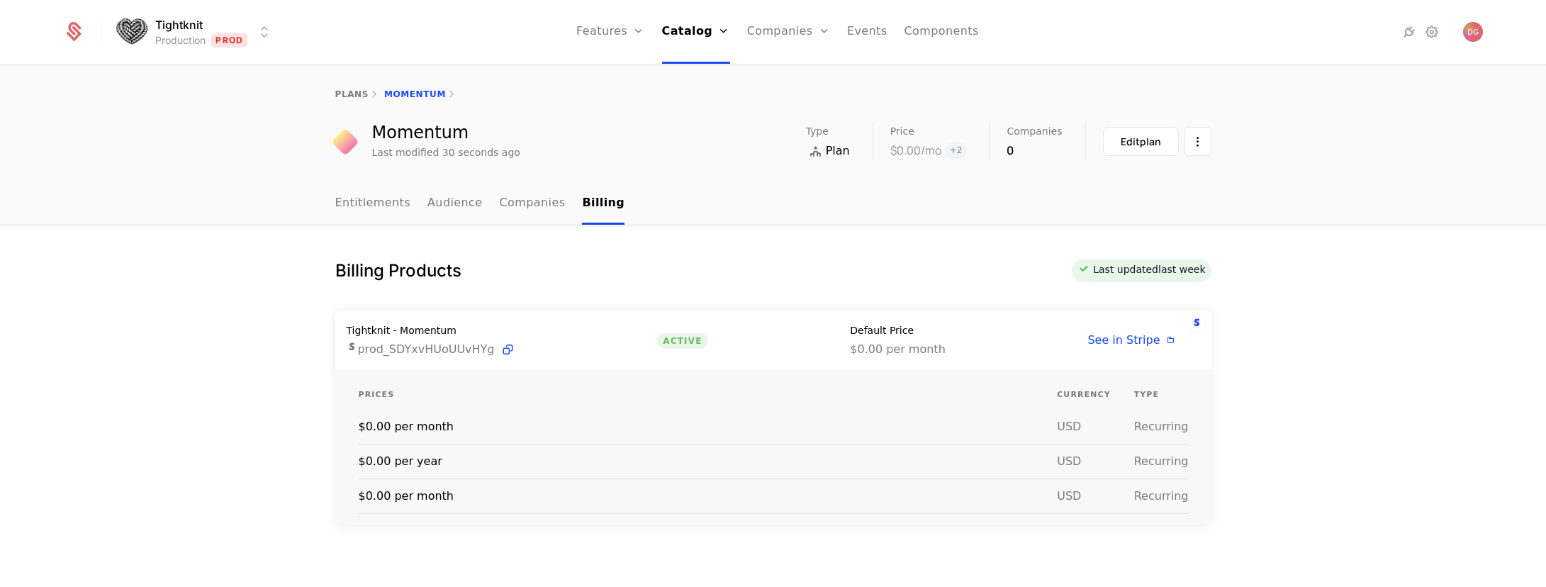
scroll to position [98, 0]
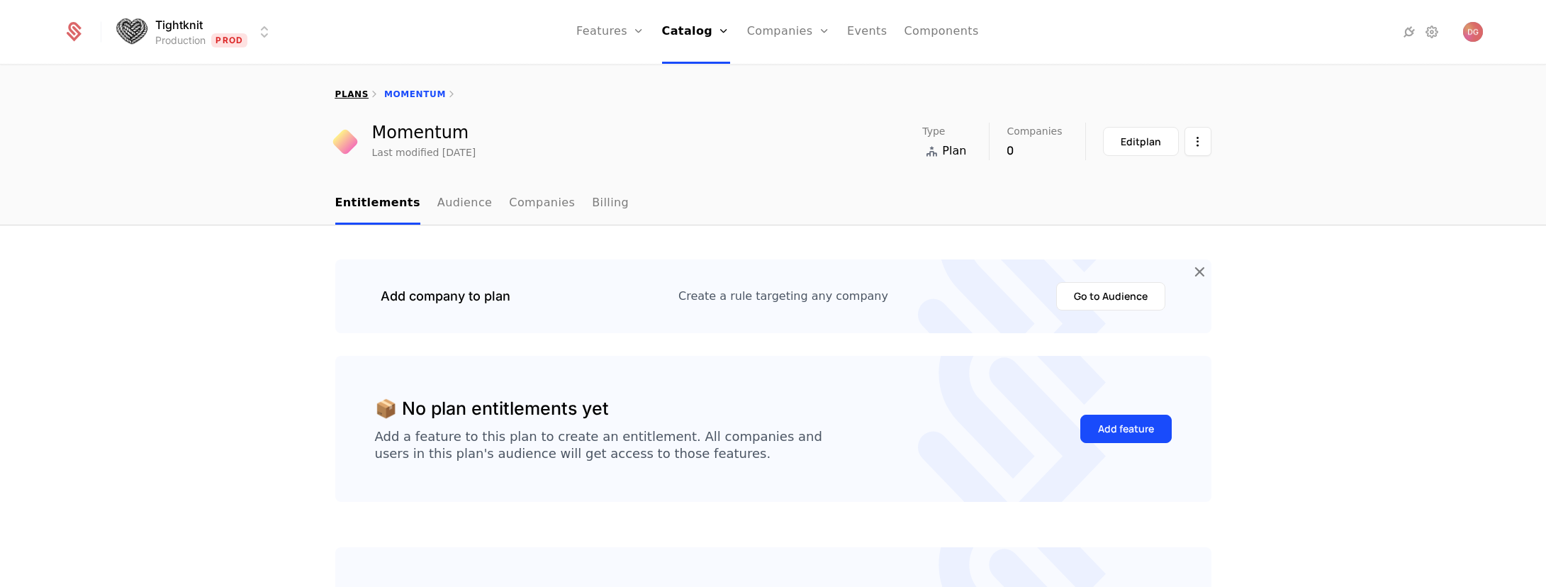
click at [340, 90] on link "plans" at bounding box center [351, 94] width 33 height 10
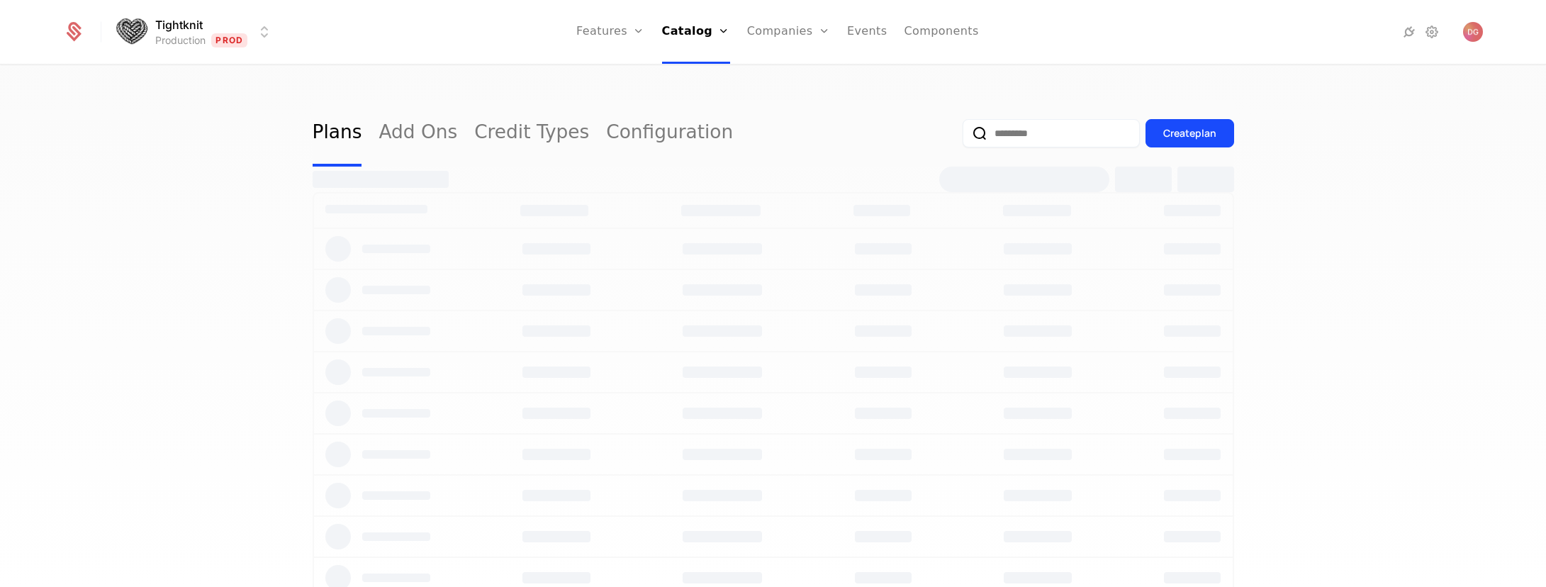
select select "**"
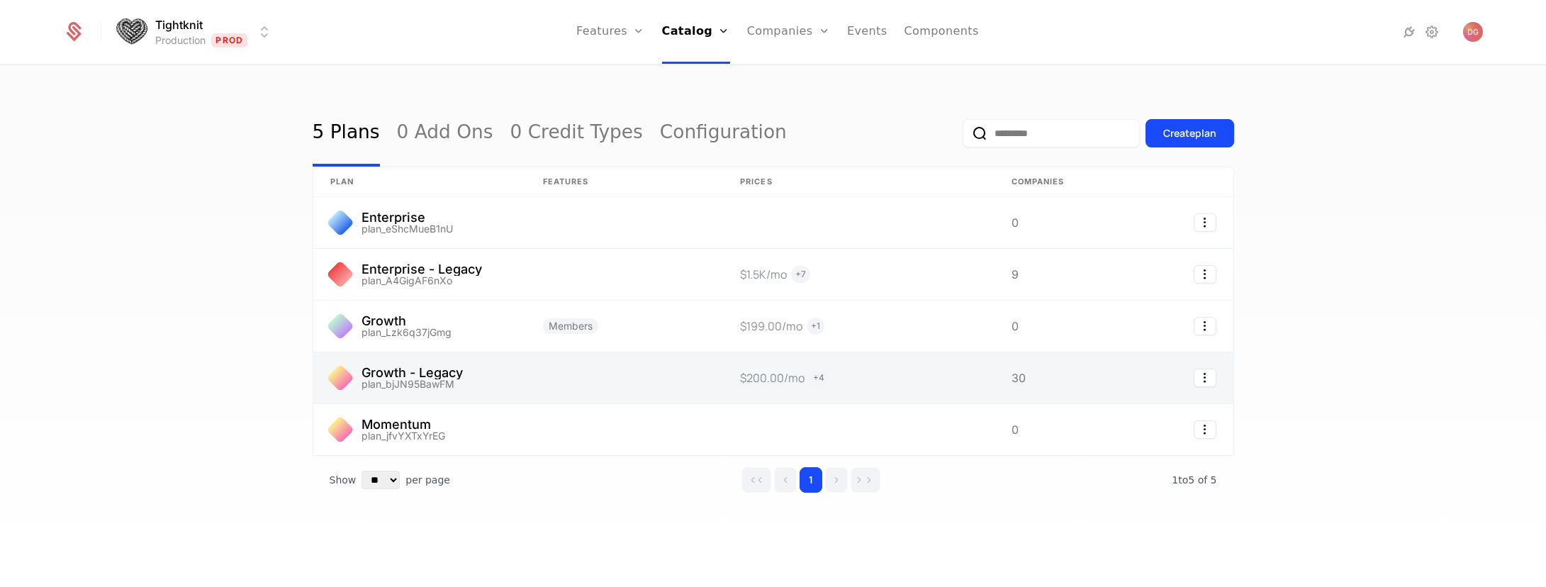
click at [444, 380] on link at bounding box center [419, 377] width 213 height 51
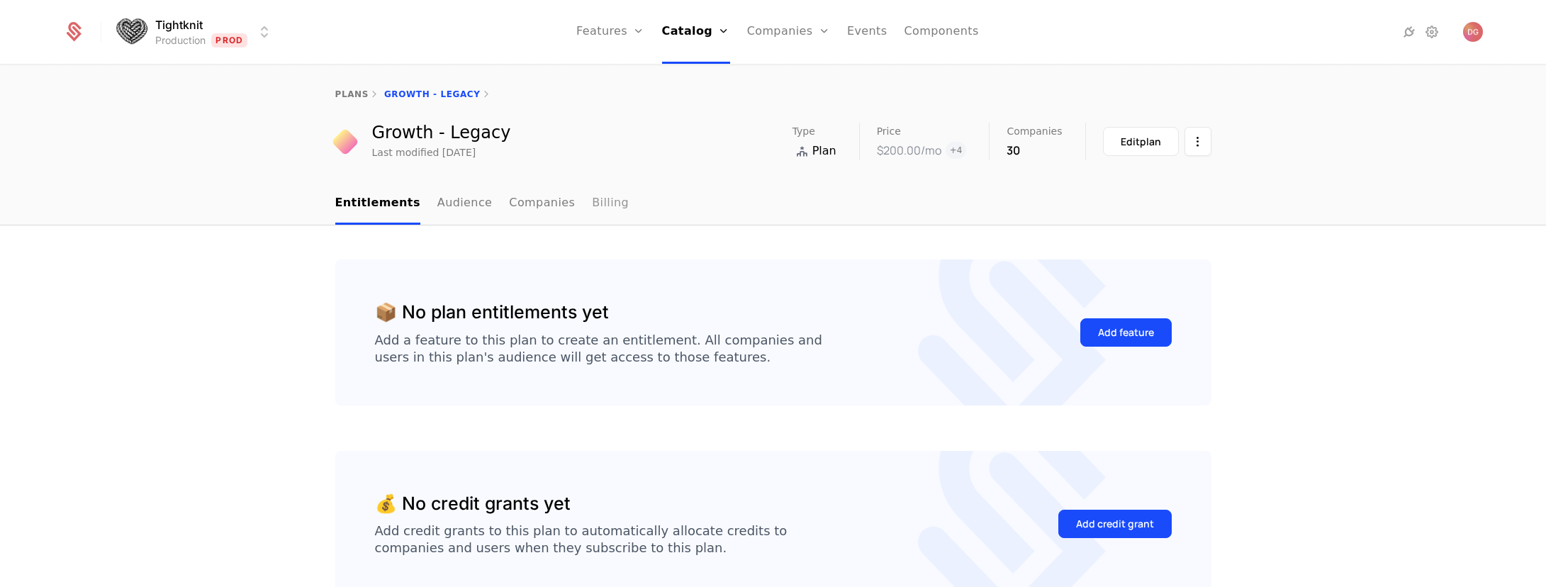
click at [592, 203] on link "Billing" at bounding box center [610, 204] width 37 height 42
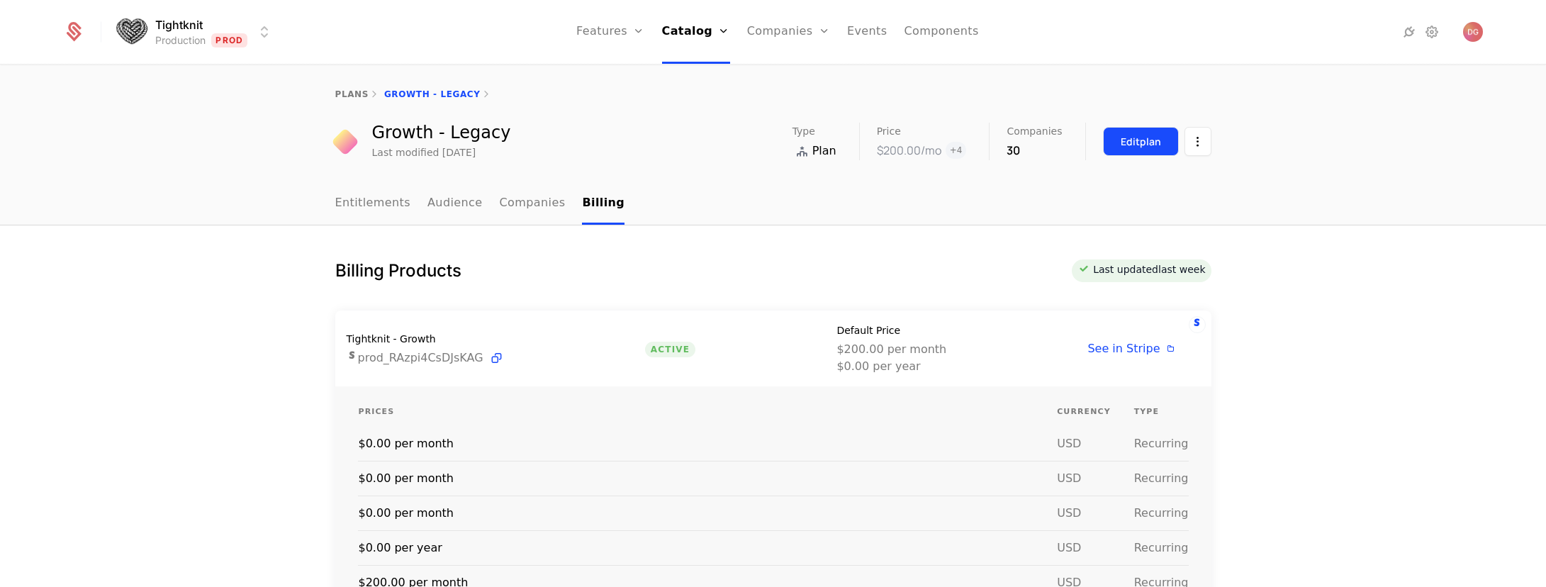
click at [1123, 142] on div "Edit plan" at bounding box center [1141, 142] width 40 height 14
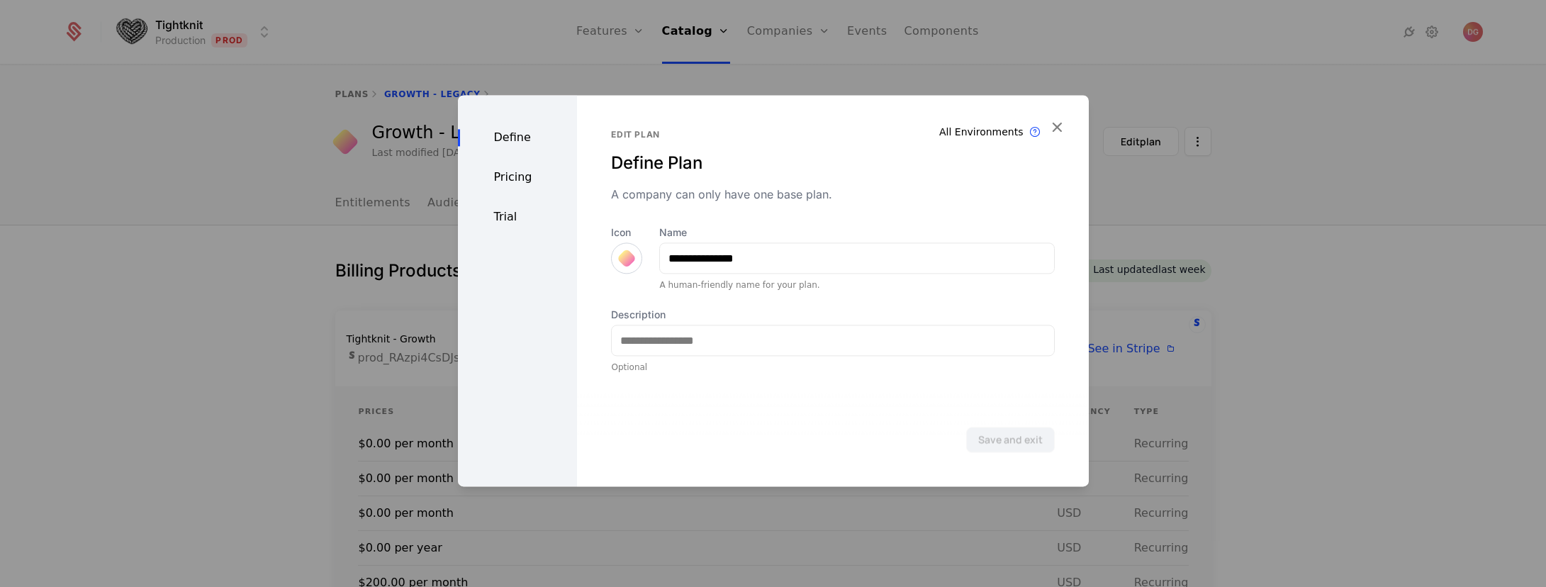
click at [515, 179] on div "Pricing" at bounding box center [518, 177] width 120 height 17
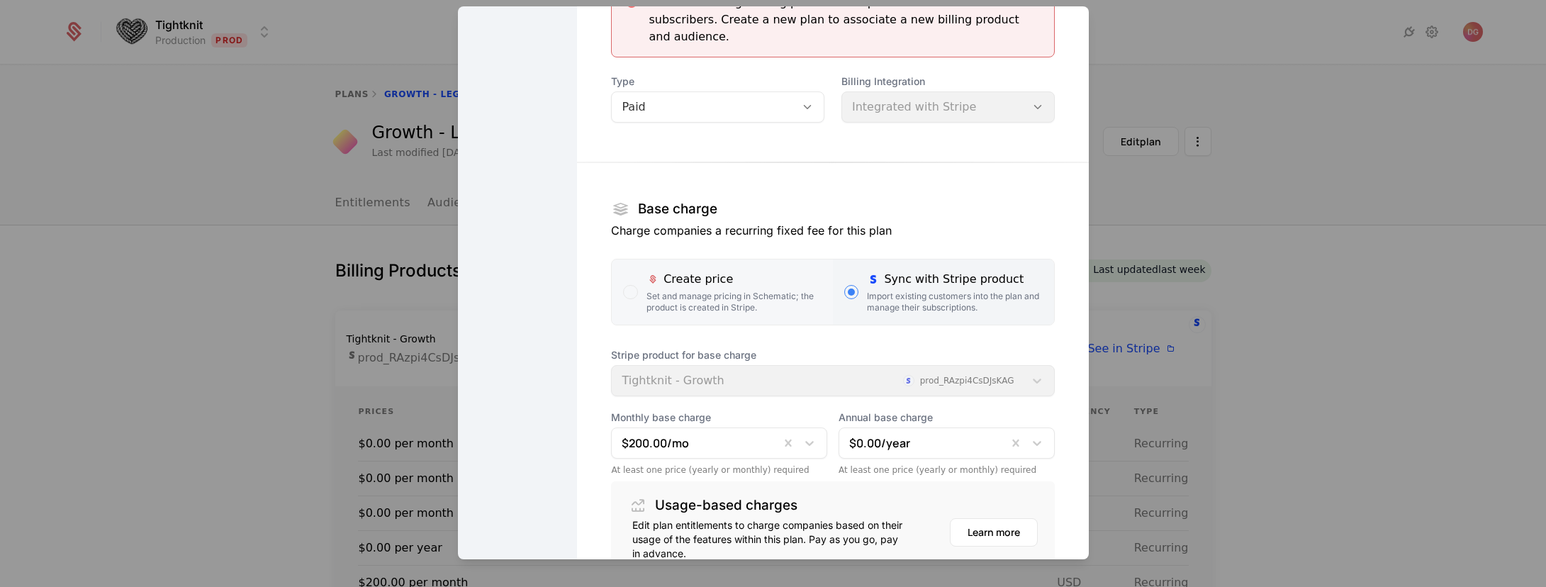
scroll to position [286, 0]
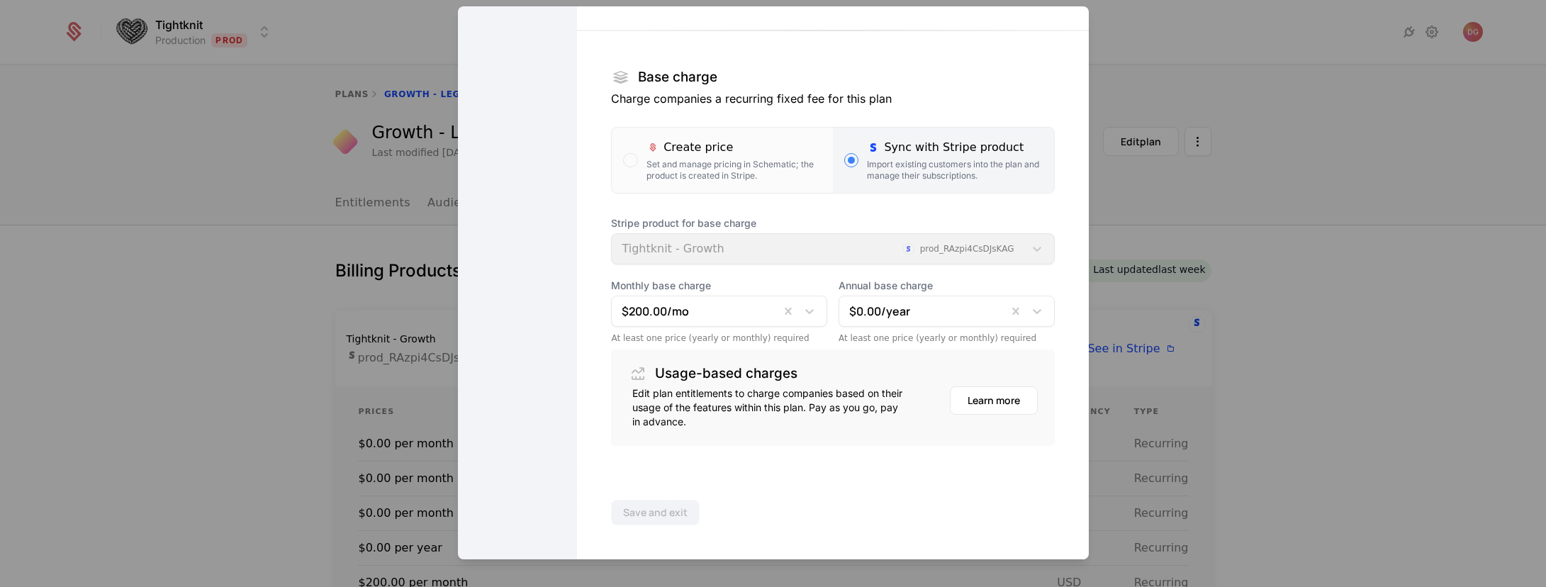
click at [153, 225] on div at bounding box center [773, 293] width 1546 height 587
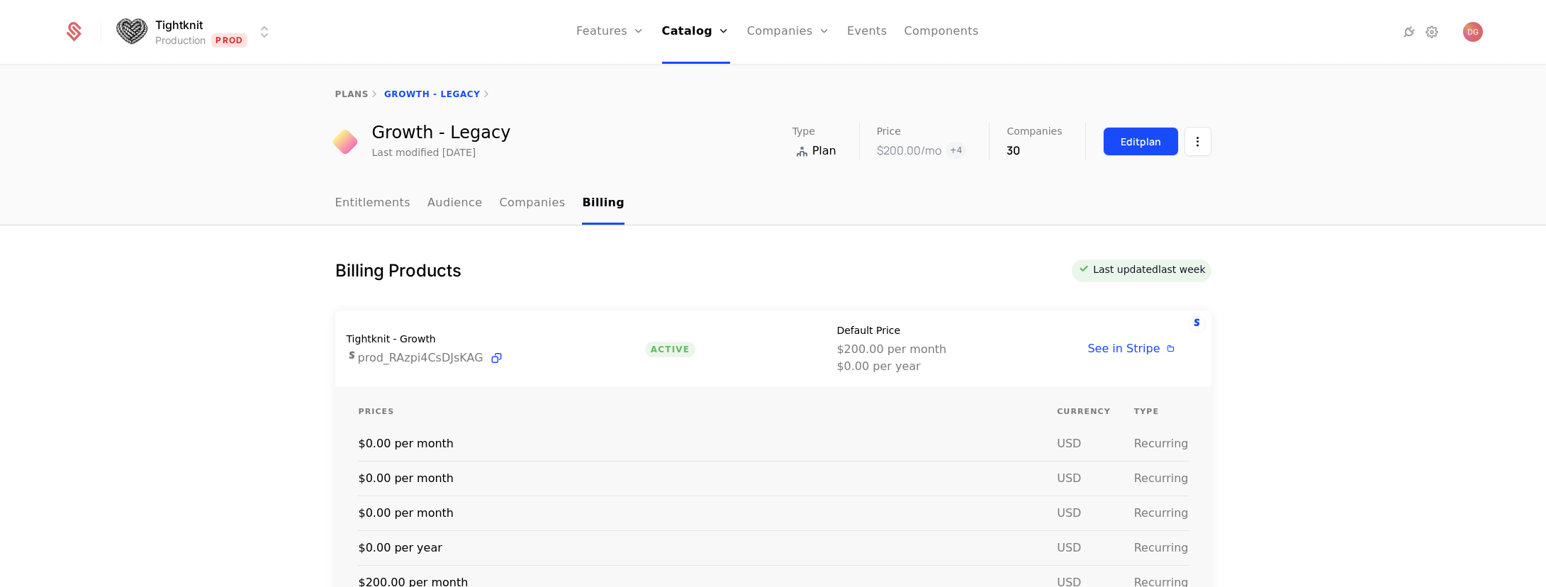
click at [1113, 141] on button "Edit plan" at bounding box center [1141, 141] width 76 height 29
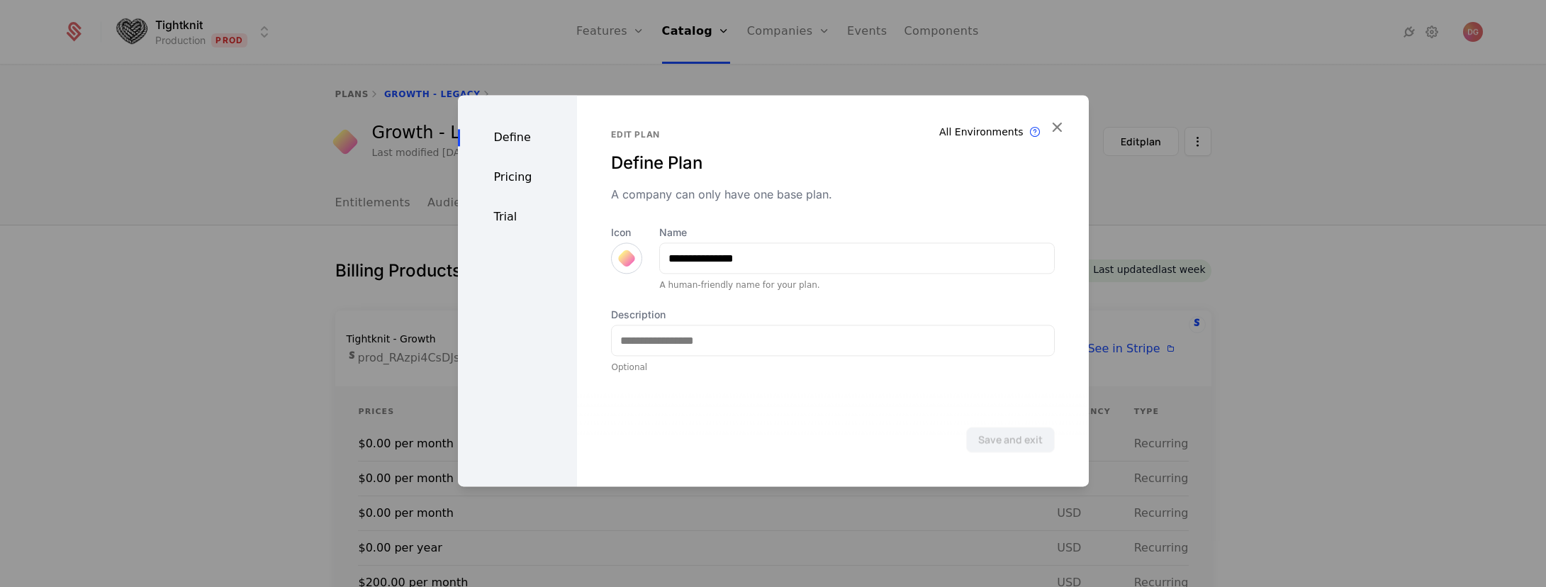
click at [517, 172] on div "Pricing" at bounding box center [518, 177] width 120 height 17
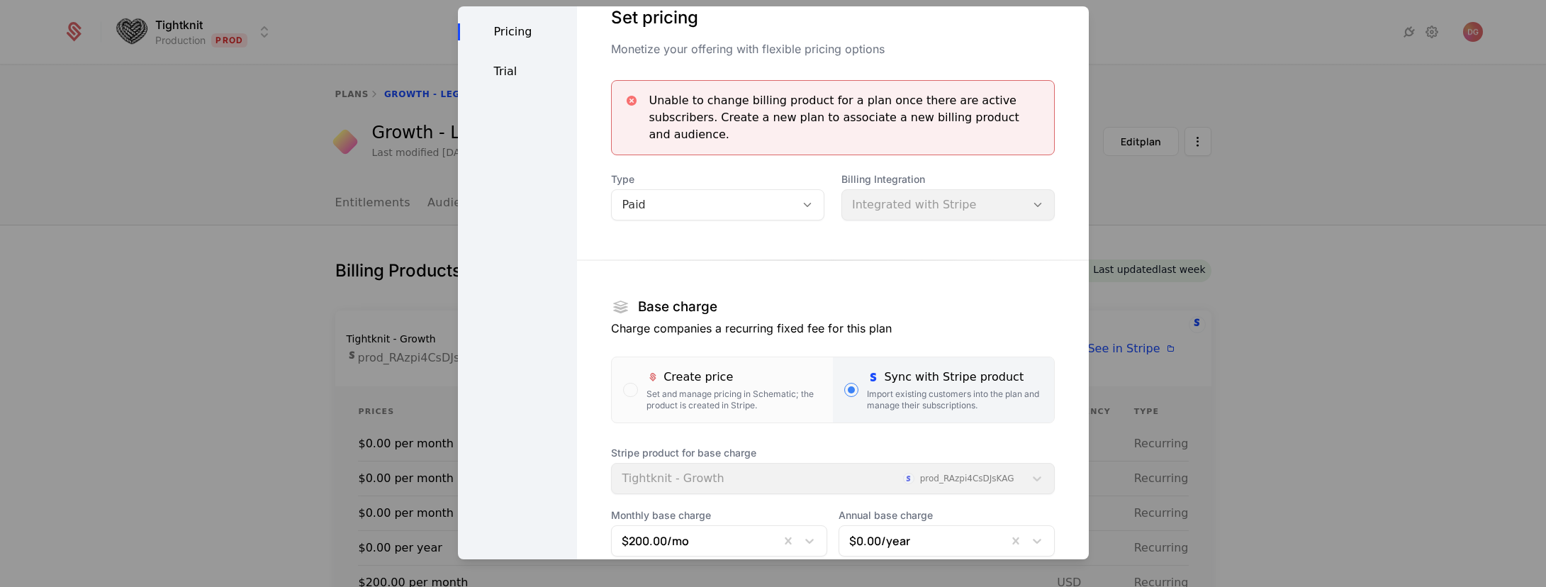
scroll to position [230, 0]
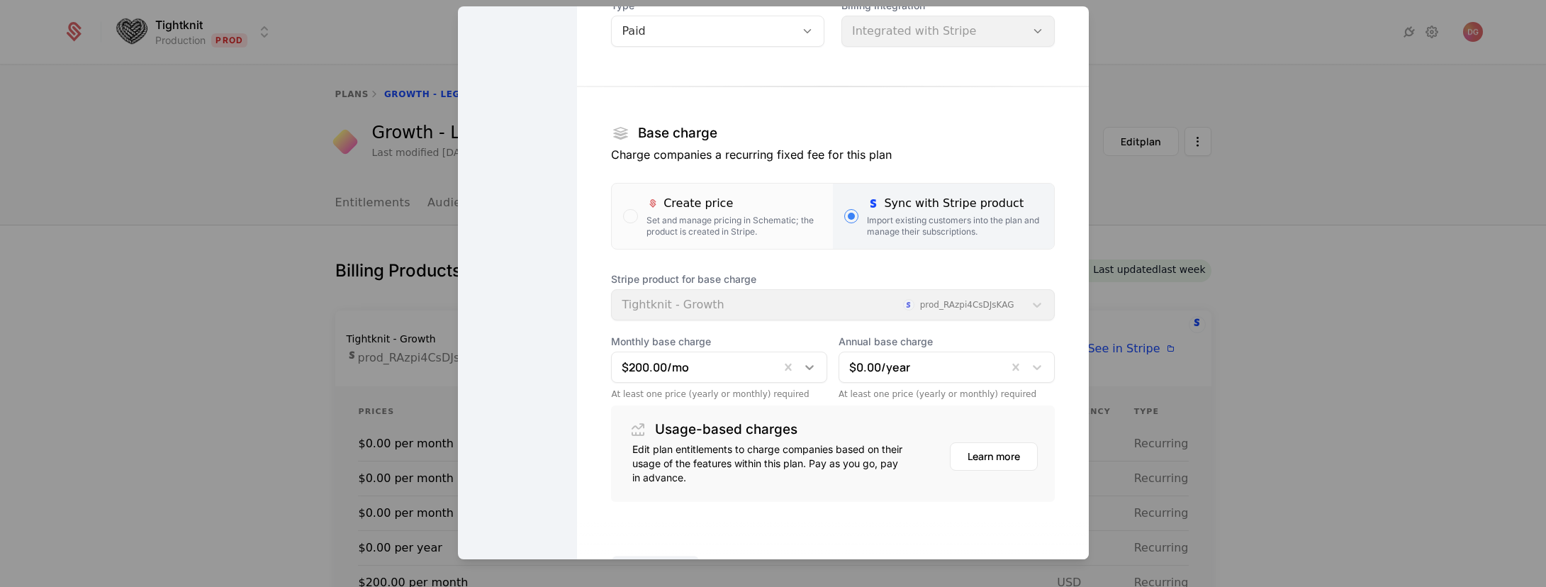
click at [809, 366] on div at bounding box center [810, 367] width 26 height 17
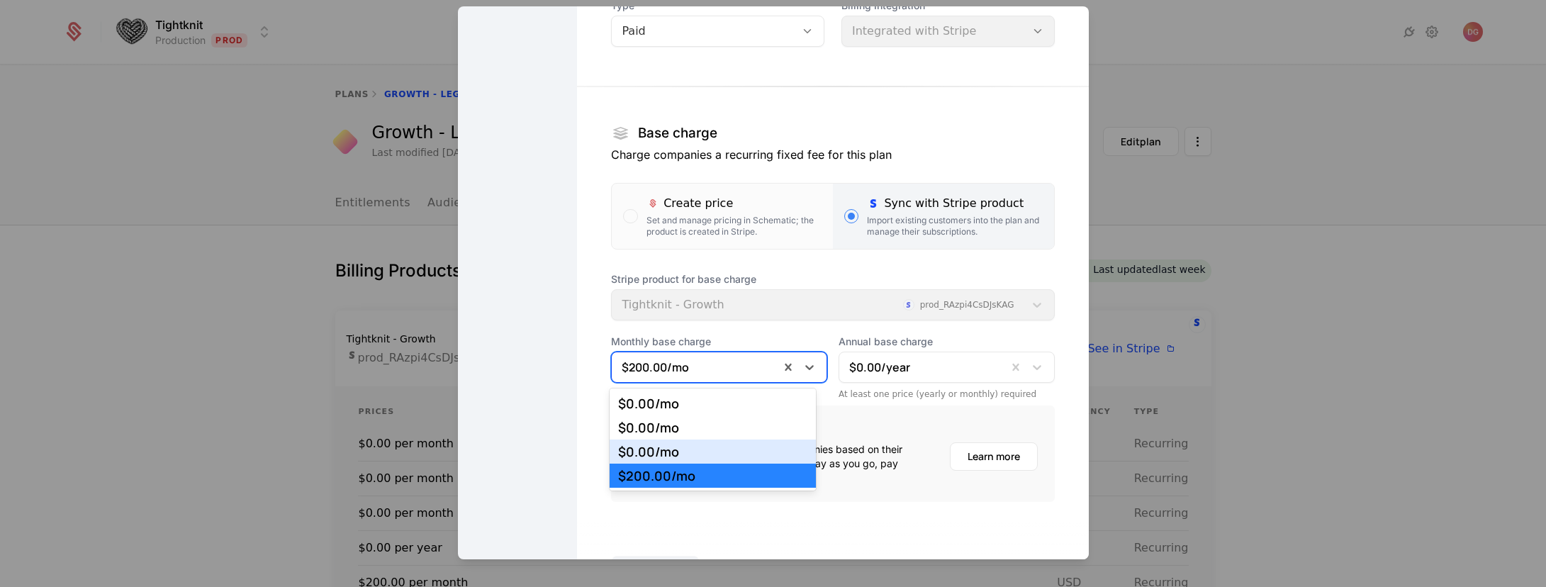
click at [527, 388] on div "Define Pricing Trial" at bounding box center [518, 195] width 120 height 839
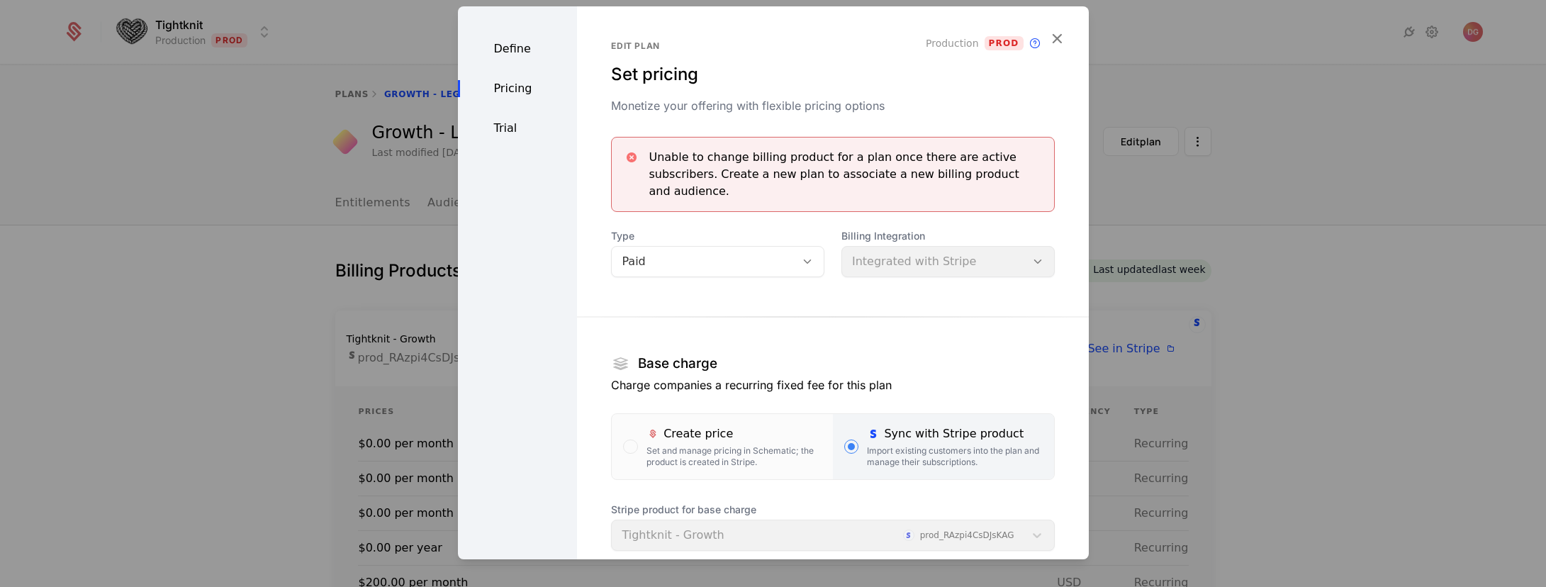
scroll to position [286, 0]
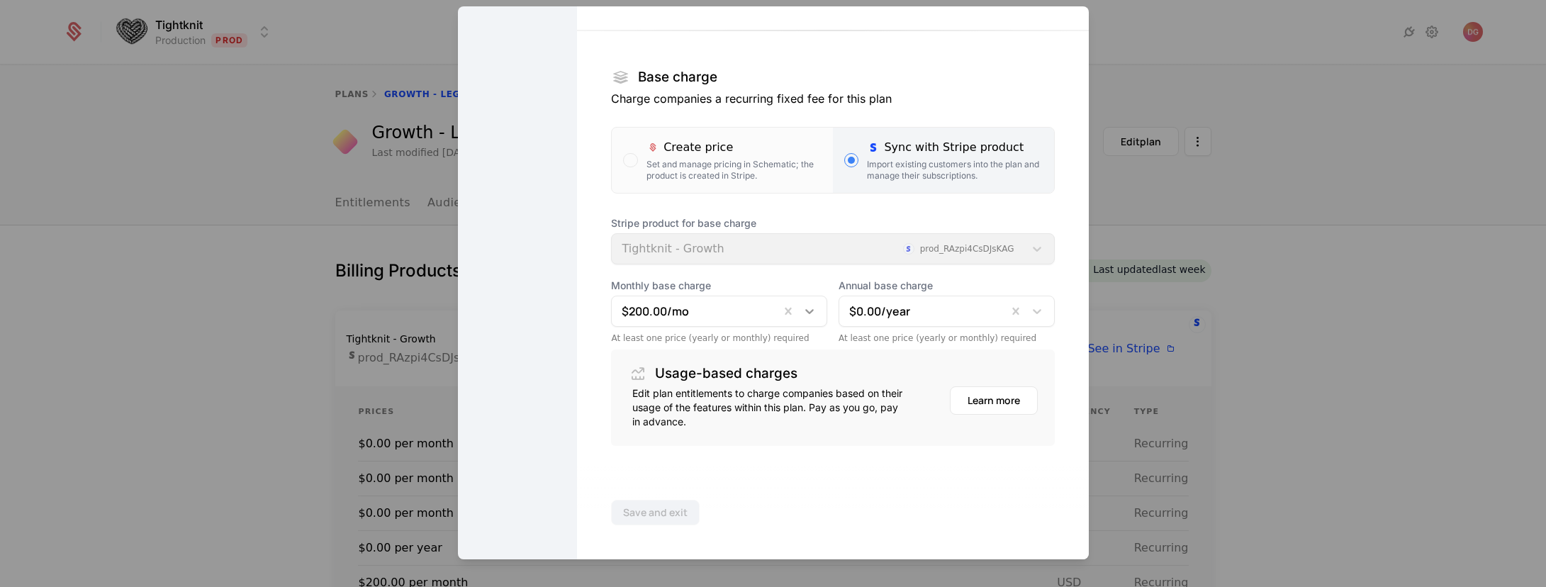
click at [809, 310] on div at bounding box center [810, 311] width 26 height 17
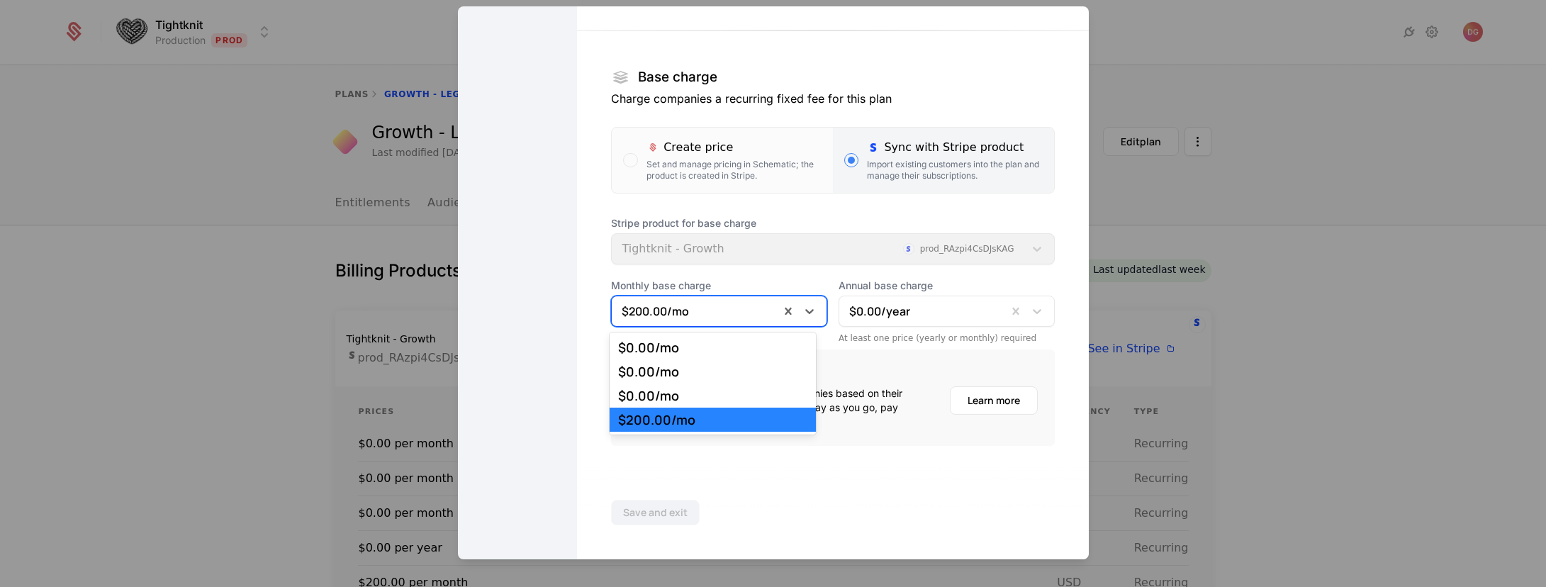
click at [568, 389] on div "Define Pricing Trial" at bounding box center [518, 139] width 120 height 839
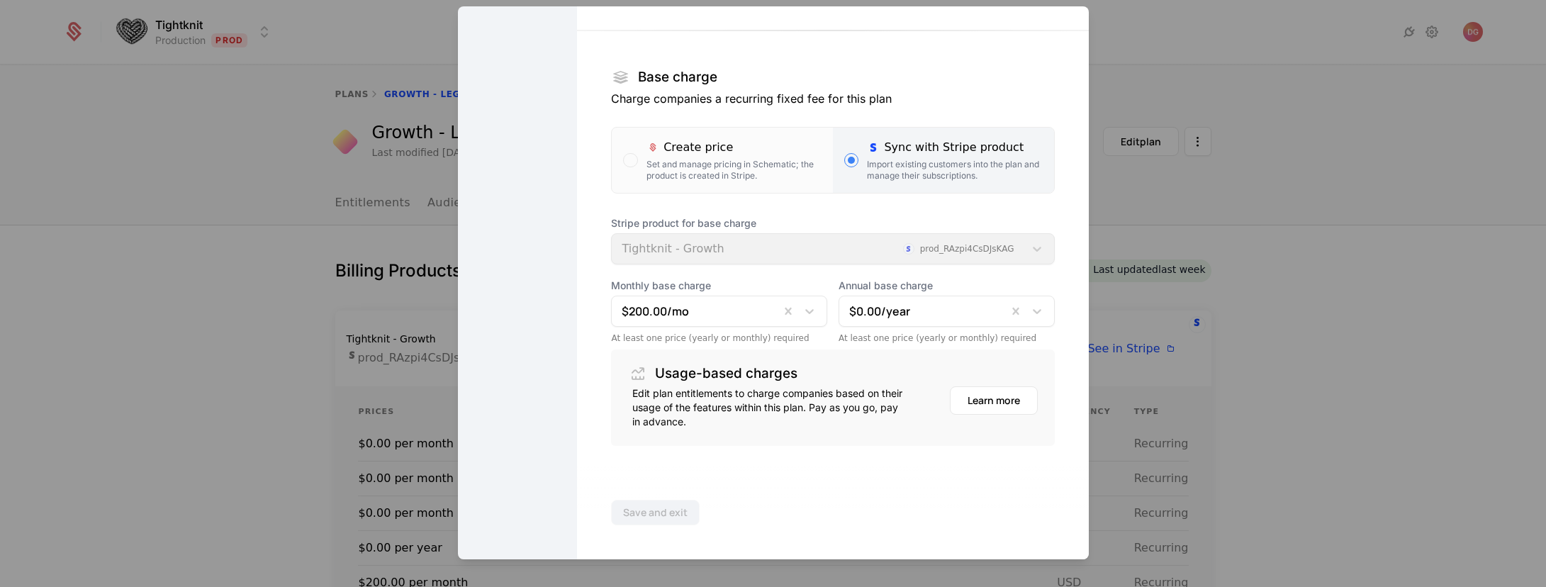
click at [838, 339] on div "At least one price (yearly or monthly) required" at bounding box center [946, 337] width 216 height 11
drag, startPoint x: 829, startPoint y: 336, endPoint x: 1049, endPoint y: 342, distance: 220.5
click at [1049, 342] on div "Edit plan Set pricing Monetize your offering with flexible pricing options Prod…" at bounding box center [832, 139] width 511 height 839
click at [805, 311] on icon at bounding box center [809, 311] width 9 height 5
click at [242, 162] on div at bounding box center [773, 293] width 1546 height 587
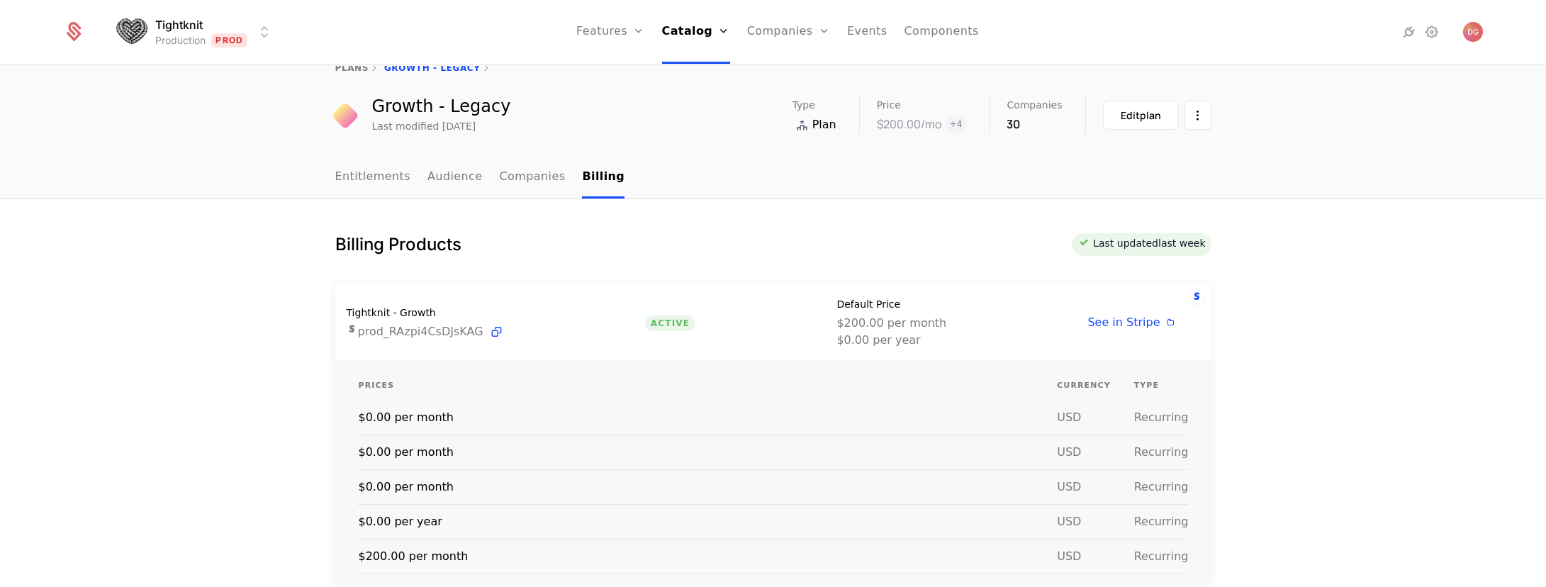
scroll to position [129, 0]
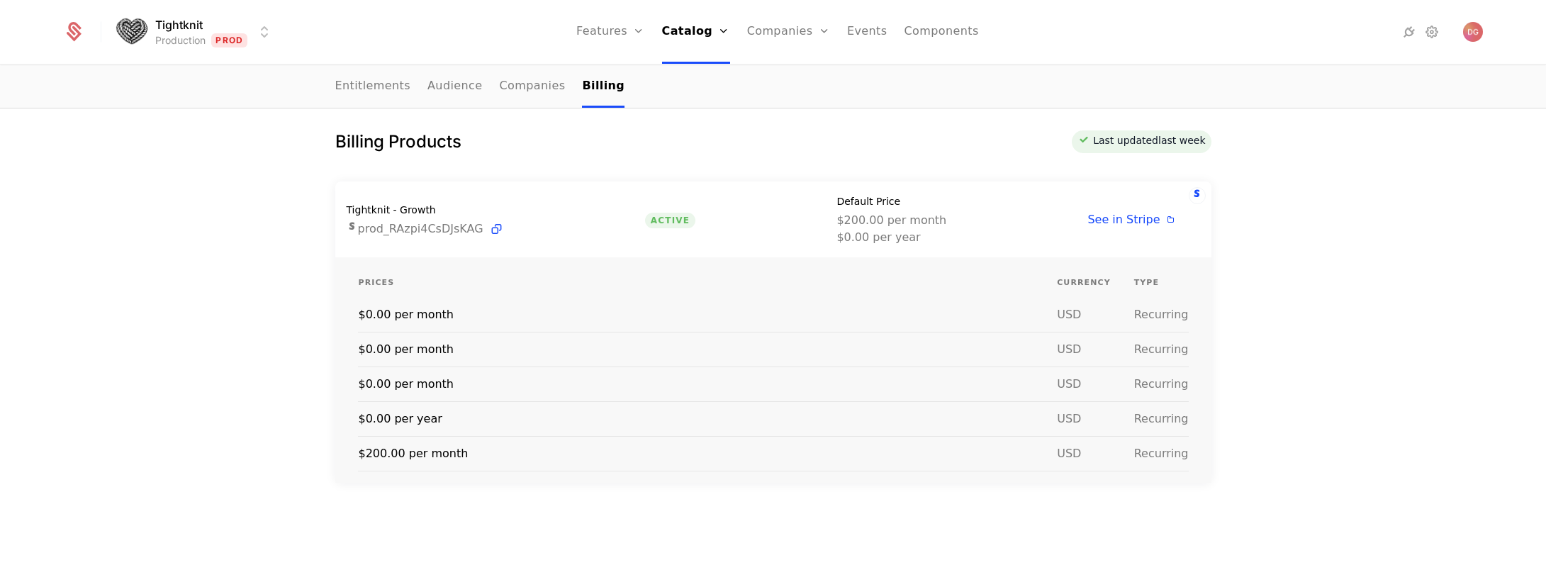
click at [1344, 196] on div "Billing Products Last updated last week Tightknit - Growth prod_RAzpi4CsDJsKAG …" at bounding box center [773, 368] width 1546 height 545
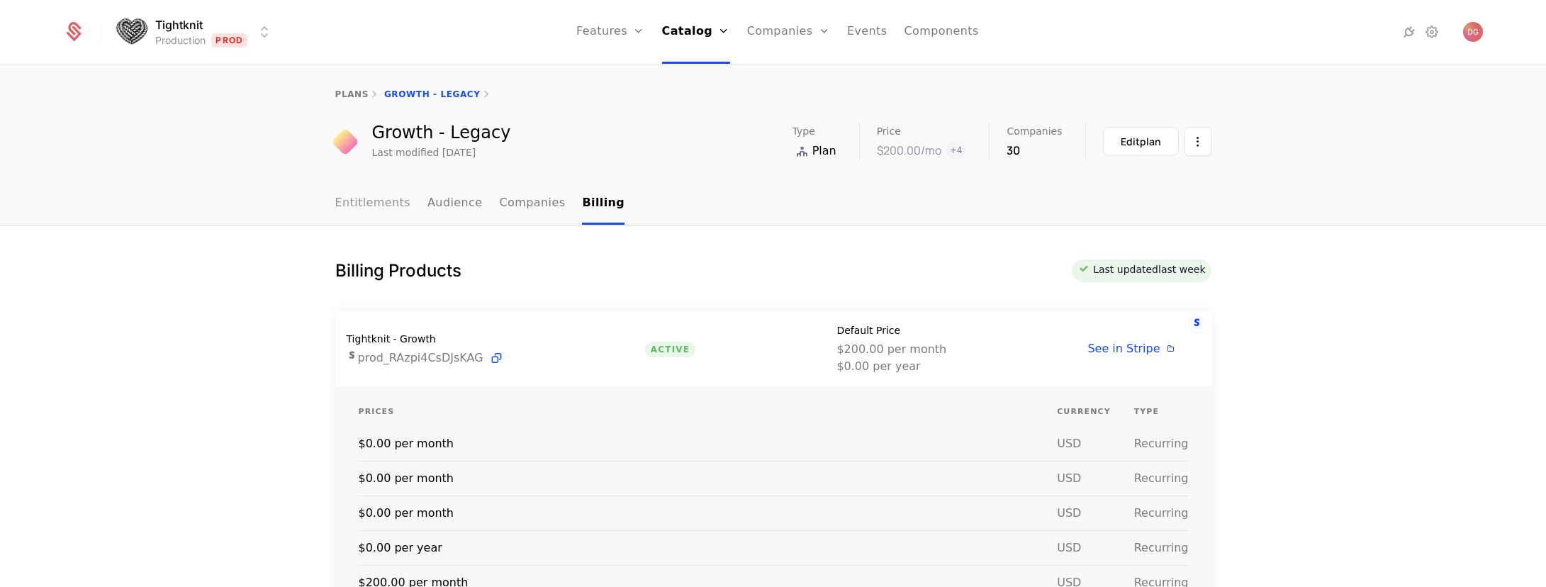
click at [382, 199] on link "Entitlements" at bounding box center [373, 204] width 76 height 42
click at [346, 93] on link "plans" at bounding box center [351, 94] width 33 height 10
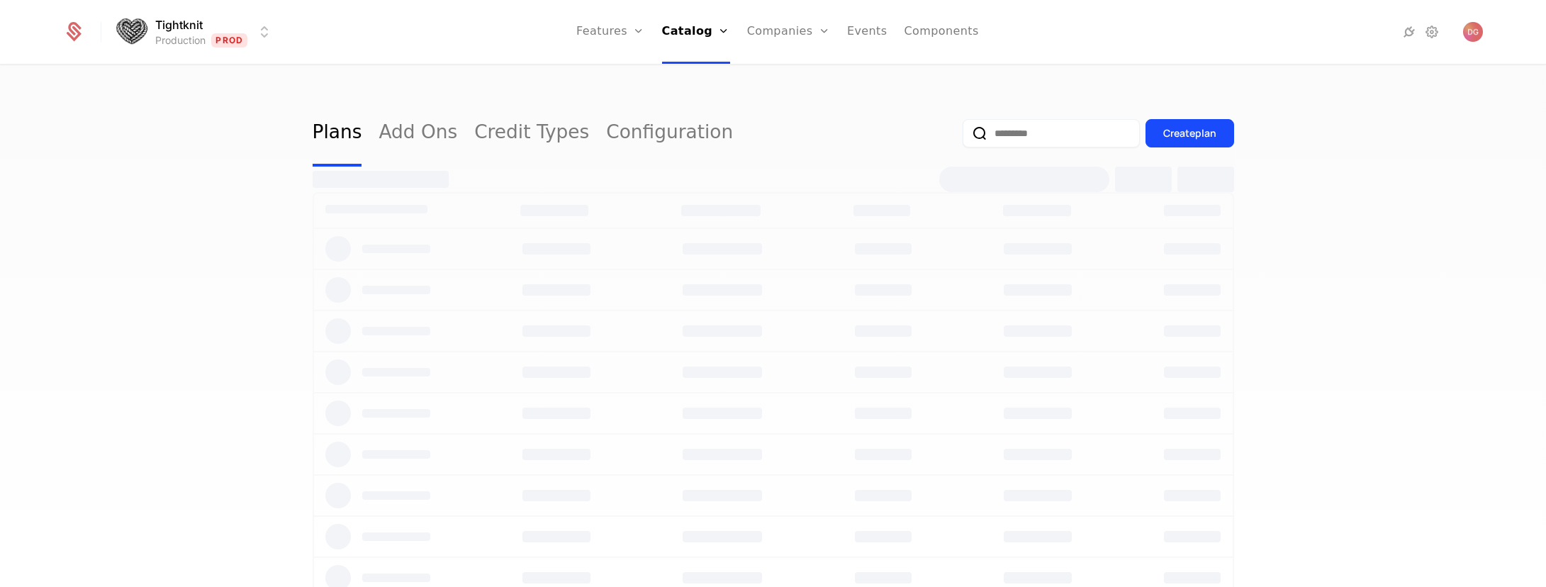
select select "**"
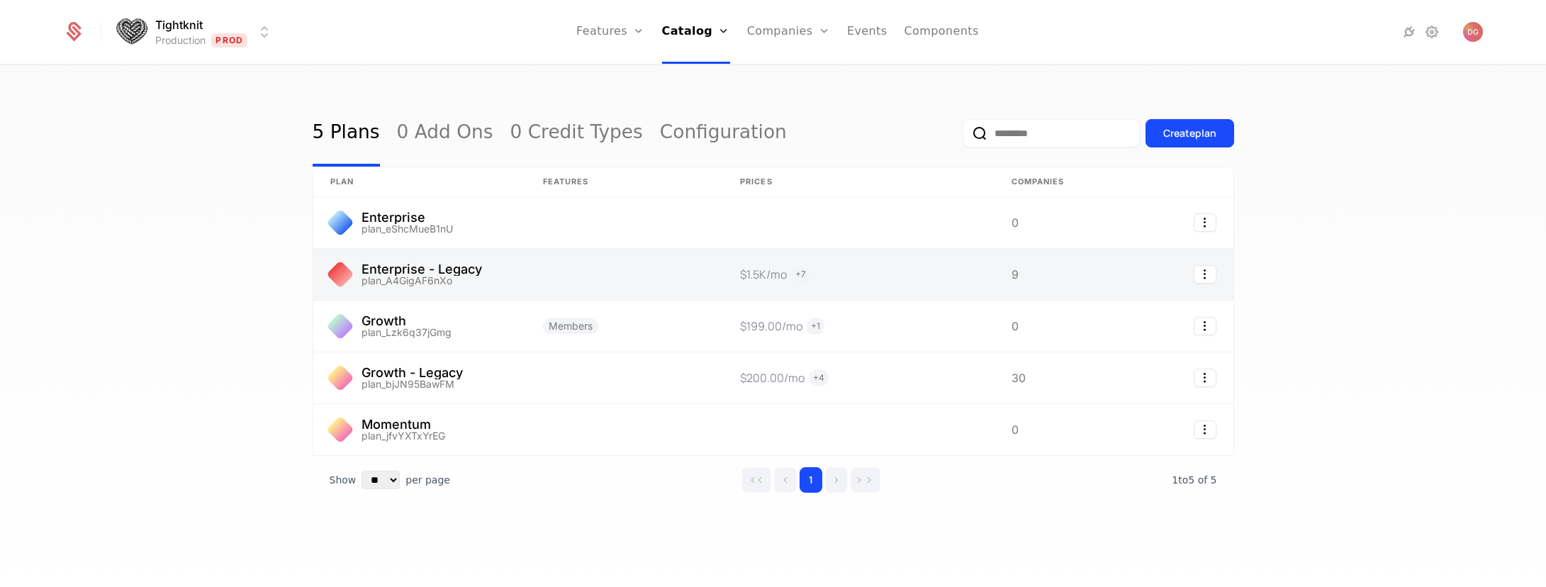
click at [488, 276] on link at bounding box center [419, 274] width 213 height 51
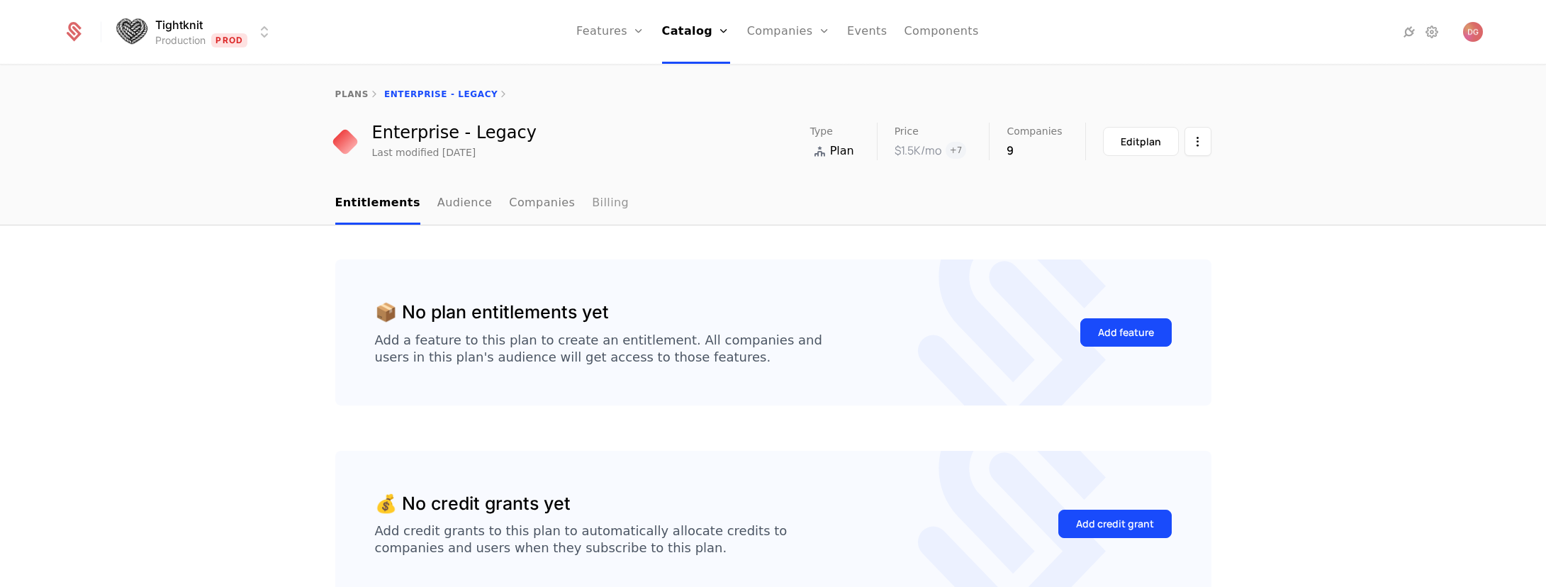
click at [592, 208] on link "Billing" at bounding box center [610, 204] width 37 height 42
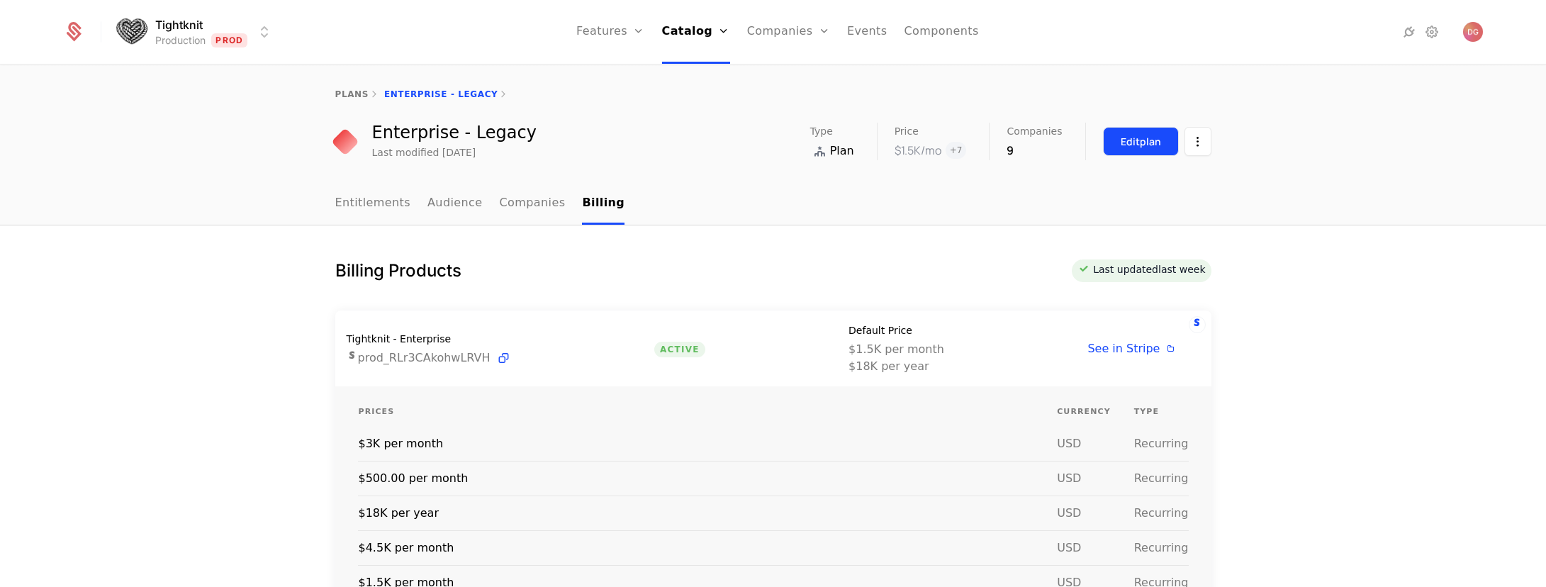
click at [1143, 145] on div "Edit plan" at bounding box center [1141, 142] width 40 height 14
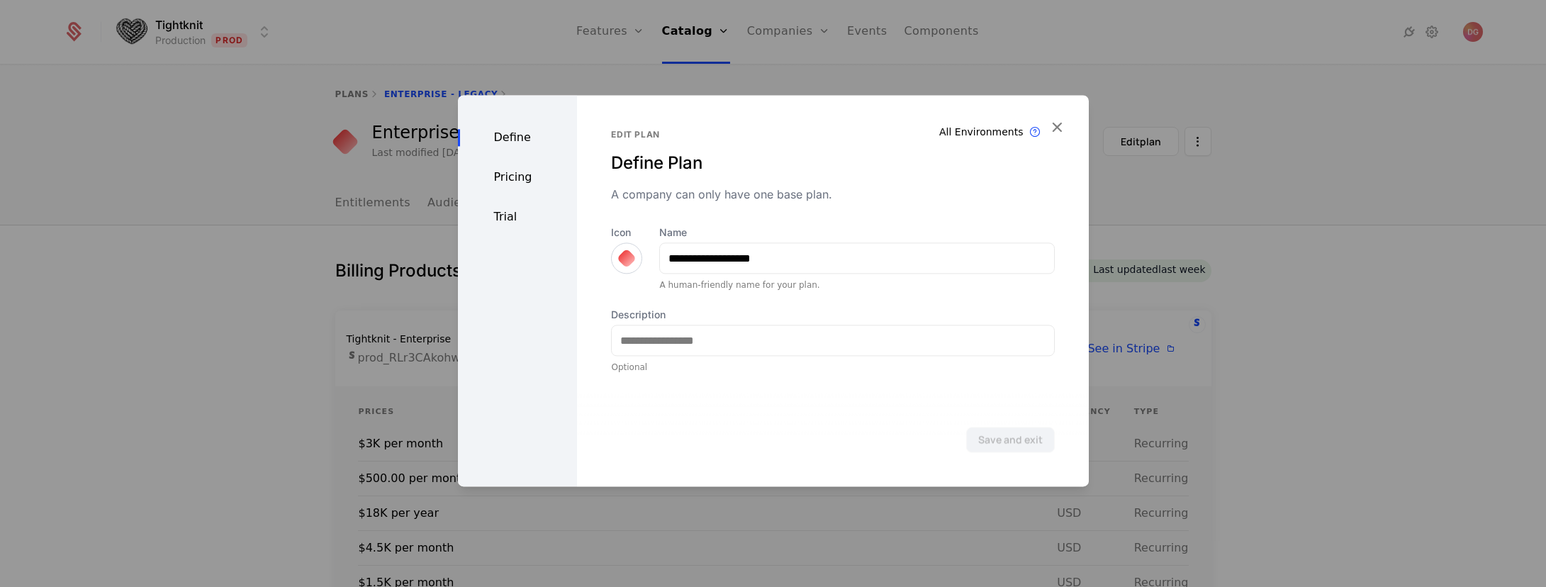
click at [506, 170] on div "Pricing" at bounding box center [518, 177] width 120 height 17
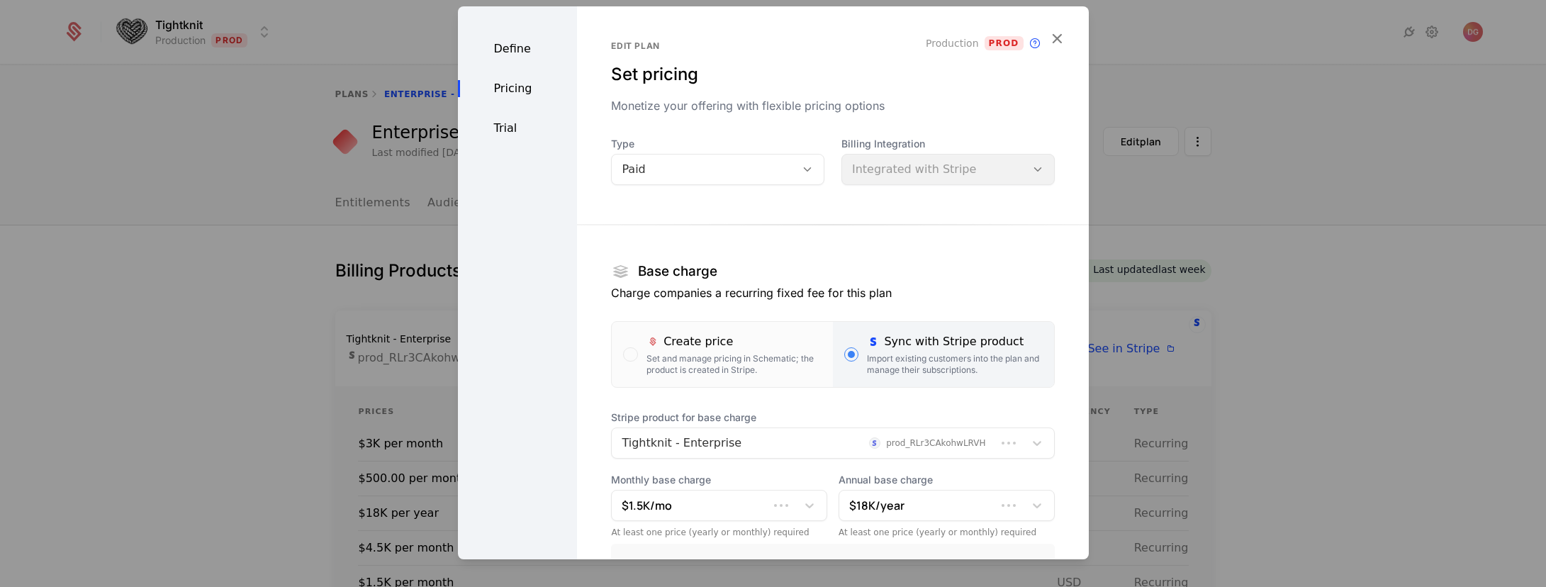
scroll to position [194, 0]
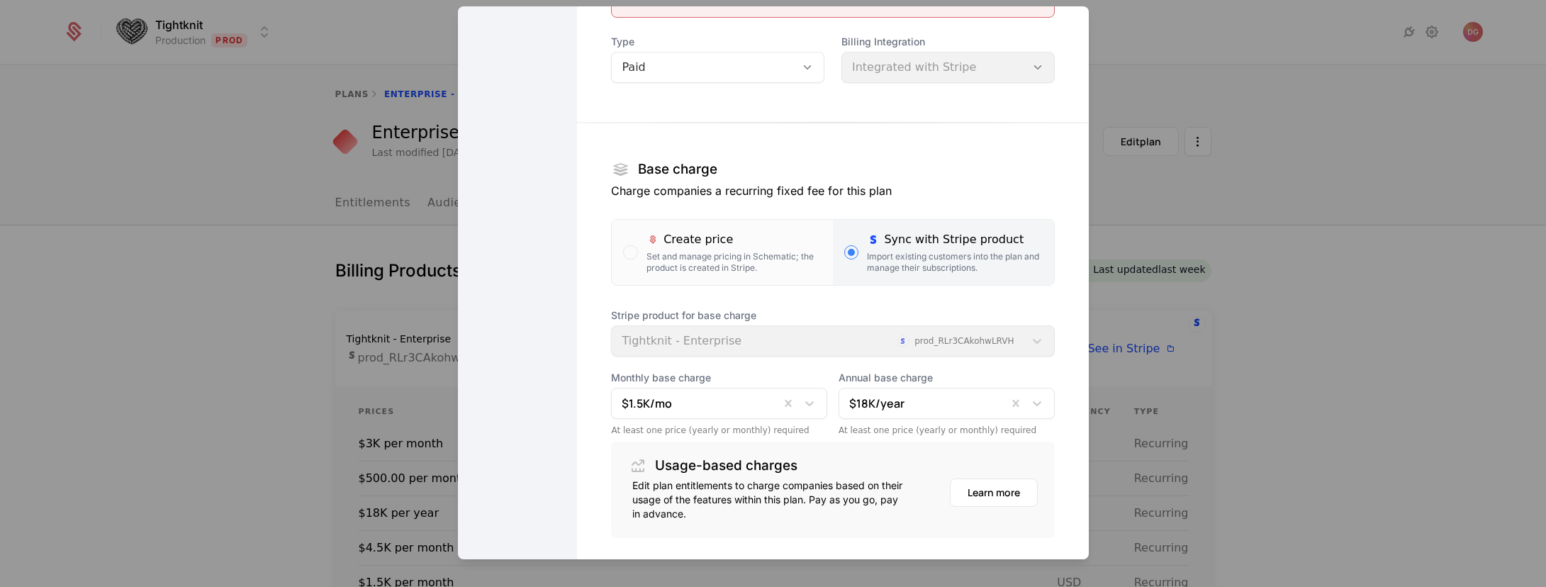
click at [205, 246] on div at bounding box center [773, 293] width 1546 height 587
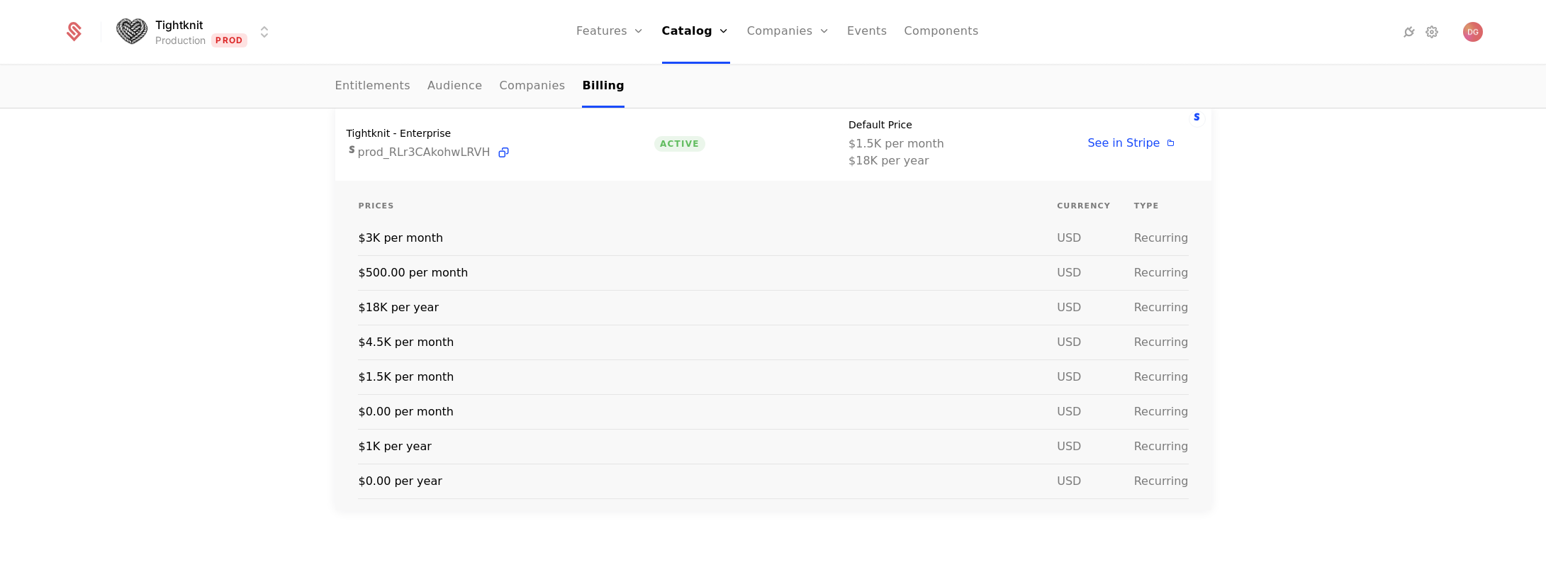
scroll to position [0, 0]
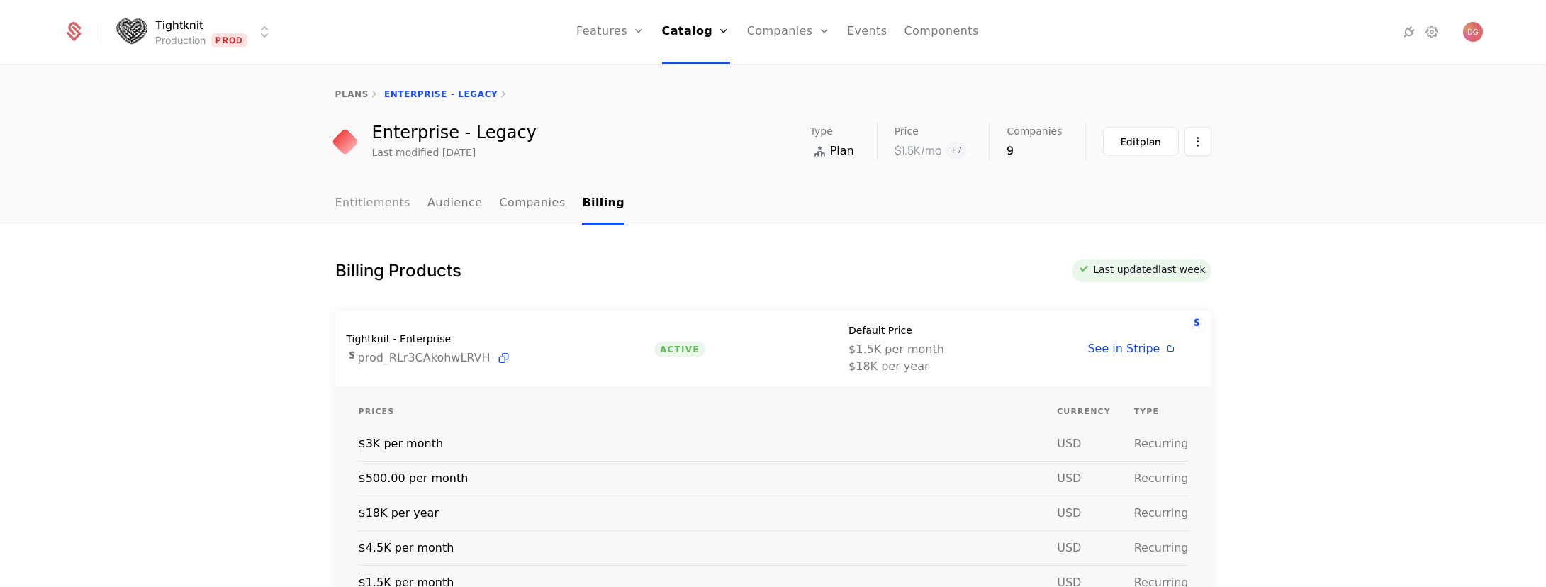
click at [364, 196] on link "Entitlements" at bounding box center [373, 204] width 76 height 42
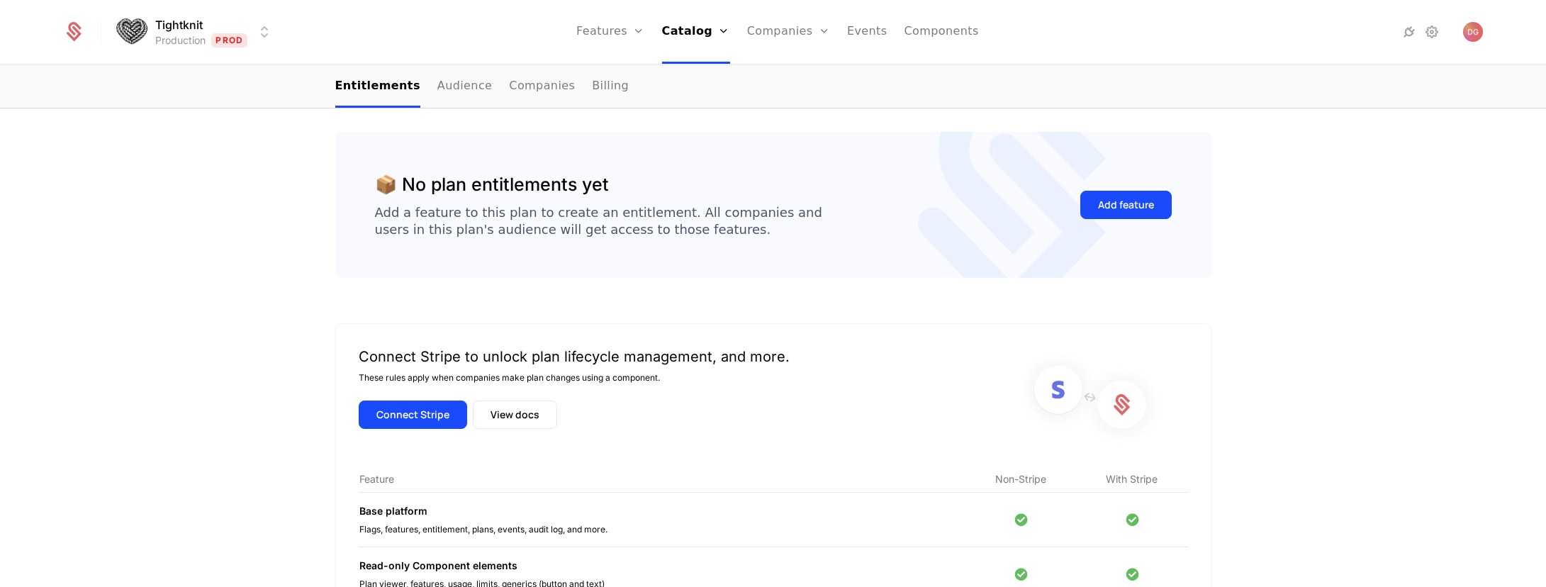
scroll to position [229, 0]
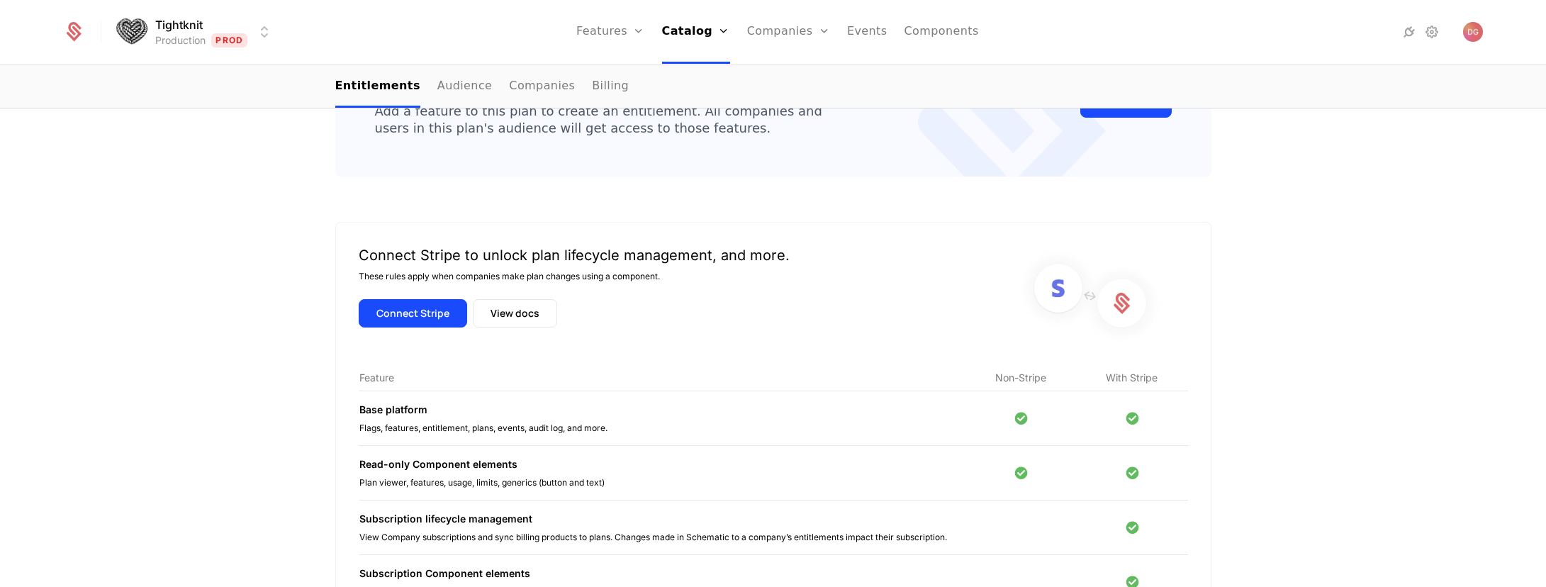
drag, startPoint x: 1340, startPoint y: 272, endPoint x: 1355, endPoint y: 272, distance: 14.9
click at [1343, 273] on div "📦 No plan entitlements yet Add a feature to this plan to create an entitlement.…" at bounding box center [773, 380] width 1546 height 769
drag, startPoint x: 189, startPoint y: 195, endPoint x: 782, endPoint y: 209, distance: 592.7
click at [190, 195] on div "📦 No plan entitlements yet Add a feature to this plan to create an entitlement.…" at bounding box center [773, 380] width 1546 height 769
click at [1322, 248] on div "📦 No plan entitlements yet Add a feature to this plan to create an entitlement.…" at bounding box center [773, 380] width 1546 height 769
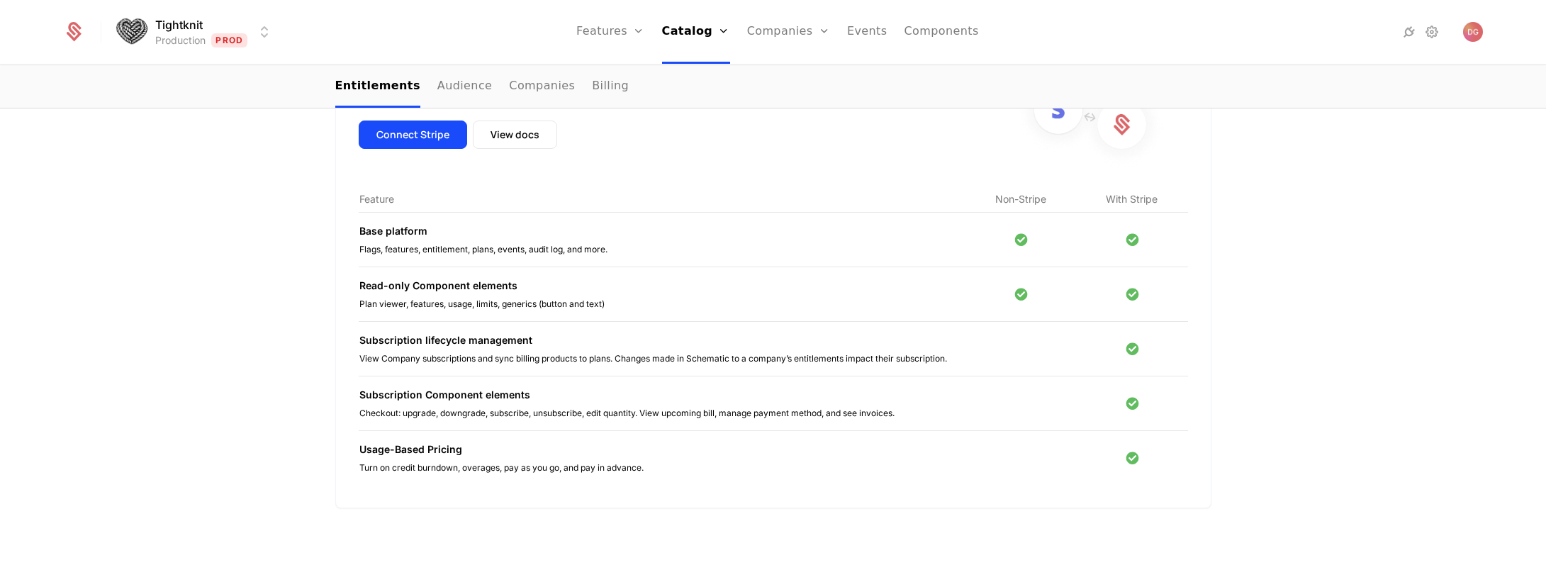
scroll to position [0, 0]
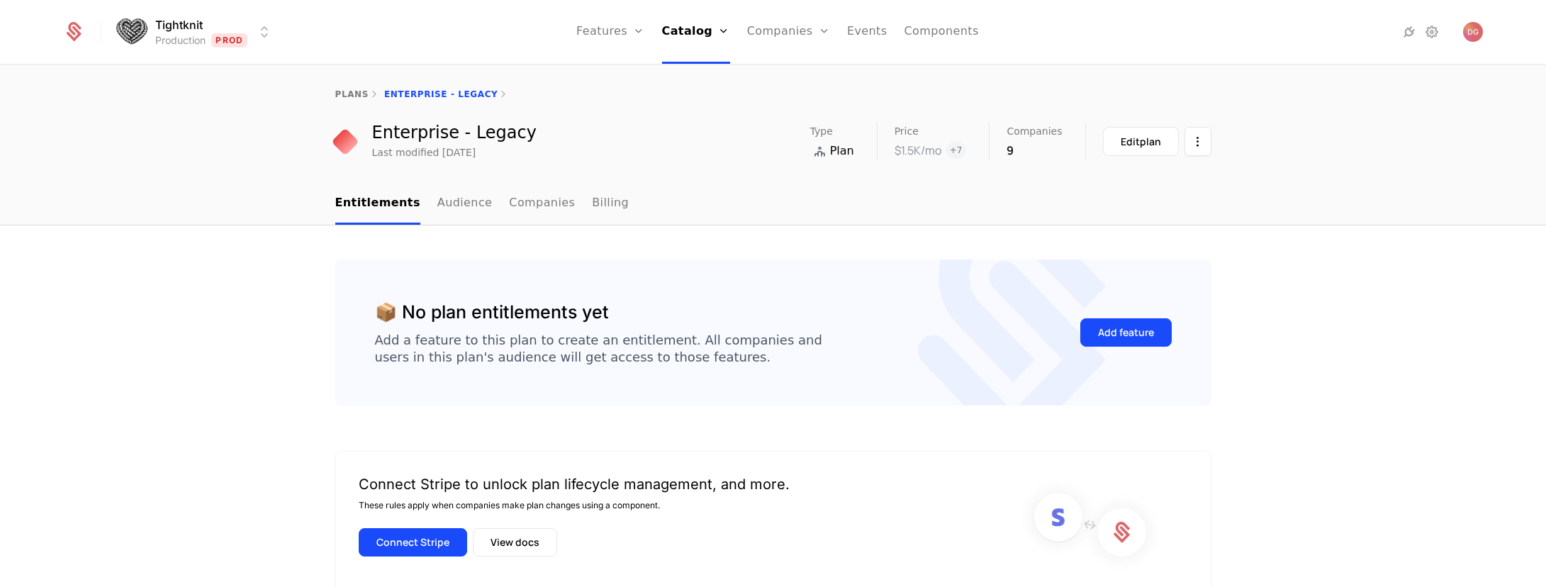
click at [237, 176] on div "plans Enterprise - Legacy Enterprise - Legacy Last modified [DATE] Type Plan Pr…" at bounding box center [773, 124] width 1546 height 117
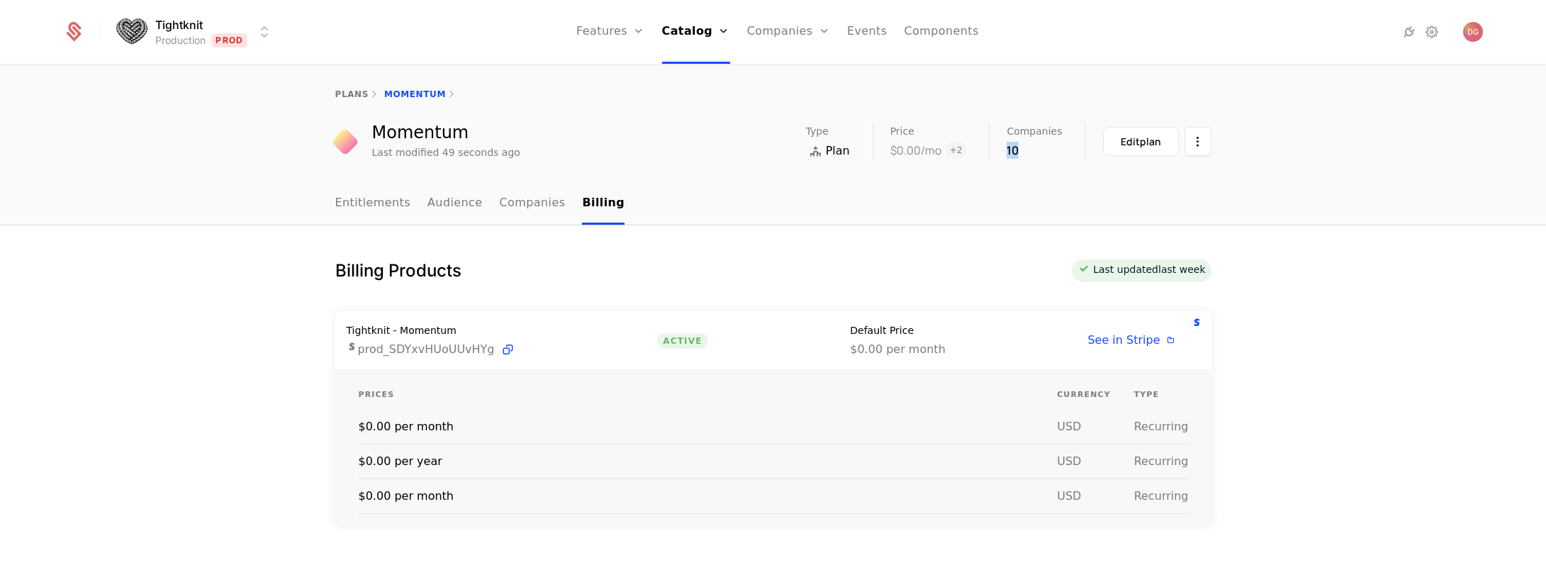
drag, startPoint x: 1019, startPoint y: 149, endPoint x: 1004, endPoint y: 150, distance: 15.0
click at [1004, 150] on div "Type Plan Price $0.00 /mo + 2 Companies 10 Edit plan" at bounding box center [1008, 142] width 405 height 38
click at [936, 194] on nav "Entitlements Audience Companies Billing" at bounding box center [773, 204] width 876 height 42
click at [522, 203] on link "Companies" at bounding box center [533, 204] width 66 height 42
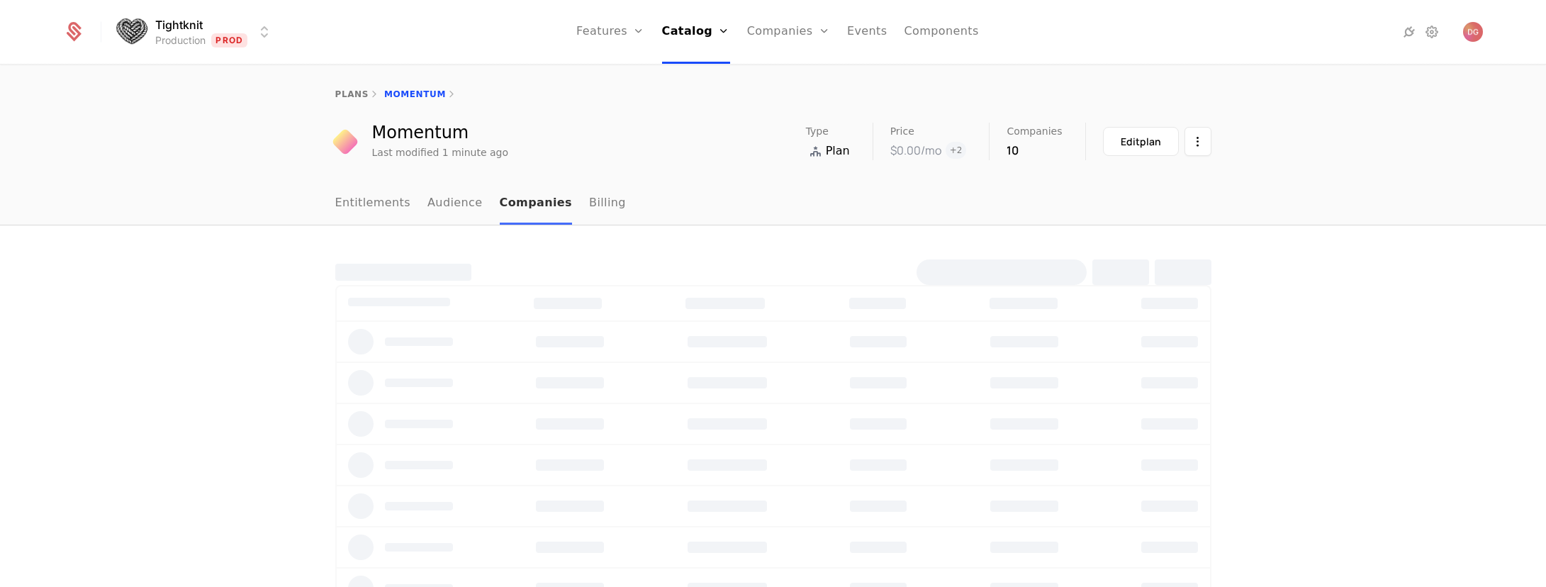
select select "**"
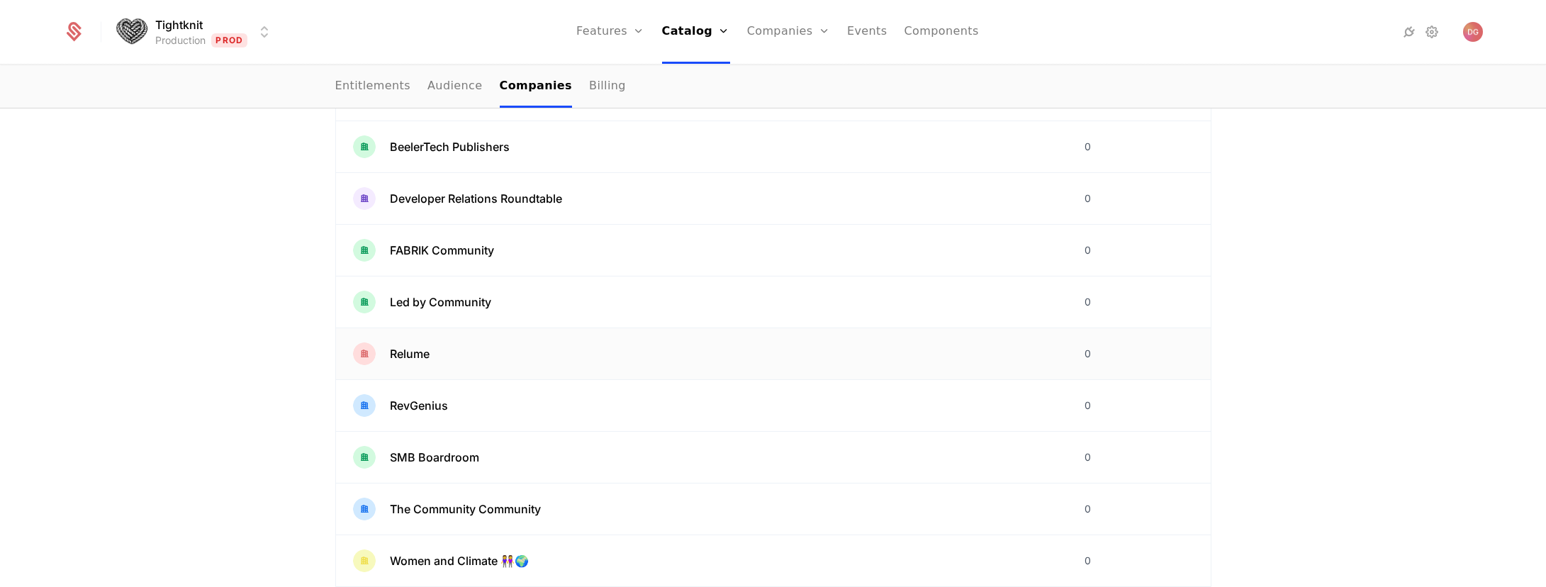
scroll to position [275, 0]
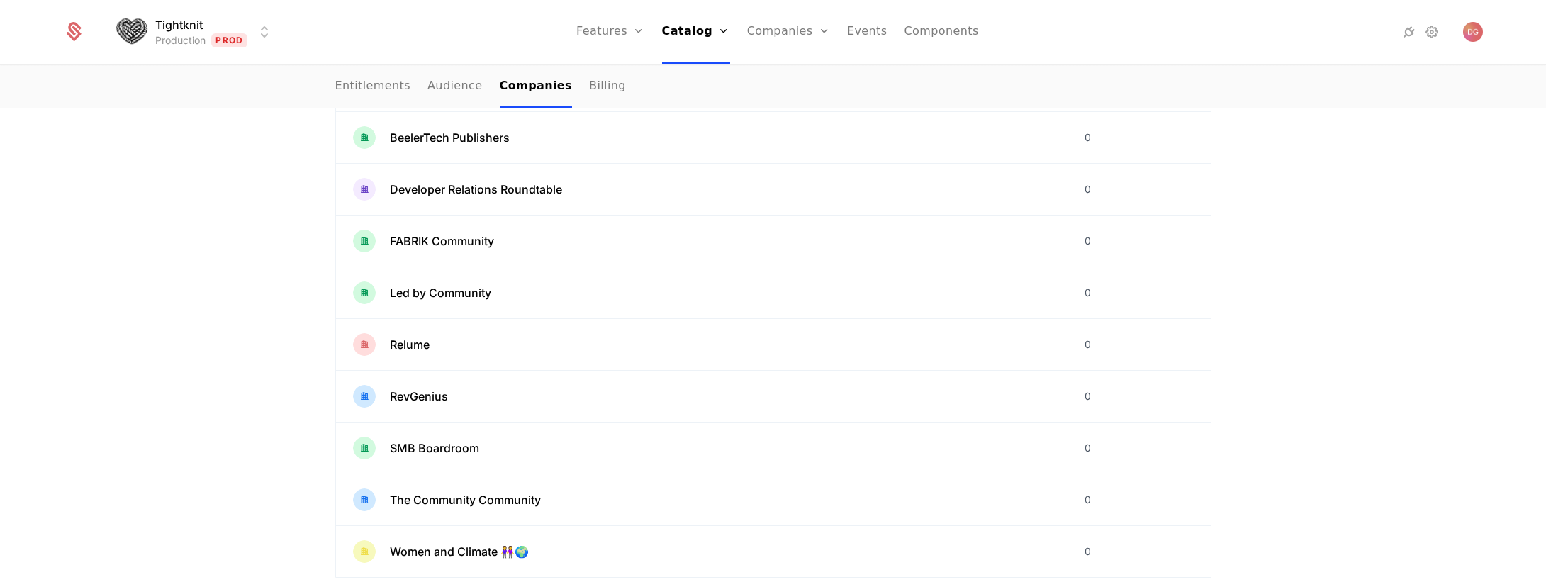
click at [1311, 349] on div "10 Companies Company Users Beeler.Tech Community 0 BeelerTech Publishers 0 Deve…" at bounding box center [773, 304] width 1546 height 709
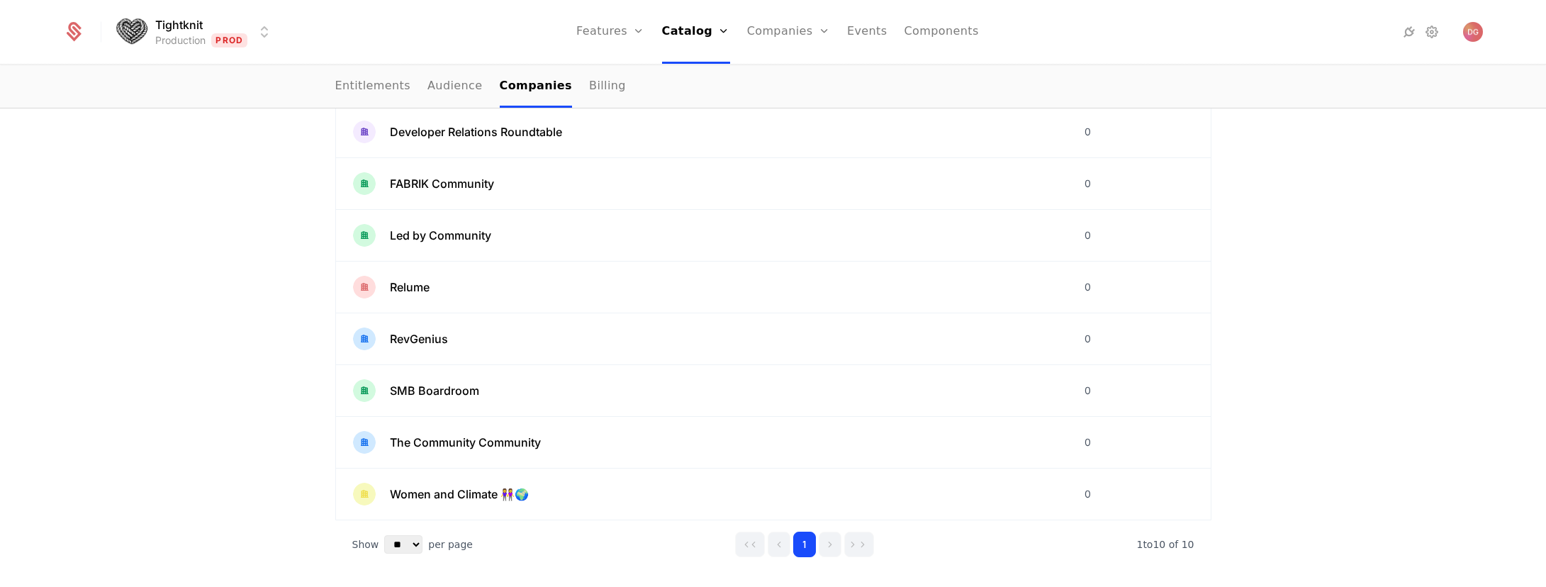
scroll to position [348, 0]
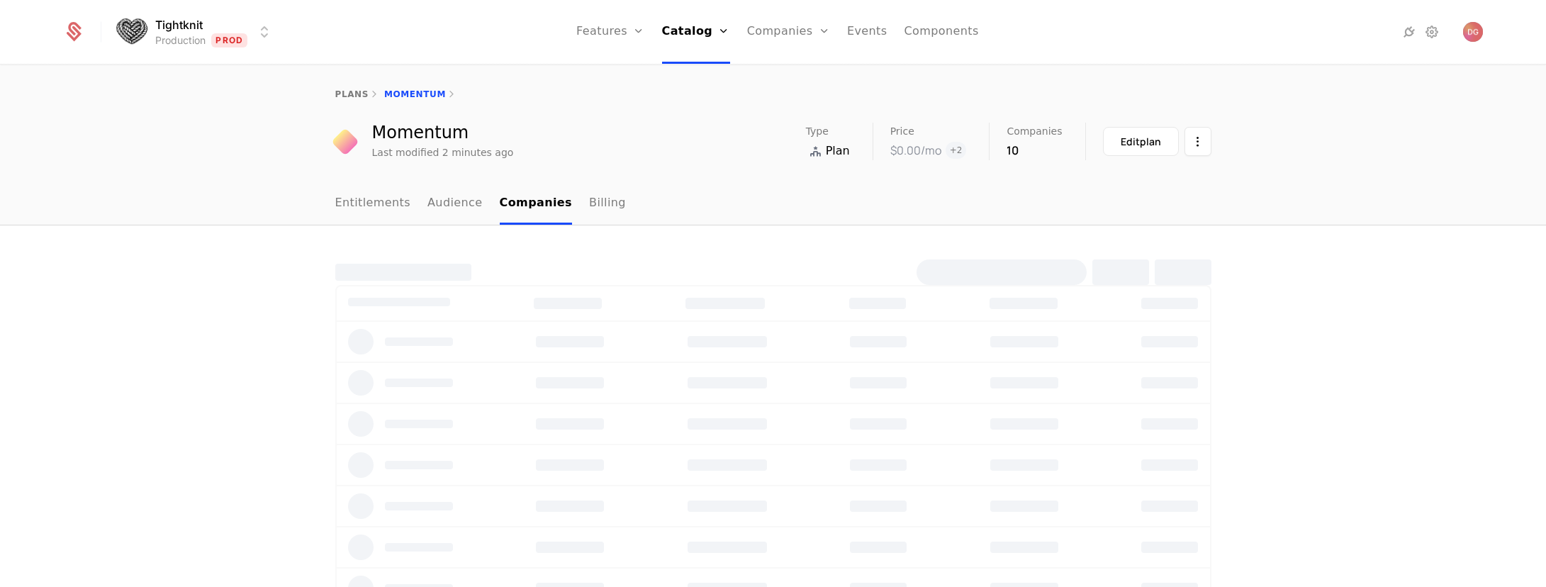
select select "**"
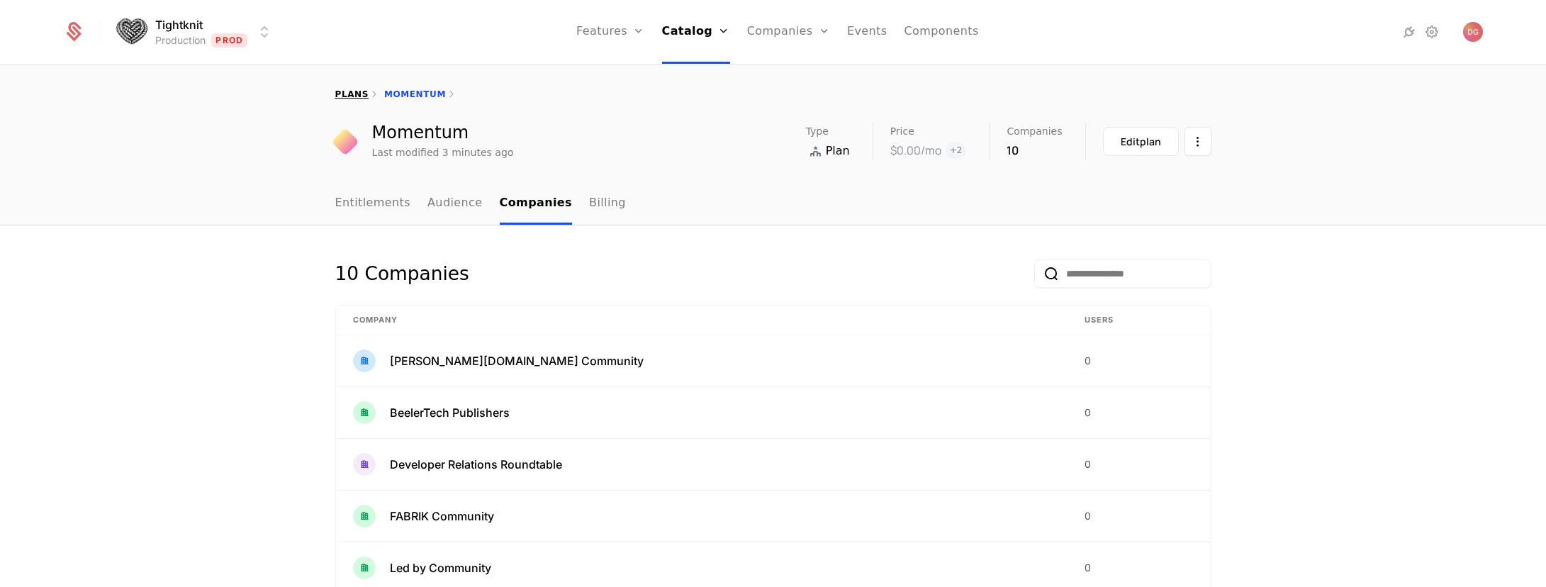
click at [344, 99] on div "plans" at bounding box center [351, 94] width 33 height 11
click at [344, 91] on link "plans" at bounding box center [351, 94] width 33 height 10
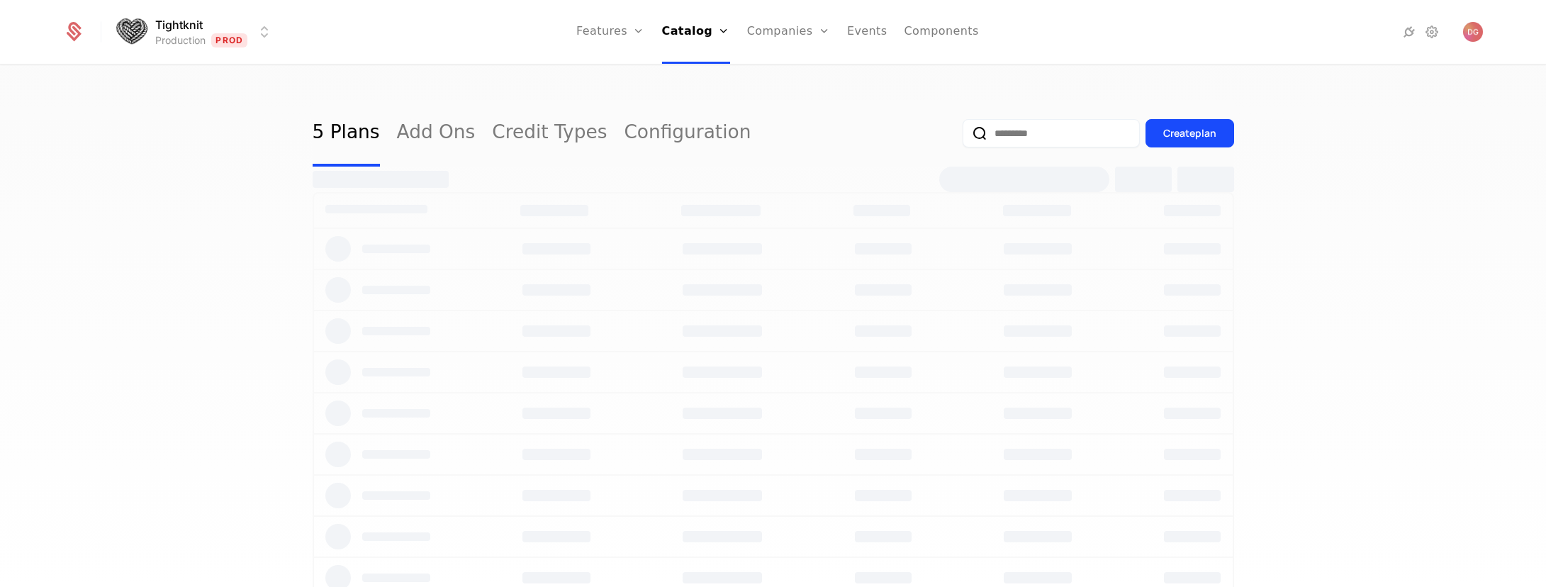
select select "**"
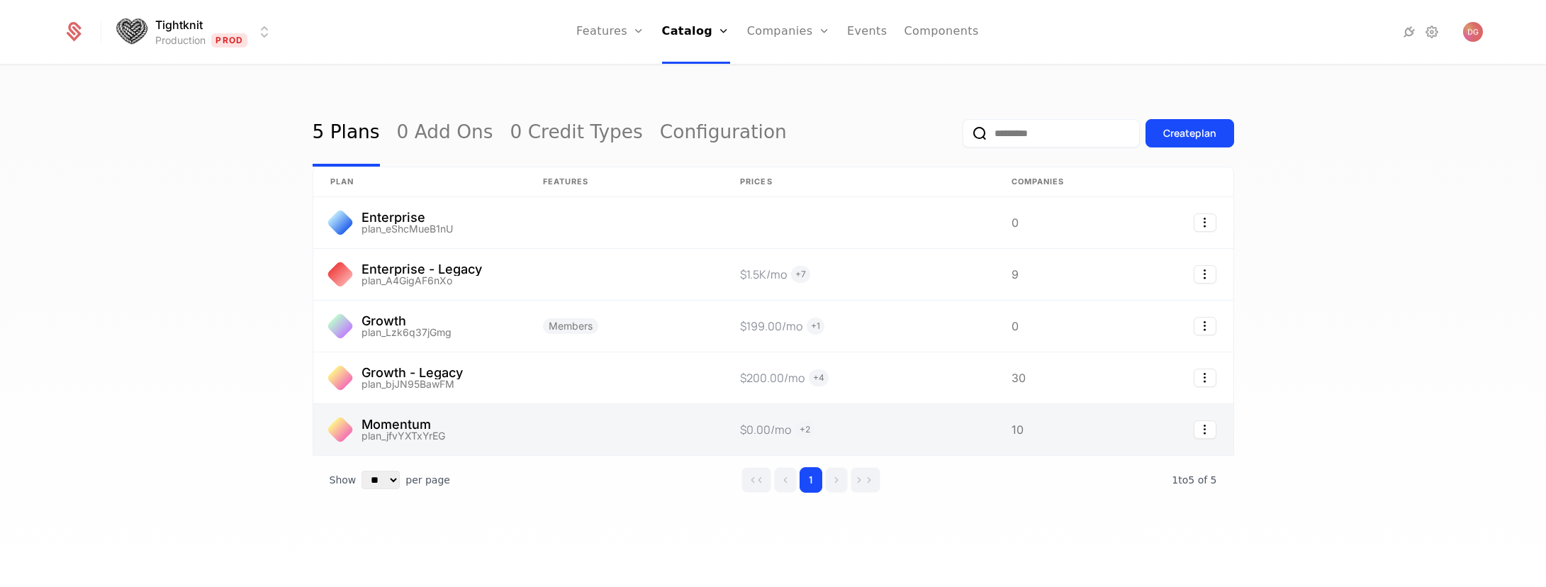
click at [476, 425] on link at bounding box center [419, 429] width 213 height 51
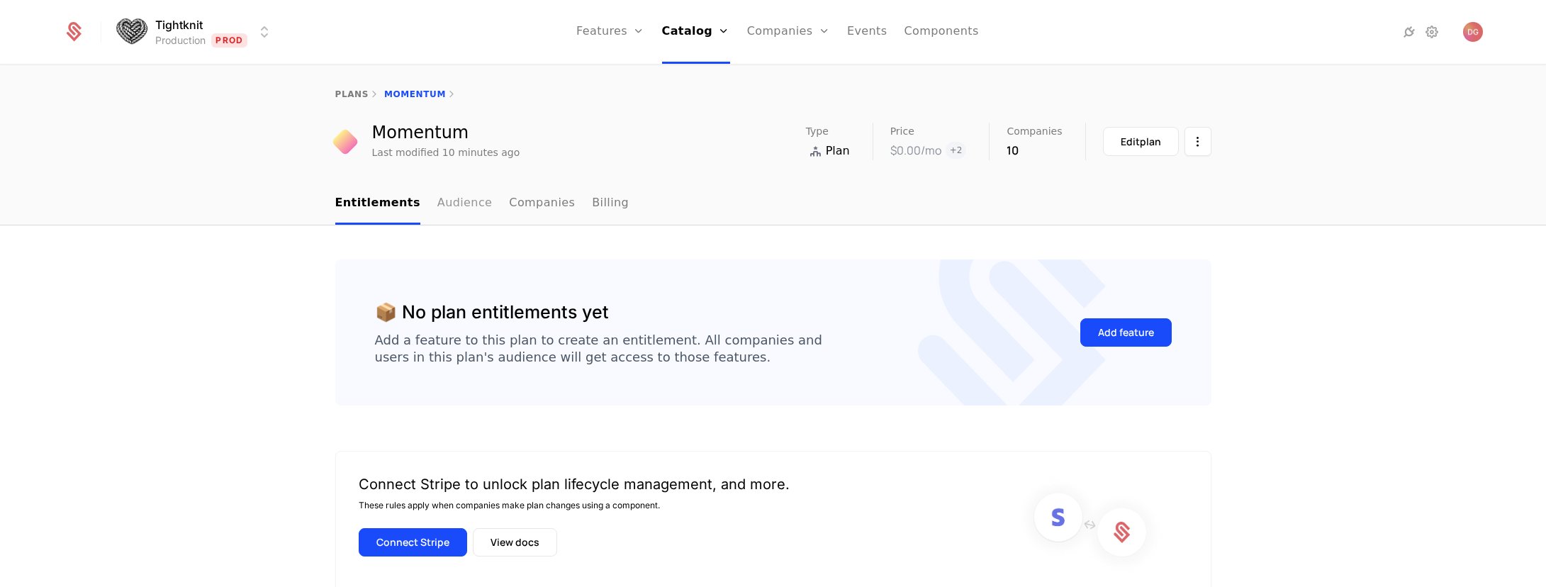
click at [450, 207] on link "Audience" at bounding box center [464, 204] width 55 height 42
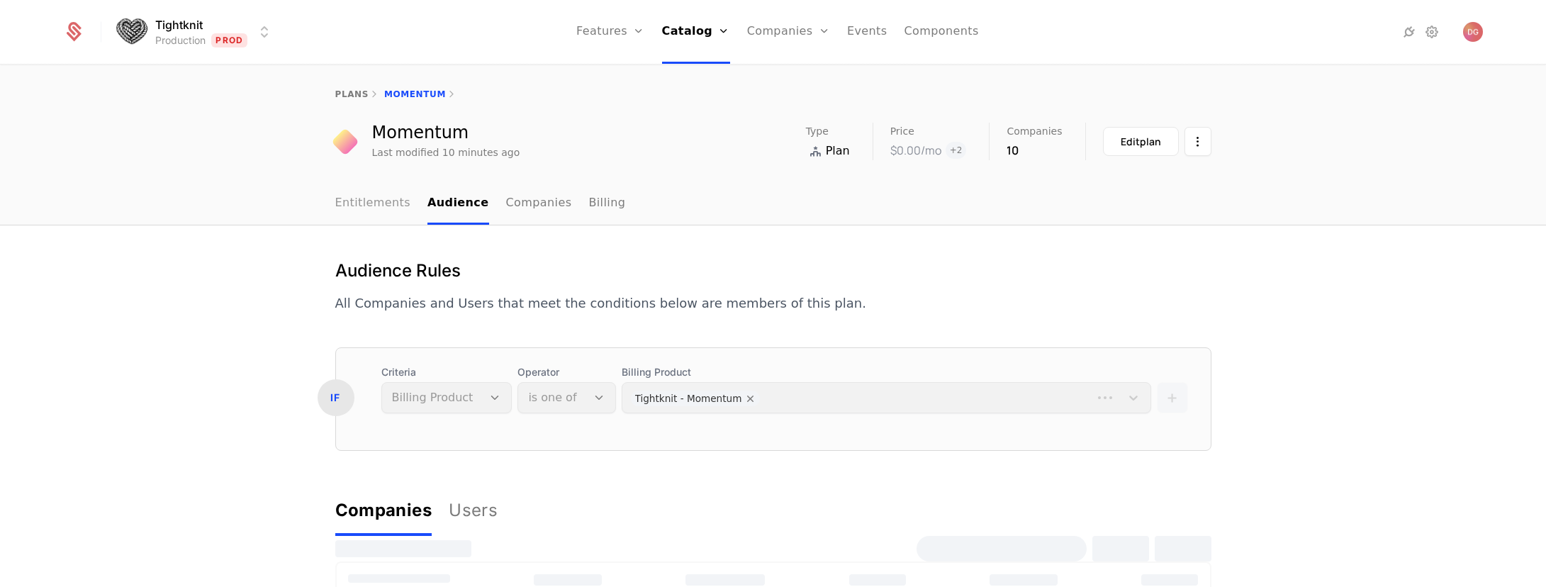
click at [374, 203] on link "Entitlements" at bounding box center [373, 204] width 76 height 42
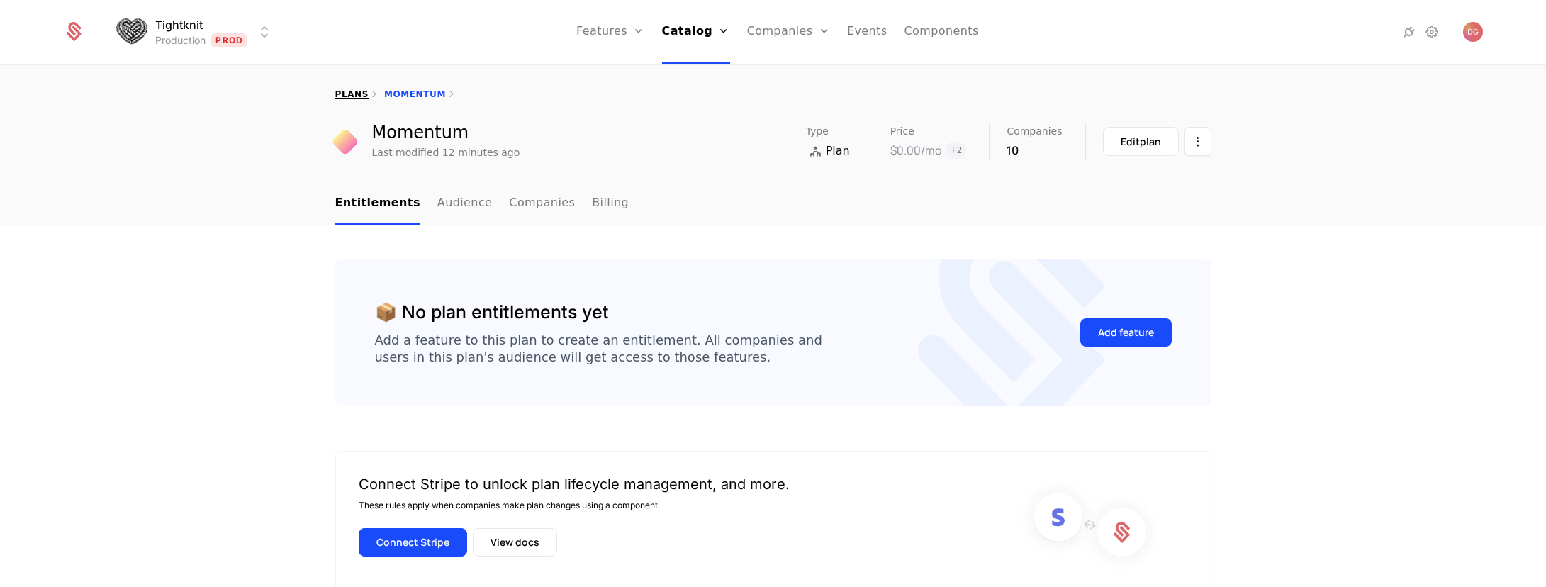
click at [352, 89] on link "plans" at bounding box center [351, 94] width 33 height 10
select select "**"
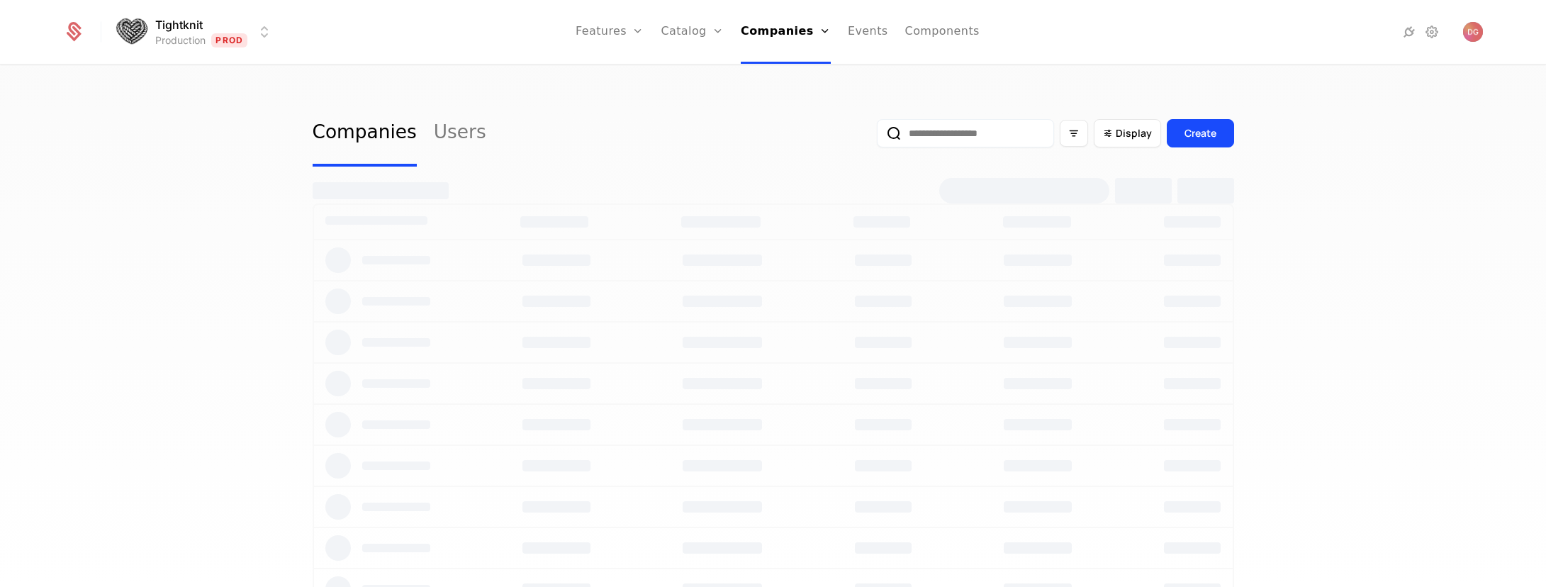
select select "**"
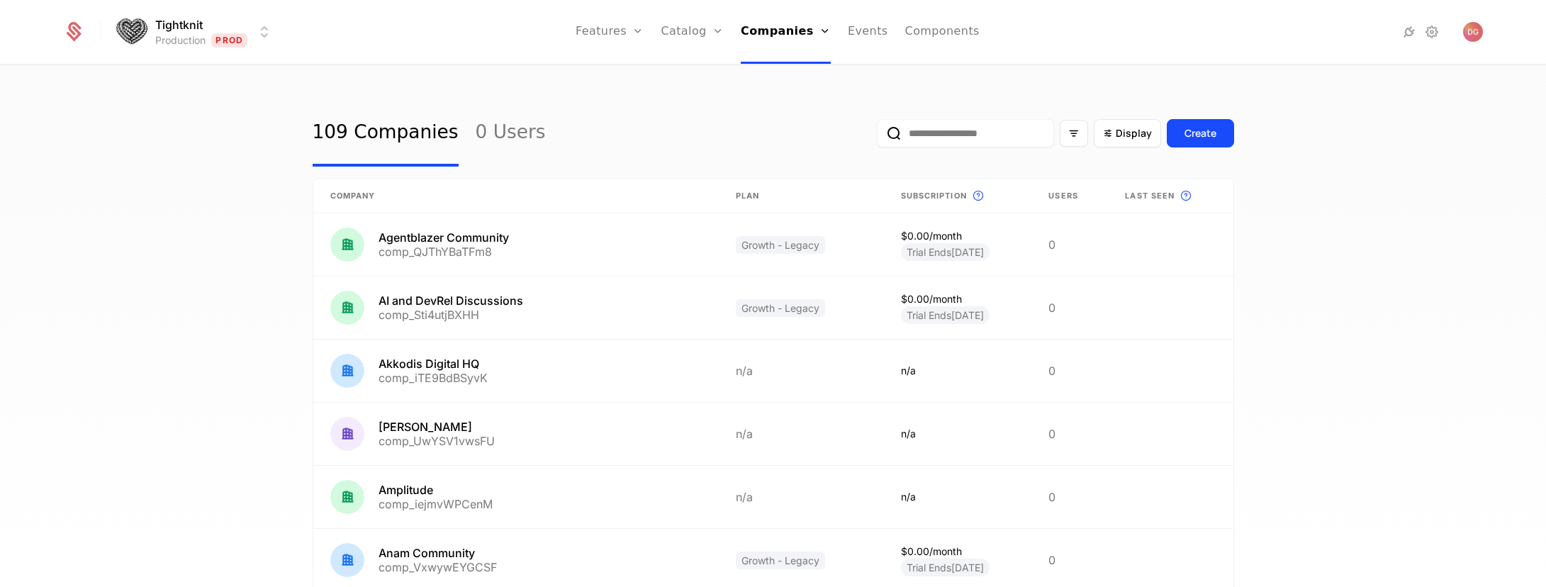
click at [942, 127] on input "email" at bounding box center [965, 133] width 177 height 28
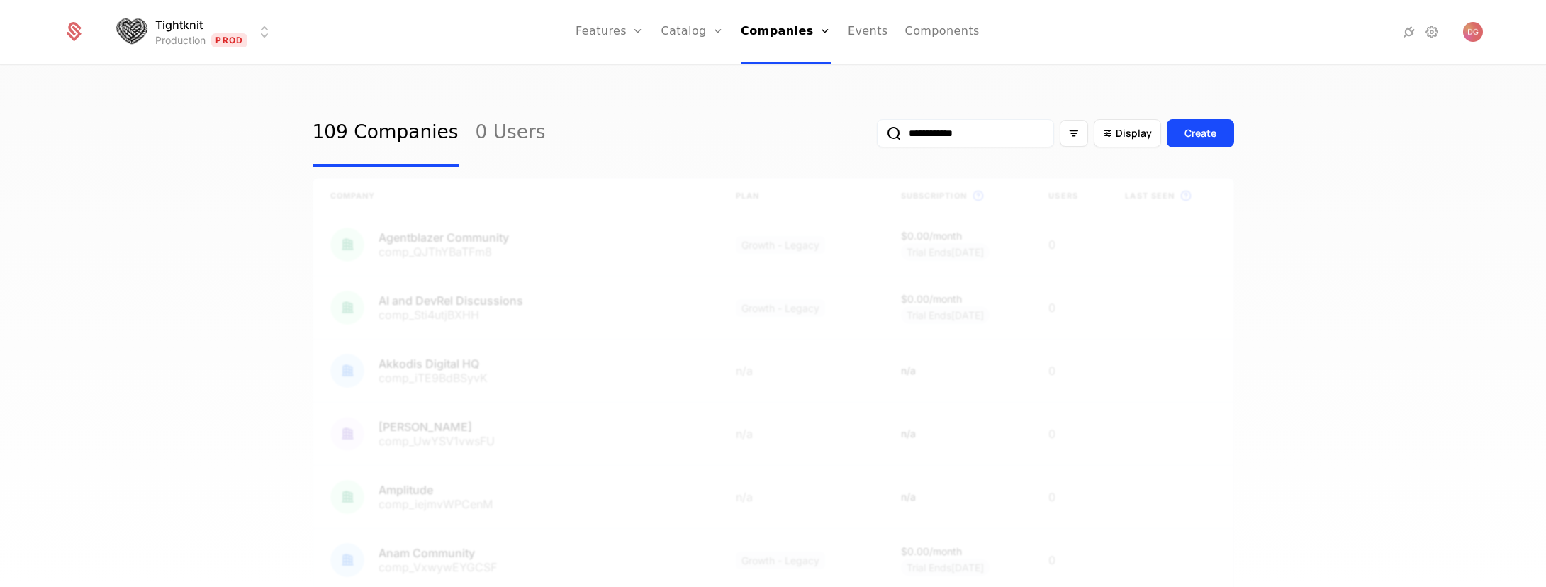
type input "**********"
click at [877, 136] on button "submit" at bounding box center [877, 136] width 0 height 0
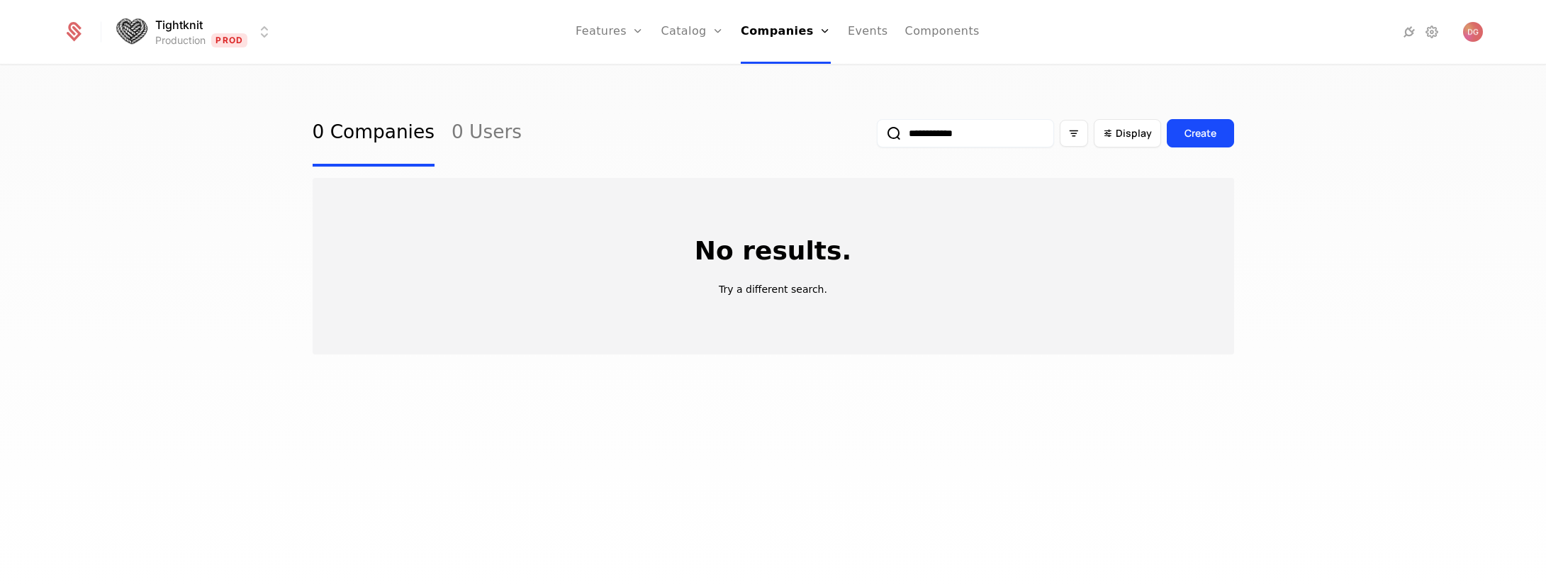
select select "**"
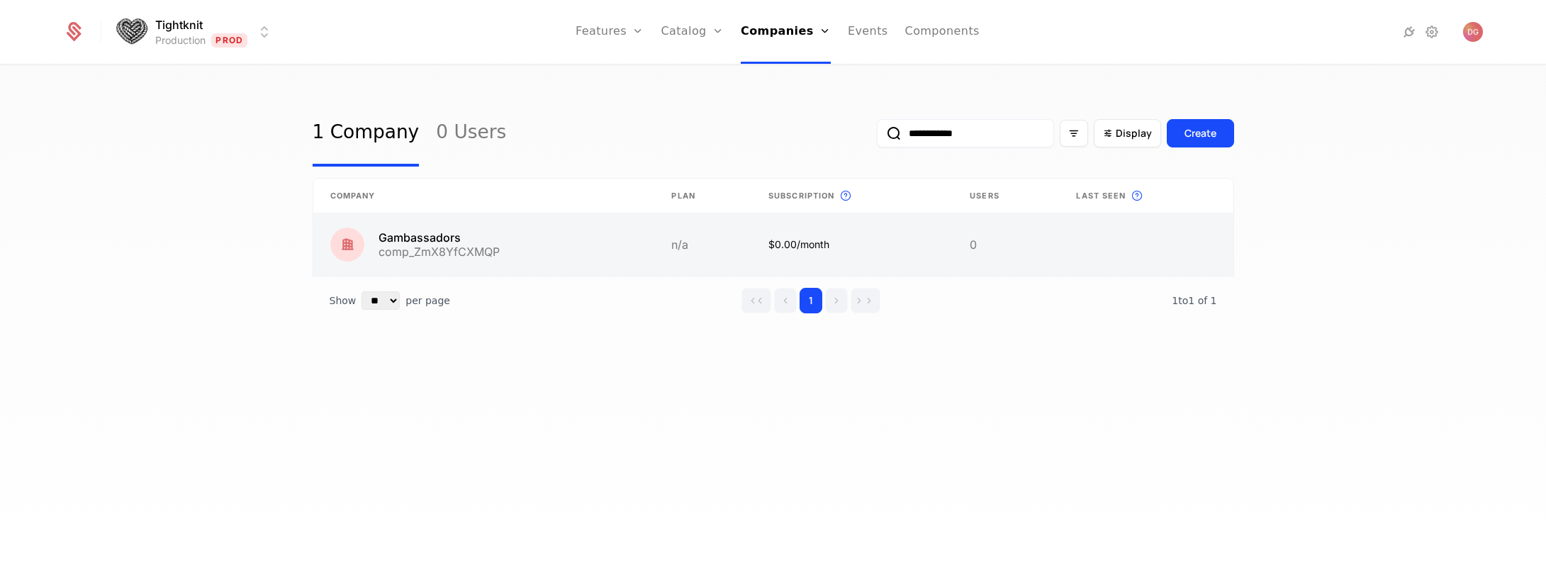
click at [439, 240] on link at bounding box center [484, 244] width 342 height 62
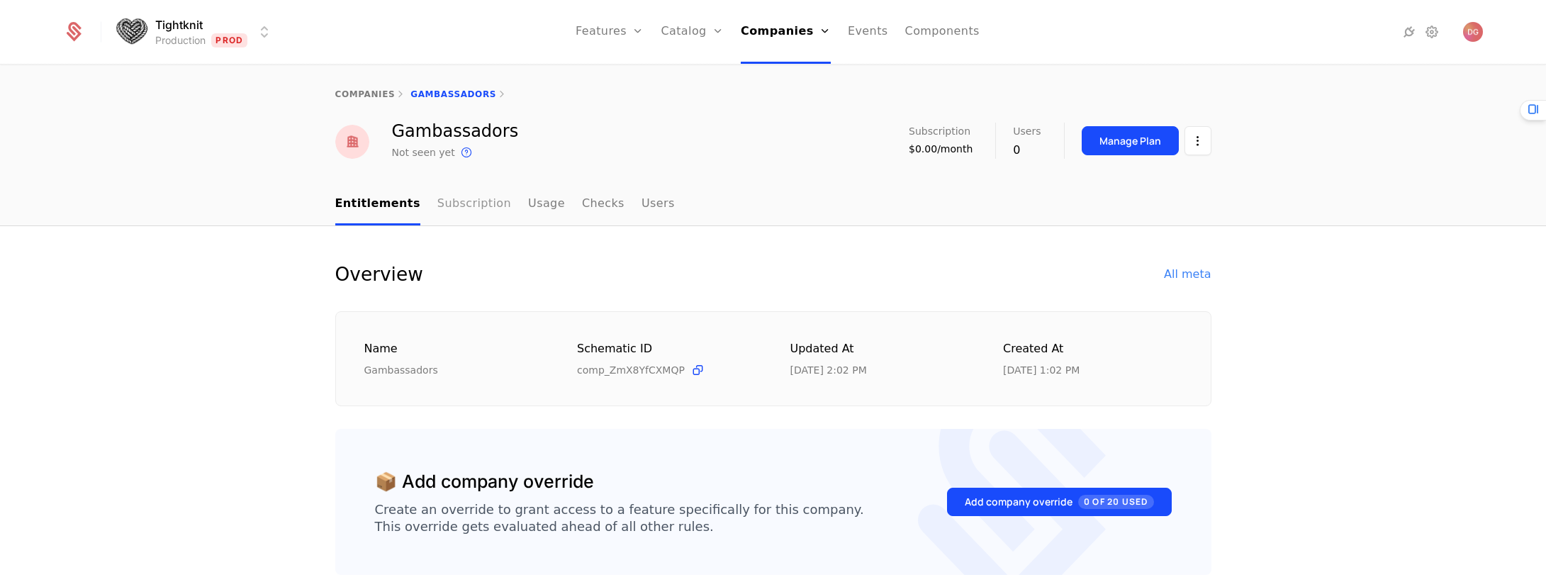
click at [443, 196] on link "Subscription" at bounding box center [474, 205] width 74 height 42
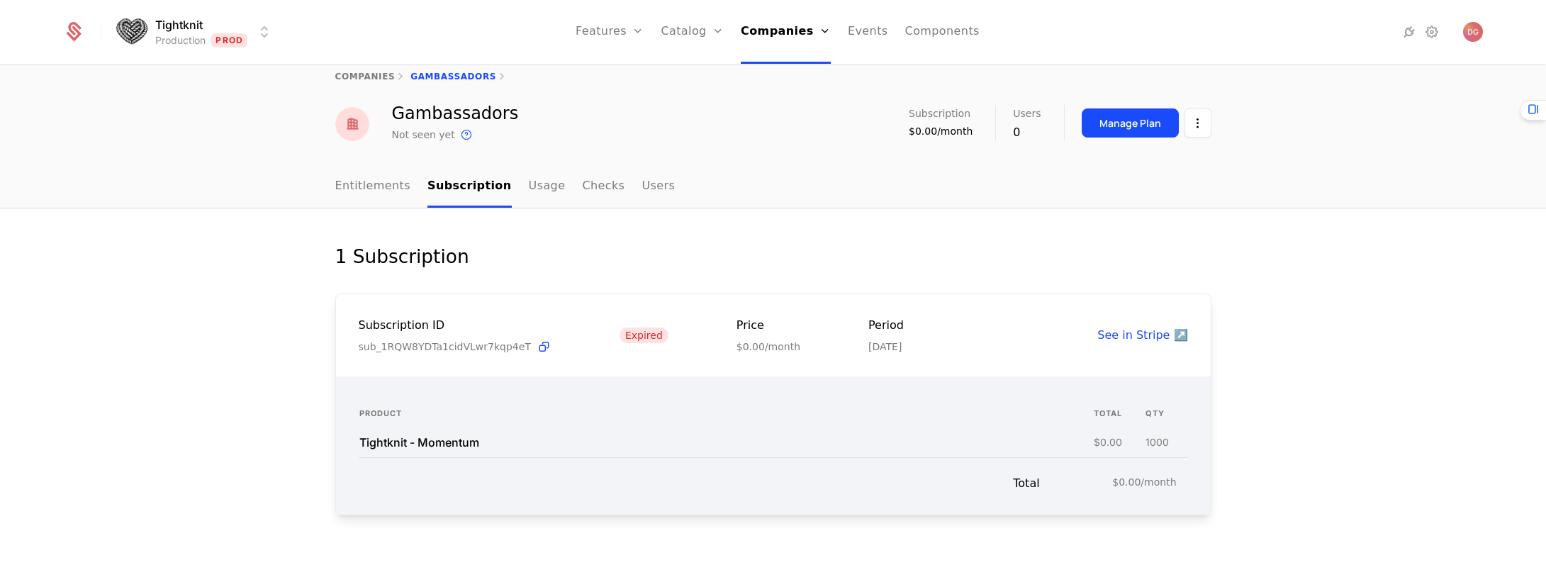
scroll to position [25, 0]
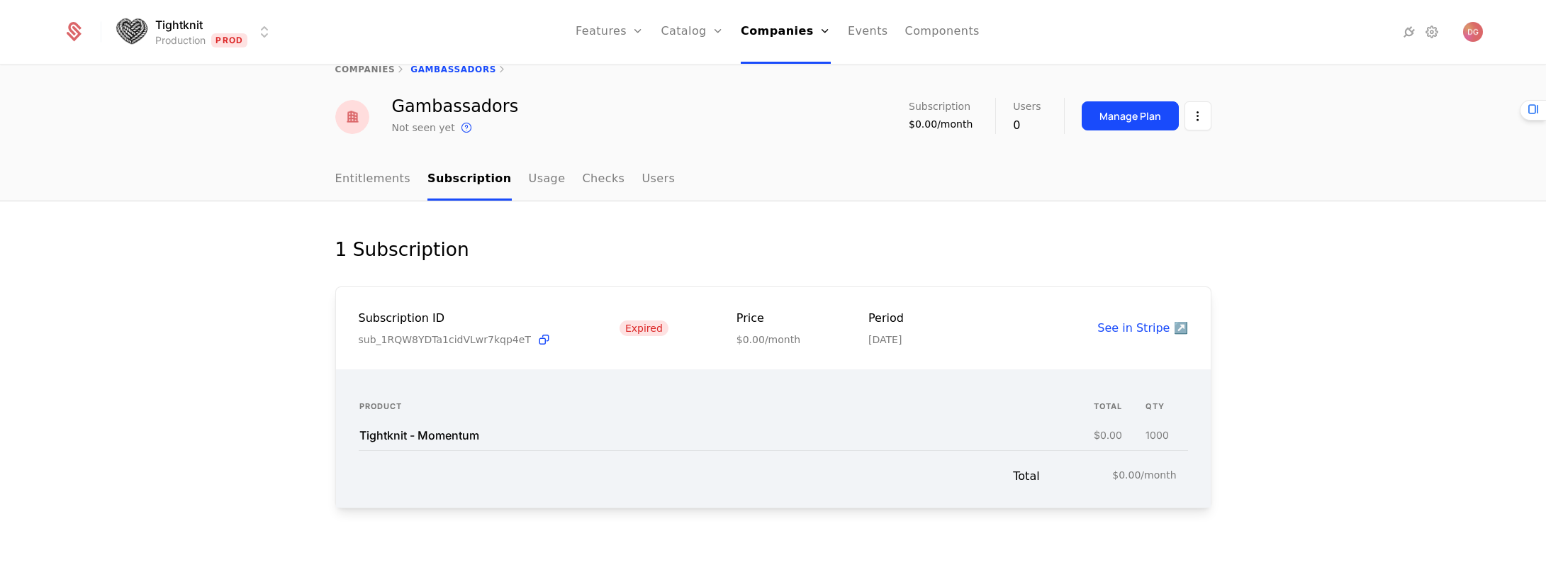
click at [1340, 234] on div "1 Subscription Subscription ID sub_1RQW8YDTa1cidVLwr7kqp4eT Expired Price $0.00…" at bounding box center [773, 394] width 1546 height 386
click at [370, 176] on link "Entitlements" at bounding box center [373, 180] width 76 height 42
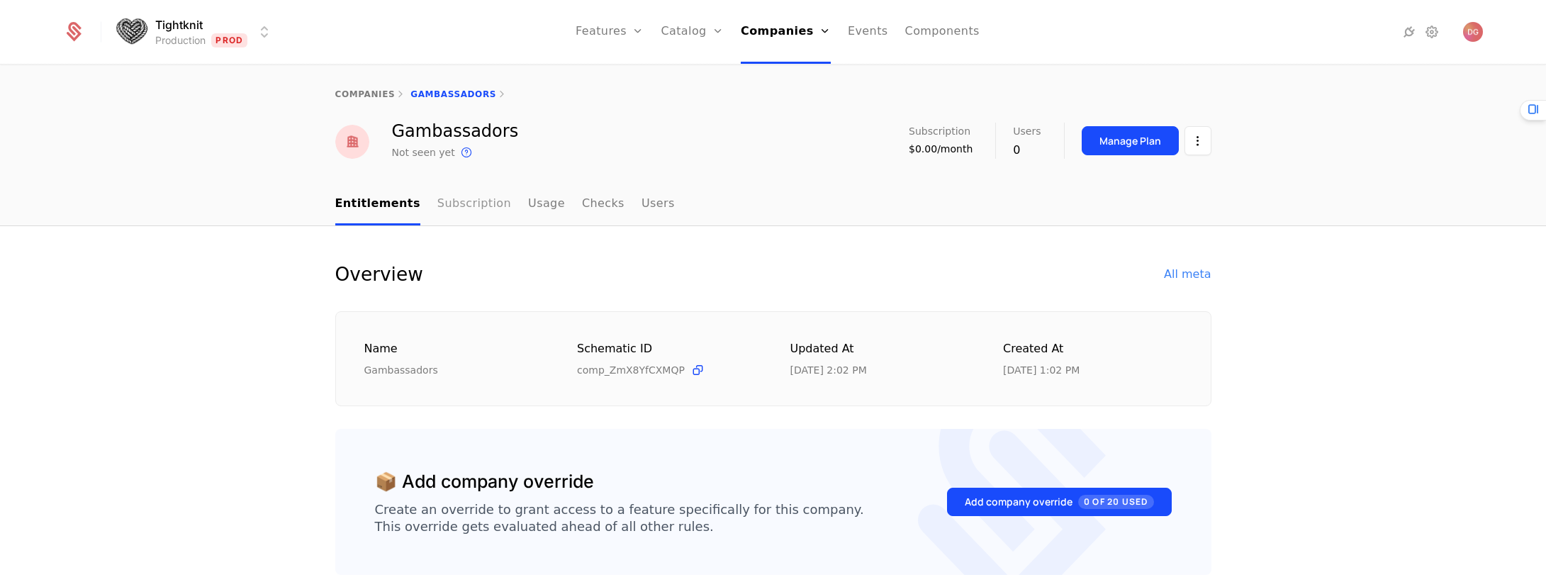
click at [449, 206] on link "Subscription" at bounding box center [474, 205] width 74 height 42
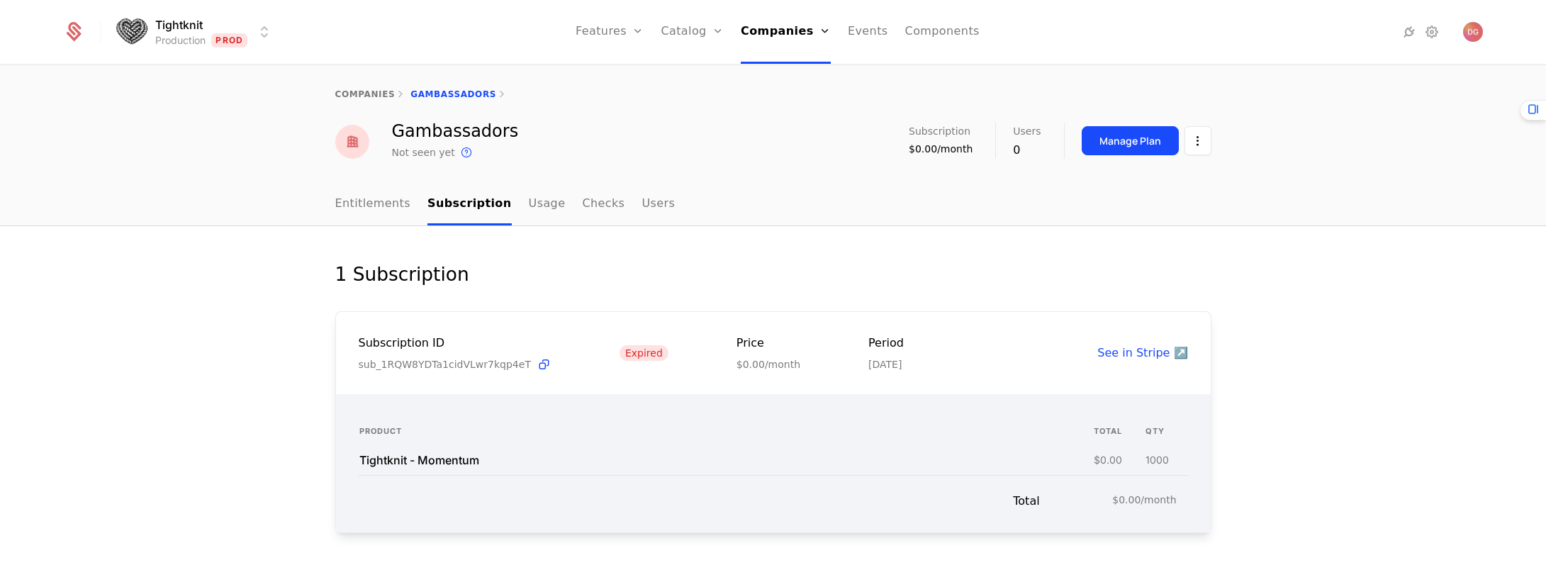
scroll to position [25, 0]
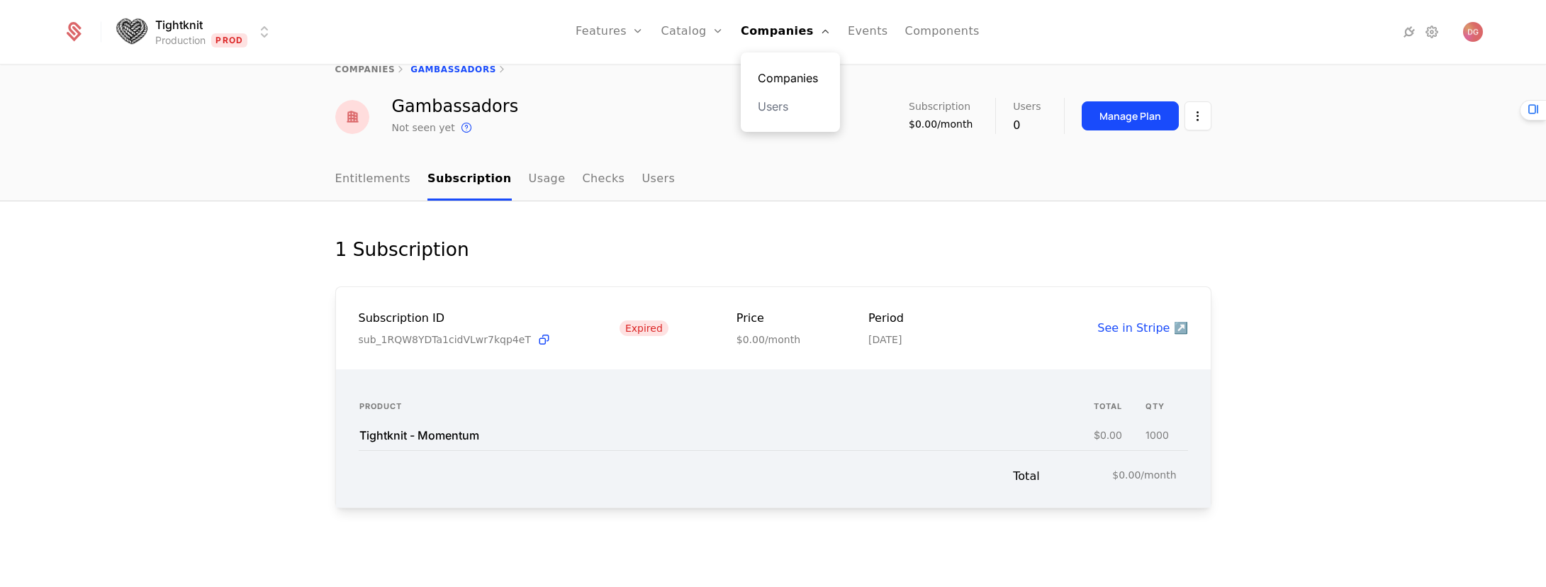
click at [796, 74] on link "Companies" at bounding box center [790, 77] width 65 height 17
select select "**"
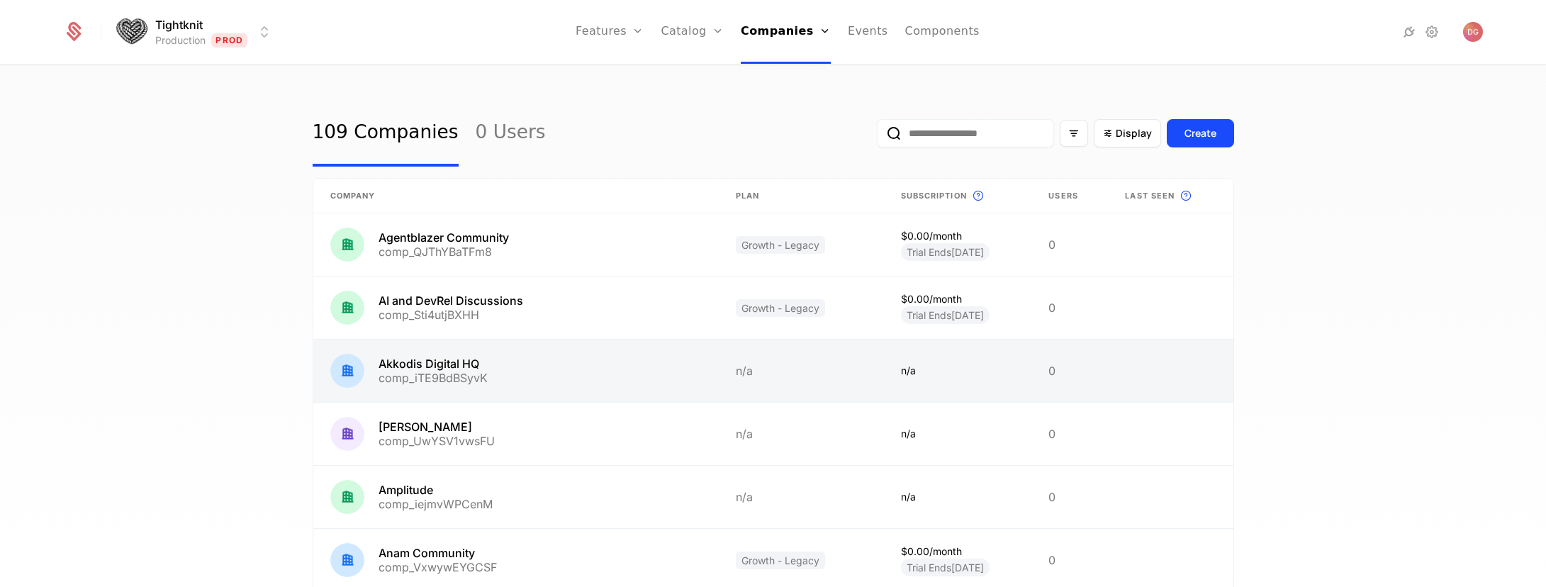
click at [516, 371] on link at bounding box center [515, 371] width 405 height 62
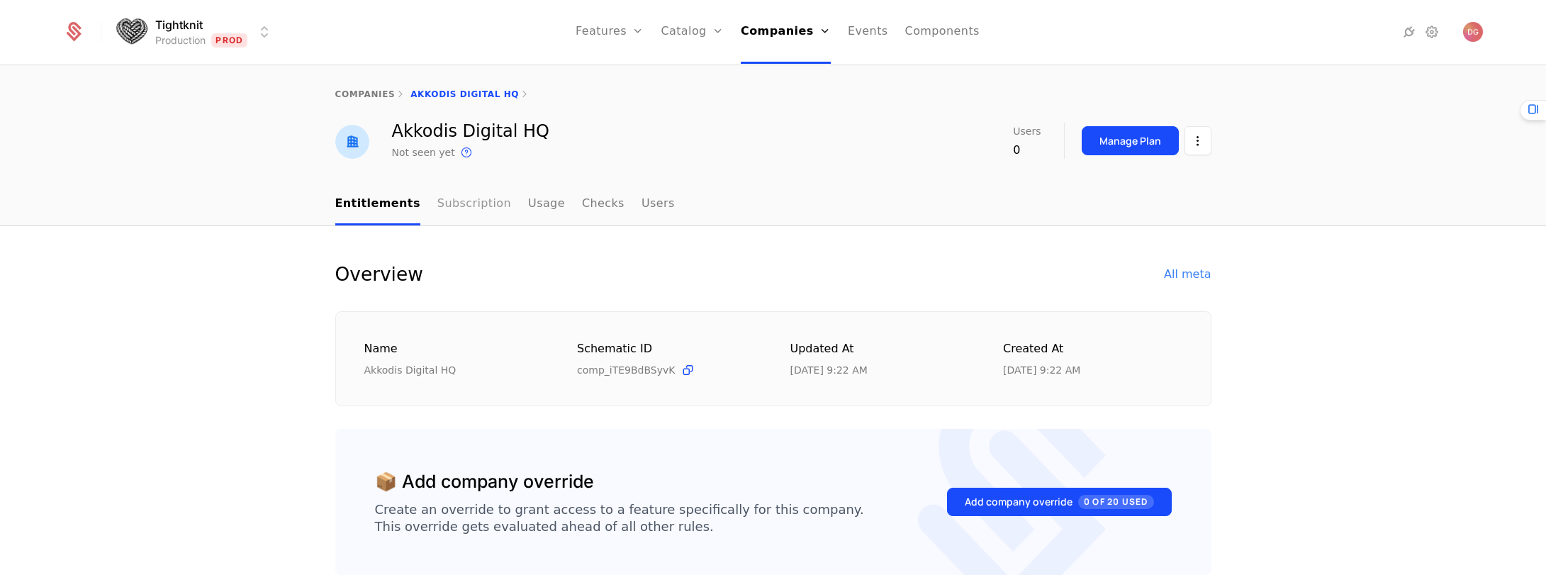
click at [464, 196] on link "Subscription" at bounding box center [474, 205] width 74 height 42
select select "**"
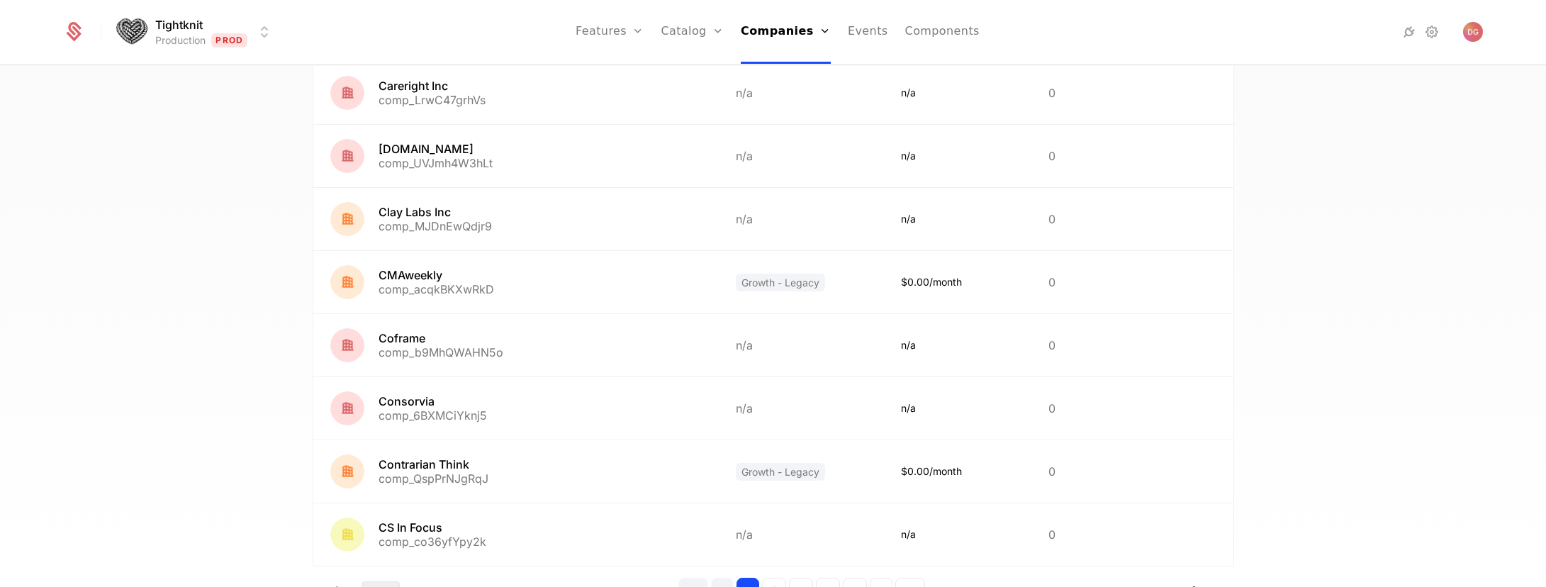
scroll to position [1300, 0]
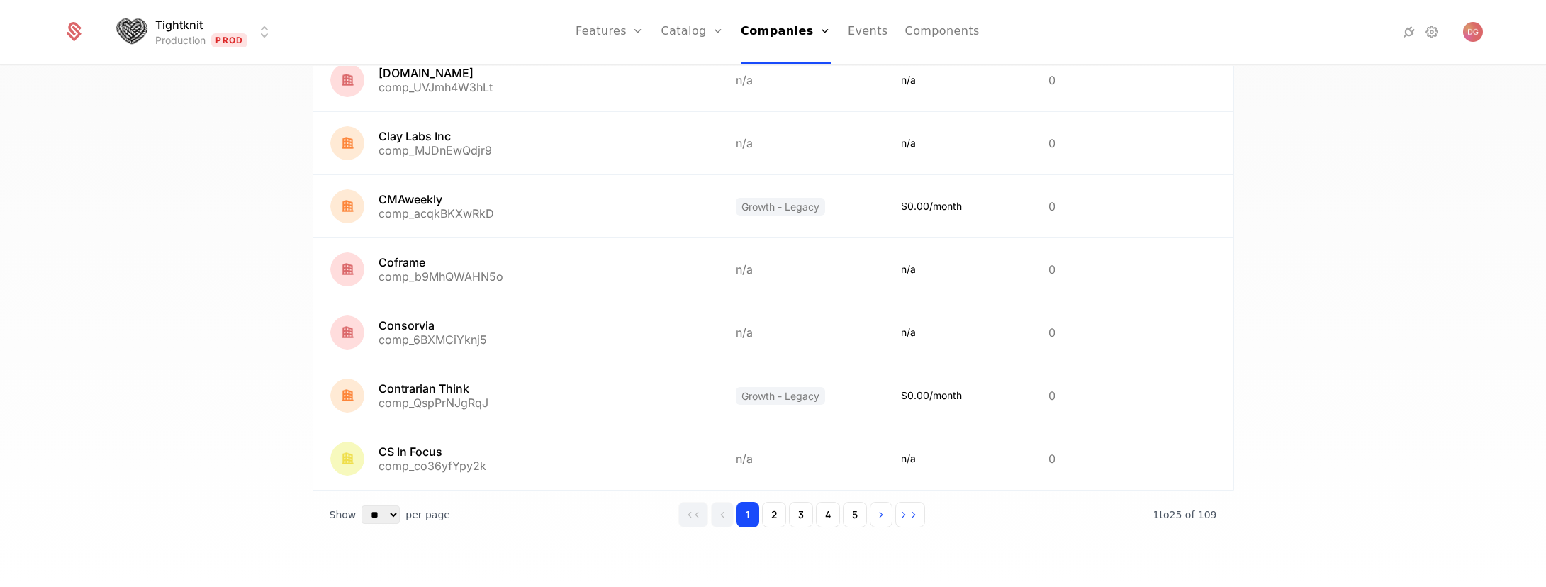
click at [1358, 400] on div "109 Companies 0 Users Display Create Company Plan Subscription This is the subs…" at bounding box center [773, 330] width 1546 height 529
click at [762, 510] on button "2" at bounding box center [774, 515] width 24 height 26
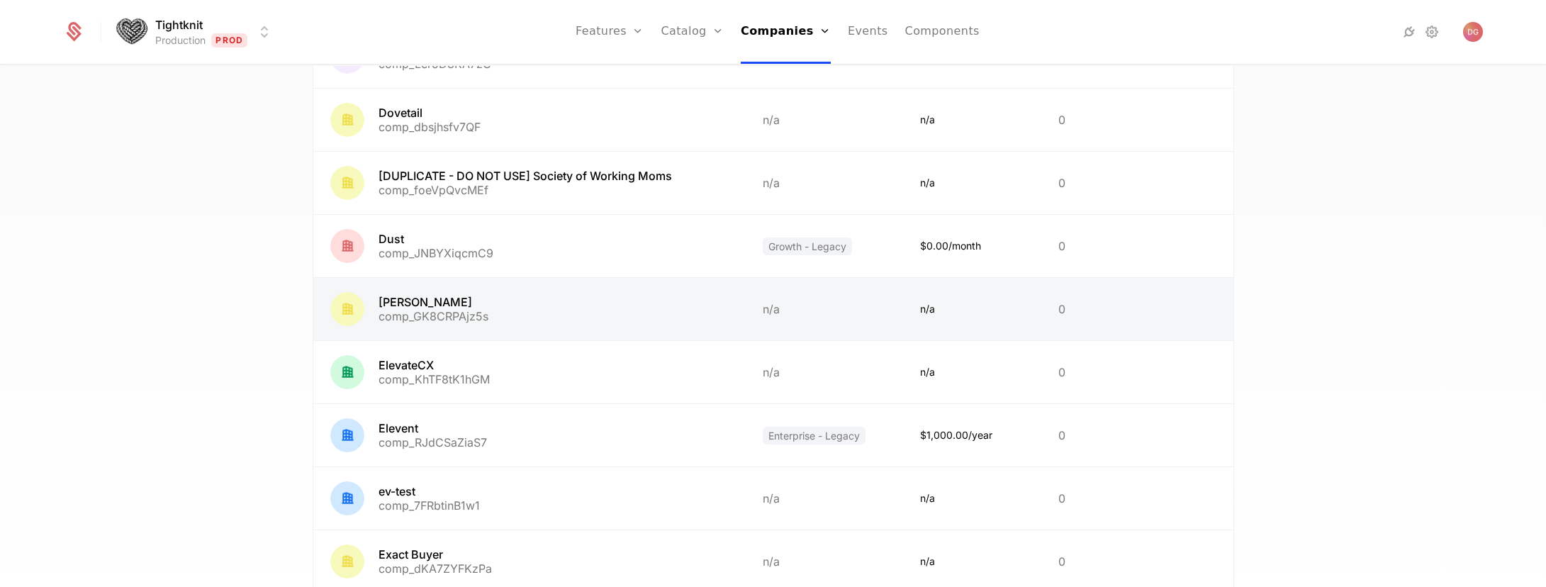
scroll to position [129, 0]
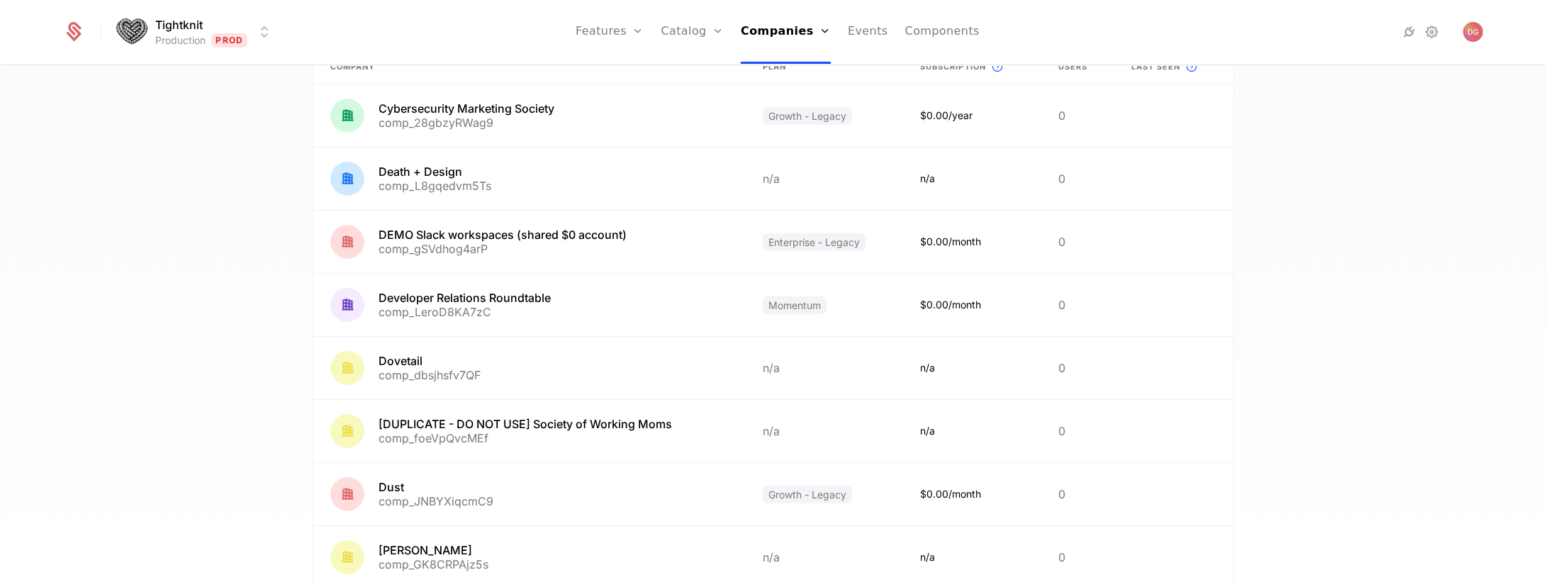
click at [1326, 309] on div "109 Companies 0 Users Display Create Company Plan Subscription This is the subs…" at bounding box center [773, 330] width 1546 height 529
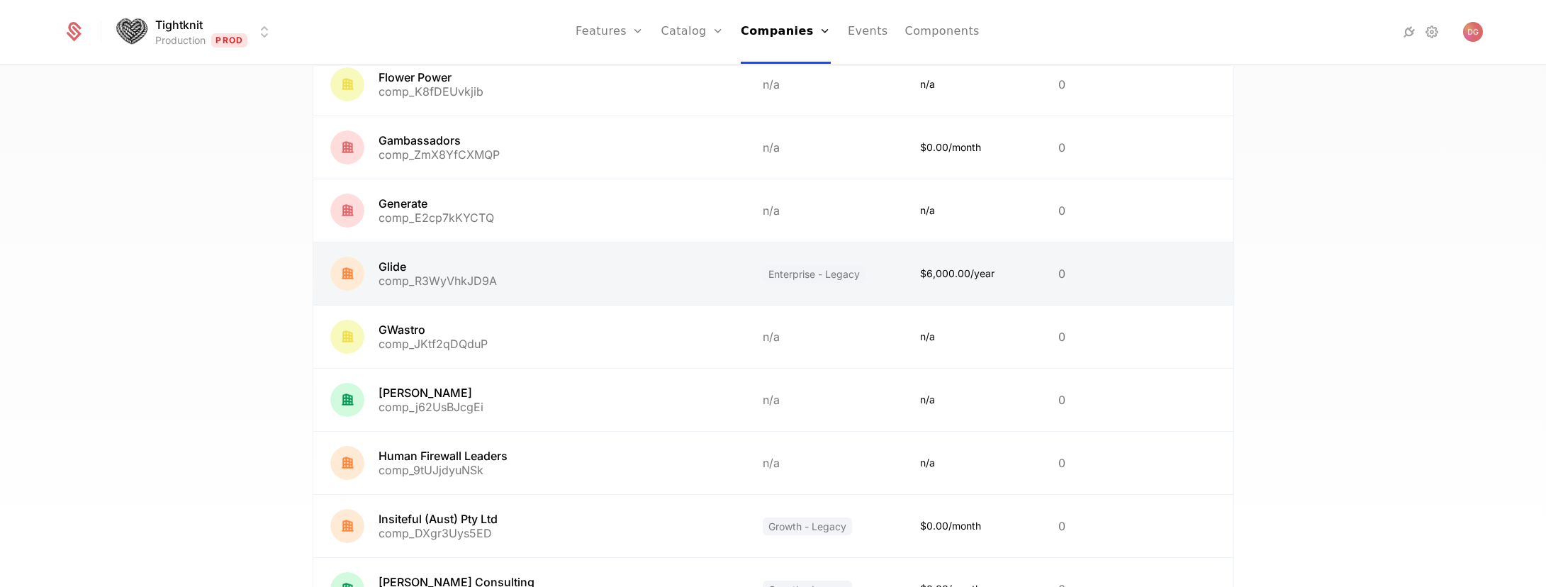
scroll to position [897, 0]
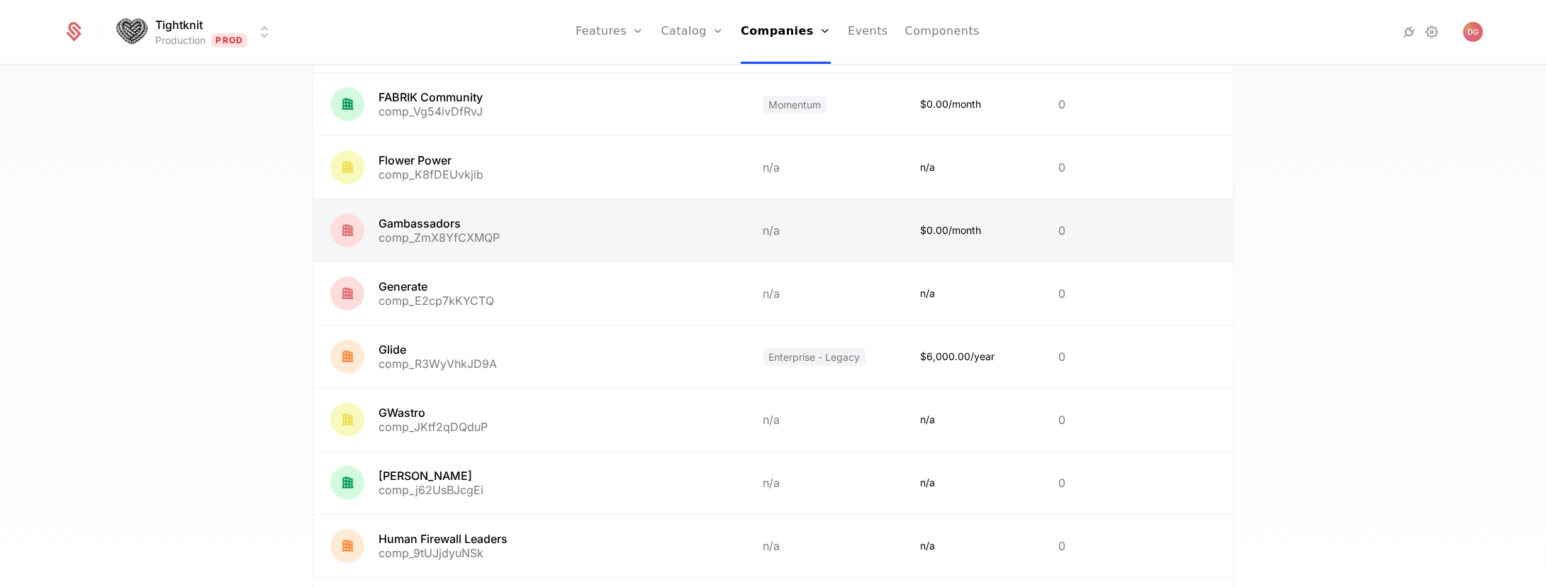
click at [429, 231] on link at bounding box center [529, 230] width 432 height 62
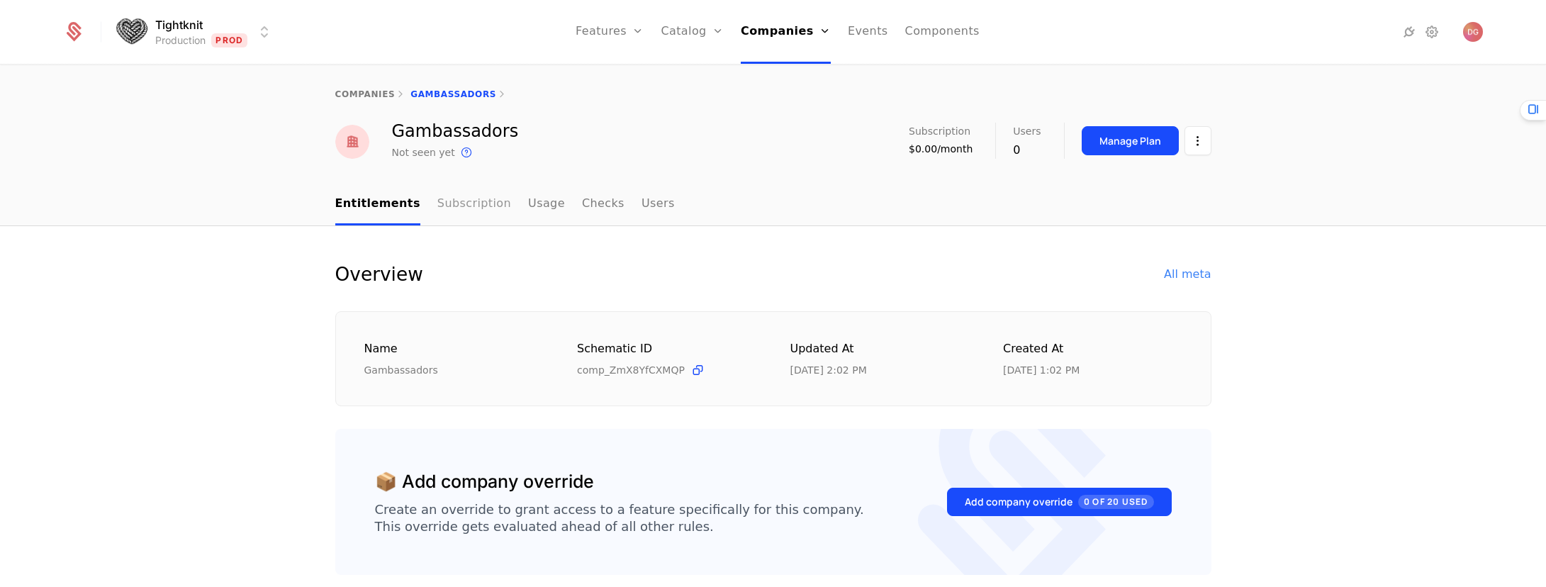
click at [461, 200] on link "Subscription" at bounding box center [474, 205] width 74 height 42
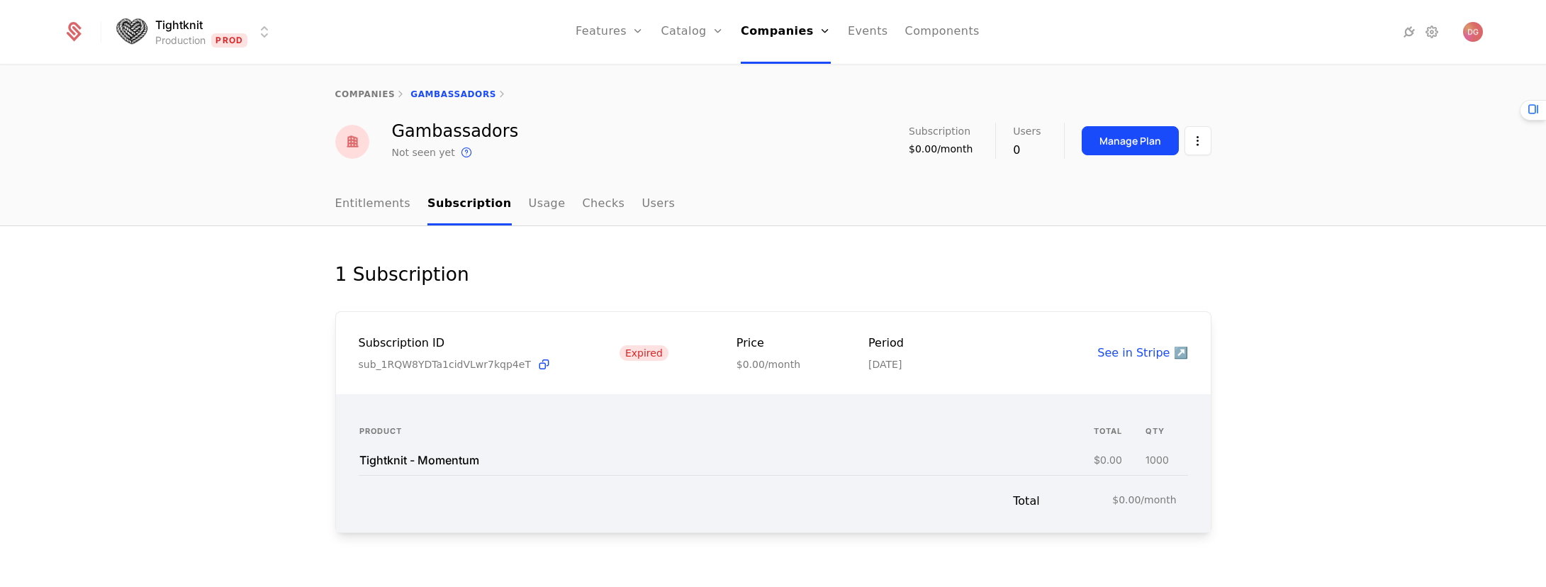
scroll to position [25, 0]
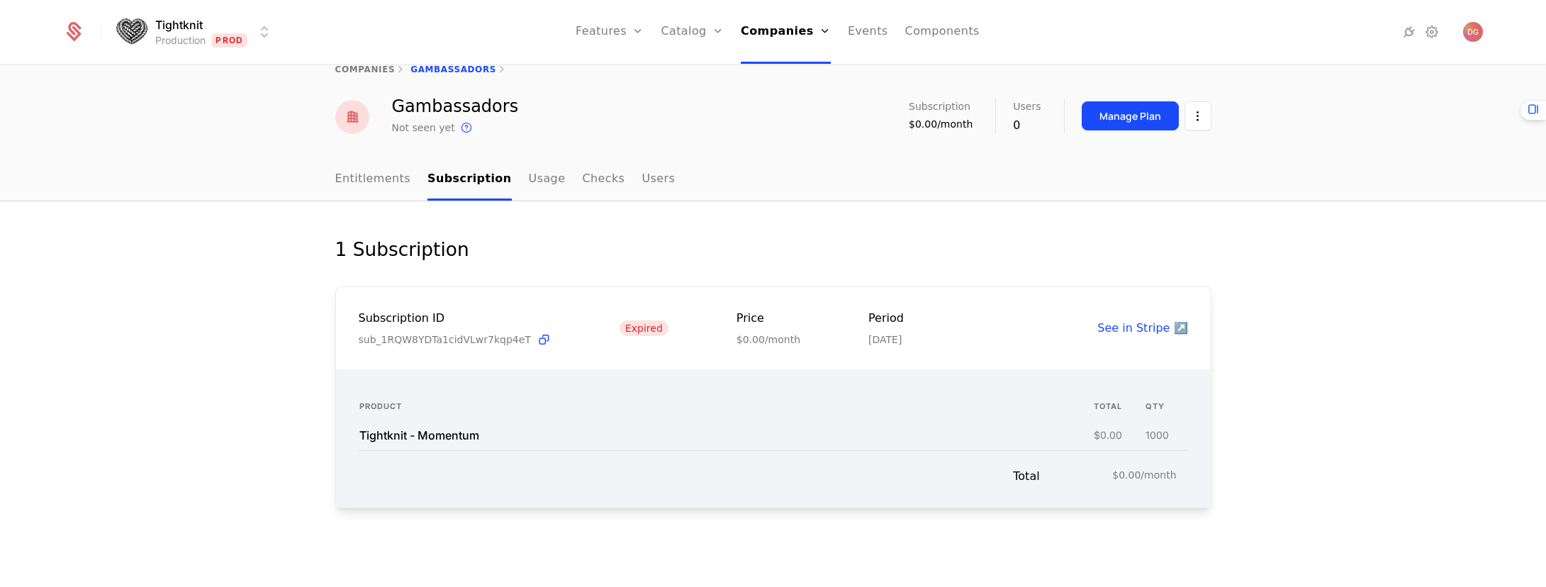
click at [1231, 228] on div "1 Subscription Subscription ID sub_1RQW8YDTa1cidVLwr7kqp4eT Expired Price $0.00…" at bounding box center [773, 394] width 1546 height 386
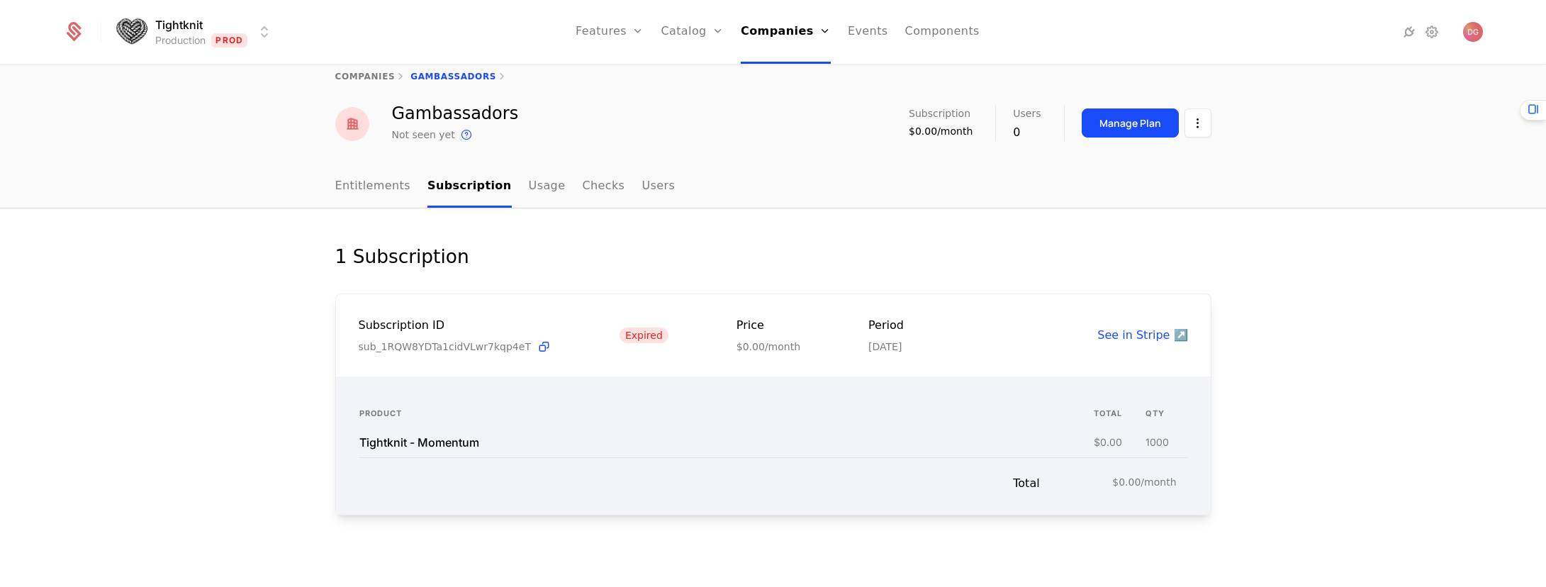
scroll to position [9, 0]
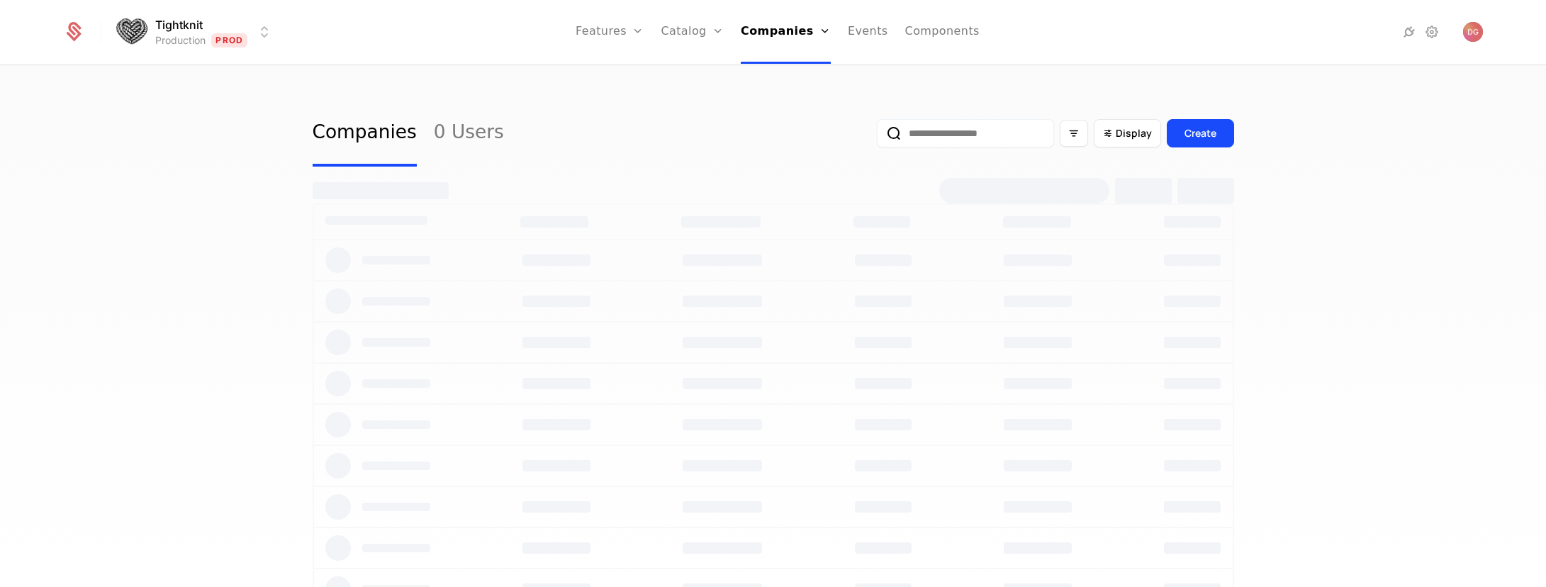
select select "**"
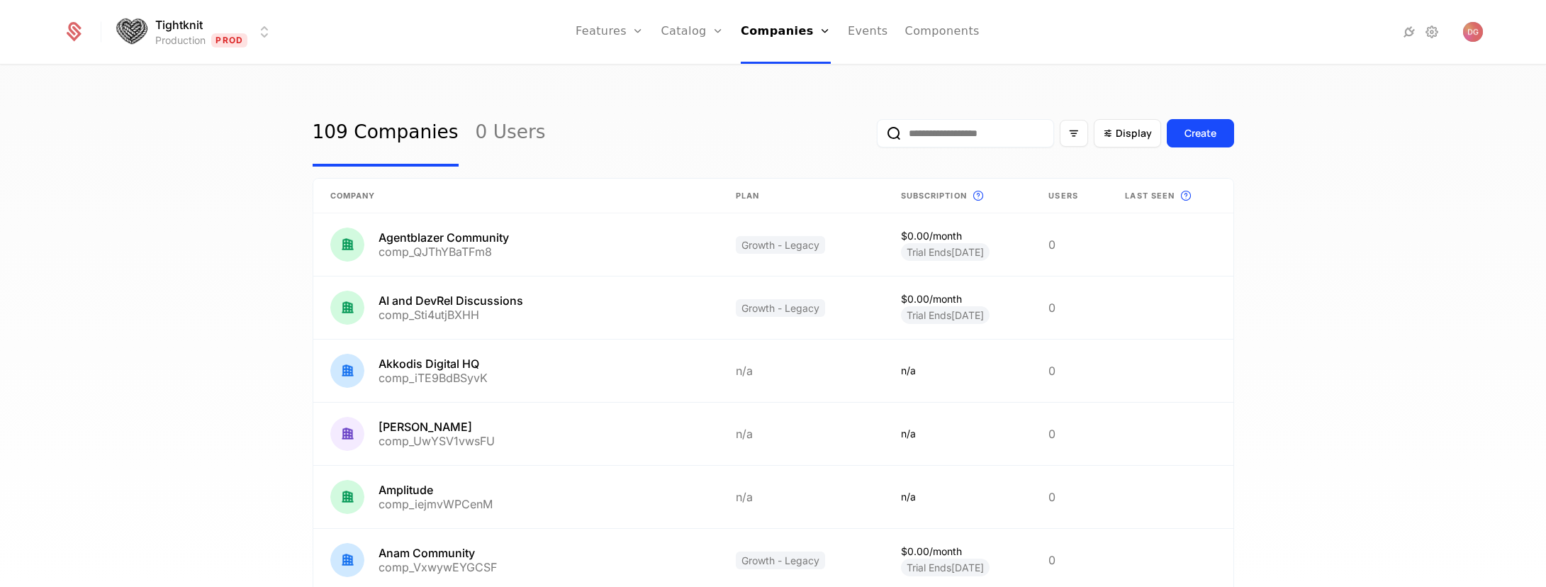
click at [919, 128] on input "email" at bounding box center [965, 133] width 177 height 28
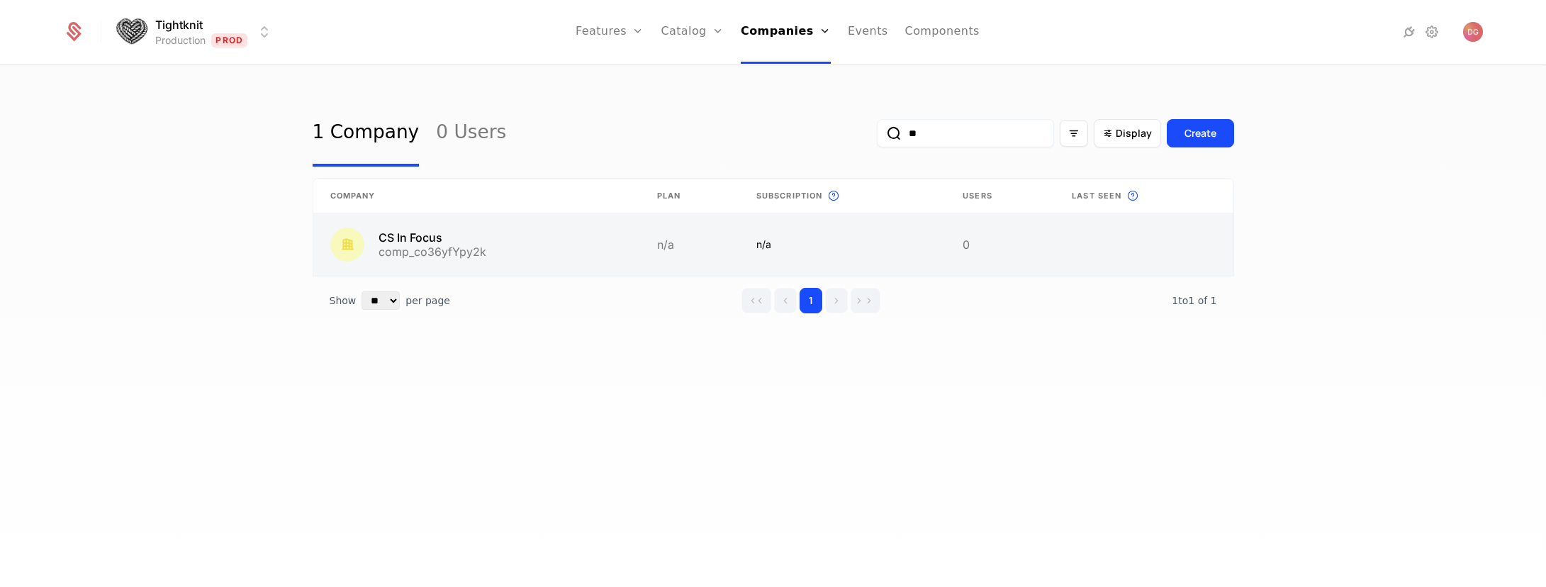
type input "**"
click at [520, 245] on link at bounding box center [476, 244] width 327 height 62
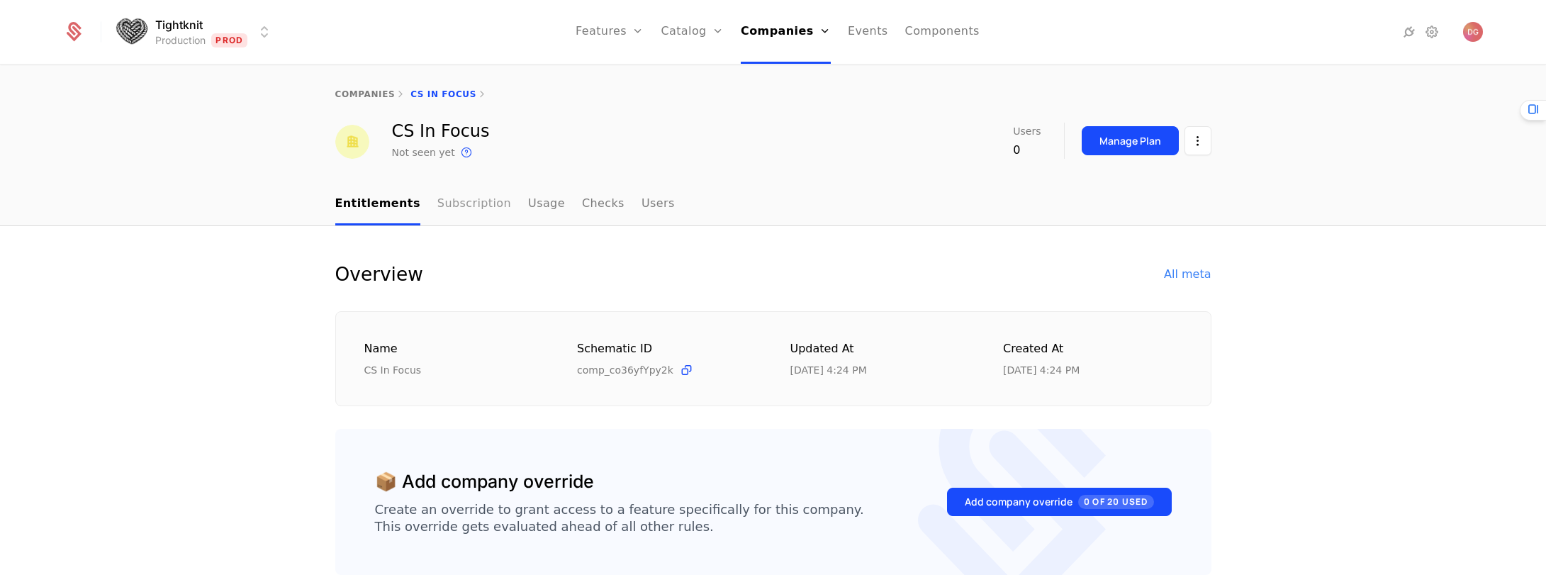
click at [476, 208] on link "Subscription" at bounding box center [474, 205] width 74 height 42
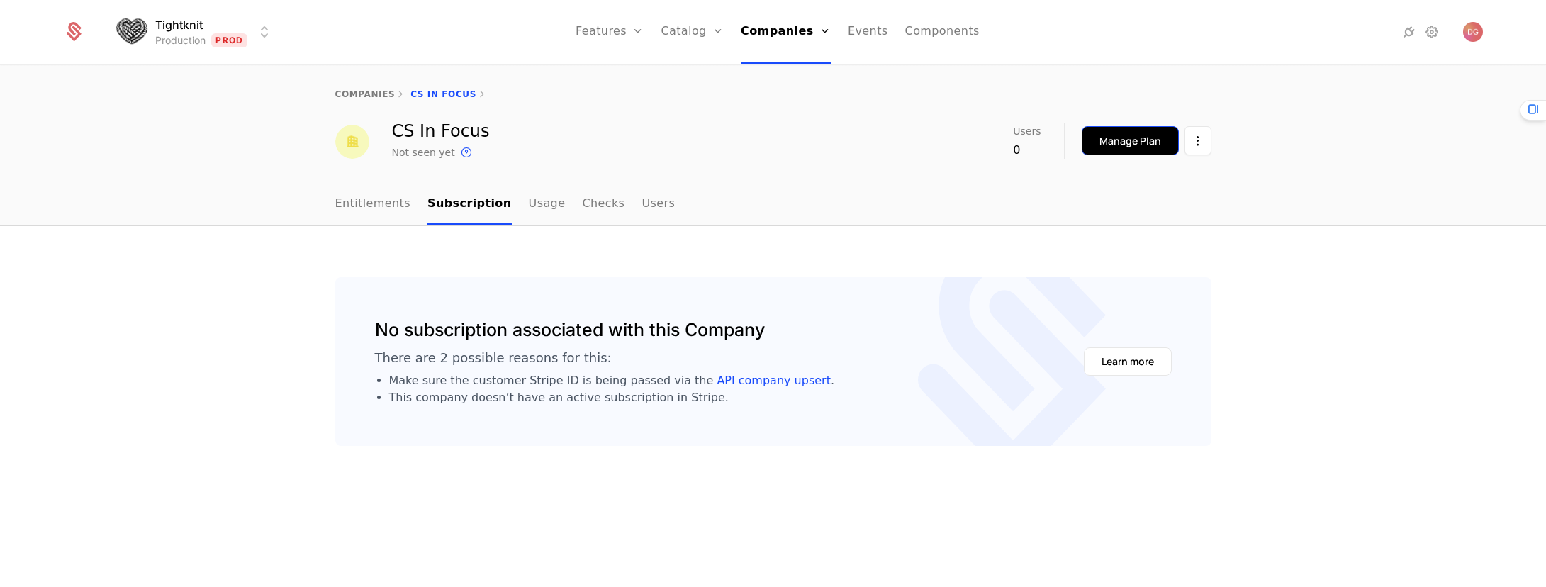
click at [1152, 140] on div "Manage Plan" at bounding box center [1130, 141] width 62 height 14
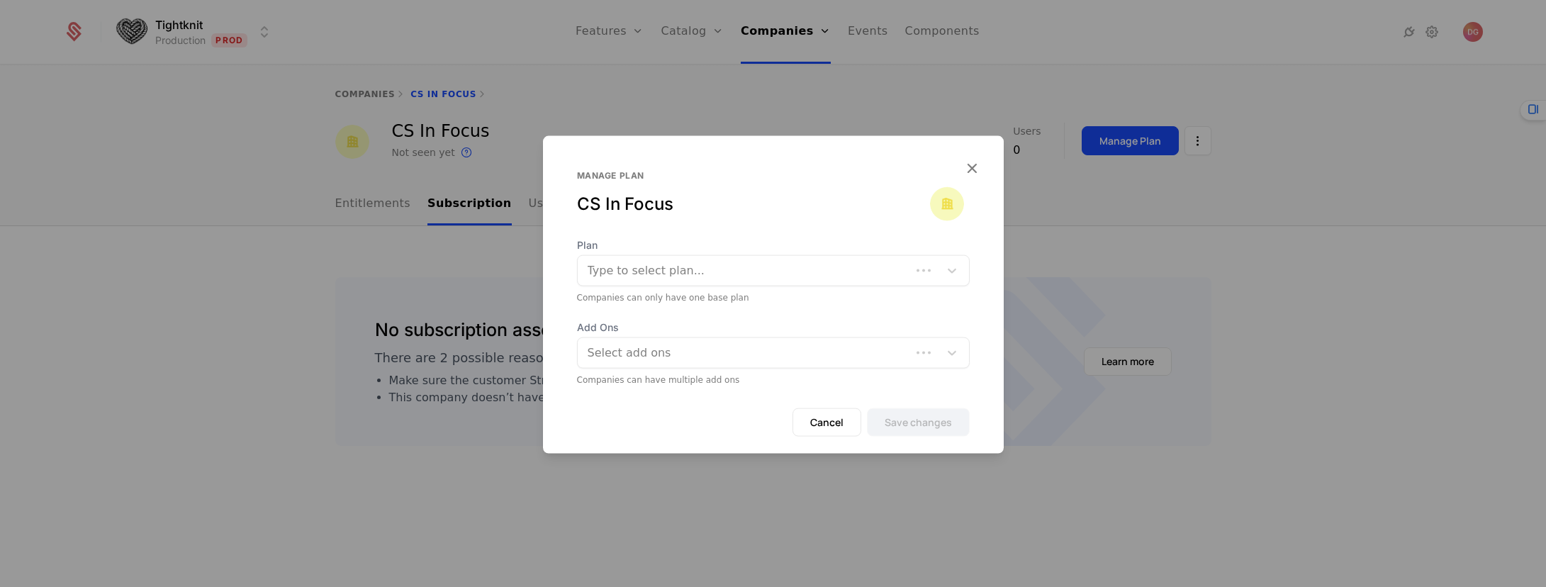
click at [774, 266] on div at bounding box center [744, 271] width 313 height 20
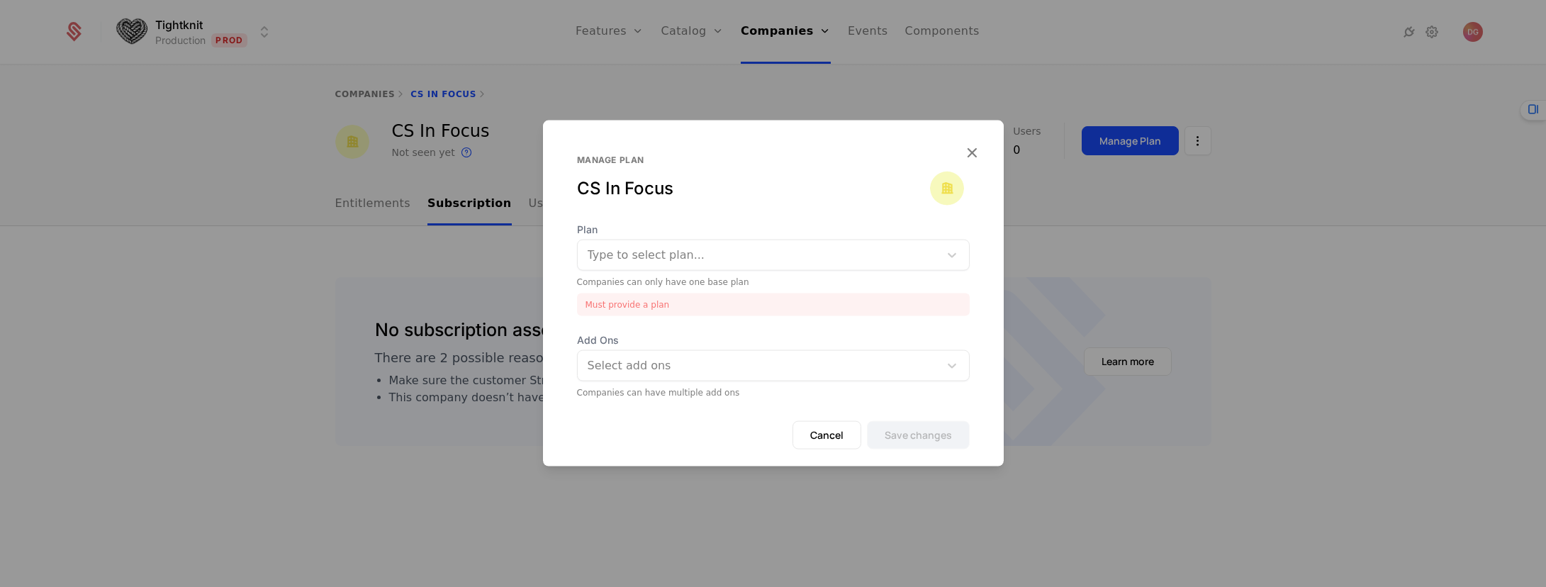
click at [790, 200] on div "Manage plan CS In Focus" at bounding box center [773, 189] width 393 height 68
click at [826, 440] on button "Cancel" at bounding box center [826, 435] width 69 height 28
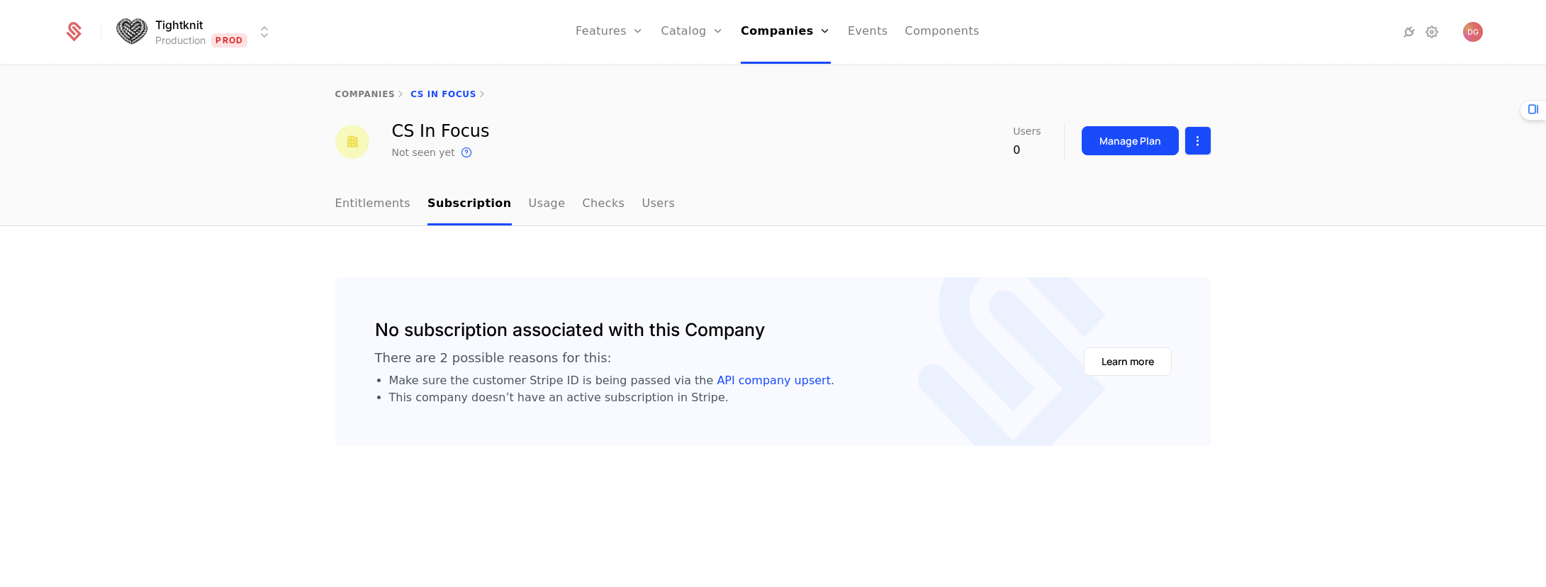
click at [1194, 140] on html "Tightknit Production Prod Features Features Flags Catalog Plans Add Ons Credits…" at bounding box center [773, 293] width 1546 height 587
click at [1156, 179] on div "Edit company" at bounding box center [1131, 183] width 88 height 20
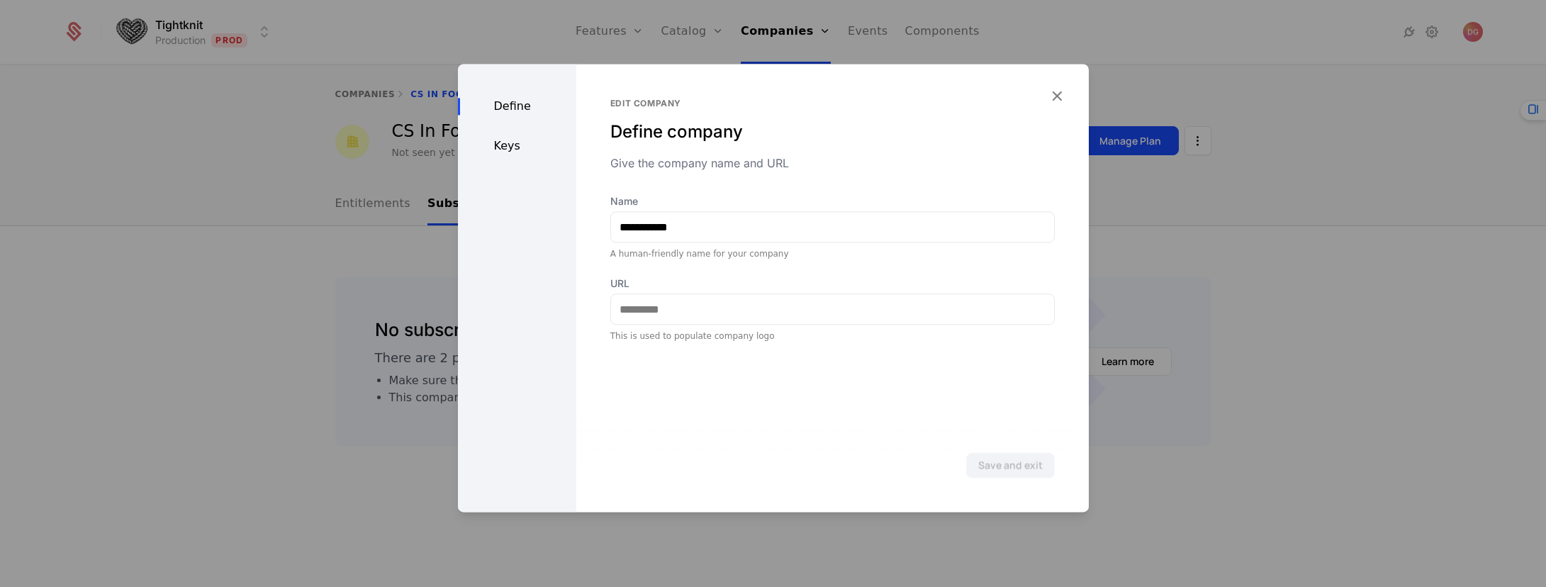
click at [504, 138] on div "Keys" at bounding box center [517, 146] width 118 height 17
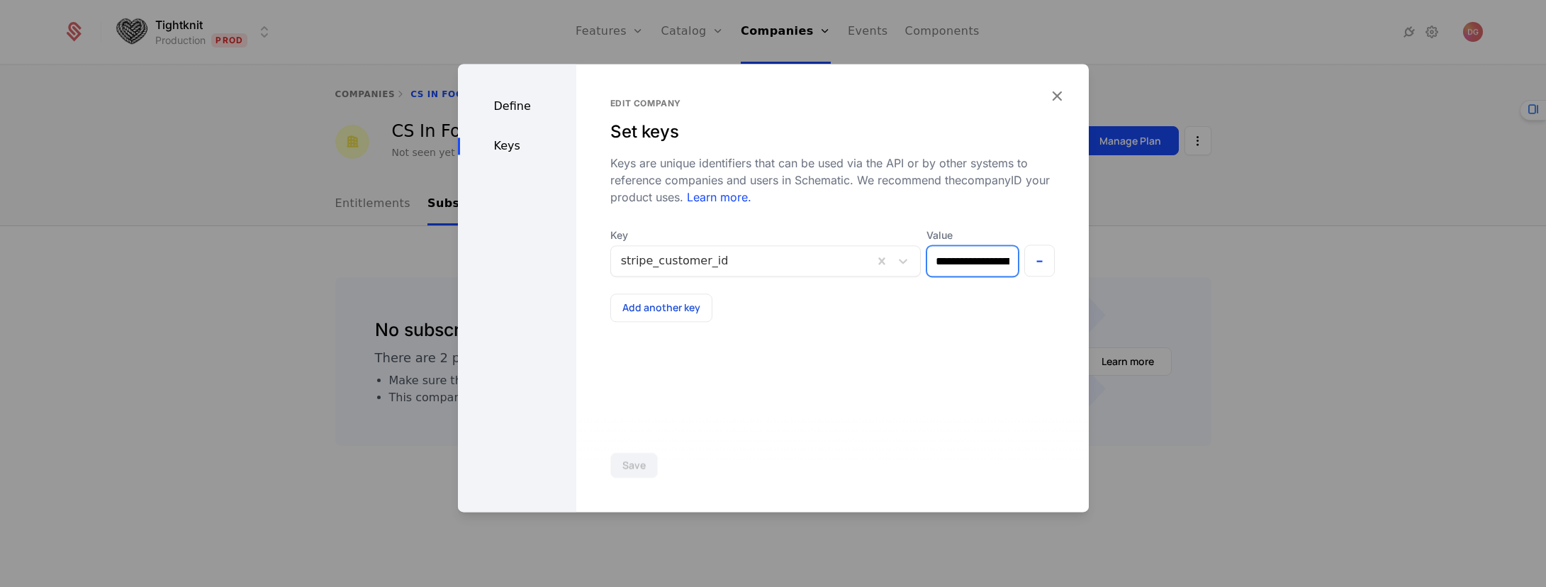
click at [940, 260] on input "**********" at bounding box center [972, 261] width 91 height 30
click at [504, 98] on div "Define" at bounding box center [517, 106] width 118 height 17
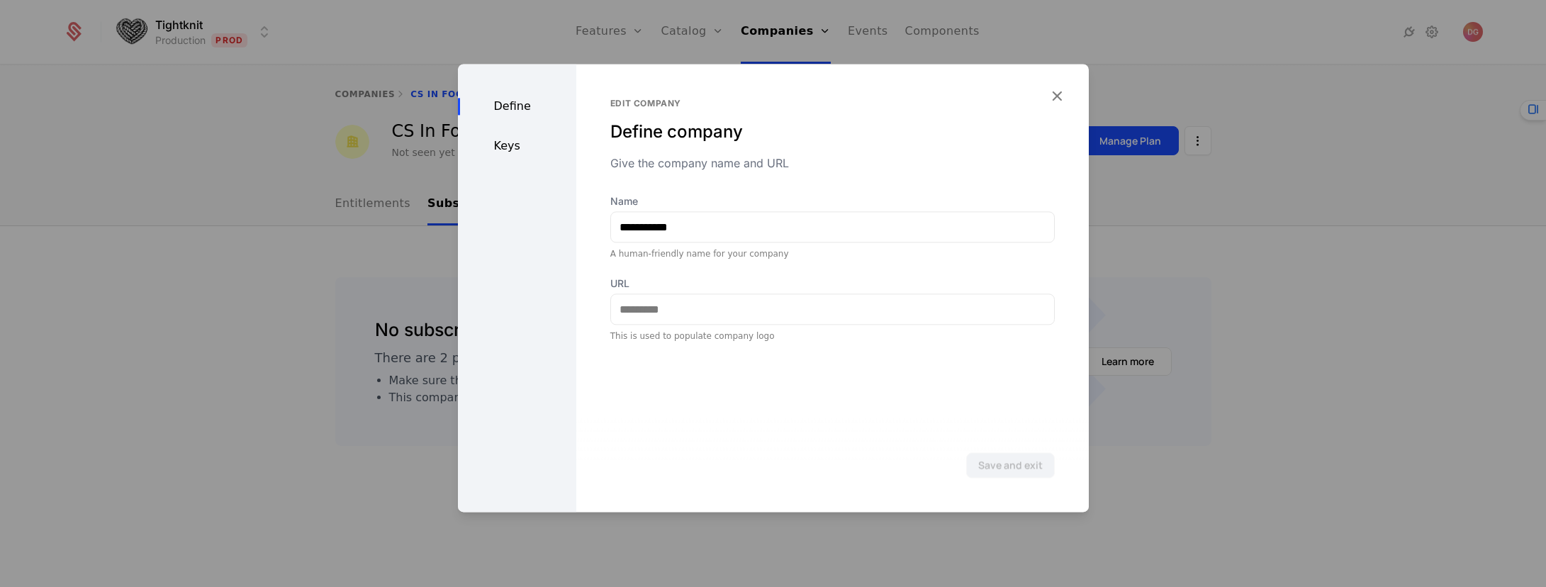
drag, startPoint x: 1061, startPoint y: 94, endPoint x: 808, endPoint y: 108, distance: 253.4
click at [1055, 95] on icon "button" at bounding box center [1057, 95] width 18 height 18
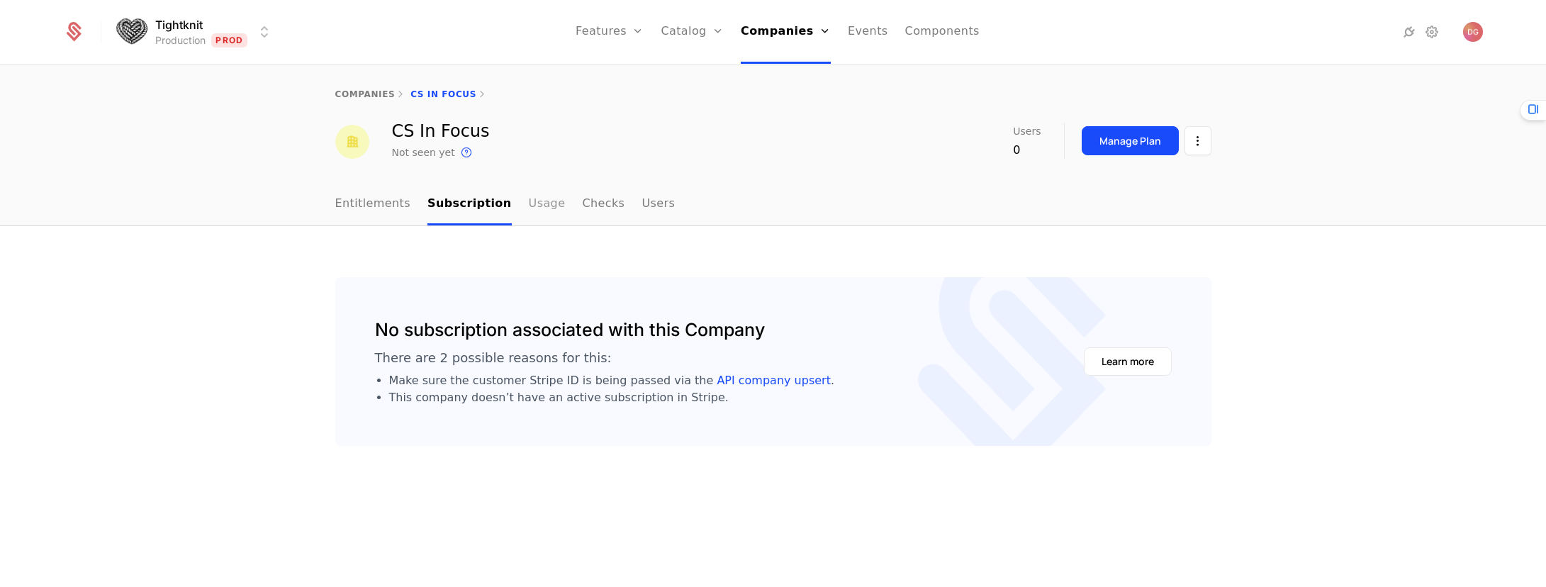
click at [529, 205] on link "Usage" at bounding box center [547, 205] width 37 height 42
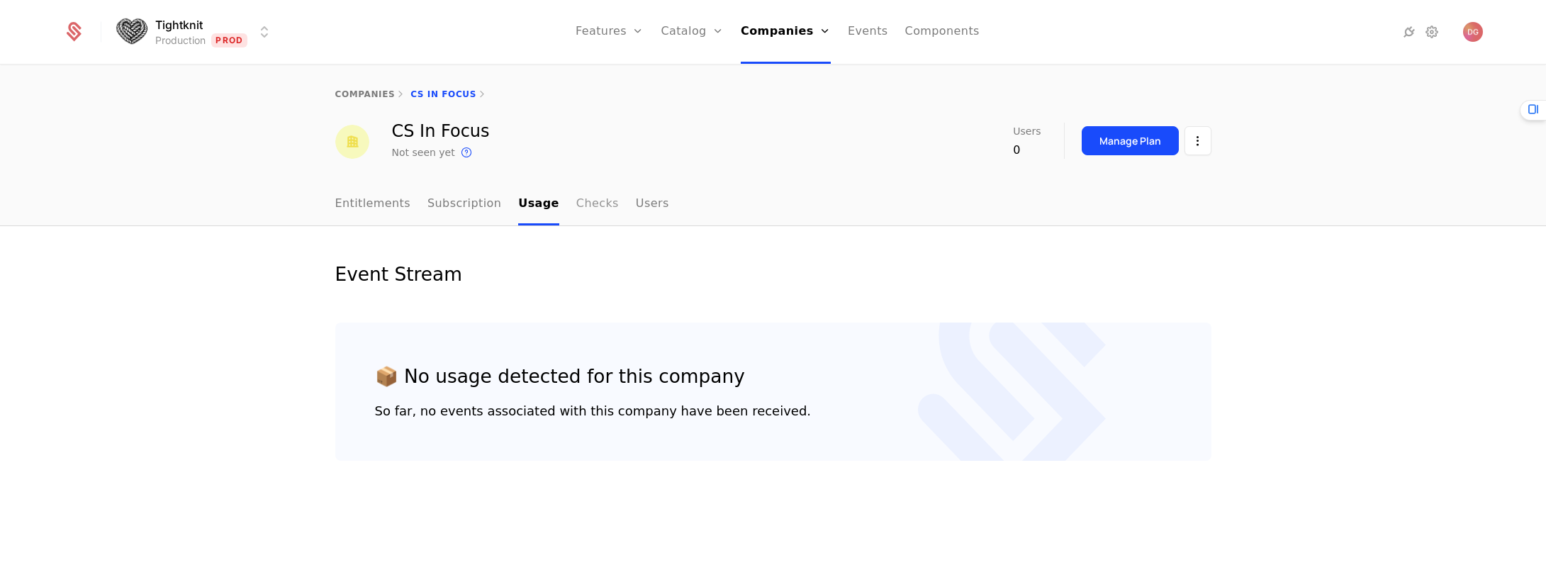
click at [576, 204] on link "Checks" at bounding box center [597, 205] width 43 height 42
click at [636, 195] on link "Users" at bounding box center [652, 205] width 33 height 42
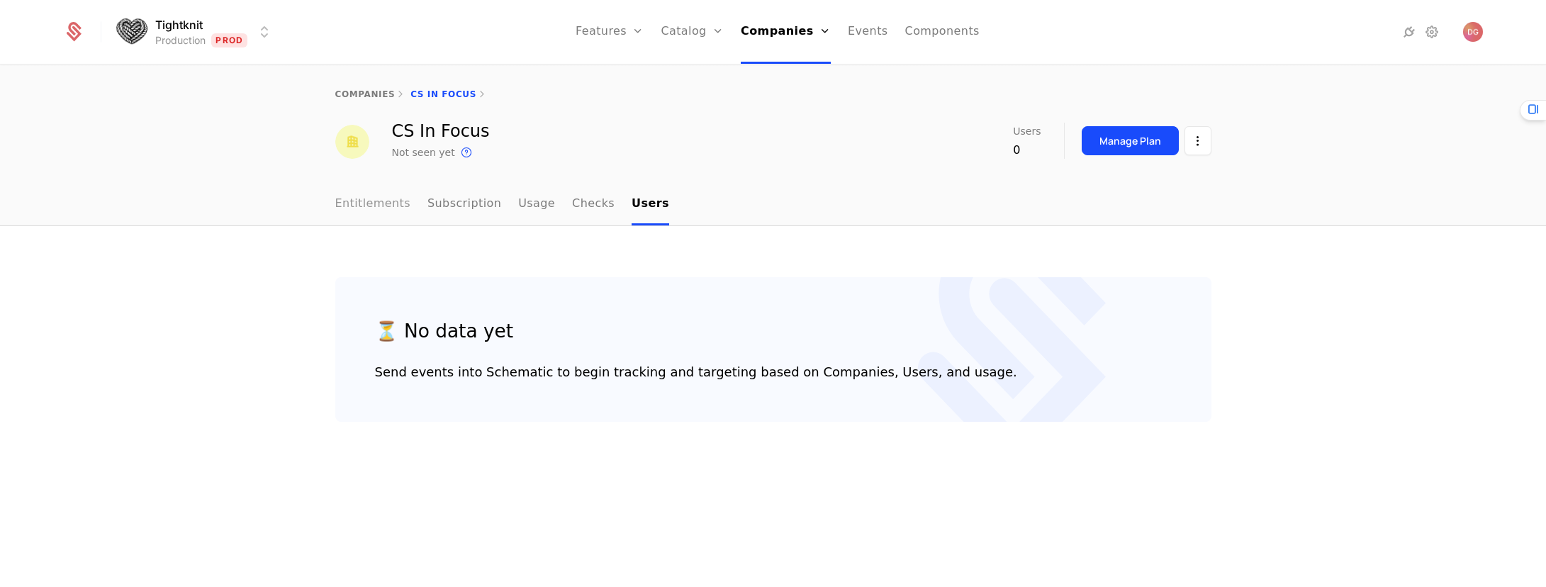
click at [365, 201] on link "Entitlements" at bounding box center [373, 205] width 76 height 42
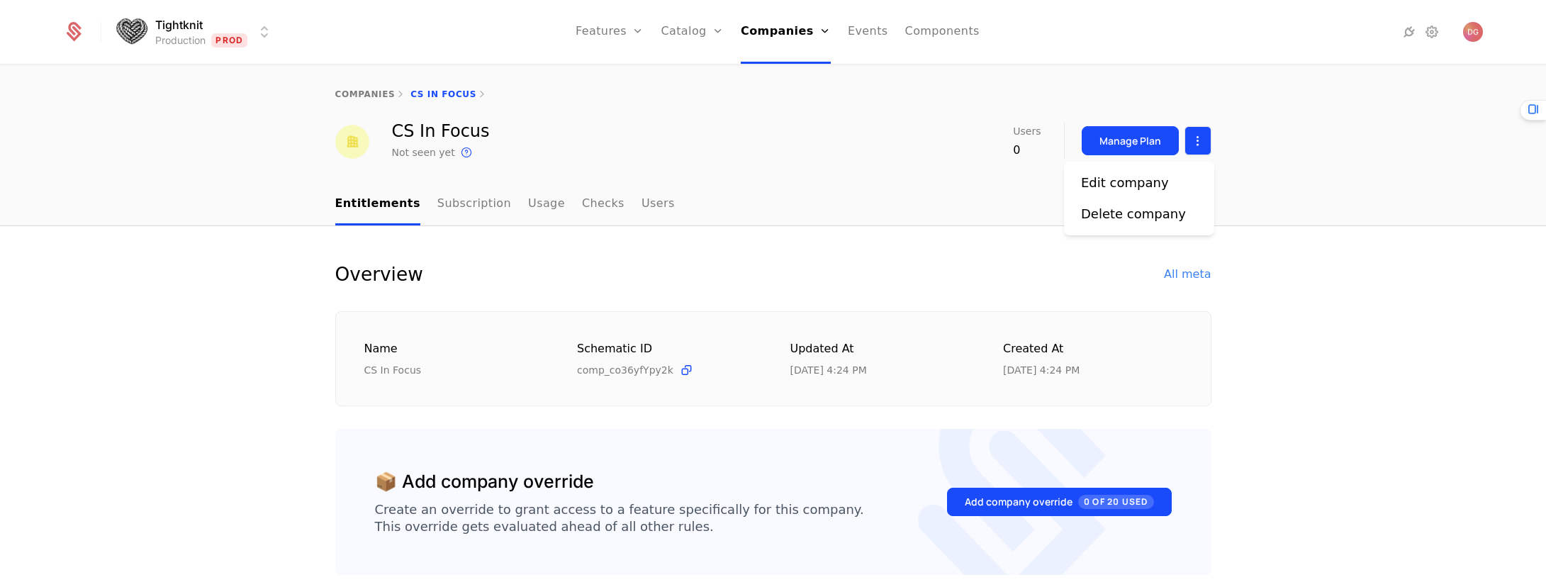
click at [1197, 138] on html "Tightknit Production Prod Features Features Flags Catalog Plans Add Ons Credits…" at bounding box center [773, 293] width 1546 height 587
drag, startPoint x: 670, startPoint y: 114, endPoint x: 542, endPoint y: 100, distance: 129.1
click at [670, 114] on html "Tightknit Production Prod Features Features Flags Catalog Plans Add Ons Credits…" at bounding box center [773, 293] width 1546 height 587
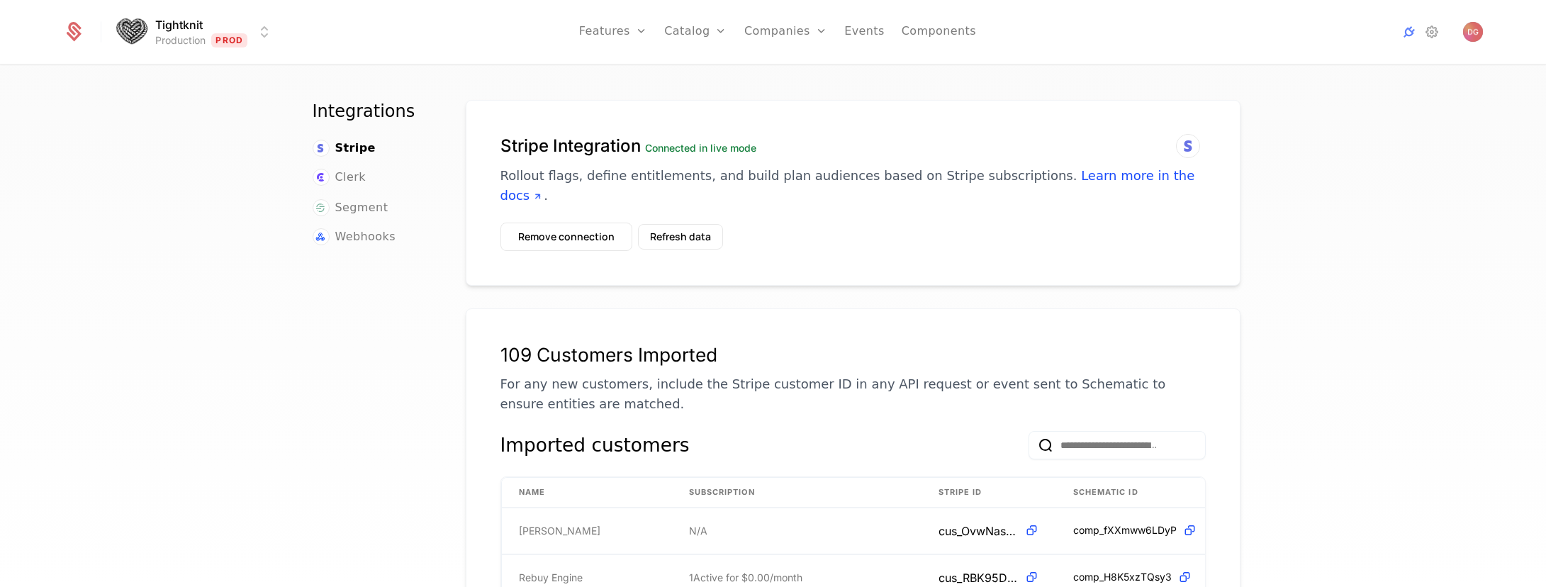
click at [1380, 204] on div "Integrations Stripe Clerk Segment Webhooks Stripe Integration Connected in live…" at bounding box center [773, 330] width 1546 height 529
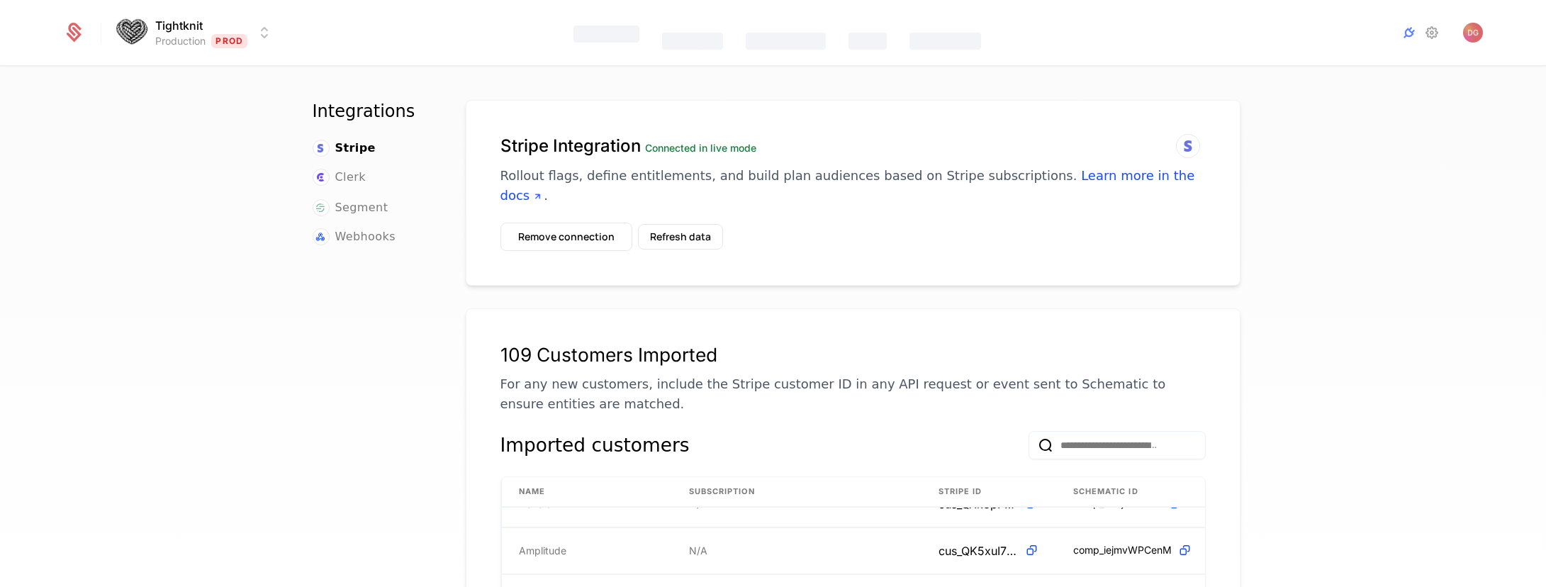
click at [1288, 215] on div "Integrations Stripe Clerk Segment Webhooks Stripe Integration Connected in live…" at bounding box center [773, 330] width 1546 height 529
click at [1383, 173] on div "Integrations Stripe Clerk Segment Webhooks Stripe Integration Connected in live…" at bounding box center [773, 330] width 1546 height 529
drag, startPoint x: 848, startPoint y: 213, endPoint x: 701, endPoint y: 210, distance: 146.7
click at [847, 213] on div "Stripe Integration Connected in live mode Rollout flags, define entitlements, a…" at bounding box center [853, 193] width 775 height 186
drag, startPoint x: 868, startPoint y: 194, endPoint x: 717, endPoint y: 203, distance: 151.2
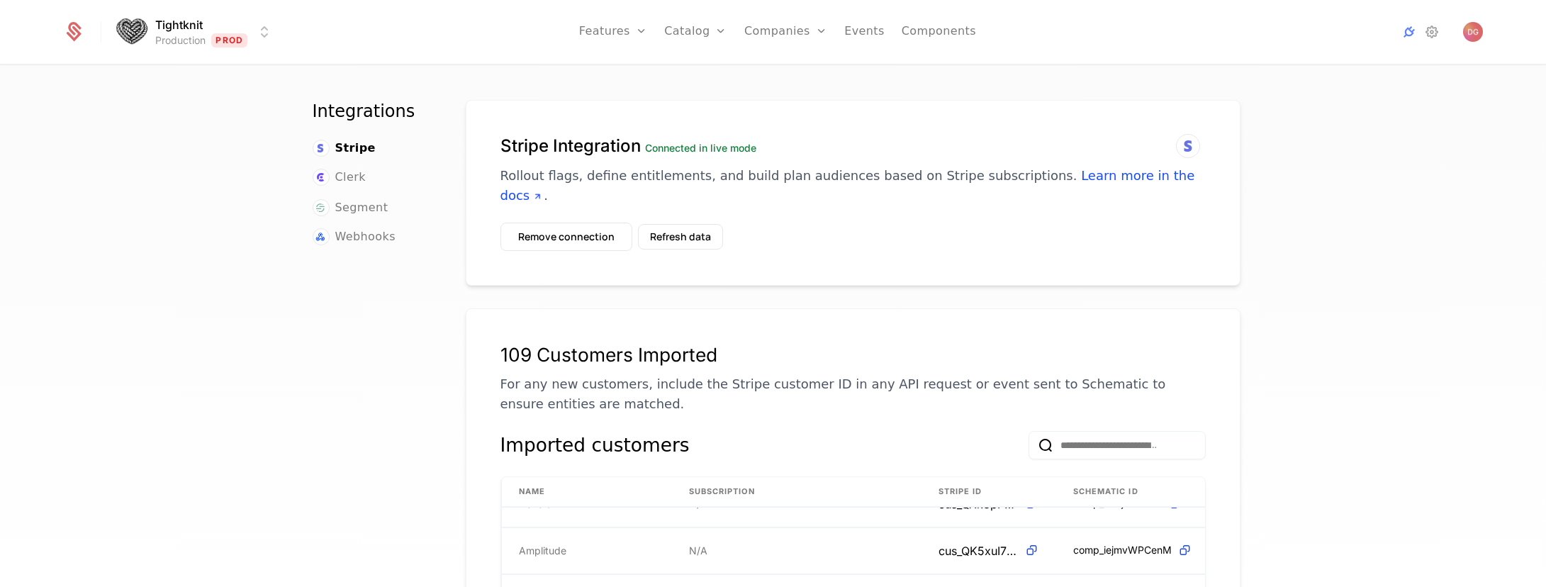
click at [844, 193] on div "Stripe Integration Connected in live mode Rollout flags, define entitlements, a…" at bounding box center [852, 179] width 705 height 88
click at [689, 224] on button "Refresh data" at bounding box center [680, 237] width 85 height 26
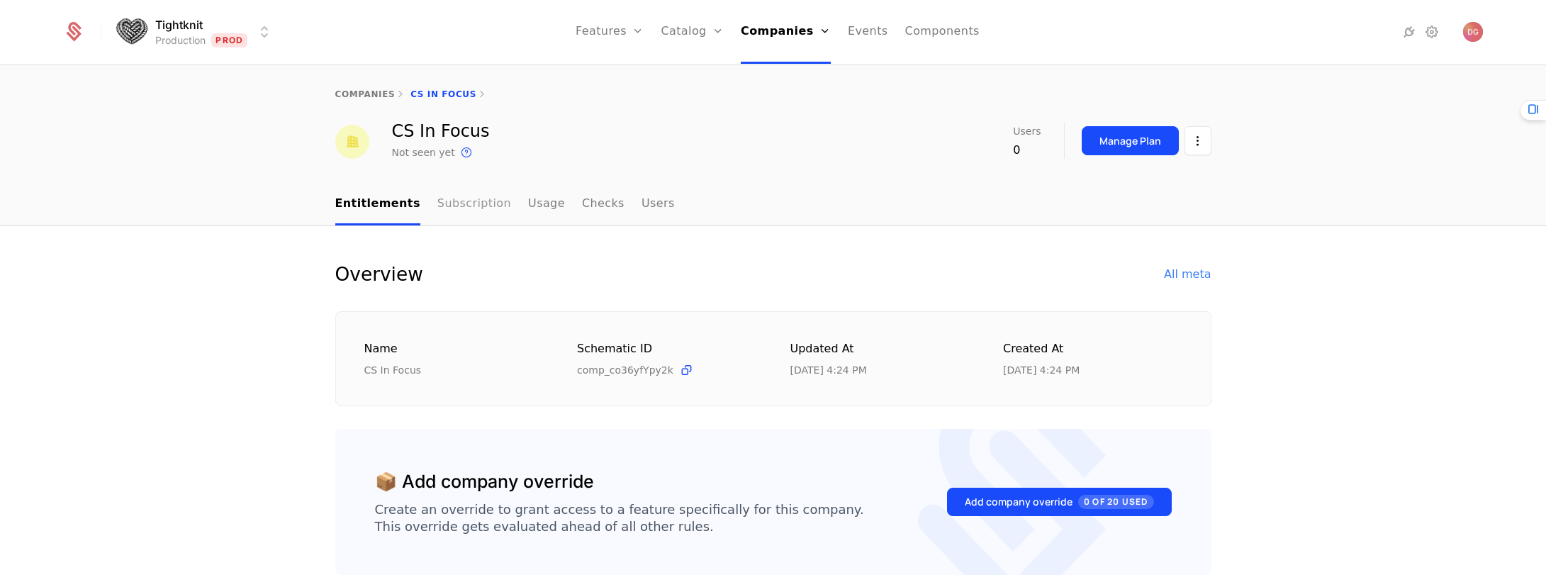
click at [475, 203] on link "Subscription" at bounding box center [474, 205] width 74 height 42
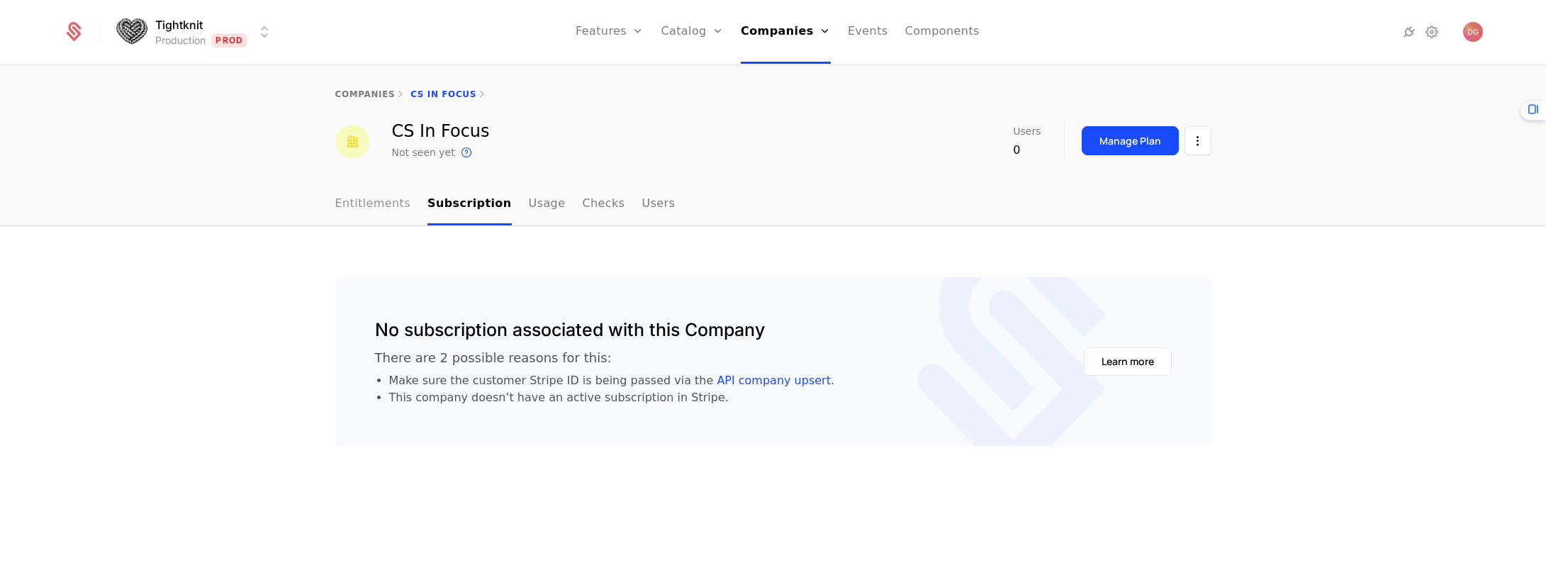
click at [378, 203] on link "Entitlements" at bounding box center [373, 205] width 76 height 42
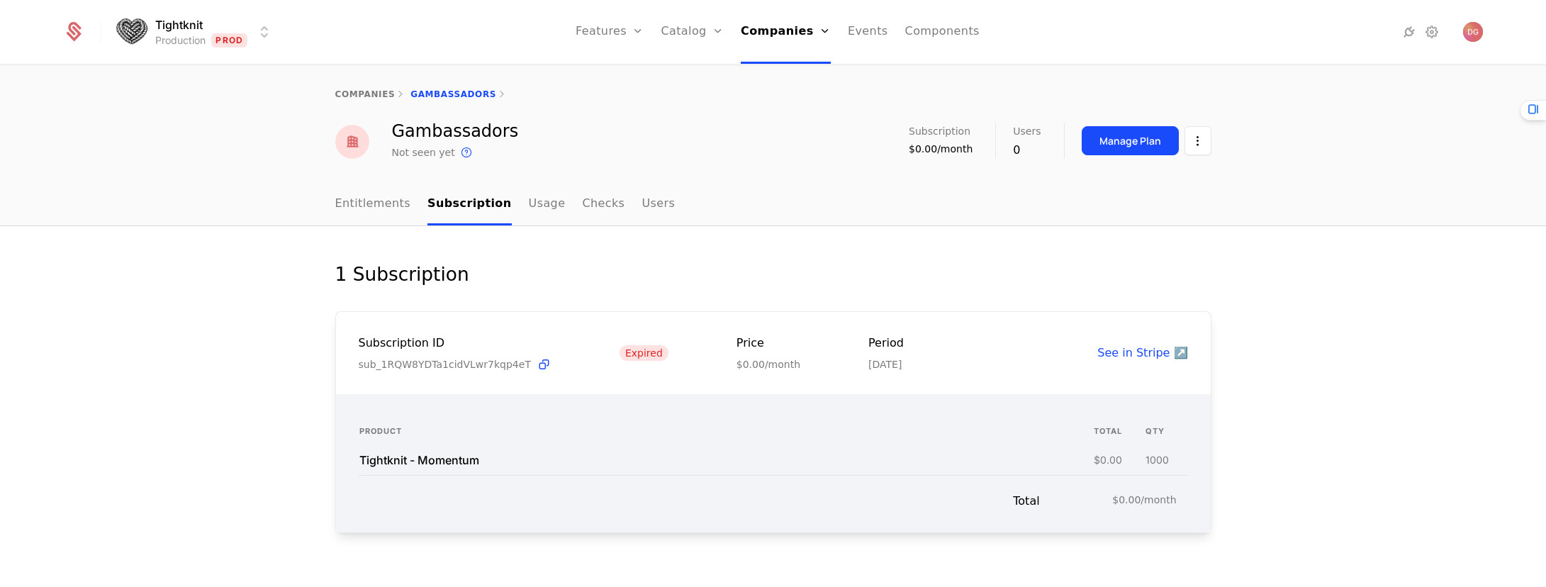
click at [629, 355] on span "Expired" at bounding box center [643, 353] width 49 height 16
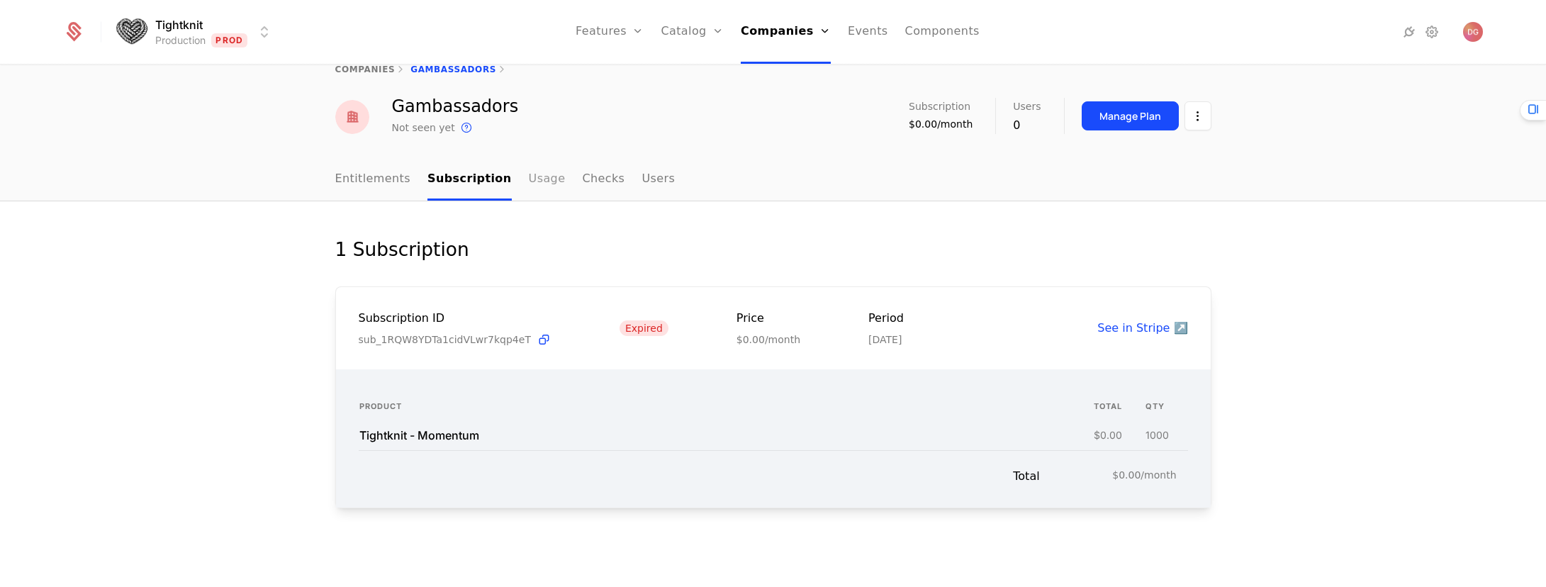
click at [529, 173] on link "Usage" at bounding box center [547, 180] width 37 height 42
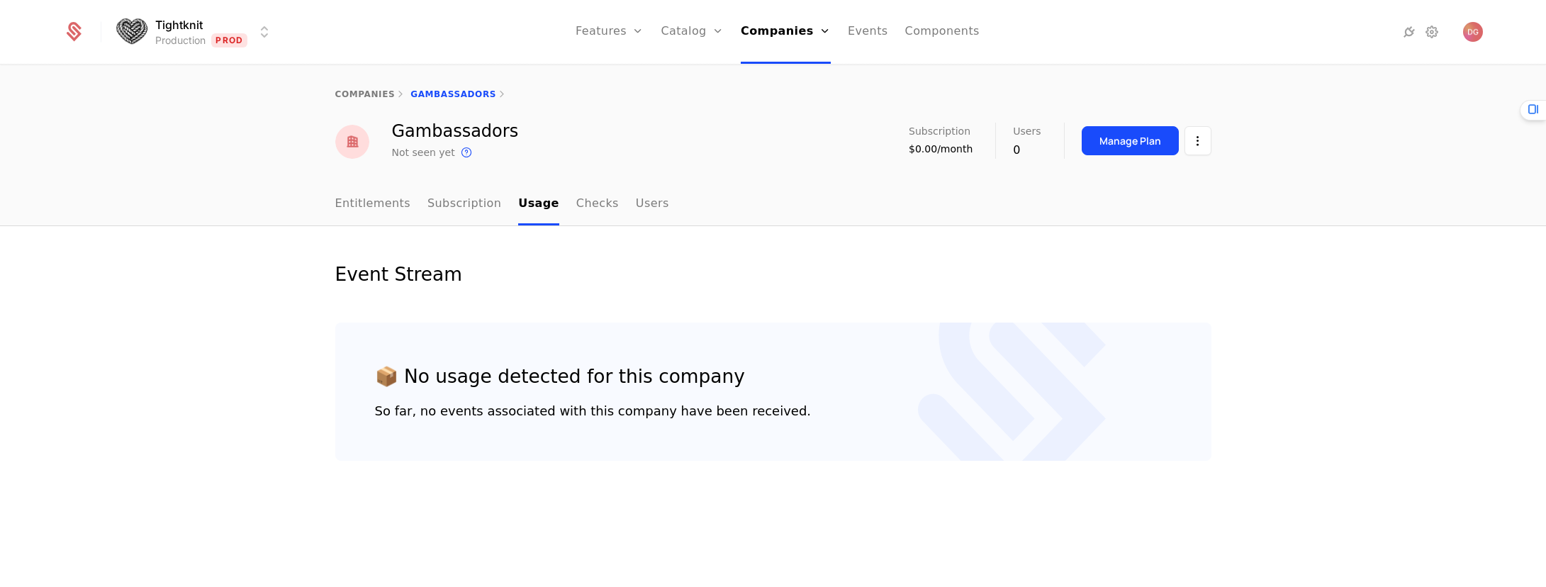
click at [462, 176] on div "companies Gambassadors Gambassadors Not seen yet This is the date a track or id…" at bounding box center [773, 125] width 1546 height 118
click at [444, 193] on link "Subscription" at bounding box center [464, 205] width 74 height 42
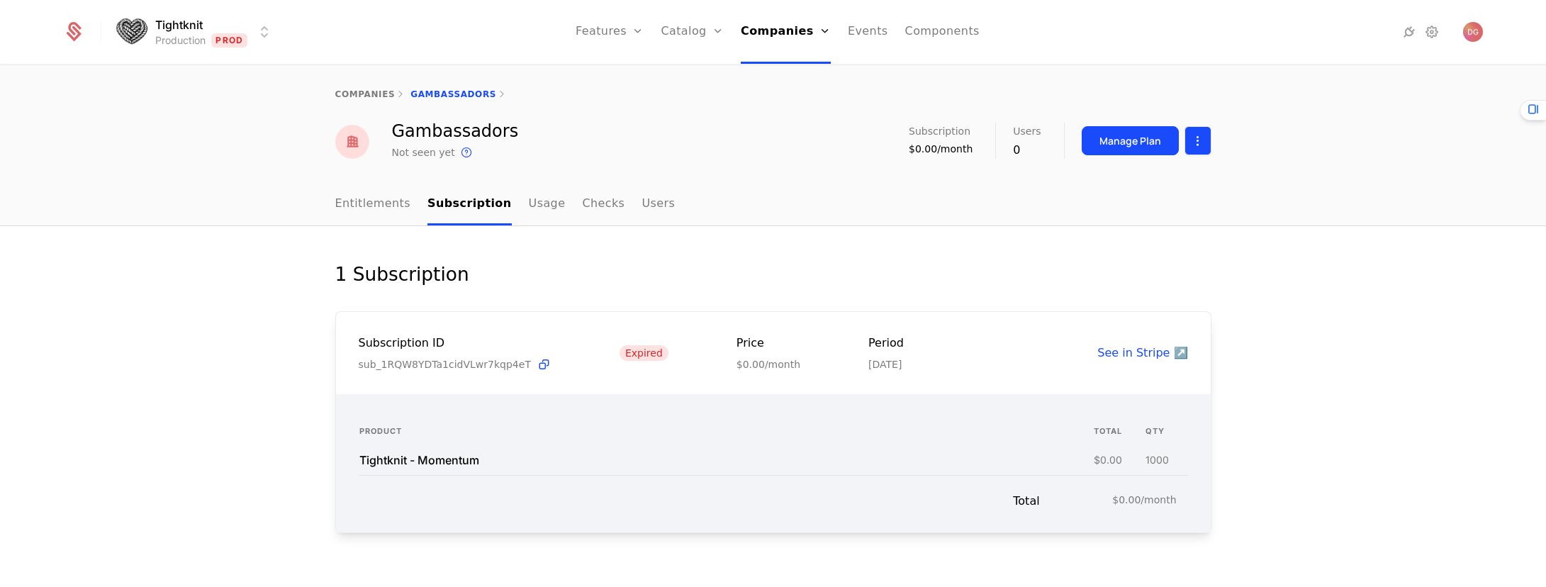
click at [1188, 141] on html "Tightknit Production Prod Features Features Flags Catalog Plans Add Ons Credits…" at bounding box center [773, 293] width 1546 height 587
click at [1115, 181] on div "Edit company" at bounding box center [1125, 183] width 88 height 20
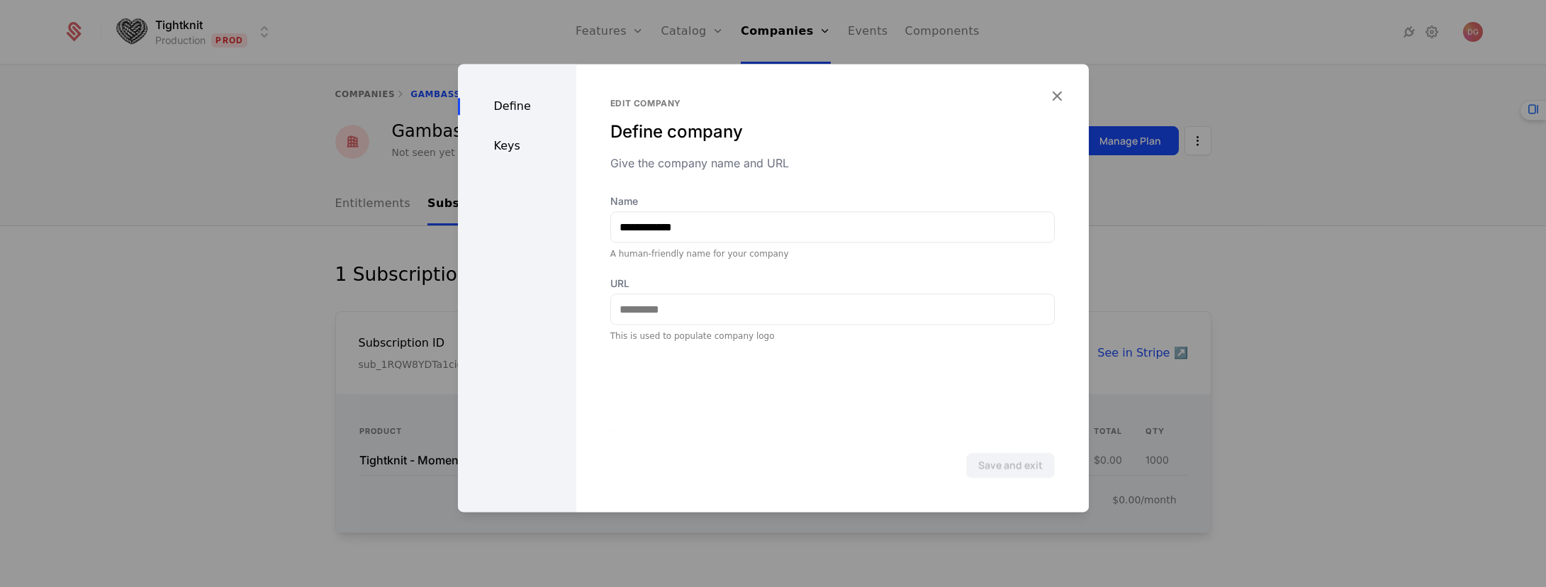
click at [496, 138] on div "Keys" at bounding box center [517, 146] width 118 height 17
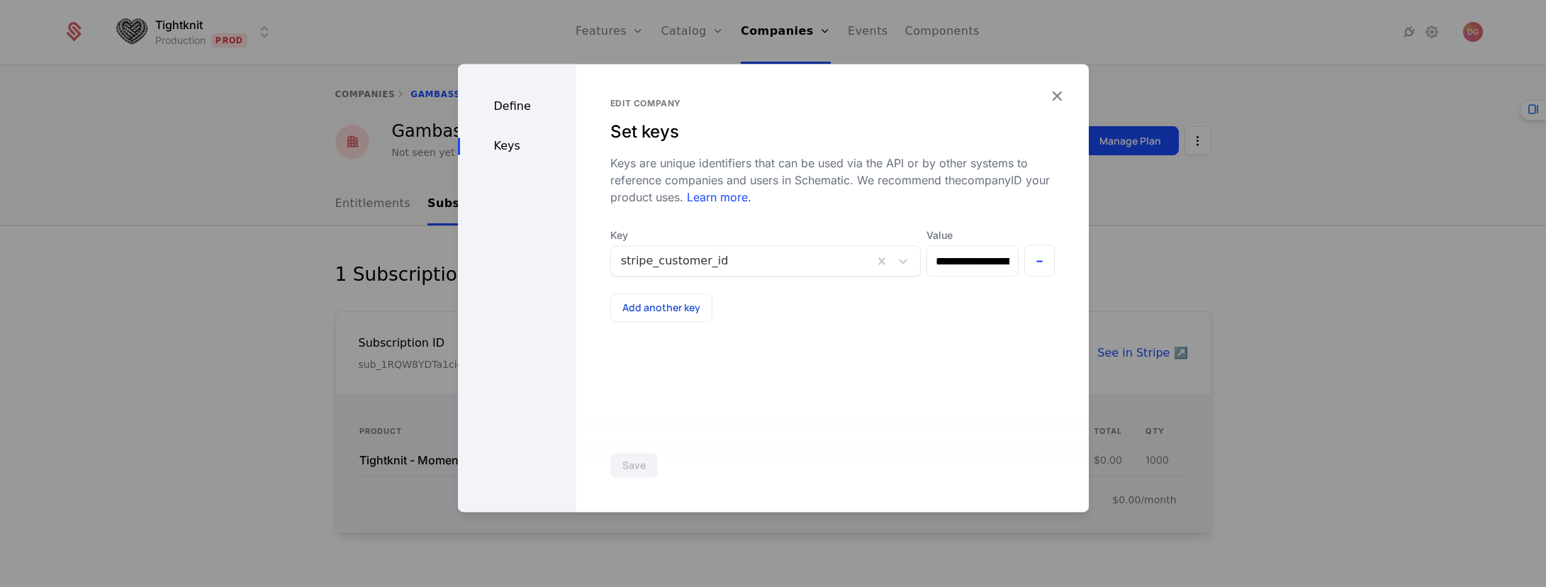
click at [492, 111] on div "Define" at bounding box center [517, 106] width 118 height 17
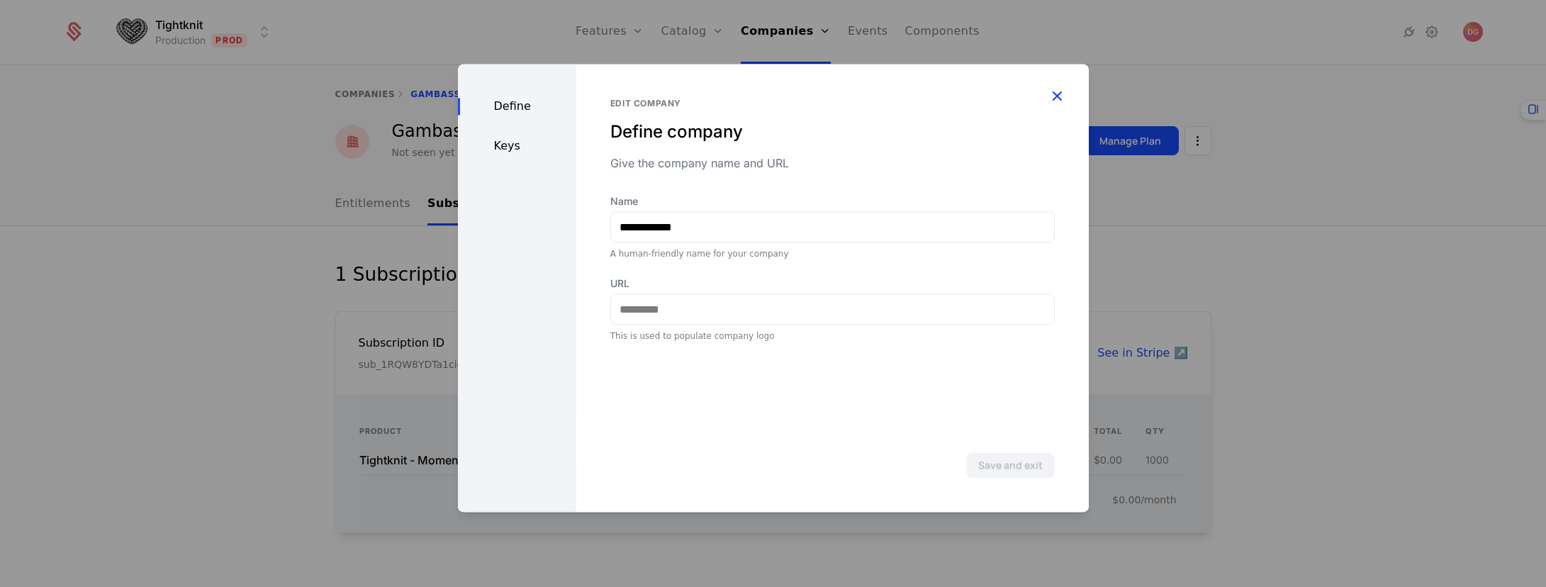
click at [1060, 89] on icon "button" at bounding box center [1057, 95] width 18 height 18
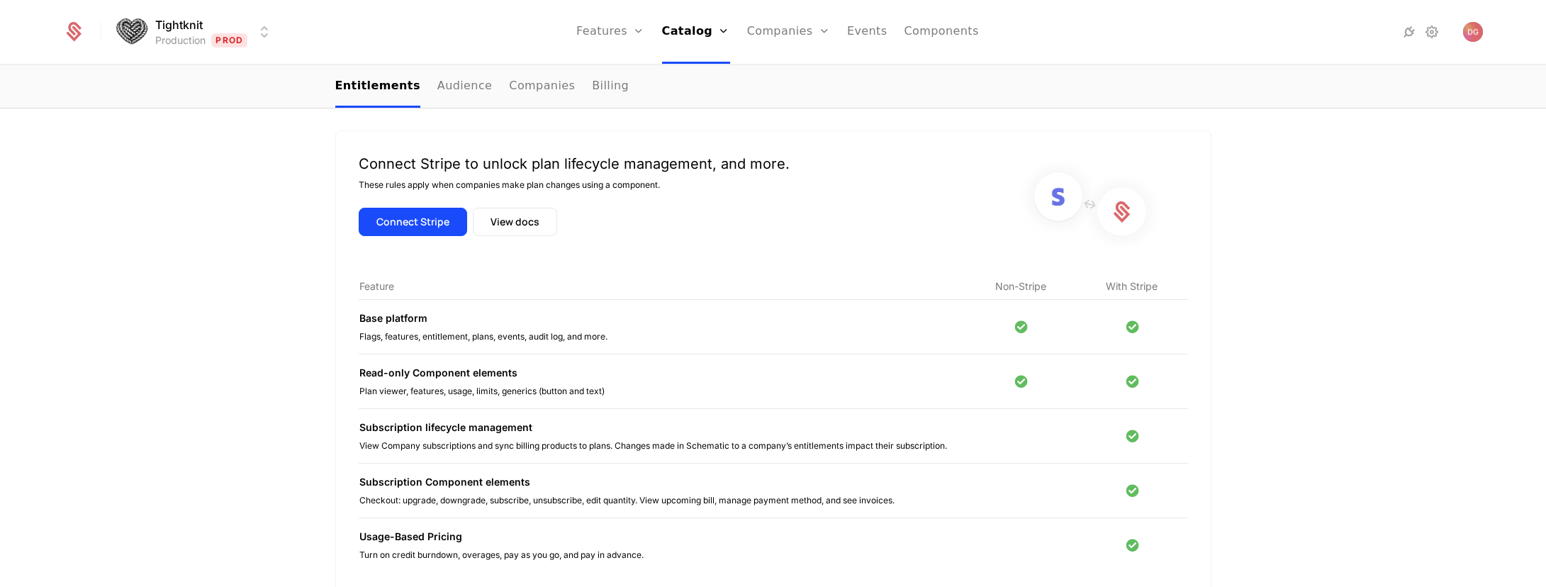
scroll to position [408, 0]
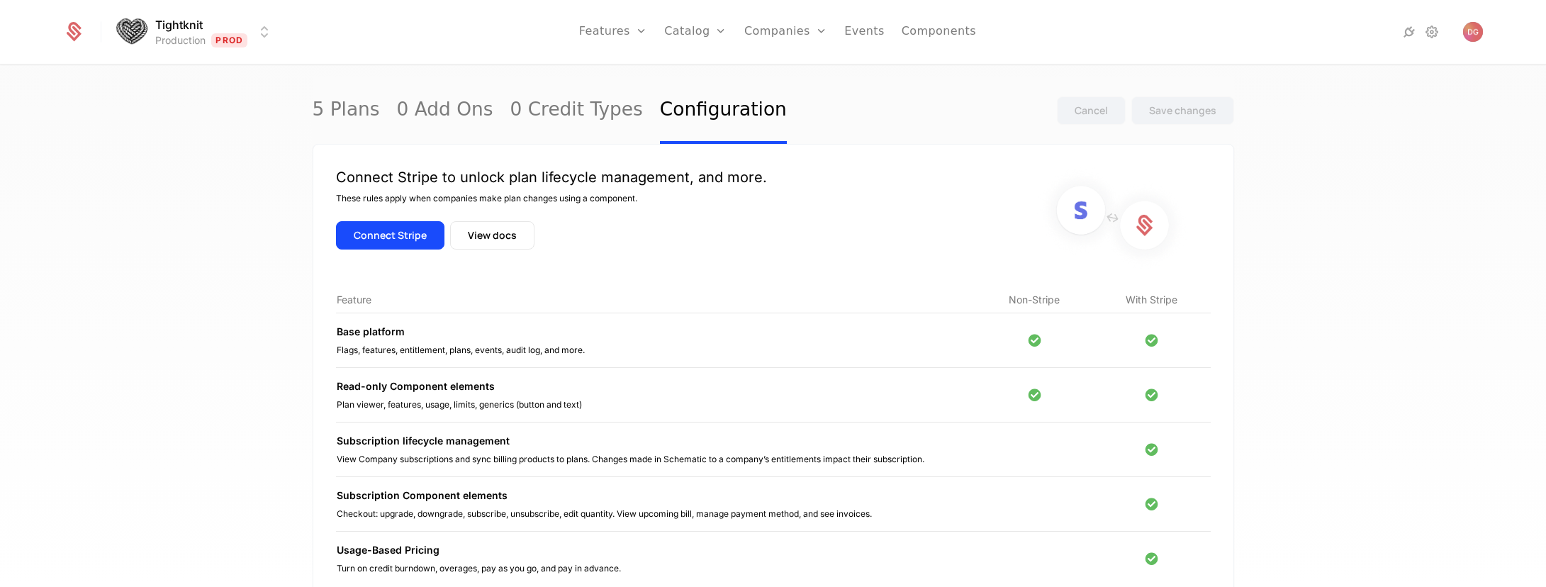
click at [193, 214] on div "5 Plans 0 Add Ons 0 Credit Types Configuration Cancel Save changes Connect Stri…" at bounding box center [773, 330] width 1546 height 529
click at [185, 153] on div "5 Plans 0 Add Ons 0 Credit Types Configuration Cancel Save changes Connect Stri…" at bounding box center [773, 330] width 1546 height 529
click at [1329, 259] on div "5 Plans 0 Add Ons 0 Credit Types Configuration Cancel Save changes Connect Stri…" at bounding box center [773, 330] width 1546 height 529
click at [84, 151] on div "5 Plans 0 Add Ons 0 Credit Types Configuration Cancel Save changes Connect Stri…" at bounding box center [773, 330] width 1546 height 529
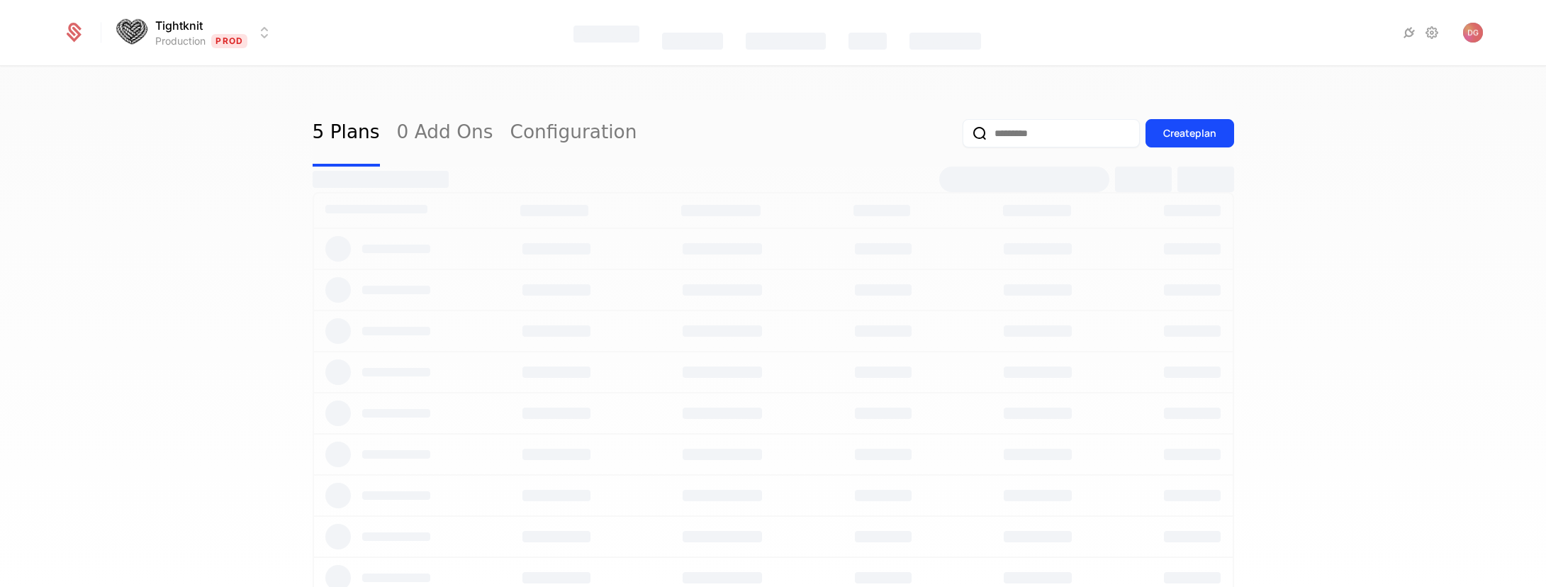
select select "**"
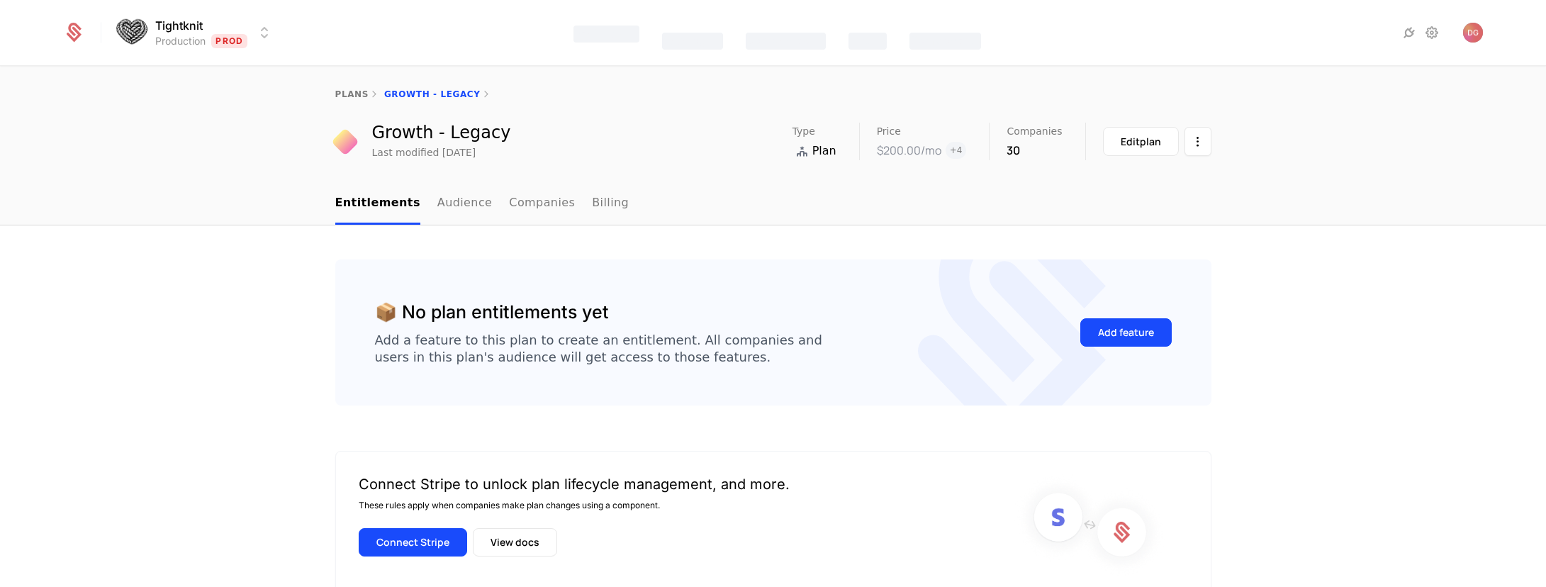
click at [225, 206] on div "Entitlements Audience Companies Billing" at bounding box center [773, 204] width 1546 height 43
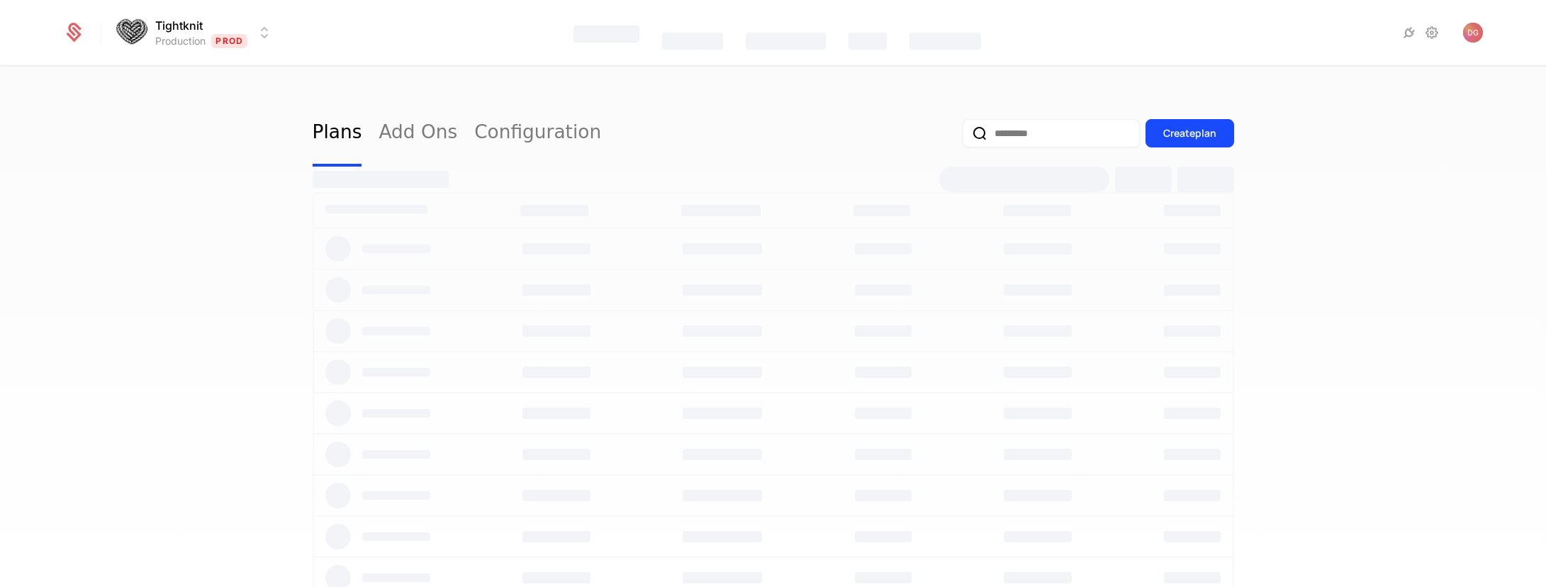
select select "**"
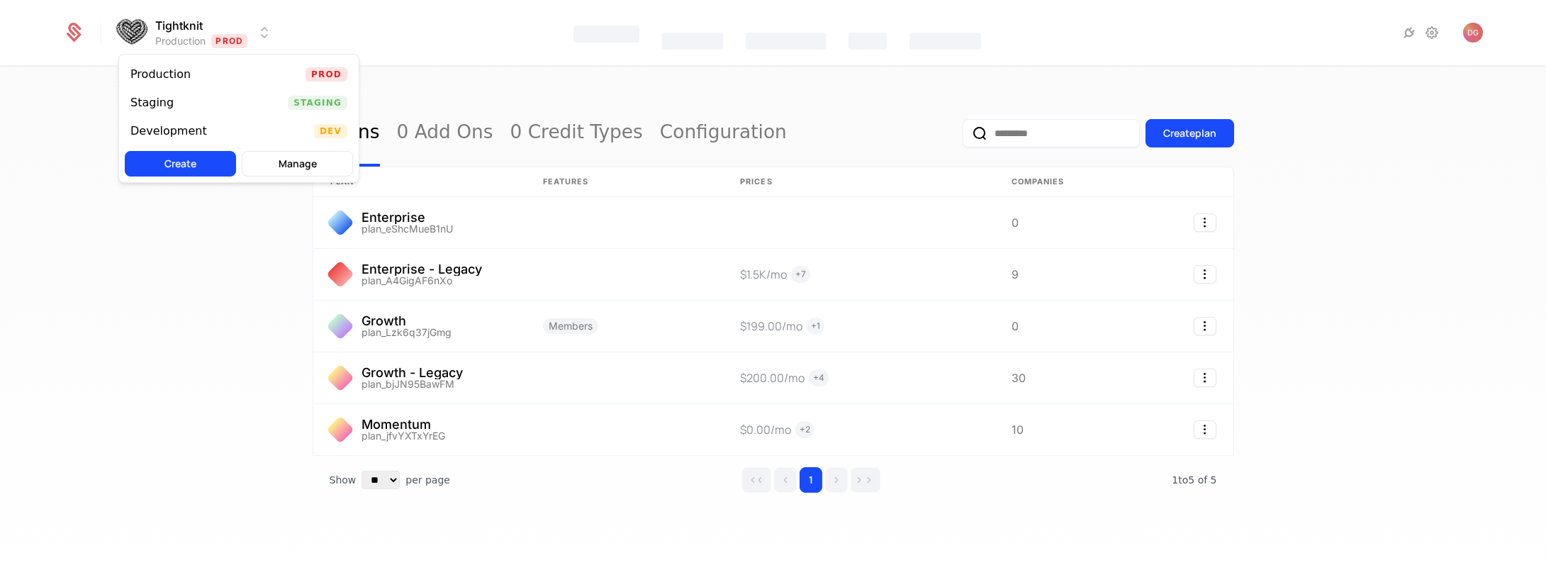
click at [271, 33] on html "Tightknit Production Prod Features Catalog Companies Events Components 5 Plans …" at bounding box center [773, 293] width 1546 height 587
click at [205, 94] on div "Staging Staging" at bounding box center [239, 102] width 240 height 28
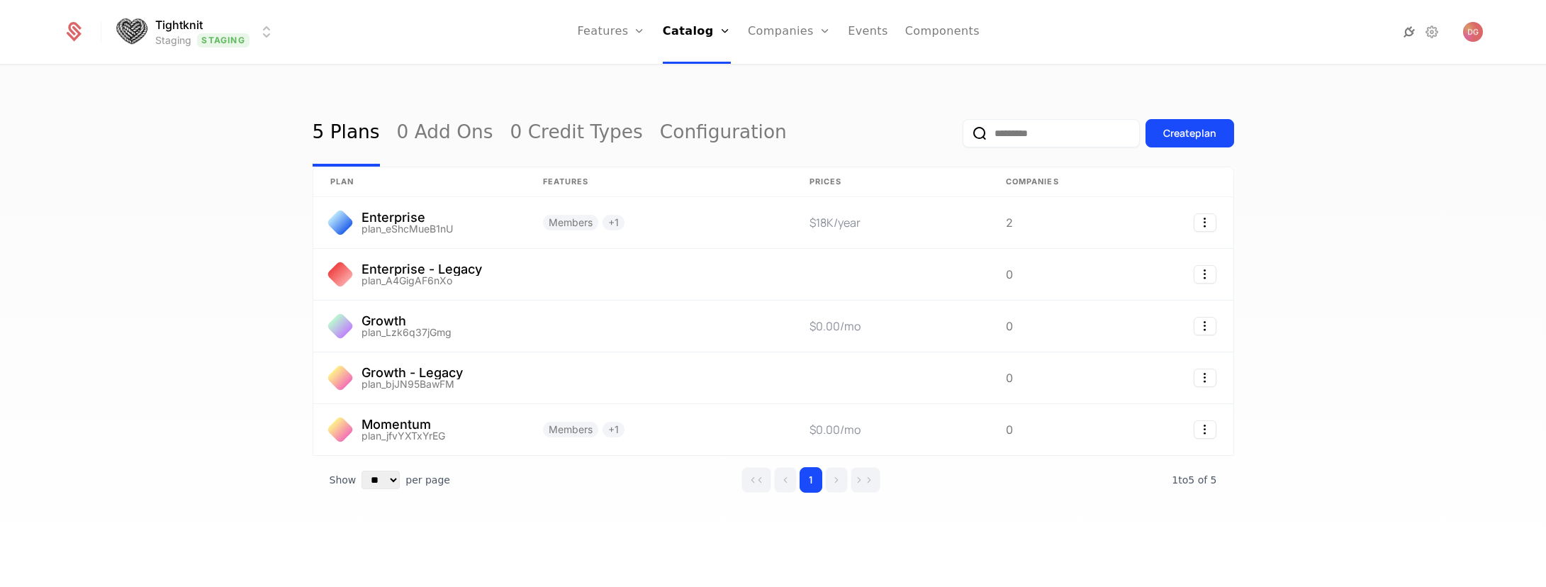
click at [1404, 34] on icon at bounding box center [1409, 31] width 17 height 17
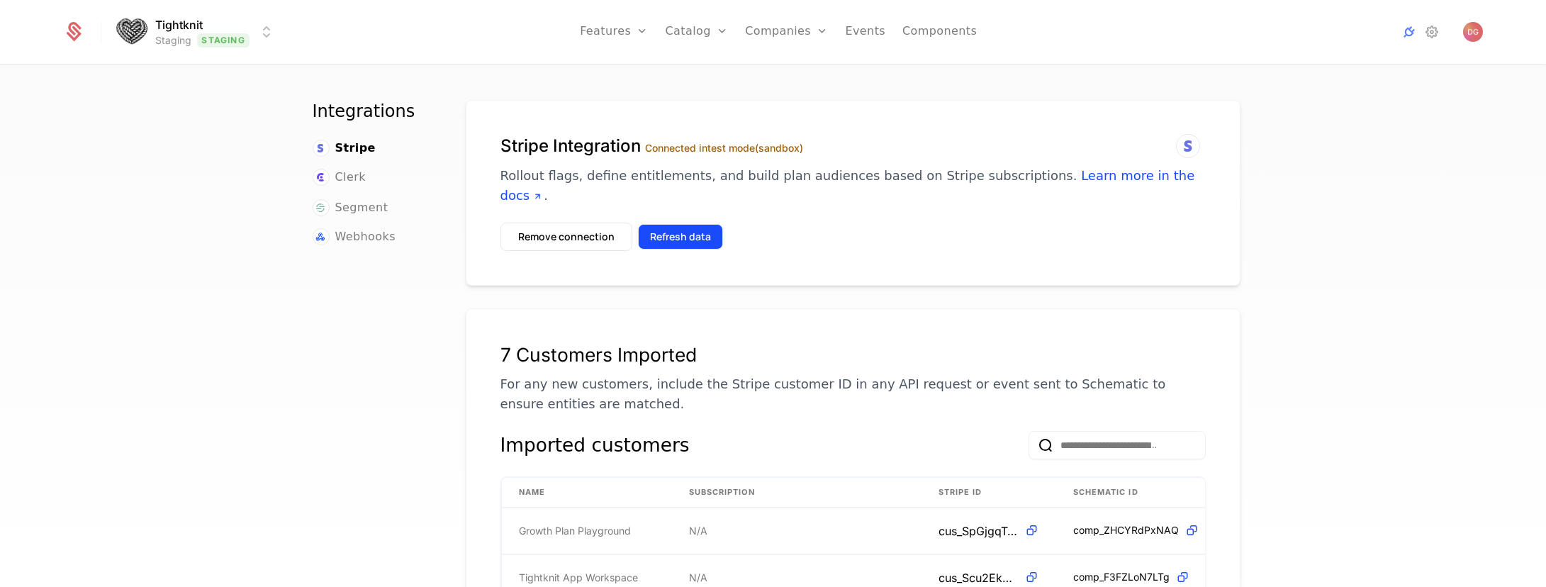
click at [699, 224] on button "Refresh data" at bounding box center [680, 237] width 85 height 26
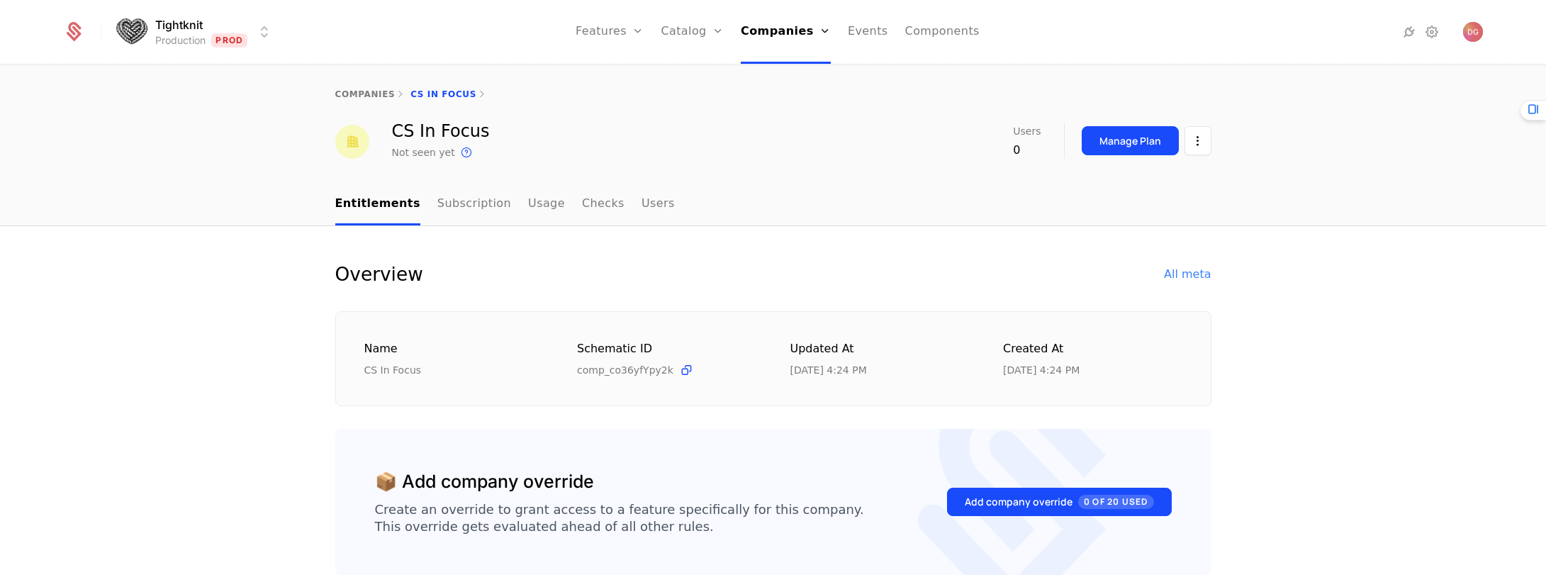
drag, startPoint x: 1308, startPoint y: 279, endPoint x: 1372, endPoint y: 159, distance: 136.3
click at [1303, 274] on div "Overview All meta Name CS In Focus Schematic ID comp_co36yfYpy2k Updated at [DA…" at bounding box center [773, 524] width 1546 height 596
click at [1320, 269] on div "Overview All meta Name CS In Focus Schematic ID comp_co36yfYpy2k Updated at [DA…" at bounding box center [773, 524] width 1546 height 596
click at [1386, 340] on div "Overview All meta Name CS In Focus Schematic ID comp_co36yfYpy2k Updated at 7/1…" at bounding box center [773, 524] width 1546 height 596
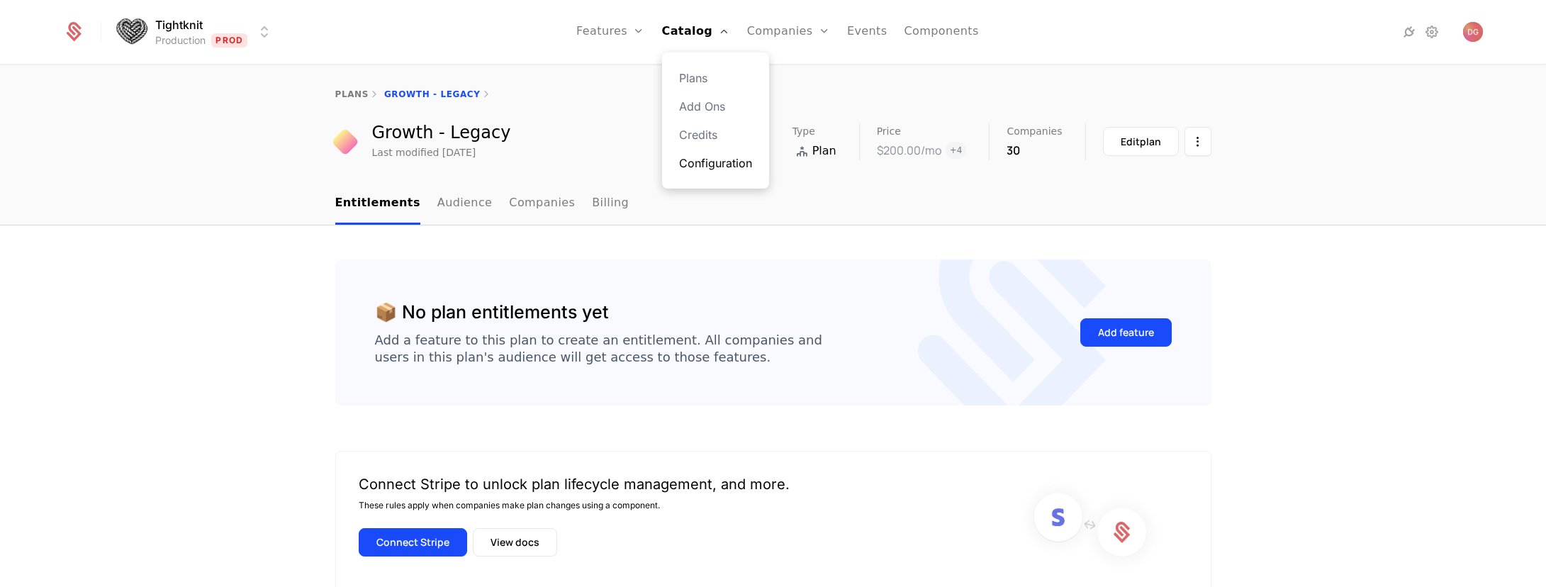
click at [717, 162] on link "Configuration" at bounding box center [715, 163] width 73 height 17
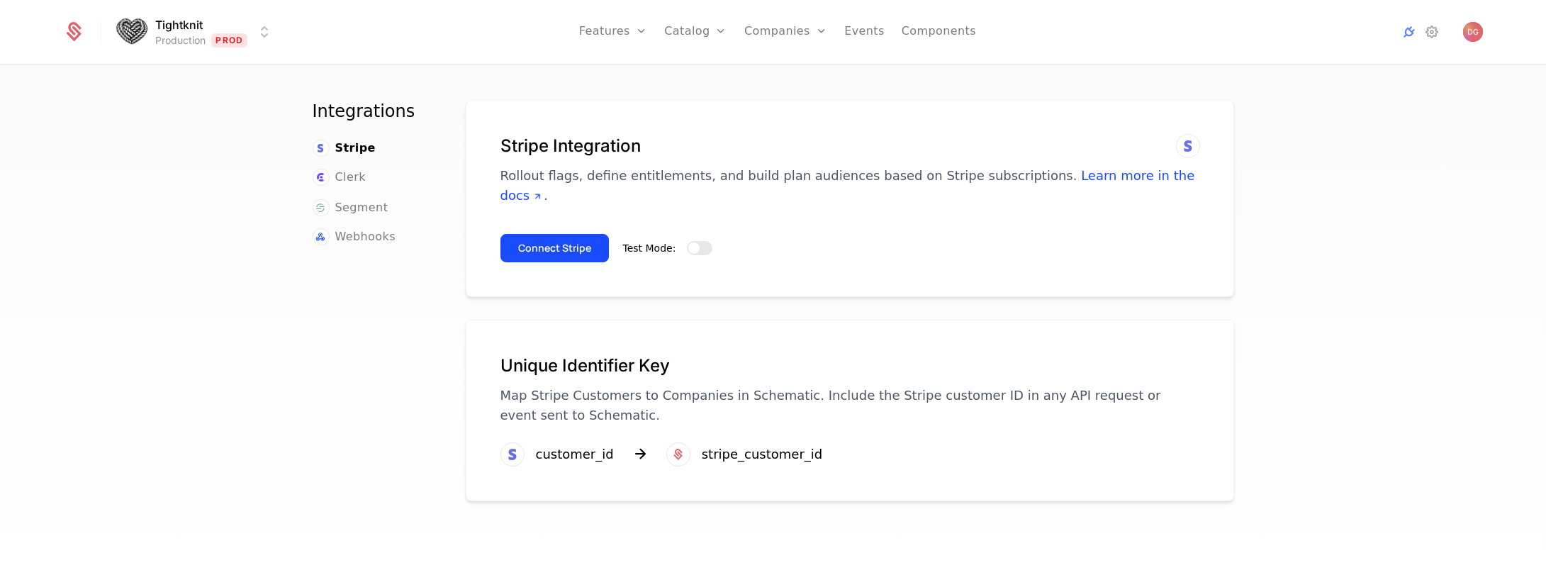
click at [271, 24] on html "Tightknit Production Prod Features Features Flags Catalog Plans Add Ons Credits…" at bounding box center [773, 293] width 1546 height 587
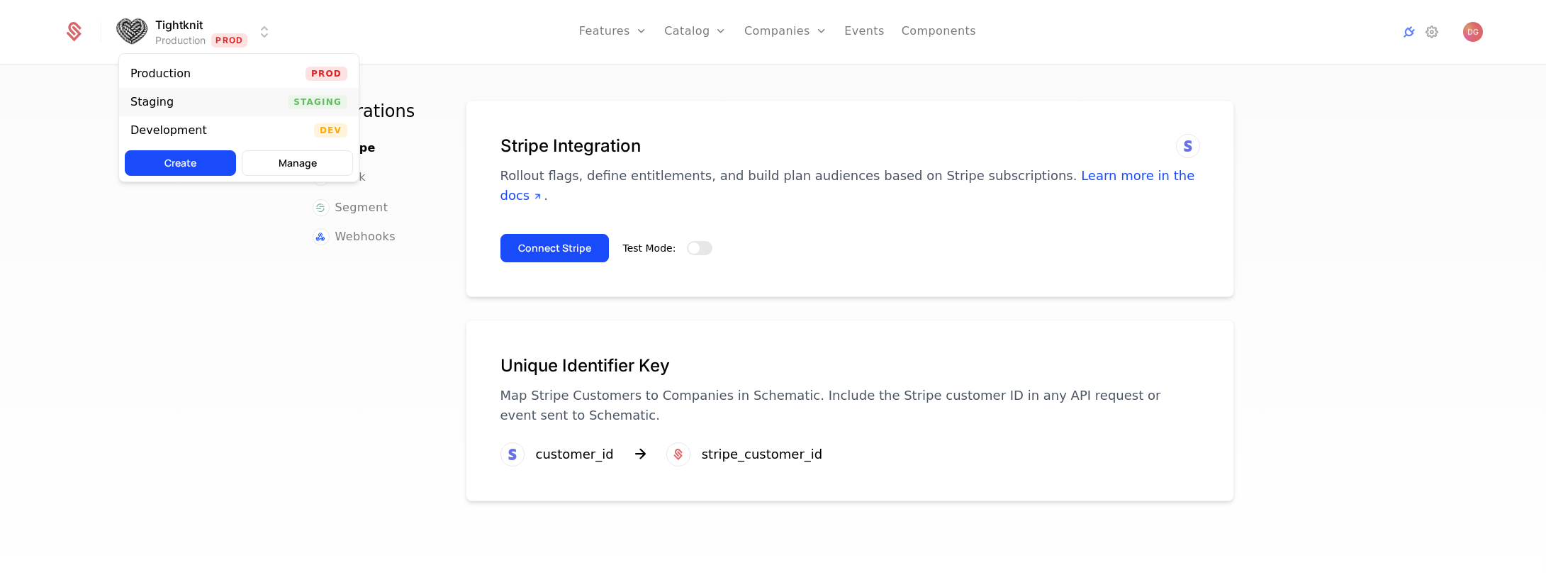
click at [212, 95] on div "Staging Staging" at bounding box center [239, 102] width 240 height 28
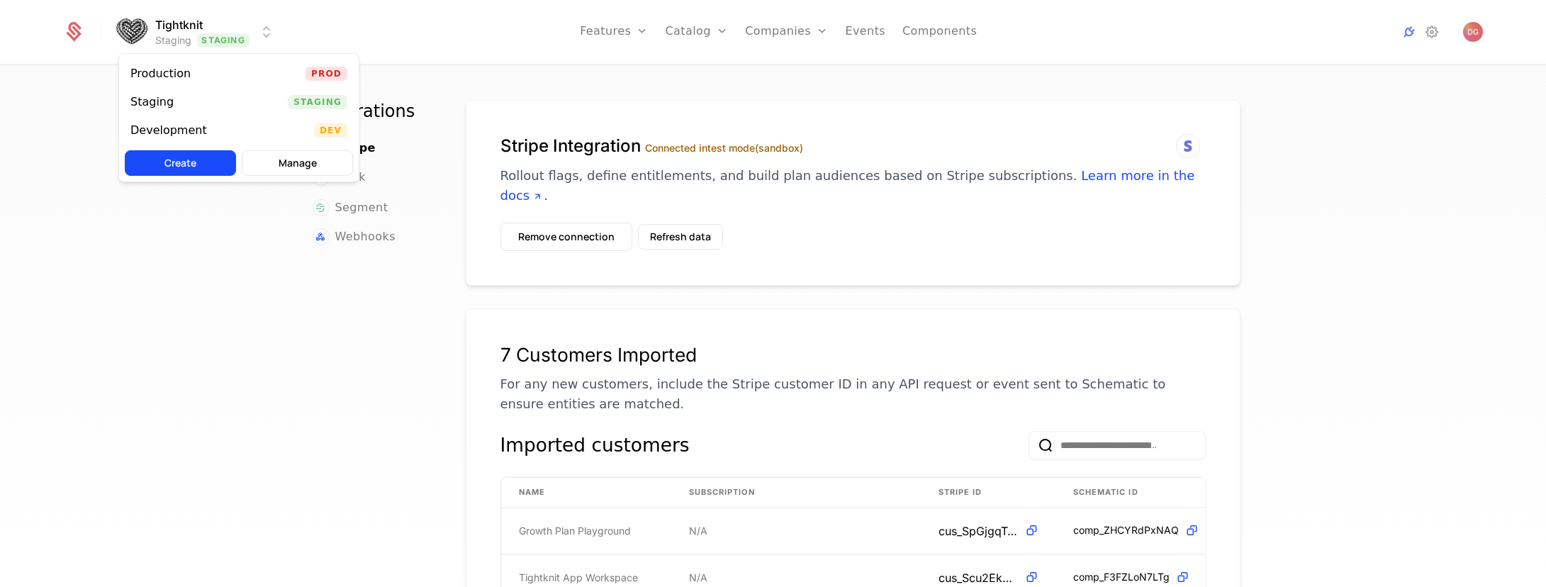
click at [260, 32] on html "Tightknit Staging Staging Features Features Flags Catalog Plans Add Ons Credits…" at bounding box center [773, 293] width 1546 height 587
click at [194, 77] on div "Production" at bounding box center [166, 74] width 72 height 14
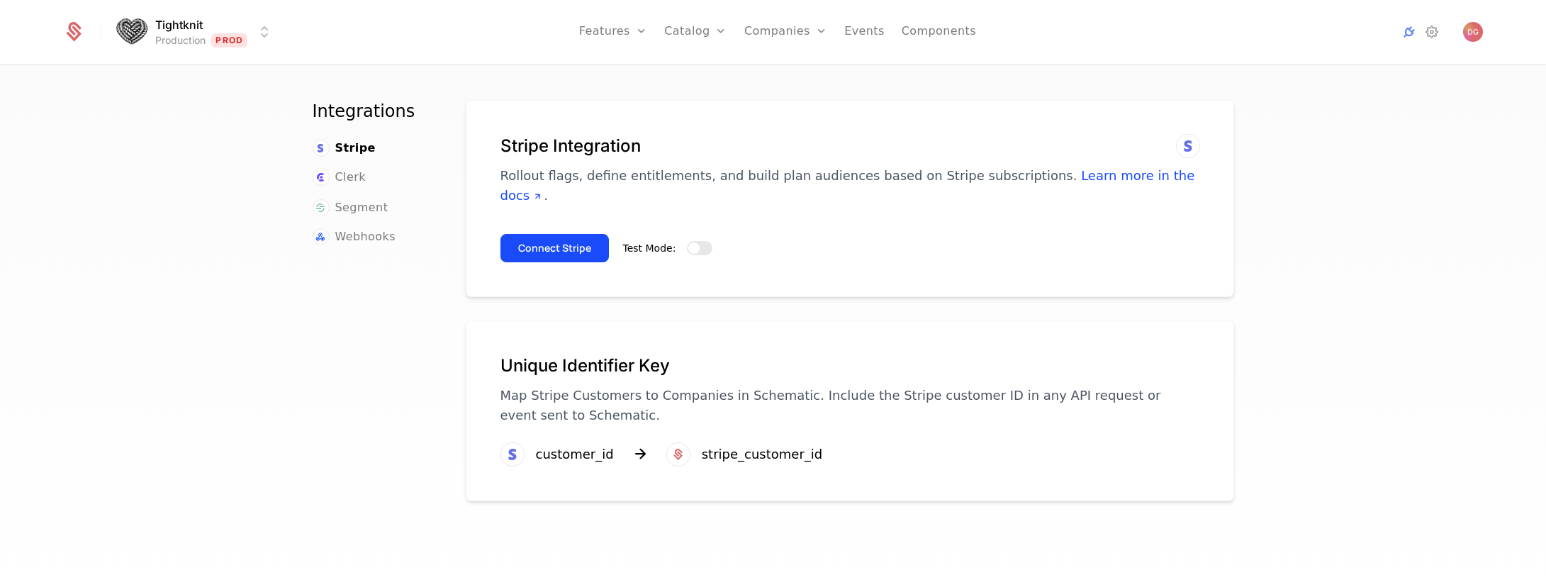
click at [1367, 237] on div "Integrations Stripe Clerk Segment Webhooks Stripe Integration Rollout flags, de…" at bounding box center [773, 330] width 1546 height 529
click at [619, 72] on link "Features" at bounding box center [628, 77] width 65 height 17
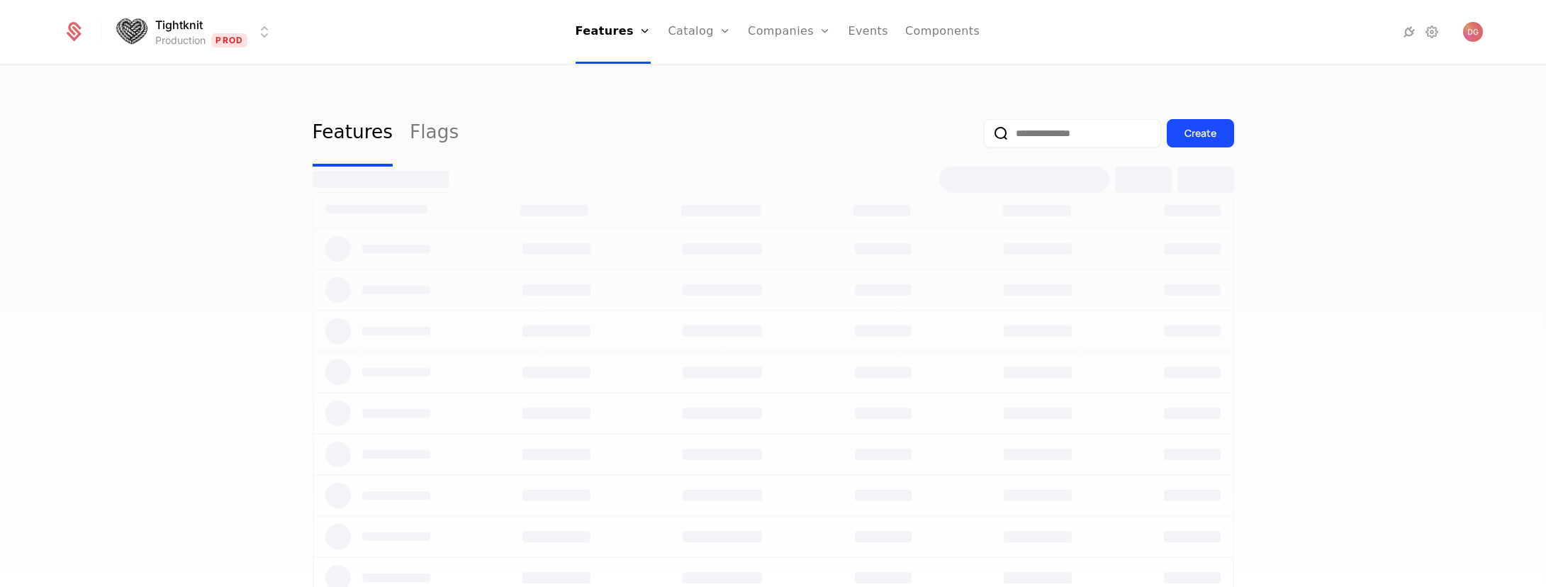
select select "**"
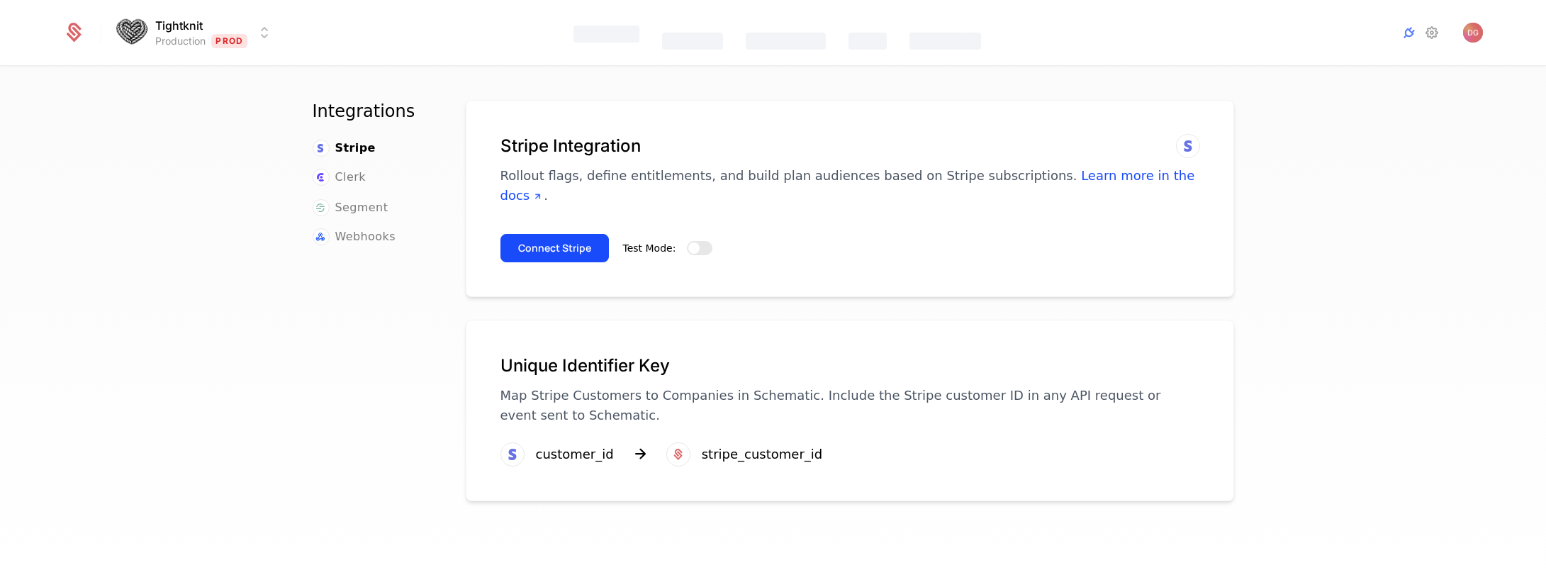
click at [261, 38] on html "Tightknit Production Prod Features Catalog Companies Events Components Integrat…" at bounding box center [773, 293] width 1546 height 587
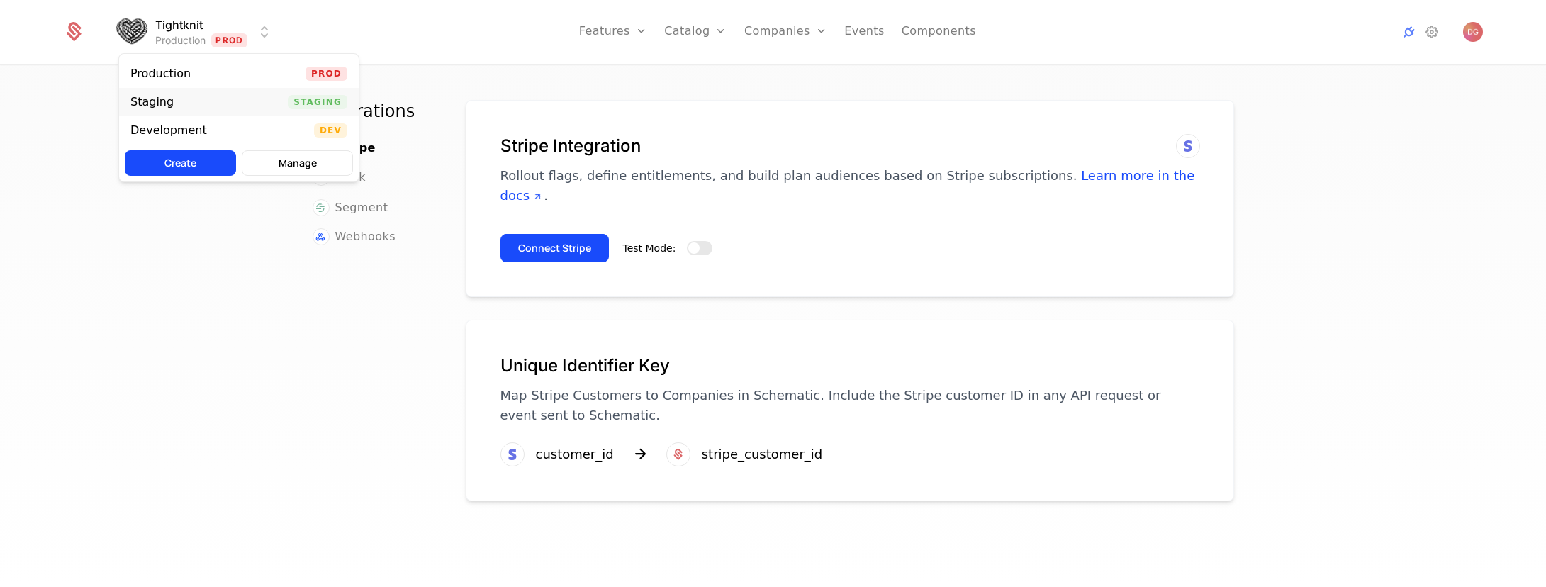
click at [308, 101] on span "Staging" at bounding box center [318, 102] width 60 height 14
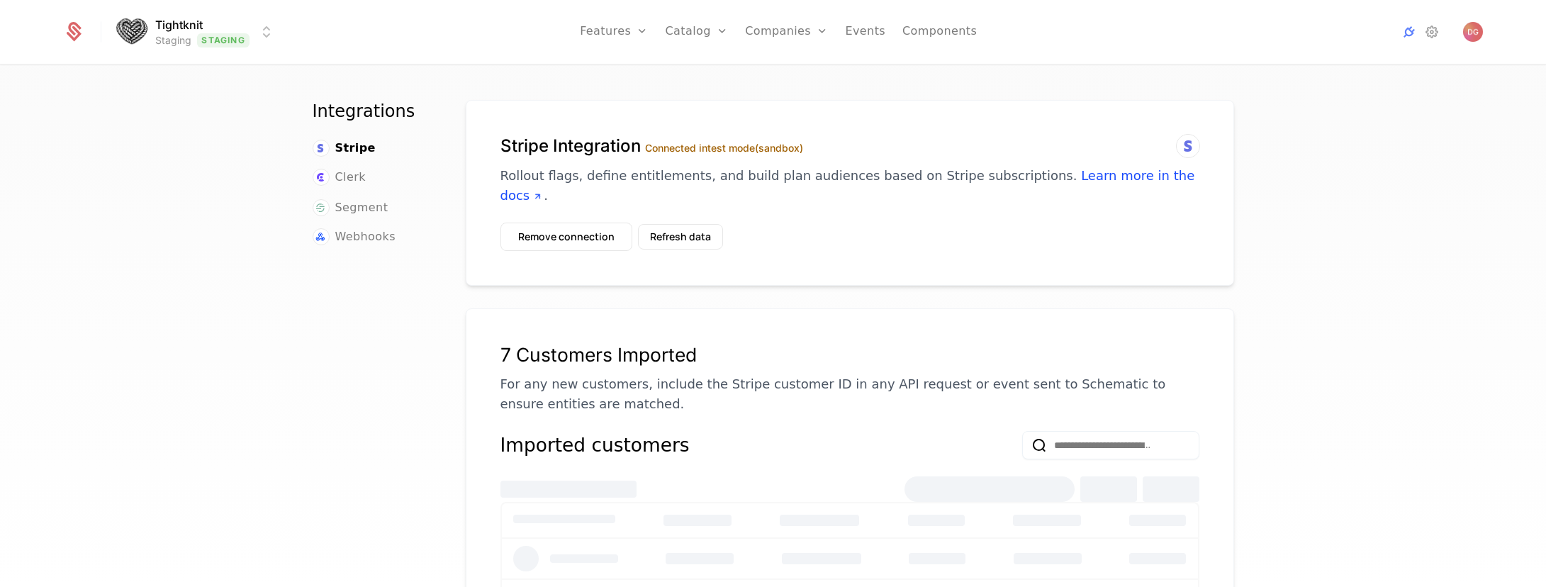
click at [169, 203] on div "Integrations Stripe Clerk Segment Webhooks Stripe Integration Connected in test…" at bounding box center [773, 330] width 1546 height 529
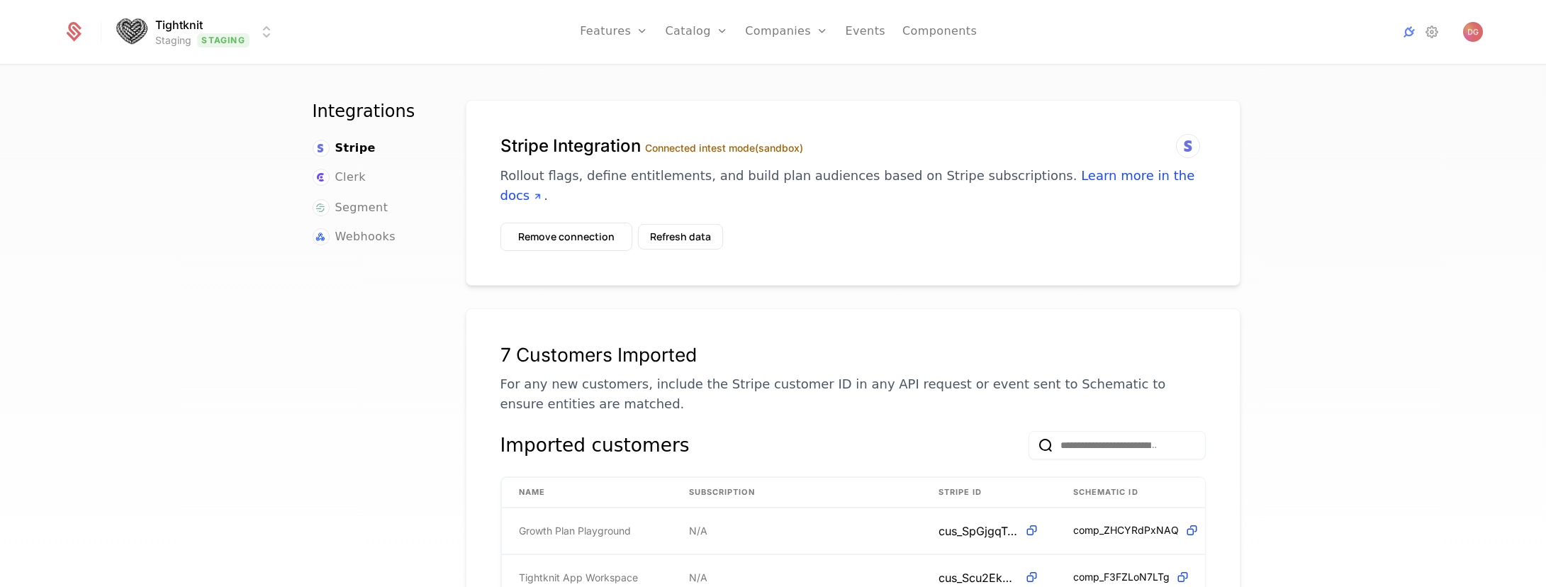
click at [1440, 185] on div "Integrations Stripe Clerk Segment Webhooks Stripe Integration Connected in test…" at bounding box center [773, 330] width 1546 height 529
click at [271, 33] on html "Tightknit Staging Staging Features Features Flags Catalog Plans Add Ons Credits…" at bounding box center [773, 293] width 1546 height 587
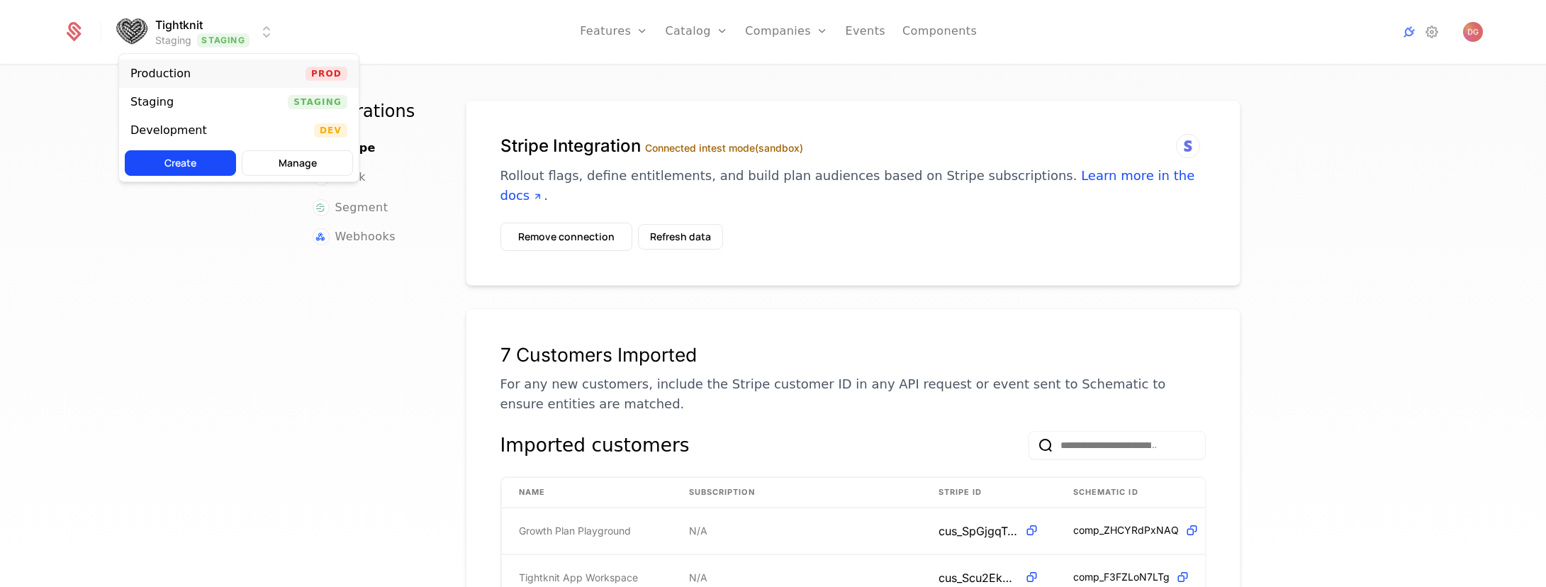
click at [228, 79] on div "Production Prod" at bounding box center [239, 74] width 240 height 28
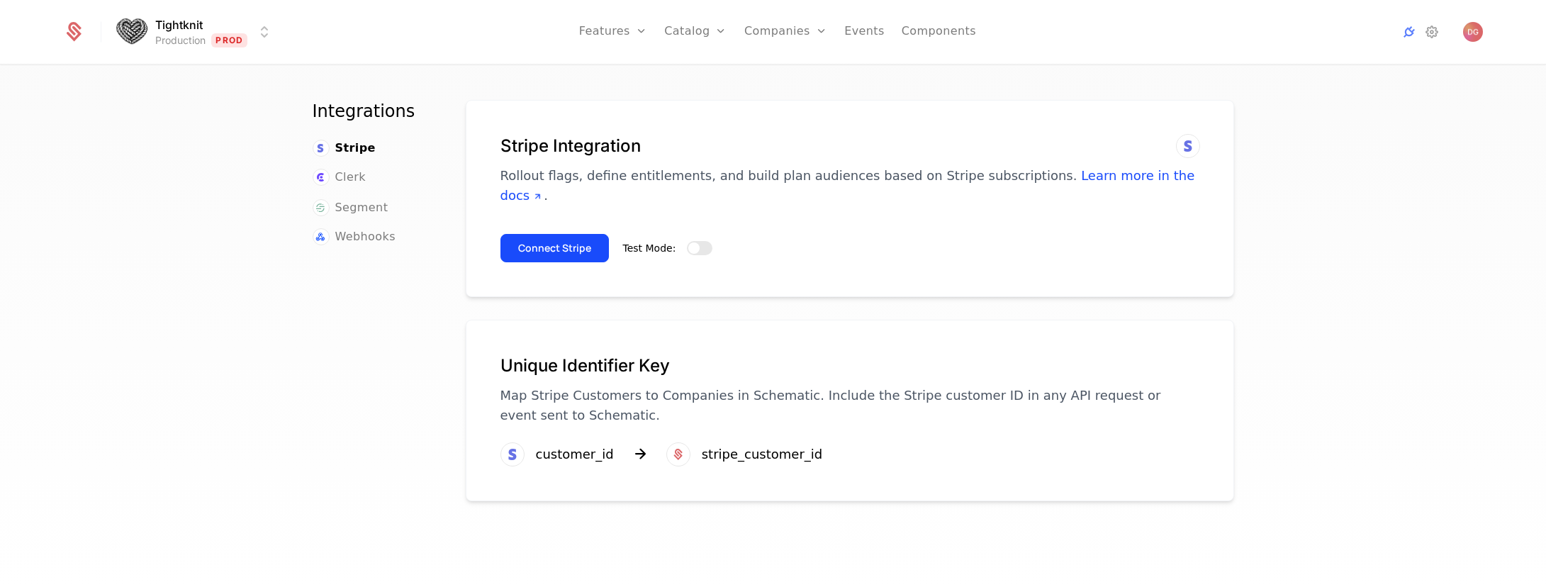
click at [261, 41] on html "Tightknit Production Prod Features Features Flags Catalog Plans Add Ons Credits…" at bounding box center [773, 293] width 1546 height 587
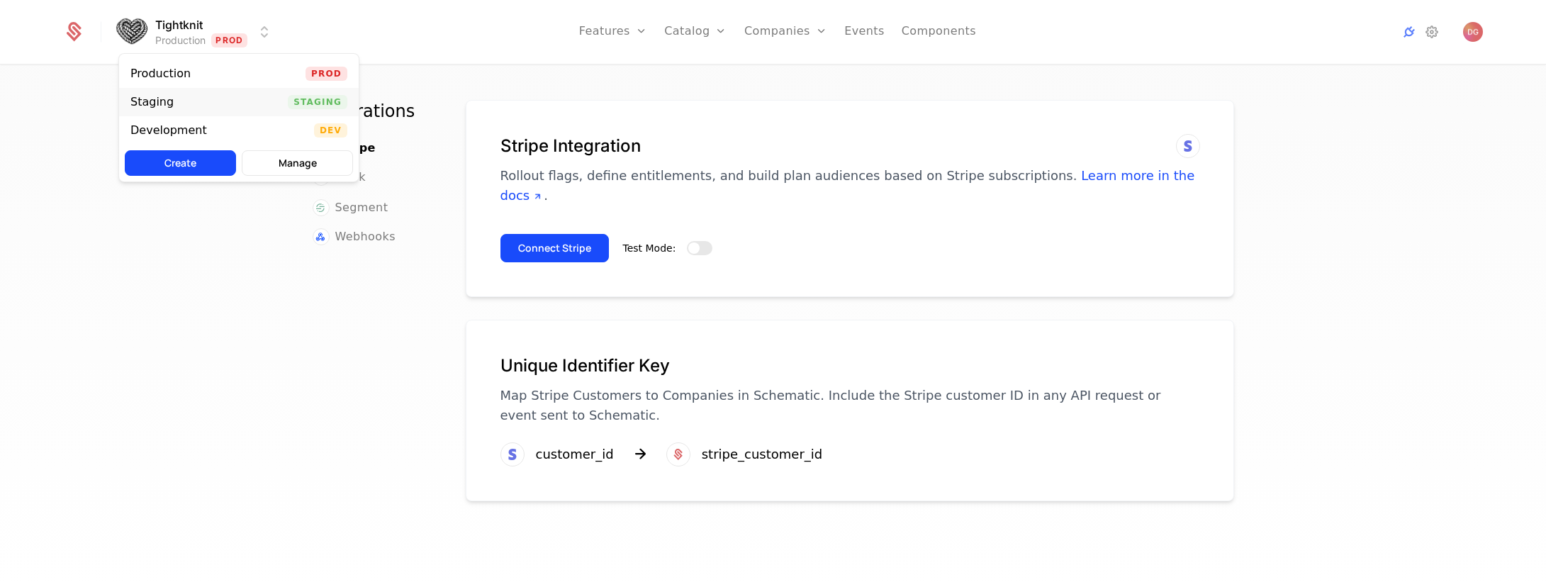
click at [247, 111] on div "Staging Staging" at bounding box center [239, 102] width 240 height 28
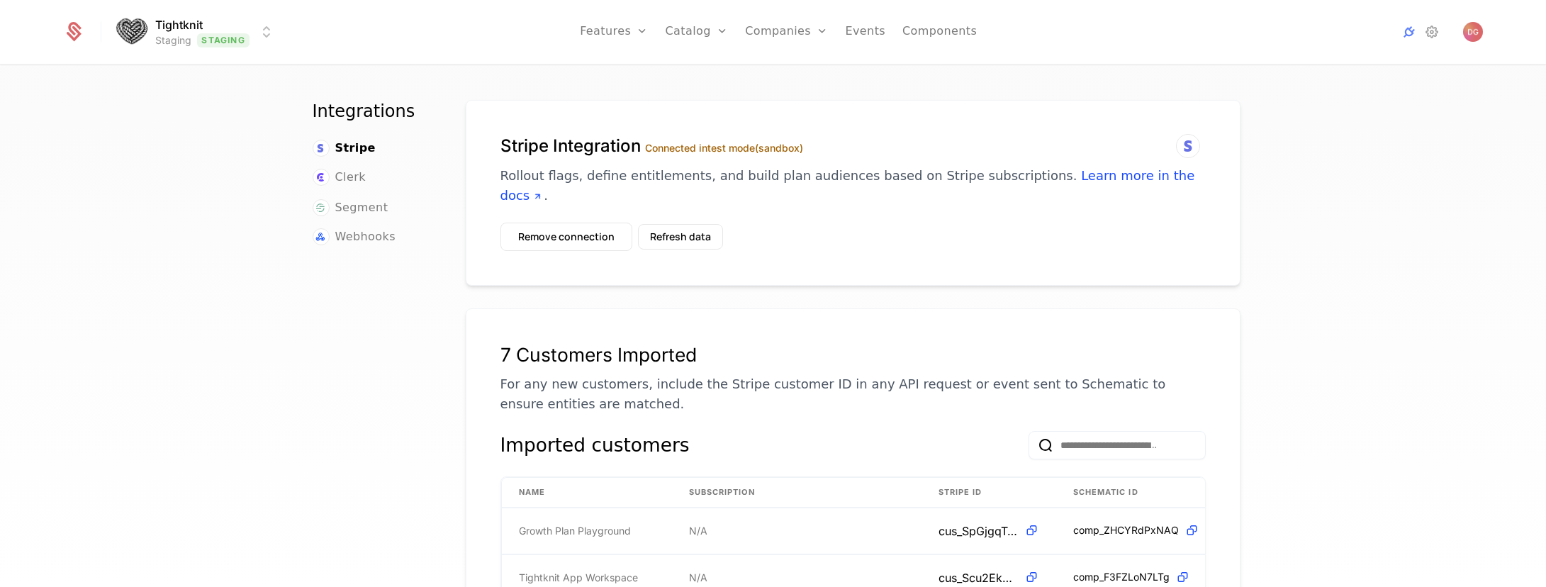
drag, startPoint x: 1384, startPoint y: 247, endPoint x: 1358, endPoint y: 242, distance: 26.7
click at [1375, 245] on div "Integrations Stripe Clerk Segment Webhooks Stripe Integration Connected in test…" at bounding box center [773, 330] width 1546 height 529
click at [692, 224] on button "Refresh data" at bounding box center [680, 237] width 85 height 26
click at [1434, 36] on icon at bounding box center [1431, 31] width 17 height 17
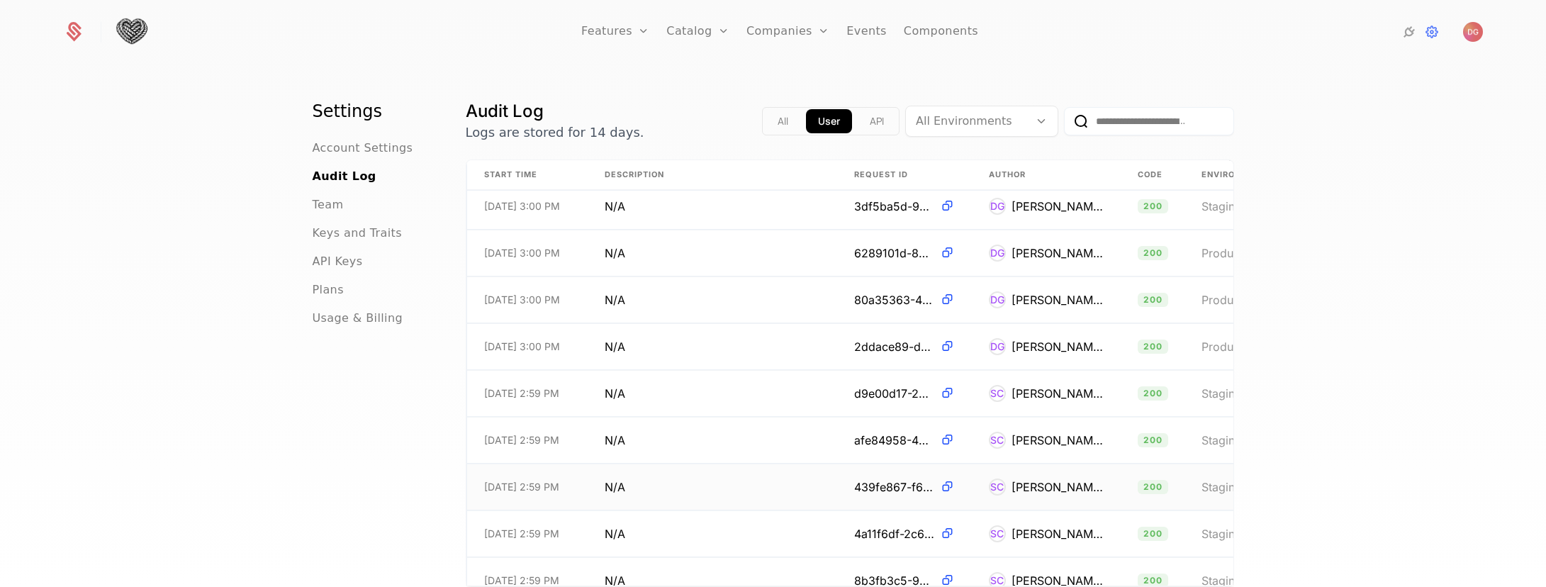
scroll to position [1704, 0]
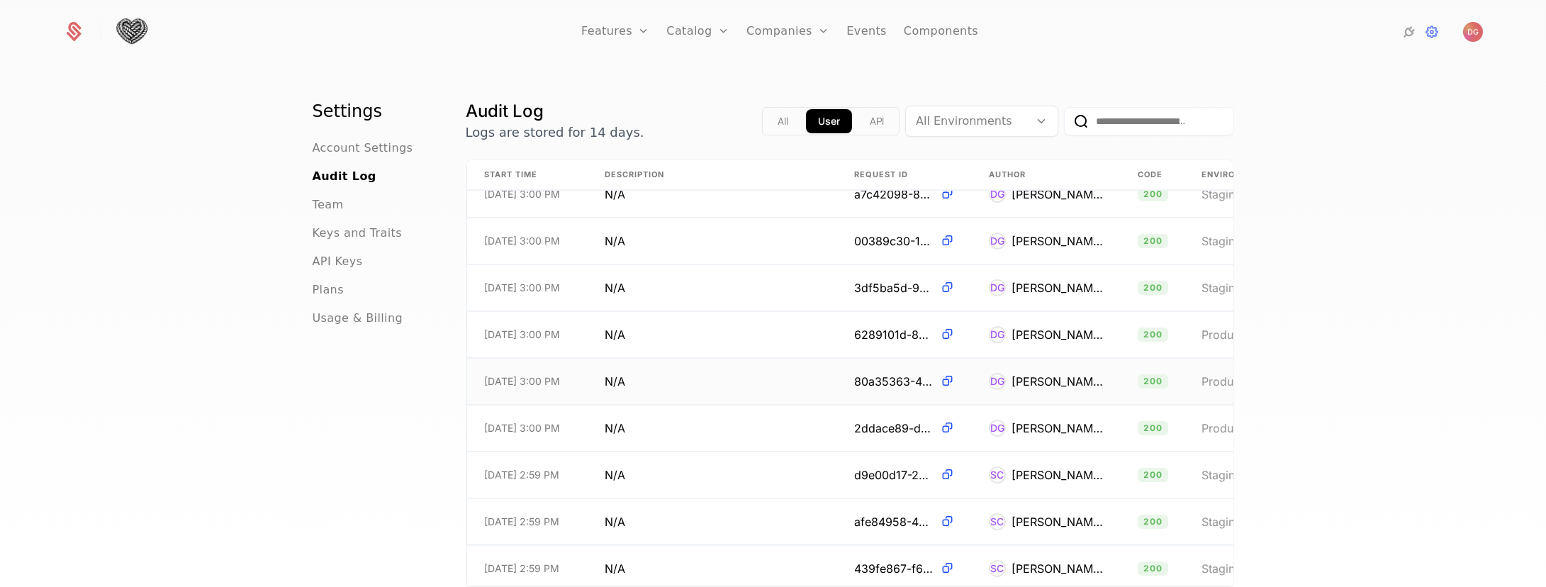
click at [724, 380] on td "N/A" at bounding box center [712, 382] width 249 height 46
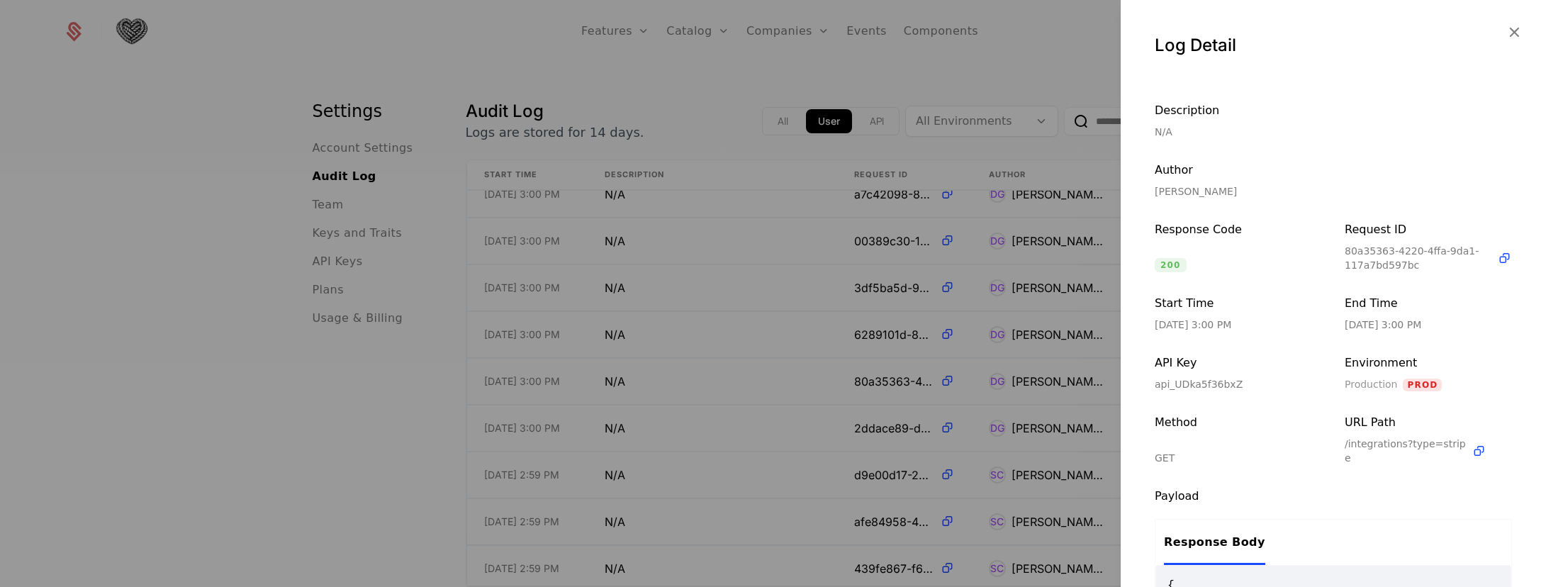
click at [727, 406] on div at bounding box center [773, 293] width 1546 height 587
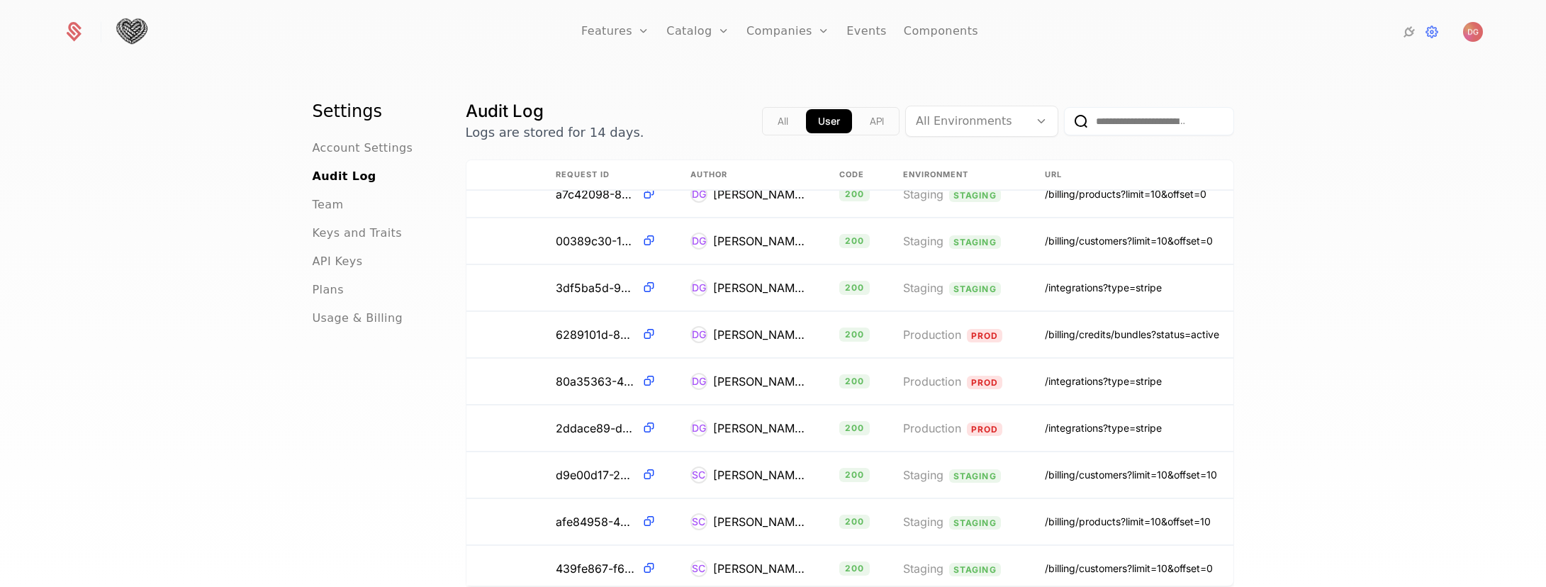
scroll to position [1704, 316]
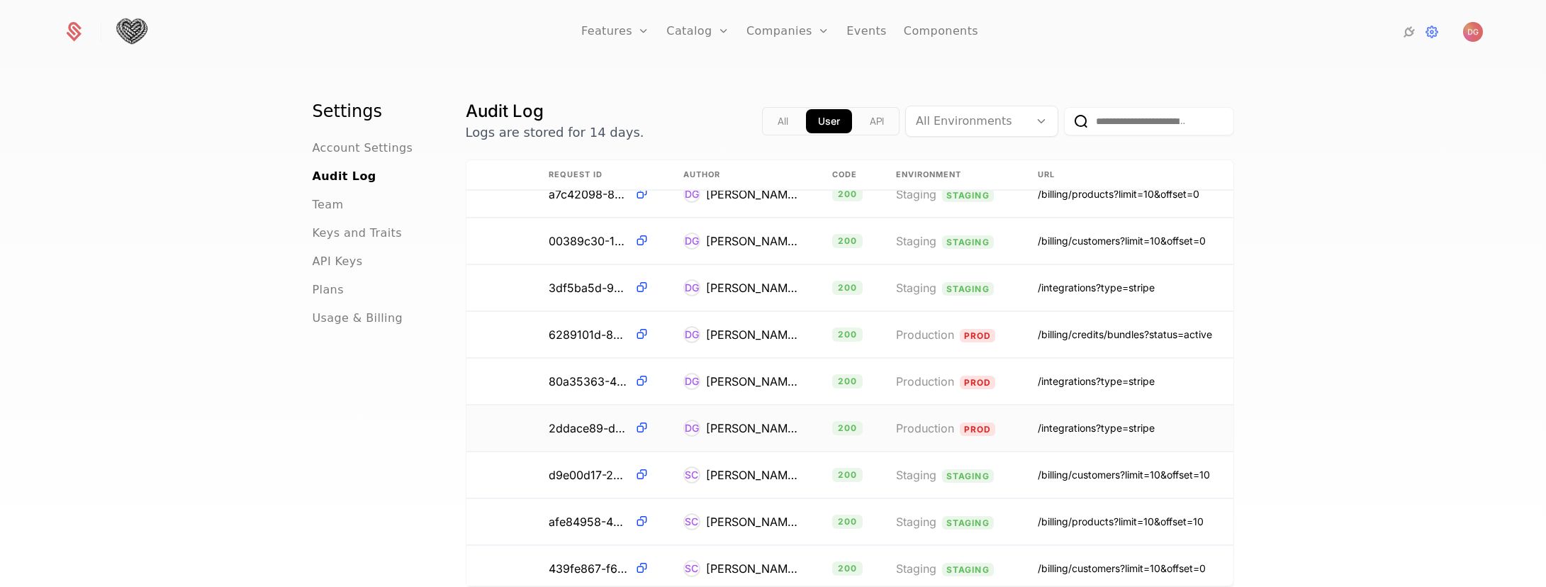
click at [756, 425] on div "[PERSON_NAME]" at bounding box center [752, 428] width 92 height 17
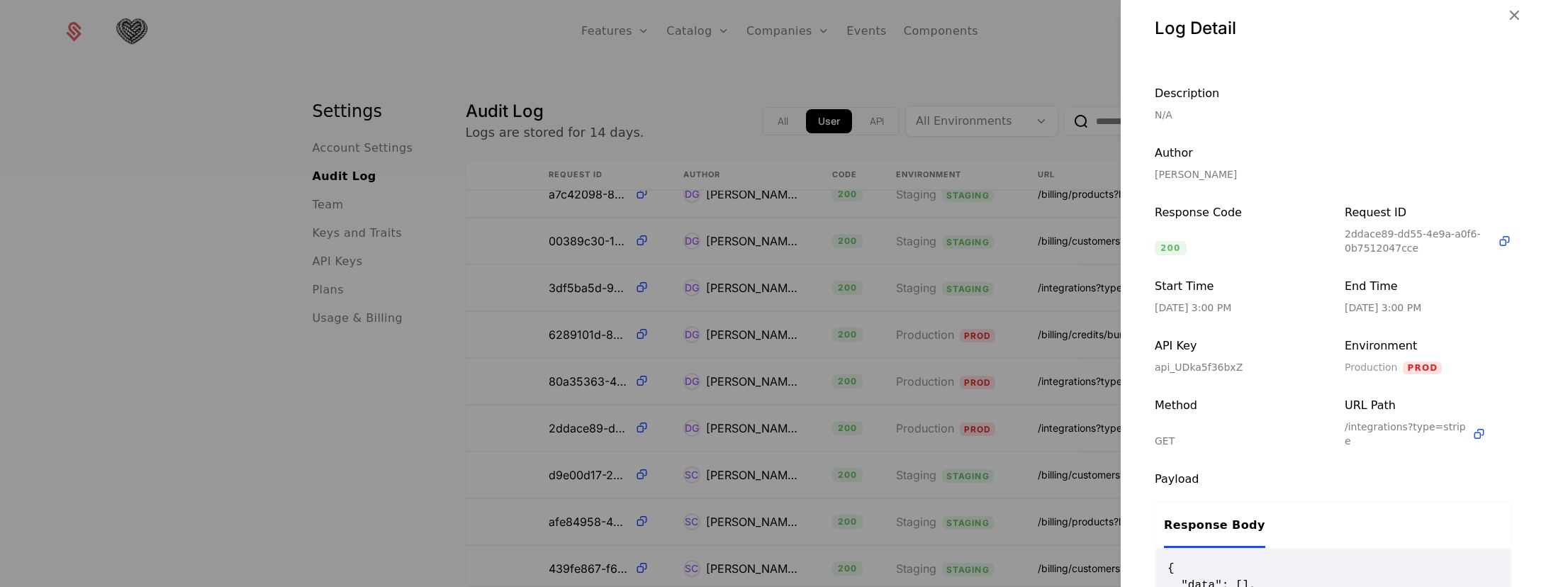
scroll to position [0, 0]
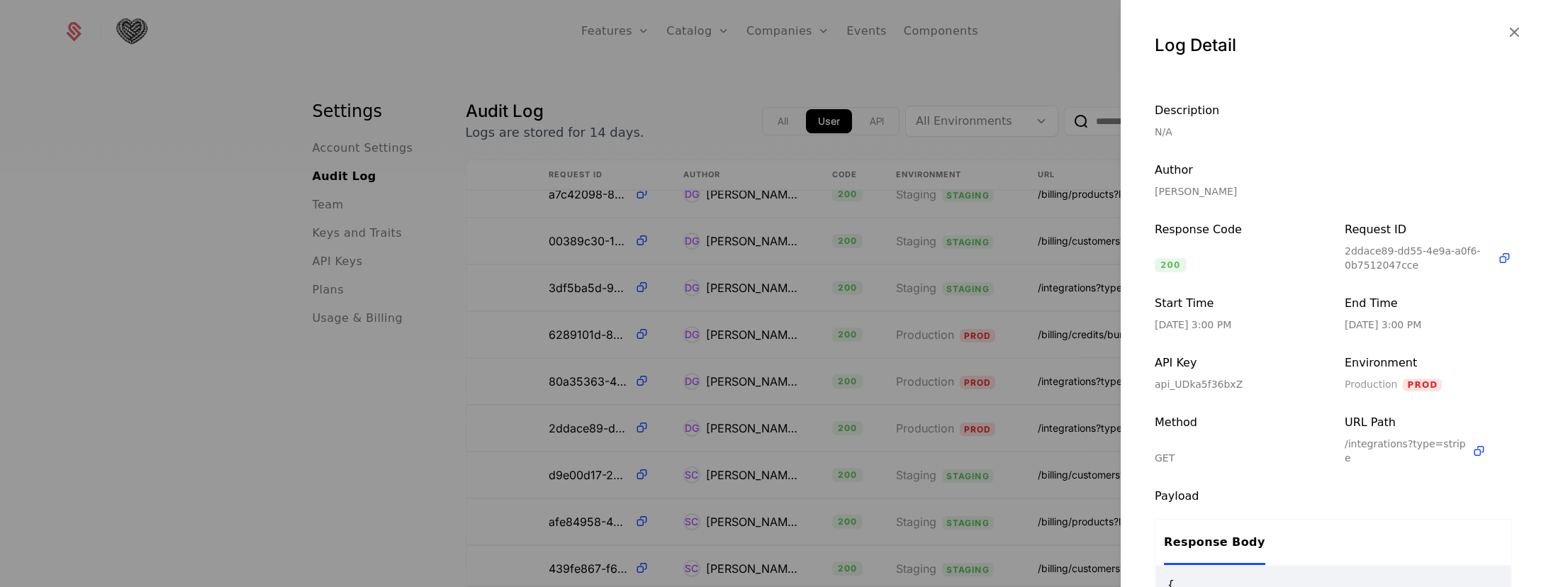
click at [860, 380] on div at bounding box center [773, 293] width 1546 height 587
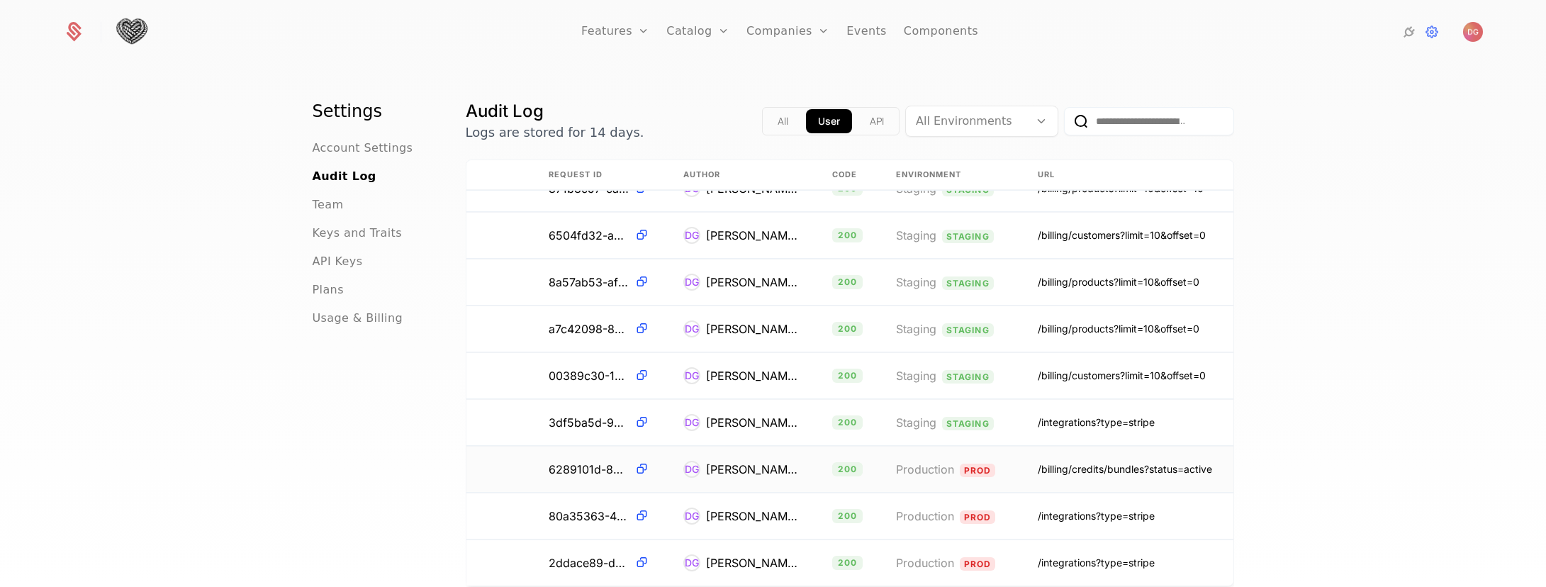
scroll to position [1587, 316]
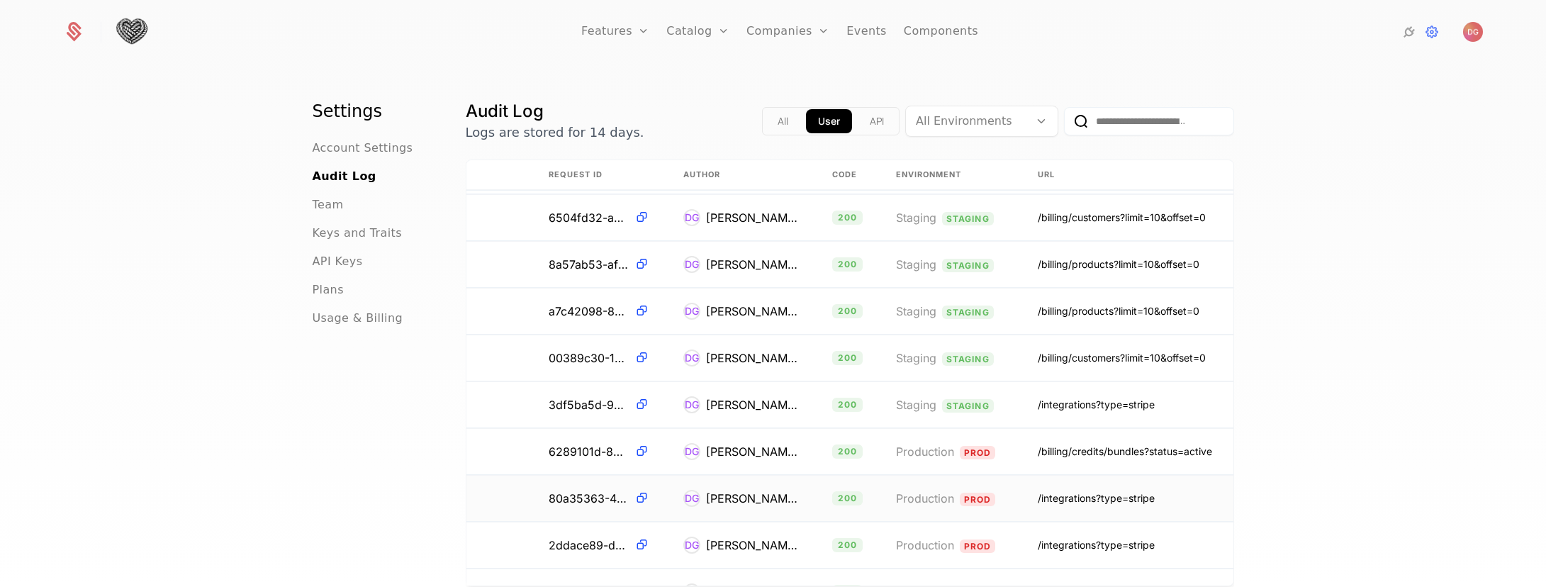
click at [906, 498] on span "Production" at bounding box center [925, 498] width 58 height 14
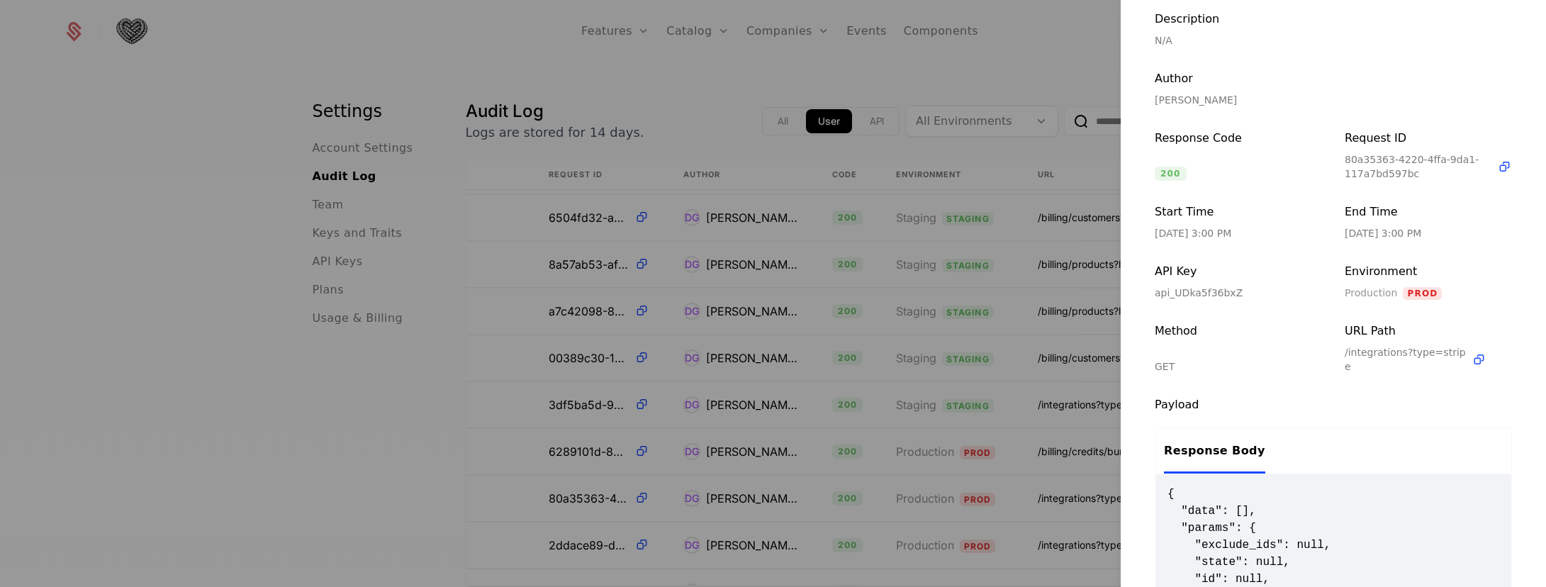
scroll to position [101, 0]
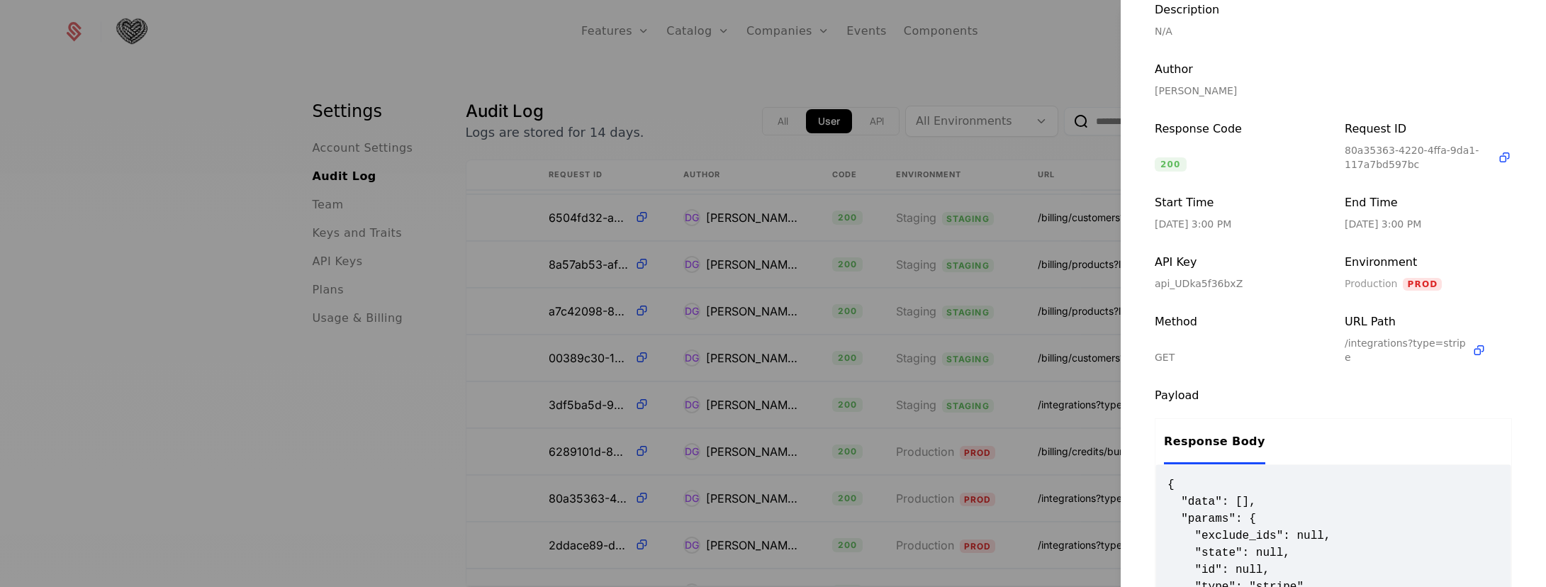
click at [1033, 407] on div at bounding box center [773, 293] width 1546 height 587
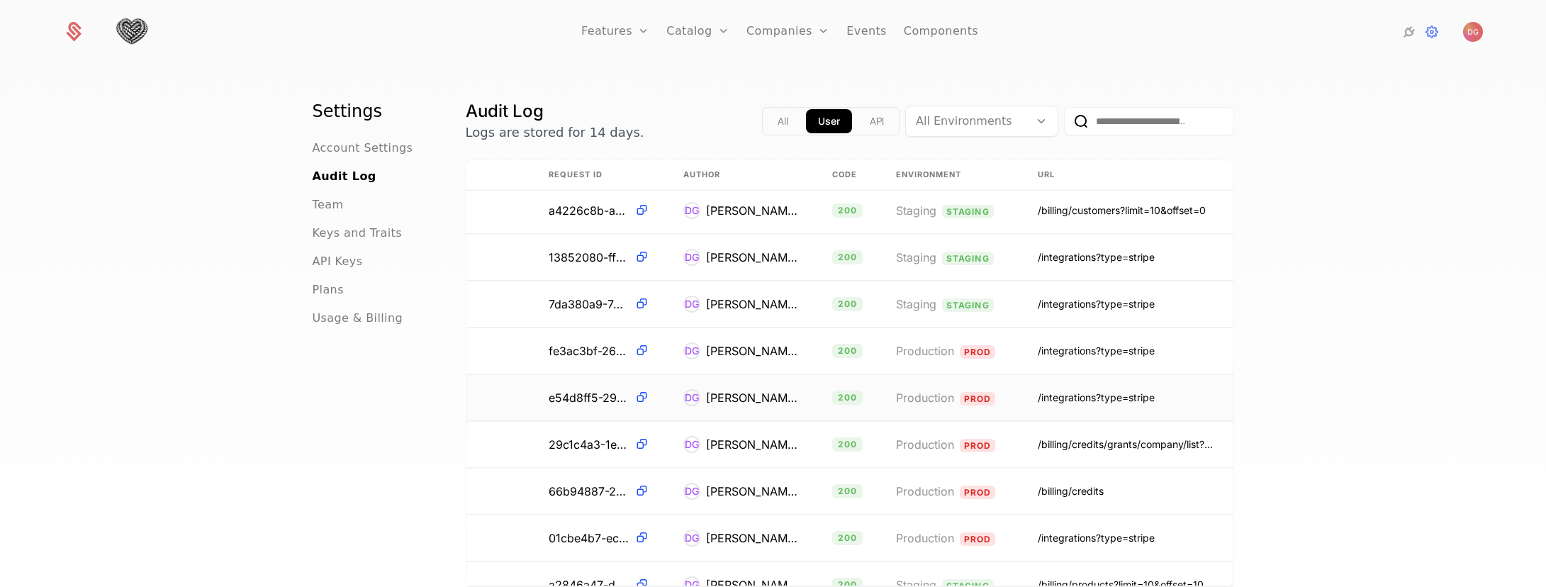
scroll to position [3053, 316]
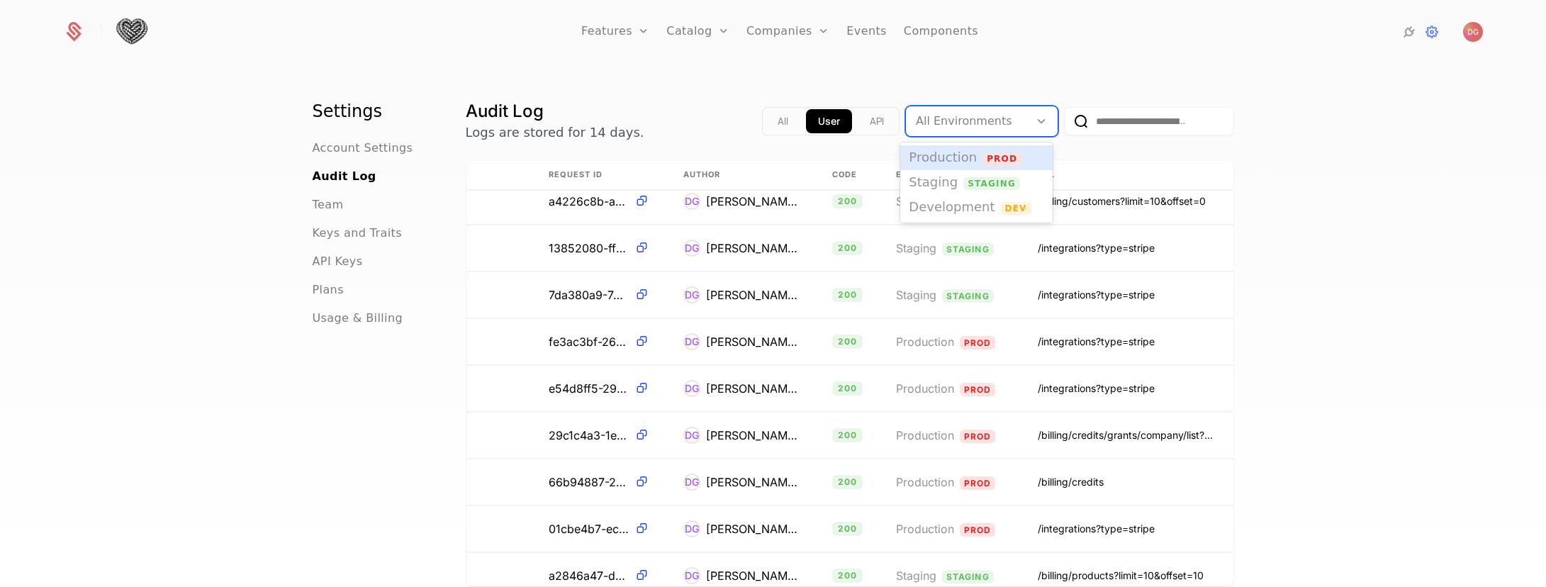
click at [1035, 124] on icon at bounding box center [1041, 121] width 13 height 13
click at [959, 166] on div "Production Prod" at bounding box center [976, 157] width 152 height 25
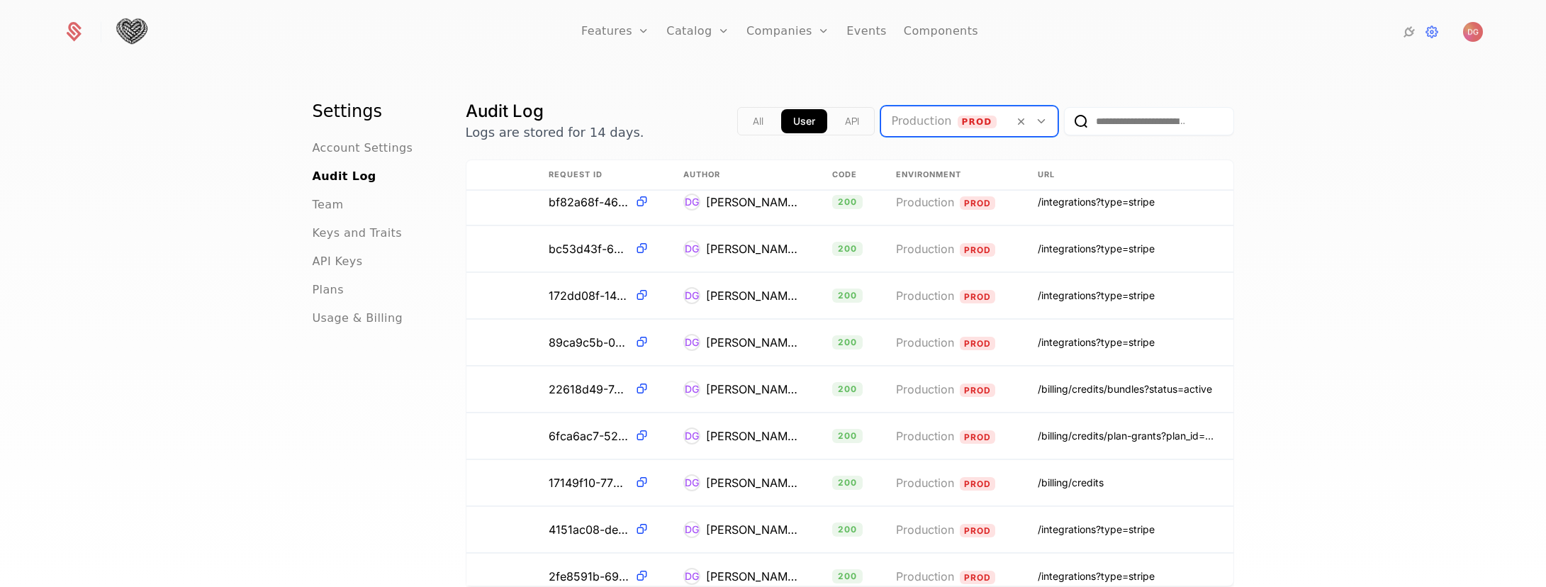
scroll to position [834, 316]
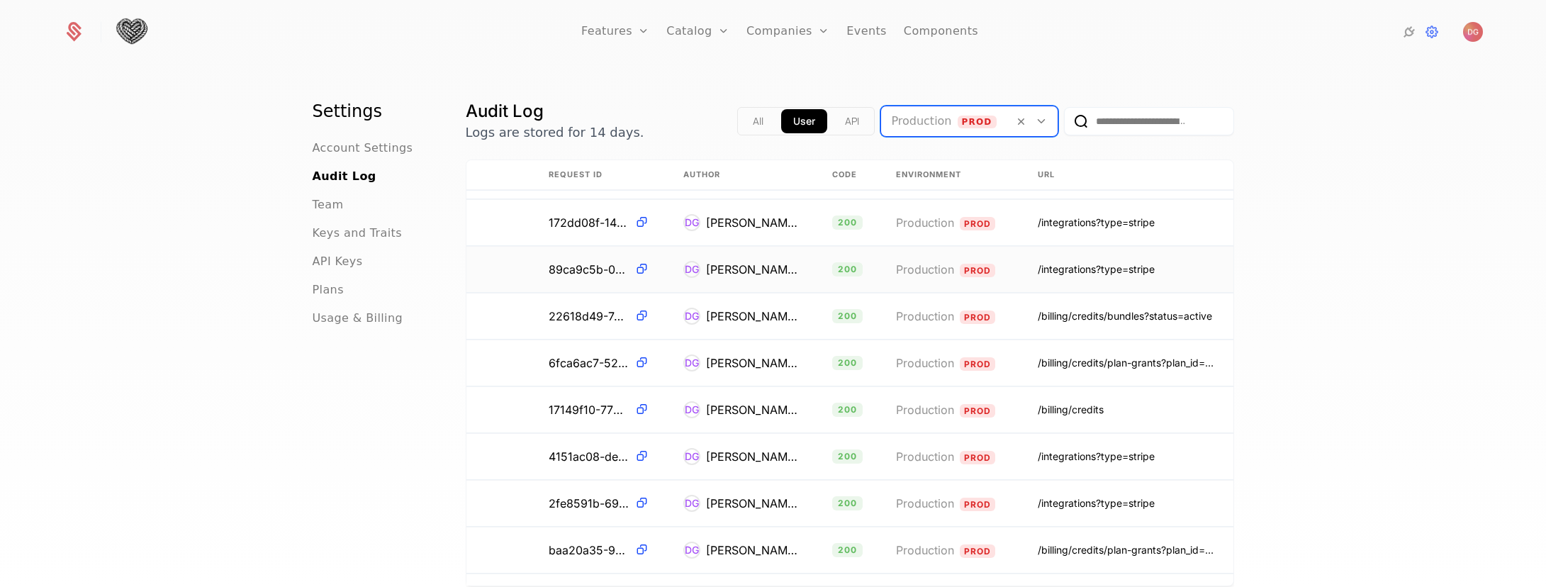
click at [1021, 271] on td "/integrations?type=stripe" at bounding box center [1127, 270] width 213 height 46
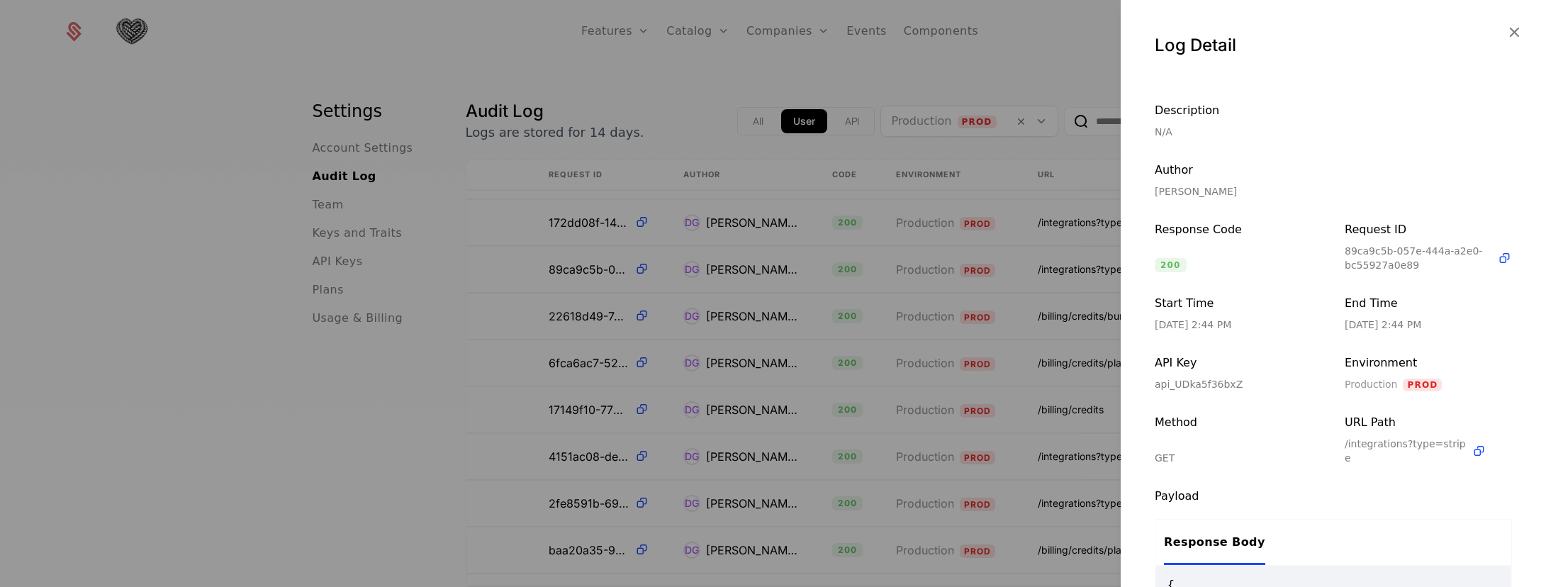
scroll to position [211, 0]
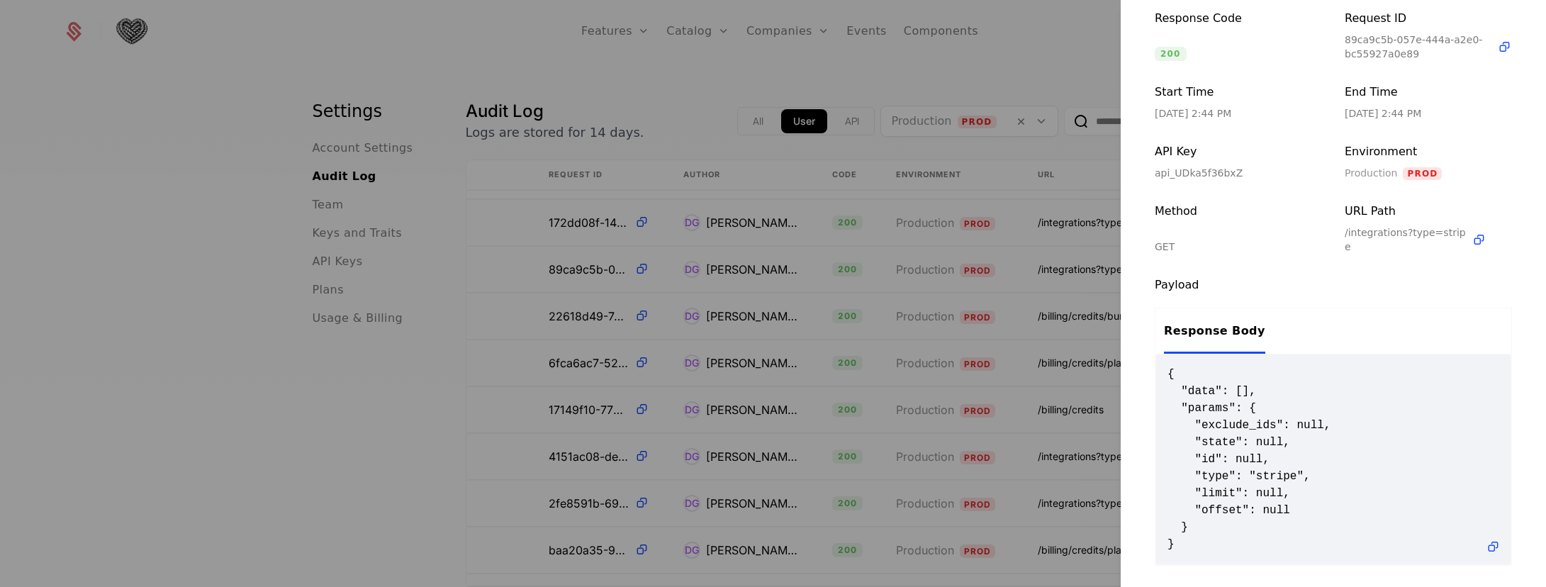
click at [965, 264] on div at bounding box center [773, 293] width 1546 height 587
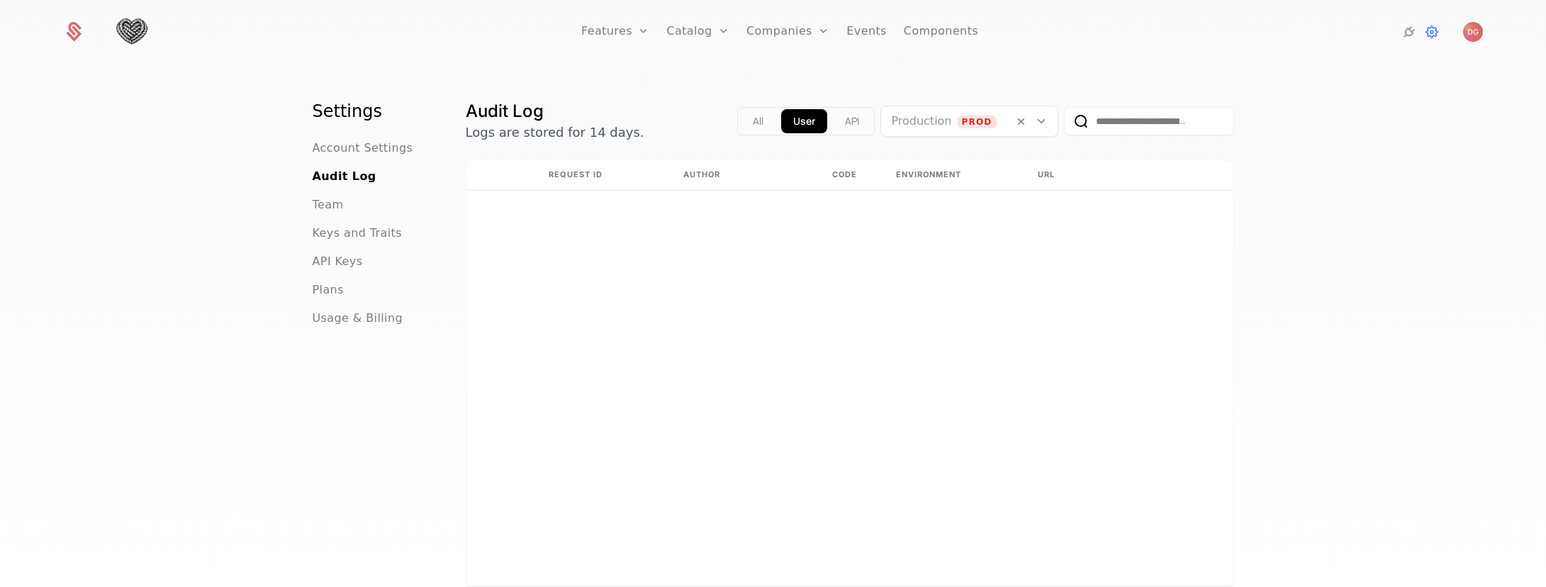
scroll to position [0, 316]
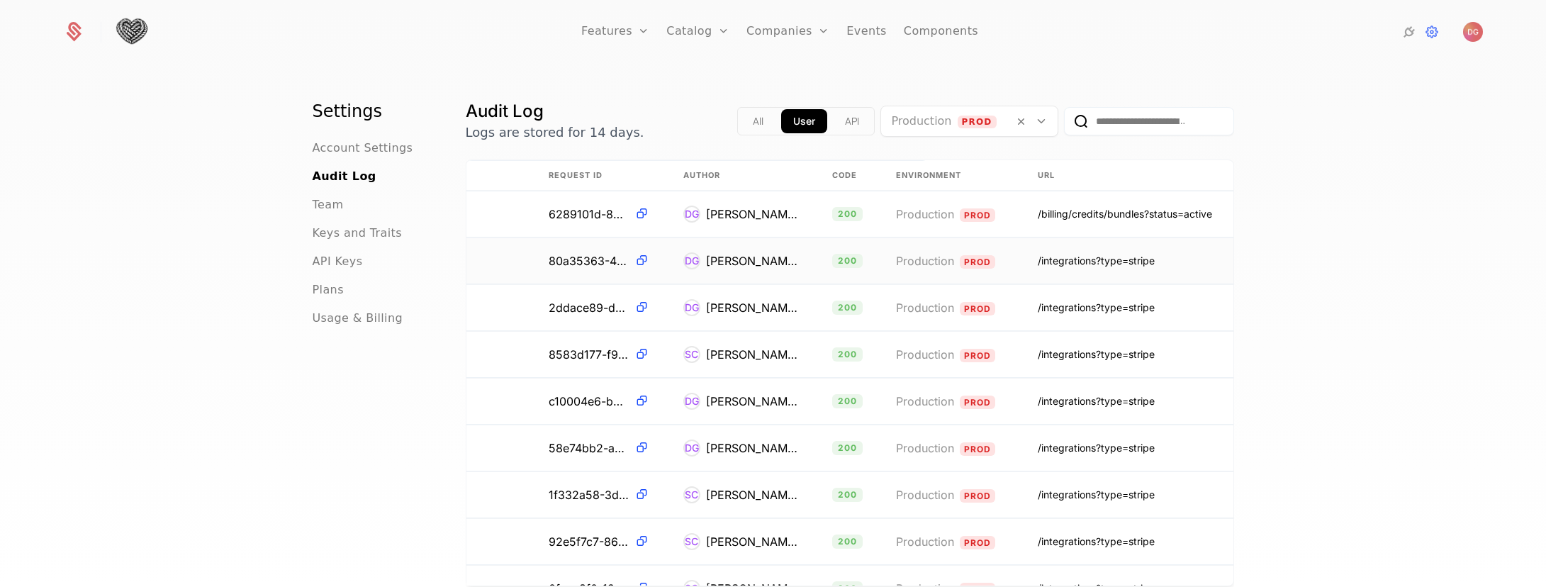
click at [995, 261] on td "Production Prod" at bounding box center [950, 261] width 142 height 46
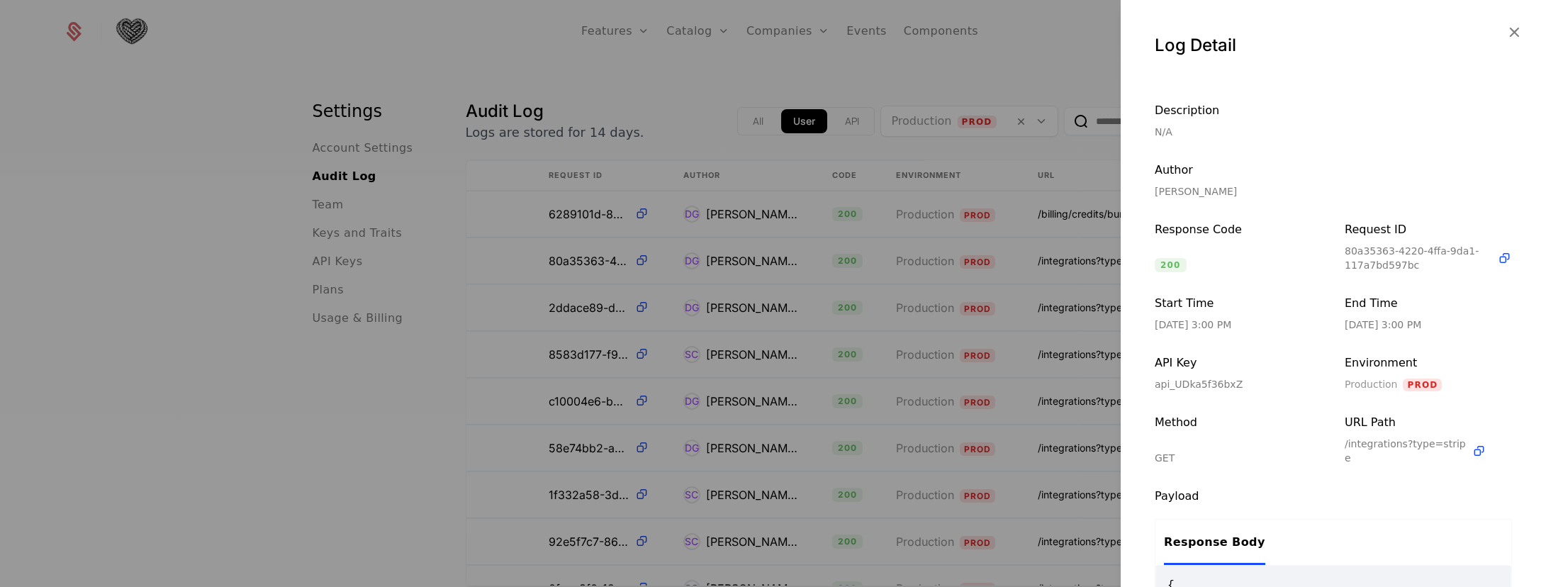
scroll to position [203, 0]
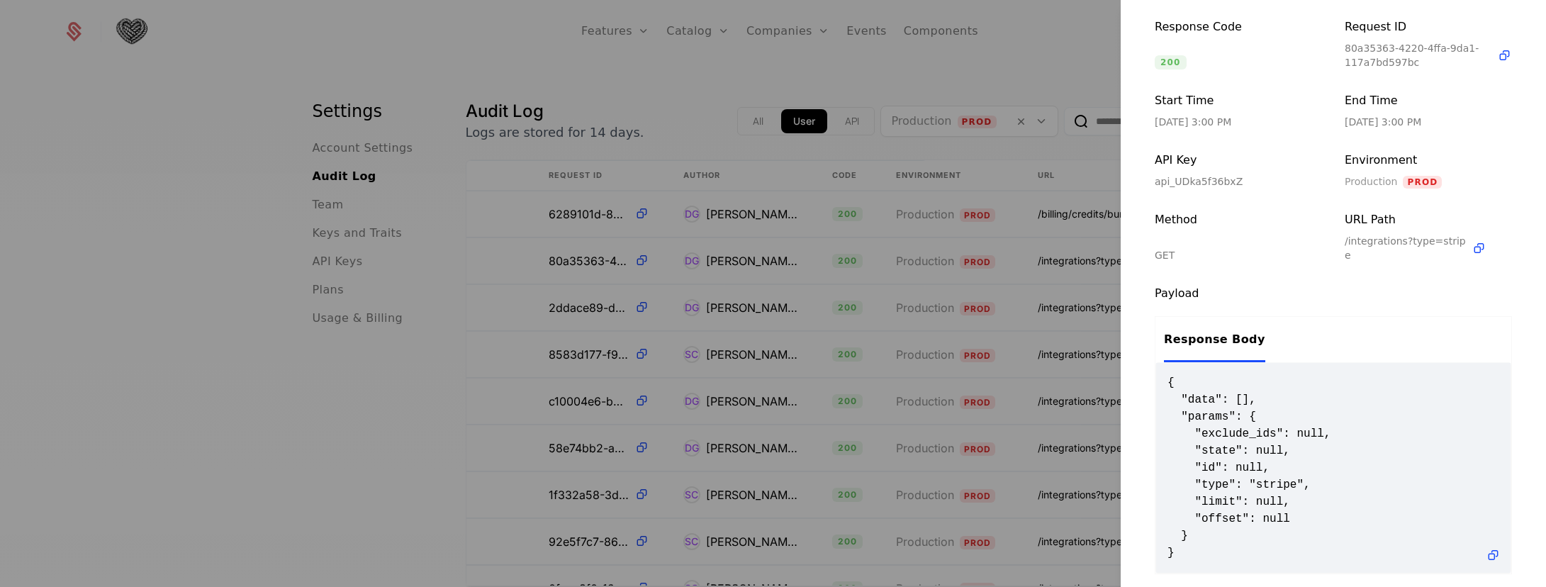
click at [1002, 276] on div at bounding box center [773, 293] width 1546 height 587
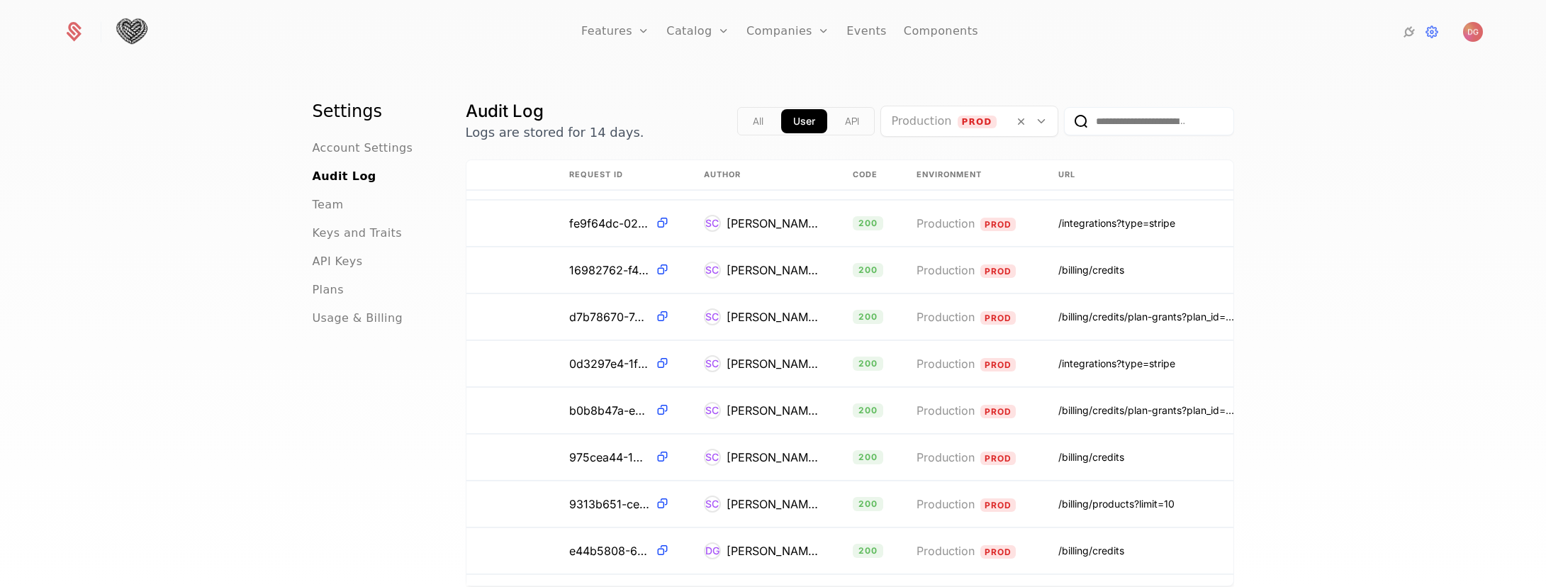
scroll to position [2423, 316]
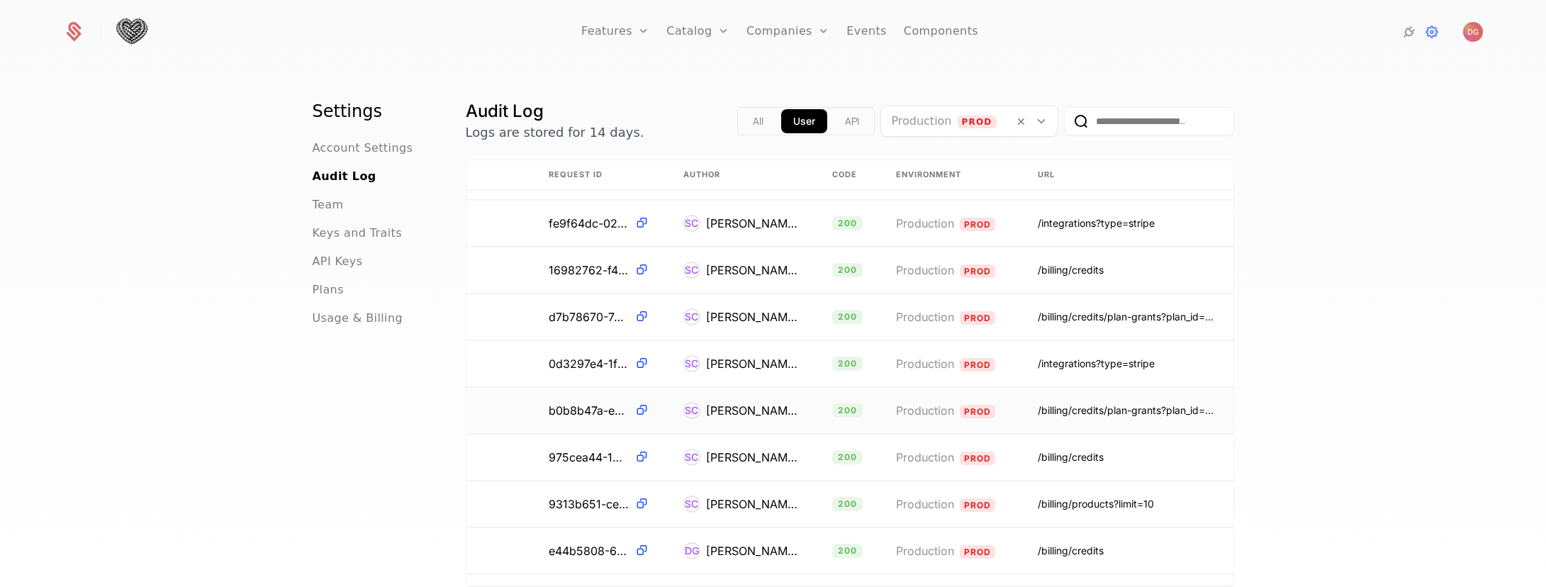
click at [1003, 413] on td "Production Prod" at bounding box center [950, 411] width 142 height 46
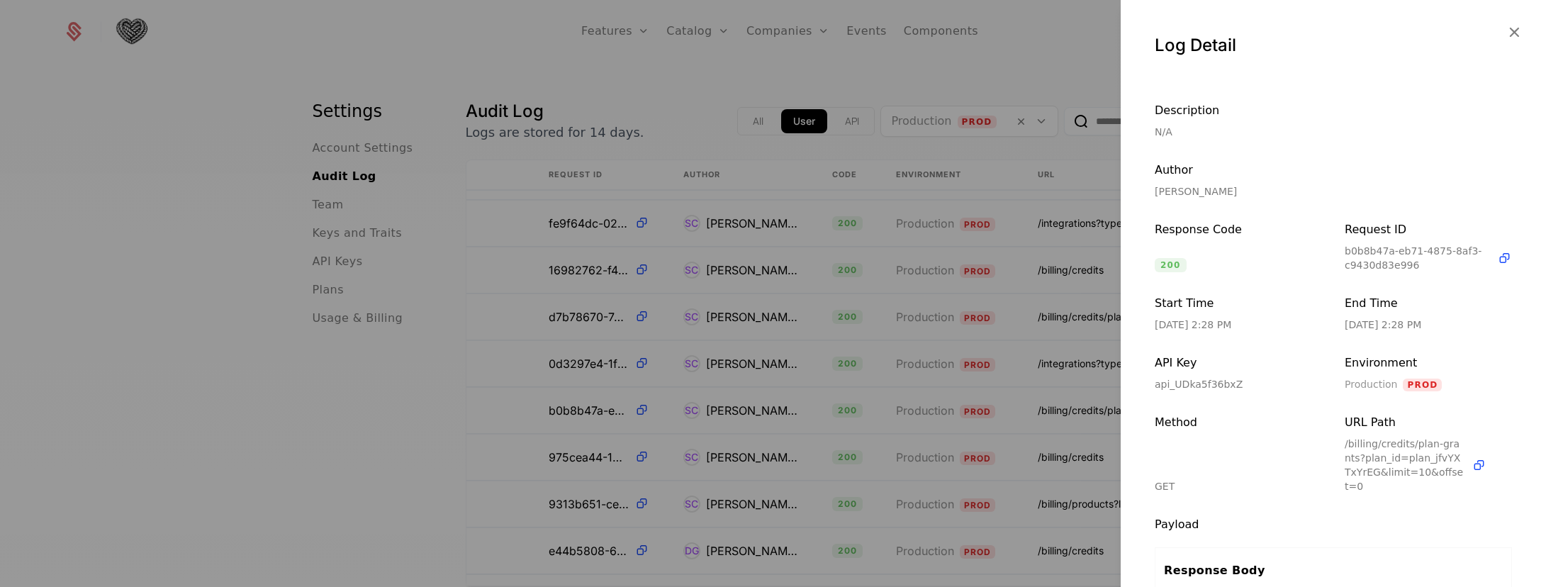
scroll to position [239, 0]
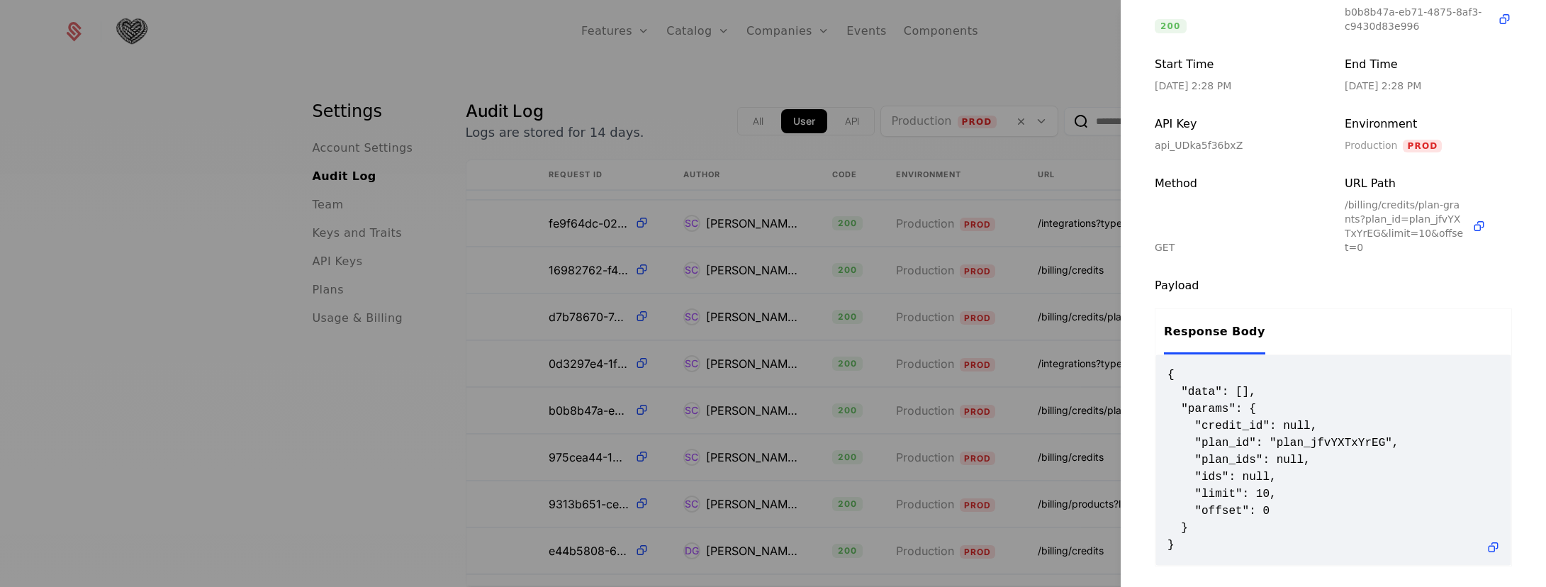
click at [926, 375] on div at bounding box center [773, 293] width 1546 height 587
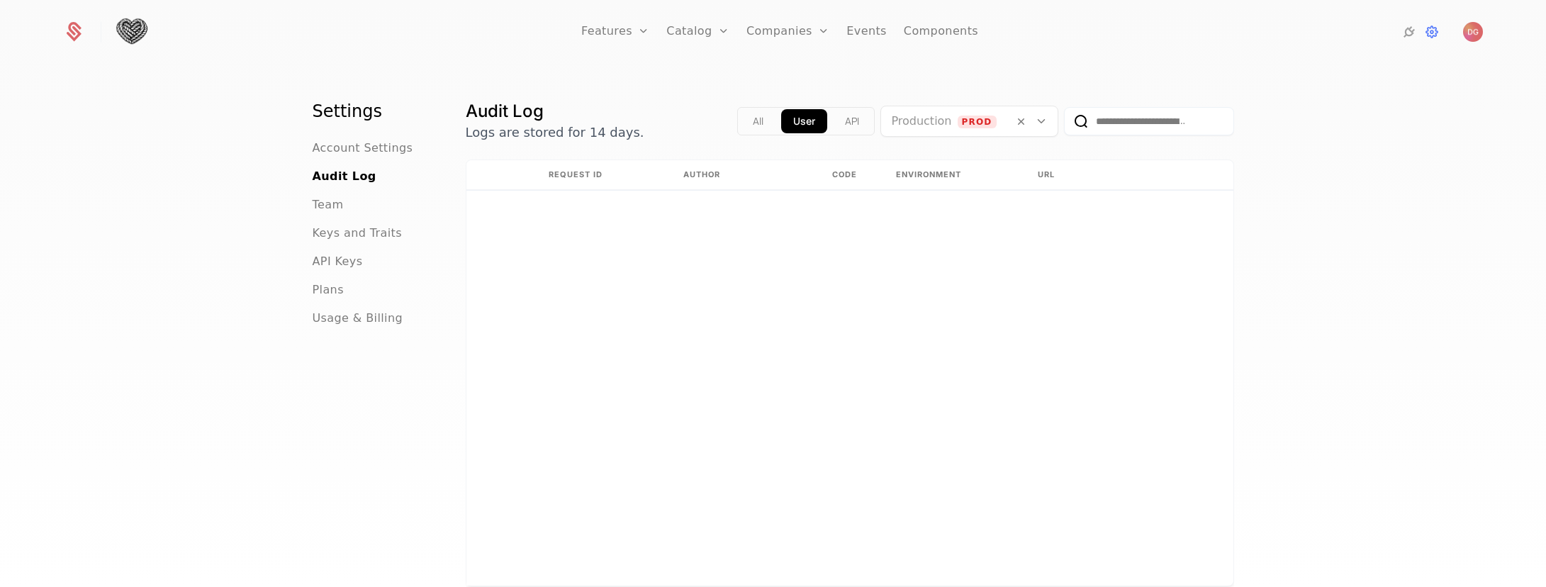
scroll to position [0, 316]
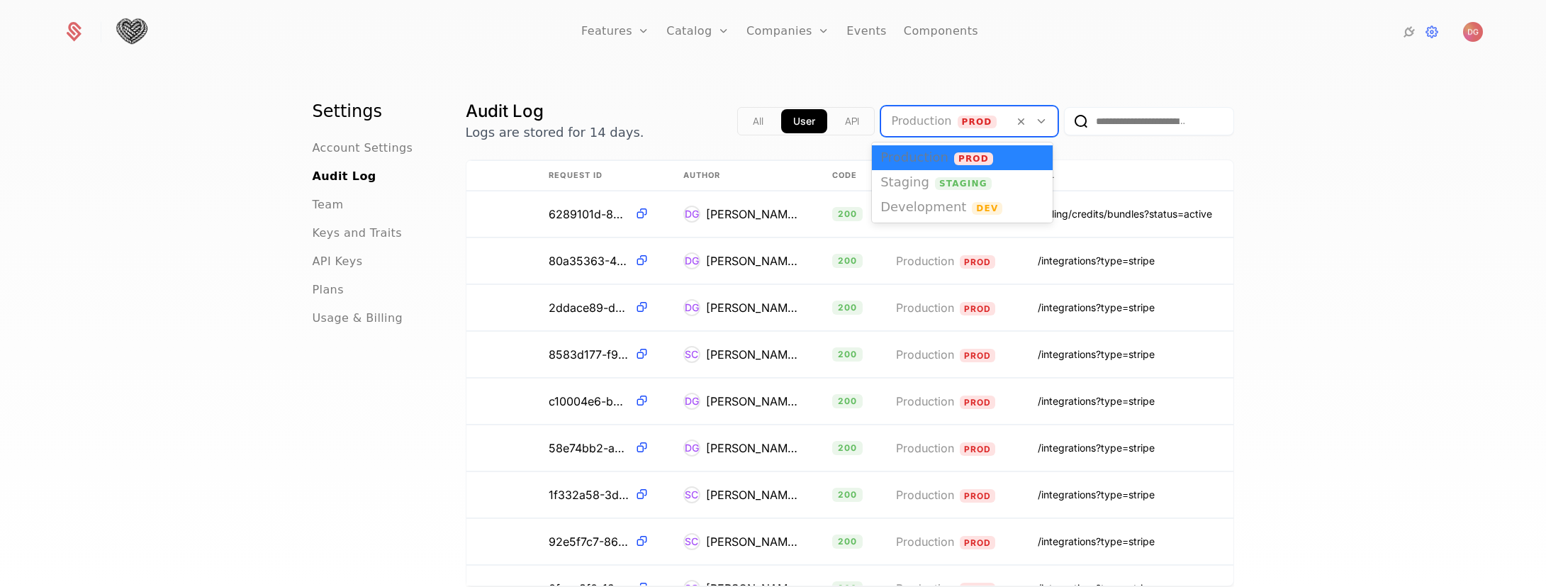
click at [1040, 123] on icon at bounding box center [1041, 121] width 13 height 13
click at [935, 183] on span "Staging" at bounding box center [963, 183] width 57 height 13
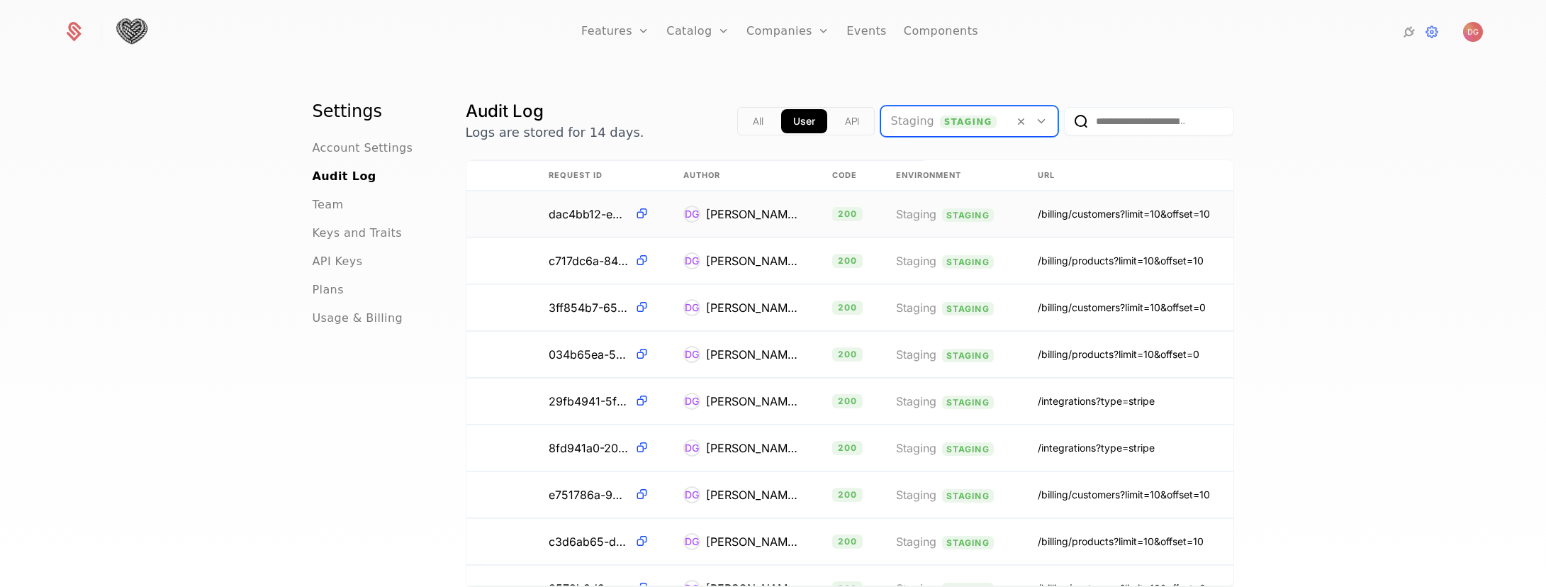
click at [1065, 207] on div "/billing/customers?limit=10&offset=10" at bounding box center [1124, 214] width 172 height 14
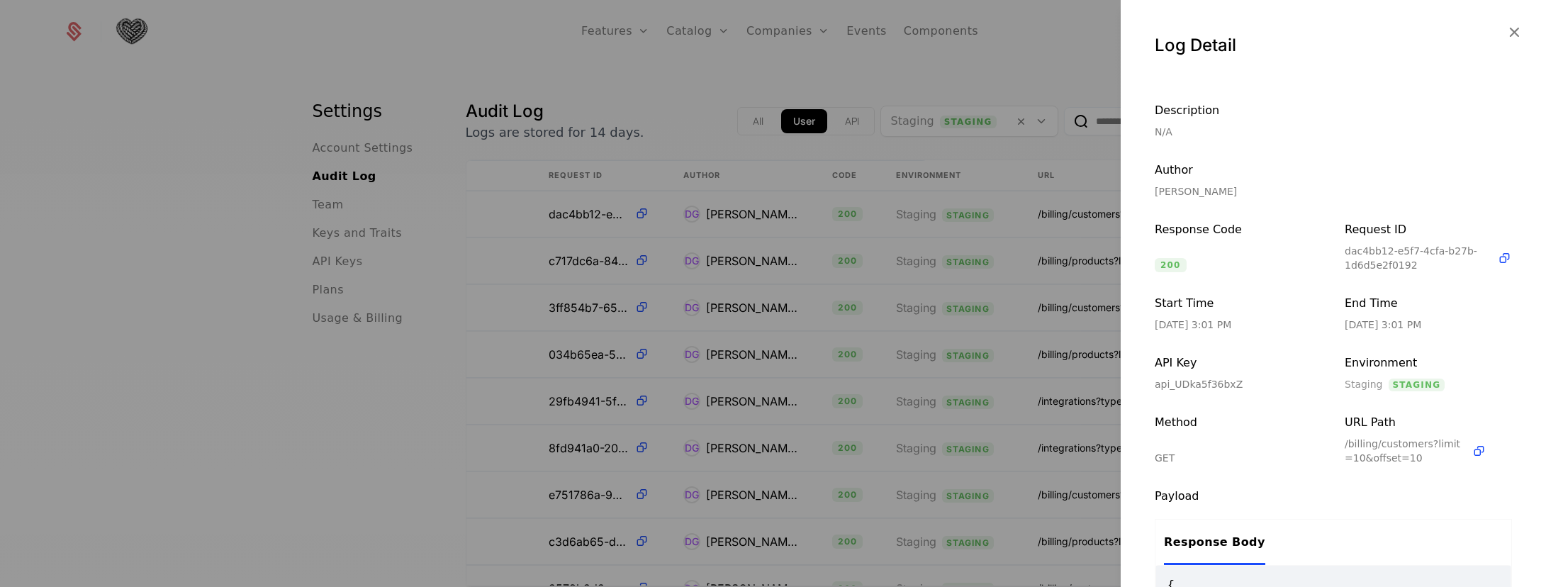
scroll to position [225, 0]
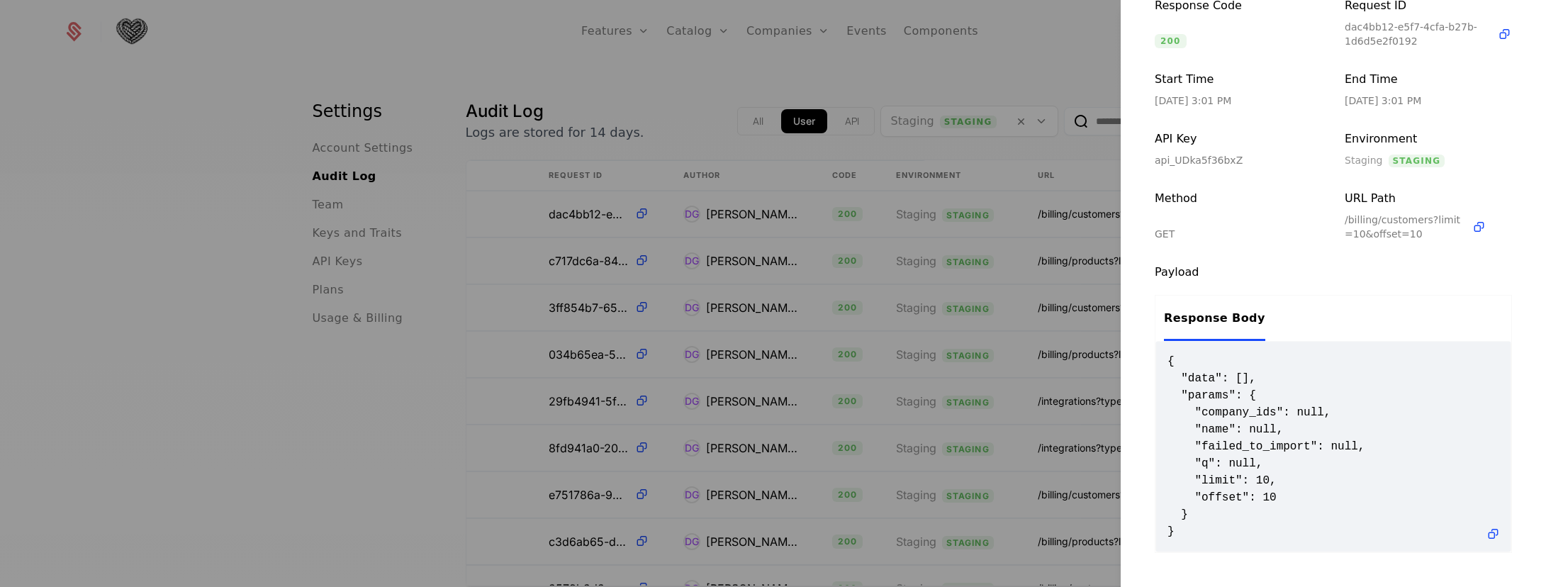
click at [1016, 230] on div at bounding box center [773, 293] width 1546 height 587
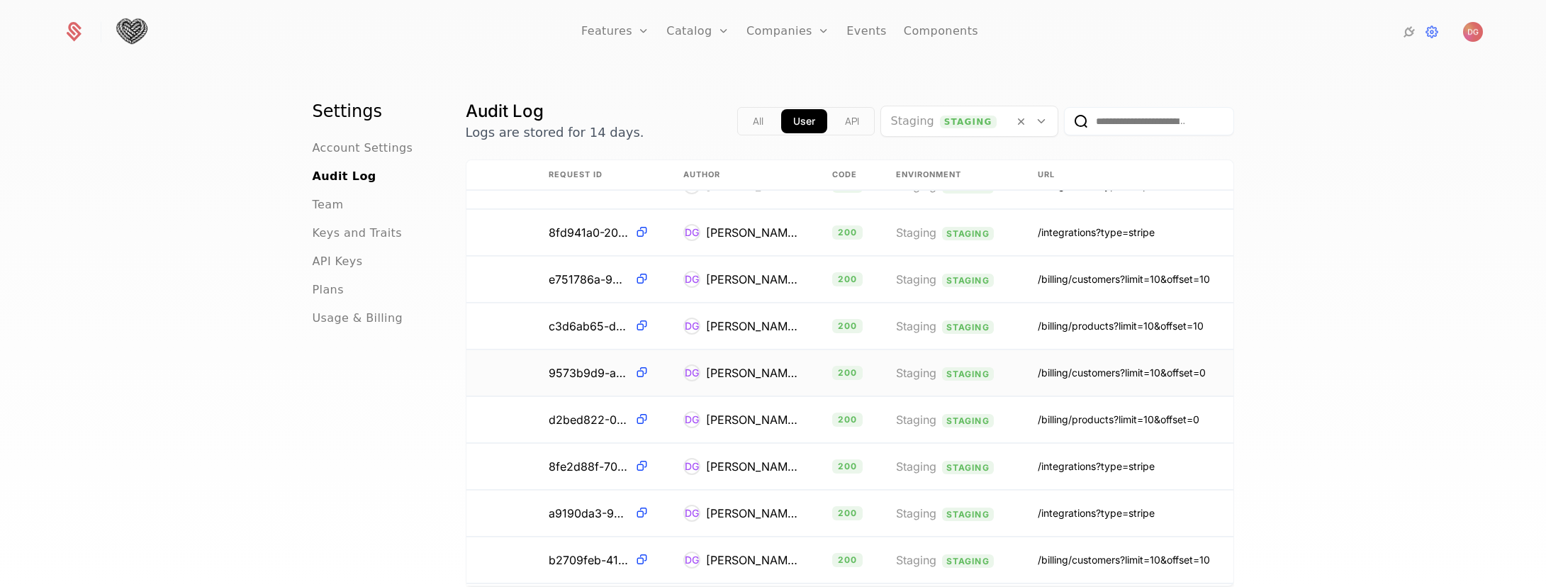
scroll to position [359, 316]
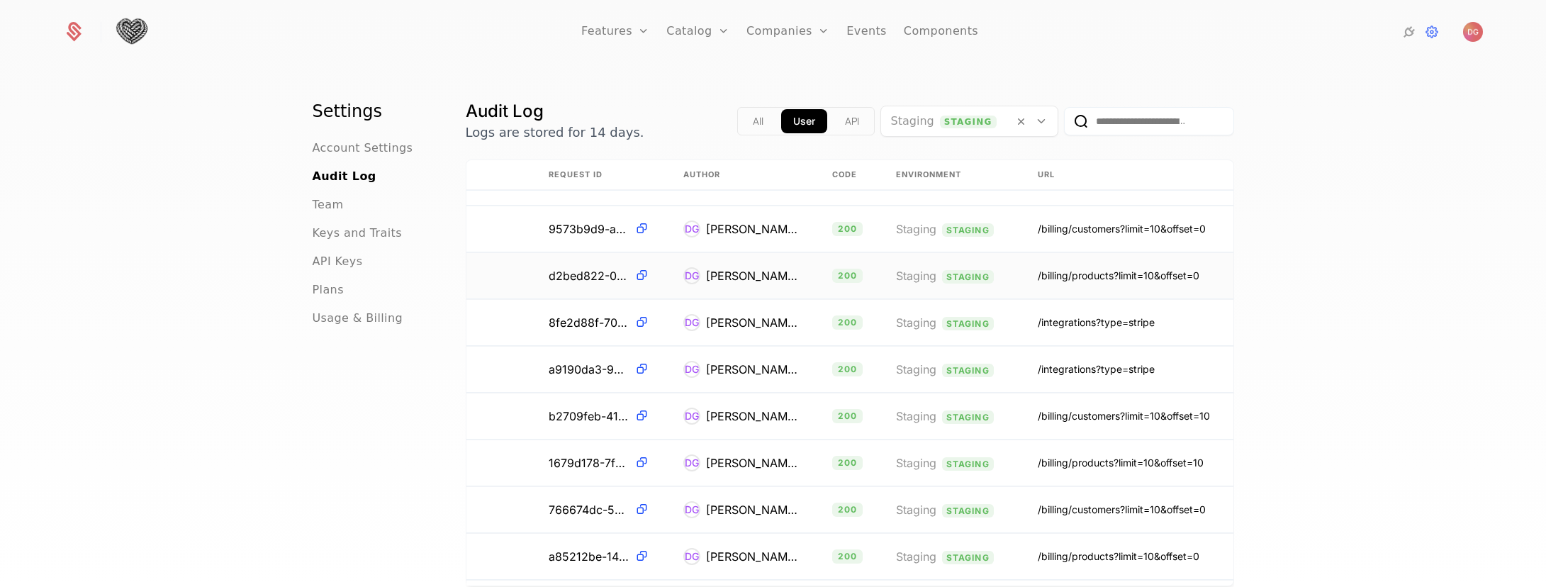
click at [1038, 282] on div "/billing/products?limit=10&offset=0" at bounding box center [1119, 276] width 162 height 14
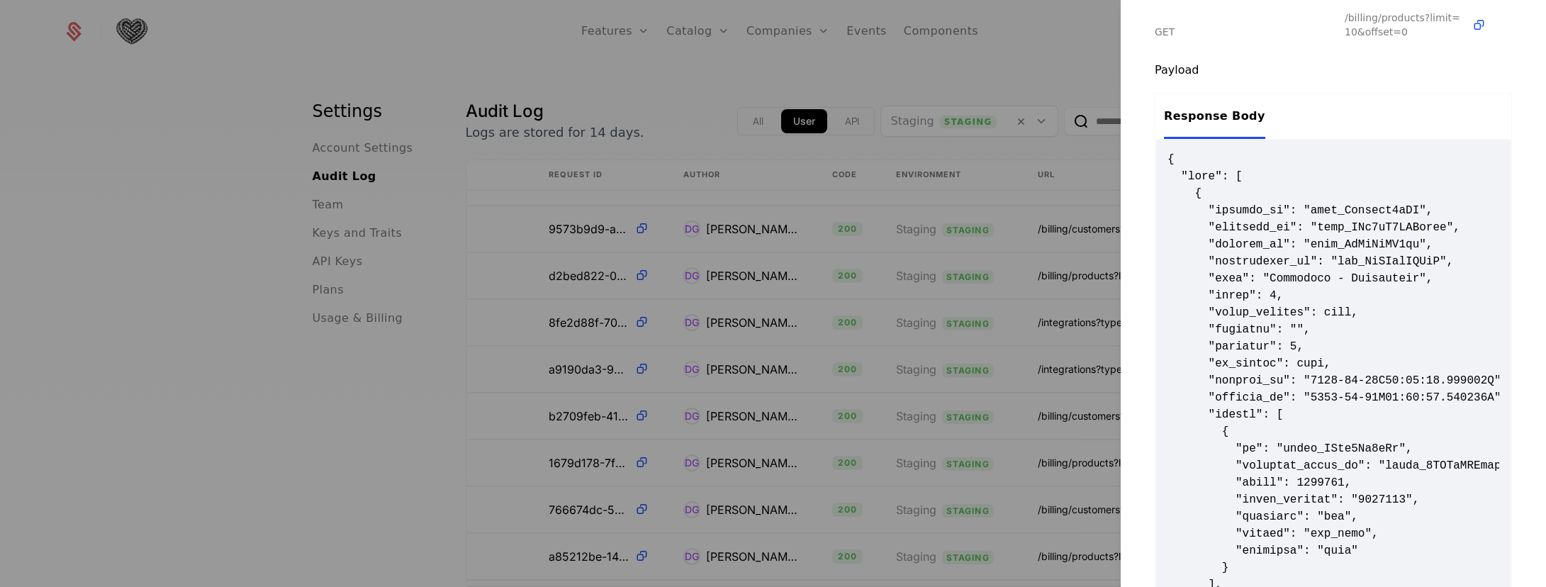
scroll to position [0, 0]
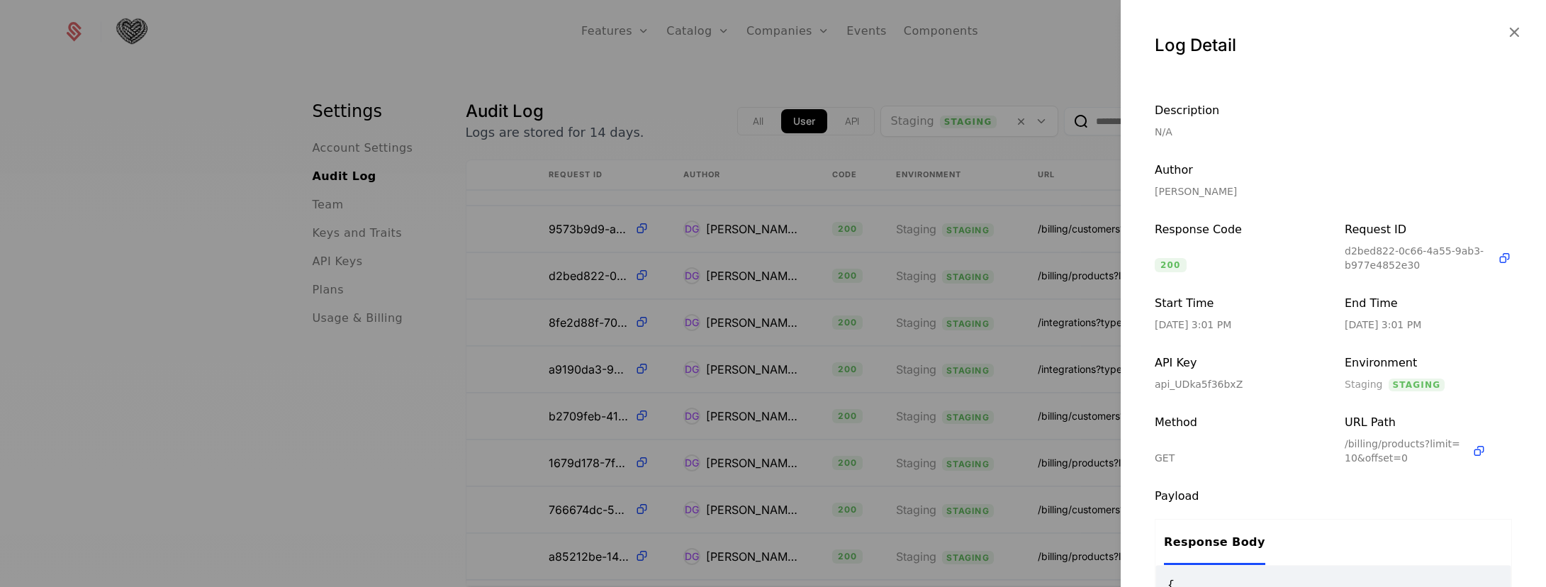
click at [1013, 332] on div at bounding box center [773, 293] width 1546 height 587
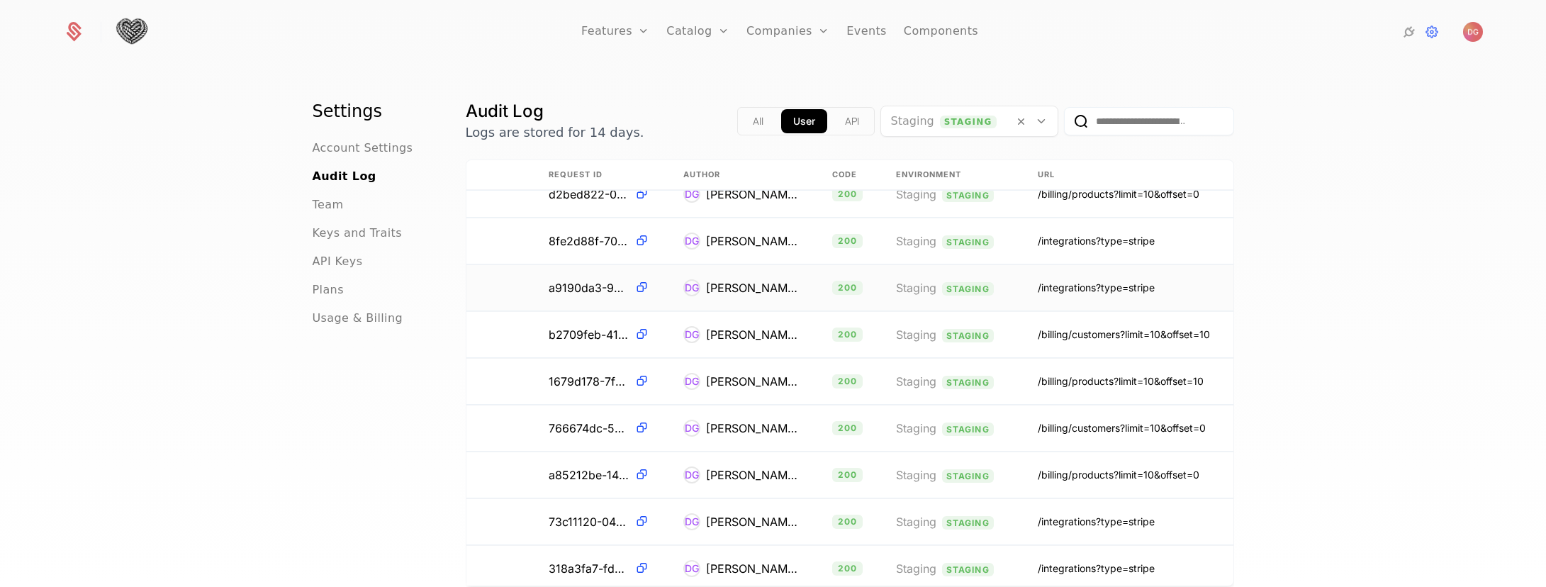
scroll to position [587, 316]
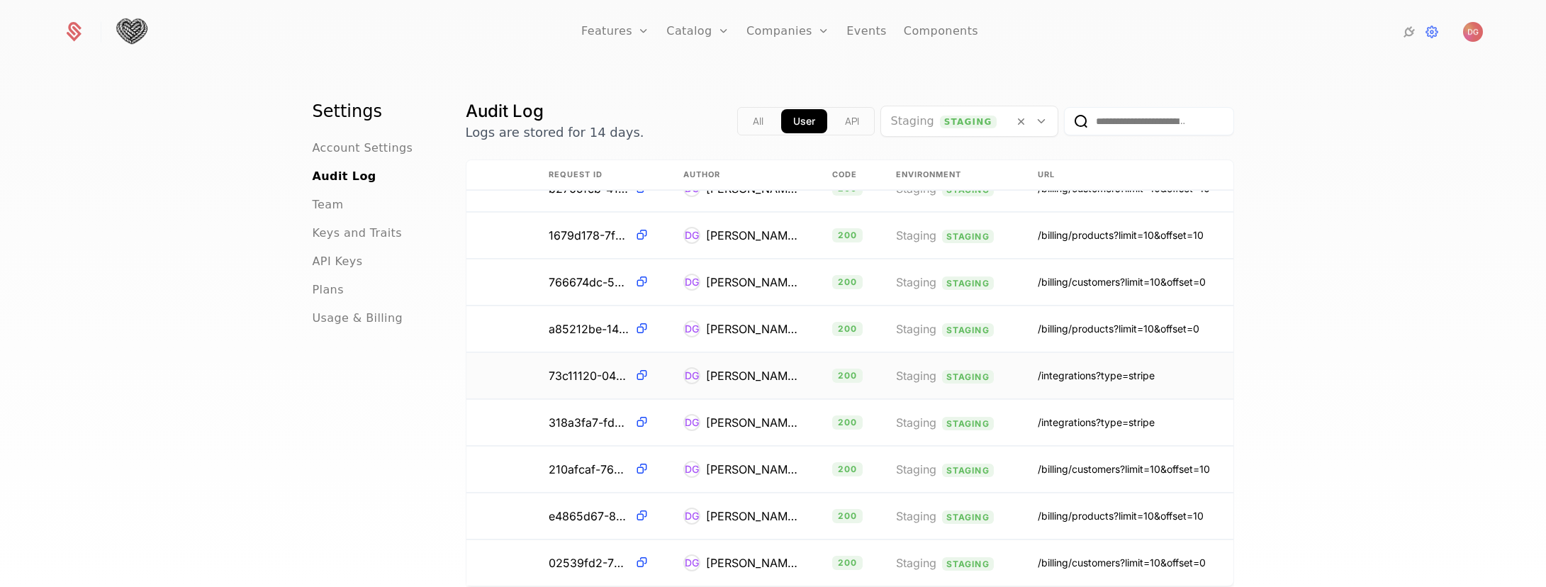
click at [1035, 360] on td "/integrations?type=stripe" at bounding box center [1127, 376] width 213 height 46
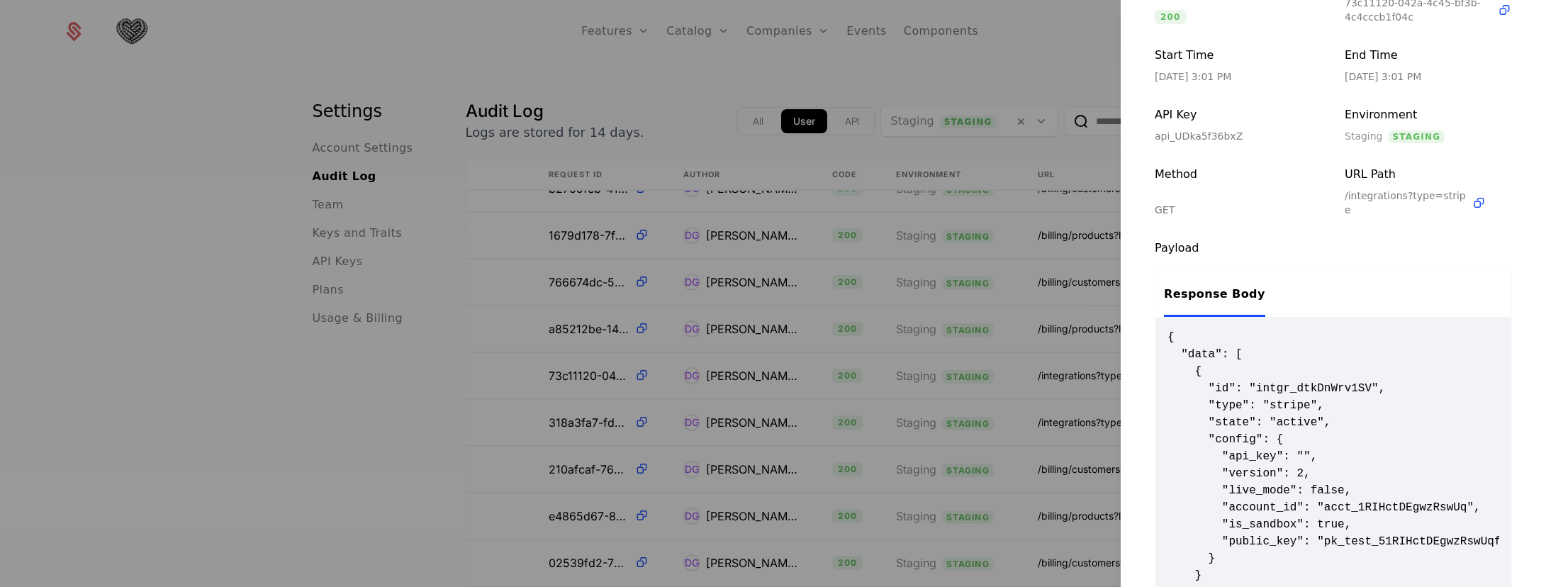
scroll to position [321, 0]
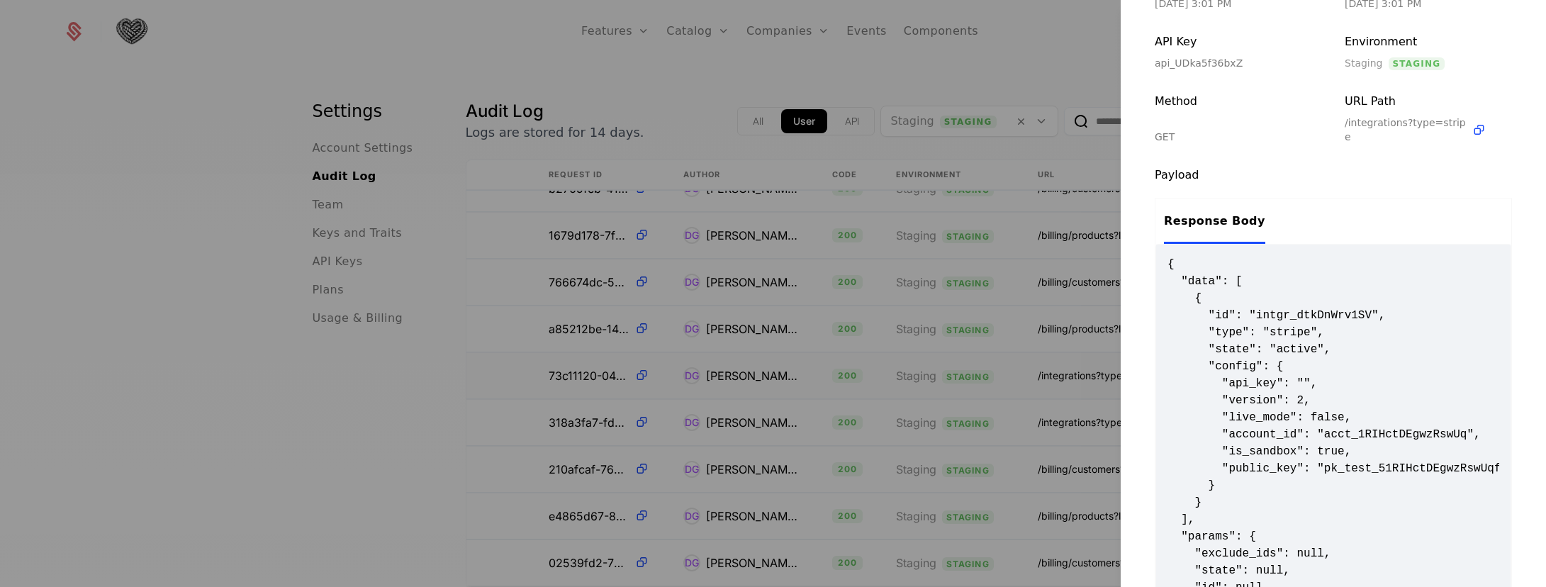
click at [1082, 364] on div at bounding box center [773, 293] width 1546 height 587
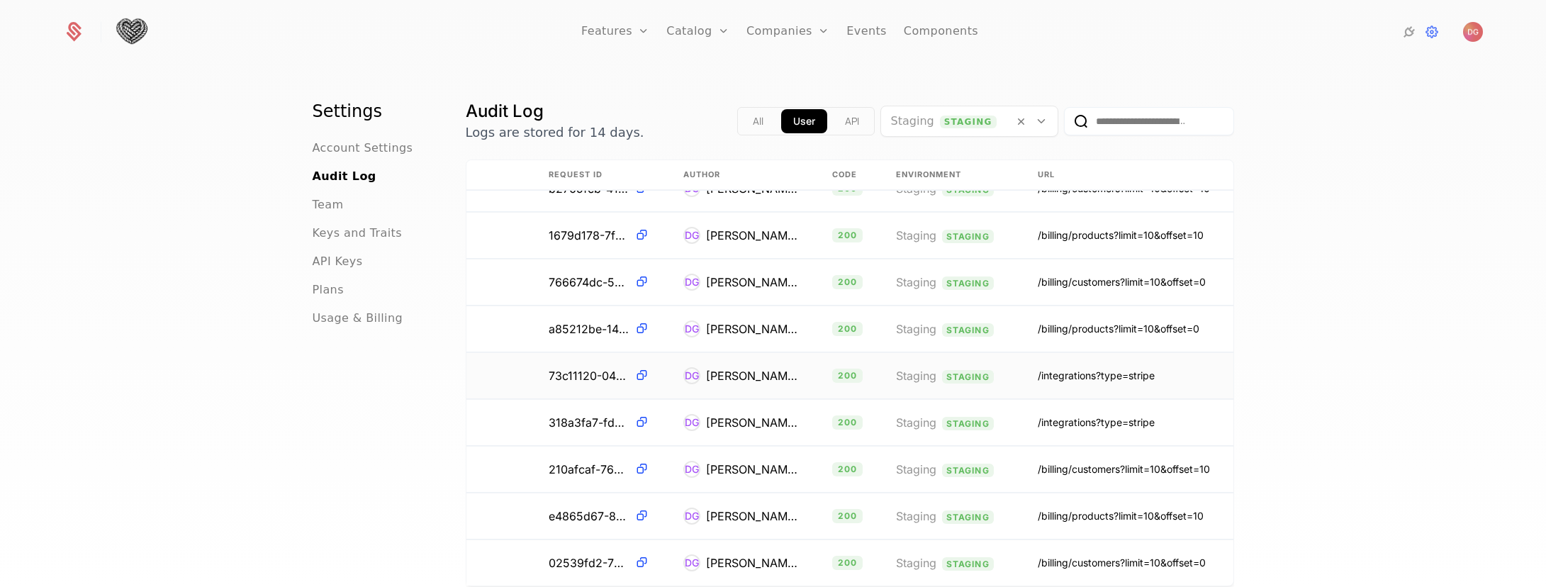
click at [1066, 375] on div "/integrations?type=stripe" at bounding box center [1096, 376] width 117 height 14
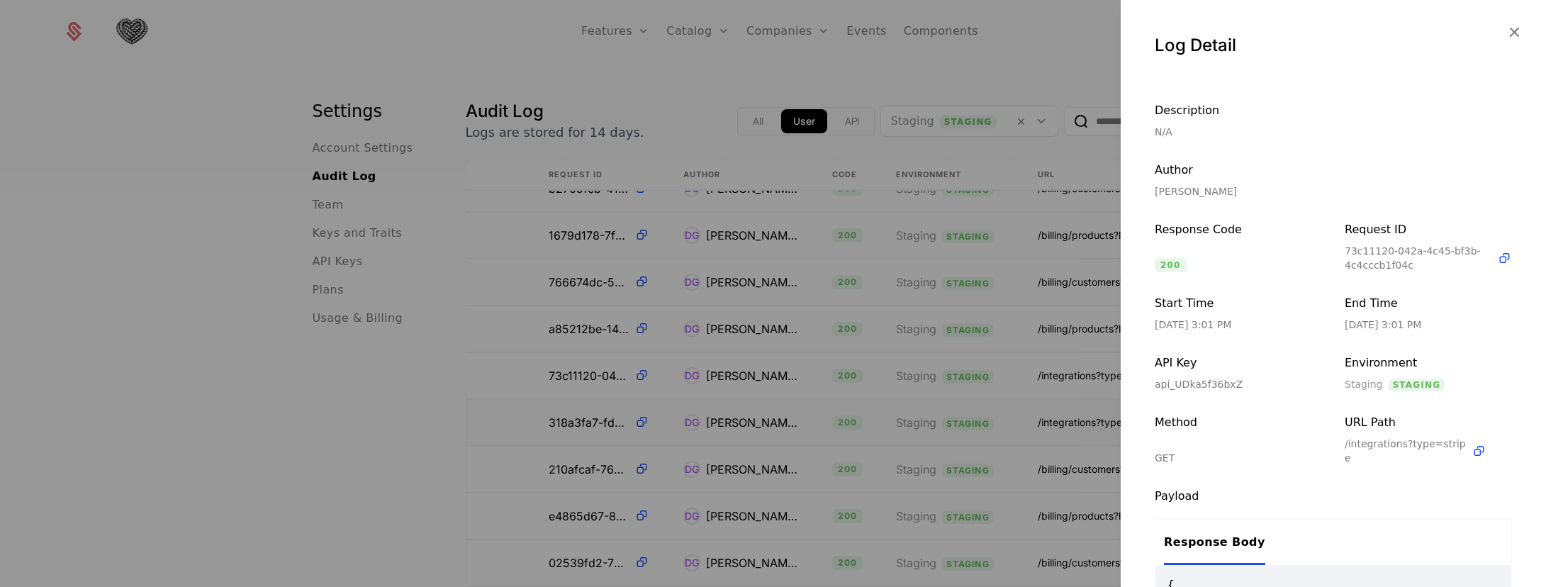
click at [1063, 428] on div at bounding box center [773, 293] width 1546 height 587
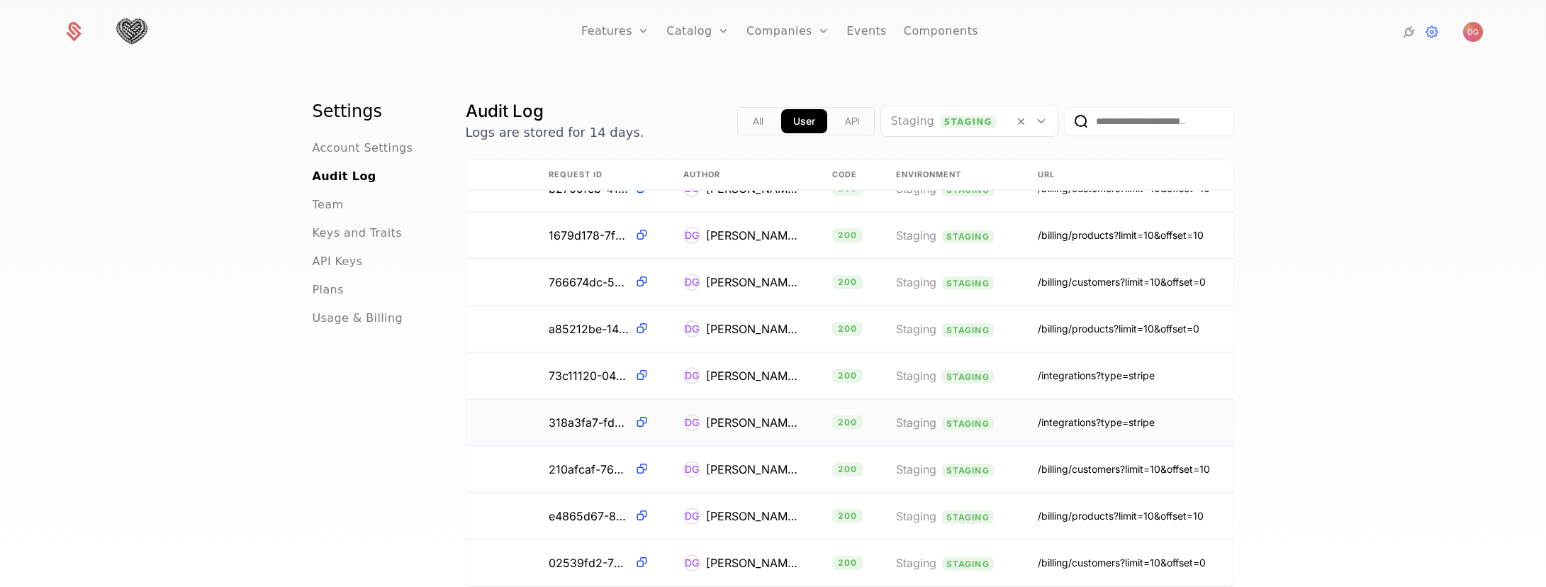
click at [1042, 427] on div "/integrations?type=stripe" at bounding box center [1096, 422] width 117 height 14
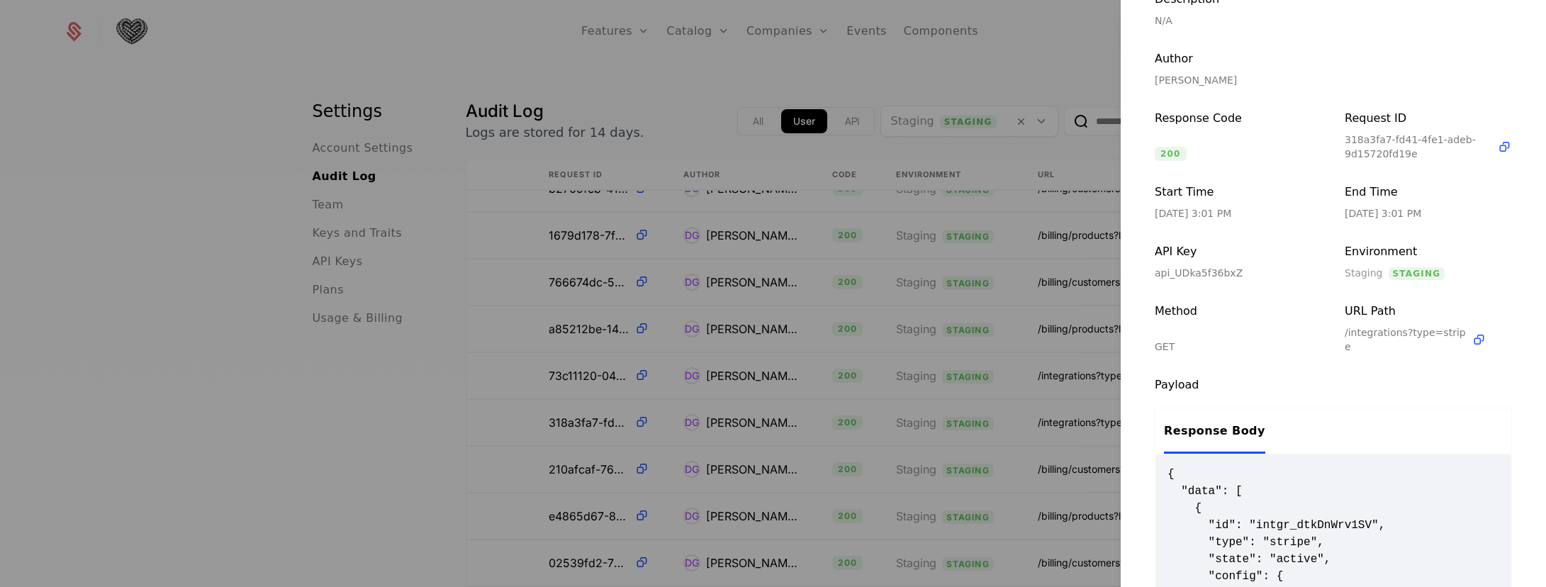
scroll to position [38, 0]
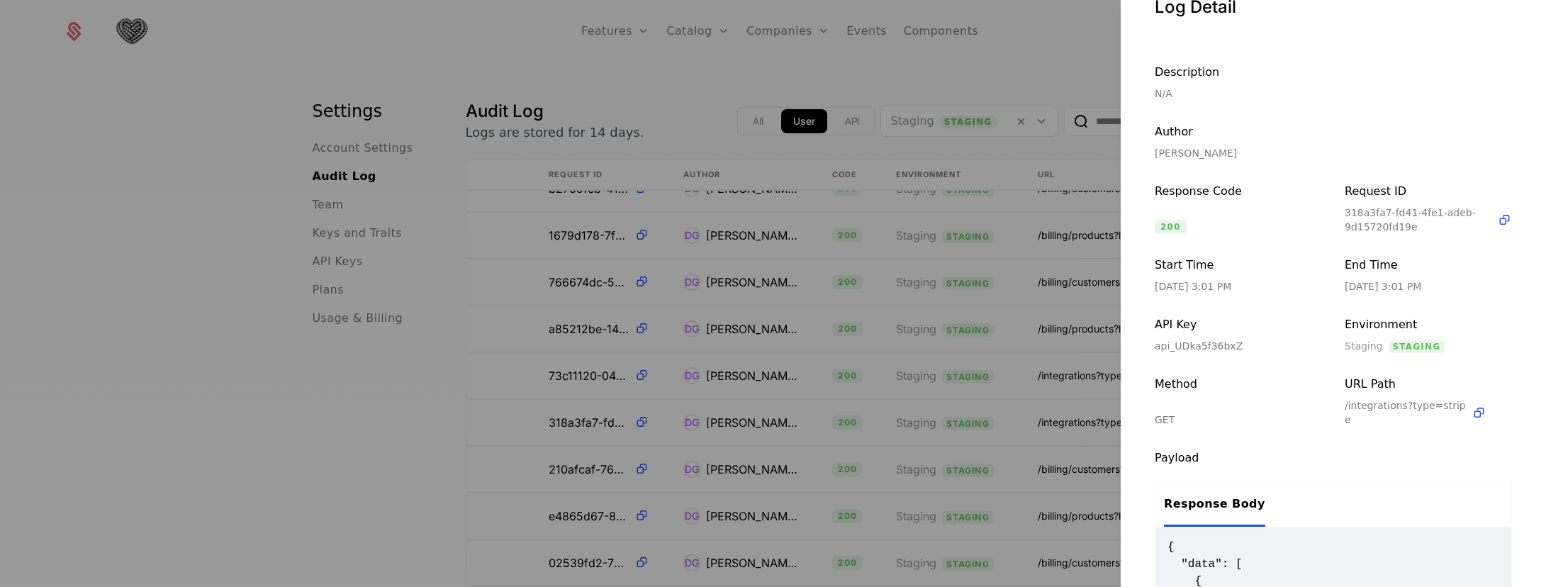
click at [1011, 367] on div at bounding box center [773, 293] width 1546 height 587
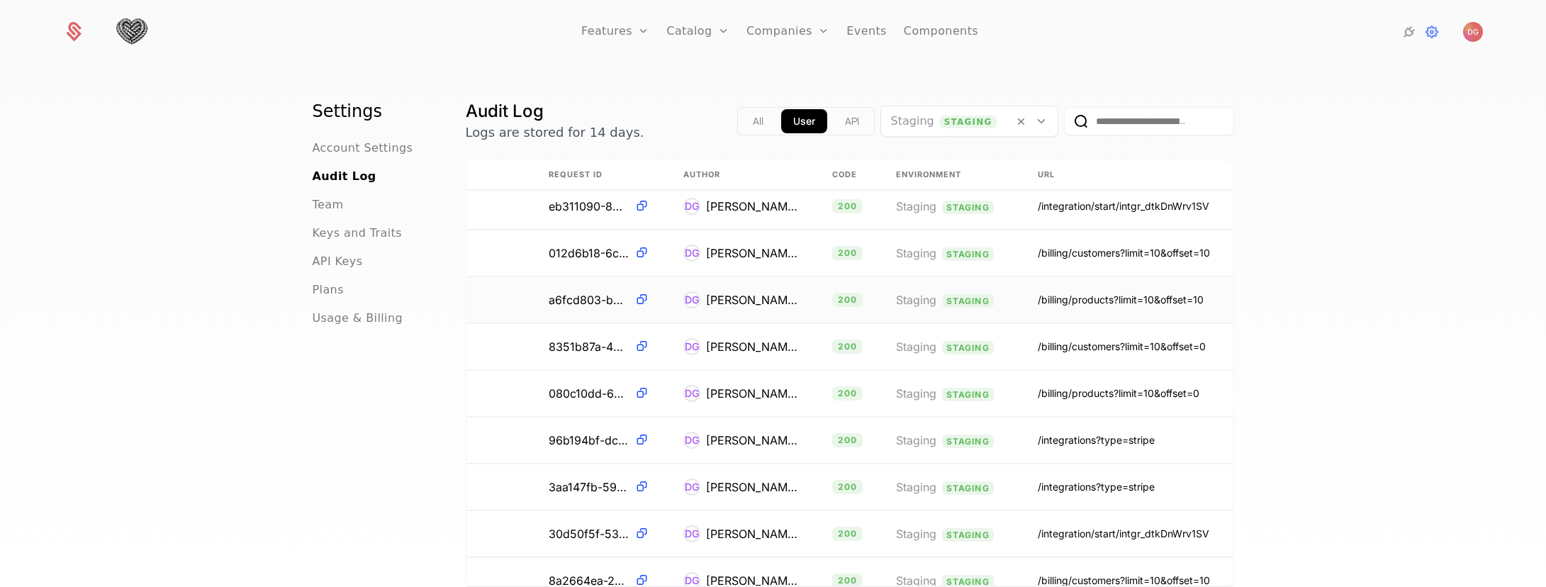
scroll to position [1140, 316]
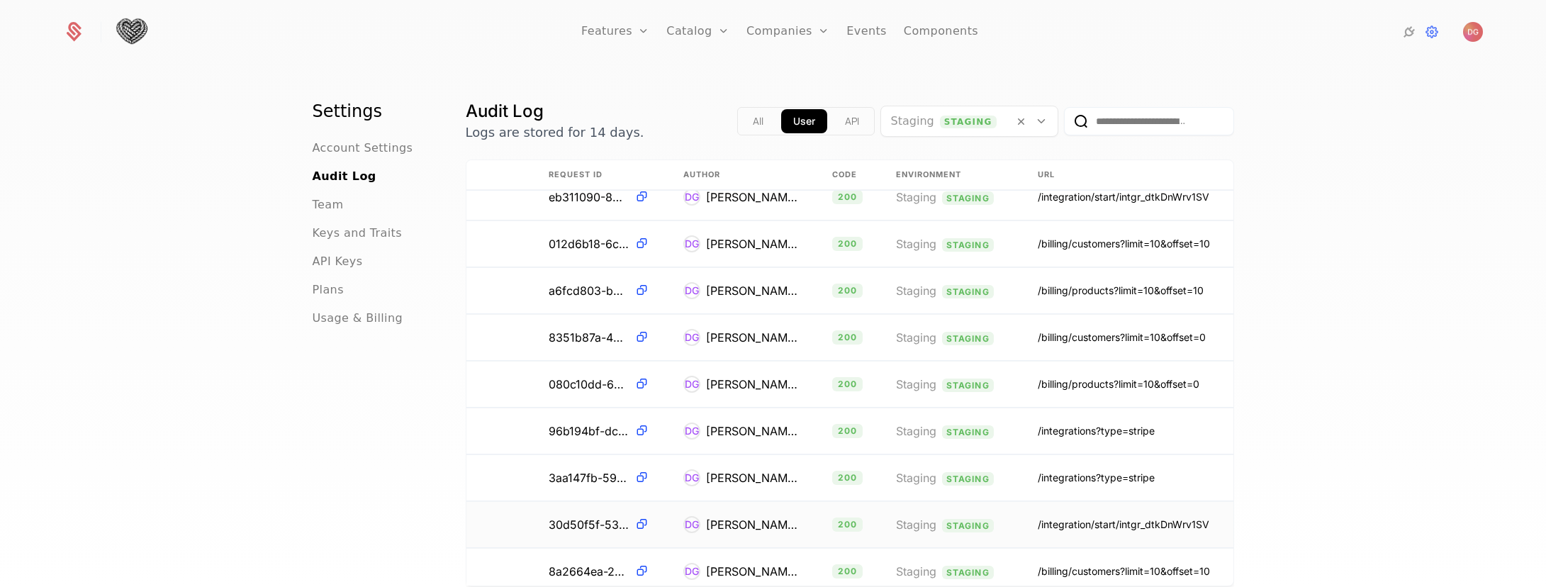
click at [1043, 525] on div "/integration/start/intgr_dtkDnWrv1SV" at bounding box center [1124, 524] width 172 height 14
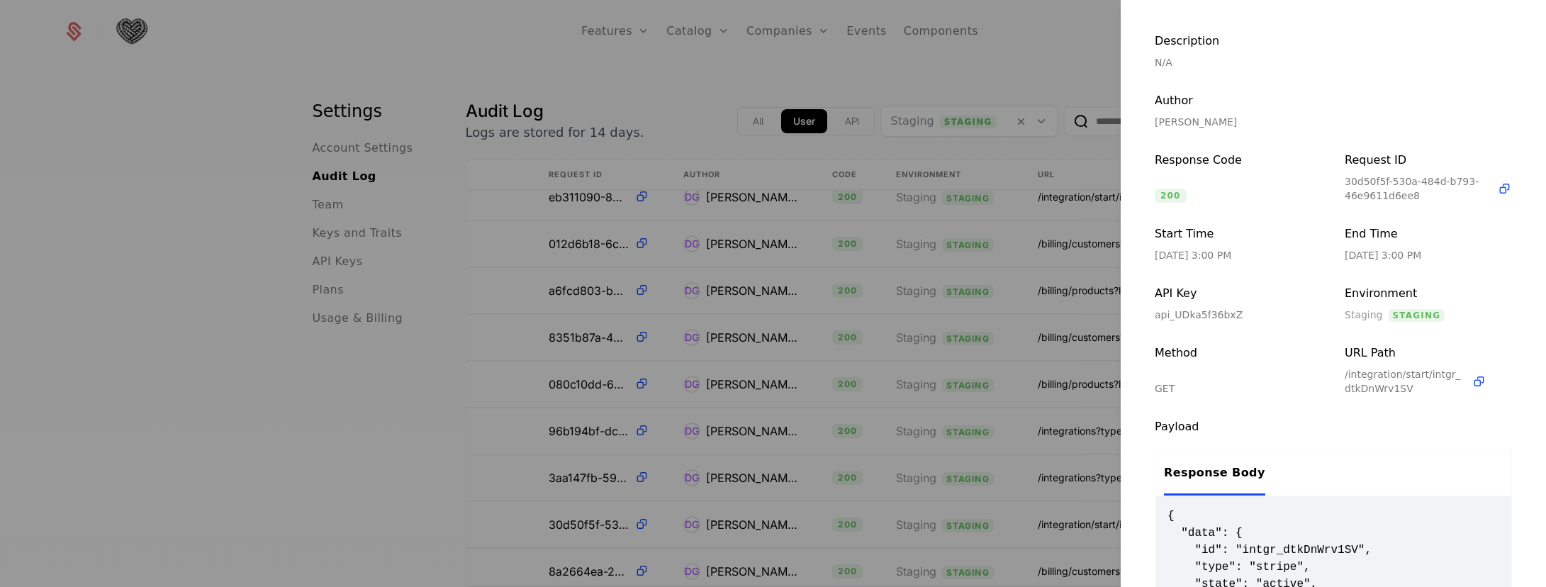
scroll to position [0, 0]
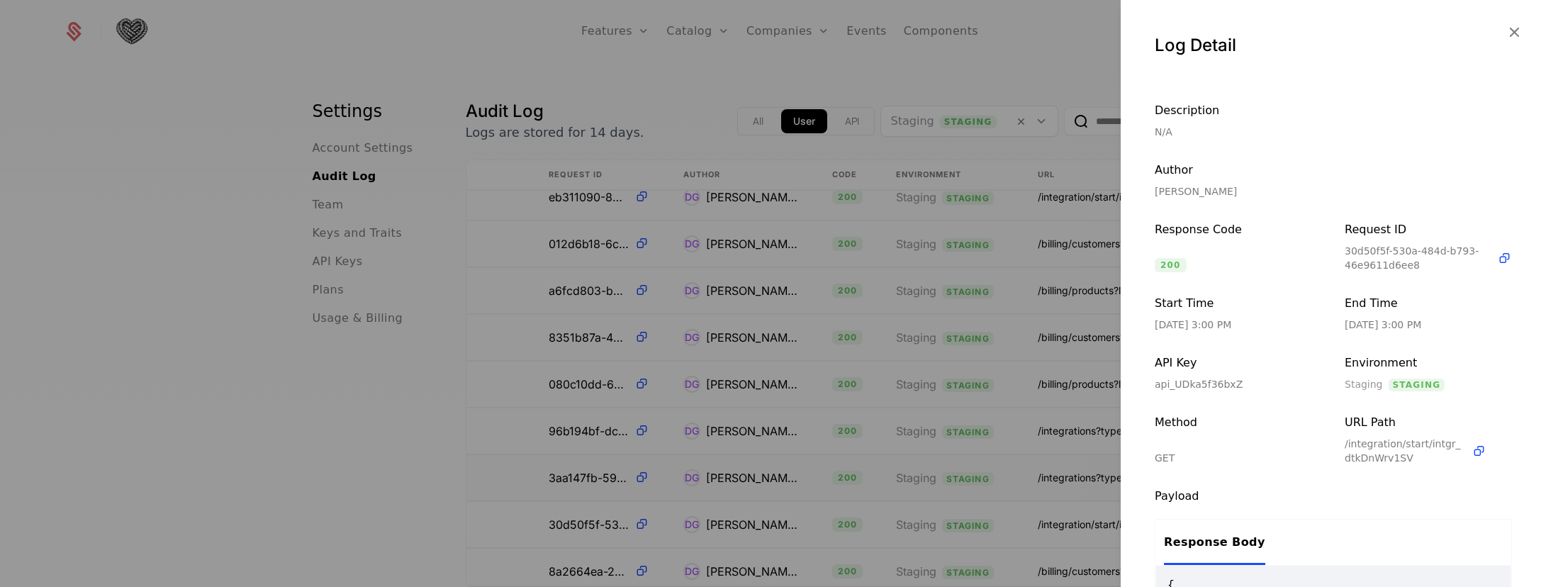
drag, startPoint x: 1060, startPoint y: 467, endPoint x: 1067, endPoint y: 468, distance: 7.8
click at [1060, 466] on div at bounding box center [773, 293] width 1546 height 587
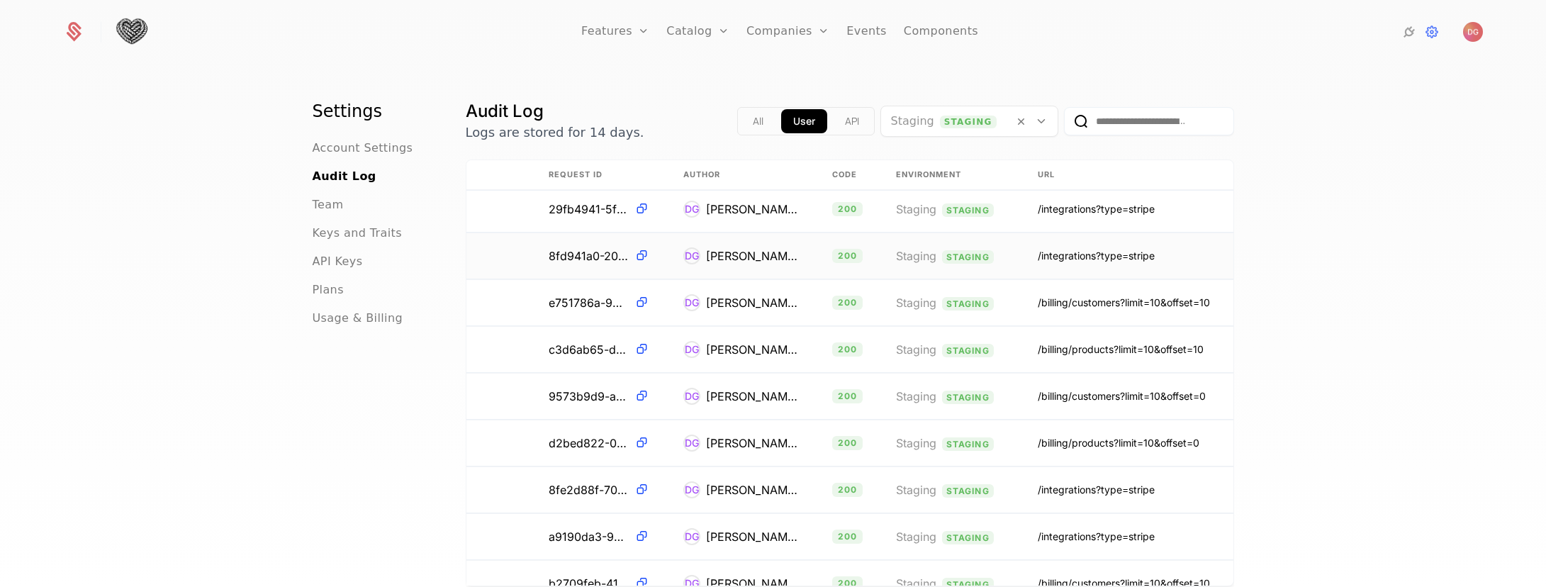
scroll to position [0, 316]
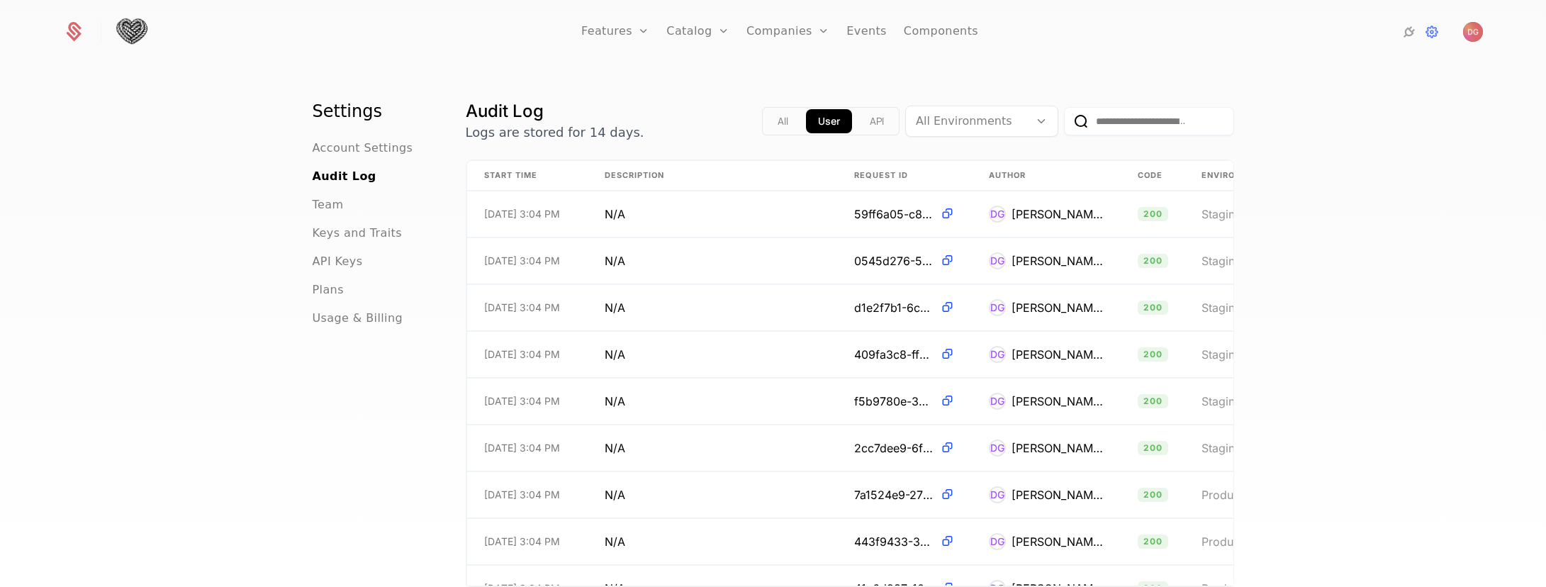
click at [1035, 121] on icon at bounding box center [1041, 121] width 13 height 13
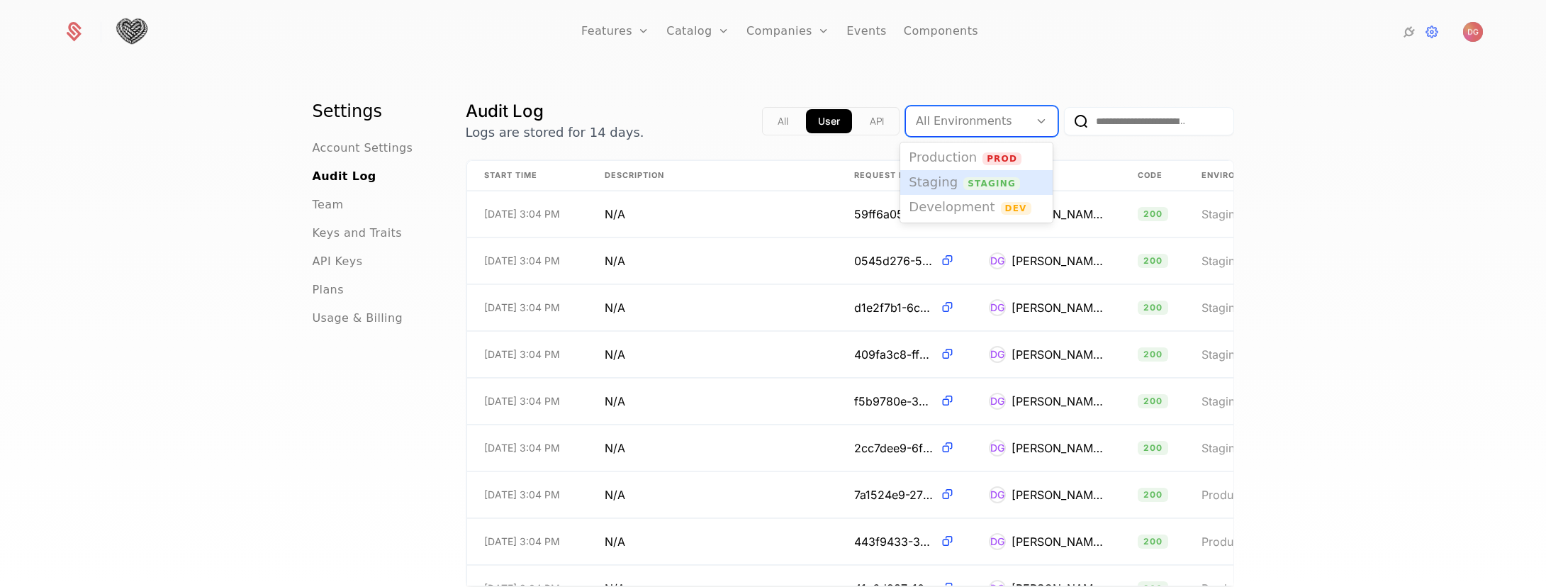
click at [985, 180] on span "Staging" at bounding box center [991, 183] width 57 height 13
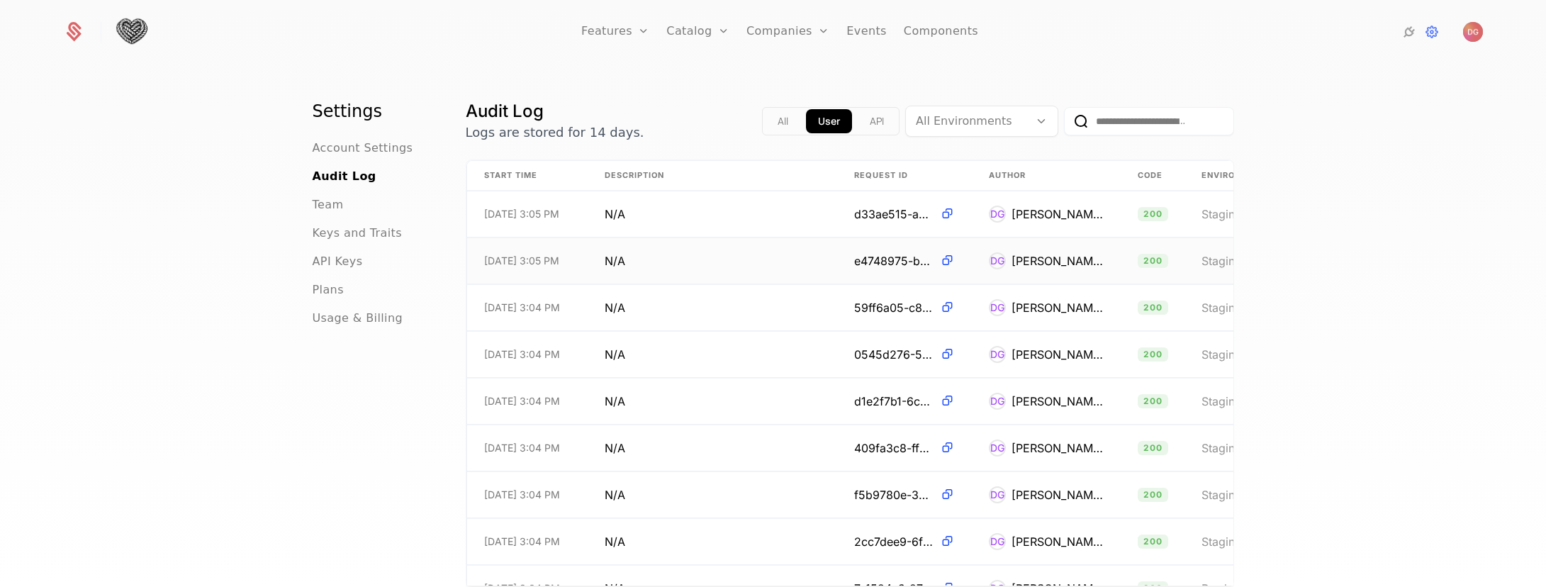
click at [1038, 257] on div "[PERSON_NAME]" at bounding box center [1057, 260] width 92 height 17
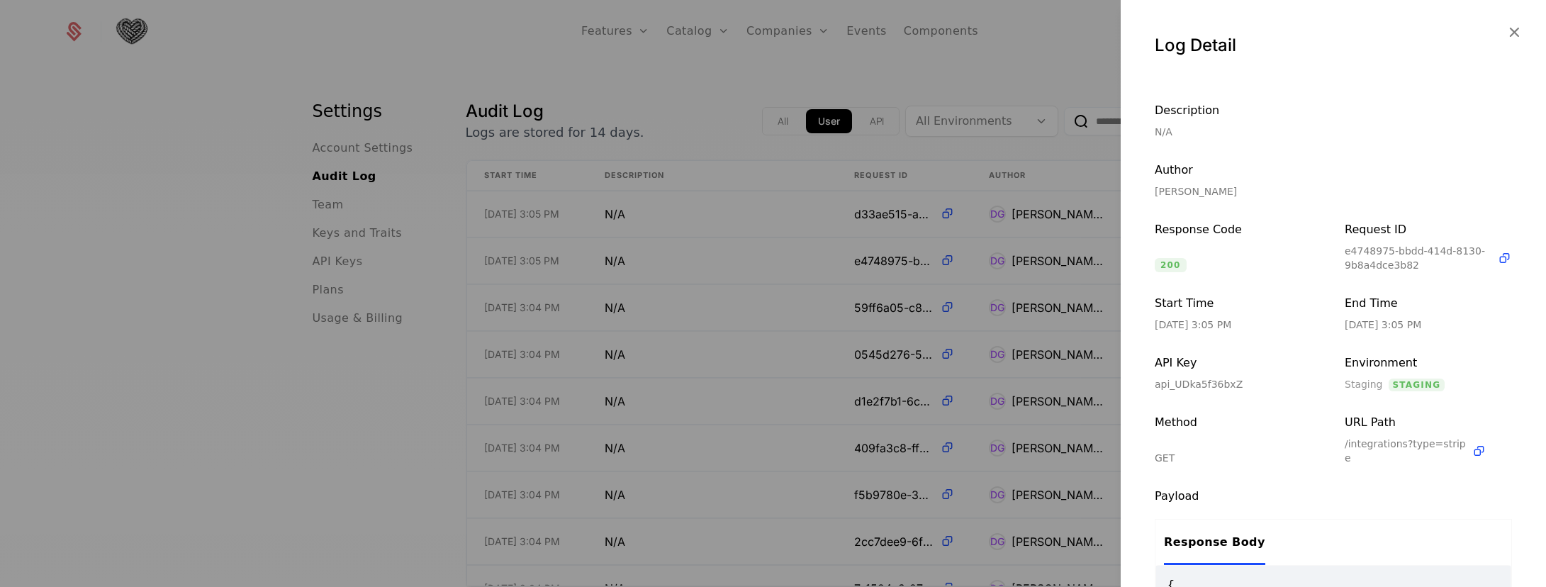
click at [1042, 274] on div at bounding box center [773, 293] width 1546 height 587
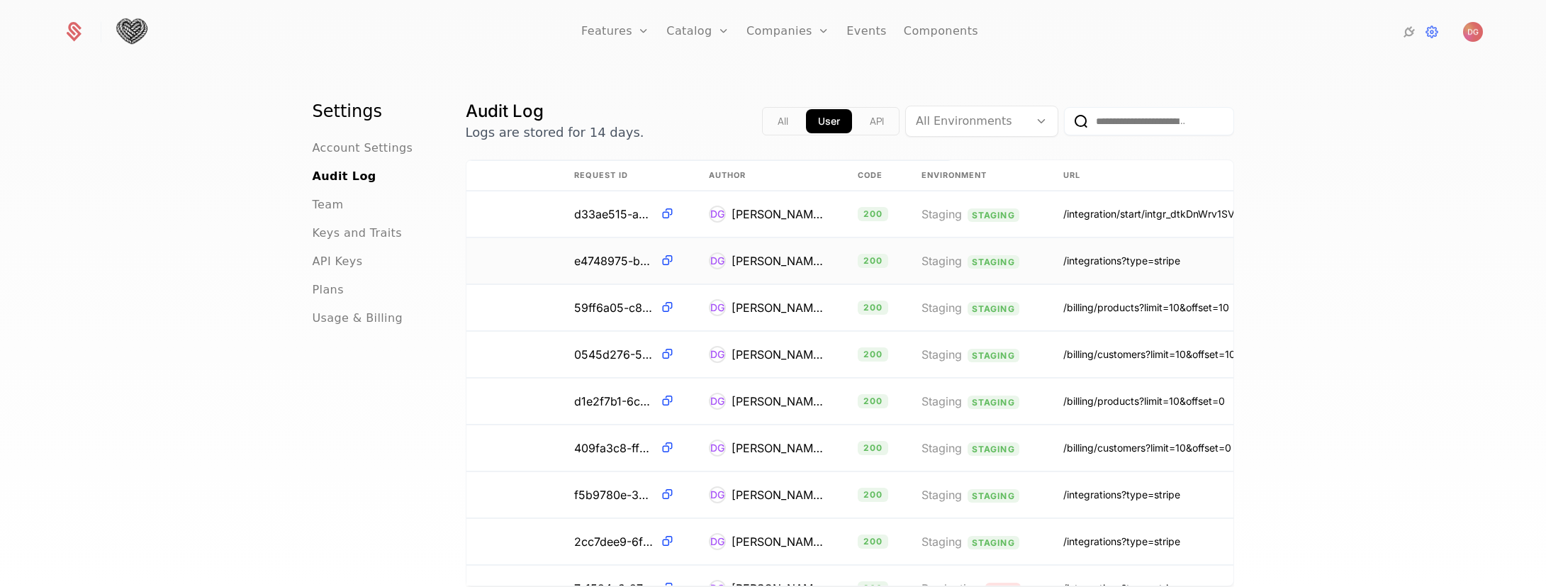
scroll to position [0, 316]
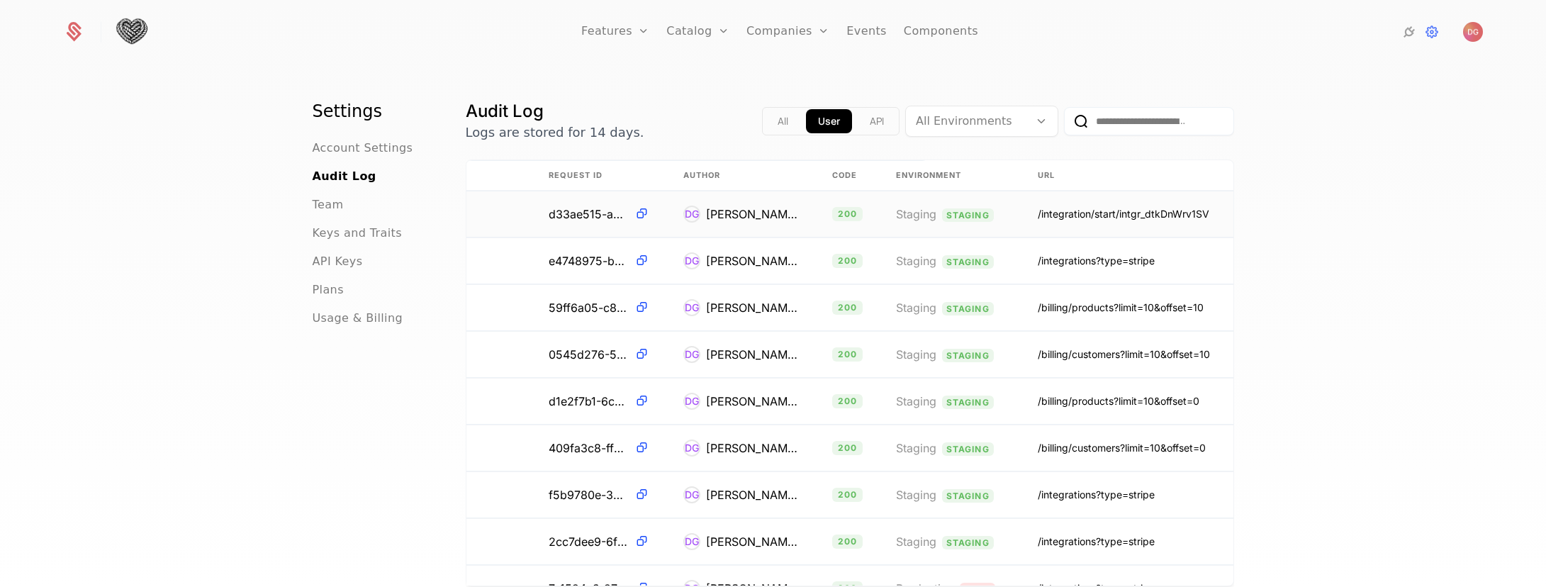
click at [896, 214] on span "Staging" at bounding box center [916, 214] width 40 height 14
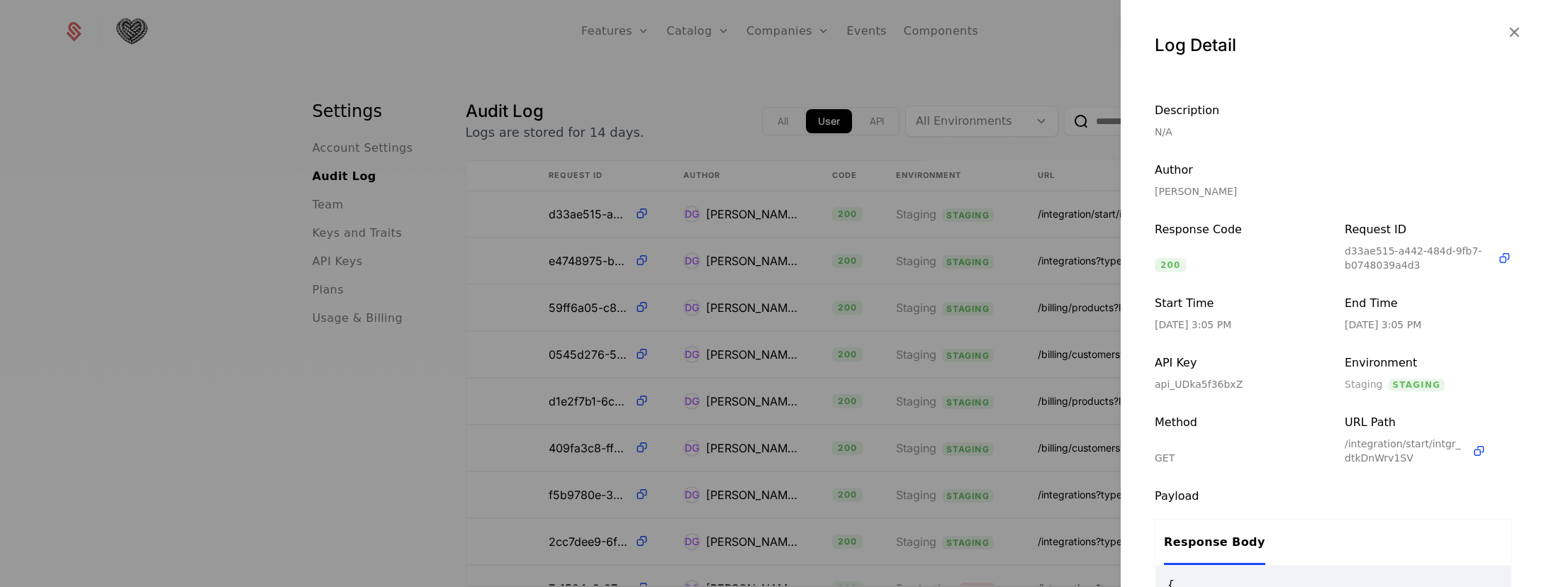
scroll to position [208, 0]
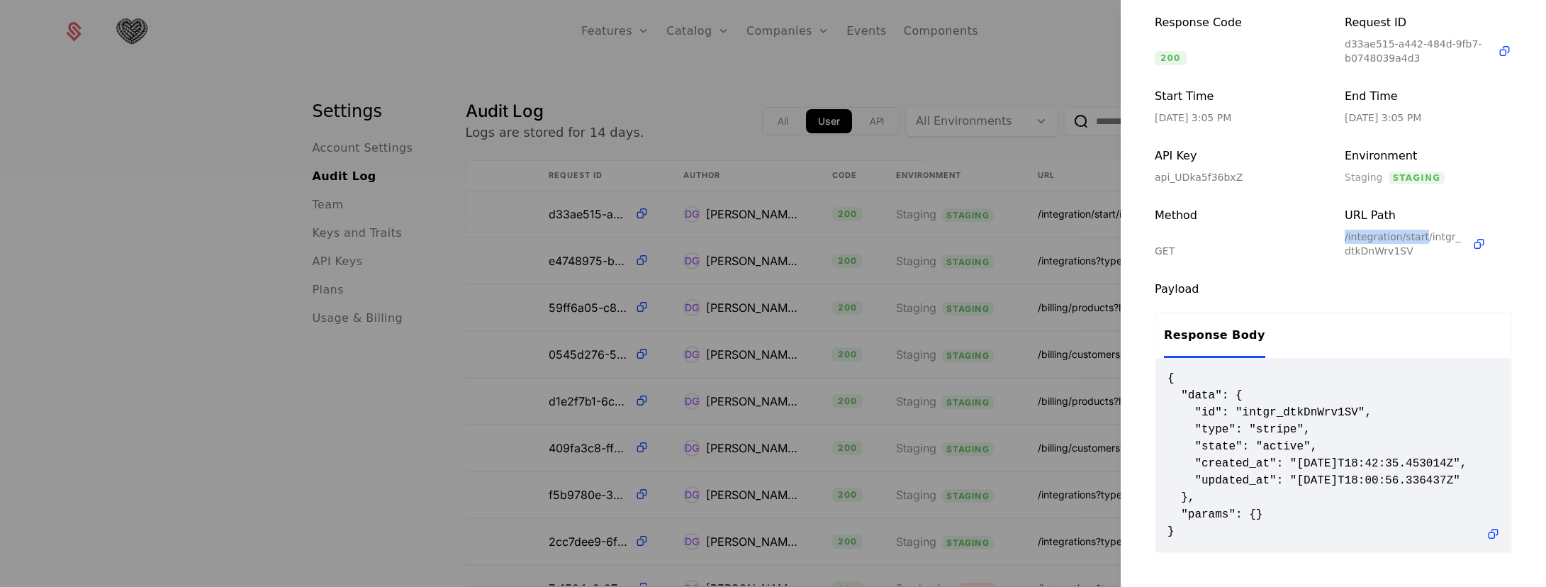
drag, startPoint x: 1347, startPoint y: 237, endPoint x: 1417, endPoint y: 239, distance: 70.2
click at [1417, 239] on span "/integration/start/intgr_dtkDnWrv1SV" at bounding box center [1405, 244] width 121 height 28
copy span "/integration/start"
click at [957, 142] on div at bounding box center [773, 293] width 1546 height 587
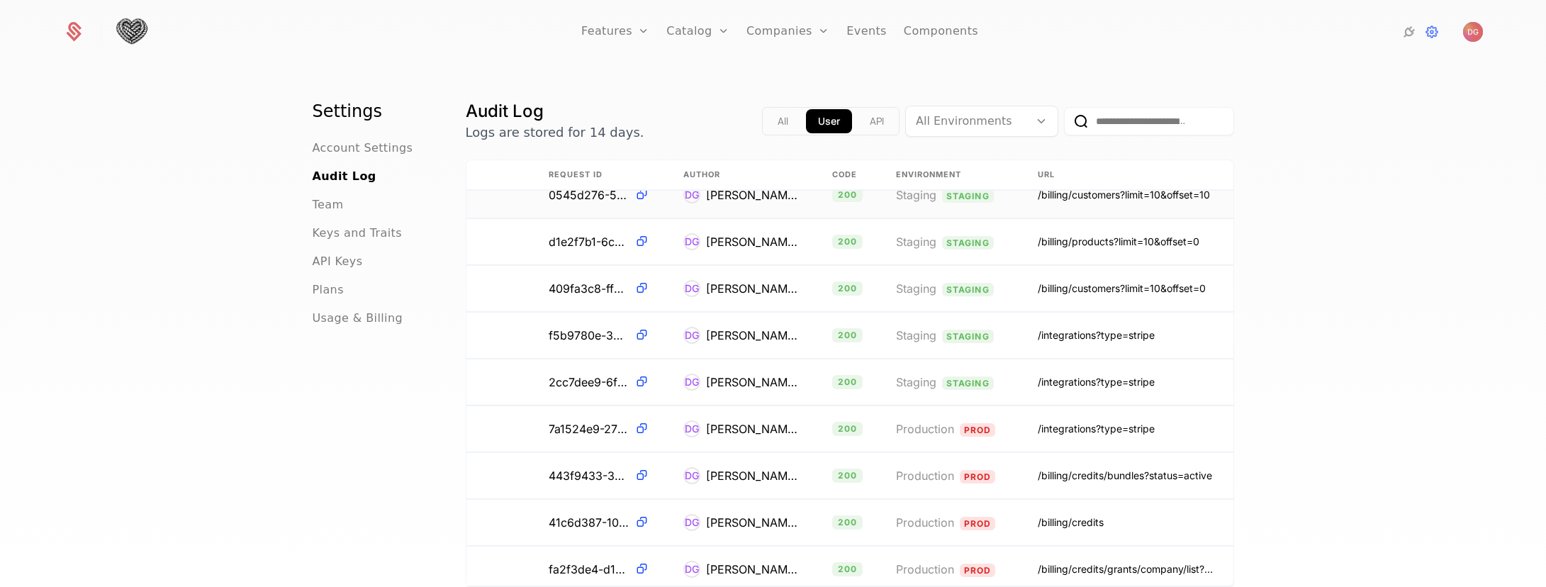
scroll to position [496, 316]
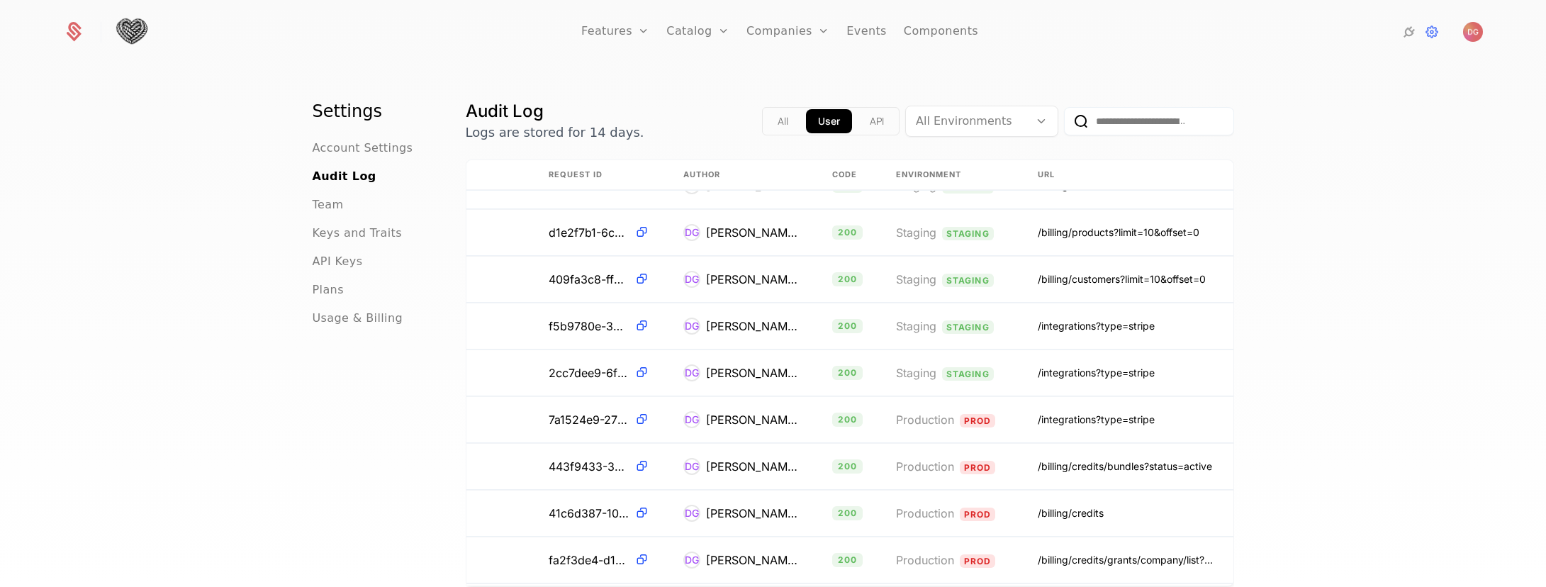
click at [1114, 129] on input "email" at bounding box center [1149, 121] width 170 height 28
paste input "**********"
click at [1064, 124] on button "submit" at bounding box center [1064, 124] width 0 height 0
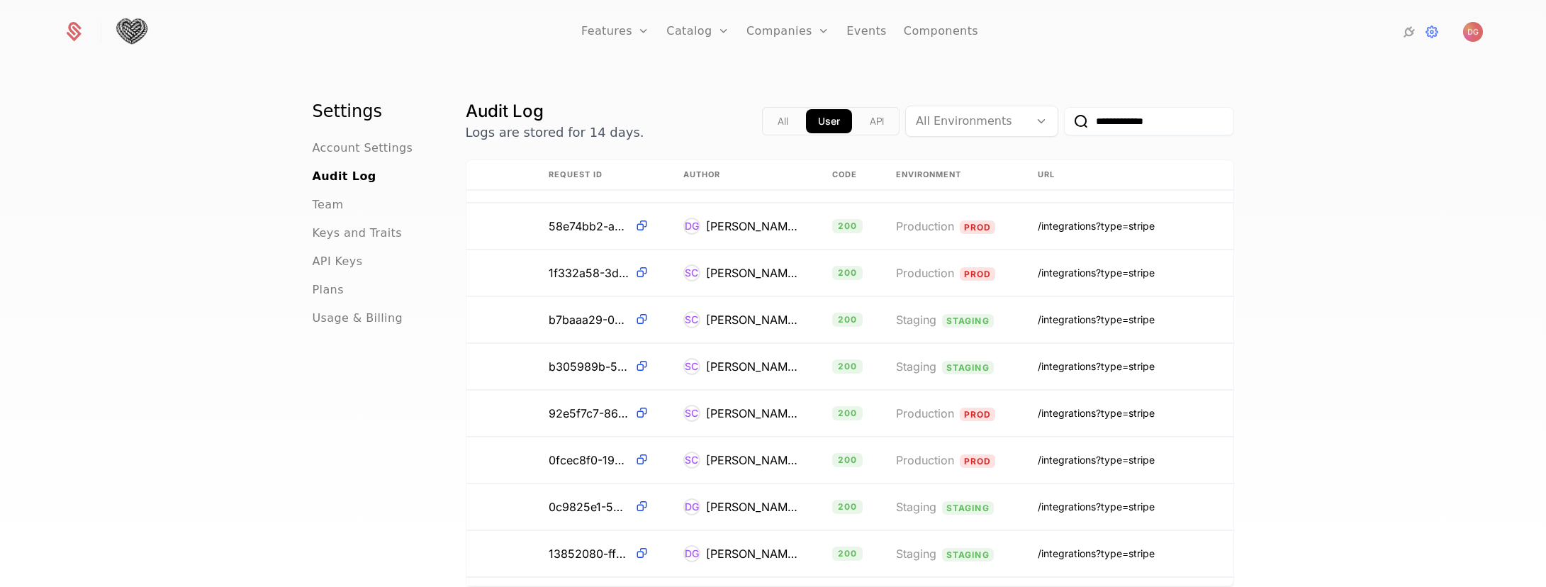
scroll to position [1561, 305]
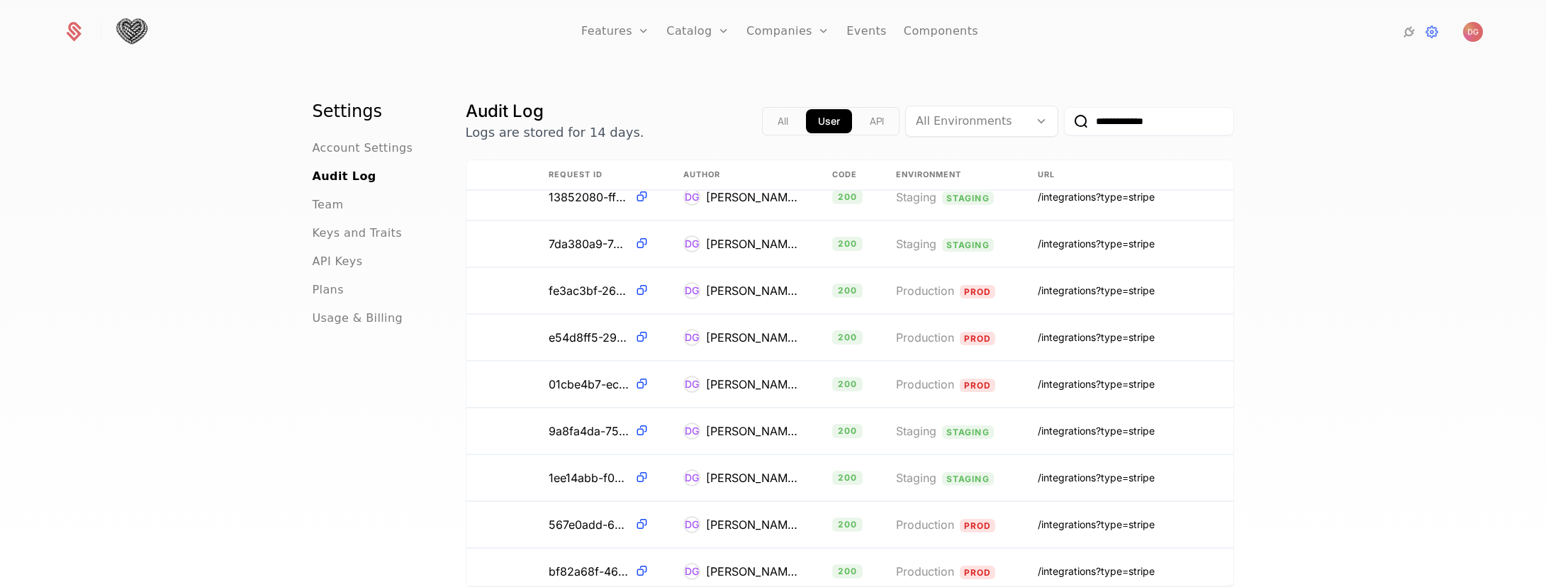
type input "**********"
click at [1031, 108] on div at bounding box center [1043, 121] width 28 height 30
click at [972, 159] on div "Production Prod" at bounding box center [976, 157] width 135 height 13
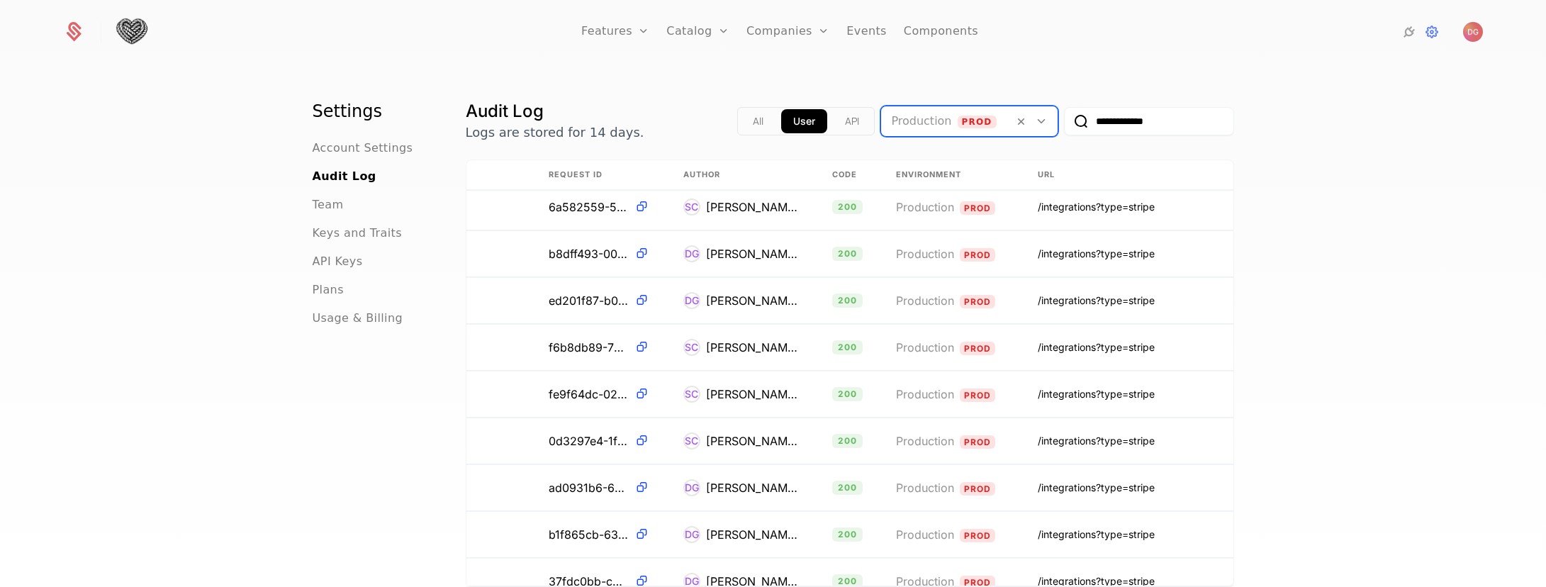
scroll to position [1488, 305]
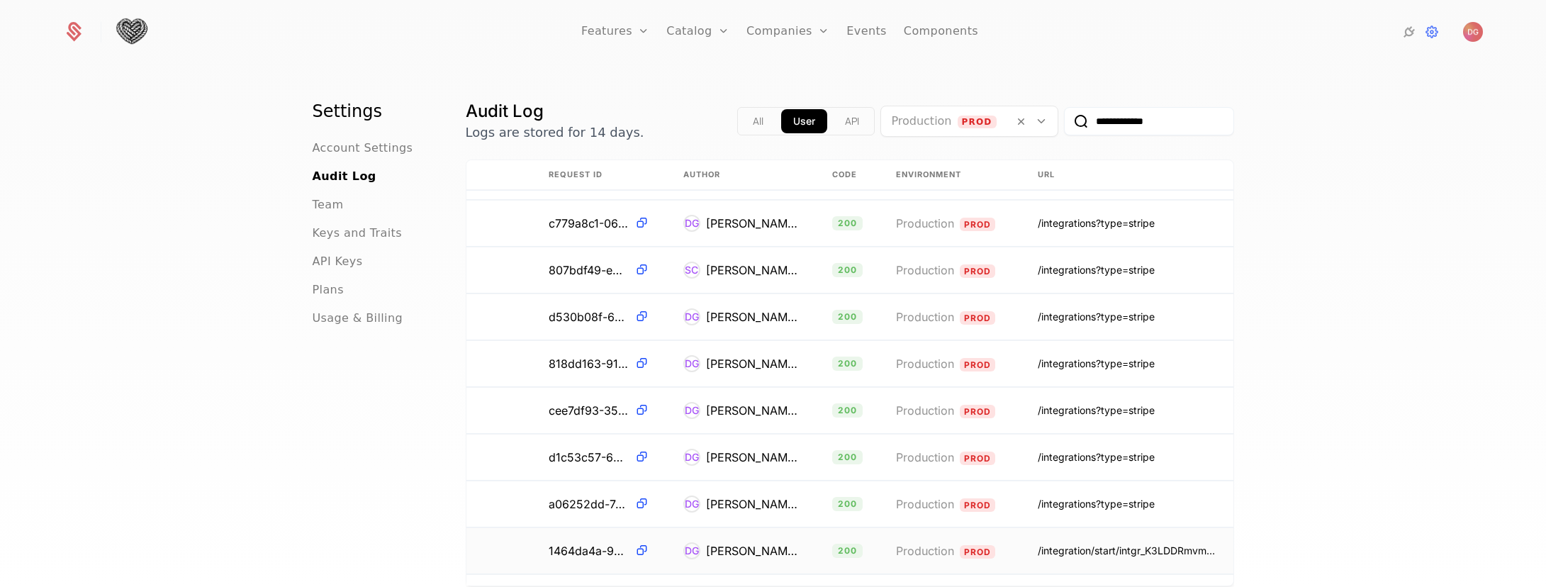
click at [1072, 549] on div "/integration/start/intgr_K3LDDRmvm7n" at bounding box center [1127, 551] width 179 height 14
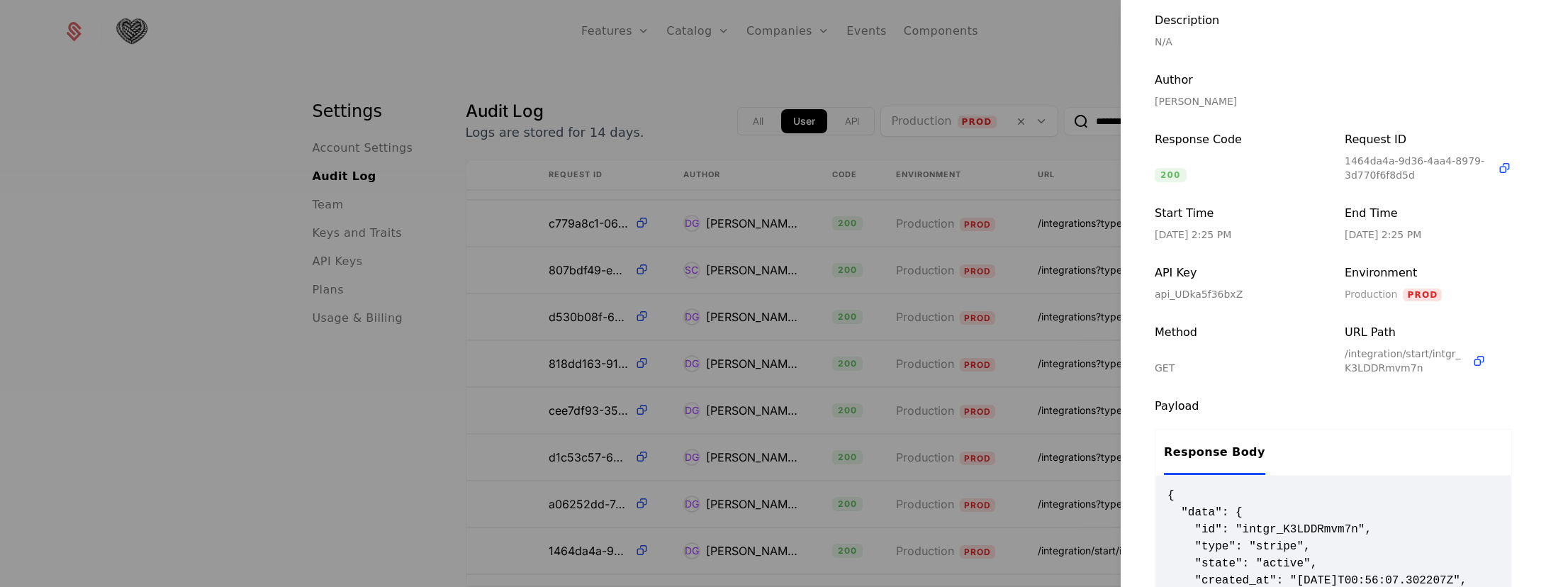
scroll to position [17, 0]
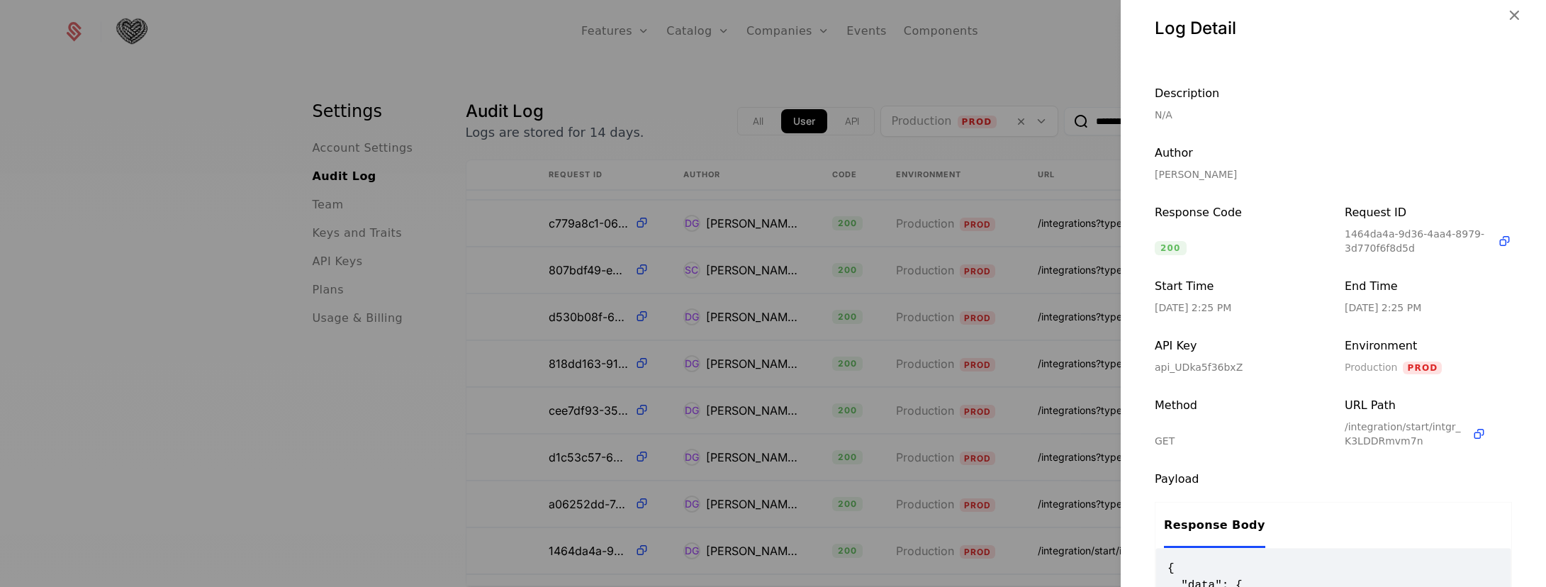
click at [1126, 84] on div "Description N/A Author [PERSON_NAME] Response Code 200 Request ID 1464da4a-9d36…" at bounding box center [1333, 255] width 425 height 386
click at [1046, 74] on div at bounding box center [773, 293] width 1546 height 587
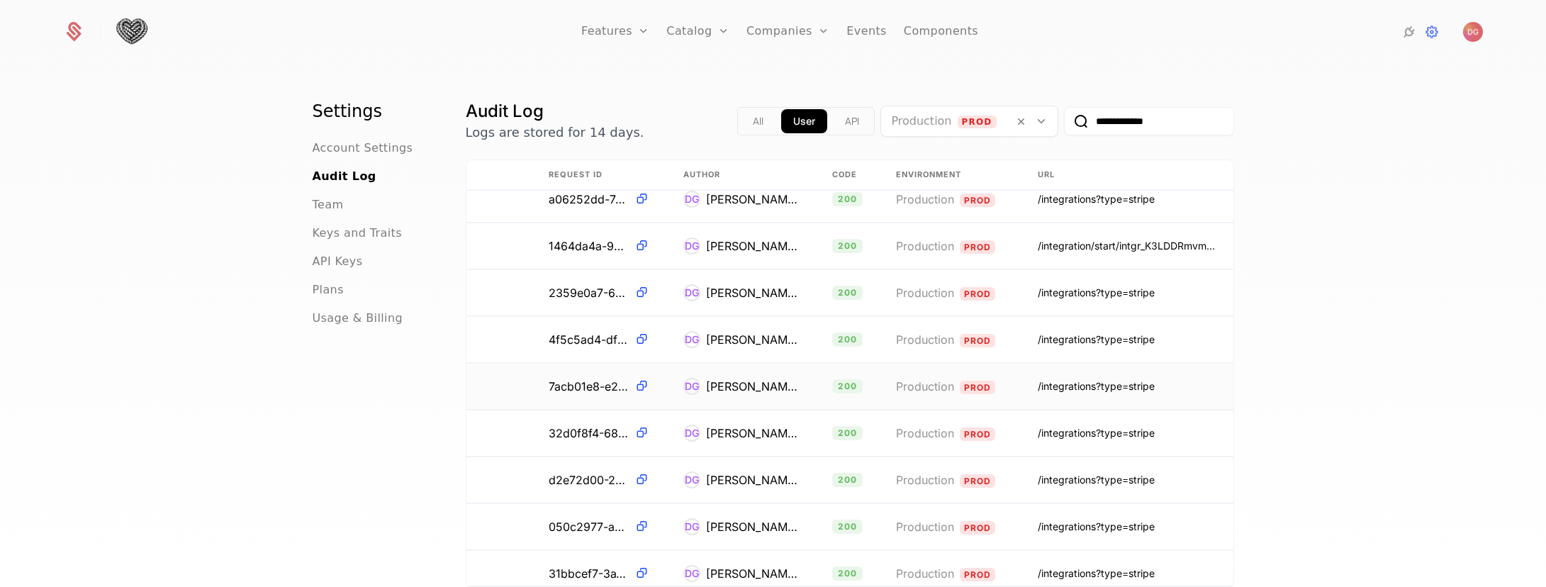
scroll to position [1617, 305]
